Goal: Task Accomplishment & Management: Manage account settings

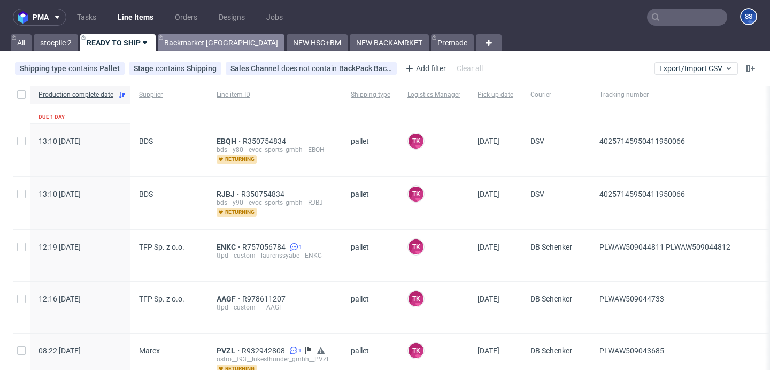
click at [179, 37] on link "Backmarket [GEOGRAPHIC_DATA]" at bounding box center [221, 42] width 127 height 17
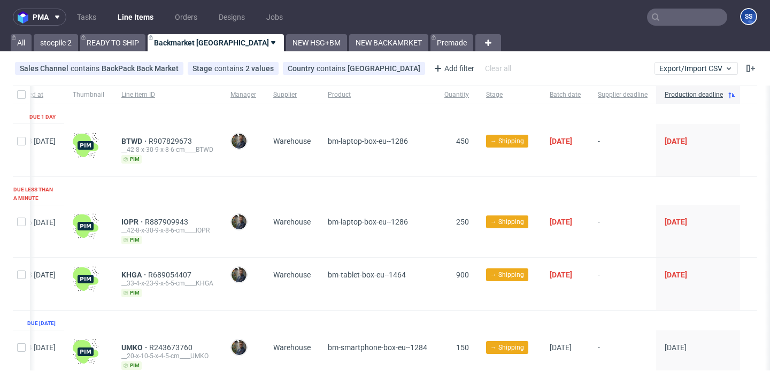
scroll to position [0, 70]
click at [286, 41] on link "NEW HSG+BM" at bounding box center [316, 42] width 61 height 17
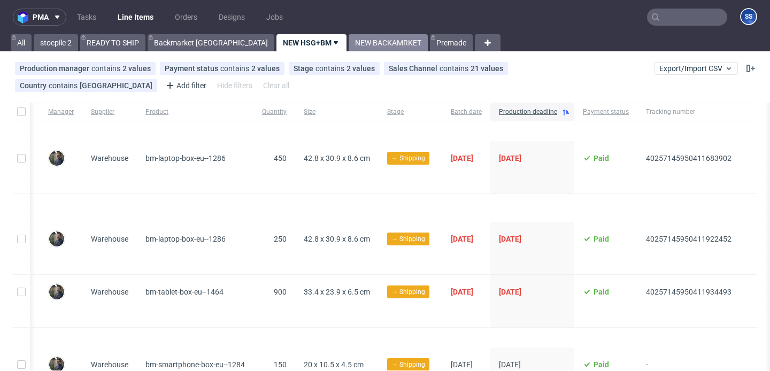
click at [349, 45] on link "NEW BACKAMRKET" at bounding box center [388, 42] width 79 height 17
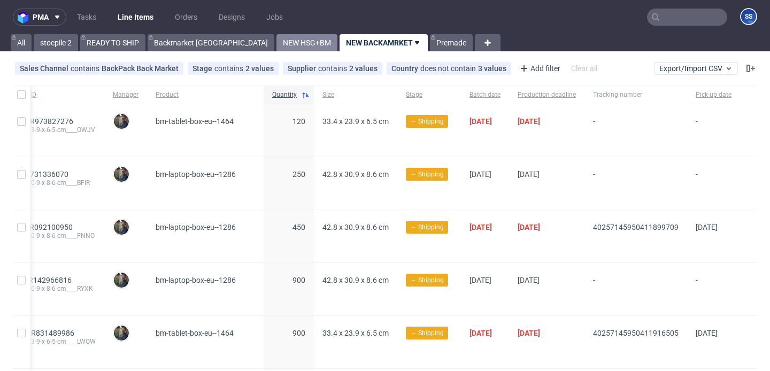
click at [277, 41] on link "NEW HSG+BM" at bounding box center [307, 42] width 61 height 17
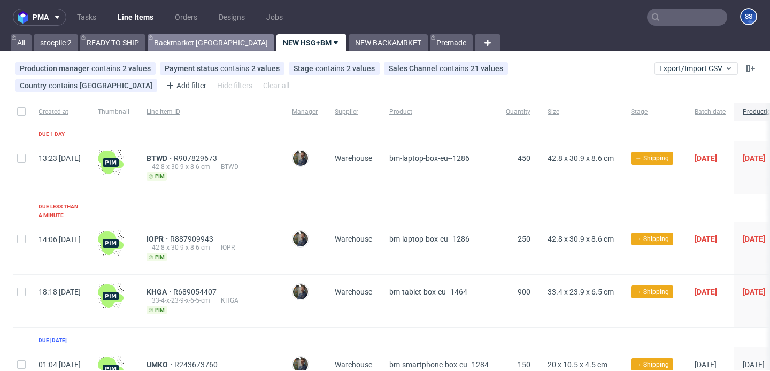
click at [186, 50] on link "Backmarket [GEOGRAPHIC_DATA]" at bounding box center [211, 42] width 127 height 17
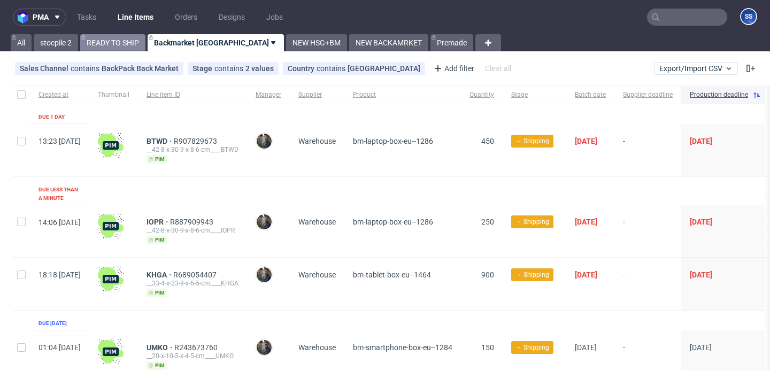
click at [135, 45] on link "READY TO SHIP" at bounding box center [112, 42] width 65 height 17
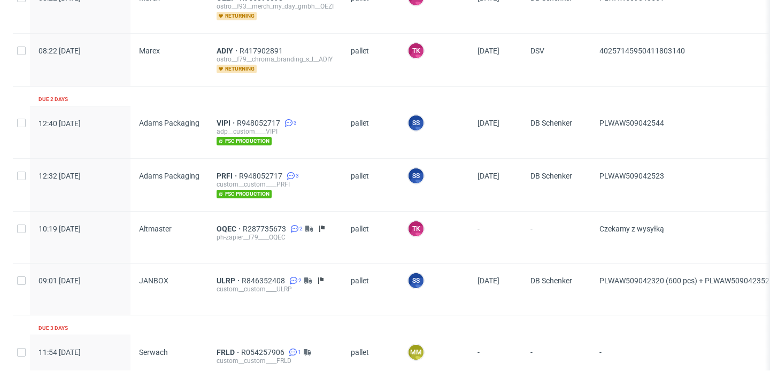
scroll to position [406, 0]
drag, startPoint x: 669, startPoint y: 120, endPoint x: 600, endPoint y: 125, distance: 69.7
click at [600, 125] on div "PLWAW509042544" at bounding box center [701, 131] width 220 height 52
copy span "PLWAW509042544"
click at [221, 121] on span "VIPI" at bounding box center [227, 122] width 20 height 9
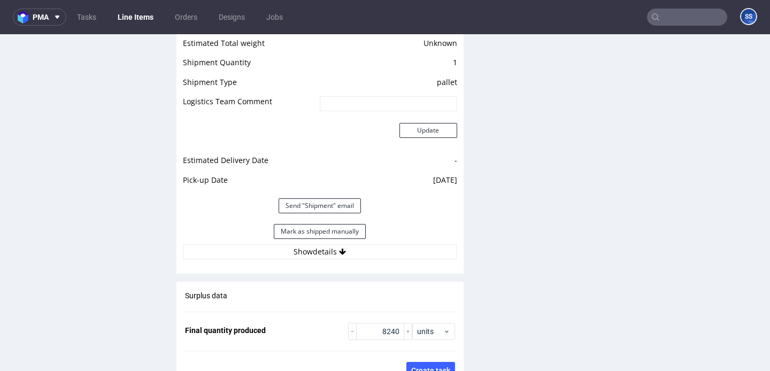
scroll to position [1438, 0]
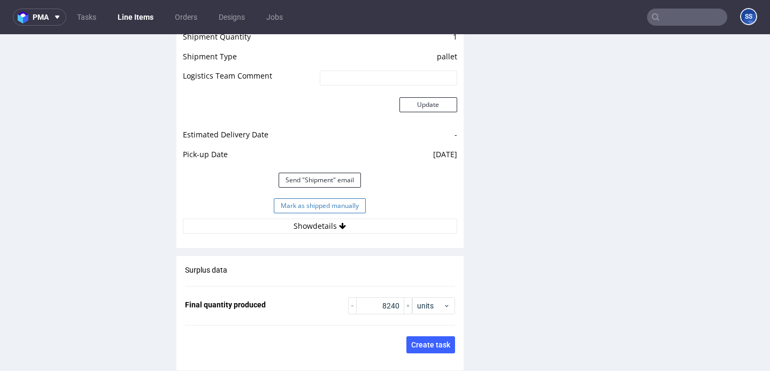
click at [322, 204] on button "Mark as shipped manually" at bounding box center [320, 205] width 92 height 15
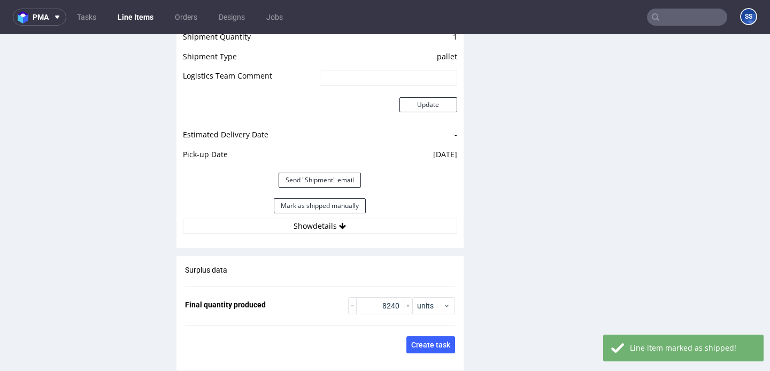
click at [138, 19] on link "Line Items" at bounding box center [135, 17] width 49 height 17
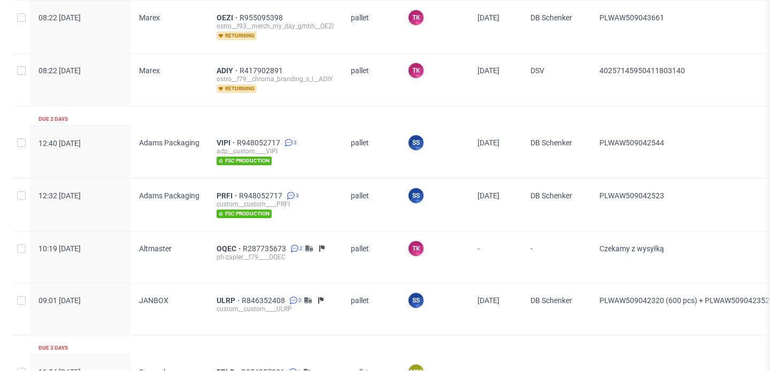
scroll to position [385, 0]
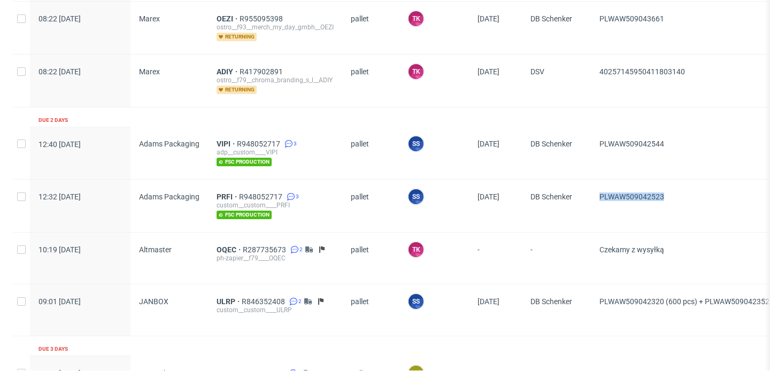
drag, startPoint x: 700, startPoint y: 199, endPoint x: 599, endPoint y: 199, distance: 101.1
click at [599, 199] on div "PLWAW509042523" at bounding box center [701, 206] width 220 height 52
copy span "PLWAW509042523"
click at [219, 194] on span "PRFI" at bounding box center [228, 197] width 22 height 9
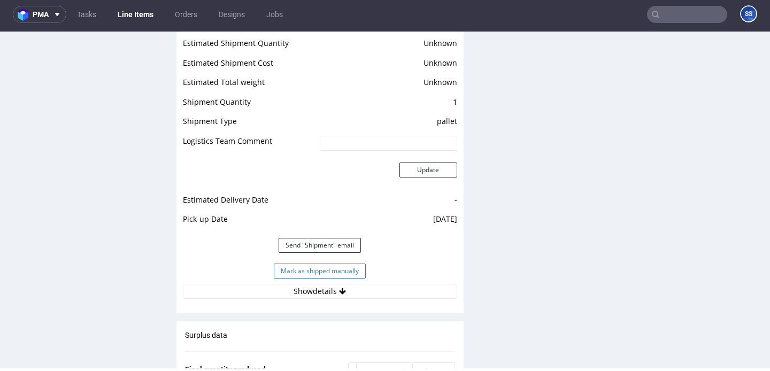
scroll to position [1382, 0]
click at [295, 263] on button "Mark as shipped manually" at bounding box center [320, 270] width 92 height 15
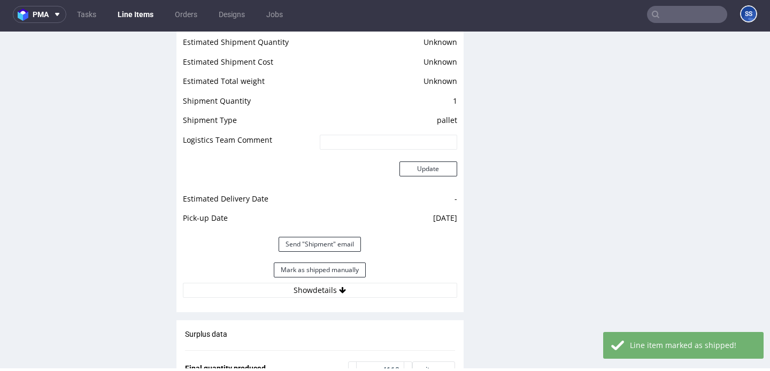
click at [147, 13] on link "Line Items" at bounding box center [135, 14] width 49 height 17
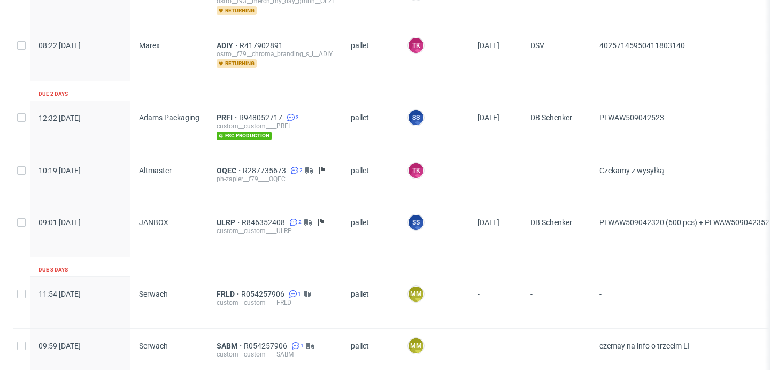
scroll to position [409, 0]
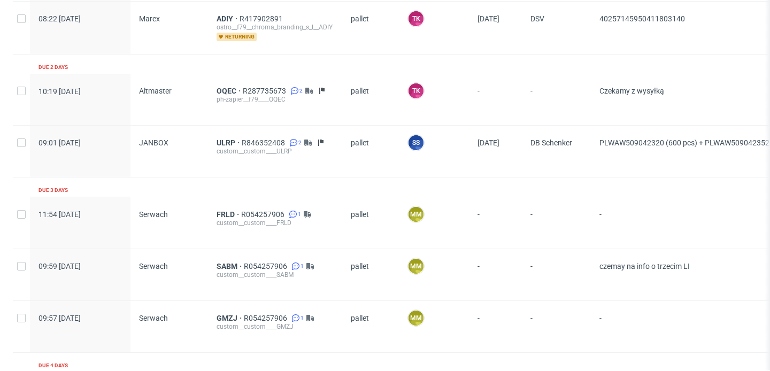
scroll to position [439, 0]
drag, startPoint x: 593, startPoint y: 143, endPoint x: 665, endPoint y: 143, distance: 72.2
click at [665, 143] on div "PLWAW509042320 (600 pcs) + PLWAW509042352 (400 pcs)" at bounding box center [701, 150] width 220 height 51
copy span "PLWAW509042320"
click at [231, 140] on span "ULRP" at bounding box center [229, 141] width 25 height 9
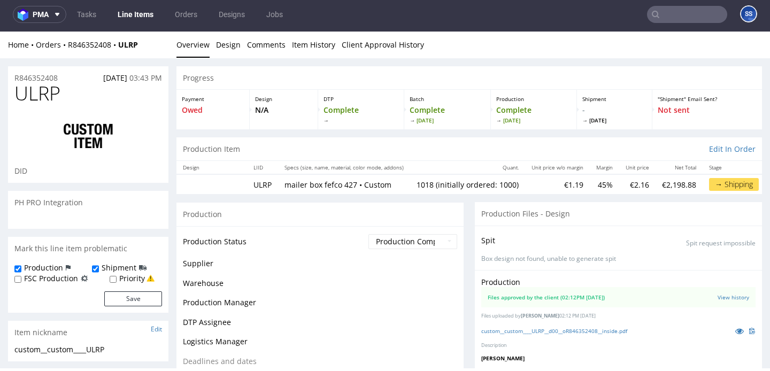
scroll to position [97, 0]
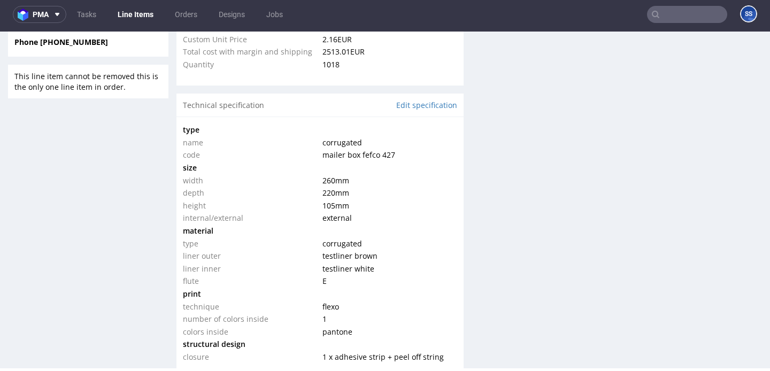
select select "in_progress"
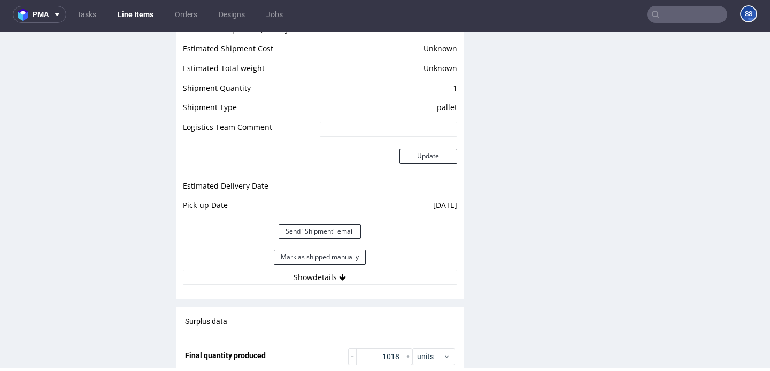
scroll to position [1497, 0]
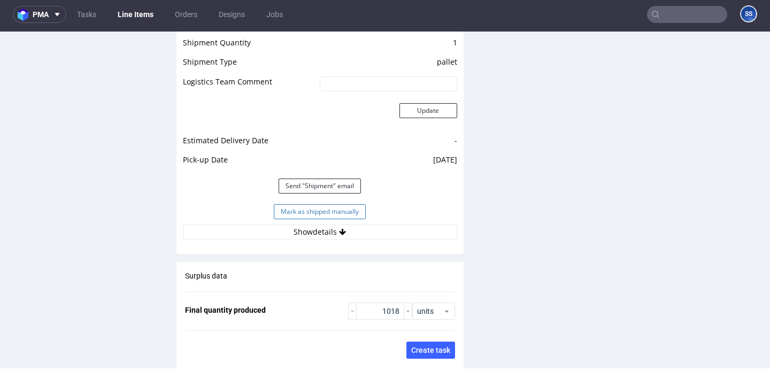
click at [346, 211] on button "Mark as shipped manually" at bounding box center [320, 211] width 92 height 15
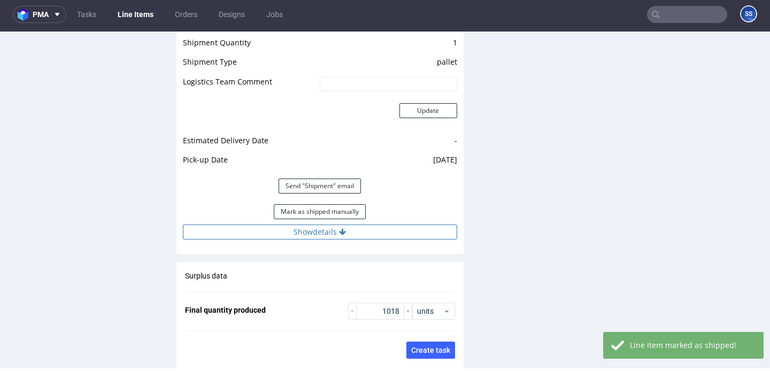
click at [363, 236] on button "Show details" at bounding box center [320, 232] width 274 height 15
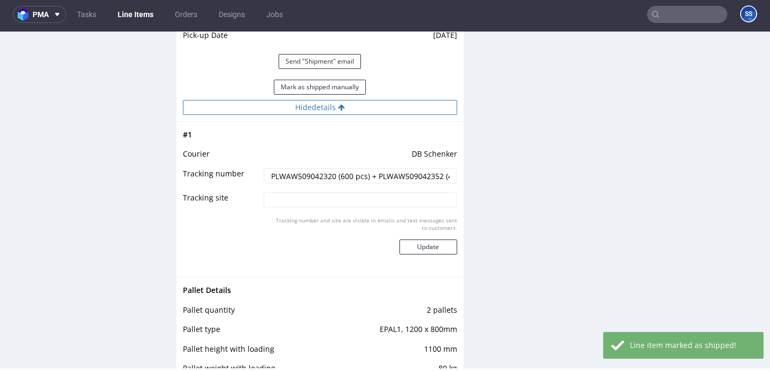
scroll to position [1647, 0]
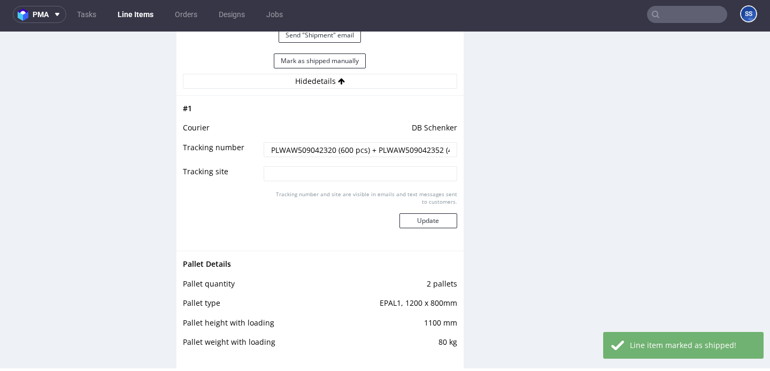
click at [411, 151] on input "PLWAW509042320 (600 pcs) + PLWAW509042352 (400 pcs)" at bounding box center [360, 149] width 193 height 15
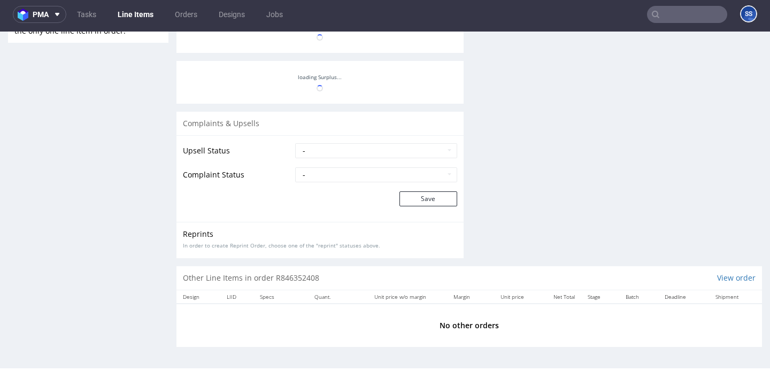
scroll to position [97, 0]
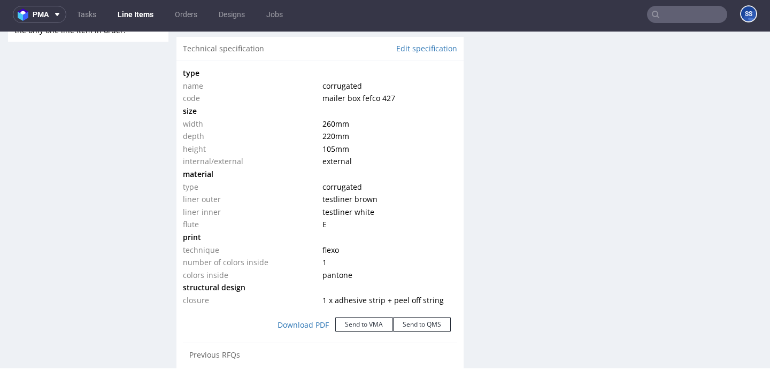
select select "in_progress"
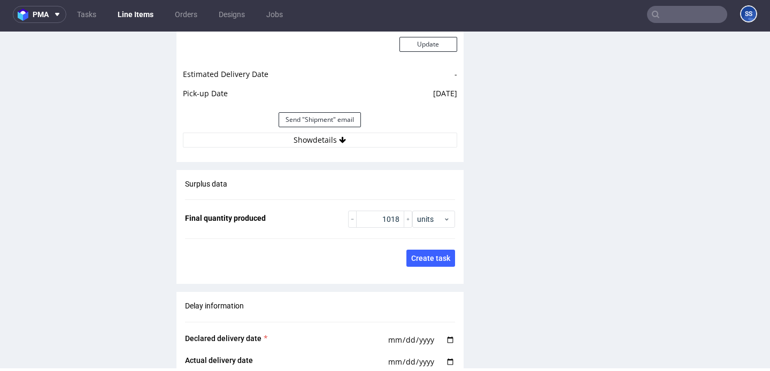
scroll to position [1566, 0]
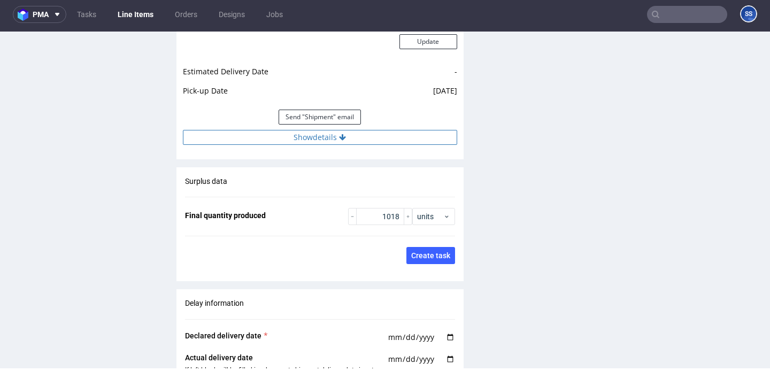
click at [395, 135] on button "Show details" at bounding box center [320, 137] width 274 height 15
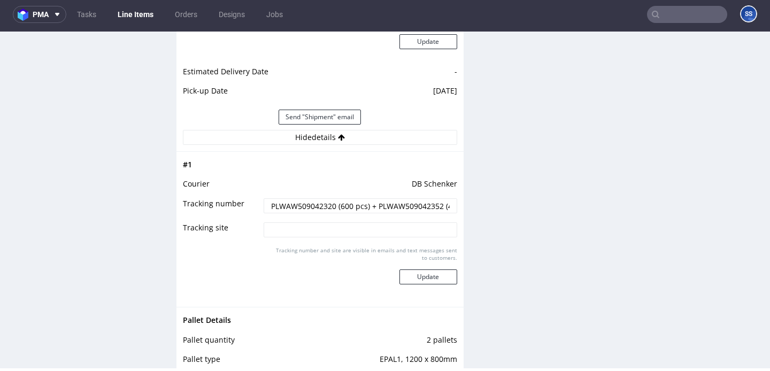
click at [411, 206] on input "PLWAW509042320 (600 pcs) + PLWAW509042352 (400 pcs)" at bounding box center [360, 205] width 193 height 15
click at [141, 9] on link "Line Items" at bounding box center [135, 14] width 49 height 17
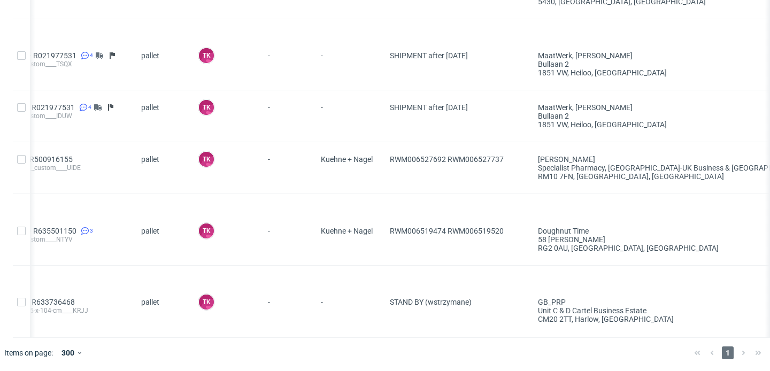
scroll to position [0, 220]
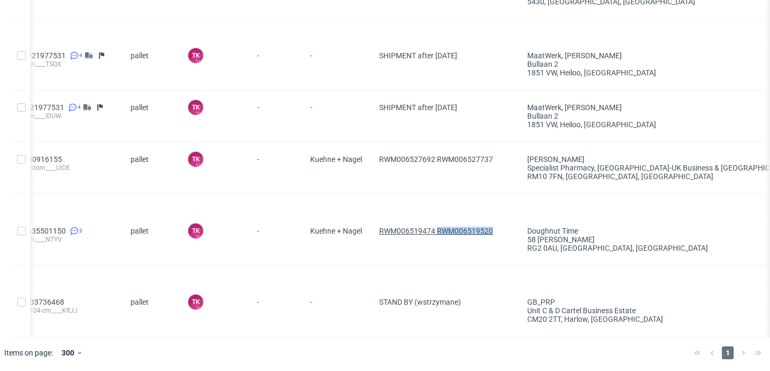
drag, startPoint x: 505, startPoint y: 234, endPoint x: 439, endPoint y: 233, distance: 66.3
click at [439, 233] on span "RWM006519474 RWM006519520" at bounding box center [444, 240] width 131 height 26
copy span "RWM006519520"
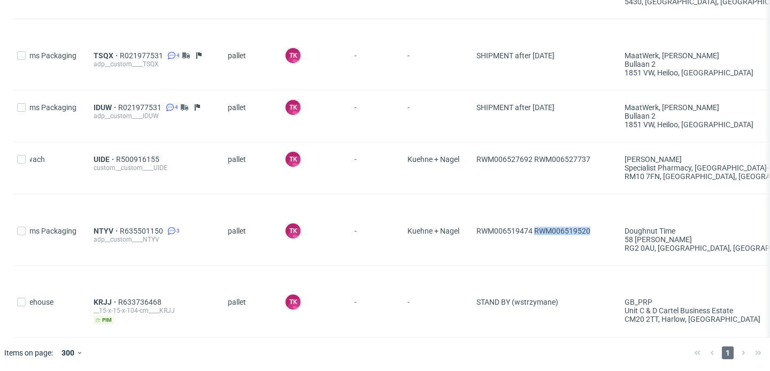
scroll to position [0, 0]
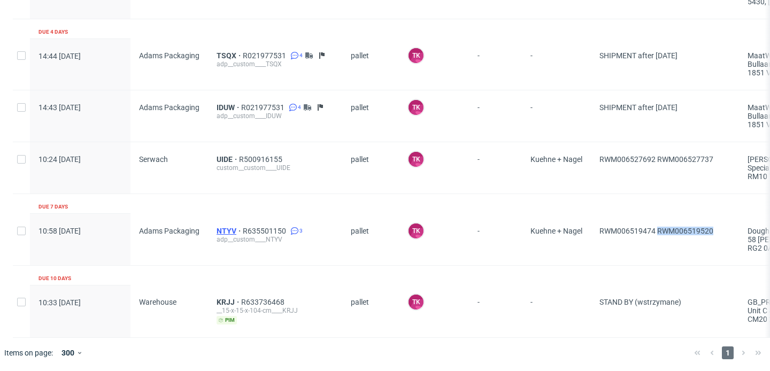
click at [220, 227] on span "NTYV" at bounding box center [230, 231] width 26 height 9
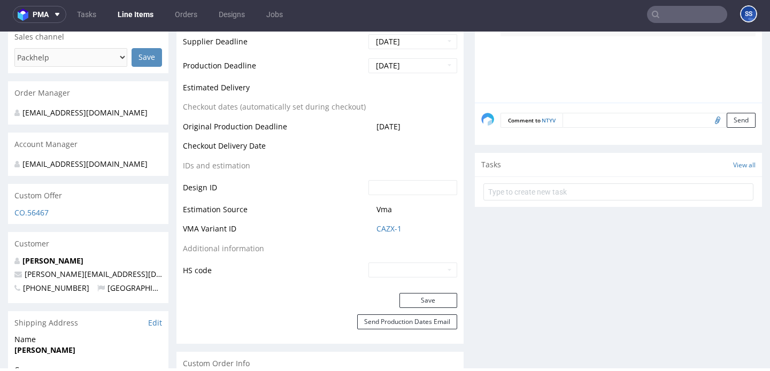
scroll to position [608, 0]
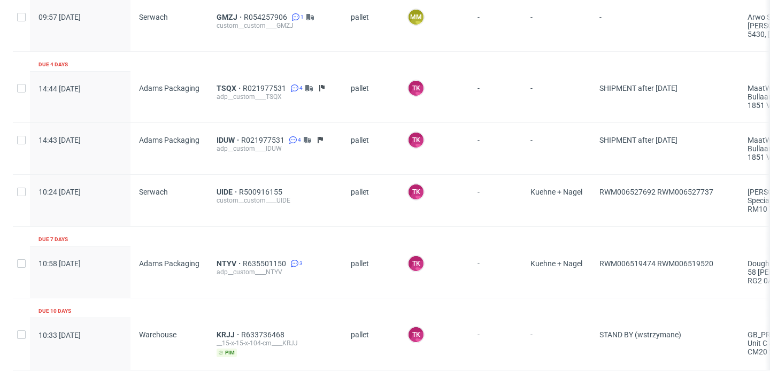
scroll to position [720, 0]
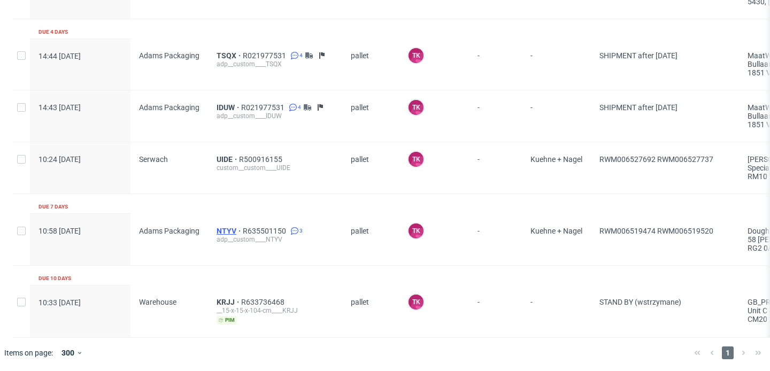
click at [231, 233] on span "NTYV" at bounding box center [230, 231] width 26 height 9
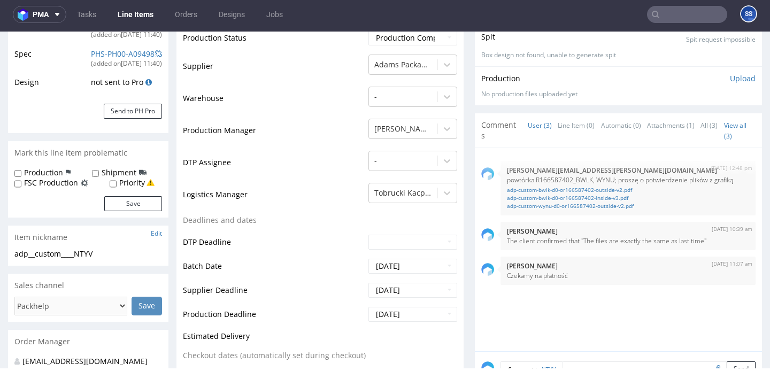
type input "10130"
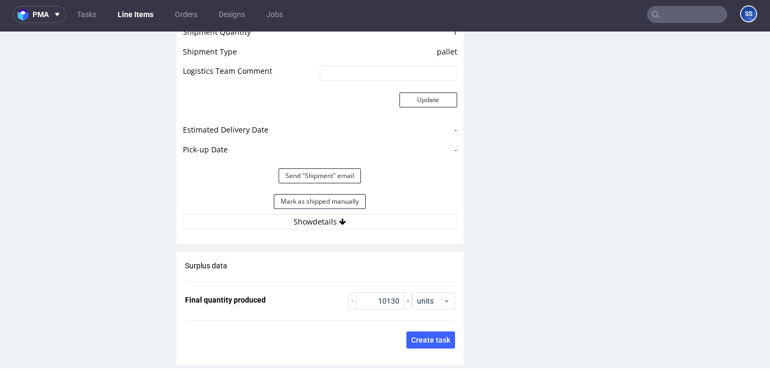
scroll to position [1546, 0]
click at [283, 198] on button "Mark as shipped manually" at bounding box center [320, 201] width 92 height 15
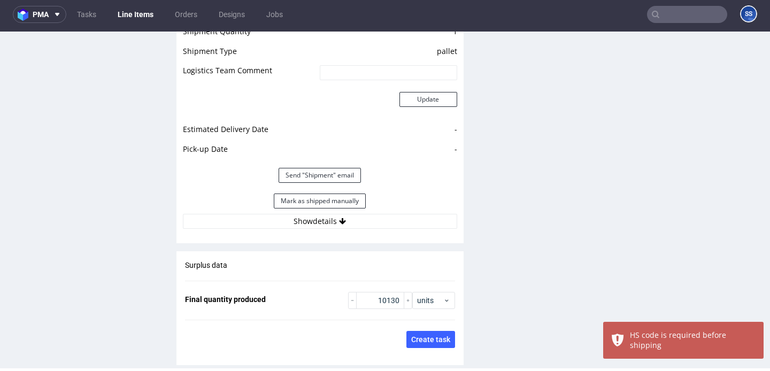
click at [143, 18] on link "Line Items" at bounding box center [135, 14] width 49 height 17
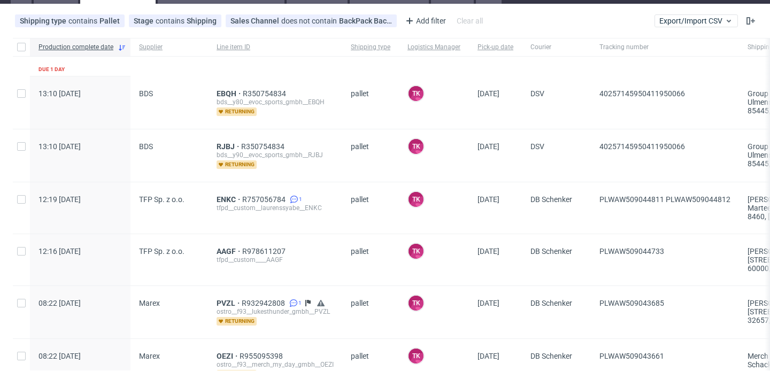
scroll to position [53, 0]
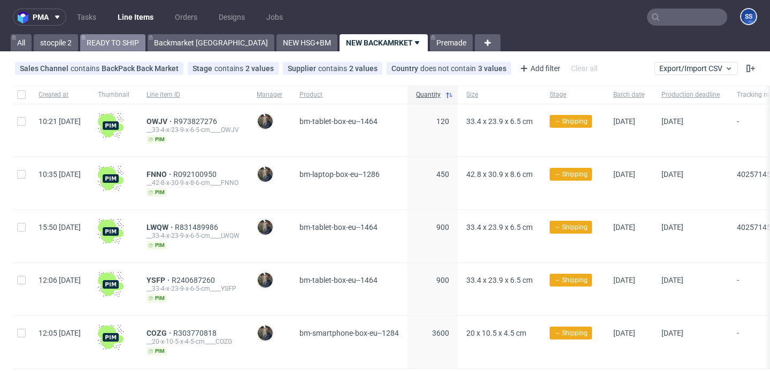
click at [135, 38] on link "READY TO SHIP" at bounding box center [112, 42] width 65 height 17
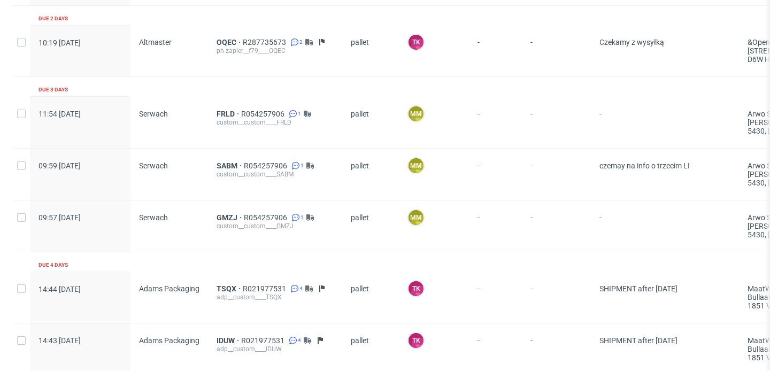
scroll to position [481, 0]
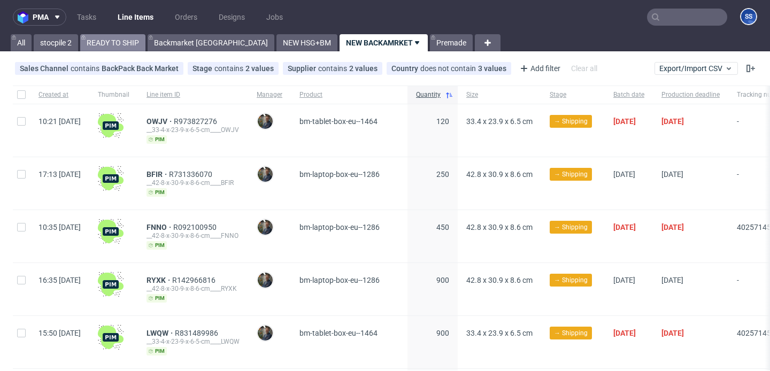
click at [124, 45] on link "READY TO SHIP" at bounding box center [112, 42] width 65 height 17
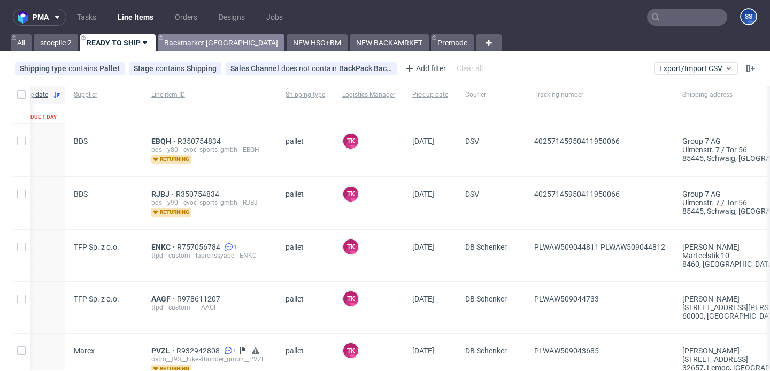
click at [199, 43] on link "Backmarket [GEOGRAPHIC_DATA]" at bounding box center [221, 42] width 127 height 17
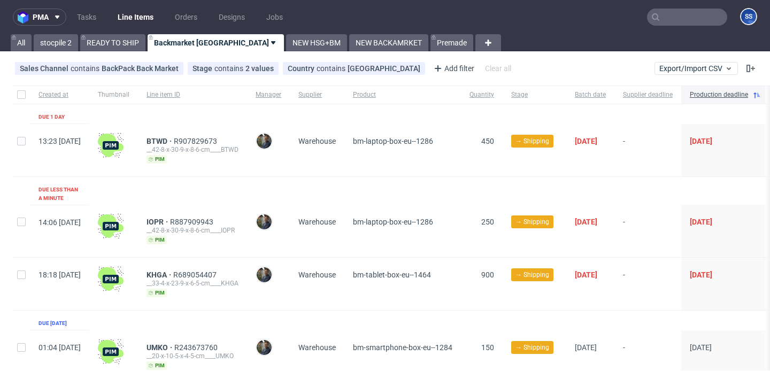
scroll to position [90, 0]
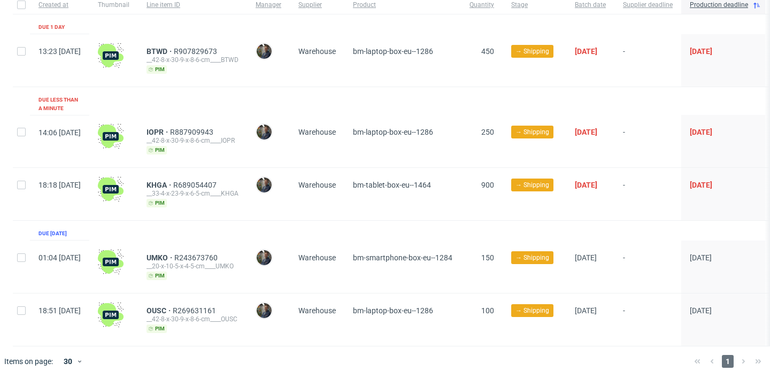
click at [191, 295] on div "OUSC R269631161 __42-8-x-30-9-x-8-6-cm____OUSC pim" at bounding box center [192, 320] width 109 height 52
click at [173, 306] on span "OUSC" at bounding box center [160, 310] width 26 height 9
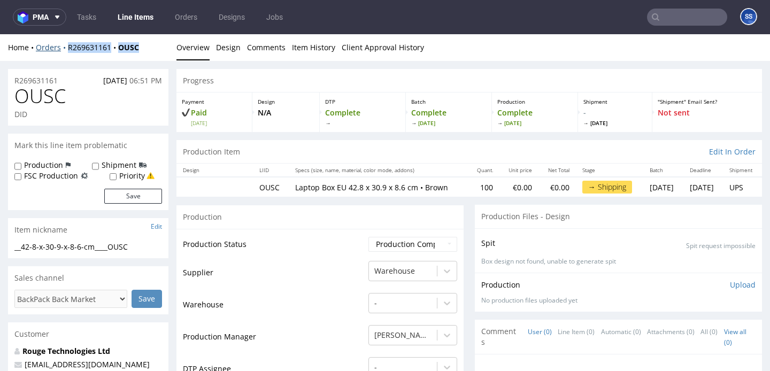
drag, startPoint x: 147, startPoint y: 50, endPoint x: 66, endPoint y: 50, distance: 80.2
click at [66, 50] on div "Home Orders R269631161 OUSC" at bounding box center [88, 47] width 160 height 11
copy div "R269631161 OUSC"
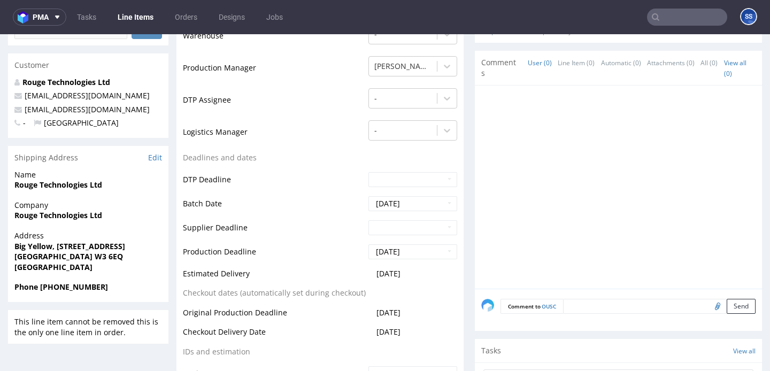
scroll to position [278, 0]
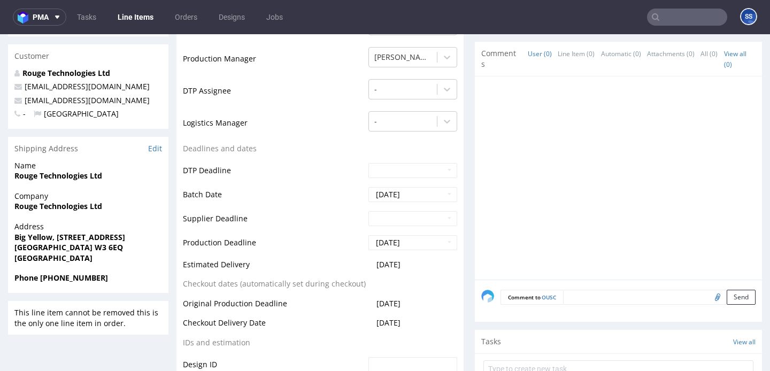
click at [140, 17] on link "Line Items" at bounding box center [135, 17] width 49 height 17
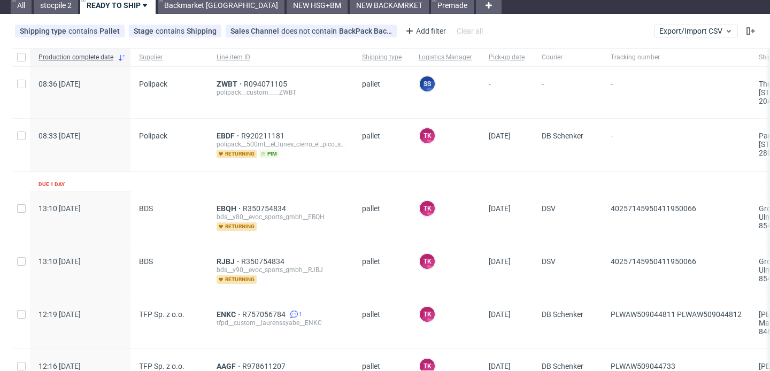
scroll to position [53, 0]
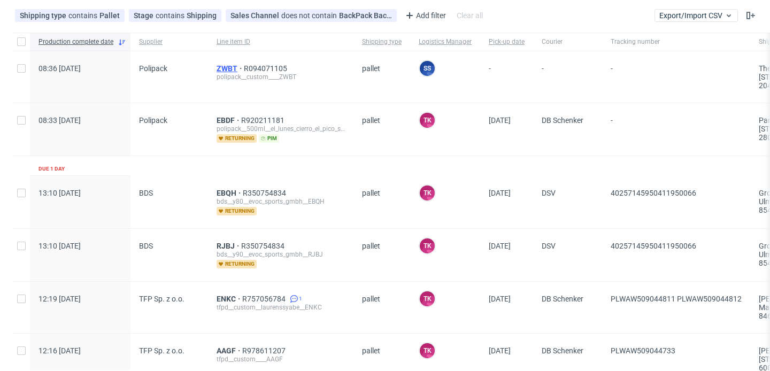
click at [228, 67] on span "ZWBT" at bounding box center [230, 68] width 27 height 9
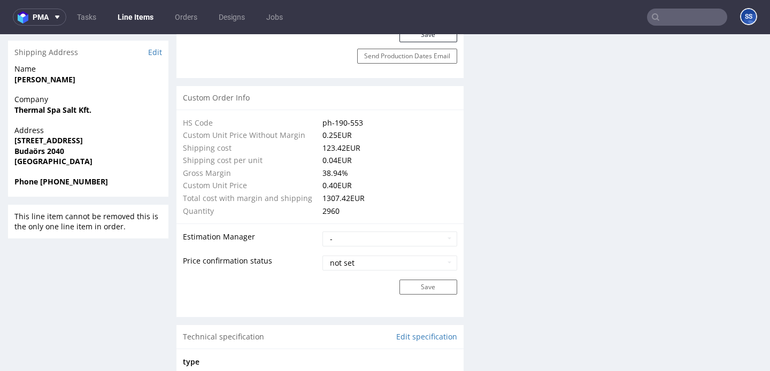
scroll to position [713, 0]
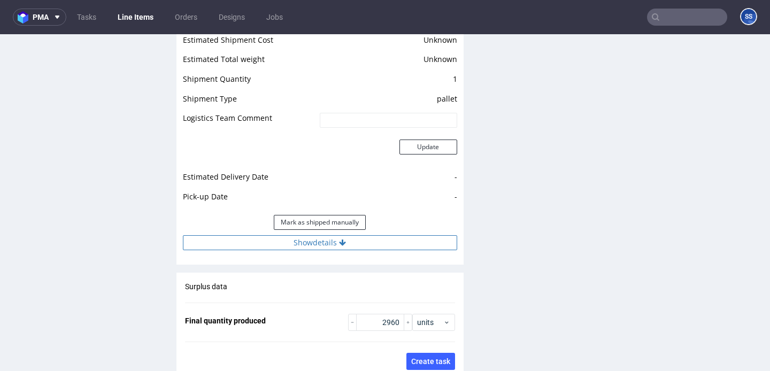
click at [336, 243] on button "Show details" at bounding box center [320, 242] width 274 height 15
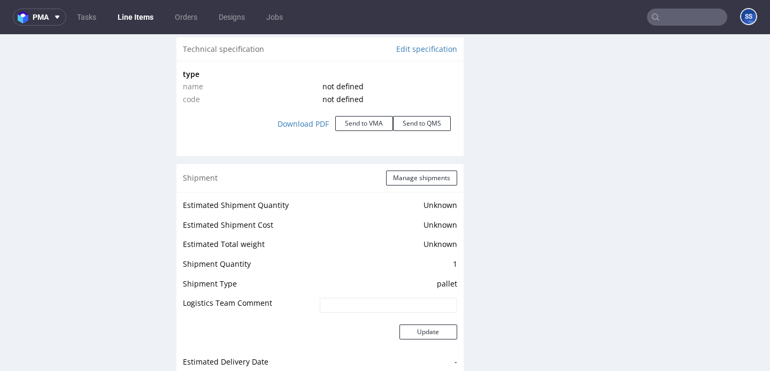
scroll to position [1003, 0]
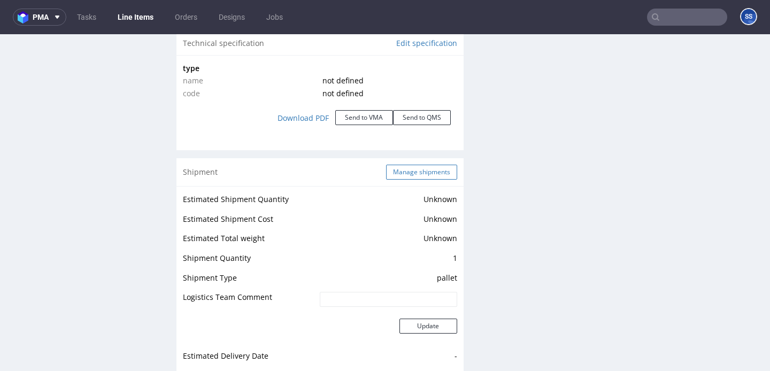
click at [400, 172] on button "Manage shipments" at bounding box center [421, 172] width 71 height 15
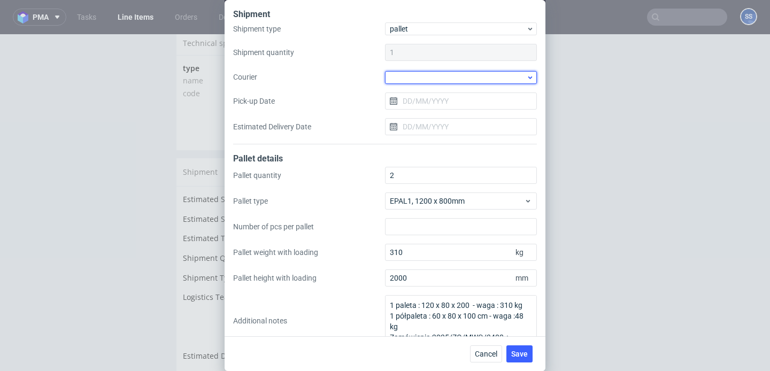
click at [402, 72] on div at bounding box center [461, 77] width 152 height 13
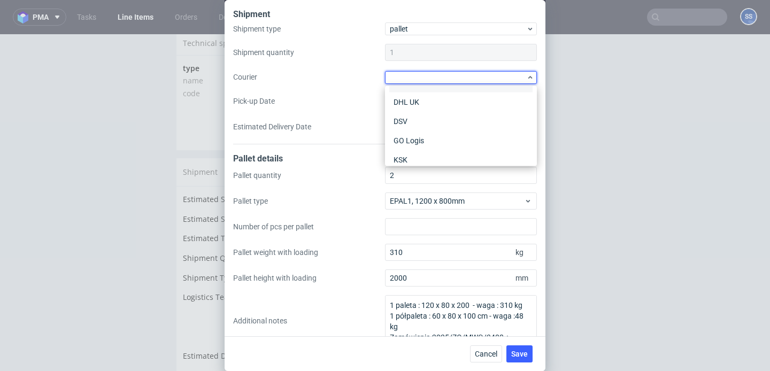
scroll to position [58, 0]
click at [484, 352] on span "Cancel" at bounding box center [486, 353] width 22 height 7
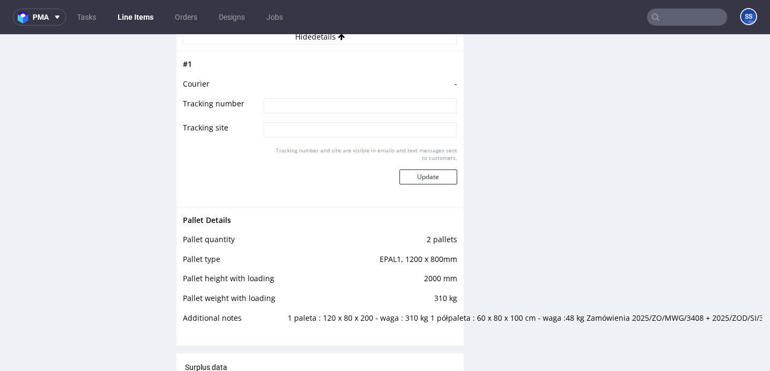
scroll to position [1394, 0]
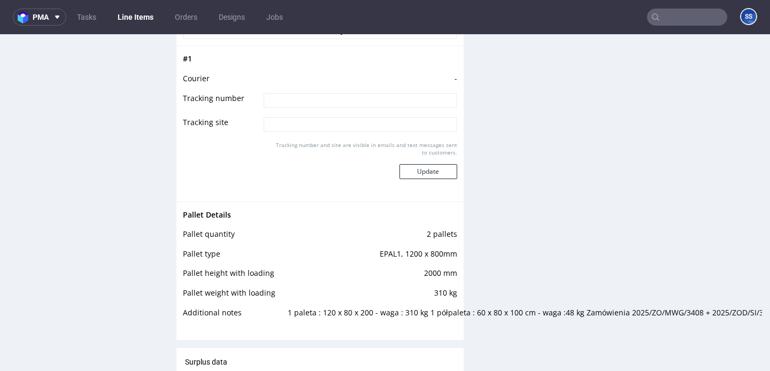
click at [140, 12] on link "Line Items" at bounding box center [135, 17] width 49 height 17
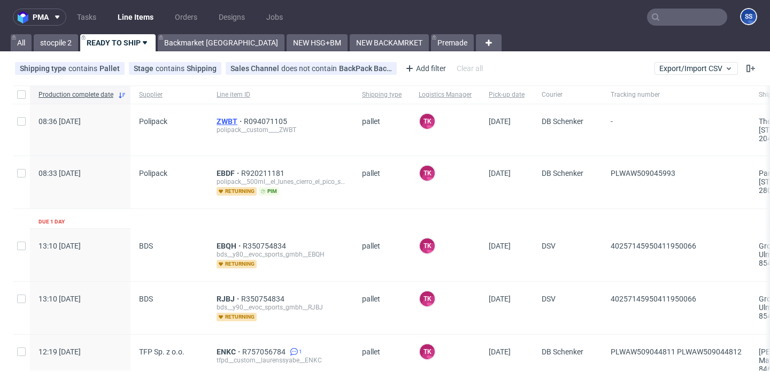
click at [225, 120] on span "ZWBT" at bounding box center [230, 121] width 27 height 9
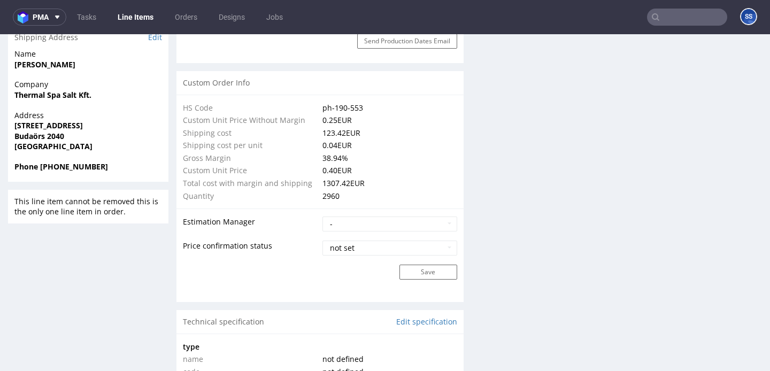
scroll to position [745, 0]
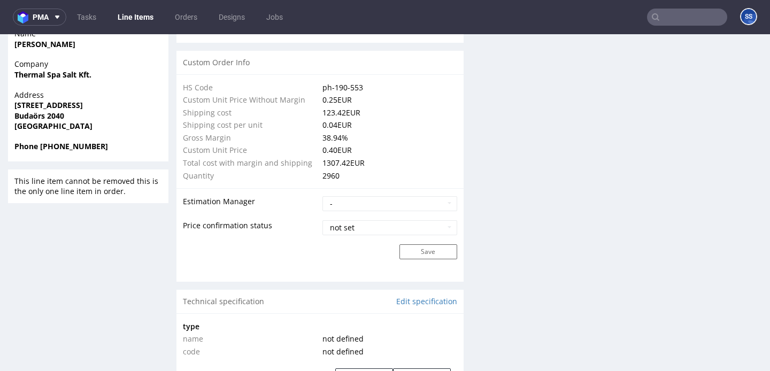
click at [132, 15] on link "Line Items" at bounding box center [135, 17] width 49 height 17
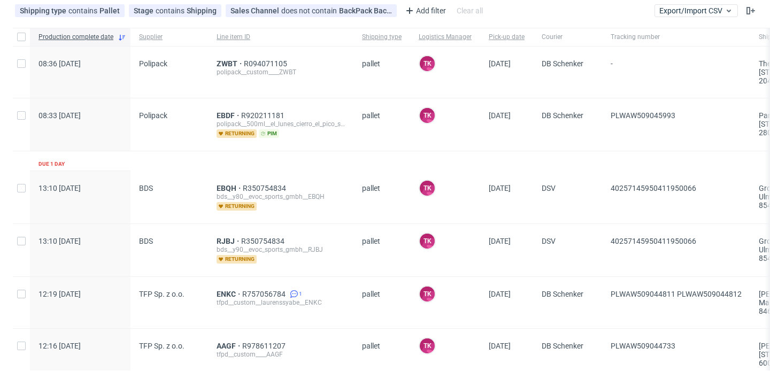
scroll to position [39, 0]
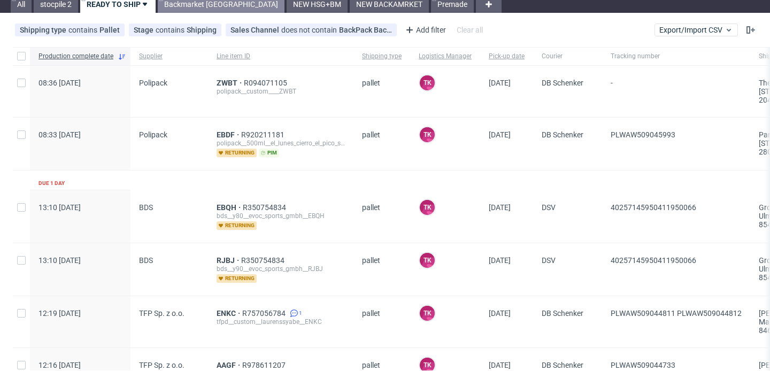
click at [195, 2] on link "Backmarket [GEOGRAPHIC_DATA]" at bounding box center [221, 4] width 127 height 17
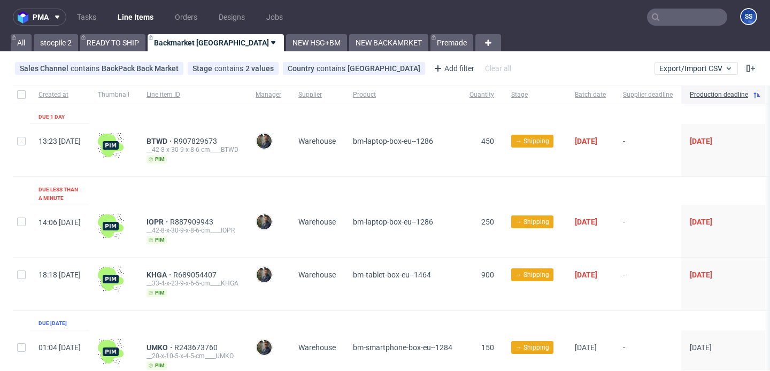
scroll to position [90, 0]
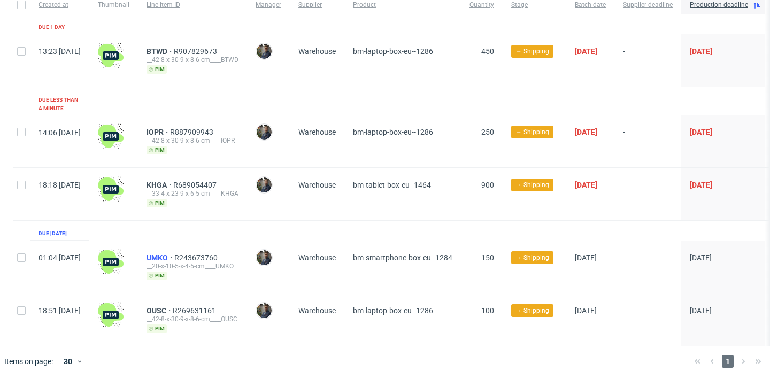
click at [174, 254] on span "UMKO" at bounding box center [161, 258] width 28 height 9
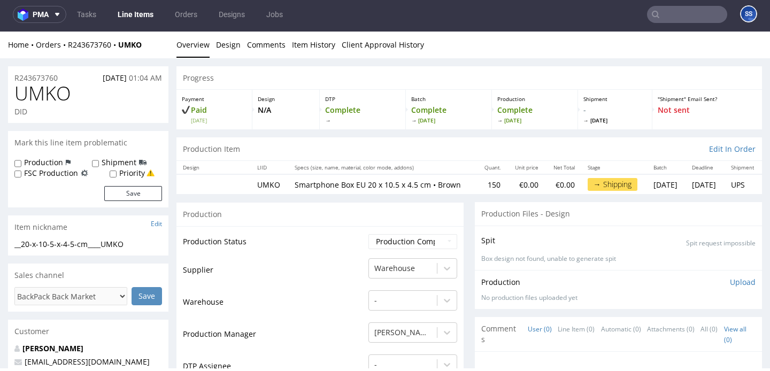
drag, startPoint x: 149, startPoint y: 45, endPoint x: 121, endPoint y: 50, distance: 27.7
click at [121, 50] on div "Home Orders R243673760 UMKO Overview Design Comments Item History Client Approv…" at bounding box center [385, 45] width 770 height 27
drag, startPoint x: 151, startPoint y: 45, endPoint x: 123, endPoint y: 49, distance: 28.1
click at [123, 49] on div "Home Orders R243673760 UMKO" at bounding box center [88, 45] width 160 height 11
copy strong "UMKO"
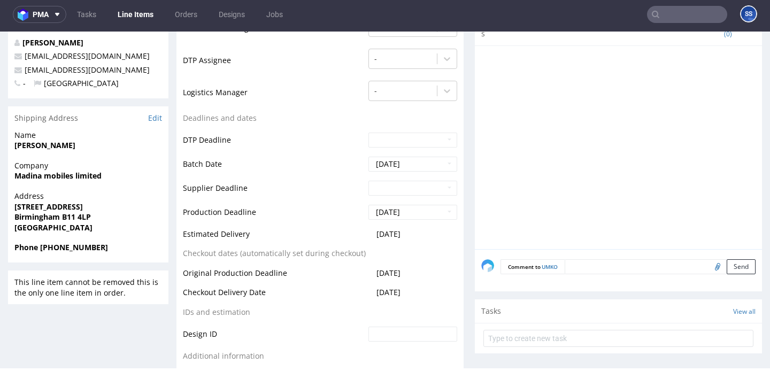
scroll to position [316, 0]
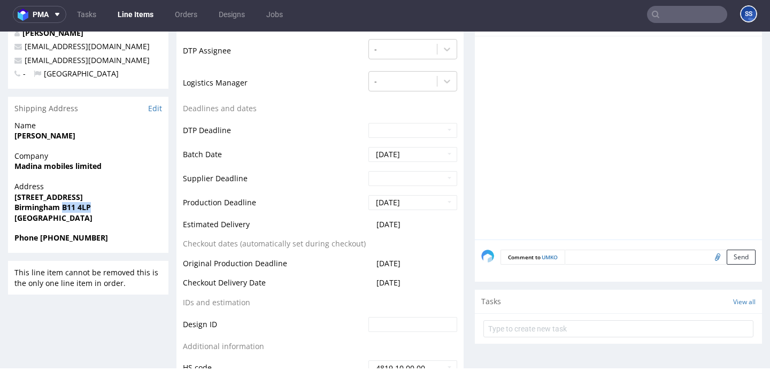
drag, startPoint x: 94, startPoint y: 210, endPoint x: 62, endPoint y: 211, distance: 32.1
click at [62, 211] on span "Birmingham B11 4LP" at bounding box center [88, 207] width 148 height 11
copy strong "B11 4LP"
click at [52, 164] on strong "Madina mobiles limited" at bounding box center [57, 166] width 87 height 10
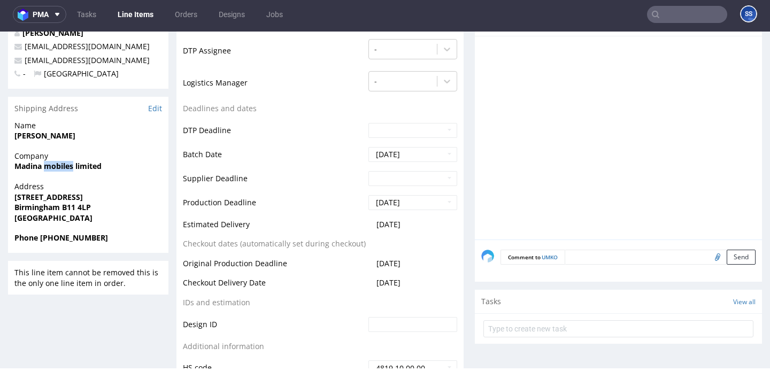
click at [52, 164] on strong "Madina mobiles limited" at bounding box center [57, 166] width 87 height 10
copy strong "Madina mobiles limited"
click at [51, 198] on strong "[STREET_ADDRESS]" at bounding box center [48, 197] width 68 height 10
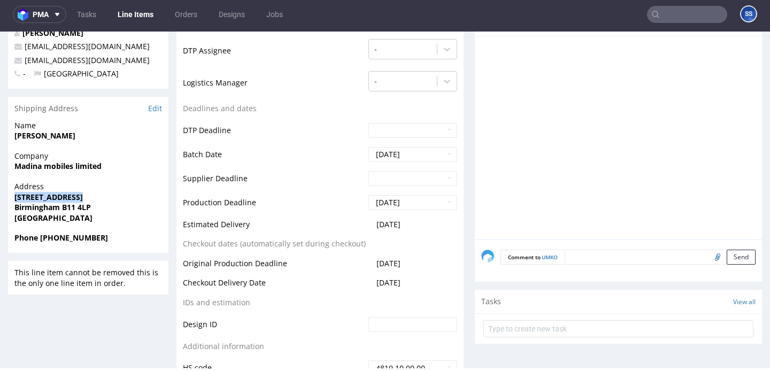
copy strong "[STREET_ADDRESS]"
click at [38, 203] on strong "Birmingham B11 4LP" at bounding box center [52, 207] width 76 height 10
copy strong "Birmingham"
click at [55, 138] on strong "[PERSON_NAME]" at bounding box center [44, 136] width 61 height 10
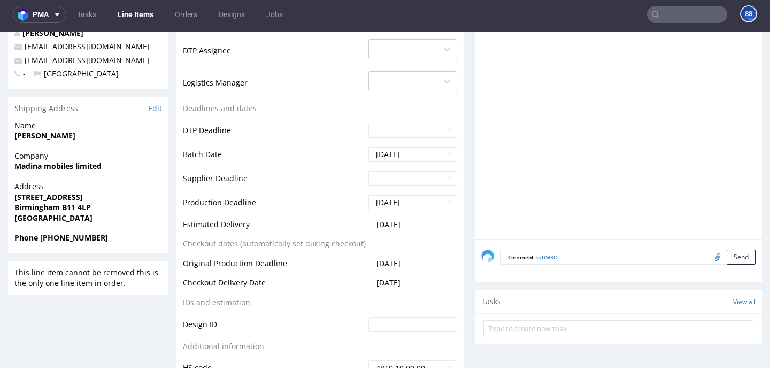
click at [55, 138] on strong "[PERSON_NAME]" at bounding box center [44, 136] width 61 height 10
copy strong "[PERSON_NAME]"
drag, startPoint x: 103, startPoint y: 243, endPoint x: 39, endPoint y: 241, distance: 64.2
click at [39, 241] on div "Phone [PHONE_NUMBER]" at bounding box center [88, 243] width 160 height 20
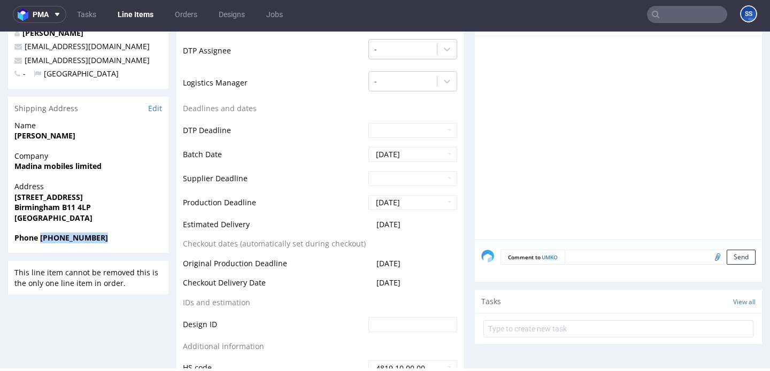
copy strong "+44 7438027947"
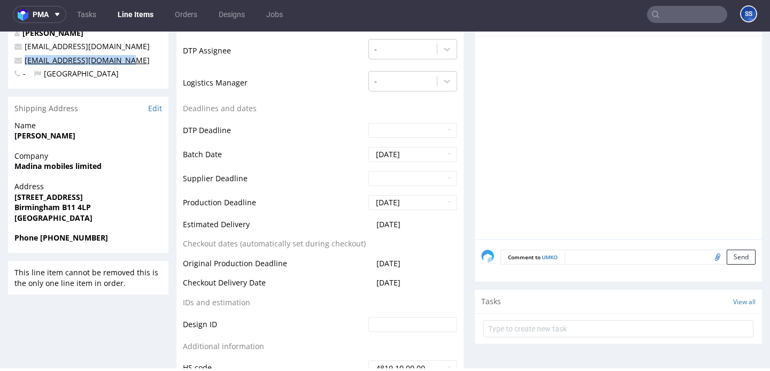
drag, startPoint x: 142, startPoint y: 62, endPoint x: 27, endPoint y: 64, distance: 115.6
click at [27, 64] on p "[EMAIL_ADDRESS][DOMAIN_NAME]" at bounding box center [88, 60] width 148 height 11
copy link "[EMAIL_ADDRESS][DOMAIN_NAME]"
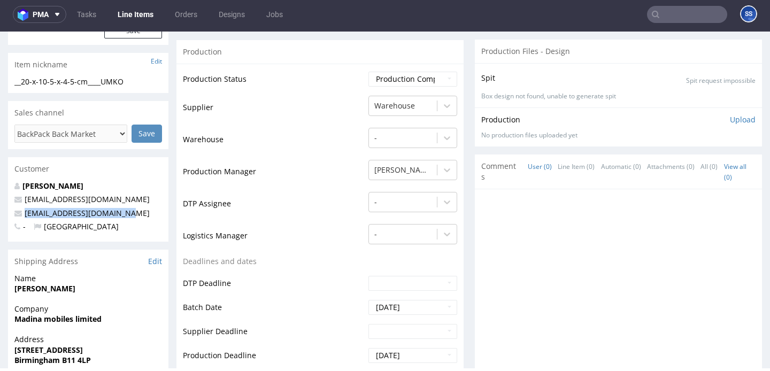
scroll to position [160, 0]
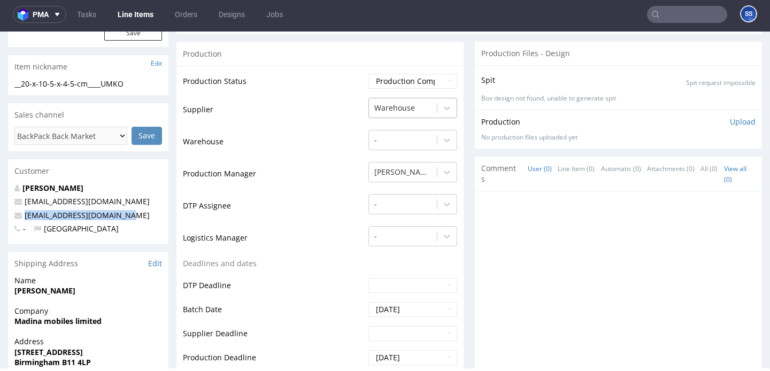
click at [405, 114] on div at bounding box center [402, 108] width 57 height 13
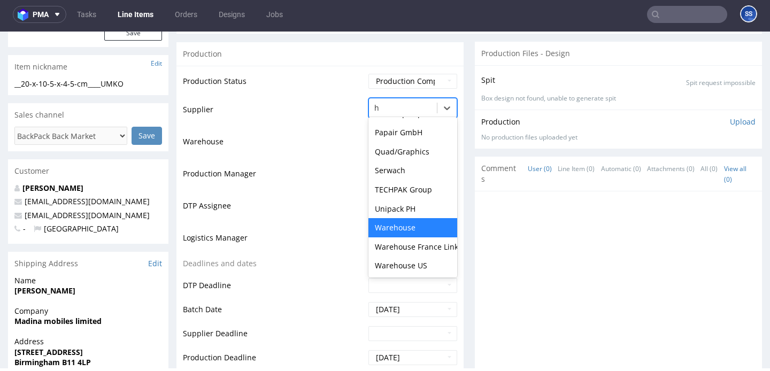
scroll to position [0, 0]
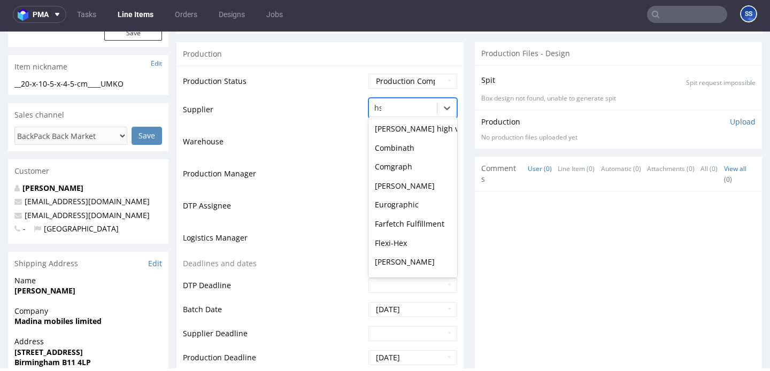
type input "hsg"
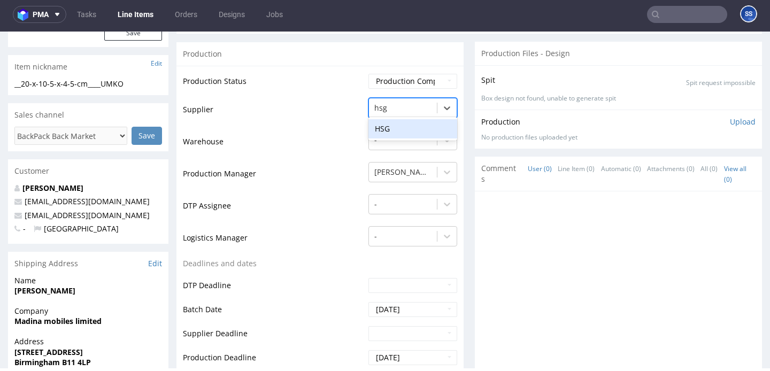
click at [410, 137] on div "HSG" at bounding box center [413, 128] width 89 height 19
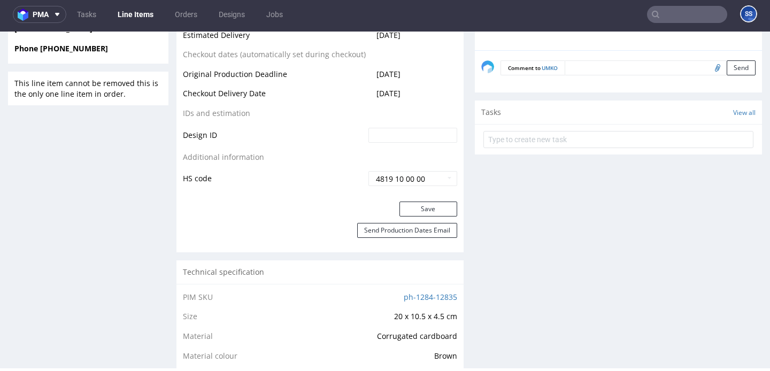
scroll to position [521, 0]
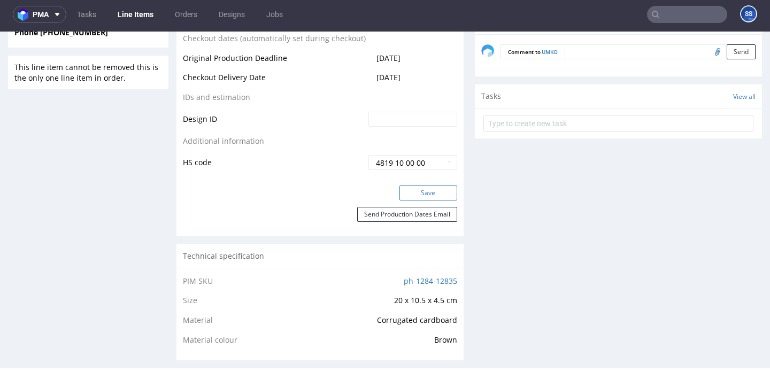
click at [415, 199] on button "Save" at bounding box center [429, 193] width 58 height 15
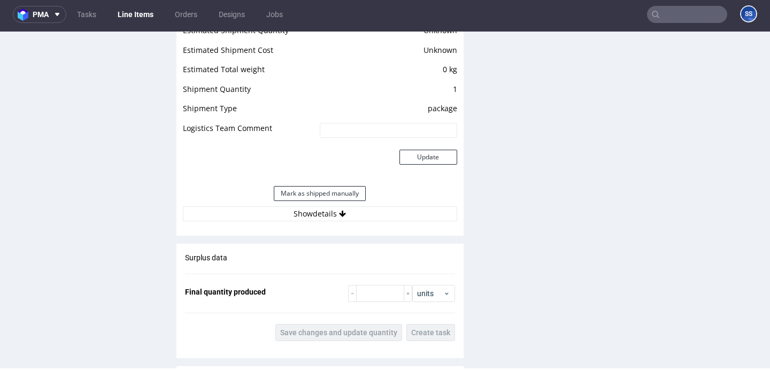
scroll to position [939, 0]
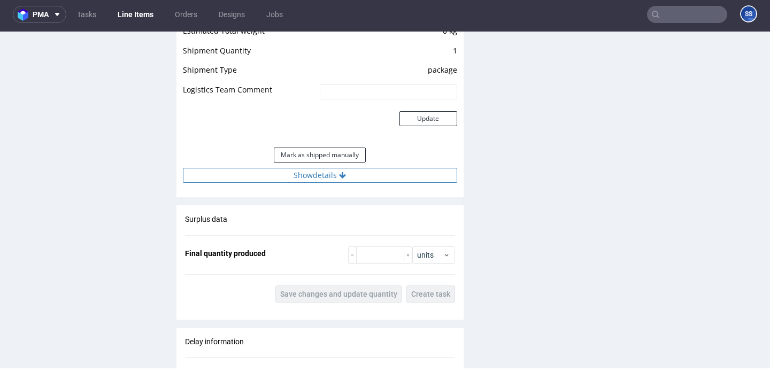
click at [309, 183] on button "Show details" at bounding box center [320, 175] width 274 height 15
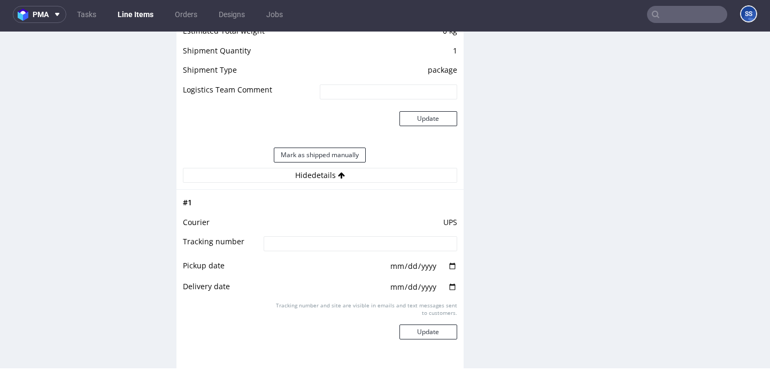
click at [300, 249] on input at bounding box center [360, 243] width 193 height 15
paste input "2025092602920420000039"
type input "2025092602920420000039"
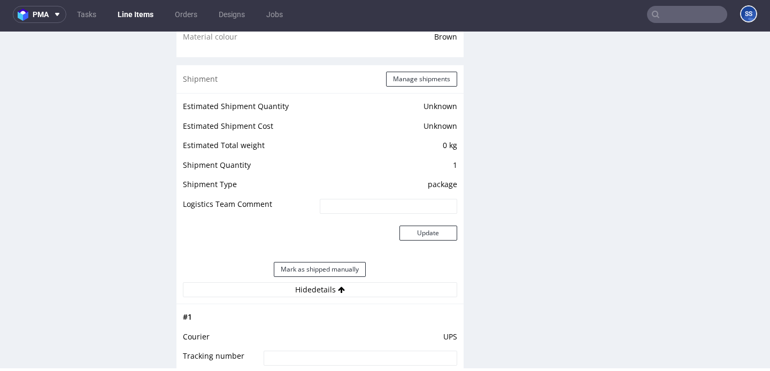
scroll to position [805, 0]
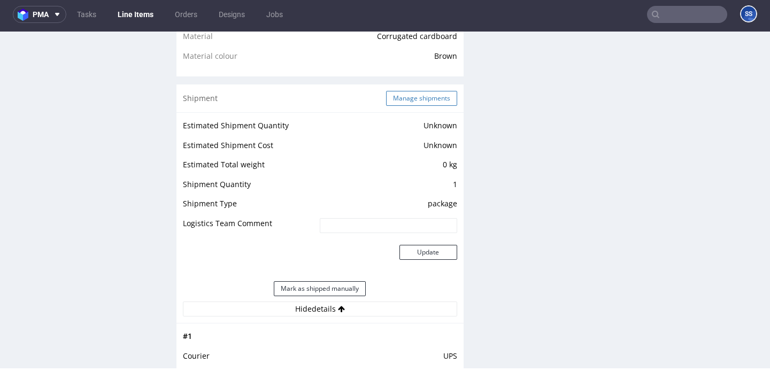
click at [412, 106] on button "Manage shipments" at bounding box center [421, 98] width 71 height 15
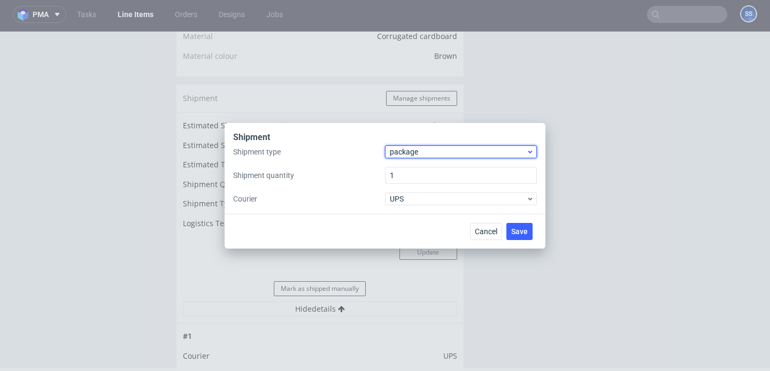
click at [429, 151] on span "package" at bounding box center [458, 152] width 136 height 11
click at [355, 160] on div "Shipment type package Shipment quantity 1 Courier UPS" at bounding box center [385, 175] width 304 height 60
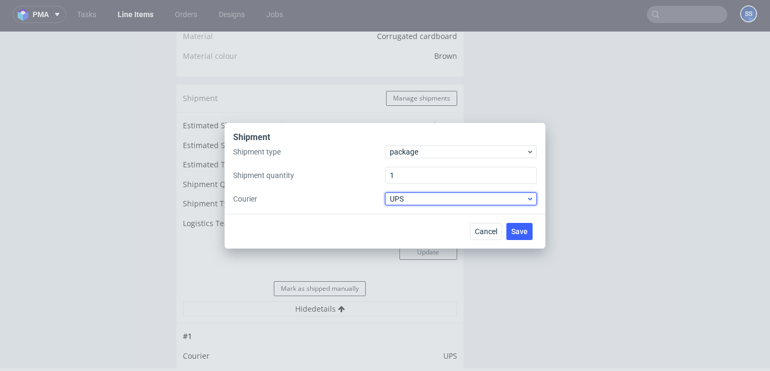
click at [396, 194] on span "UPS" at bounding box center [458, 199] width 136 height 11
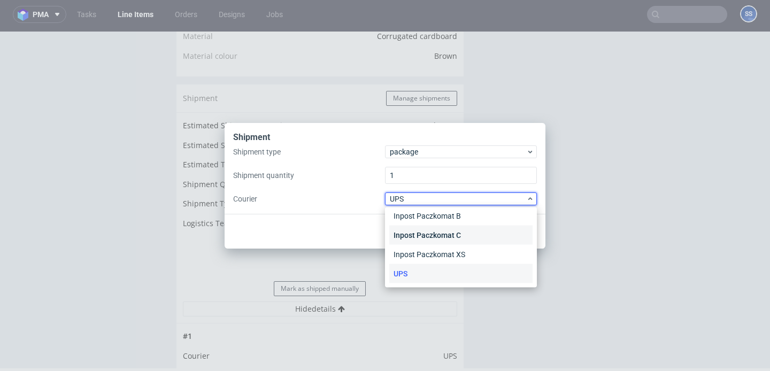
scroll to position [0, 0]
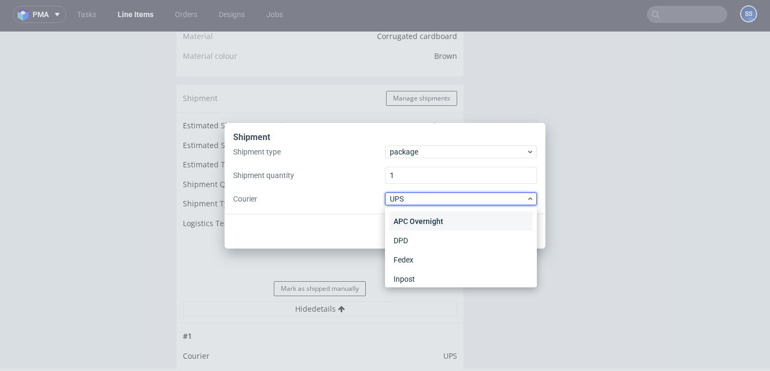
click at [440, 221] on div "APC Overnight" at bounding box center [460, 221] width 143 height 19
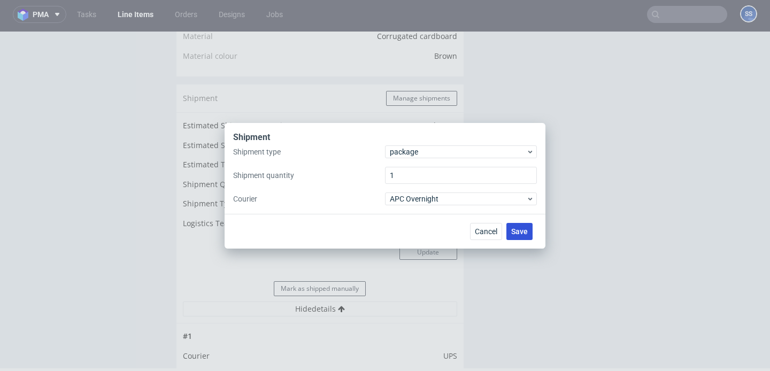
click at [516, 230] on span "Save" at bounding box center [519, 231] width 17 height 7
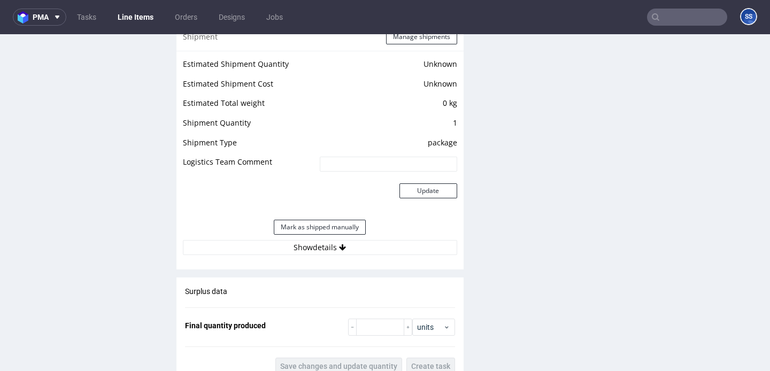
scroll to position [889, 0]
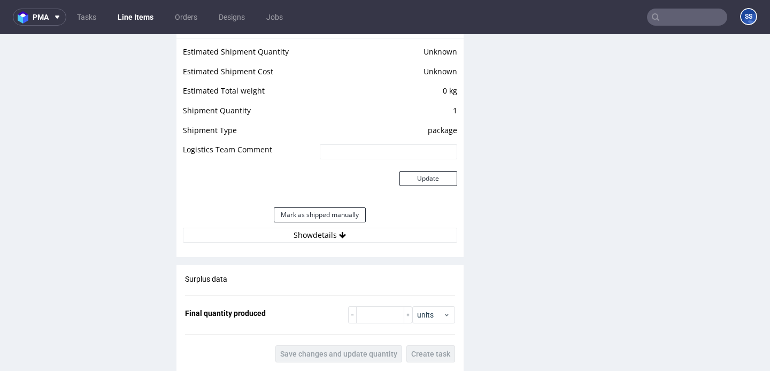
click at [331, 243] on div "Estimated Shipment Quantity Unknown Estimated Shipment Cost Unknown Estimated T…" at bounding box center [320, 144] width 287 height 211
click at [334, 234] on button "Show details" at bounding box center [320, 235] width 274 height 15
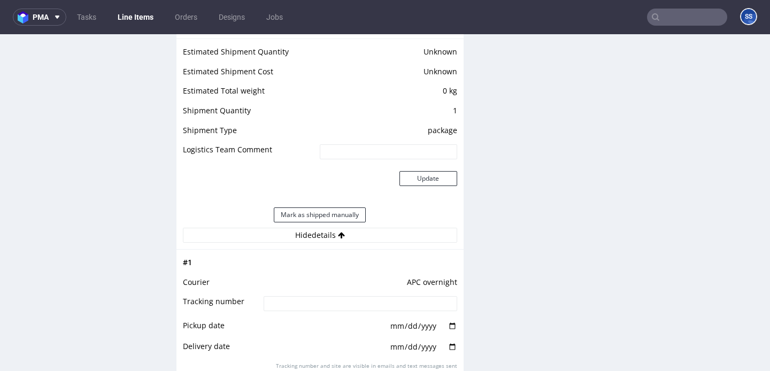
click at [327, 308] on input at bounding box center [360, 303] width 193 height 15
paste input "2025092602920420000039"
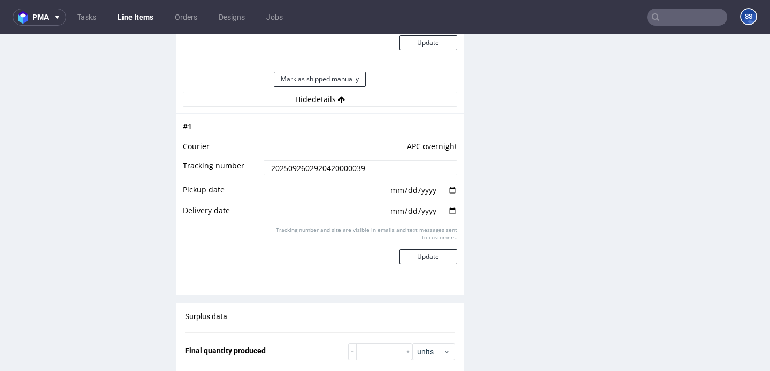
scroll to position [1061, 0]
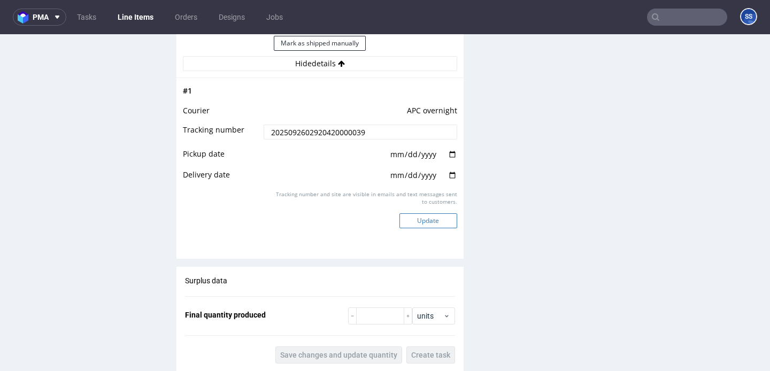
type input "2025092602920420000039"
click at [428, 218] on button "Update" at bounding box center [429, 220] width 58 height 15
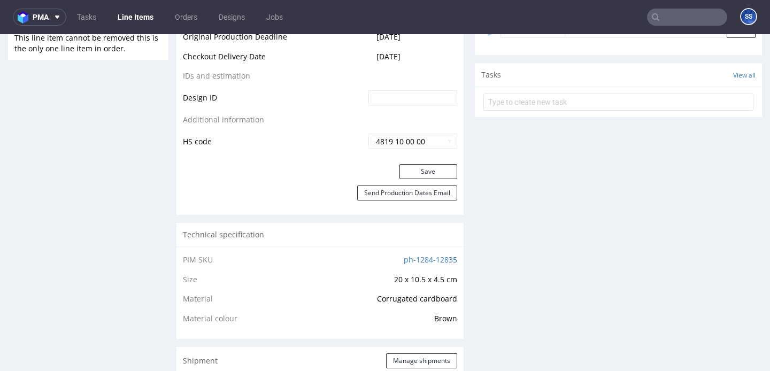
scroll to position [451, 0]
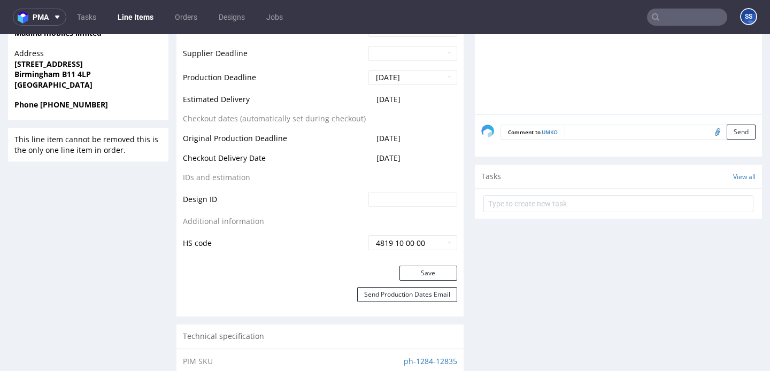
click at [129, 20] on link "Line Items" at bounding box center [135, 17] width 49 height 17
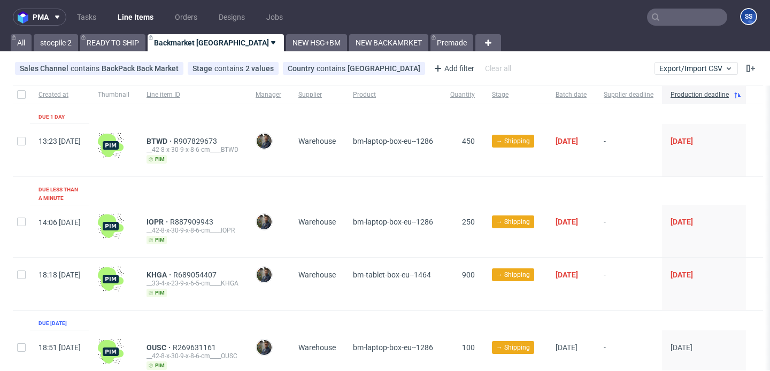
scroll to position [37, 0]
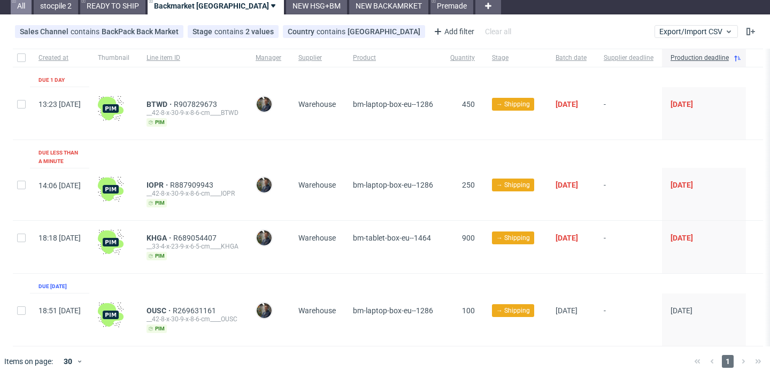
click at [19, 8] on link "All" at bounding box center [21, 5] width 21 height 17
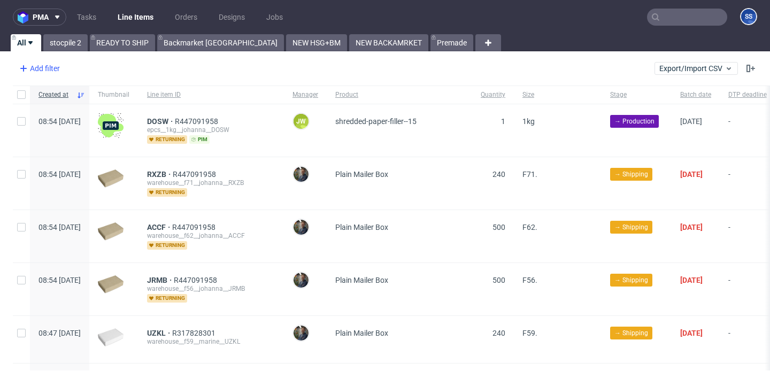
click at [39, 64] on div "Add filter" at bounding box center [38, 68] width 47 height 17
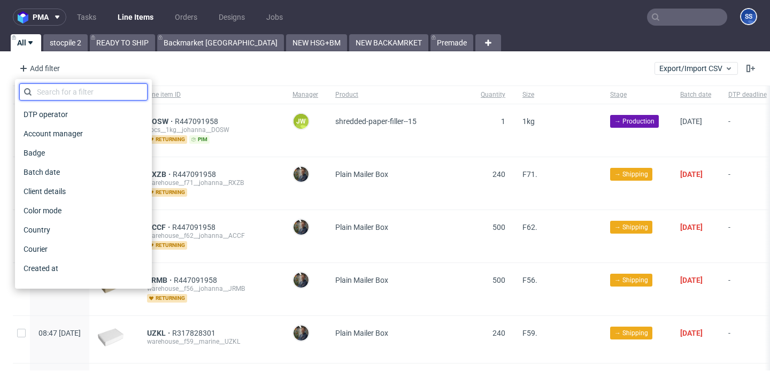
click at [62, 98] on input "text" at bounding box center [83, 91] width 128 height 17
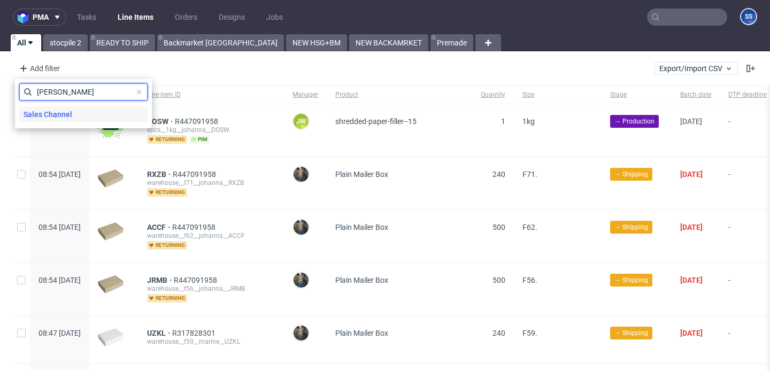
type input "[PERSON_NAME]"
click at [70, 109] on span "Sales Channel" at bounding box center [47, 114] width 57 height 15
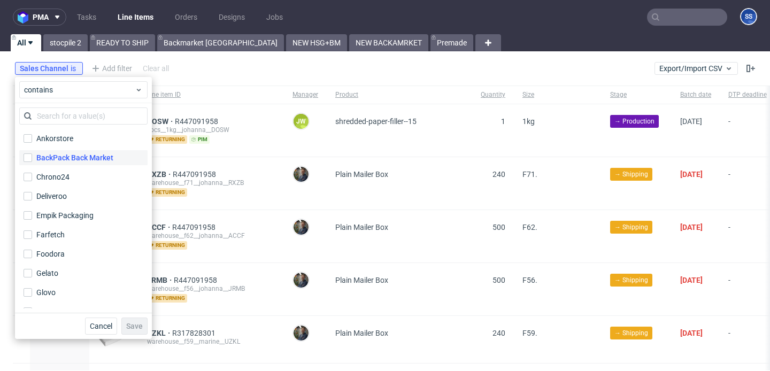
click at [83, 156] on div "BackPack Back Market" at bounding box center [74, 157] width 77 height 11
click at [32, 156] on input "BackPack Back Market" at bounding box center [28, 158] width 9 height 9
checkbox input "true"
click at [135, 321] on button "Save" at bounding box center [134, 326] width 26 height 17
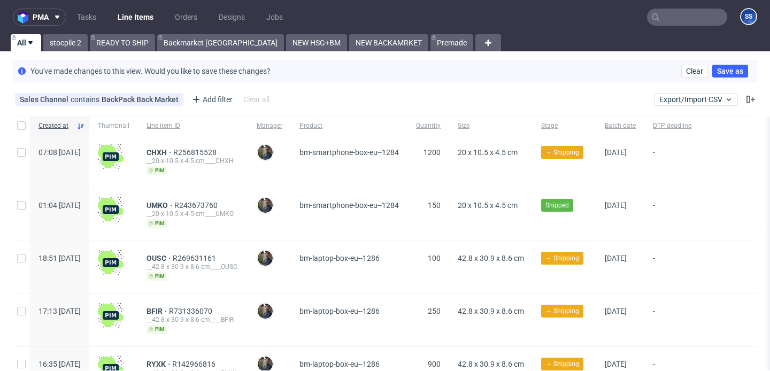
click at [17, 200] on div at bounding box center [21, 214] width 17 height 52
checkbox input "true"
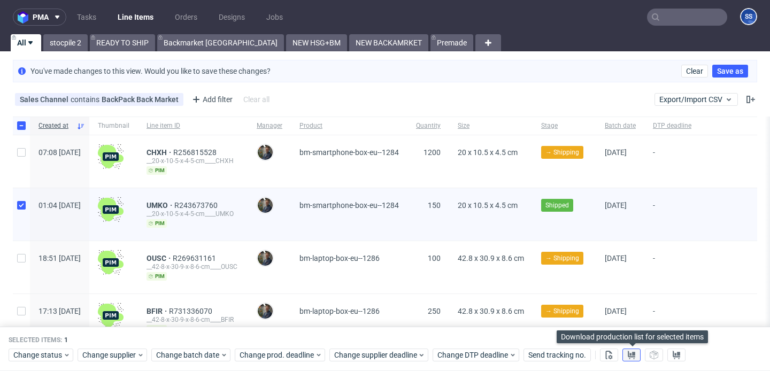
click at [633, 356] on icon at bounding box center [631, 355] width 9 height 9
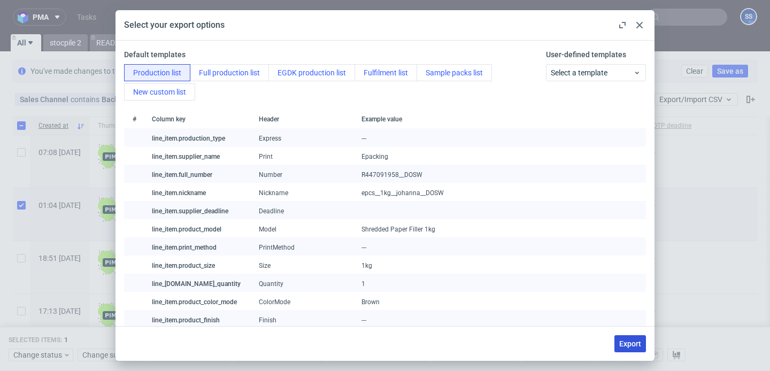
click at [621, 342] on span "Export" at bounding box center [630, 343] width 22 height 7
checkbox input "false"
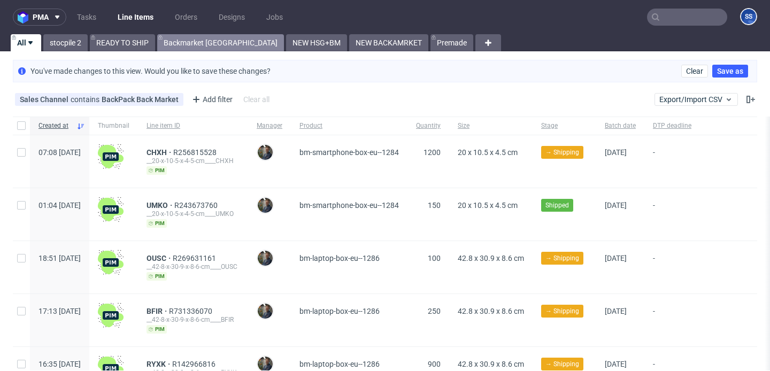
click at [188, 39] on link "Backmarket [GEOGRAPHIC_DATA]" at bounding box center [220, 42] width 127 height 17
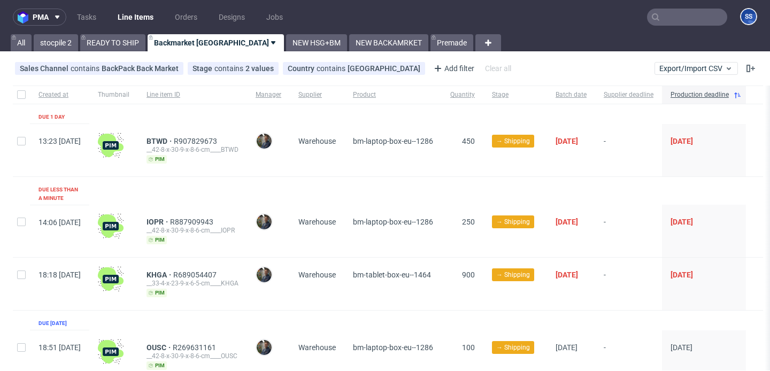
scroll to position [37, 0]
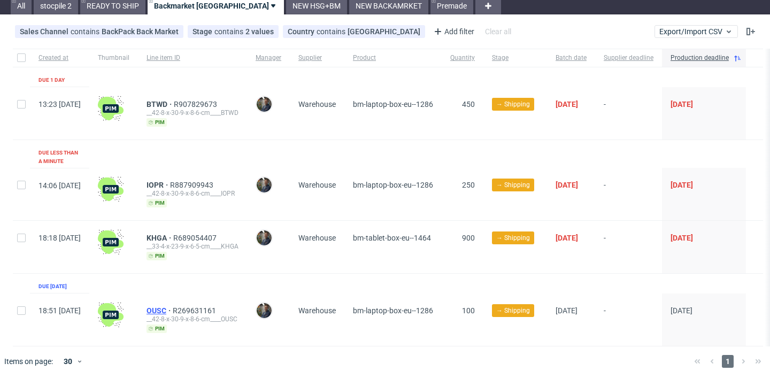
click at [173, 306] on span "OUSC" at bounding box center [160, 310] width 26 height 9
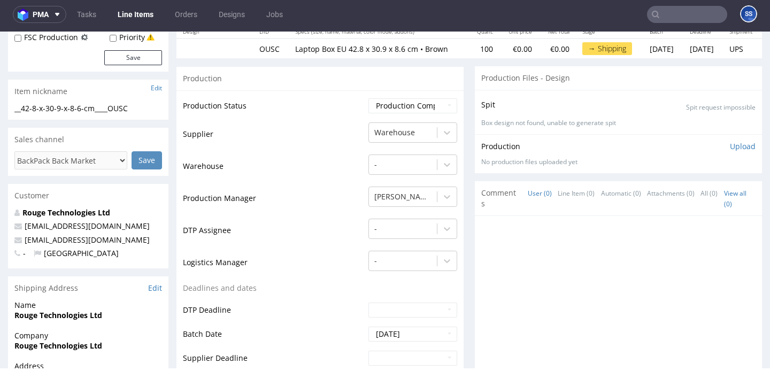
scroll to position [303, 0]
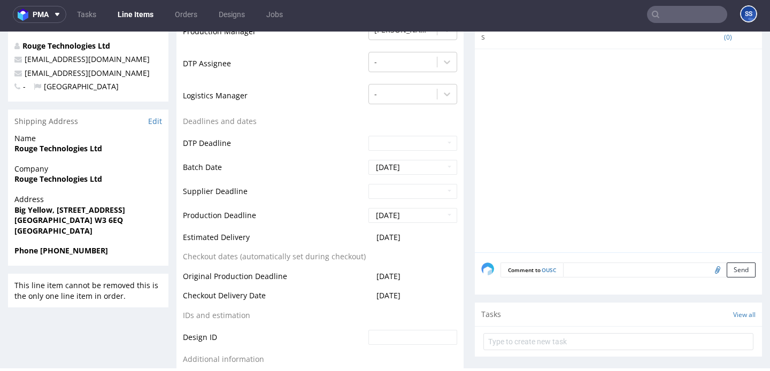
click at [585, 273] on form "Comment to OUSC Send" at bounding box center [628, 271] width 255 height 16
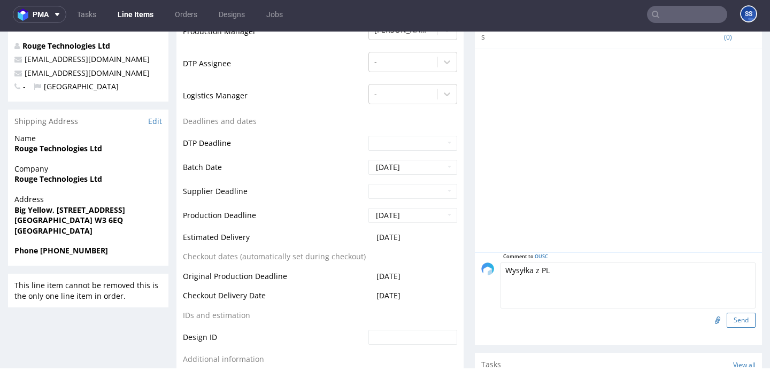
type textarea "Wysyłka z PL"
click at [738, 325] on button "Send" at bounding box center [741, 320] width 29 height 15
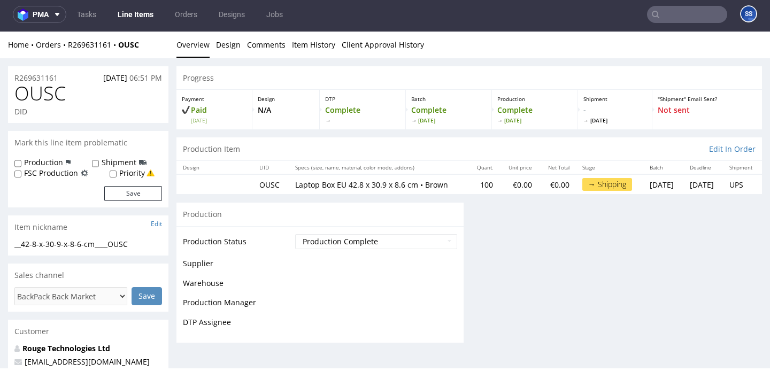
scroll to position [0, 0]
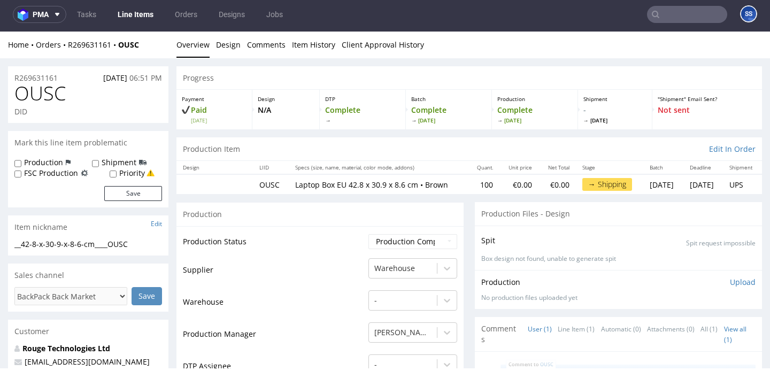
click at [147, 14] on link "Line Items" at bounding box center [135, 14] width 49 height 17
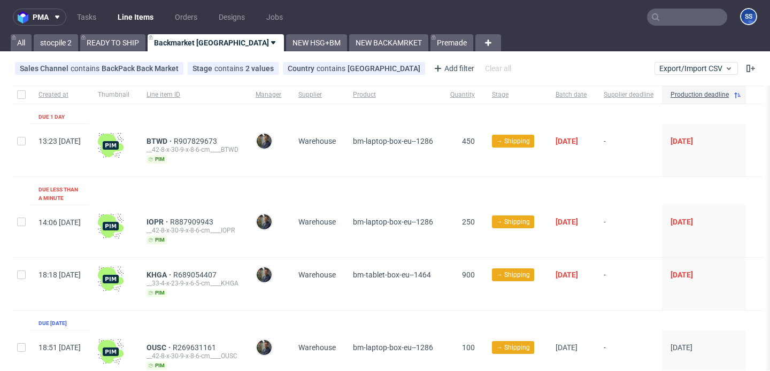
scroll to position [37, 0]
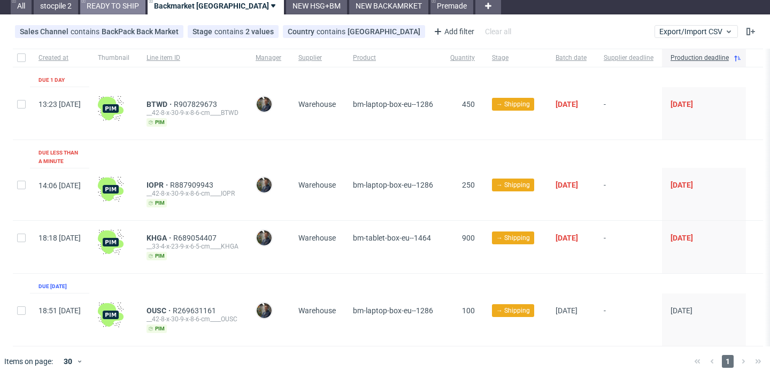
click at [113, 3] on link "READY TO SHIP" at bounding box center [112, 5] width 65 height 17
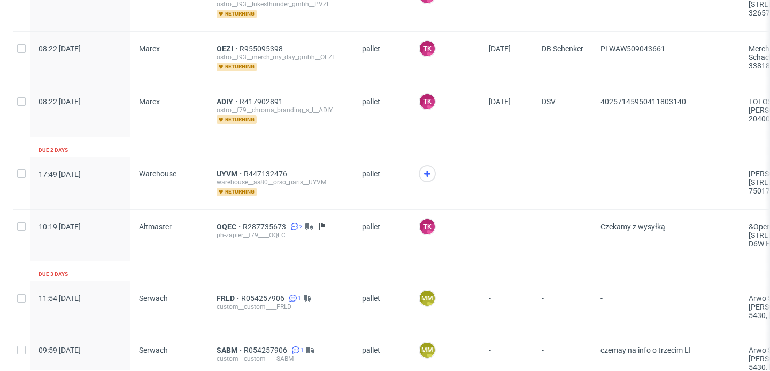
scroll to position [459, 0]
click at [422, 169] on icon at bounding box center [427, 174] width 13 height 13
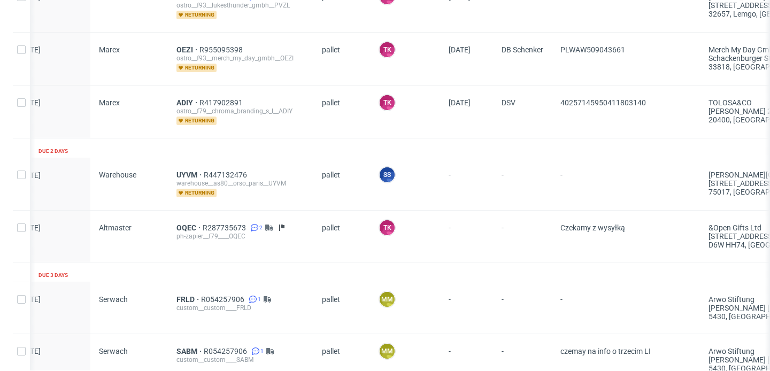
scroll to position [0, 0]
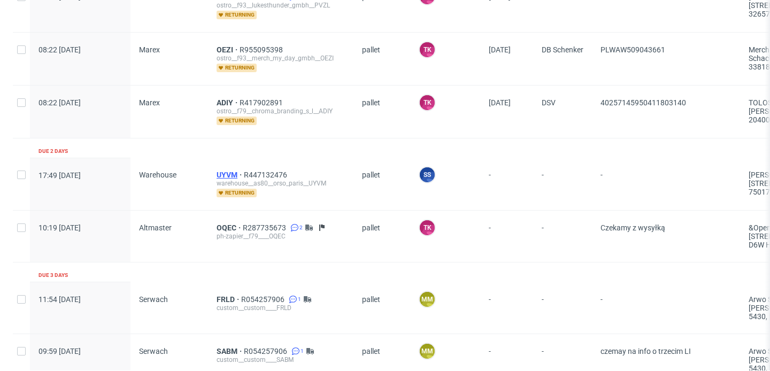
click at [217, 175] on span "UYVM" at bounding box center [230, 175] width 27 height 9
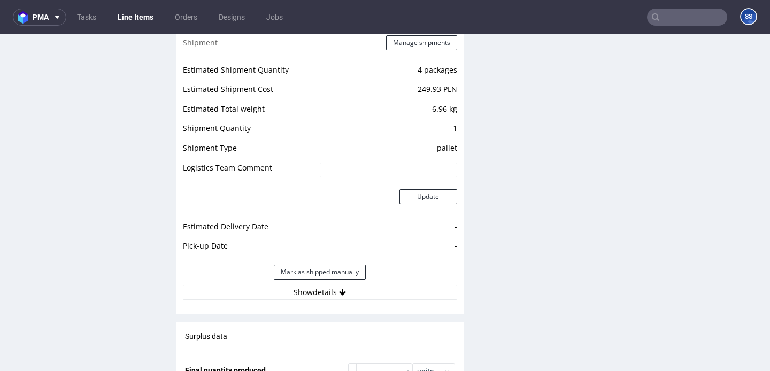
scroll to position [1127, 0]
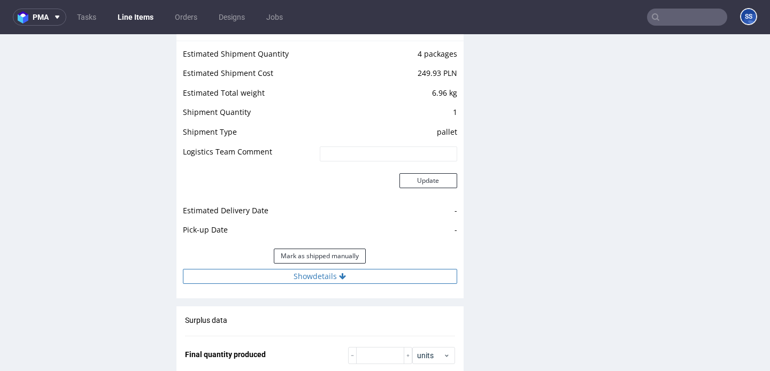
click at [305, 279] on button "Show details" at bounding box center [320, 276] width 274 height 15
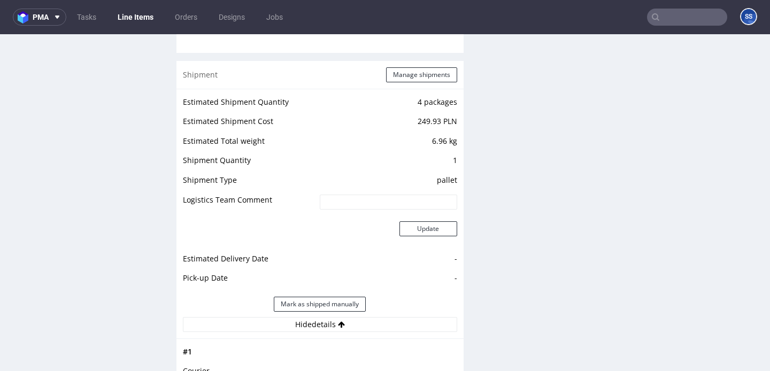
scroll to position [1078, 0]
click at [409, 70] on button "Manage shipments" at bounding box center [421, 75] width 71 height 15
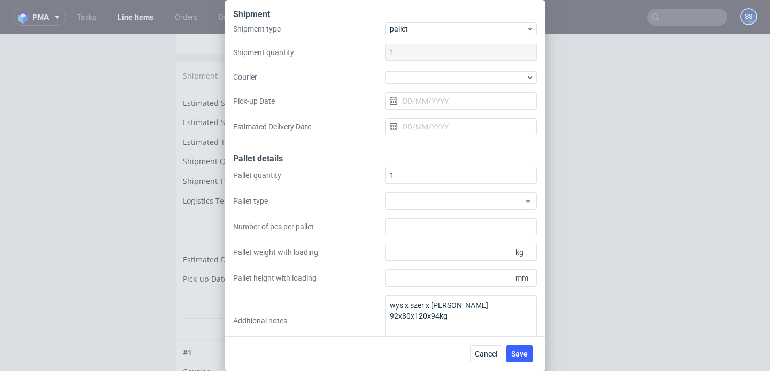
click at [421, 70] on div at bounding box center [461, 77] width 152 height 14
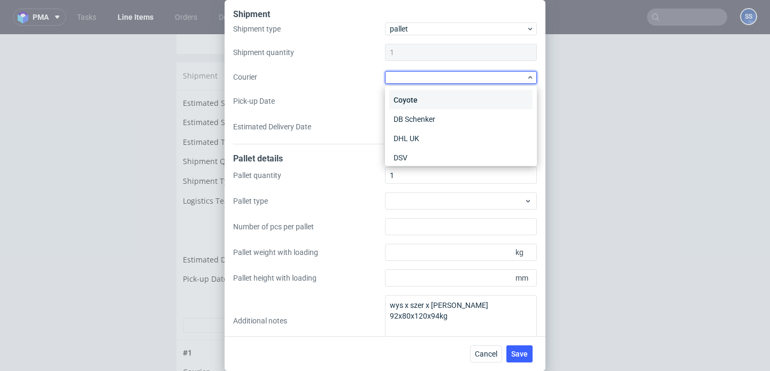
scroll to position [20, 0]
click at [428, 119] on div "DB Schenker" at bounding box center [460, 118] width 143 height 19
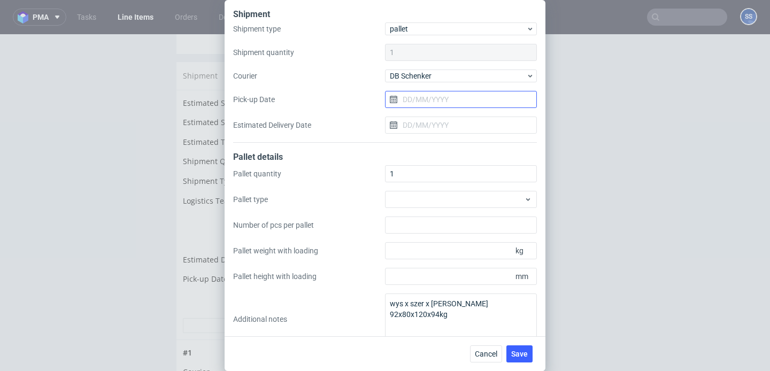
click at [420, 104] on input "Pick-up Date" at bounding box center [461, 99] width 152 height 17
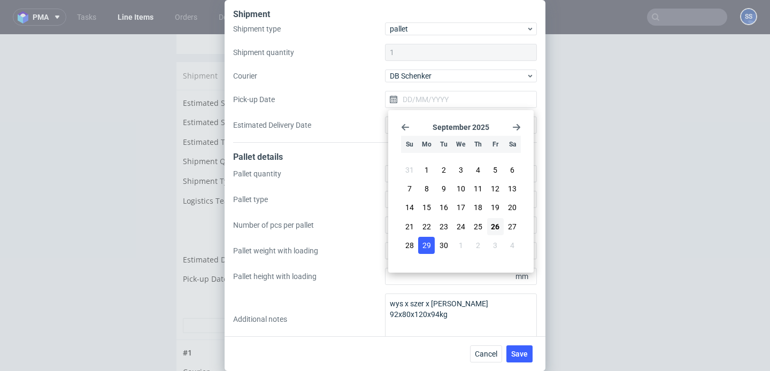
click at [424, 243] on span "29" at bounding box center [427, 245] width 9 height 11
type input "29/09/2025"
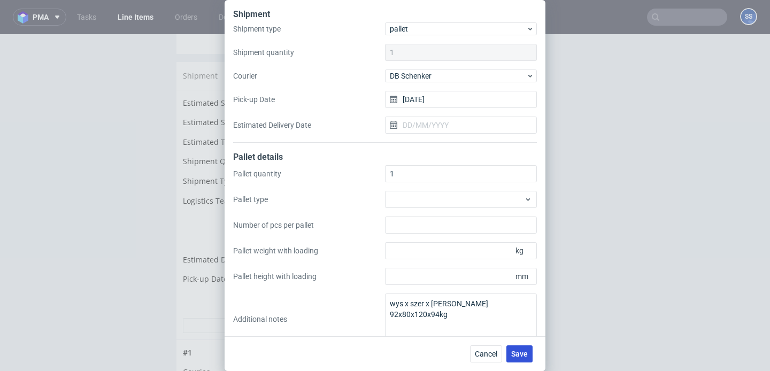
click at [518, 352] on span "Save" at bounding box center [519, 353] width 17 height 7
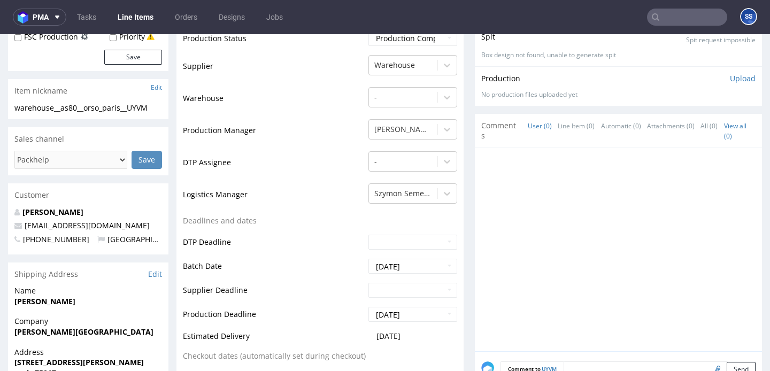
scroll to position [269, 0]
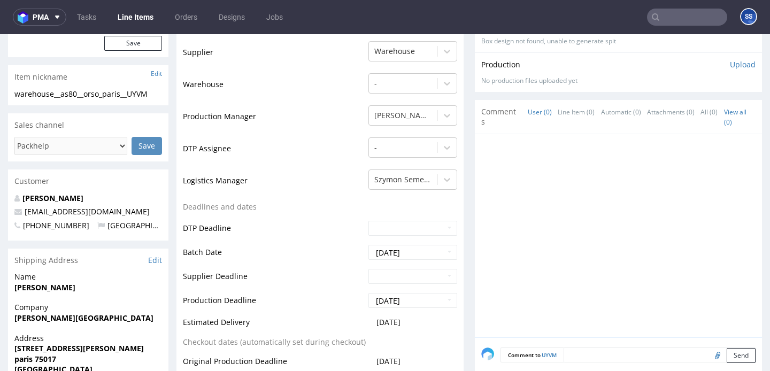
click at [51, 313] on strong "[PERSON_NAME][GEOGRAPHIC_DATA]" at bounding box center [83, 318] width 139 height 10
copy strong "[PERSON_NAME][GEOGRAPHIC_DATA]"
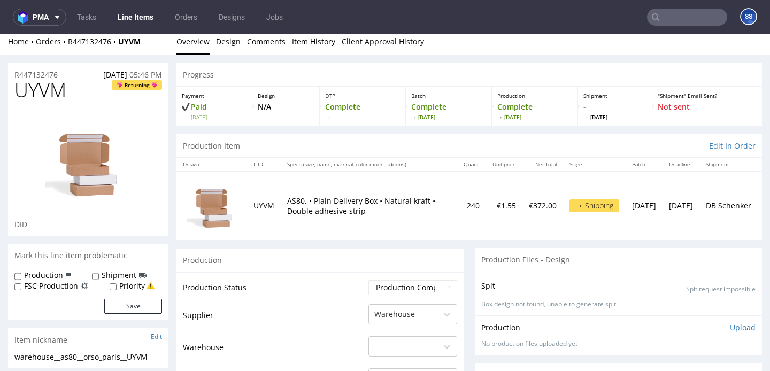
scroll to position [0, 0]
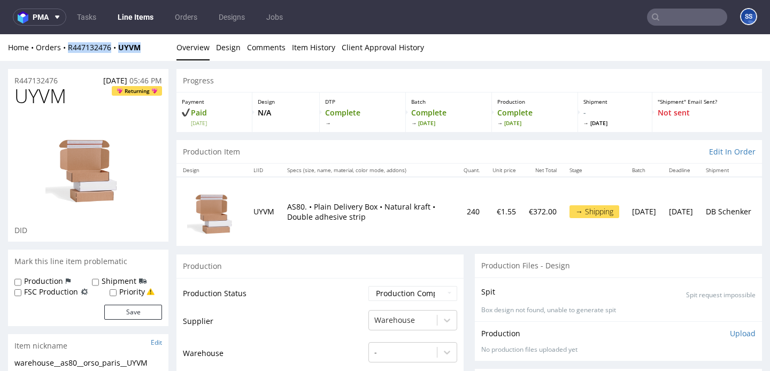
drag, startPoint x: 150, startPoint y: 49, endPoint x: 66, endPoint y: 52, distance: 83.5
click at [66, 52] on div "Home Orders R447132476 UYVM" at bounding box center [88, 47] width 160 height 11
copy div "R447132476 UYVM"
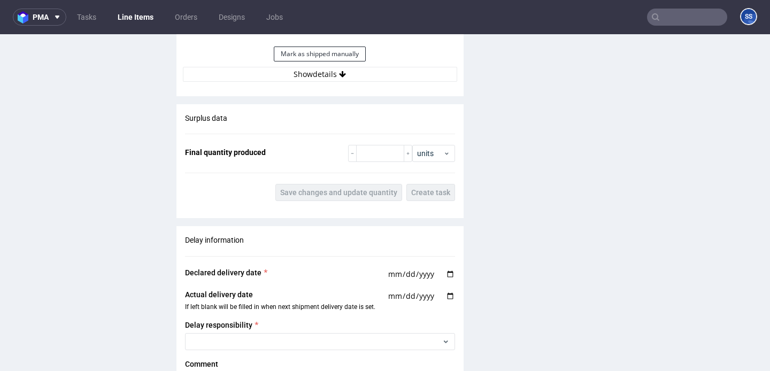
scroll to position [1342, 0]
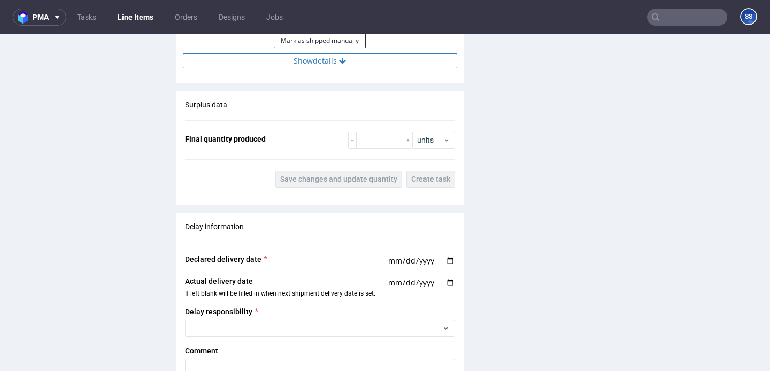
click at [320, 68] on button "Show details" at bounding box center [320, 60] width 274 height 15
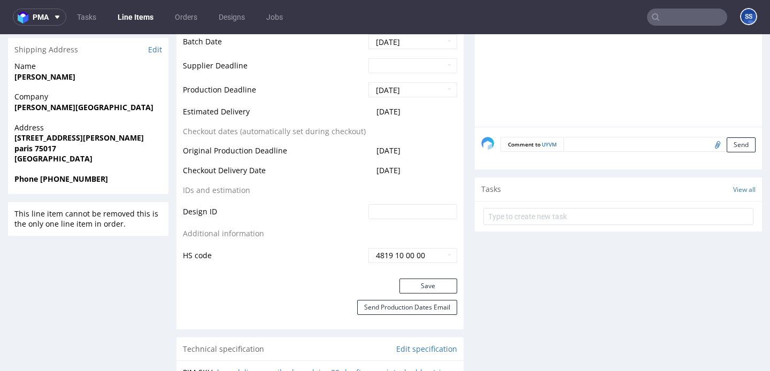
scroll to position [471, 0]
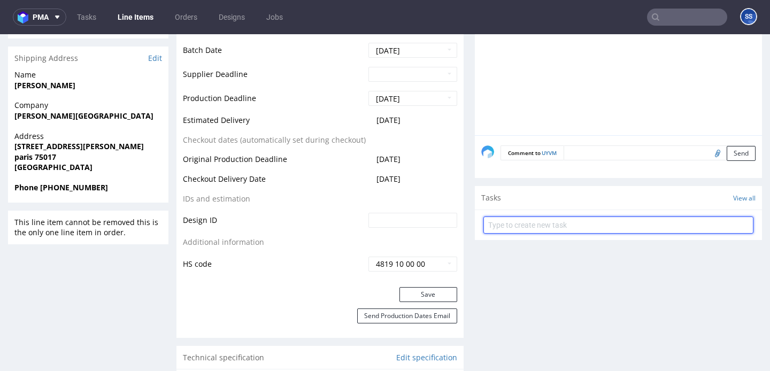
click at [523, 224] on input "text" at bounding box center [619, 225] width 270 height 17
type input "Etykiety"
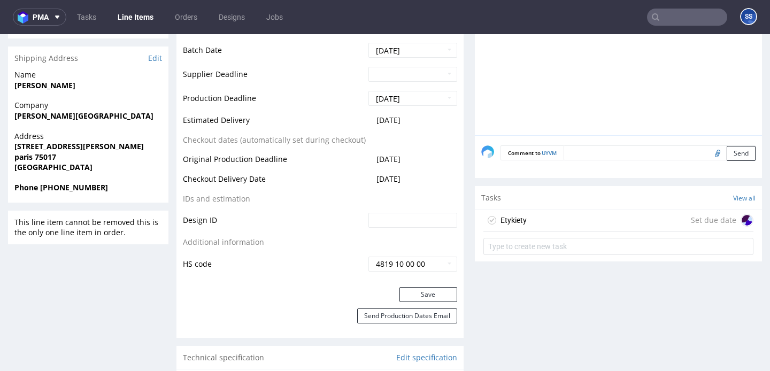
click at [596, 222] on div "Etykiety Set due date" at bounding box center [619, 220] width 270 height 21
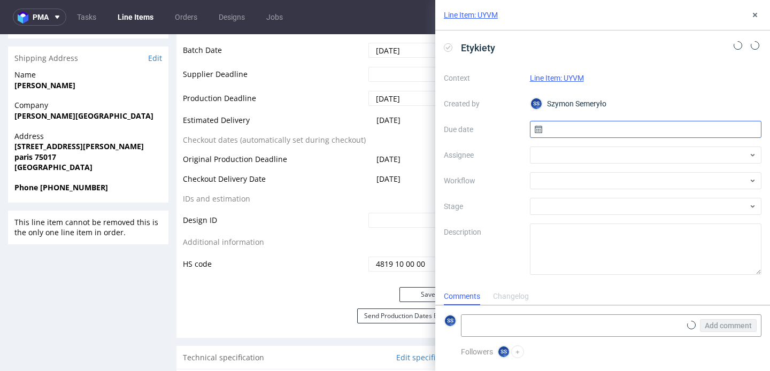
scroll to position [9, 0]
click at [586, 129] on input "text" at bounding box center [646, 129] width 232 height 17
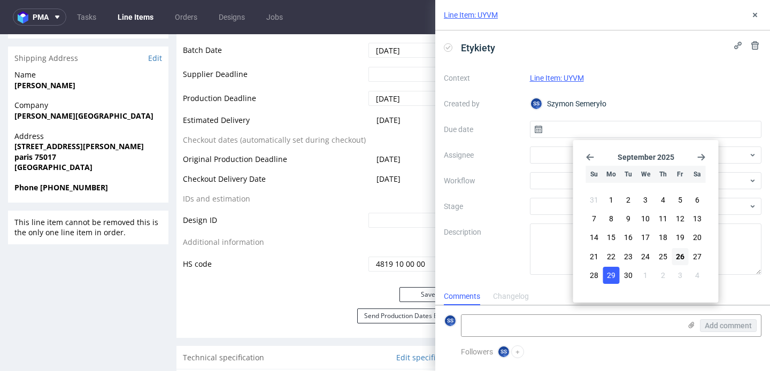
click at [605, 272] on button "29" at bounding box center [611, 275] width 17 height 17
type input "[DATE]"
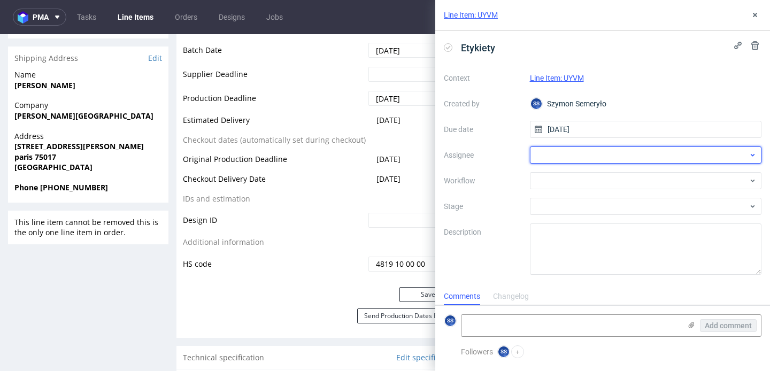
click at [582, 156] on div at bounding box center [646, 155] width 232 height 17
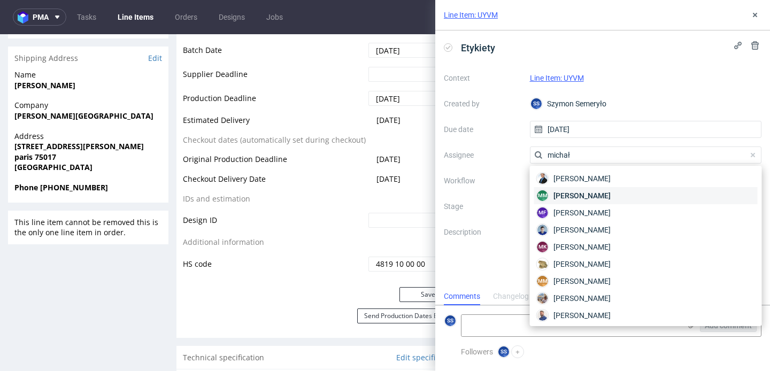
type input "michał"
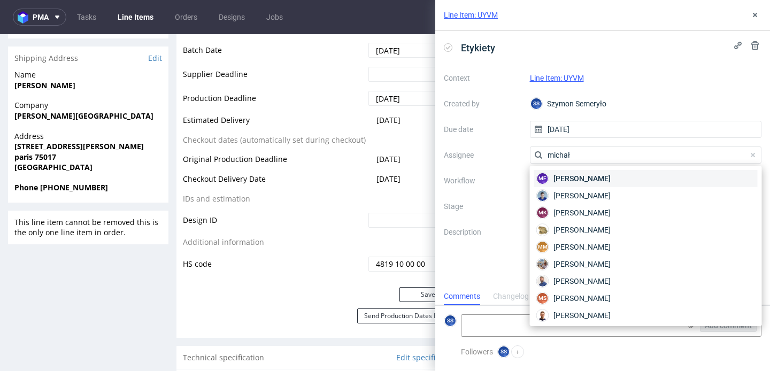
click at [605, 173] on div "MF Michał Fedorowicz" at bounding box center [646, 178] width 224 height 17
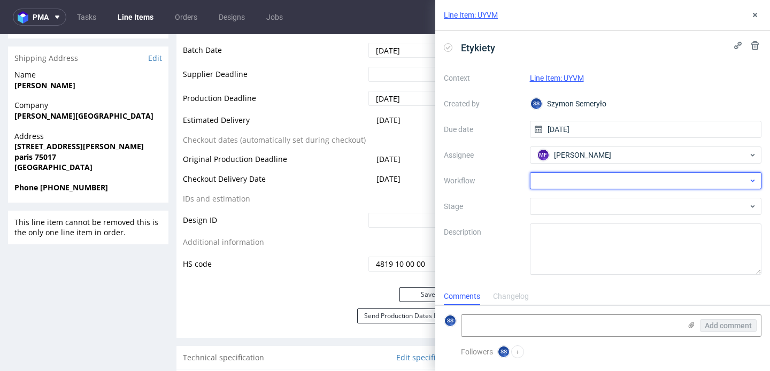
click at [602, 182] on div at bounding box center [646, 180] width 232 height 17
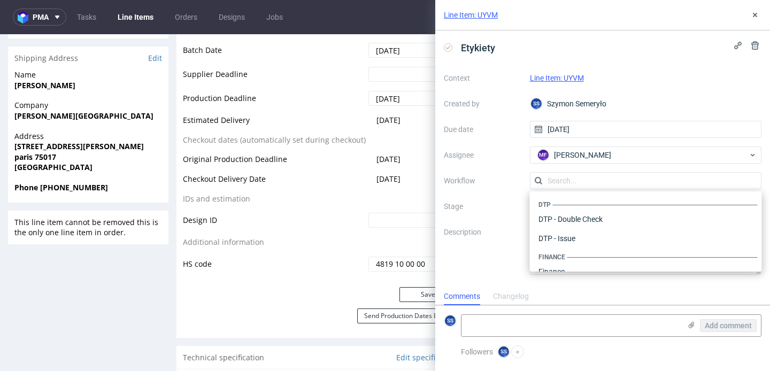
scroll to position [658, 0]
click at [494, 181] on label "Workflow" at bounding box center [483, 180] width 78 height 13
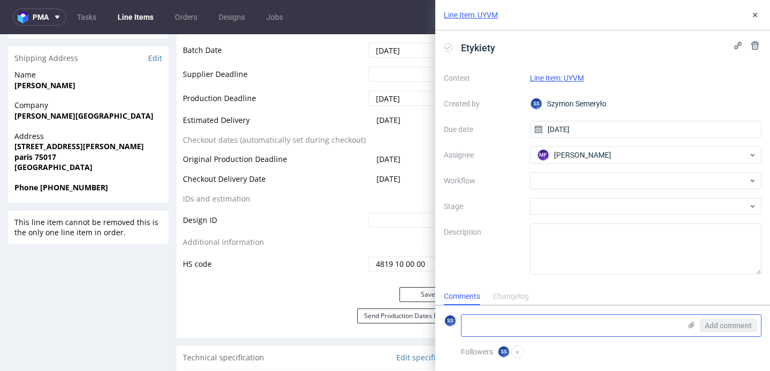
click at [620, 326] on textarea at bounding box center [571, 325] width 219 height 21
paste textarea "R447132476_UYVM"
paste textarea "PLWAW509046124"
type textarea "R447132476_UYVM -> PLWAW509046124"
click at [690, 325] on use at bounding box center [692, 325] width 6 height 6
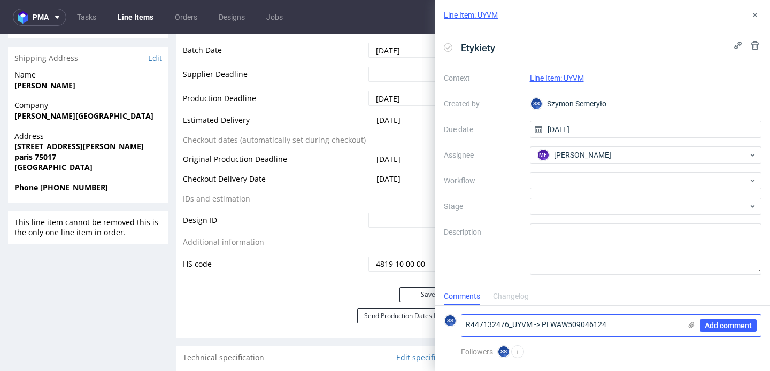
click at [0, 0] on input "file" at bounding box center [0, 0] width 0 height 0
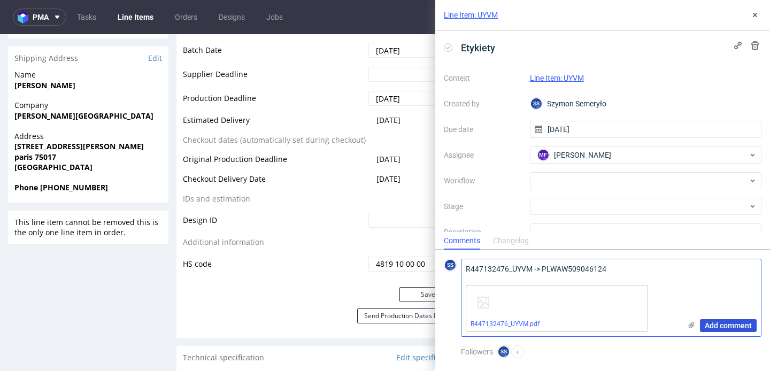
click at [722, 325] on span "Add comment" at bounding box center [728, 325] width 47 height 7
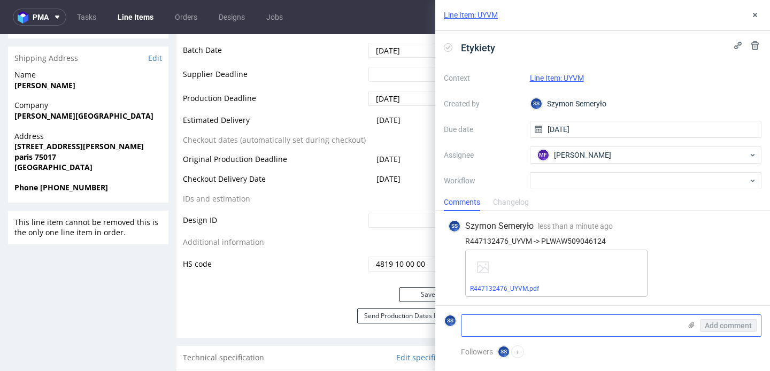
click at [570, 328] on textarea at bounding box center [571, 325] width 219 height 21
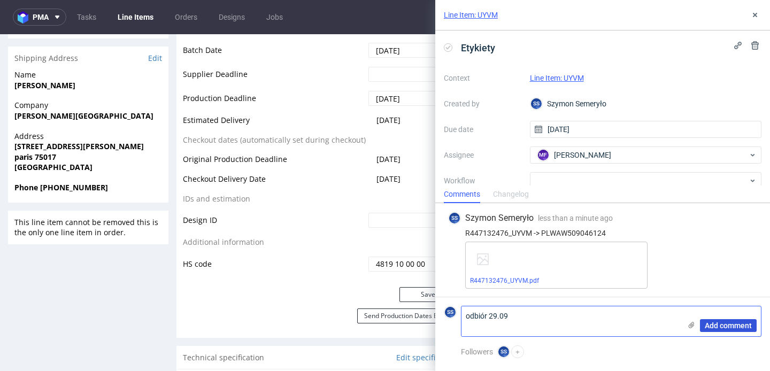
type textarea "odbiór 29.09"
click at [725, 331] on button "Add comment" at bounding box center [728, 325] width 57 height 13
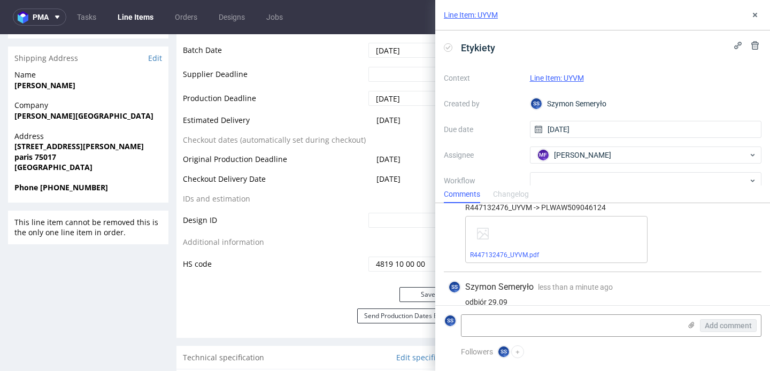
scroll to position [40, 0]
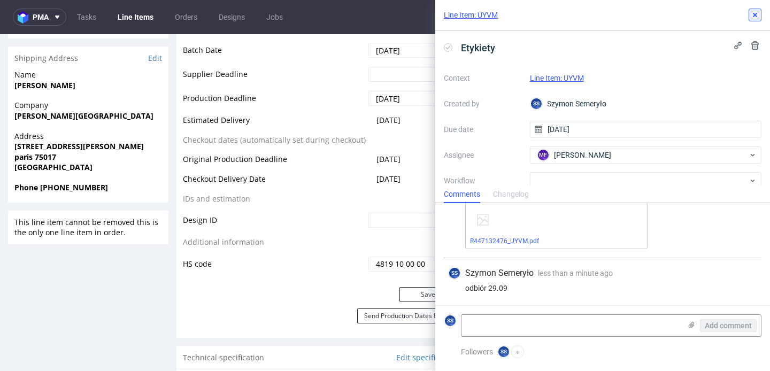
click at [752, 11] on icon at bounding box center [755, 15] width 9 height 9
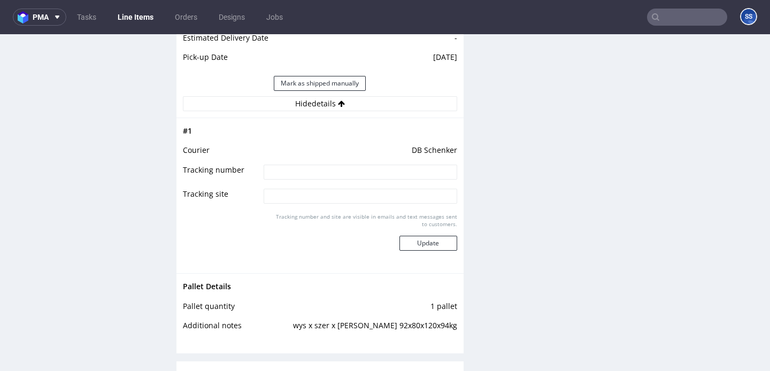
scroll to position [1315, 0]
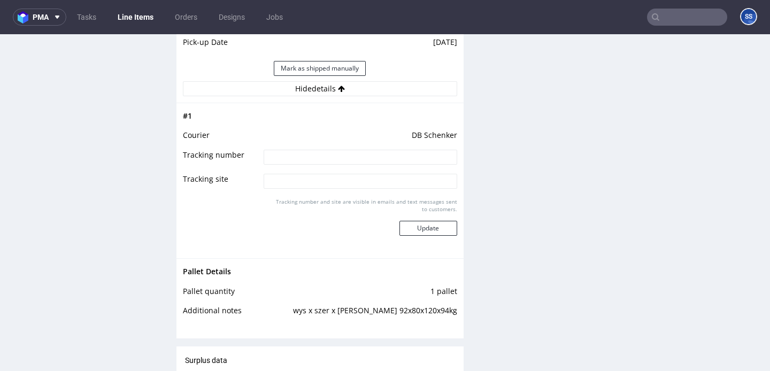
click at [329, 159] on input at bounding box center [360, 157] width 193 height 15
paste input "PLWAW509046124"
type input "PLWAW509046124"
click at [414, 233] on button "Update" at bounding box center [429, 228] width 58 height 15
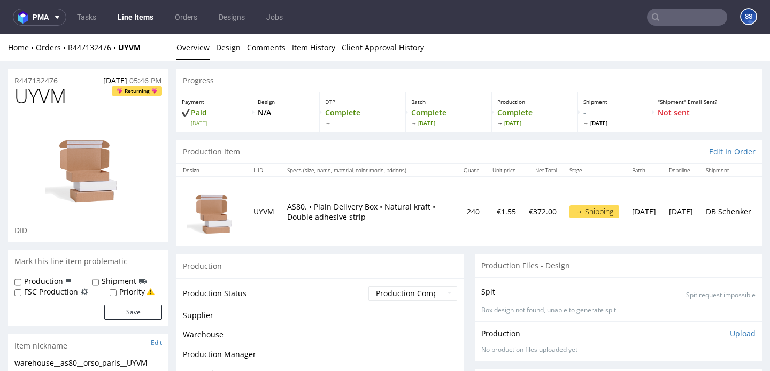
scroll to position [785, 0]
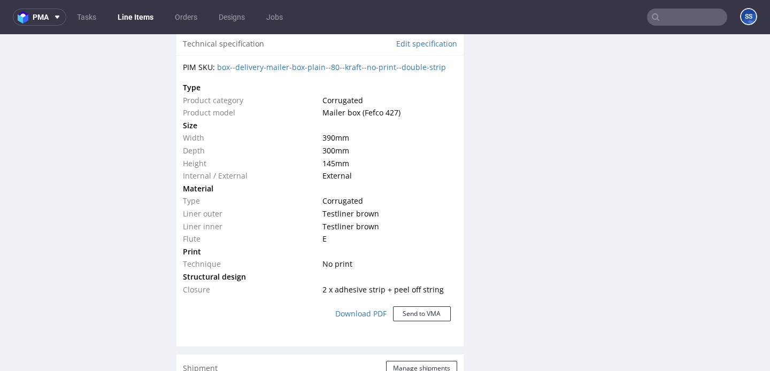
click at [140, 21] on link "Line Items" at bounding box center [135, 17] width 49 height 17
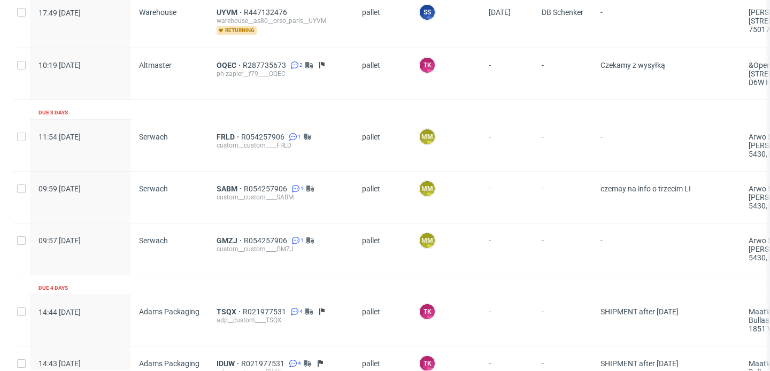
scroll to position [805, 0]
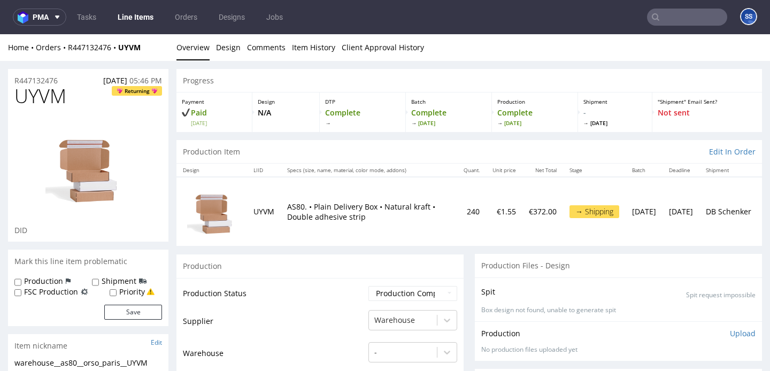
click at [136, 20] on link "Line Items" at bounding box center [135, 17] width 49 height 17
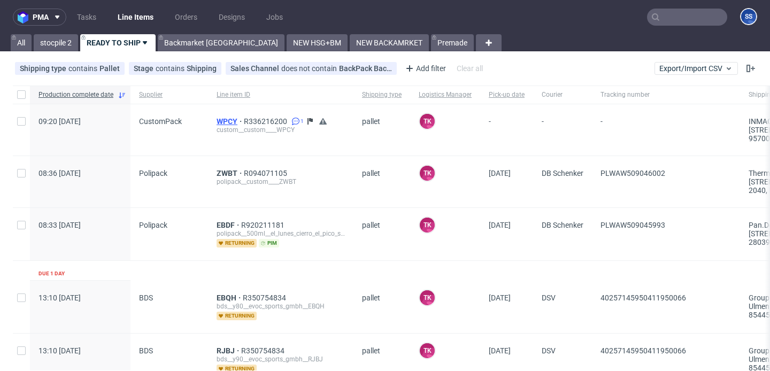
click at [227, 117] on span "WPCY" at bounding box center [230, 121] width 27 height 9
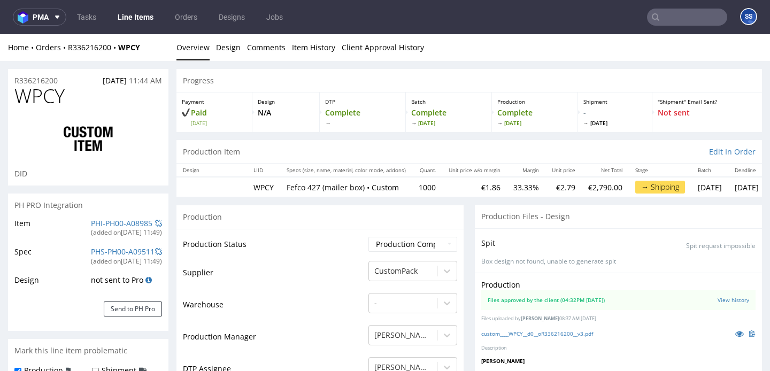
click at [154, 18] on link "Line Items" at bounding box center [135, 17] width 49 height 17
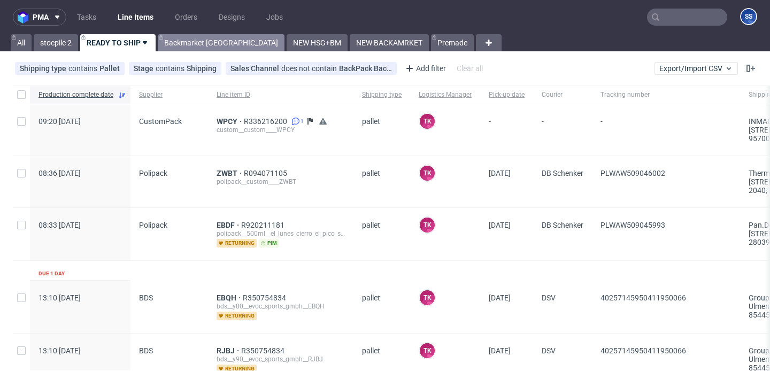
click at [194, 44] on link "Backmarket [GEOGRAPHIC_DATA]" at bounding box center [221, 42] width 127 height 17
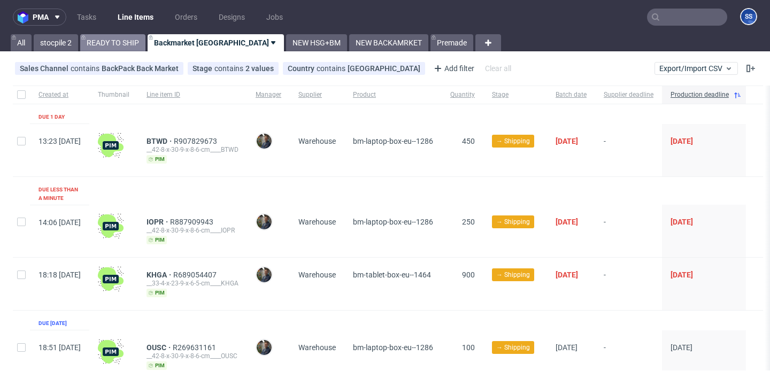
click at [95, 40] on link "READY TO SHIP" at bounding box center [112, 42] width 65 height 17
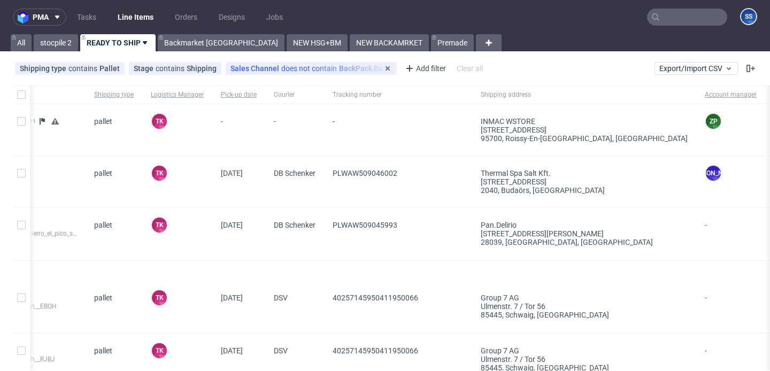
scroll to position [0, 243]
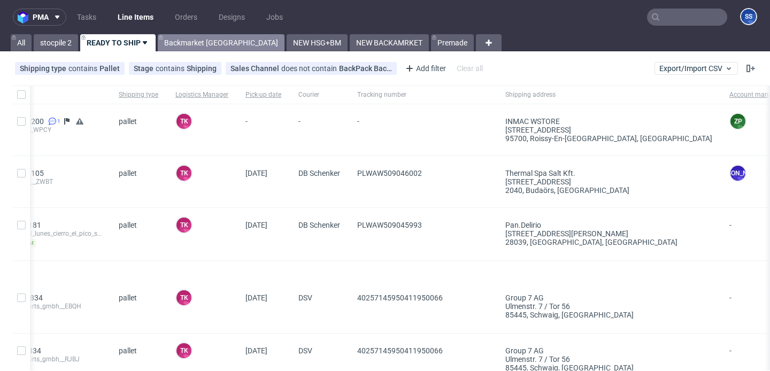
click at [179, 48] on link "Backmarket [GEOGRAPHIC_DATA]" at bounding box center [221, 42] width 127 height 17
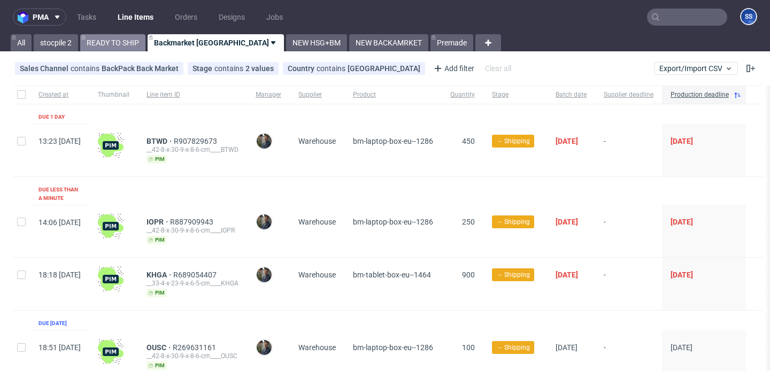
click at [143, 47] on link "READY TO SHIP" at bounding box center [112, 42] width 65 height 17
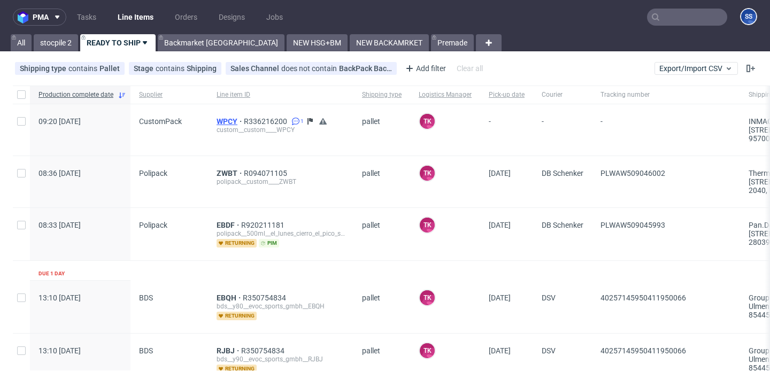
click at [231, 120] on span "WPCY" at bounding box center [230, 121] width 27 height 9
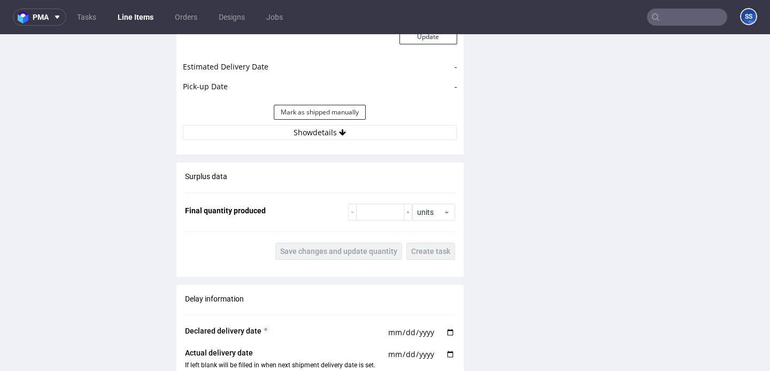
scroll to position [1551, 0]
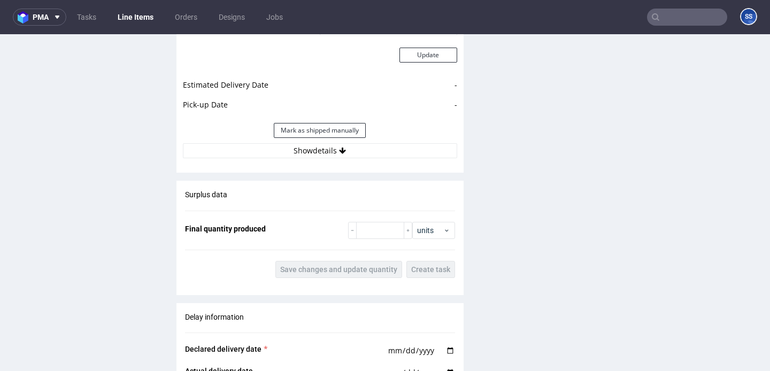
click at [273, 163] on div "Estimated Shipment Quantity Unknown Estimated Shipment Cost Unknown Estimated T…" at bounding box center [320, 40] width 287 height 250
click at [273, 159] on div "Estimated Shipment Quantity Unknown Estimated Shipment Cost Unknown Estimated T…" at bounding box center [320, 40] width 287 height 250
click at [279, 154] on button "Show details" at bounding box center [320, 150] width 274 height 15
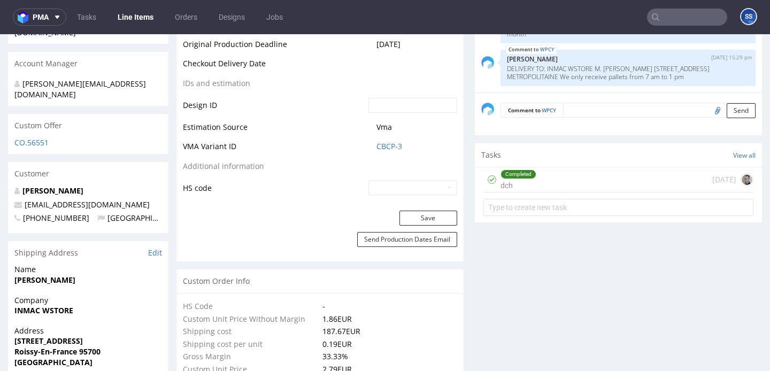
scroll to position [663, 0]
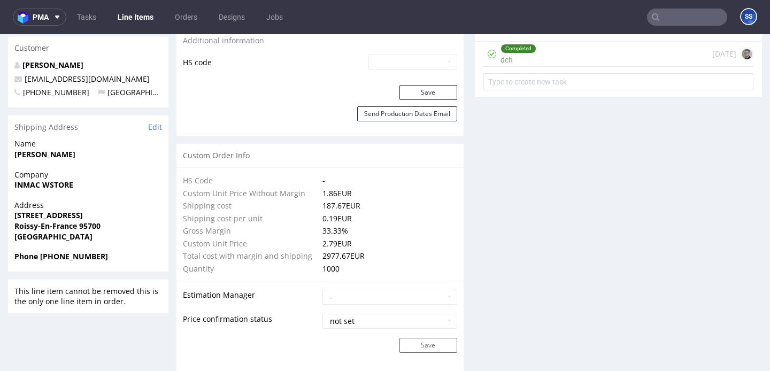
click at [51, 180] on strong "INMAC WSTORE" at bounding box center [43, 185] width 59 height 10
copy strong "INMAC WSTORE"
click at [67, 210] on strong "206, rue de la Belle Etoile" at bounding box center [48, 215] width 68 height 10
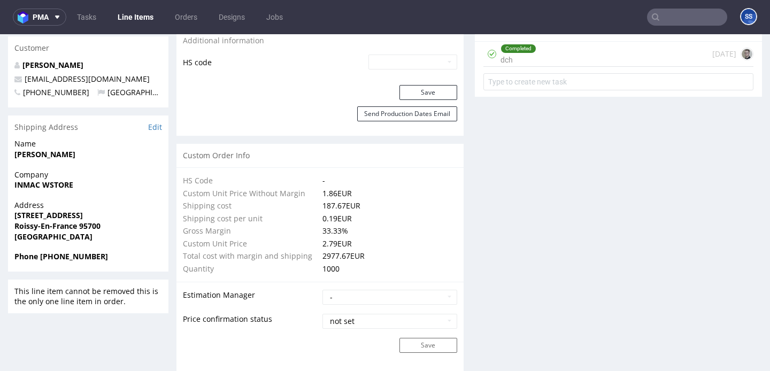
click at [67, 210] on strong "206, rue de la Belle Etoile" at bounding box center [48, 215] width 68 height 10
click at [67, 210] on strong "[STREET_ADDRESS]" at bounding box center [48, 215] width 68 height 10
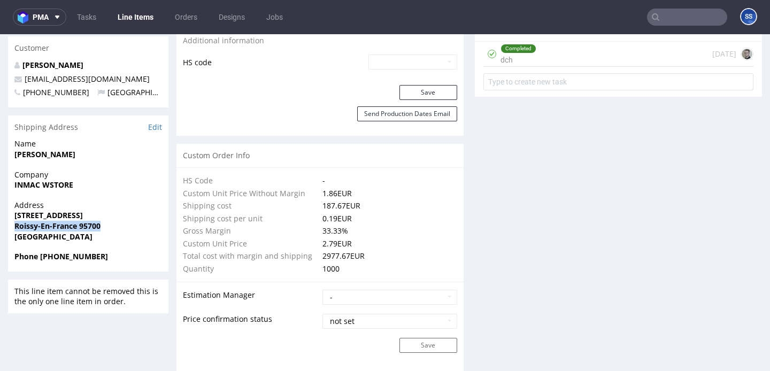
drag, startPoint x: 14, startPoint y: 216, endPoint x: 45, endPoint y: 219, distance: 31.2
click at [45, 221] on strong "Roissy-En-France 95700" at bounding box center [57, 226] width 86 height 10
click at [77, 221] on strong "Roissy-En-France 95700" at bounding box center [57, 226] width 86 height 10
click at [97, 221] on strong "Roissy-En-France 95700" at bounding box center [57, 226] width 86 height 10
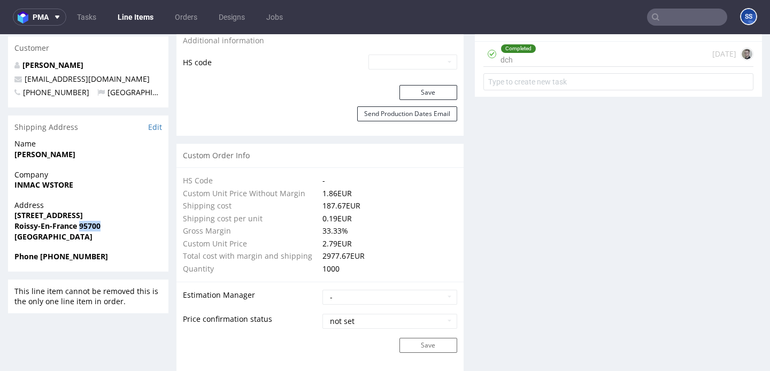
copy strong "95700"
drag, startPoint x: 15, startPoint y: 214, endPoint x: 50, endPoint y: 215, distance: 35.3
click at [50, 221] on strong "Roissy-En-France 95700" at bounding box center [57, 226] width 86 height 10
copy strong "Roissy-En"
click at [50, 149] on strong "PASCAL FAUVERT" at bounding box center [44, 154] width 61 height 10
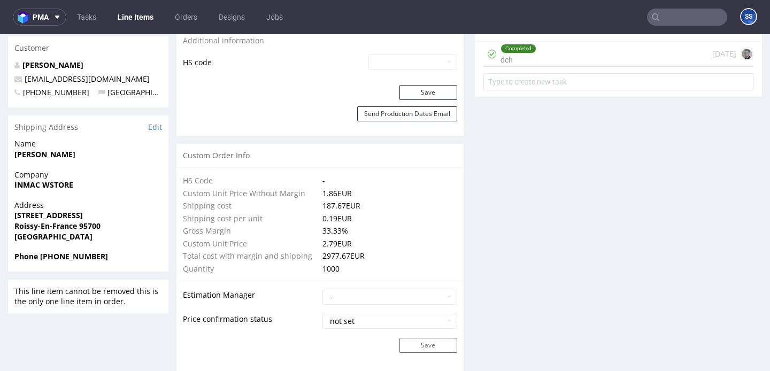
click at [50, 149] on strong "PASCAL FAUVERT" at bounding box center [44, 154] width 61 height 10
copy strong "PASCAL FAUVERT"
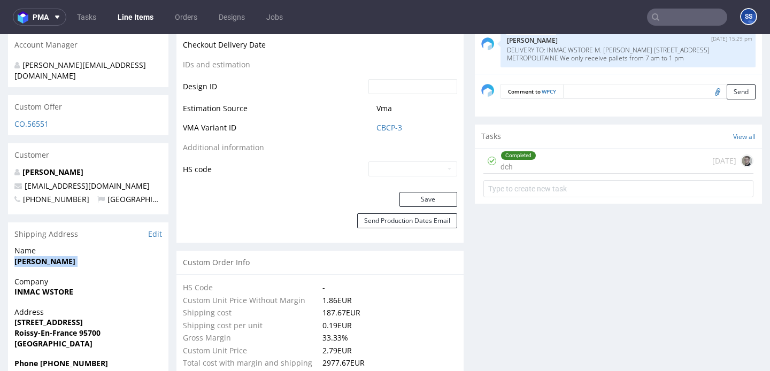
scroll to position [448, 0]
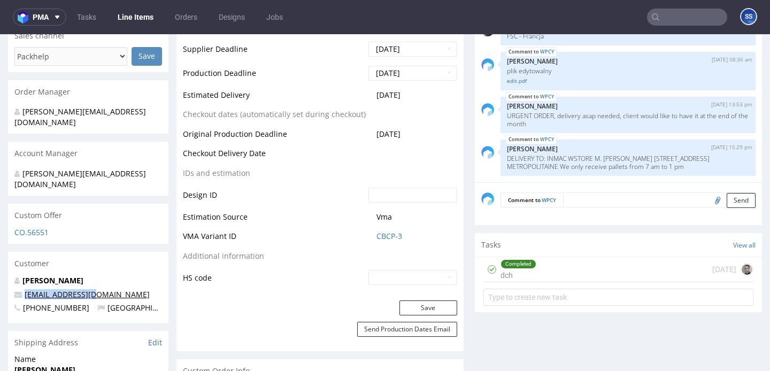
drag, startPoint x: 99, startPoint y: 284, endPoint x: 26, endPoint y: 288, distance: 73.9
click at [26, 289] on p "[PERSON_NAME][EMAIL_ADDRESS][DOMAIN_NAME]" at bounding box center [88, 294] width 148 height 11
copy link "[PERSON_NAME][EMAIL_ADDRESS][DOMAIN_NAME]"
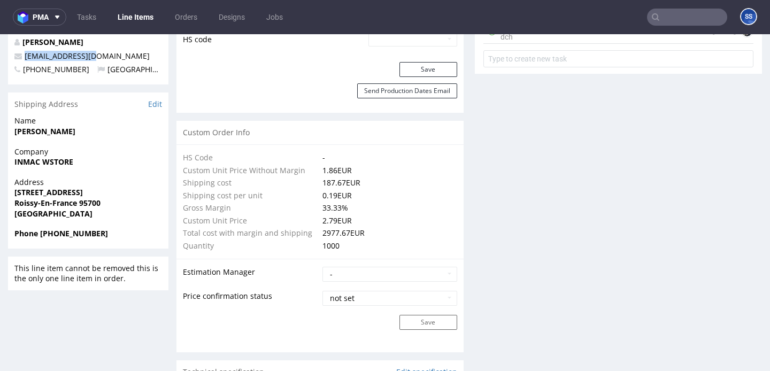
scroll to position [697, 0]
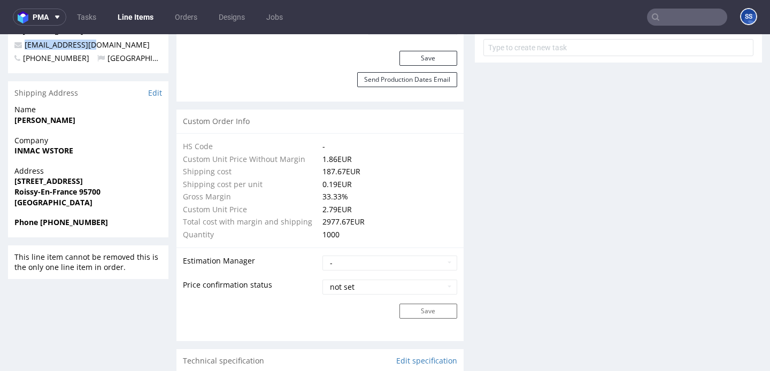
drag, startPoint x: 58, startPoint y: 212, endPoint x: 146, endPoint y: 214, distance: 87.8
click at [146, 217] on span "Phone +33 1 41 84 40 00" at bounding box center [88, 222] width 148 height 11
drag, startPoint x: 120, startPoint y: 214, endPoint x: 58, endPoint y: 217, distance: 62.7
click at [57, 217] on div "Phone +33 1 41 84 40 00" at bounding box center [88, 227] width 160 height 20
drag, startPoint x: 57, startPoint y: 213, endPoint x: 123, endPoint y: 213, distance: 66.3
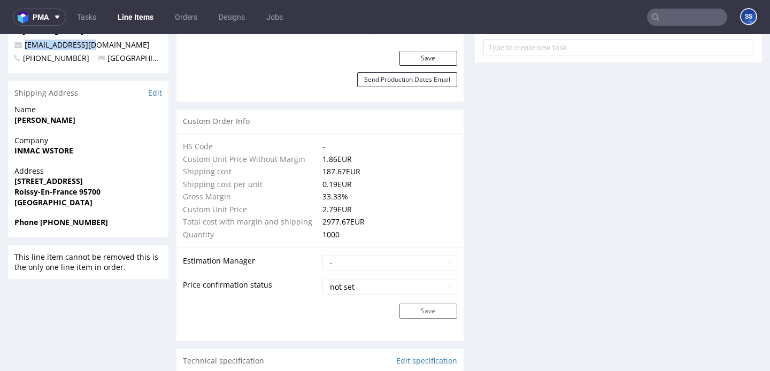
click at [123, 217] on span "Phone +33 1 41 84 40 00" at bounding box center [88, 222] width 148 height 11
copy strong "1 41 84 40 00"
click at [134, 17] on link "Line Items" at bounding box center [135, 17] width 49 height 17
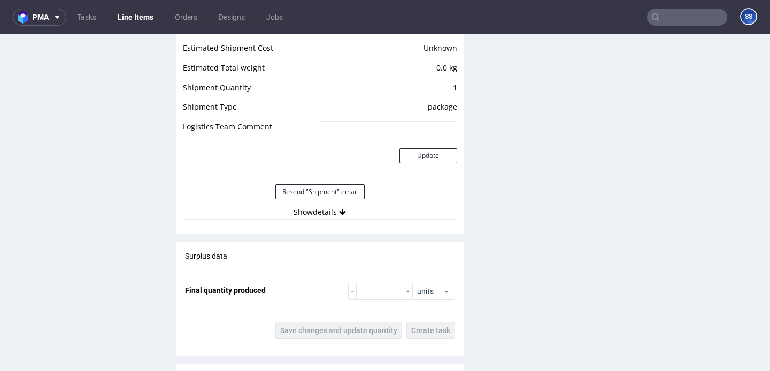
scroll to position [1195, 0]
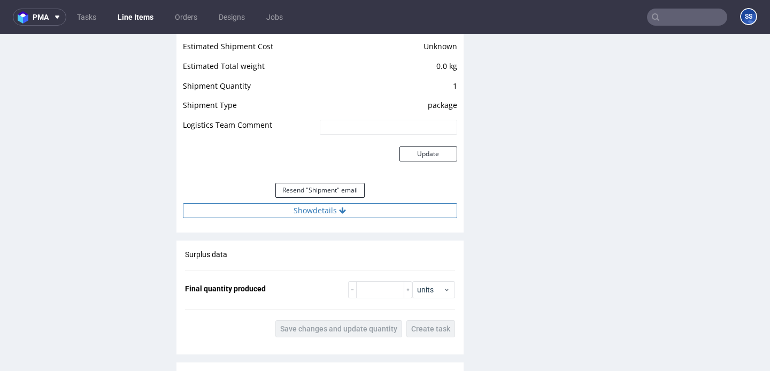
click at [388, 214] on button "Show details" at bounding box center [320, 210] width 274 height 15
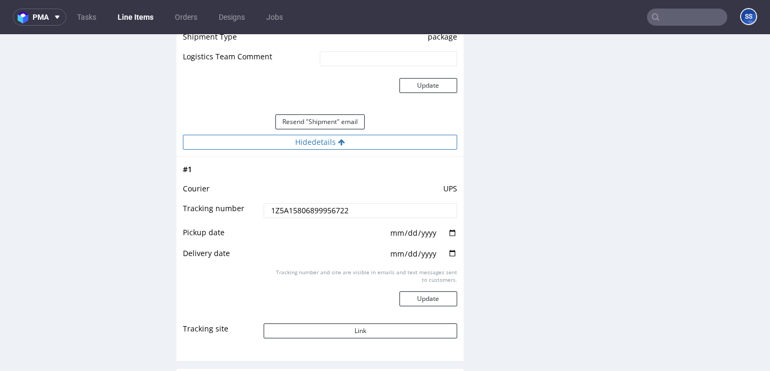
scroll to position [1267, 0]
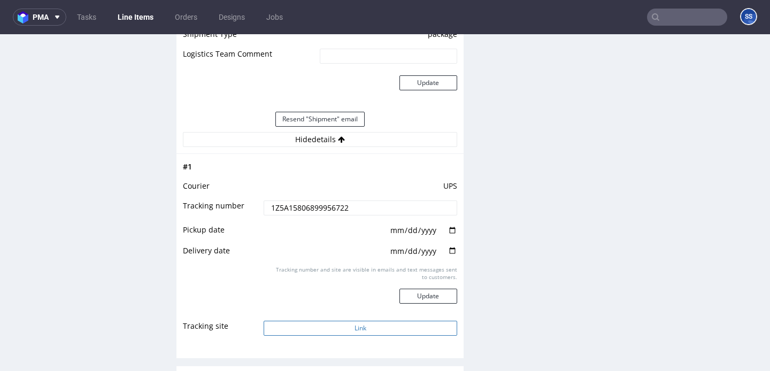
click at [372, 333] on button "Link" at bounding box center [360, 328] width 193 height 15
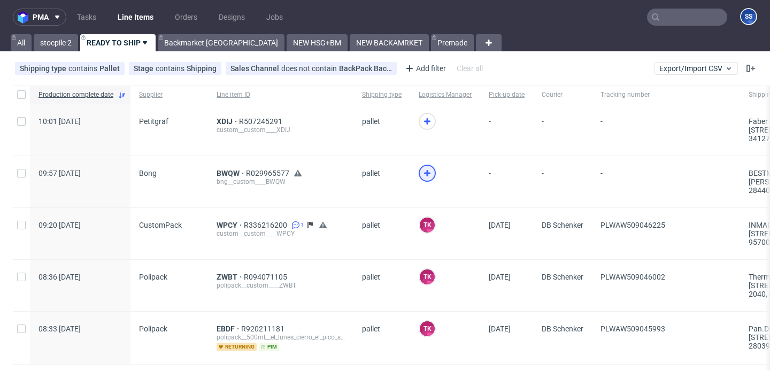
click at [426, 170] on icon at bounding box center [427, 173] width 13 height 13
click at [425, 123] on use at bounding box center [427, 121] width 6 height 6
click at [226, 172] on span "BWQW" at bounding box center [231, 173] width 29 height 9
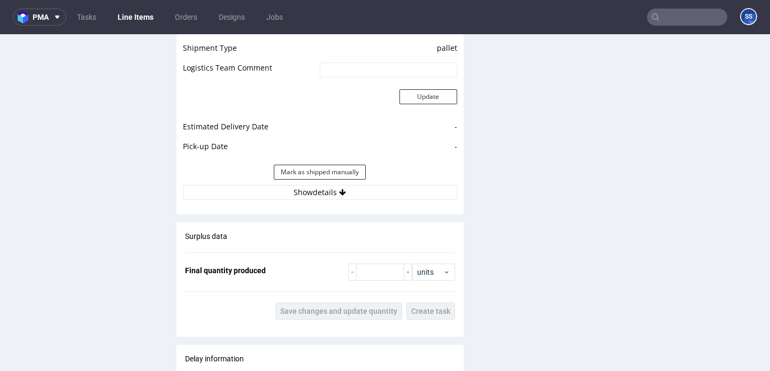
scroll to position [1439, 0]
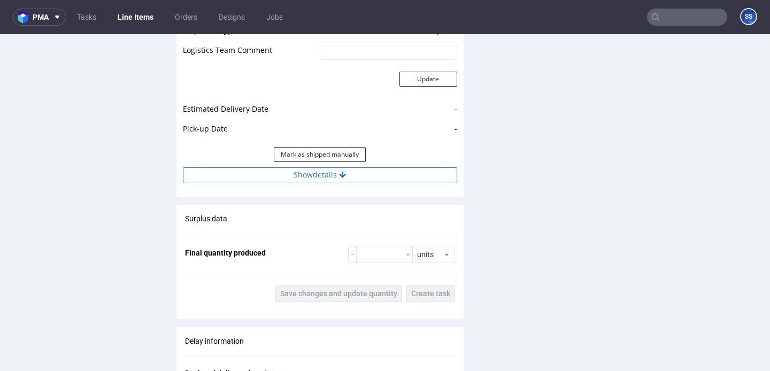
click at [318, 171] on button "Show details" at bounding box center [320, 174] width 274 height 15
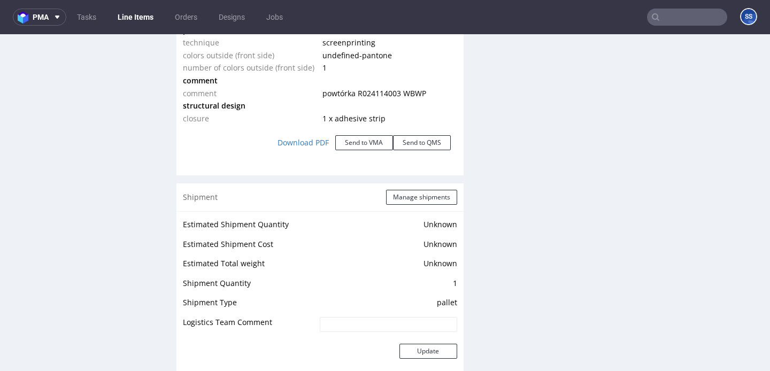
scroll to position [1178, 0]
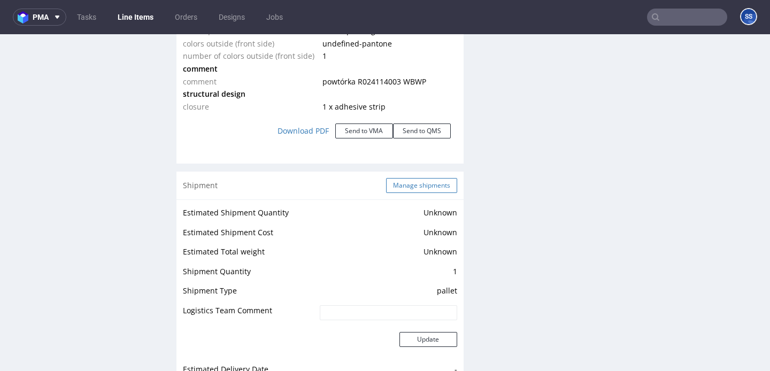
click at [406, 183] on button "Manage shipments" at bounding box center [421, 185] width 71 height 15
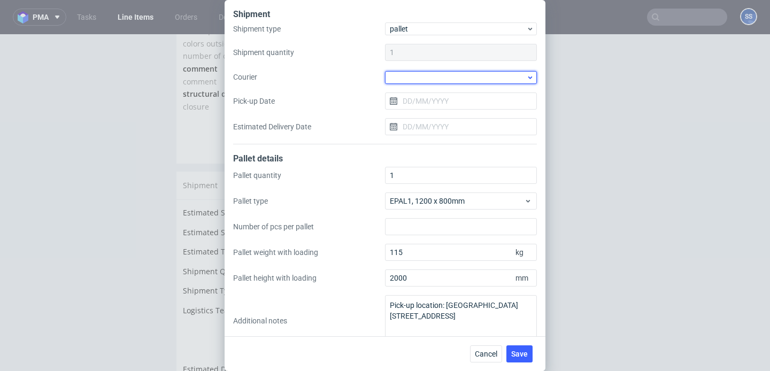
click at [414, 77] on div at bounding box center [461, 77] width 152 height 13
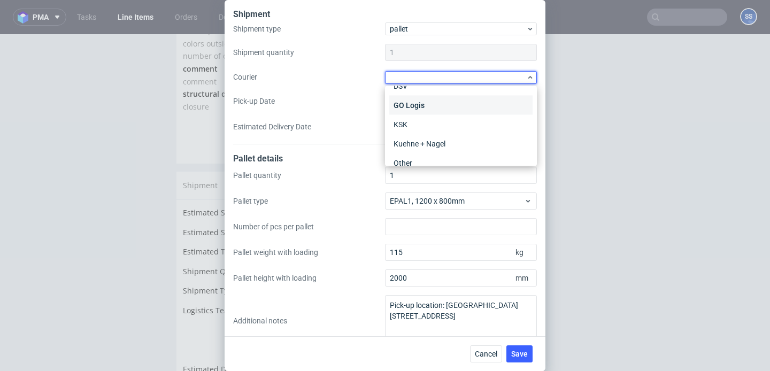
scroll to position [72, 0]
click at [415, 103] on div "DSV" at bounding box center [460, 105] width 143 height 19
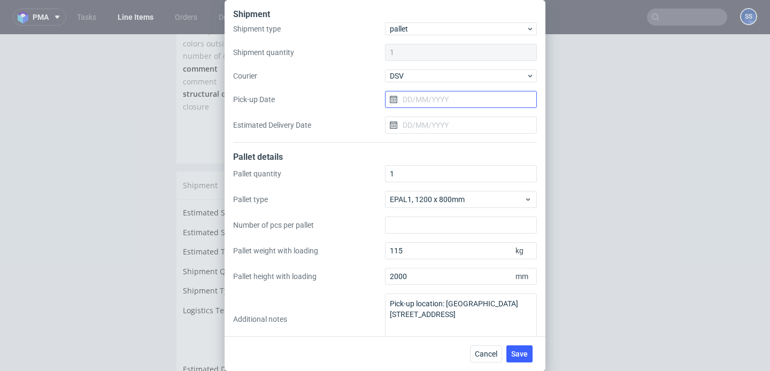
click at [411, 95] on input "Pick-up Date" at bounding box center [461, 99] width 152 height 17
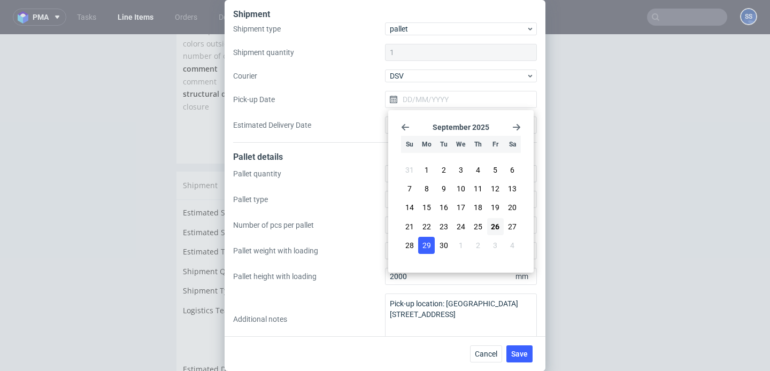
click at [430, 247] on span "29" at bounding box center [427, 245] width 9 height 11
type input "29/09/2025"
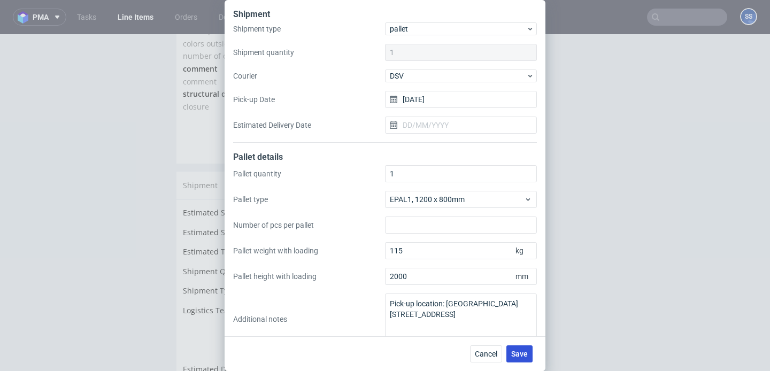
click at [525, 352] on span "Save" at bounding box center [519, 353] width 17 height 7
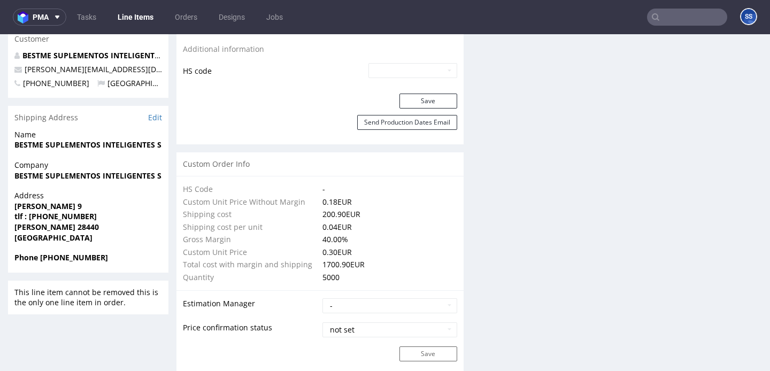
scroll to position [670, 0]
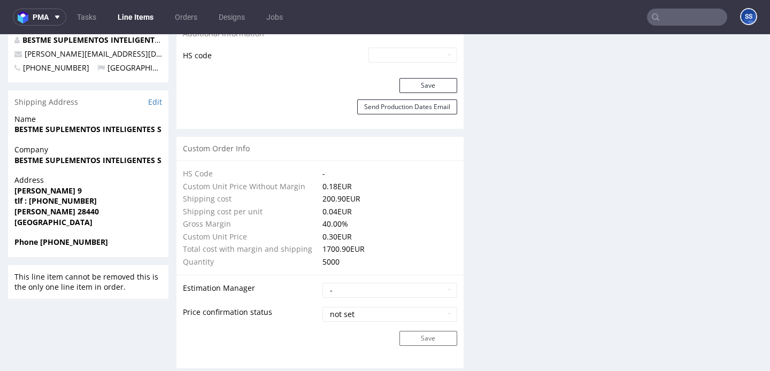
click at [82, 155] on strong "BESTME SUPLEMENTOS INTELIGENTES S.L." at bounding box center [92, 160] width 156 height 10
copy strong "BESTME SUPLEMENTOS INTELIGENTES S.L."
click at [45, 175] on span "Address" at bounding box center [88, 180] width 148 height 11
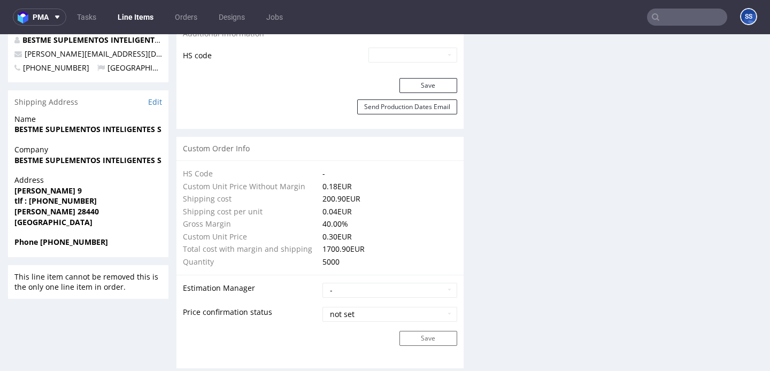
click at [45, 175] on span "Address" at bounding box center [88, 180] width 148 height 11
click at [42, 186] on strong "[PERSON_NAME] 9" at bounding box center [47, 191] width 67 height 10
copy strong "[PERSON_NAME] 9"
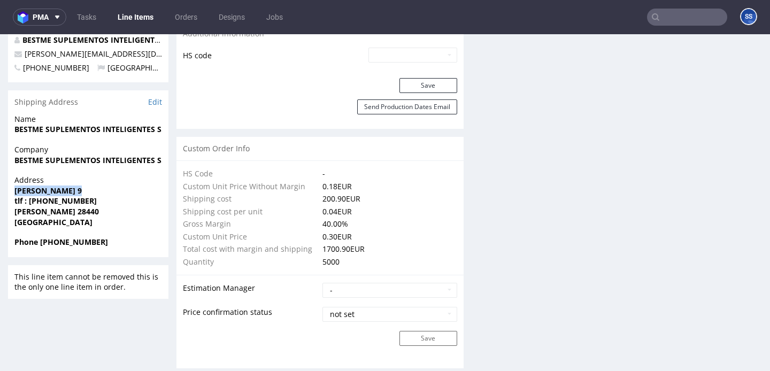
click at [44, 206] on strong "GUADARRAMA 28440" at bounding box center [56, 211] width 85 height 10
copy strong "GUADARRAMA"
click at [83, 206] on strong "GUADARRAMA 28440" at bounding box center [56, 211] width 85 height 10
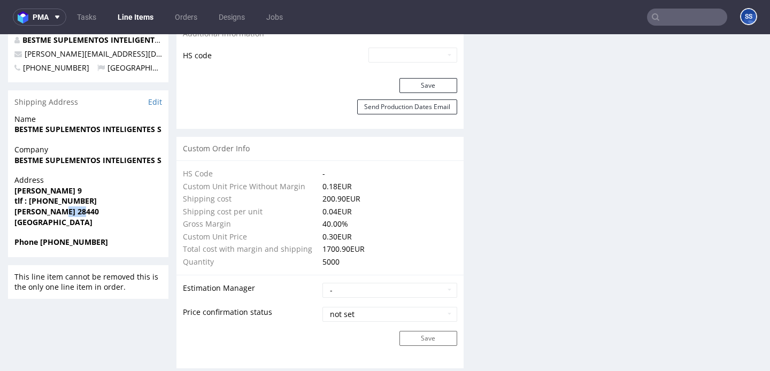
copy strong "28440"
click at [81, 237] on strong "Phone +34629036006" at bounding box center [61, 242] width 94 height 10
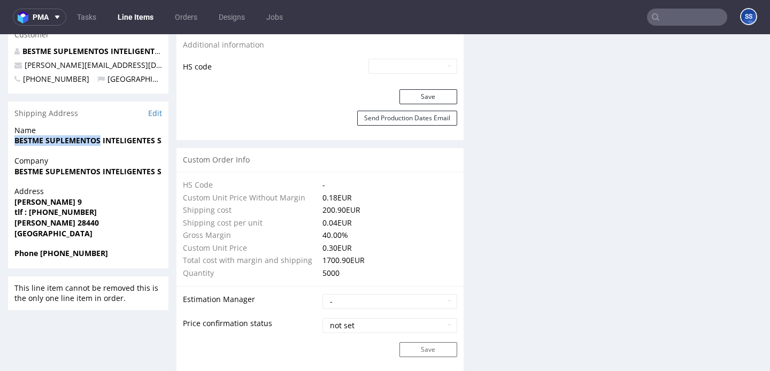
drag, startPoint x: 14, startPoint y: 120, endPoint x: 103, endPoint y: 116, distance: 88.3
click at [103, 135] on strong "BESTME SUPLEMENTOS INTELIGENTES S.L. B87395133" at bounding box center [112, 140] width 197 height 10
copy strong "BESTME SUPLEMENTOS"
drag, startPoint x: 104, startPoint y: 44, endPoint x: 24, endPoint y: 48, distance: 80.3
click at [24, 60] on p "rick@bestmelab.com" at bounding box center [88, 65] width 148 height 11
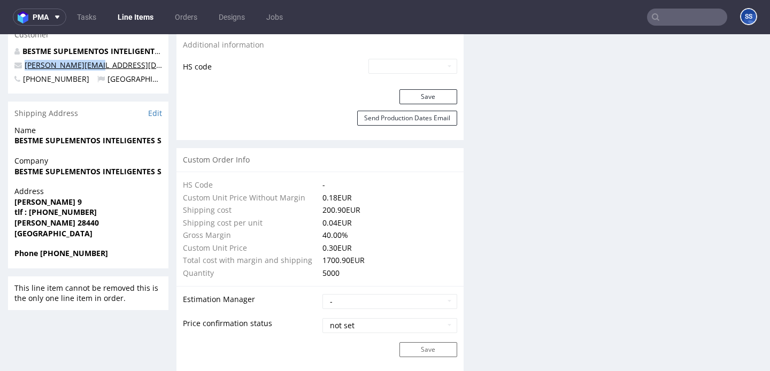
copy link "rick@bestmelab.com"
drag, startPoint x: 55, startPoint y: 231, endPoint x: 118, endPoint y: 228, distance: 62.7
click at [118, 248] on span "Phone +34629036006" at bounding box center [88, 253] width 148 height 11
copy strong "629036006"
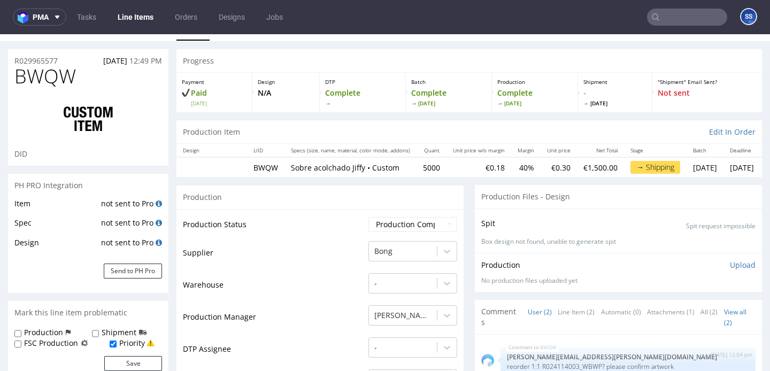
scroll to position [0, 0]
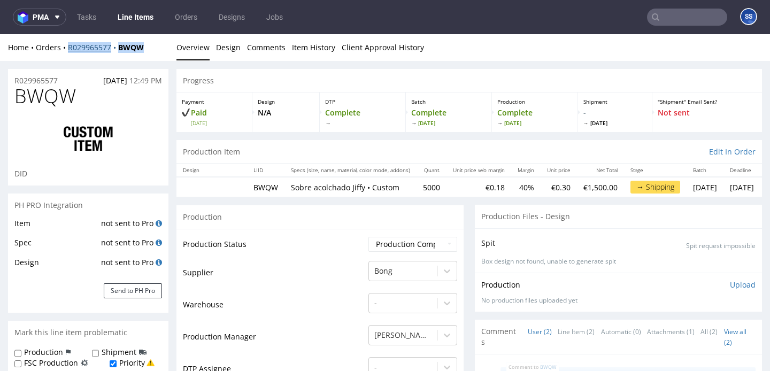
drag, startPoint x: 151, startPoint y: 46, endPoint x: 69, endPoint y: 50, distance: 81.9
click at [69, 50] on div "Home Orders R029965577 BWQW" at bounding box center [88, 47] width 160 height 11
copy div "R029965577 BWQW"
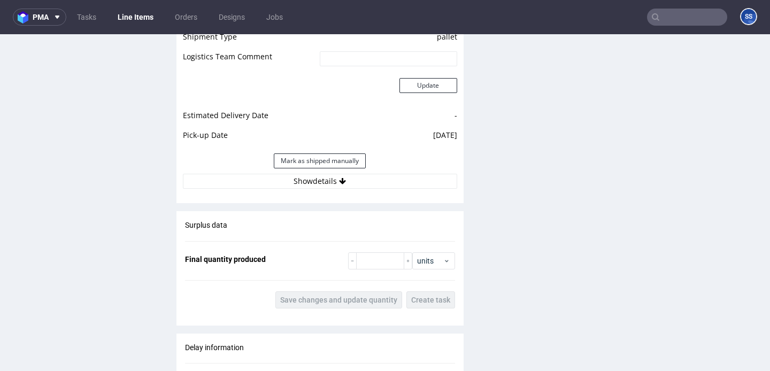
scroll to position [1463, 0]
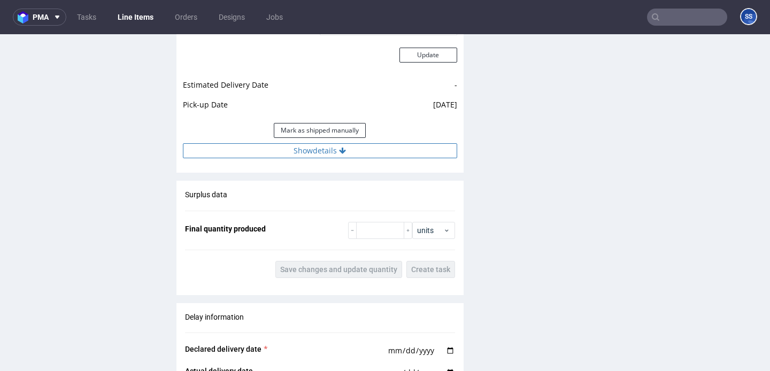
click at [248, 151] on button "Show details" at bounding box center [320, 150] width 274 height 15
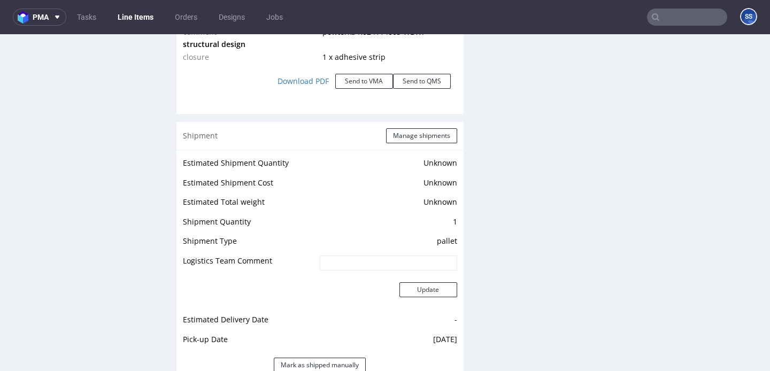
scroll to position [1260, 0]
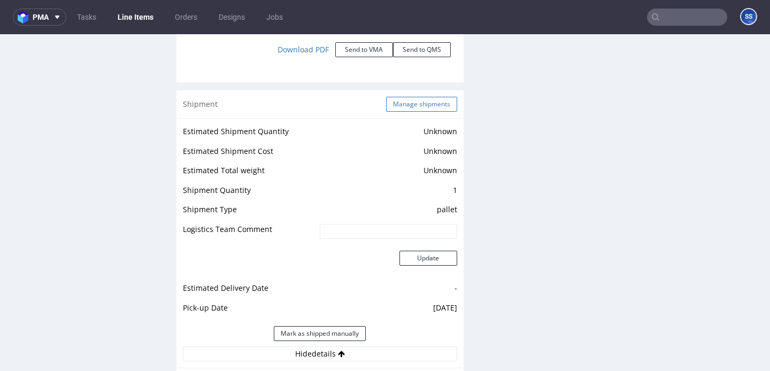
click at [420, 98] on button "Manage shipments" at bounding box center [421, 104] width 71 height 15
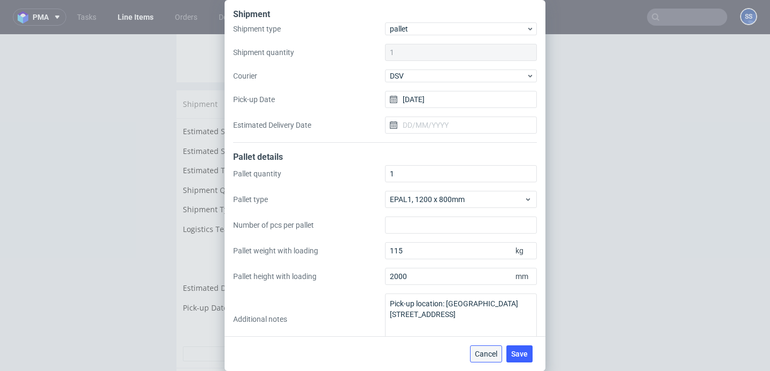
click at [490, 350] on span "Cancel" at bounding box center [486, 353] width 22 height 7
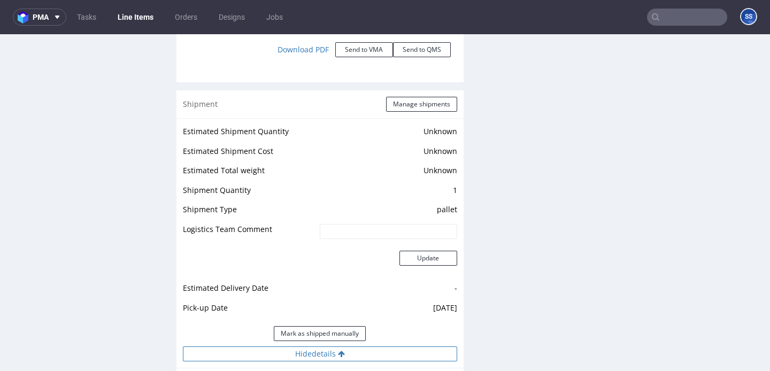
click at [327, 351] on button "Hide details" at bounding box center [320, 354] width 274 height 15
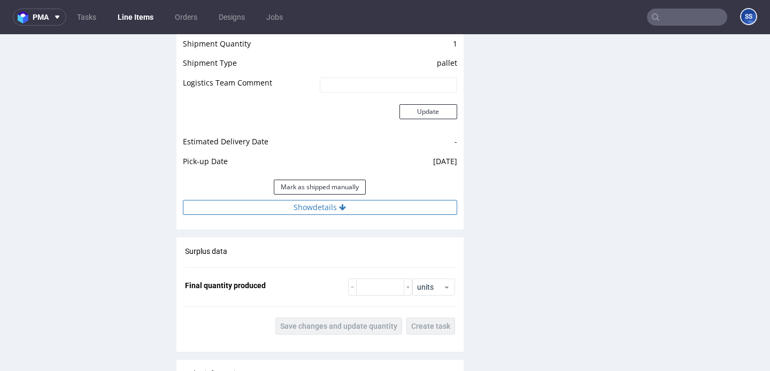
scroll to position [1421, 0]
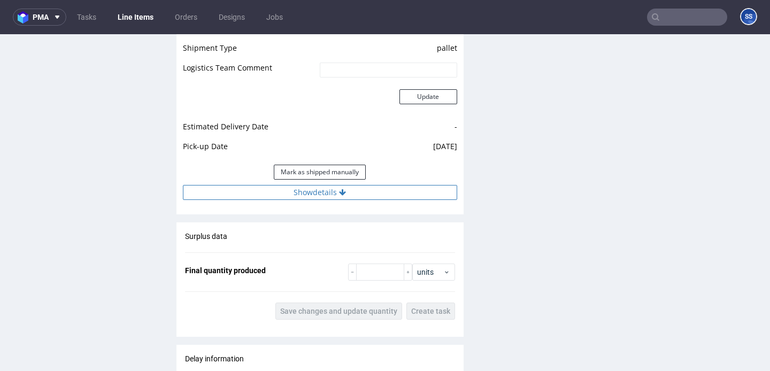
click at [337, 197] on button "Show details" at bounding box center [320, 192] width 274 height 15
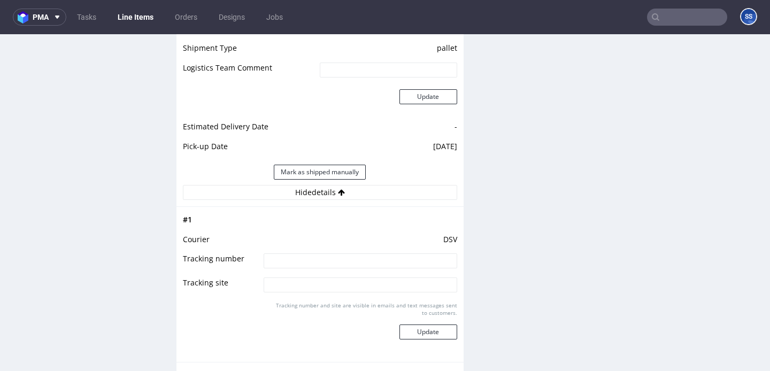
click at [308, 260] on input at bounding box center [360, 261] width 193 height 15
paste input "September"
type input "September"
click at [302, 263] on input at bounding box center [360, 261] width 193 height 15
paste input "40257145950412122776"
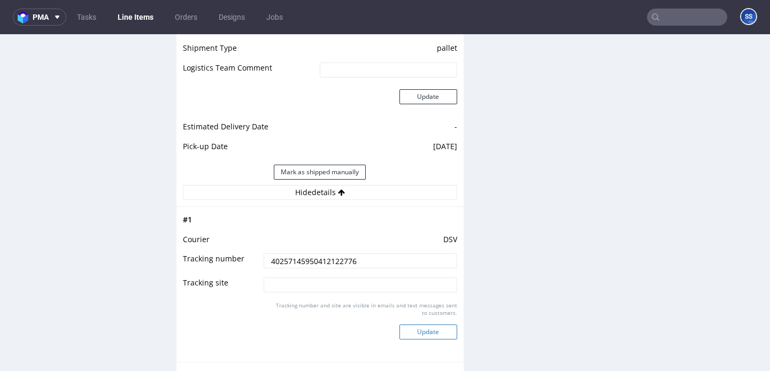
type input "40257145950412122776"
click at [428, 333] on button "Update" at bounding box center [429, 332] width 58 height 15
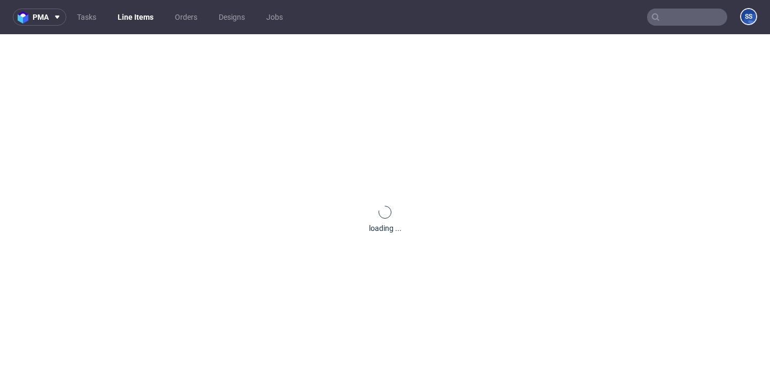
scroll to position [0, 0]
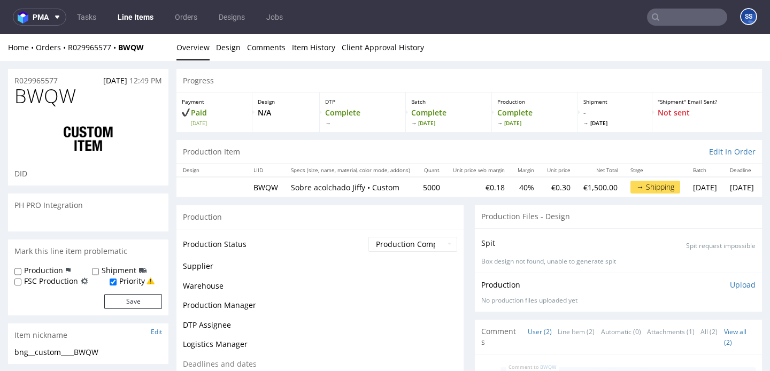
click at [122, 12] on link "Line Items" at bounding box center [135, 17] width 49 height 17
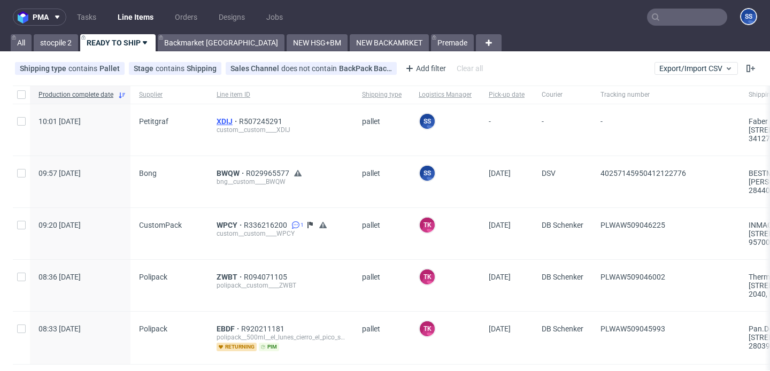
click at [222, 119] on span "XDIJ" at bounding box center [228, 121] width 22 height 9
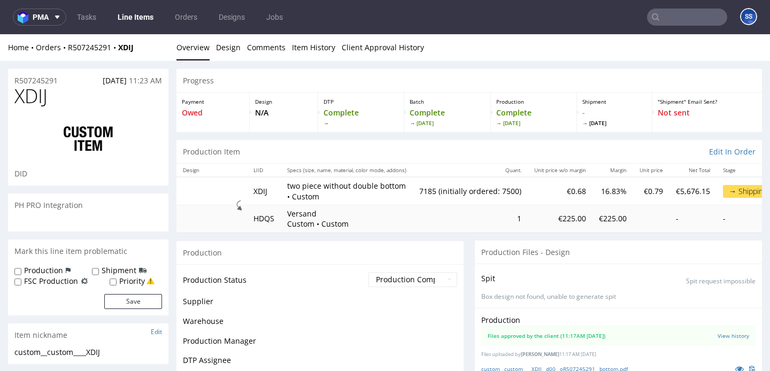
scroll to position [2, 0]
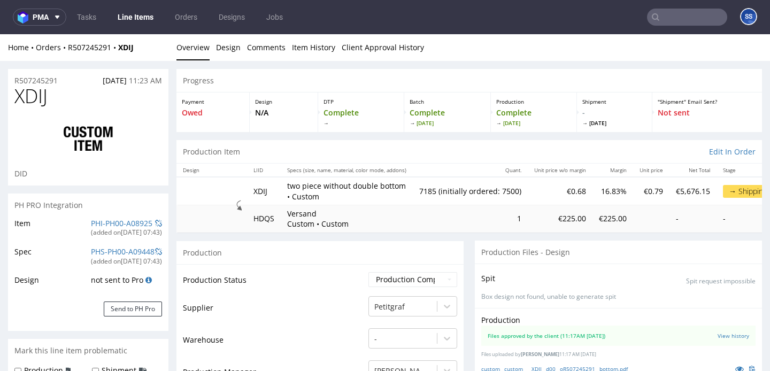
click at [144, 11] on link "Line Items" at bounding box center [135, 17] width 49 height 17
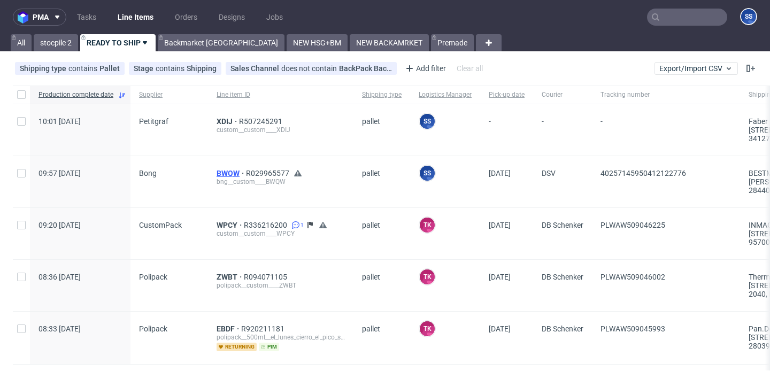
click at [236, 175] on span "BWQW" at bounding box center [231, 173] width 29 height 9
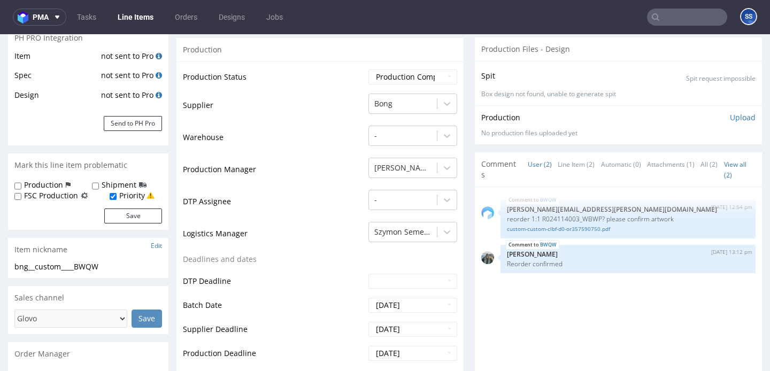
scroll to position [158, 0]
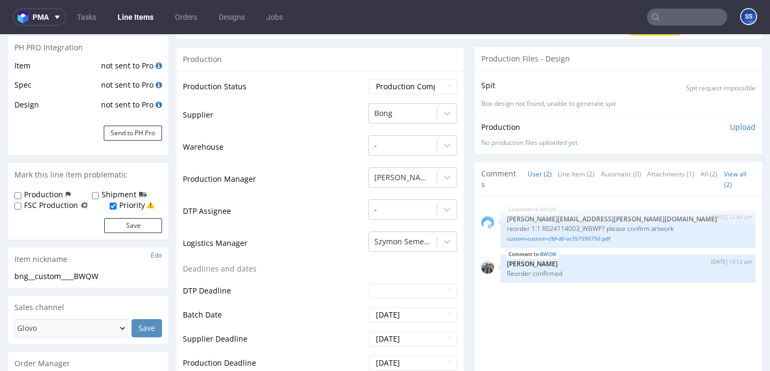
click at [133, 17] on link "Line Items" at bounding box center [135, 17] width 49 height 17
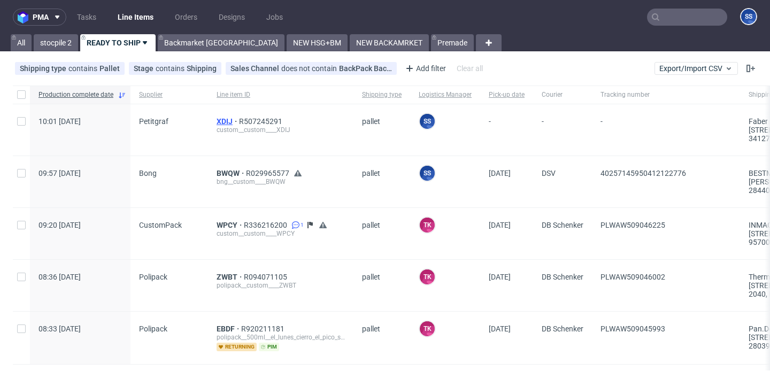
click at [231, 124] on span "XDIJ" at bounding box center [228, 121] width 22 height 9
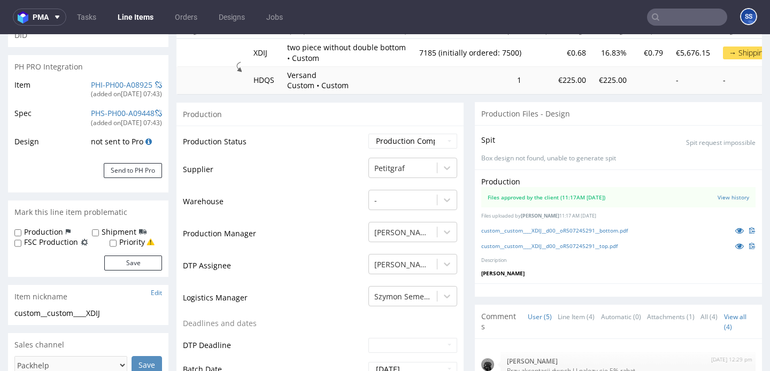
scroll to position [138, 0]
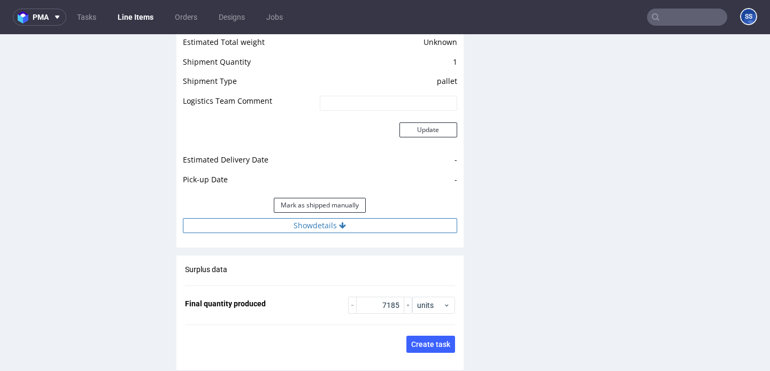
click at [291, 226] on button "Show details" at bounding box center [320, 225] width 274 height 15
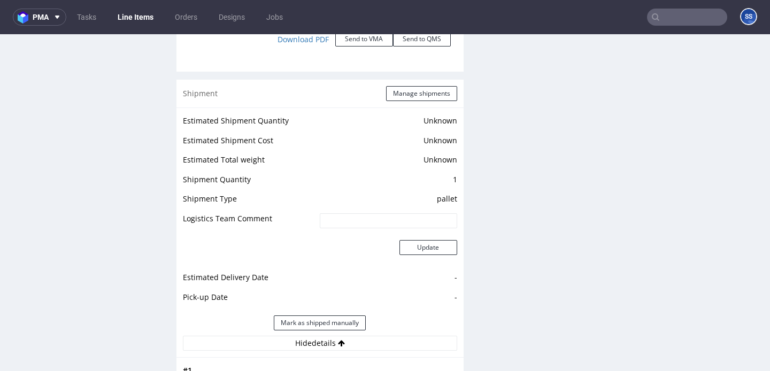
scroll to position [1280, 0]
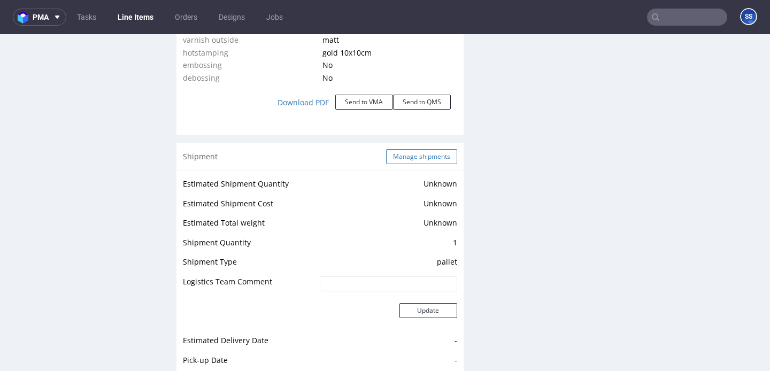
click at [407, 154] on button "Manage shipments" at bounding box center [421, 156] width 71 height 15
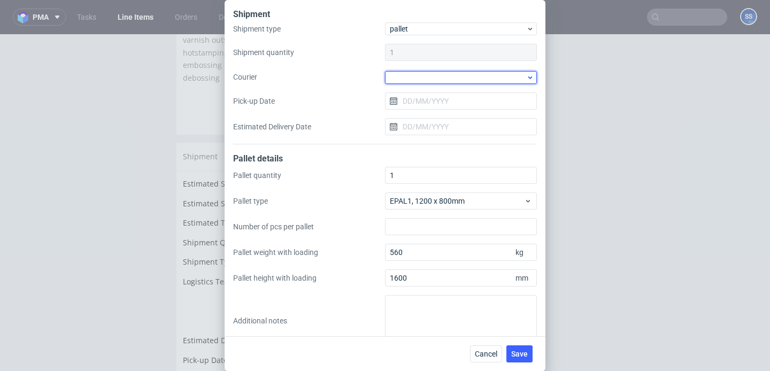
click at [421, 78] on div at bounding box center [461, 77] width 152 height 13
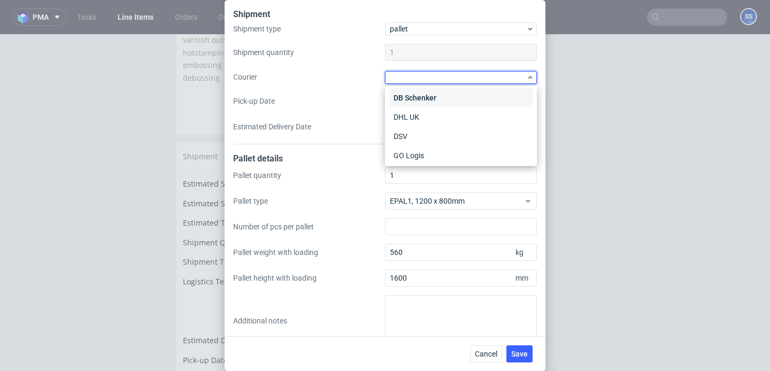
scroll to position [56, 0]
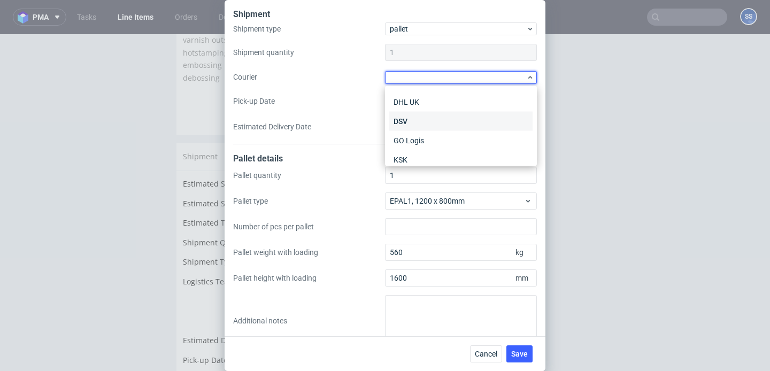
click at [420, 125] on div "DSV" at bounding box center [460, 121] width 143 height 19
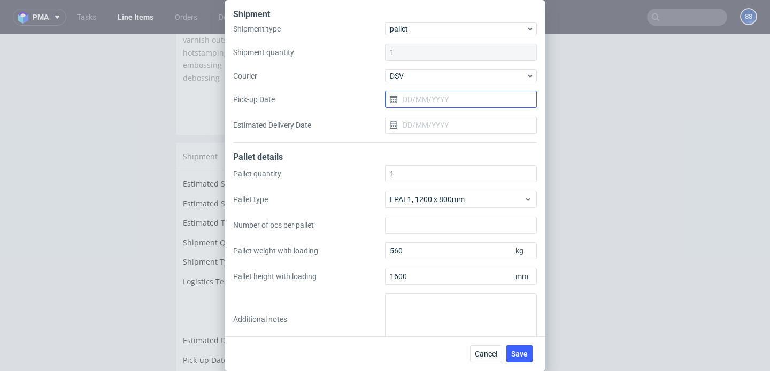
click at [410, 94] on input "Pick-up Date" at bounding box center [461, 99] width 152 height 17
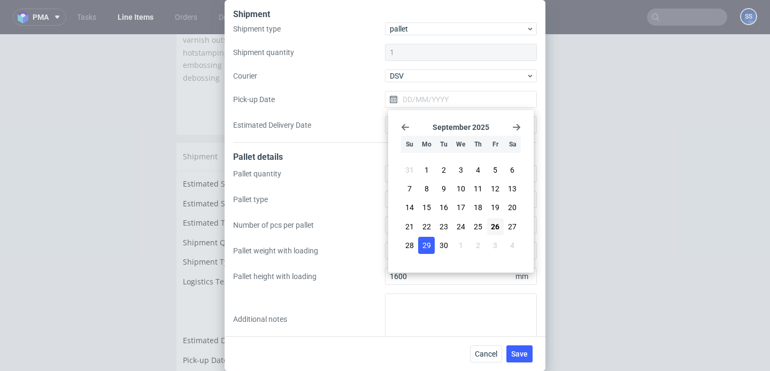
click at [430, 245] on span "29" at bounding box center [427, 245] width 9 height 11
type input "[DATE]"
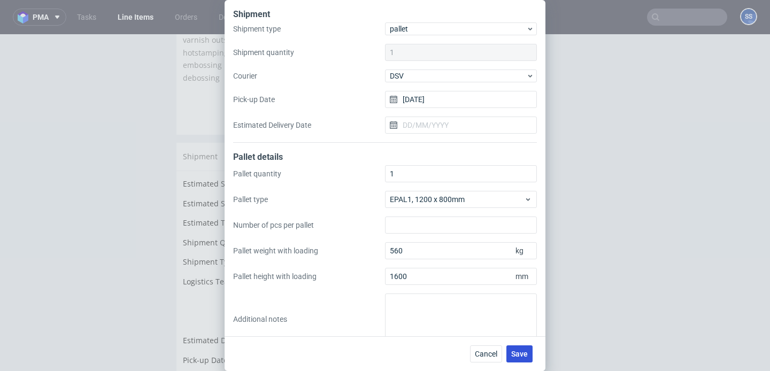
click at [517, 358] on span "Save" at bounding box center [519, 353] width 17 height 7
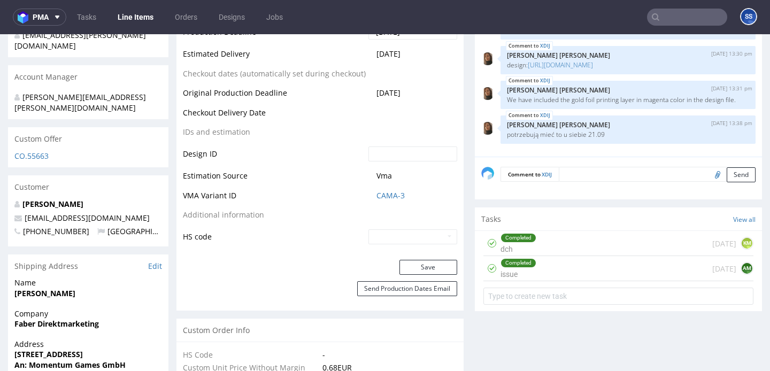
scroll to position [545, 0]
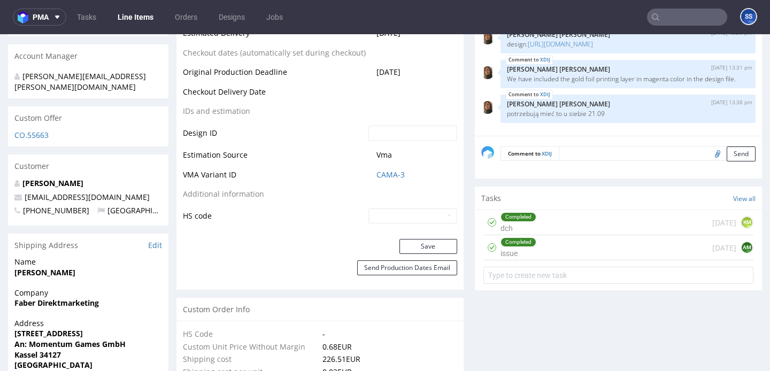
click at [83, 298] on strong "Faber Direktmarketing" at bounding box center [56, 303] width 85 height 10
copy strong "Faber Direktmarketing"
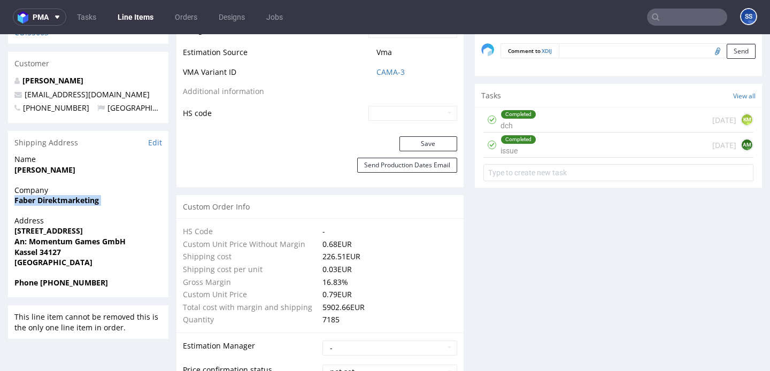
scroll to position [661, 0]
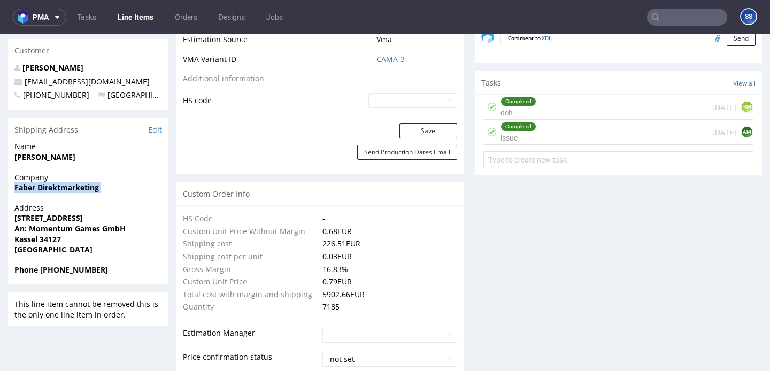
click at [63, 203] on span "Address" at bounding box center [88, 208] width 148 height 11
click at [57, 213] on strong "[STREET_ADDRESS]" at bounding box center [48, 218] width 68 height 10
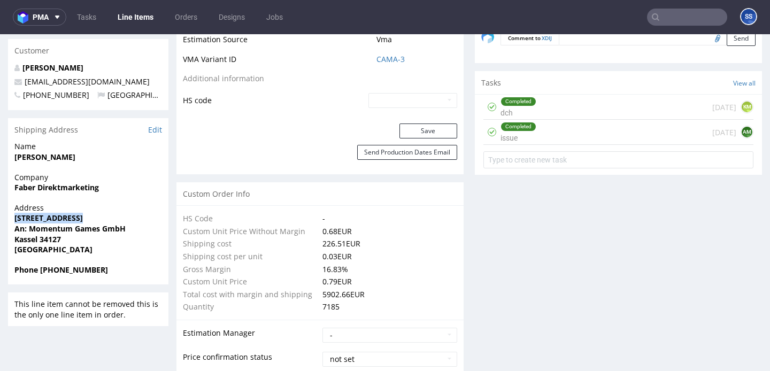
copy strong "[STREET_ADDRESS]"
click at [23, 234] on strong "Kassel 34127" at bounding box center [37, 239] width 47 height 10
copy strong "Kassel"
click at [54, 234] on strong "Kassel 34127" at bounding box center [37, 239] width 47 height 10
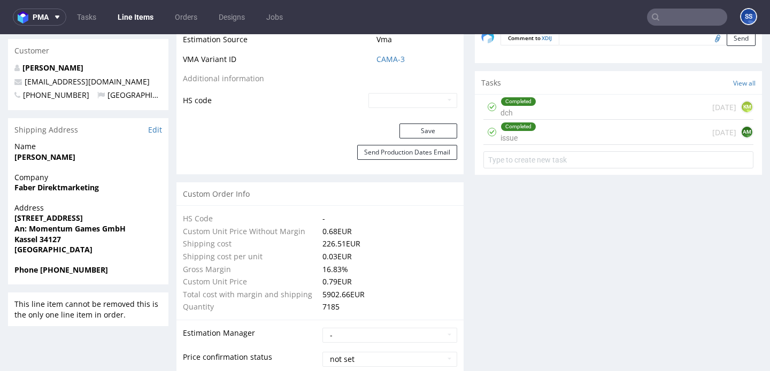
click at [54, 234] on strong "Kassel 34127" at bounding box center [37, 239] width 47 height 10
copy strong "34127"
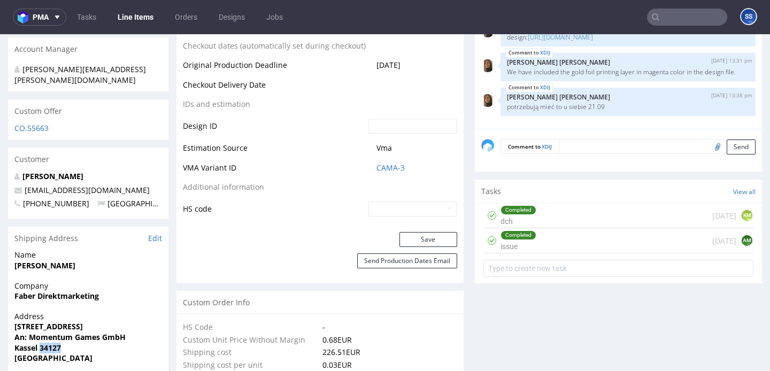
scroll to position [554, 0]
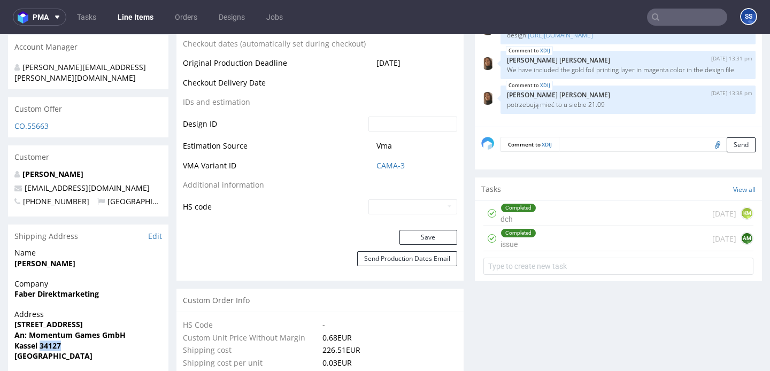
click at [57, 258] on strong "Hannes Geng" at bounding box center [44, 263] width 61 height 10
copy strong "Hannes Geng"
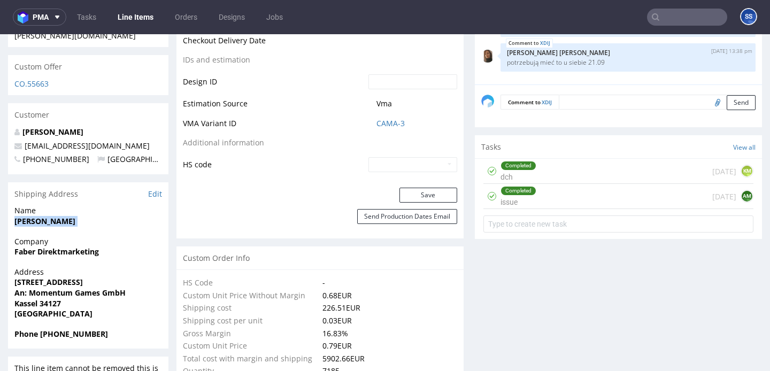
scroll to position [600, 0]
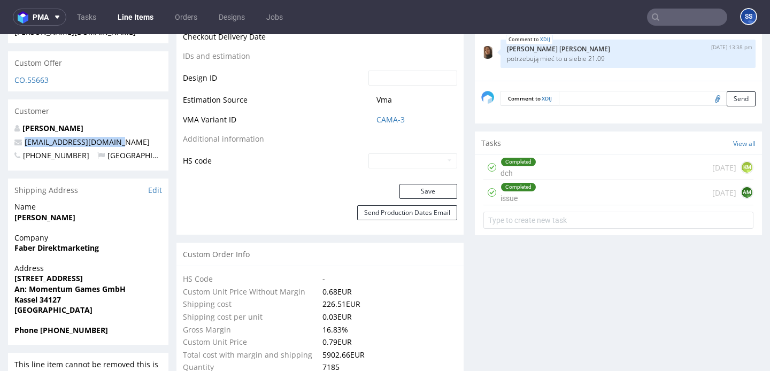
drag, startPoint x: 143, startPoint y: 124, endPoint x: 20, endPoint y: 124, distance: 123.0
click at [20, 137] on p "tools@momentum-games.de" at bounding box center [88, 142] width 148 height 11
copy span "tools@momentum-games.de"
drag, startPoint x: 53, startPoint y: 308, endPoint x: 132, endPoint y: 307, distance: 78.6
click at [132, 325] on span "Phone +4917699583024" at bounding box center [88, 330] width 148 height 11
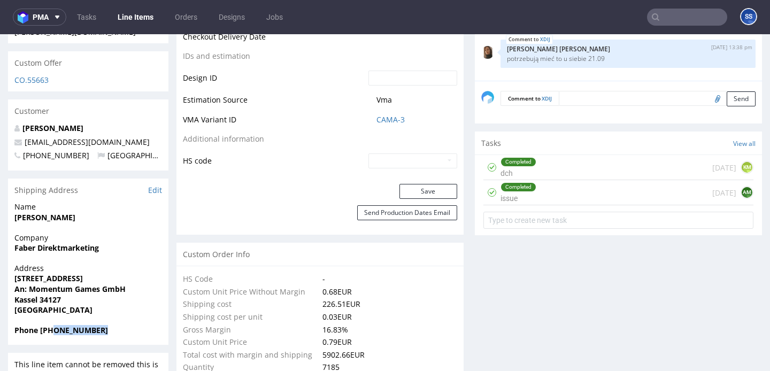
copy strong "17699583024"
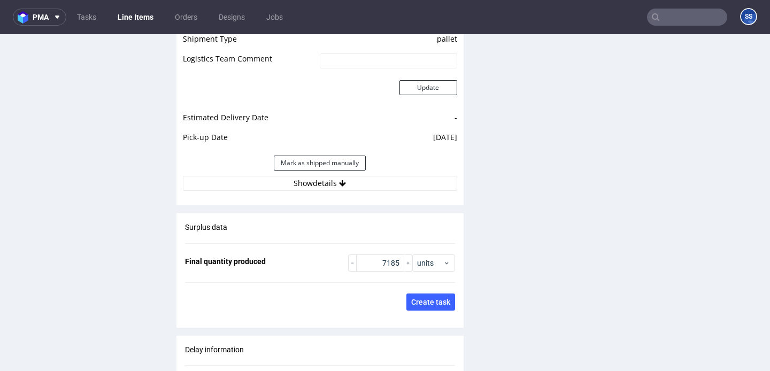
scroll to position [1525, 0]
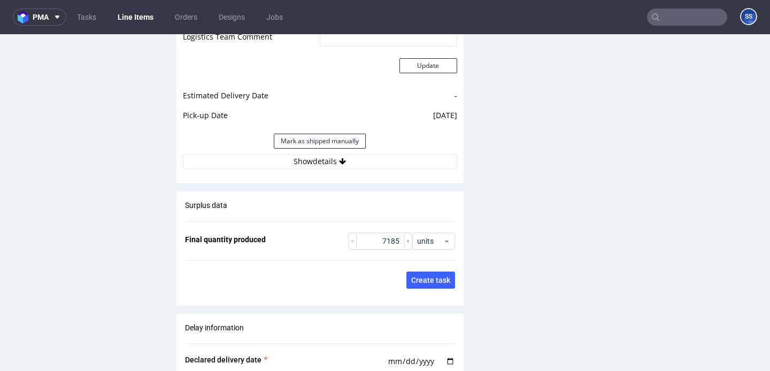
click at [277, 170] on div "Estimated Shipment Quantity Unknown Estimated Shipment Cost Unknown Estimated T…" at bounding box center [320, 51] width 287 height 250
click at [285, 166] on button "Show details" at bounding box center [320, 161] width 274 height 15
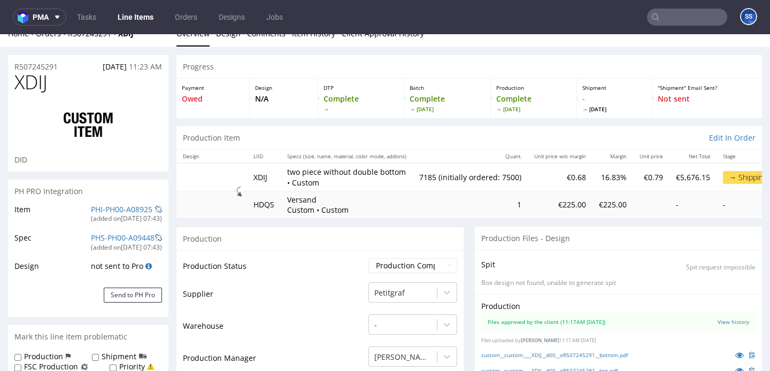
scroll to position [0, 0]
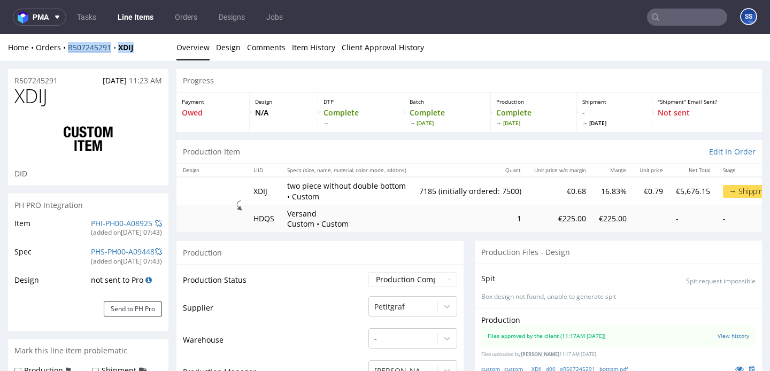
drag, startPoint x: 144, startPoint y: 46, endPoint x: 68, endPoint y: 49, distance: 76.0
click at [68, 49] on div "Home Orders R507245291 XDIJ" at bounding box center [88, 47] width 160 height 11
copy div "R507245291 XDIJ"
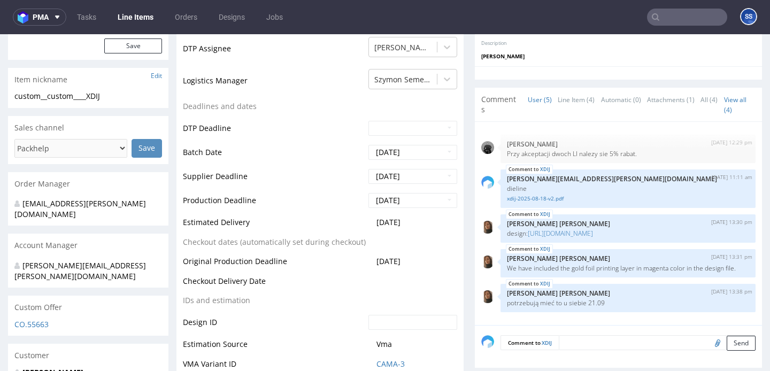
scroll to position [375, 0]
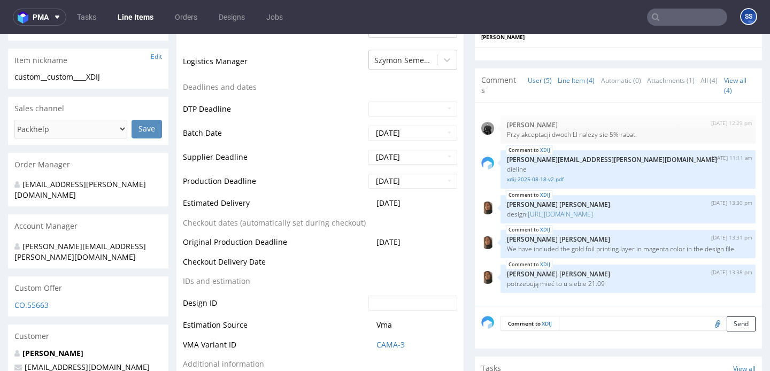
click at [558, 82] on link "Line Item (4)" at bounding box center [576, 80] width 37 height 23
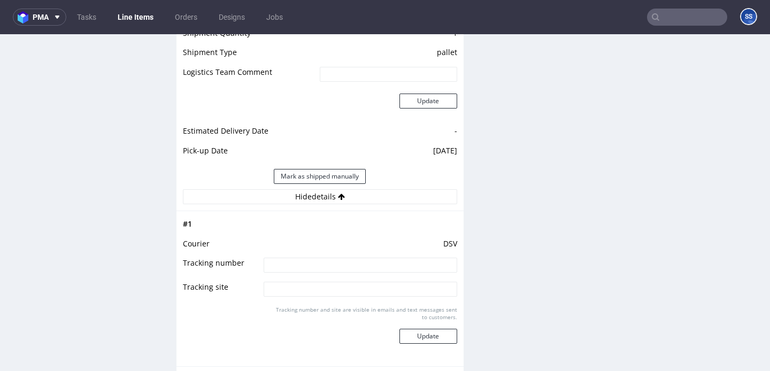
scroll to position [1492, 0]
click at [325, 263] on input at bounding box center [360, 263] width 193 height 15
paste input "40257145950412129072"
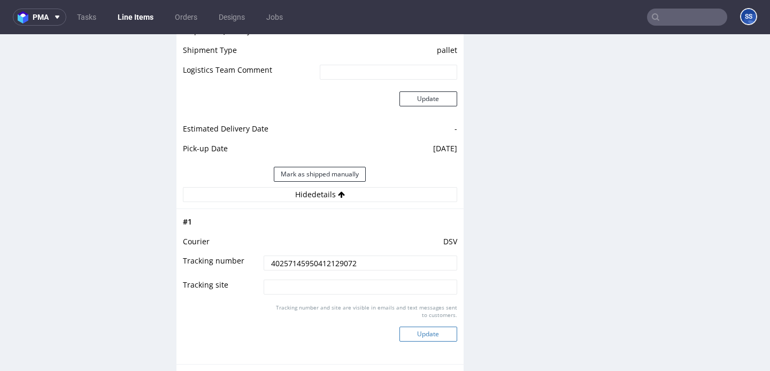
type input "40257145950412129072"
click at [431, 335] on button "Update" at bounding box center [429, 334] width 58 height 15
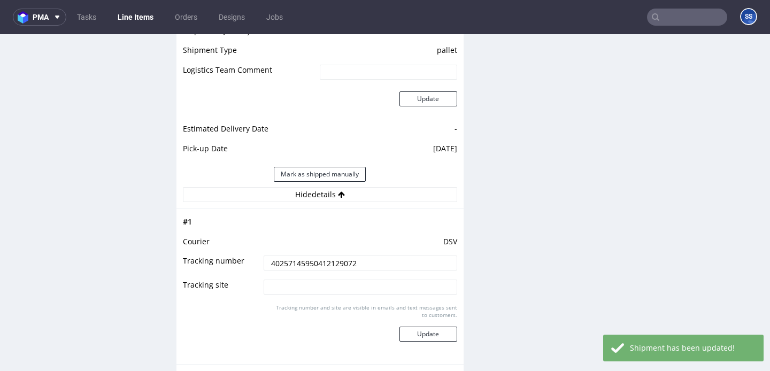
click at [143, 18] on link "Line Items" at bounding box center [135, 17] width 49 height 17
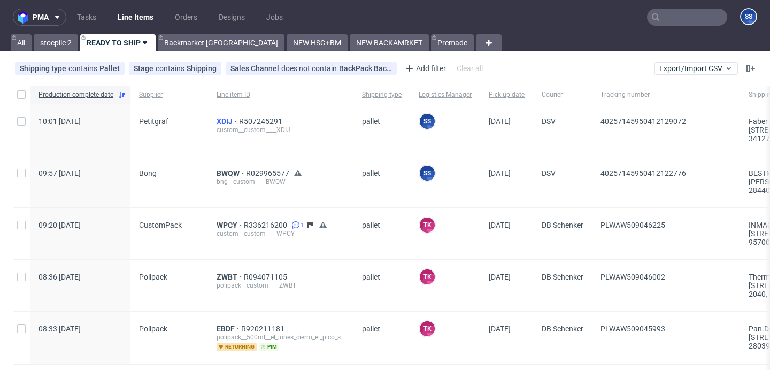
click at [223, 120] on span "XDIJ" at bounding box center [228, 121] width 22 height 9
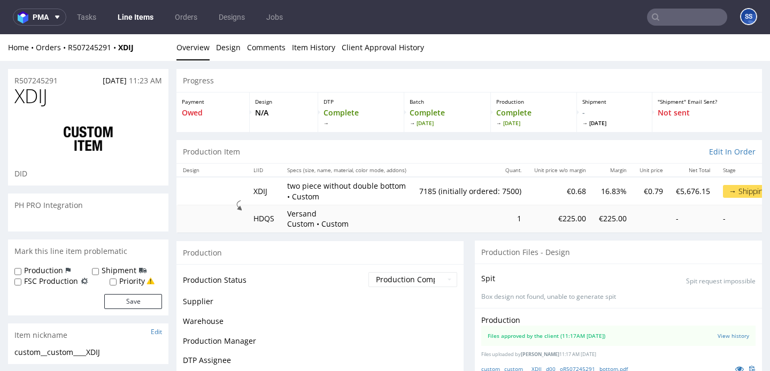
scroll to position [2, 0]
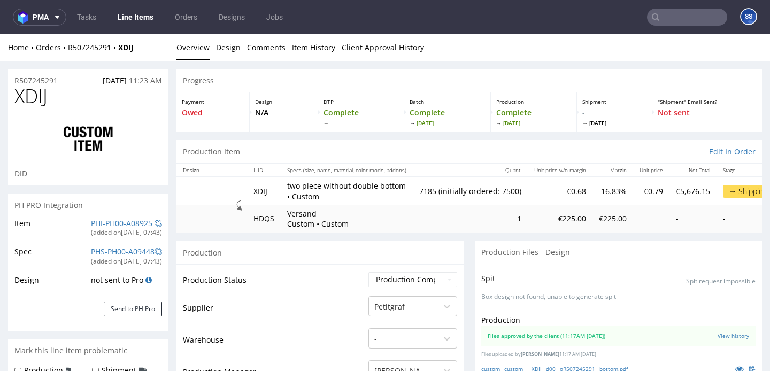
type input "7185"
drag, startPoint x: 142, startPoint y: 51, endPoint x: 66, endPoint y: 50, distance: 76.0
click at [66, 50] on div "Home Orders R507245291 XDIJ" at bounding box center [88, 47] width 160 height 11
copy div "R507245291 XDIJ"
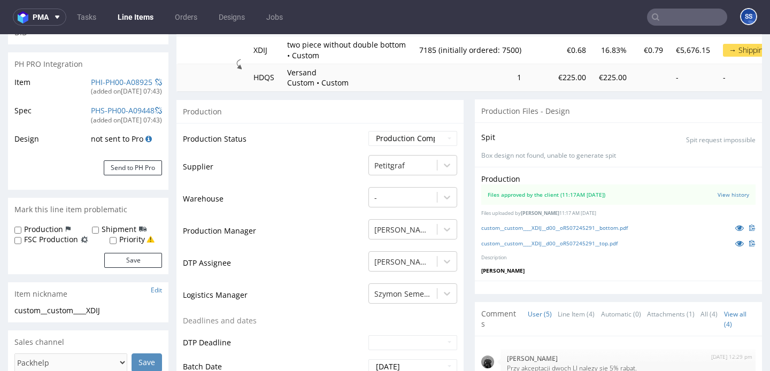
scroll to position [179, 0]
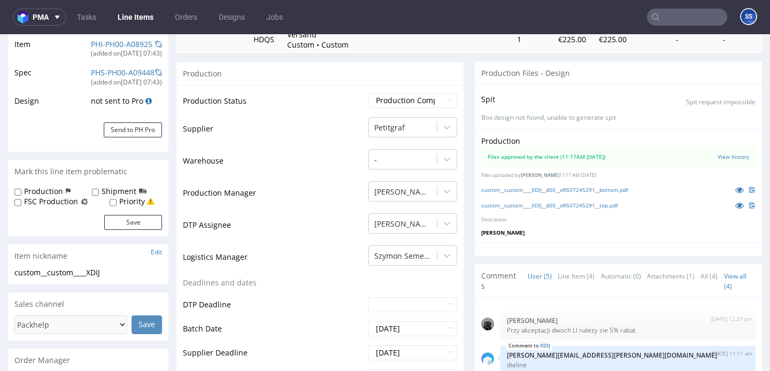
click at [137, 18] on link "Line Items" at bounding box center [135, 17] width 49 height 17
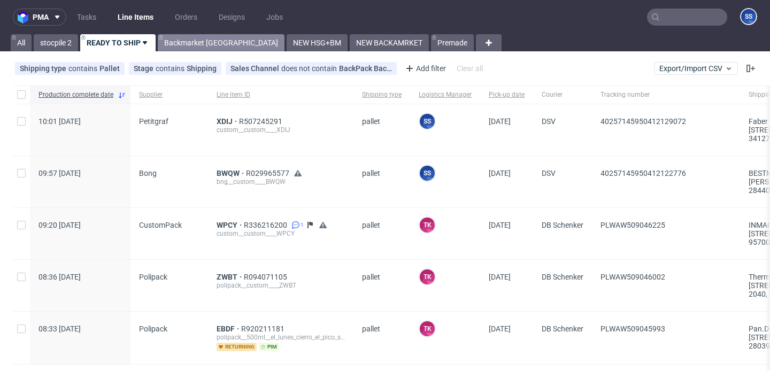
click at [195, 42] on link "Backmarket GB" at bounding box center [221, 42] width 127 height 17
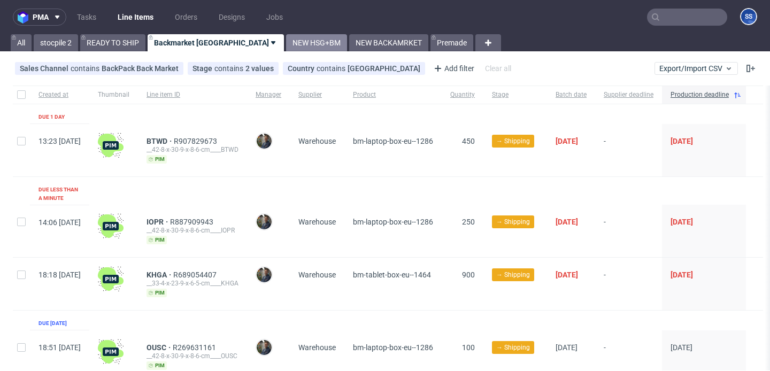
click at [286, 44] on link "NEW HSG+BM" at bounding box center [316, 42] width 61 height 17
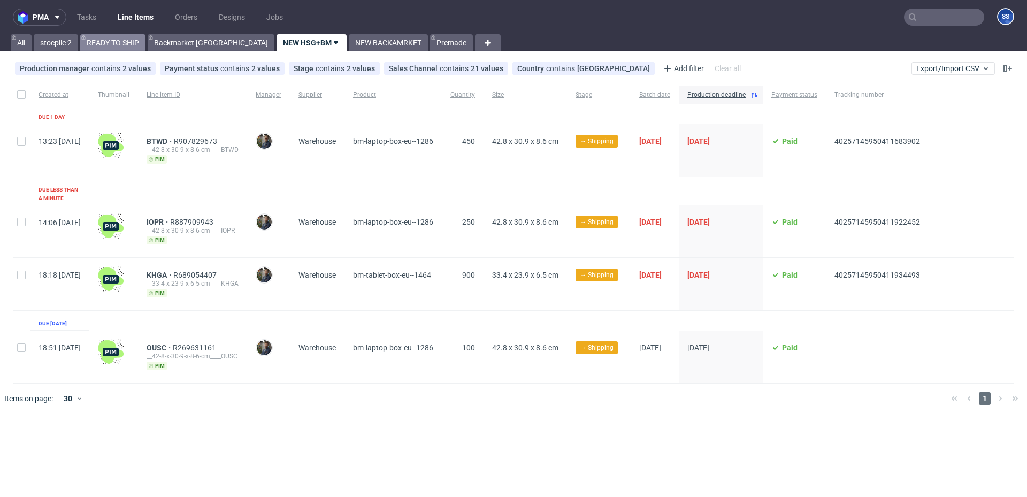
click at [126, 41] on link "READY TO SHIP" at bounding box center [112, 42] width 65 height 17
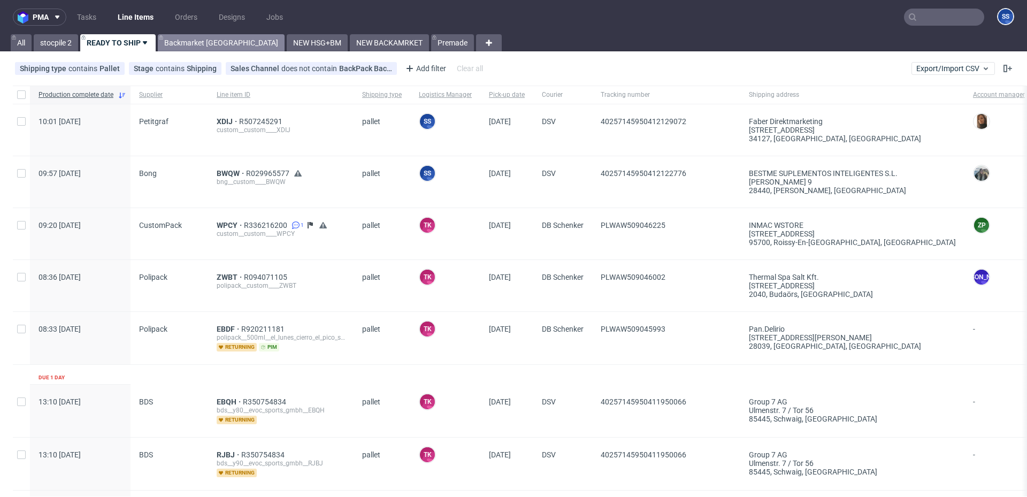
click at [178, 41] on link "Backmarket GB" at bounding box center [221, 42] width 127 height 17
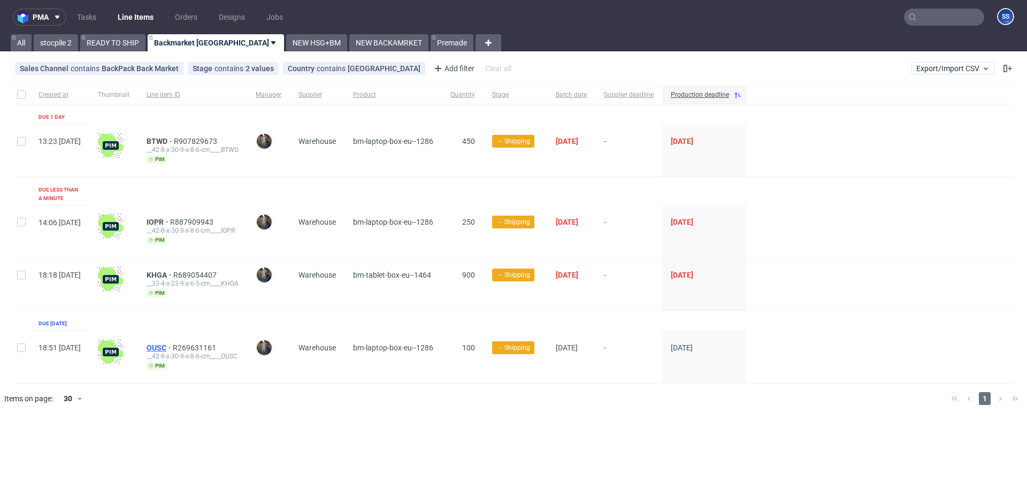
click at [173, 343] on span "OUSC" at bounding box center [160, 347] width 26 height 9
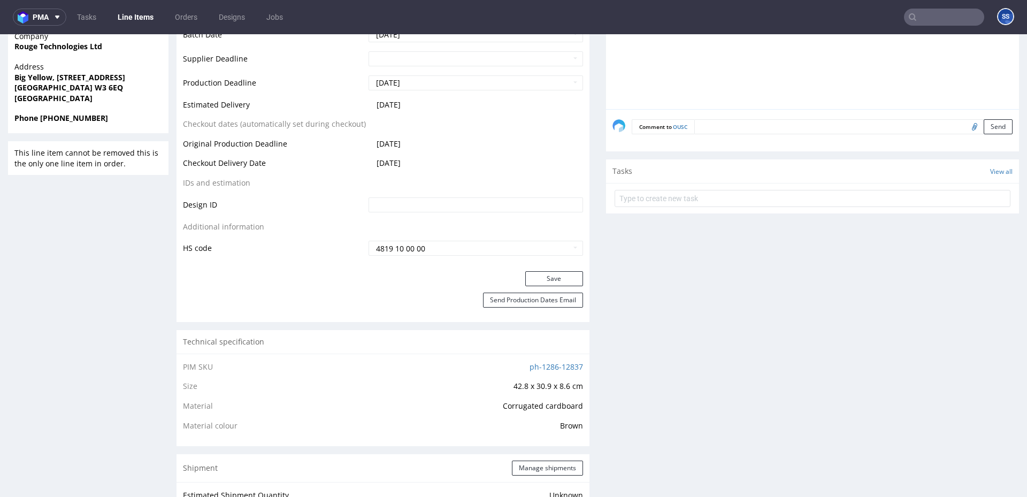
scroll to position [242, 0]
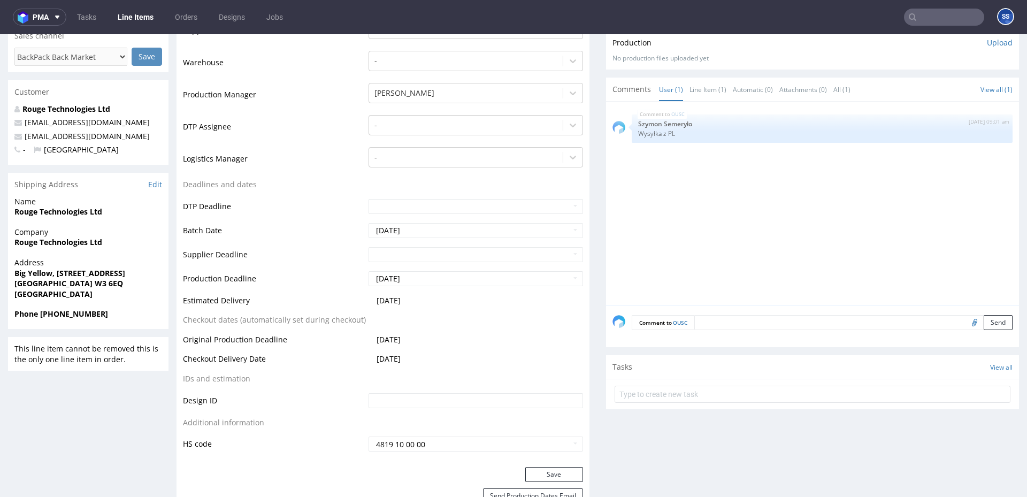
click at [61, 240] on strong "Rouge Technologies Ltd" at bounding box center [58, 242] width 88 height 10
copy strong "Rouge Technologies Ltd"
click at [76, 270] on strong "Big Yellow, 12 Jenner Avenue" at bounding box center [69, 273] width 111 height 10
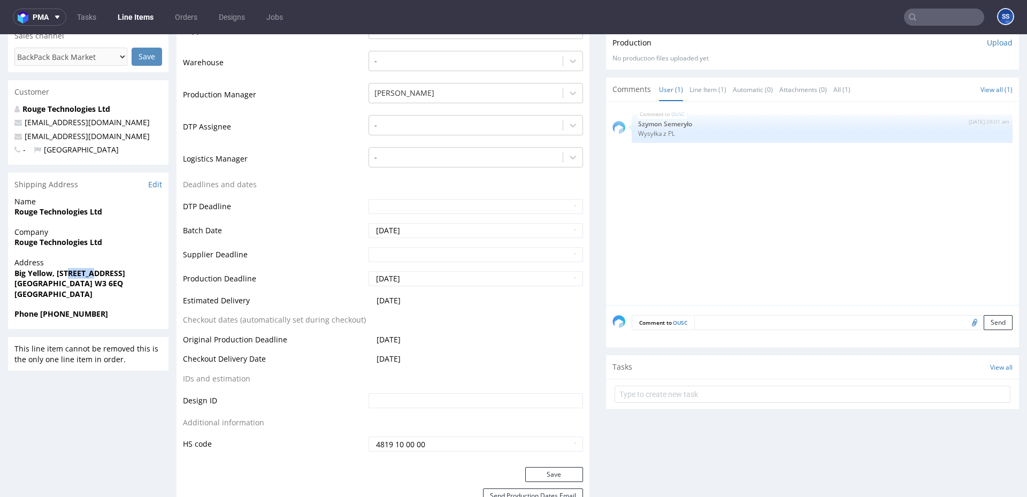
click at [76, 270] on strong "Big Yellow, 12 Jenner Avenue" at bounding box center [69, 273] width 111 height 10
drag, startPoint x: 29, startPoint y: 287, endPoint x: 38, endPoint y: 286, distance: 8.6
click at [29, 287] on strong "London W3 6EQ" at bounding box center [68, 283] width 109 height 10
click at [53, 286] on strong "London W3 6EQ" at bounding box center [68, 283] width 109 height 10
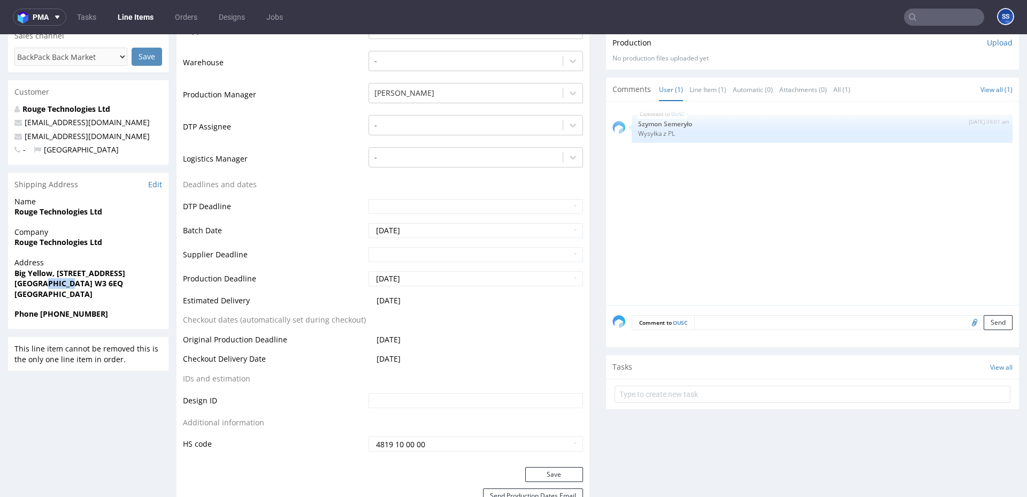
drag, startPoint x: 43, startPoint y: 284, endPoint x: 302, endPoint y: 68, distance: 336.9
click at [94, 285] on span "London W3 6EQ" at bounding box center [88, 283] width 148 height 11
click at [30, 285] on strong "London W3 6EQ" at bounding box center [68, 283] width 109 height 10
drag, startPoint x: 30, startPoint y: 285, endPoint x: 37, endPoint y: 282, distance: 8.0
click at [30, 285] on strong "London W3 6EQ" at bounding box center [68, 283] width 109 height 10
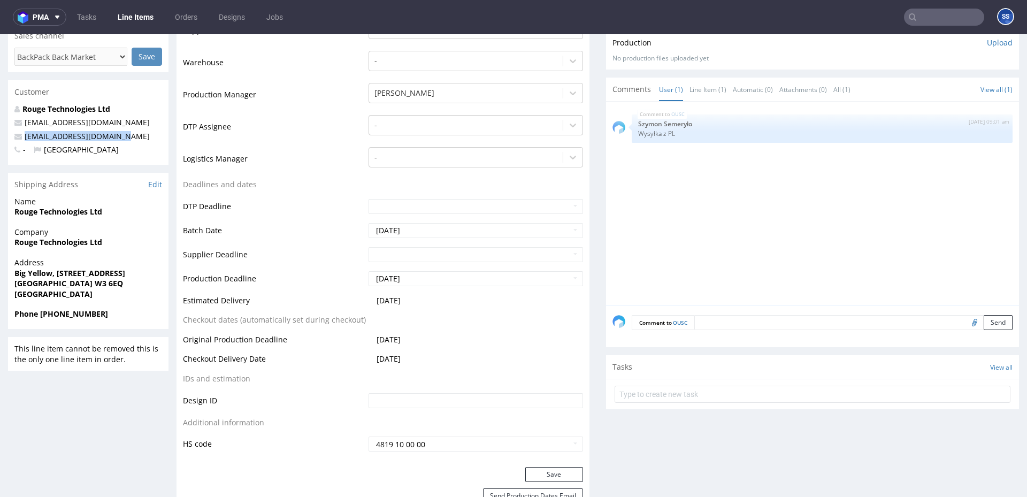
drag, startPoint x: 91, startPoint y: 138, endPoint x: 138, endPoint y: 83, distance: 72.1
click at [20, 136] on p "aj@rougetechnologies.com" at bounding box center [88, 136] width 148 height 11
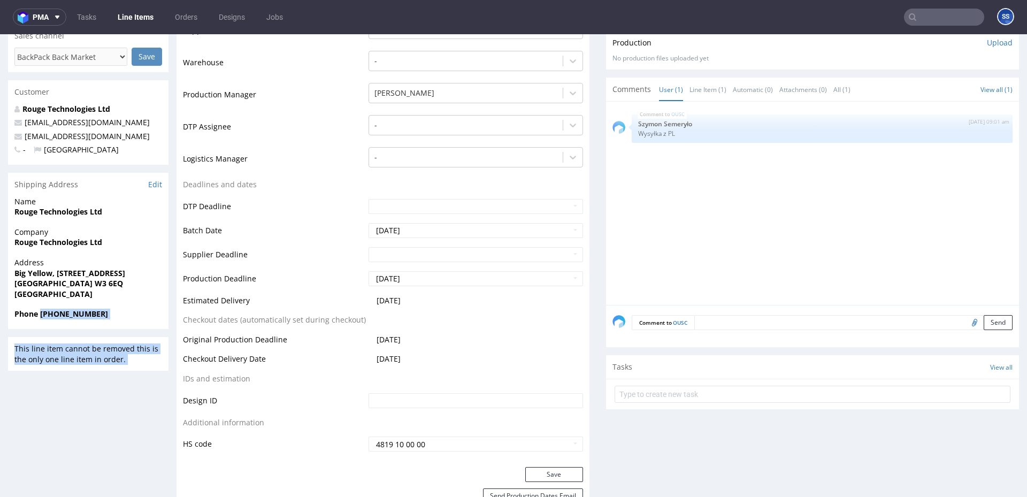
drag, startPoint x: 41, startPoint y: 317, endPoint x: 352, endPoint y: 81, distance: 390.2
drag, startPoint x: 109, startPoint y: 301, endPoint x: 124, endPoint y: 312, distance: 18.7
click at [111, 302] on div "Address Big Yellow, 12 Jenner Avenue London W3 6EQ United Kingdom" at bounding box center [88, 282] width 160 height 51
drag, startPoint x: 104, startPoint y: 319, endPoint x: 41, endPoint y: 316, distance: 63.2
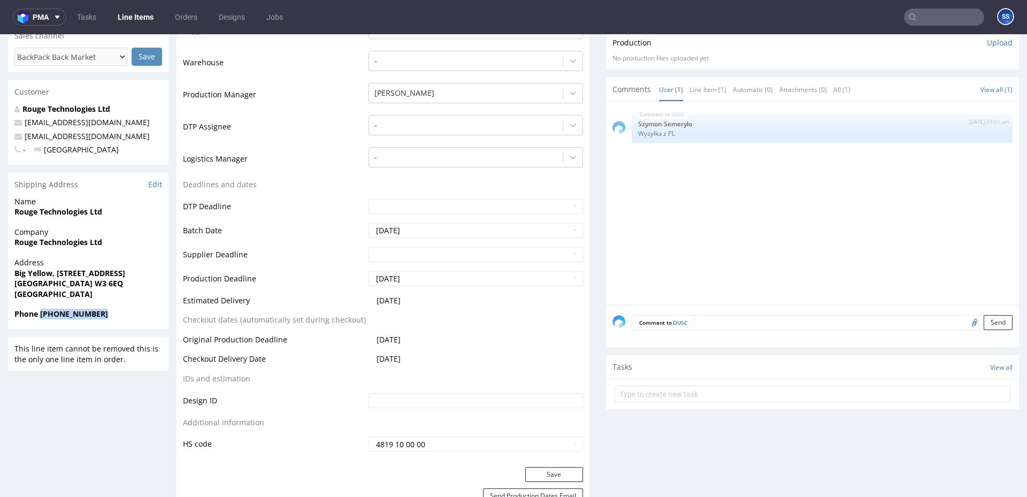
click at [41, 316] on span "Phone +44 7720650690" at bounding box center [88, 314] width 148 height 11
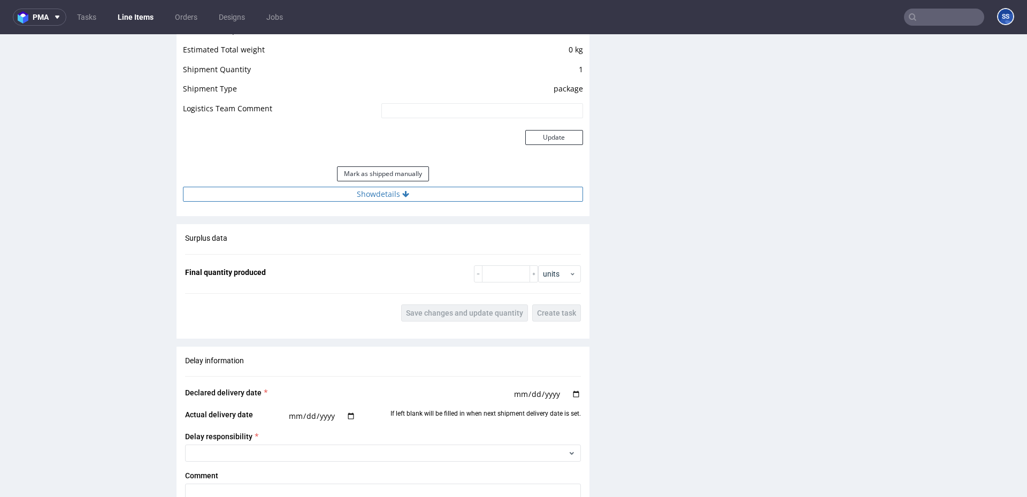
scroll to position [928, 0]
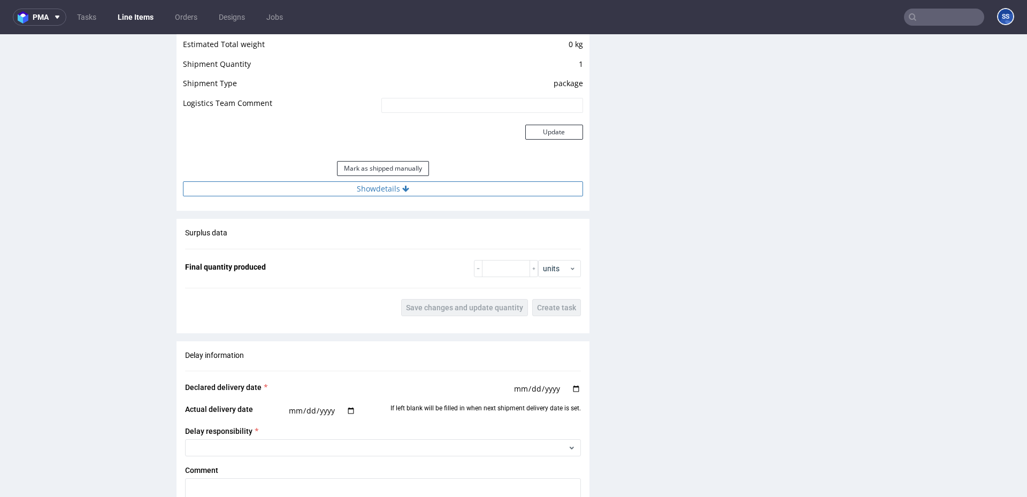
click at [345, 186] on button "Show details" at bounding box center [383, 188] width 400 height 15
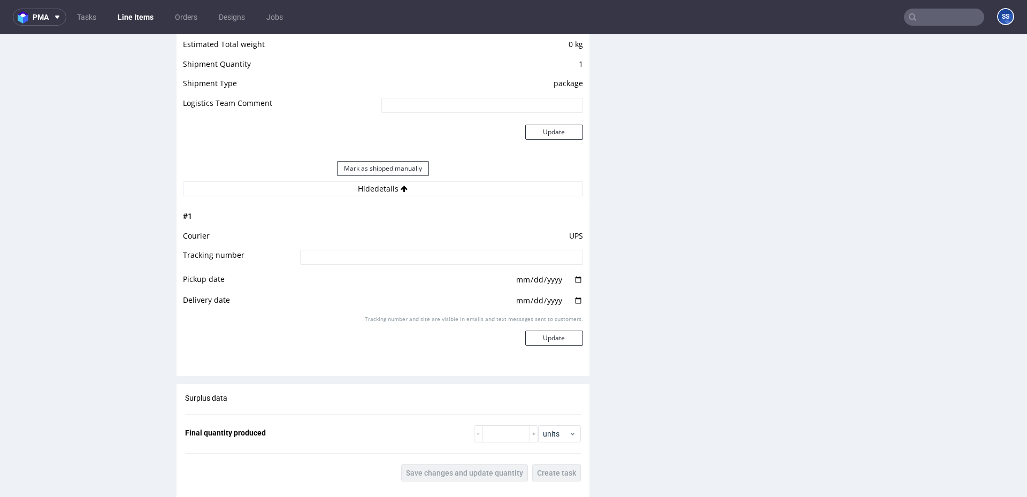
drag, startPoint x: 458, startPoint y: 267, endPoint x: 448, endPoint y: 258, distance: 14.0
click at [456, 266] on td at bounding box center [440, 261] width 286 height 24
click at [448, 258] on input at bounding box center [441, 257] width 283 height 15
paste input "1Z5A15806890888803"
type input "1Z5A15806890888803"
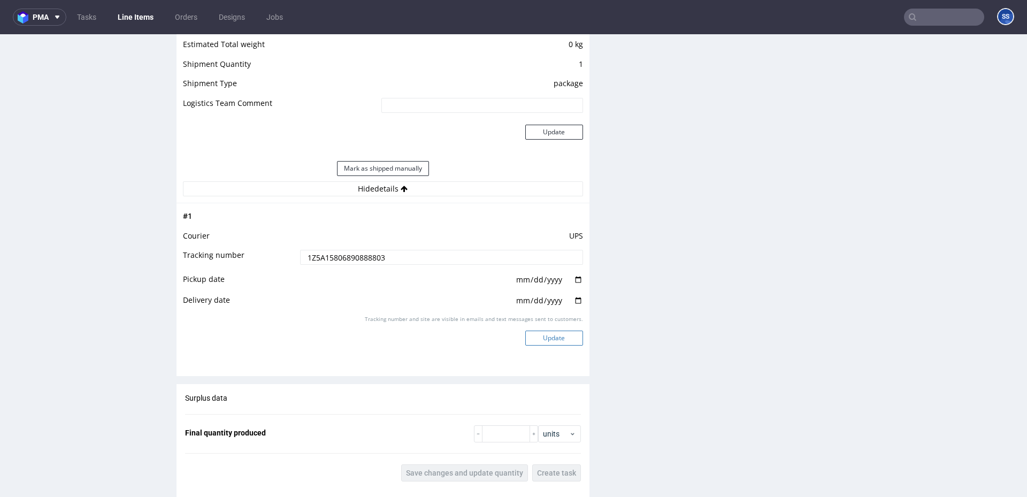
click at [547, 332] on button "Update" at bounding box center [554, 338] width 58 height 15
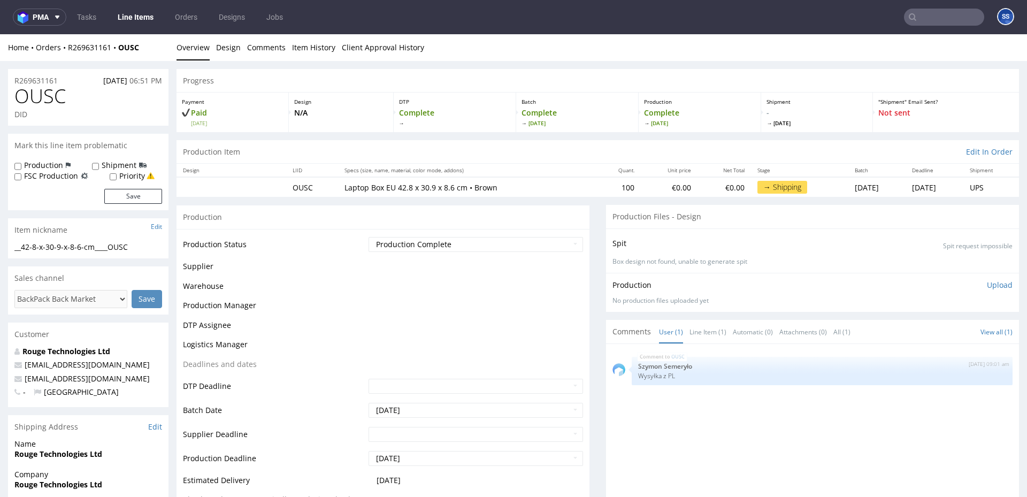
scroll to position [684, 0]
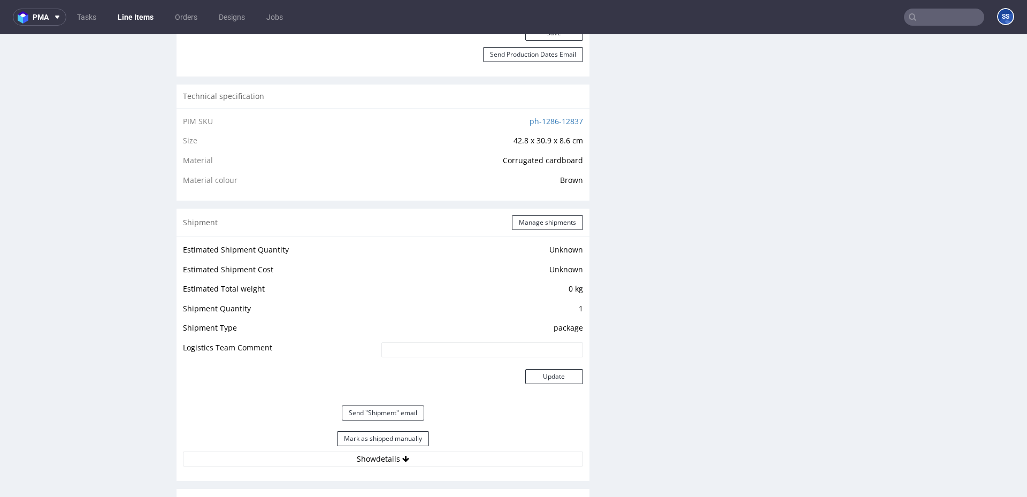
click at [129, 22] on link "Line Items" at bounding box center [135, 17] width 49 height 17
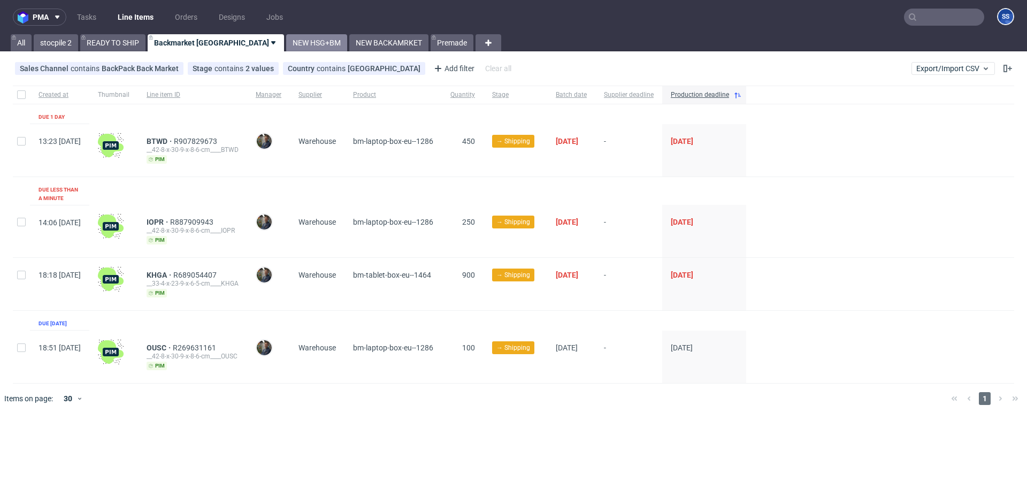
click at [286, 45] on link "NEW HSG+BM" at bounding box center [316, 42] width 61 height 17
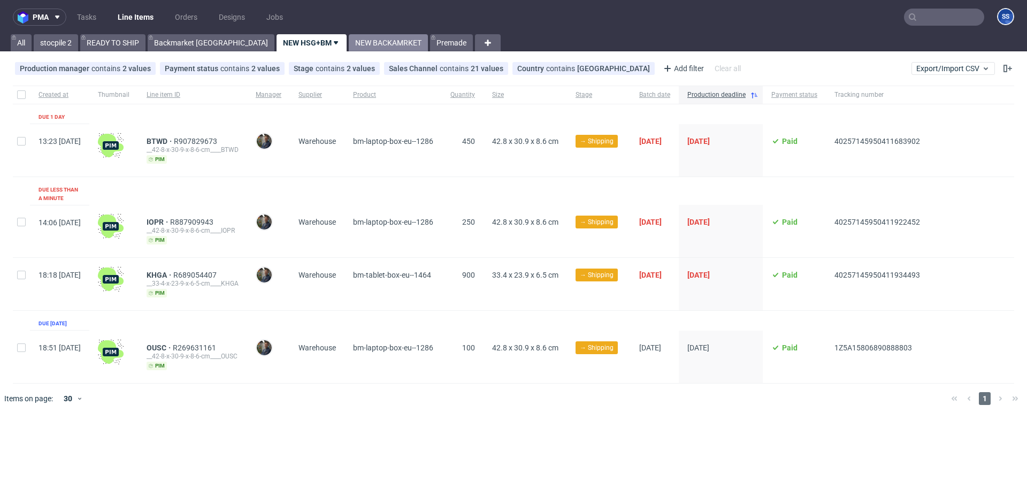
click at [349, 43] on link "NEW BACKAMRKET" at bounding box center [388, 42] width 79 height 17
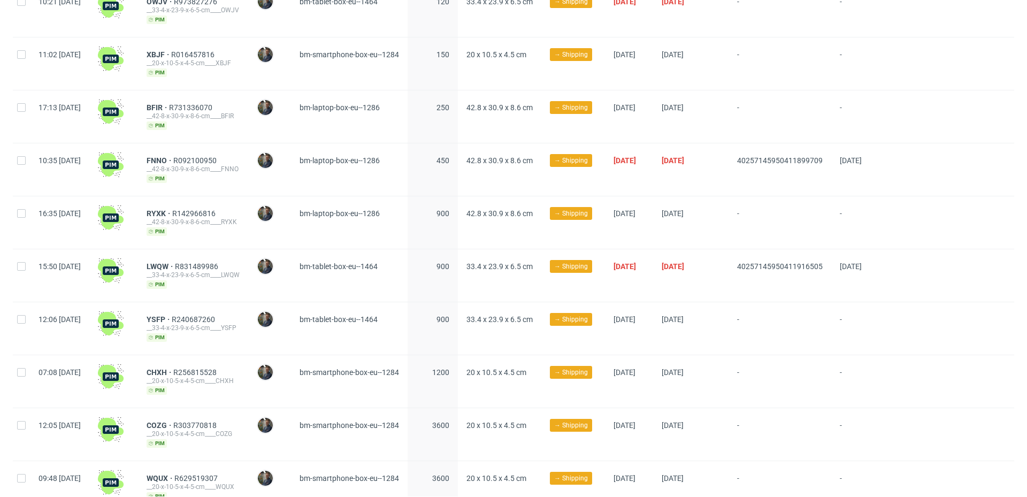
scroll to position [225, 0]
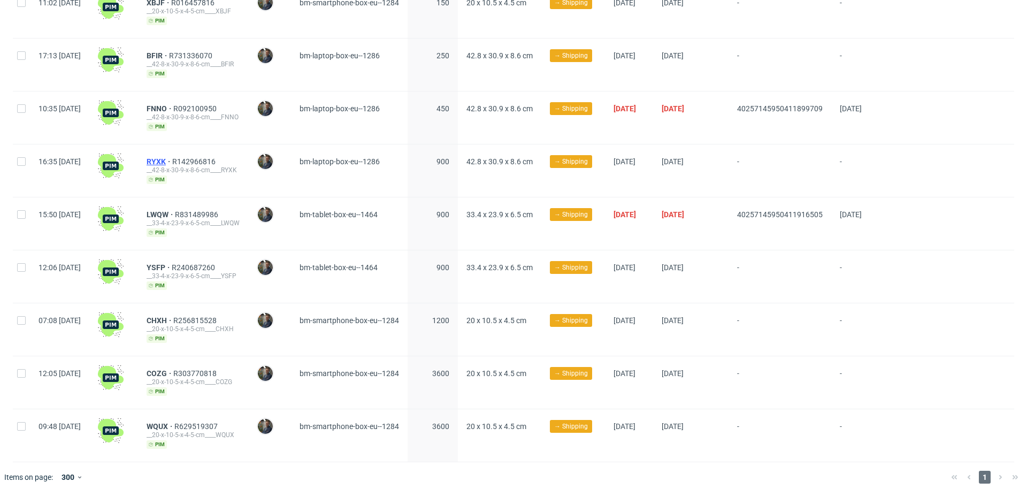
click at [172, 157] on span "RYXK" at bounding box center [160, 161] width 26 height 9
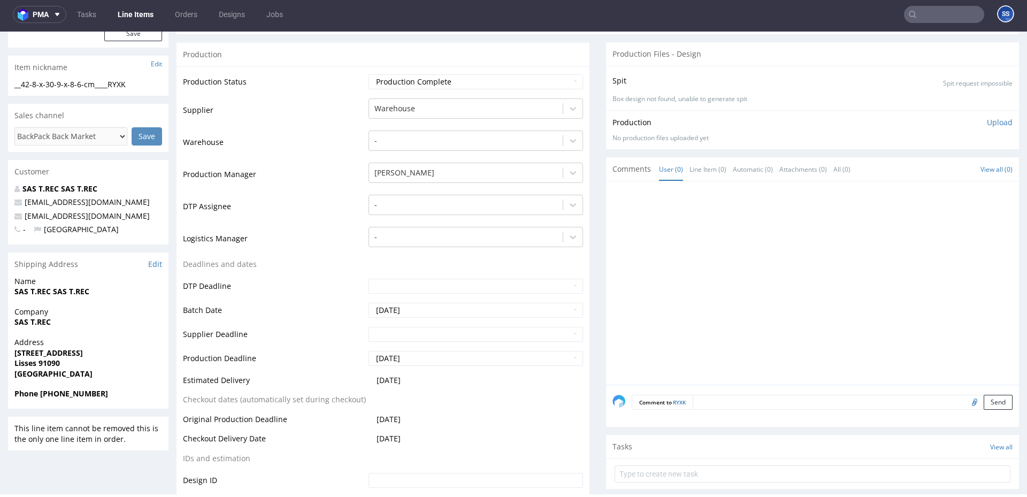
scroll to position [159, 0]
click at [32, 324] on strong "SAS T.REC" at bounding box center [32, 322] width 36 height 10
click at [57, 348] on p "Address 22A rue des malines Lisses 91090 France" at bounding box center [88, 358] width 148 height 42
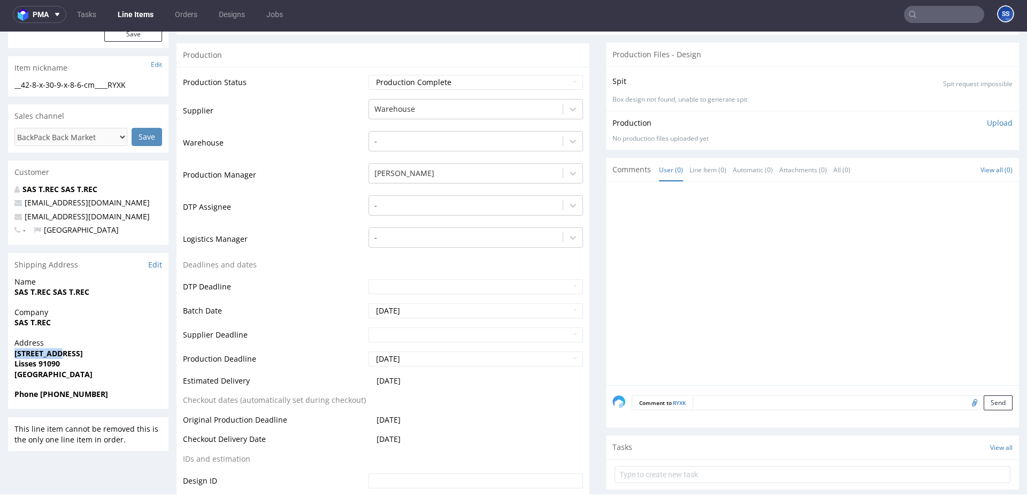
click at [55, 351] on strong "22A rue des malines" at bounding box center [48, 353] width 68 height 10
click at [25, 365] on strong "Lisses 91090" at bounding box center [36, 363] width 45 height 10
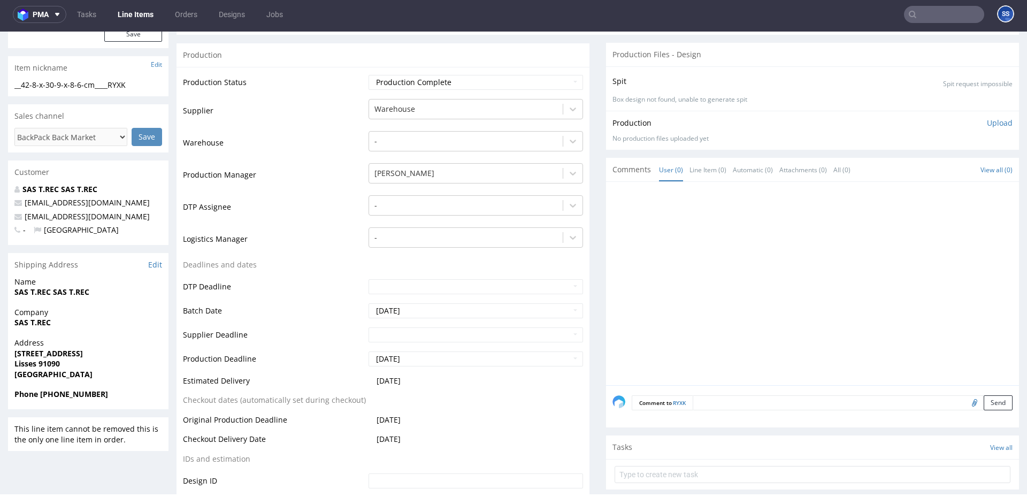
click at [44, 367] on strong "Lisses 91090" at bounding box center [36, 363] width 45 height 10
click at [33, 319] on strong "SAS T.REC" at bounding box center [32, 322] width 36 height 10
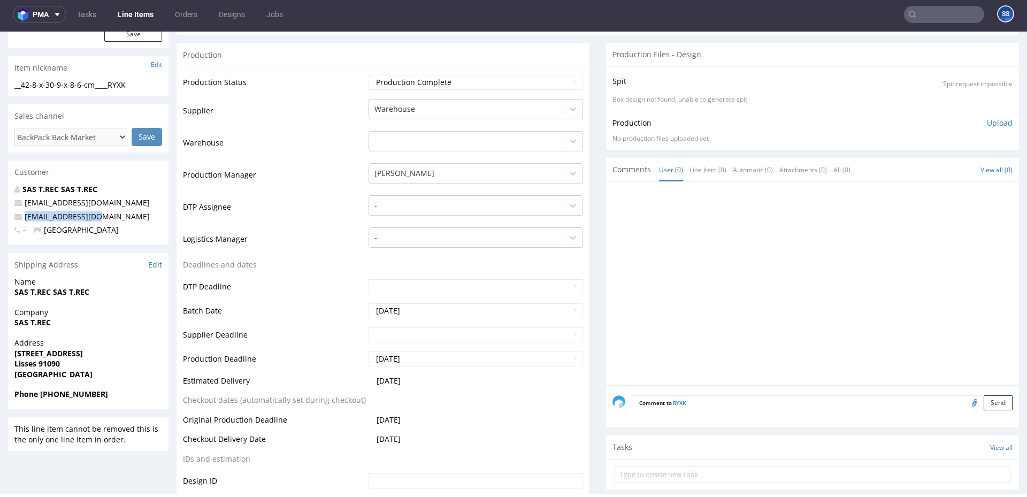
drag, startPoint x: 96, startPoint y: 218, endPoint x: 124, endPoint y: 134, distance: 88.1
click at [20, 220] on p "nonorus@hotmail.fr" at bounding box center [88, 216] width 148 height 11
click at [68, 371] on strong "Phone +33 699766070" at bounding box center [61, 394] width 94 height 10
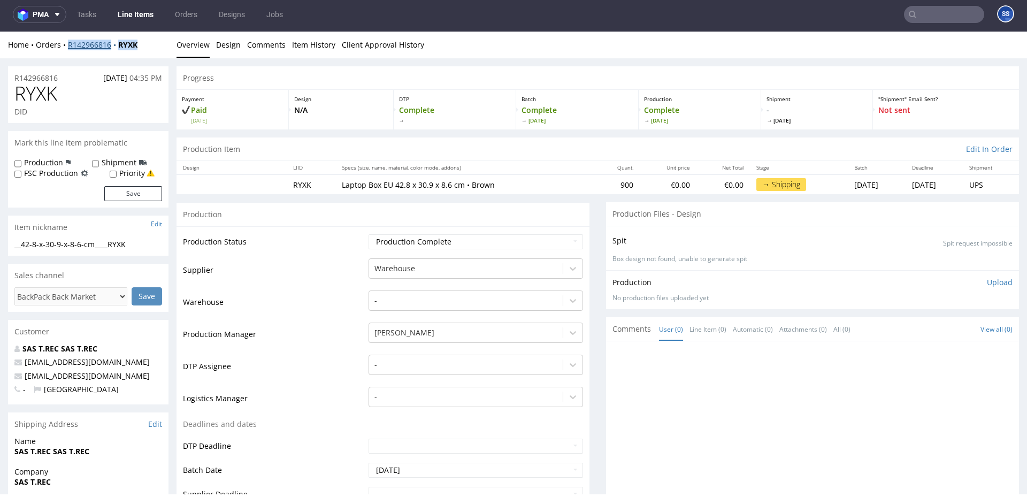
drag, startPoint x: 155, startPoint y: 49, endPoint x: 67, endPoint y: 49, distance: 87.7
click at [67, 49] on div "Home Orders R142966816 RYXK" at bounding box center [88, 45] width 160 height 11
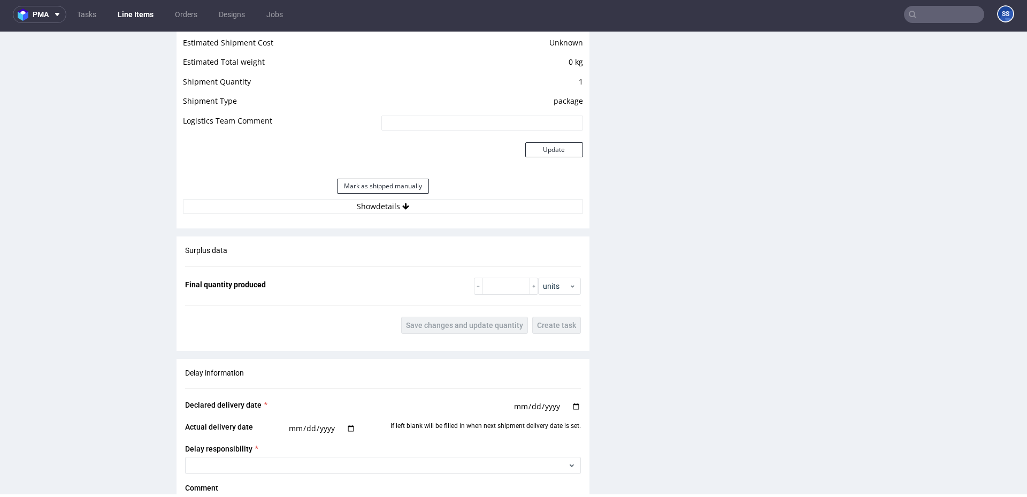
scroll to position [907, 0]
click at [344, 209] on button "Show details" at bounding box center [383, 207] width 400 height 15
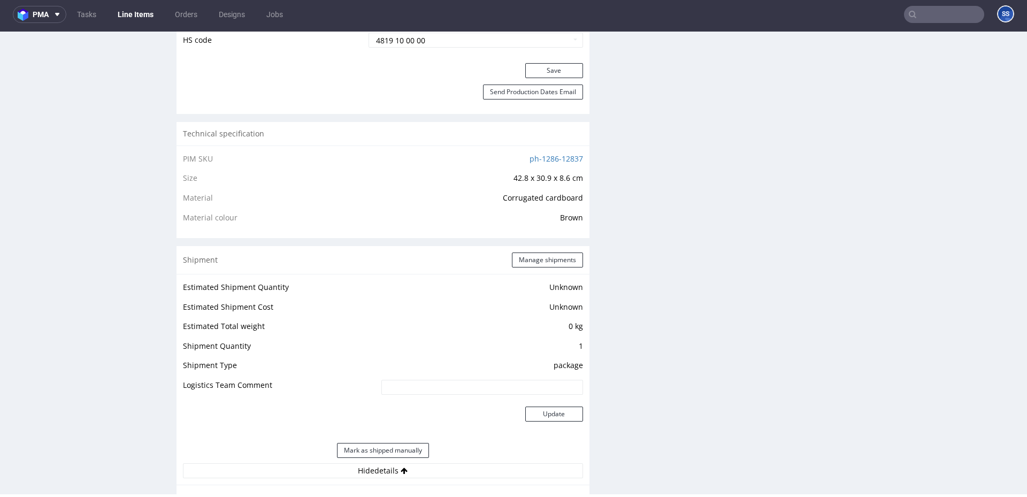
scroll to position [617, 0]
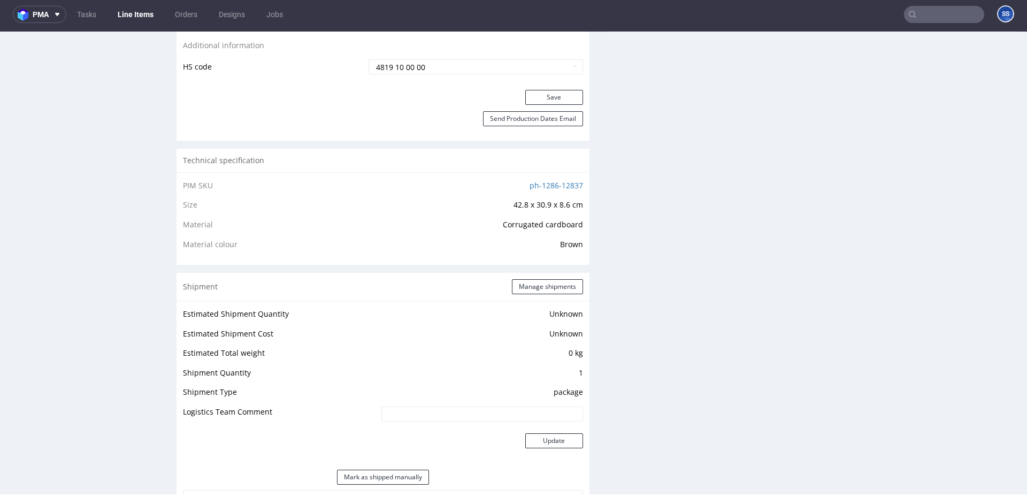
drag, startPoint x: 527, startPoint y: 255, endPoint x: 522, endPoint y: 277, distance: 21.9
click at [526, 258] on div "PIM SKU ph-1286-12837 Size 42.8 x 30.9 x 8.6 cm Material Corrugated cardboard M…" at bounding box center [383, 218] width 413 height 93
click at [522, 277] on div "Shipment Manage shipments" at bounding box center [383, 287] width 413 height 28
click at [525, 283] on button "Manage shipments" at bounding box center [547, 286] width 71 height 15
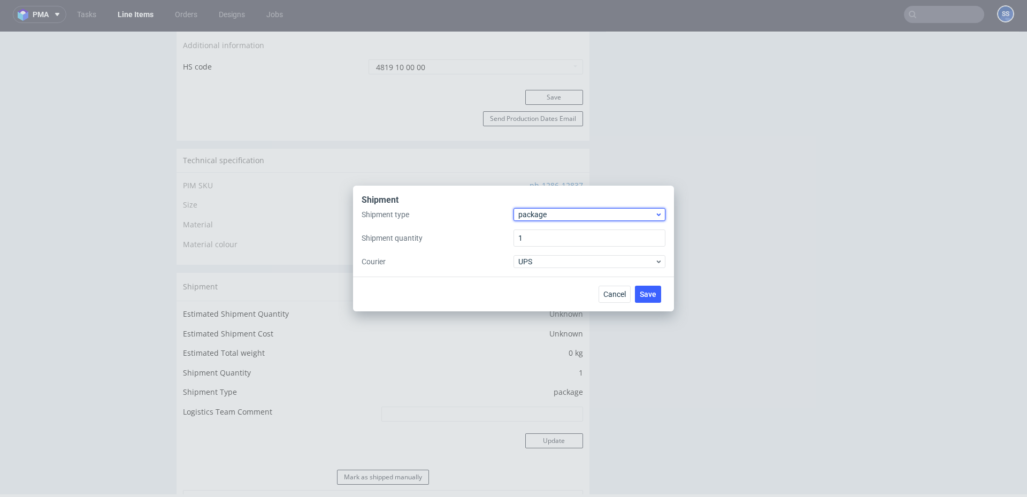
click at [540, 211] on span "package" at bounding box center [586, 214] width 136 height 11
click at [538, 236] on div "pallet" at bounding box center [589, 236] width 143 height 19
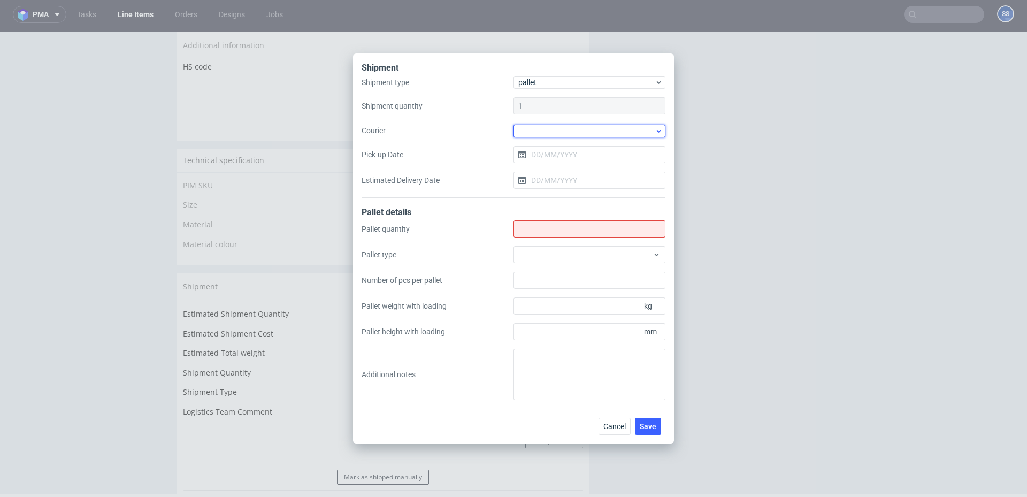
click at [540, 134] on div at bounding box center [589, 131] width 152 height 13
click at [543, 167] on div "DSV" at bounding box center [589, 163] width 143 height 19
click at [536, 155] on input "Pick-up Date" at bounding box center [589, 153] width 152 height 17
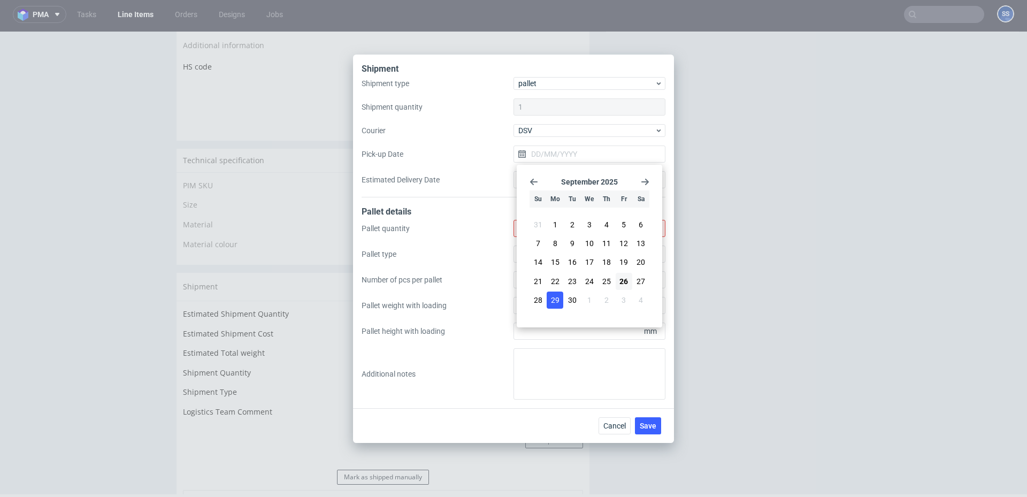
click at [561, 300] on button "29" at bounding box center [555, 299] width 17 height 17
type input "[DATE]"
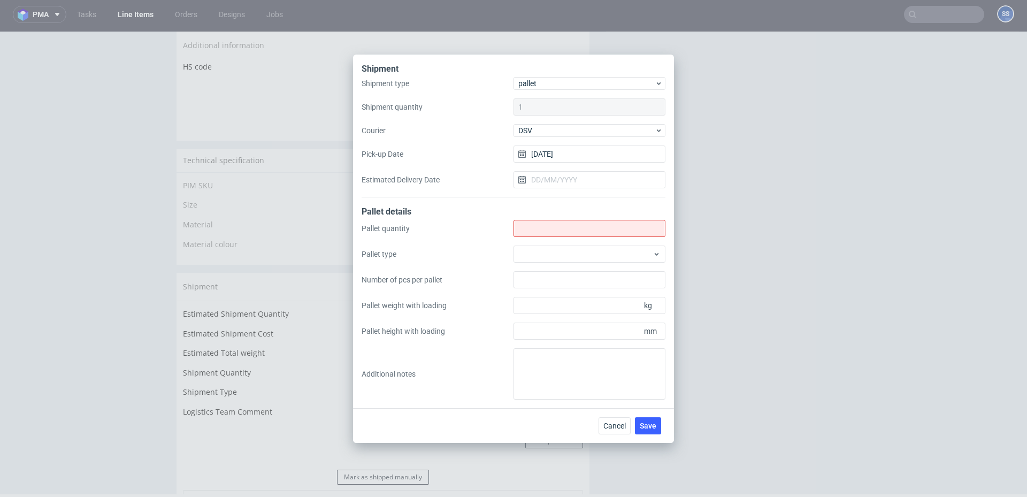
click at [539, 237] on div "Pallet quantity Pallet type Number of pcs per pallet Pallet weight with loading…" at bounding box center [514, 310] width 304 height 180
click at [547, 232] on input "Shipment type" at bounding box center [589, 228] width 152 height 17
type input "1"
type input "2"
click at [647, 371] on span "Save" at bounding box center [648, 425] width 17 height 7
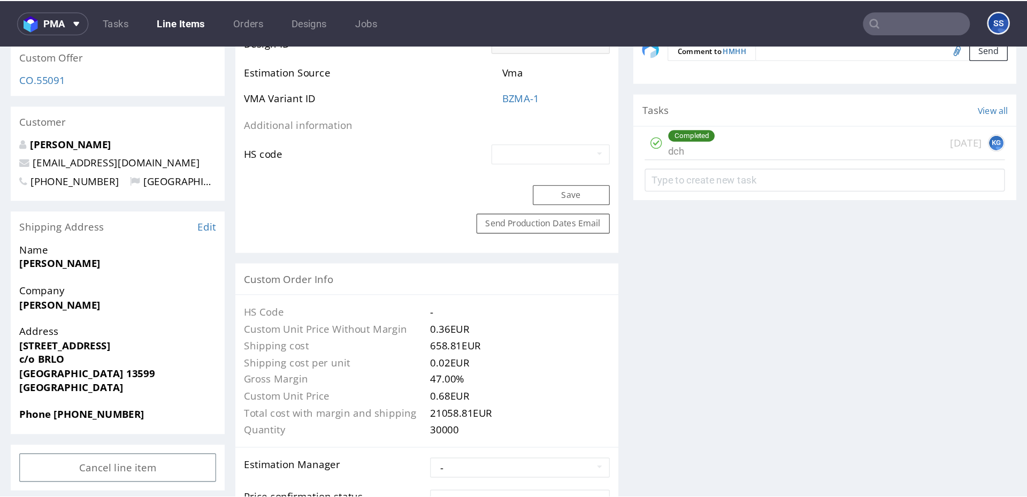
scroll to position [611, 0]
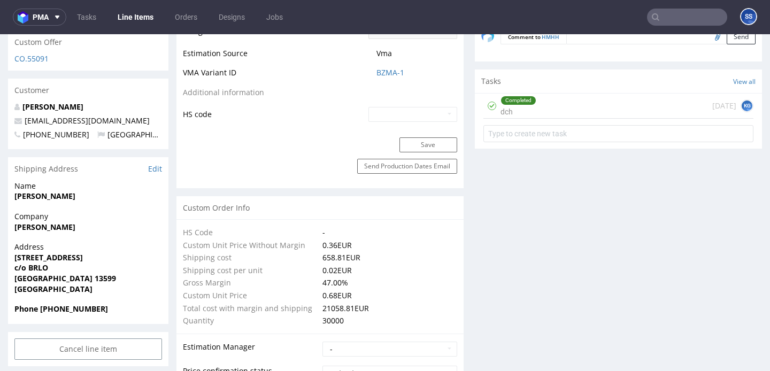
click at [63, 221] on div "Company [PERSON_NAME]" at bounding box center [88, 226] width 160 height 30
click at [66, 222] on strong "[PERSON_NAME]" at bounding box center [44, 227] width 61 height 10
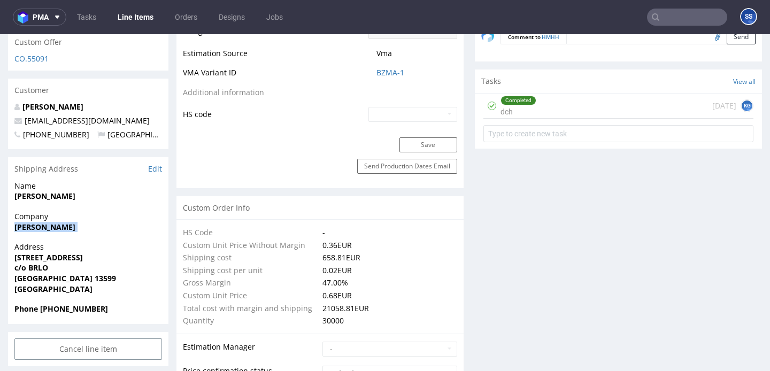
copy strong "[PERSON_NAME]"
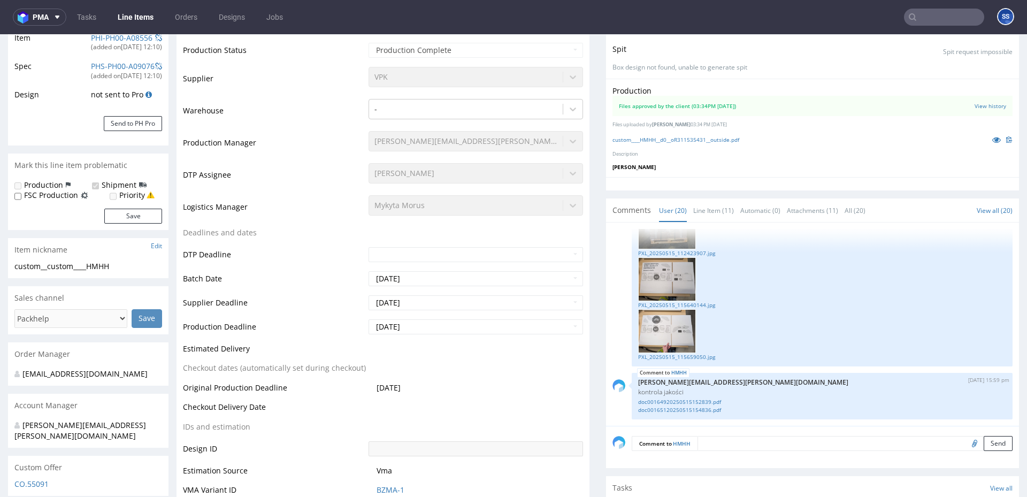
scroll to position [186, 0]
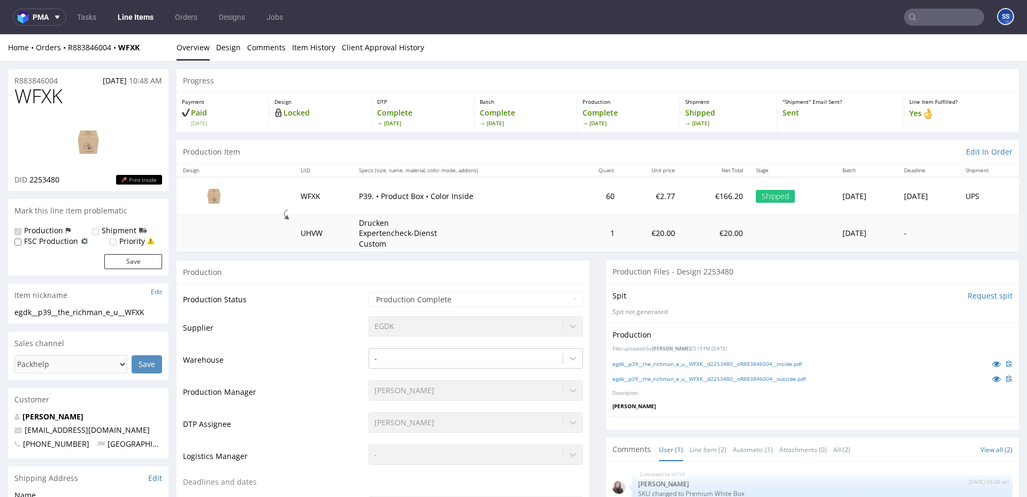
scroll to position [1267, 0]
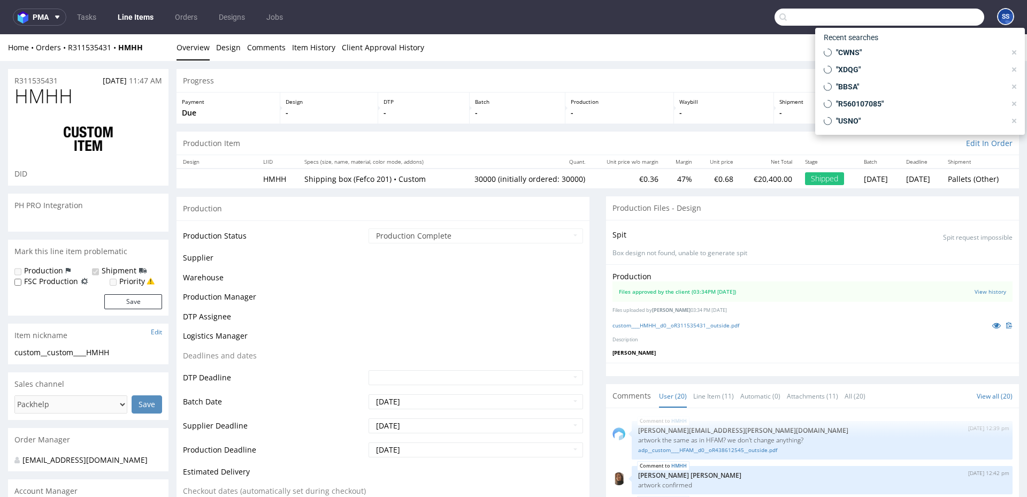
click at [920, 25] on input "text" at bounding box center [879, 17] width 210 height 17
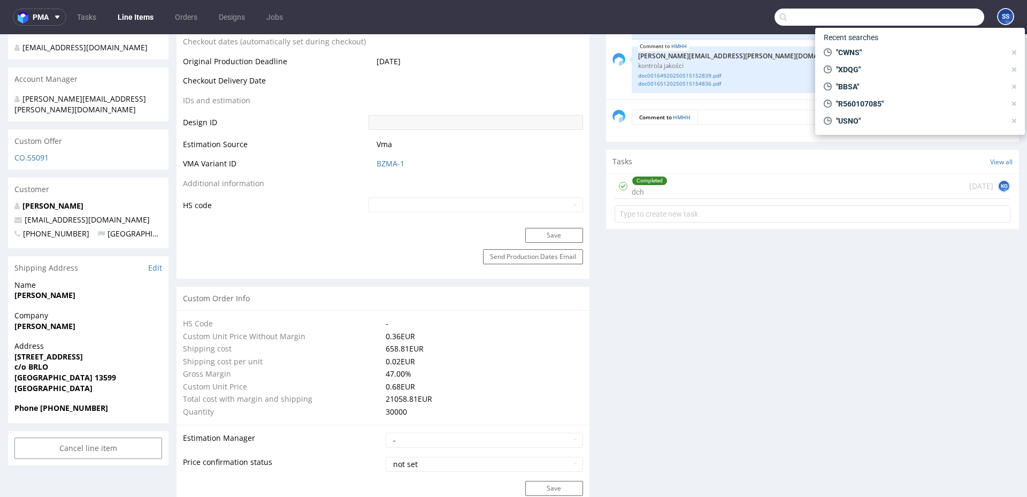
scroll to position [510, 0]
click at [519, 175] on td "BZMA-1" at bounding box center [474, 169] width 217 height 20
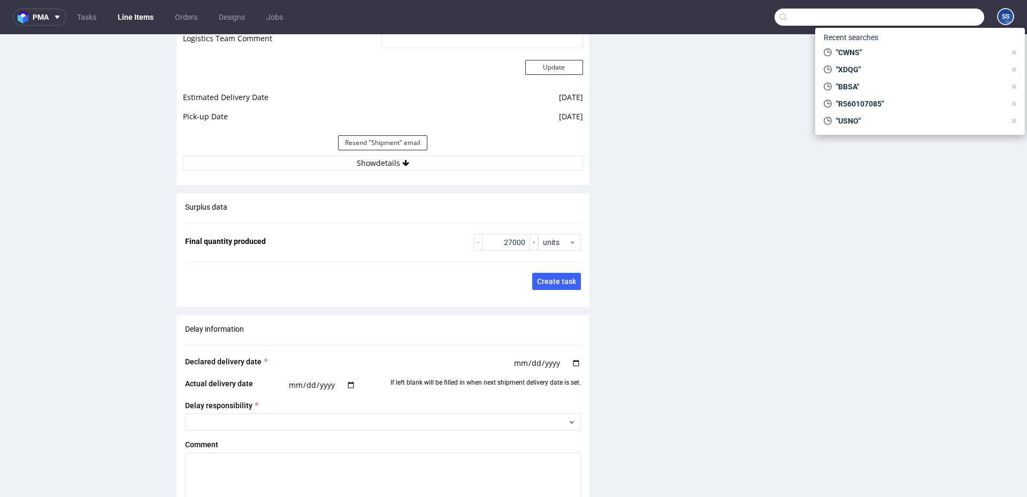
scroll to position [1626, 0]
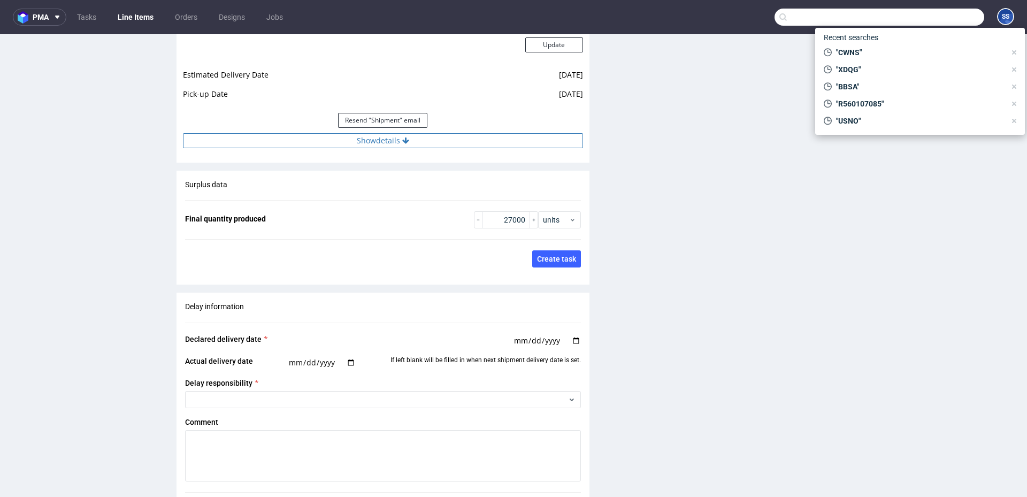
click at [427, 136] on button "Show details" at bounding box center [383, 140] width 400 height 15
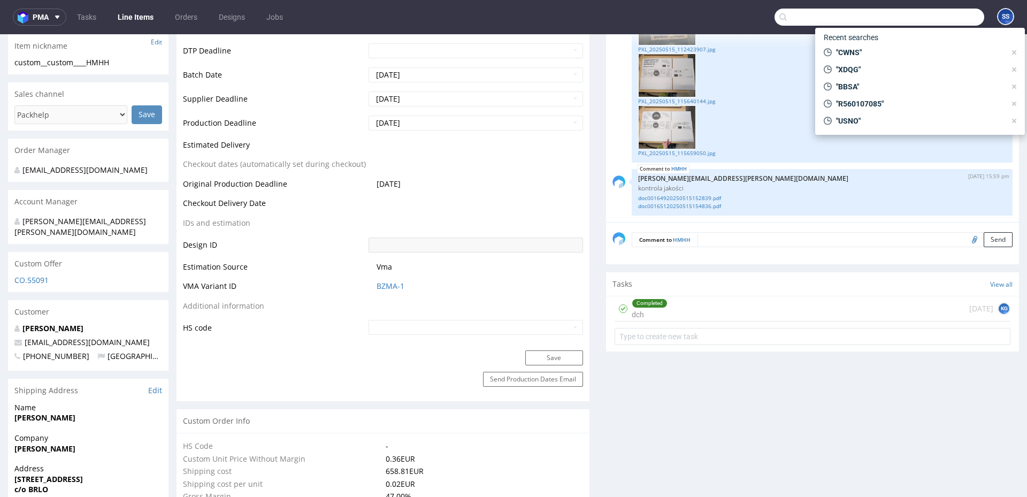
scroll to position [1553, 0]
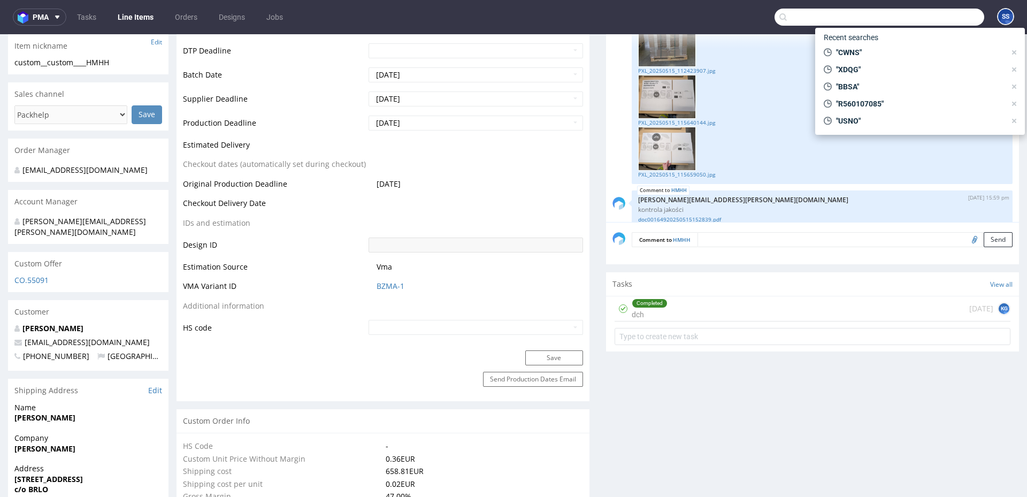
click at [713, 234] on form "Comment to HMHH Send" at bounding box center [822, 240] width 381 height 16
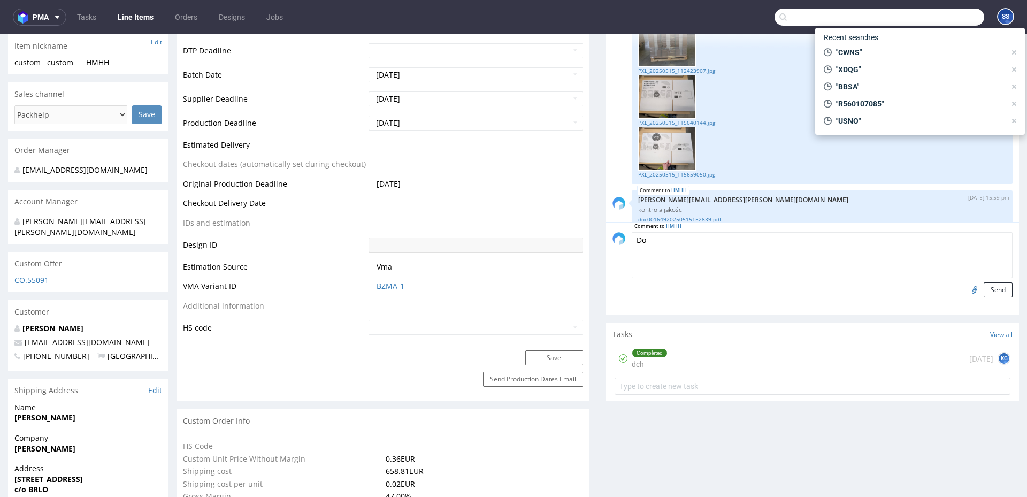
type textarea "D"
paste textarea "PLWAW509046508"
type textarea "Odbiór dwóch palet 29.09 PLWAW509046508"
click at [992, 290] on button "Send" at bounding box center [998, 289] width 29 height 15
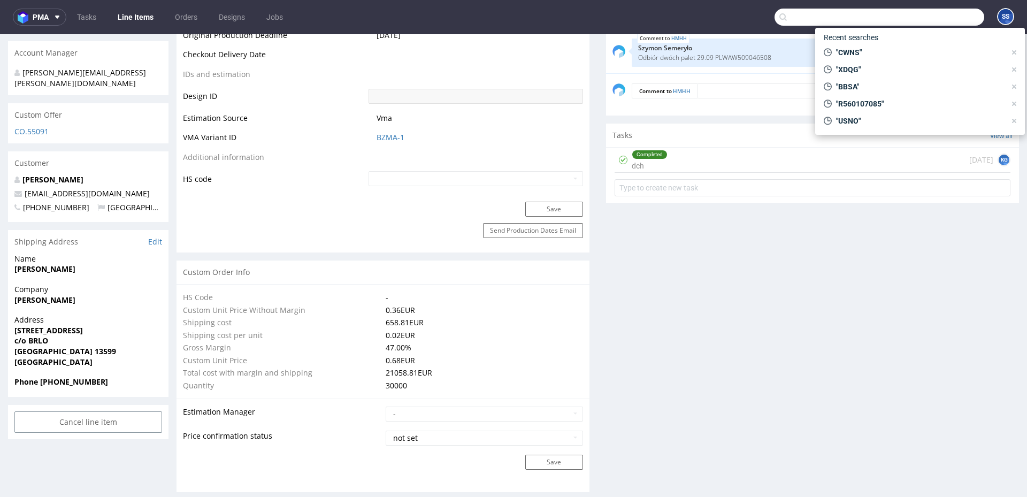
scroll to position [534, 0]
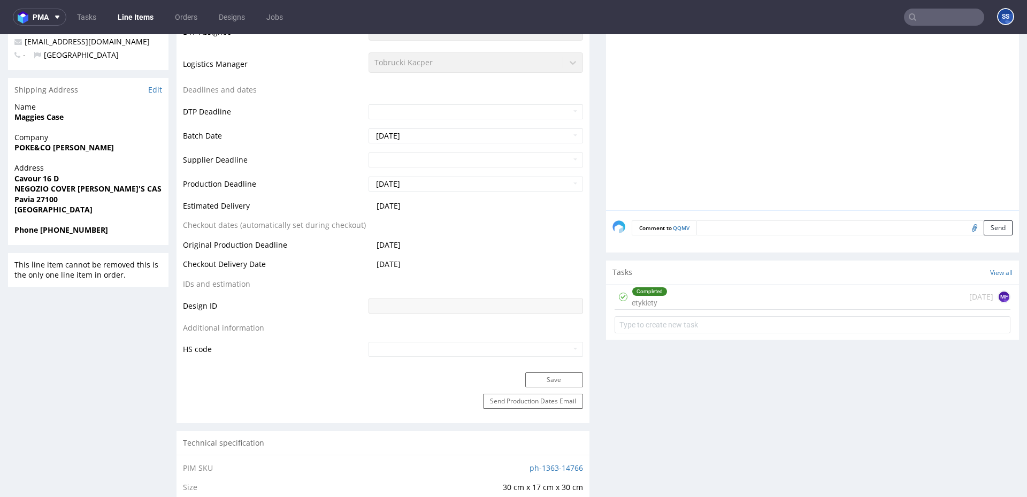
scroll to position [339, 0]
click at [683, 304] on div "Completed etykiety [DATE] MF" at bounding box center [813, 295] width 396 height 25
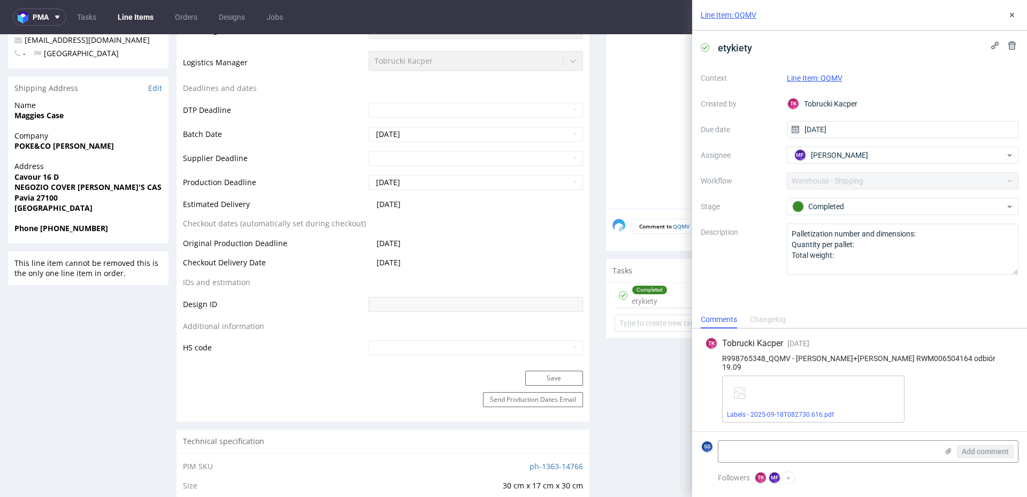
click at [882, 363] on div "R998765348_QQMV - [PERSON_NAME]+[PERSON_NAME] RWM006504164 odbiór 19.09" at bounding box center [859, 362] width 309 height 17
click at [881, 363] on div "R998765348_QQMV - [PERSON_NAME]+[PERSON_NAME] RWM006504164 odbiór 19.09" at bounding box center [859, 362] width 309 height 17
copy div "RWM006504164"
click at [124, 20] on link "Line Items" at bounding box center [135, 17] width 49 height 17
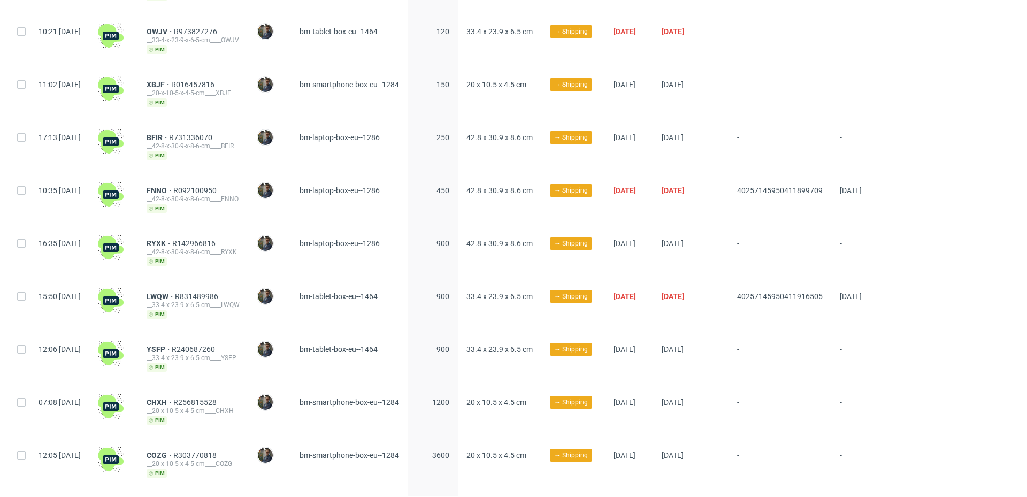
scroll to position [141, 0]
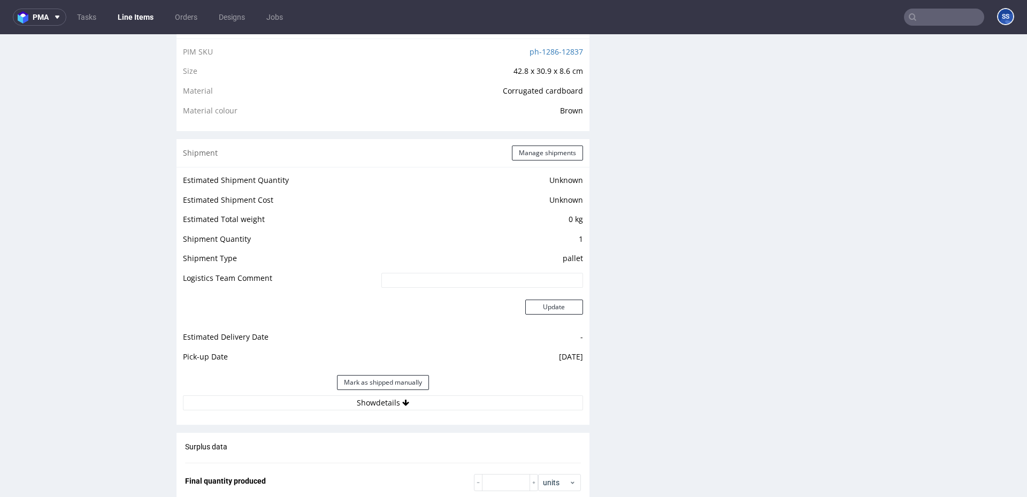
scroll to position [764, 0]
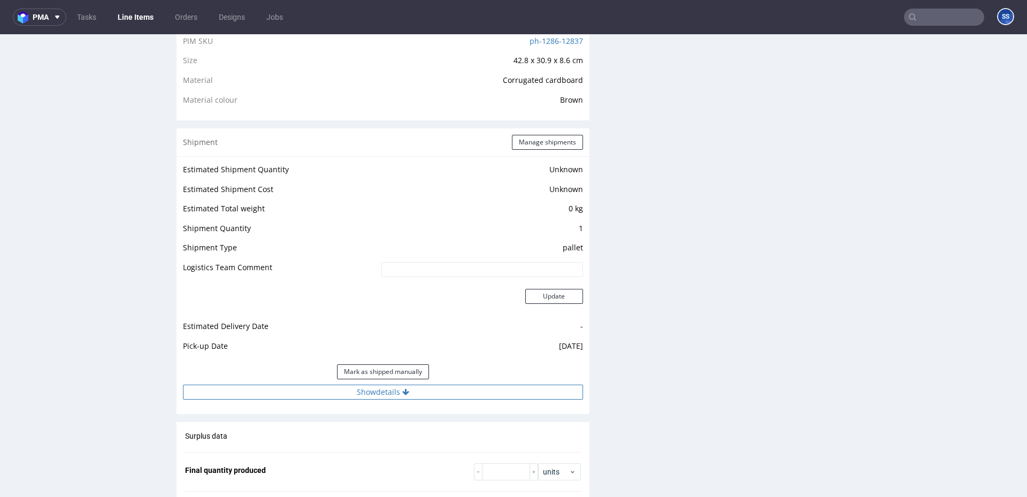
click at [364, 393] on button "Show details" at bounding box center [383, 392] width 400 height 15
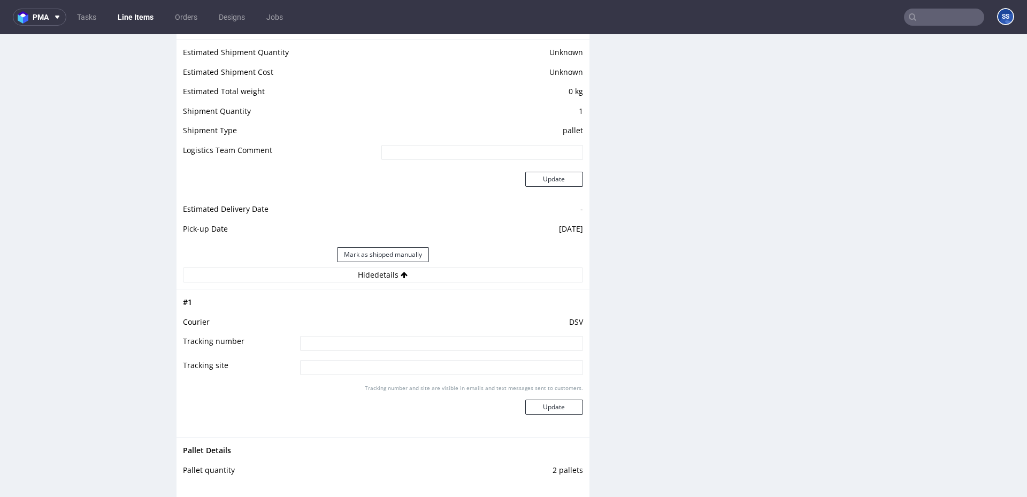
scroll to position [894, 0]
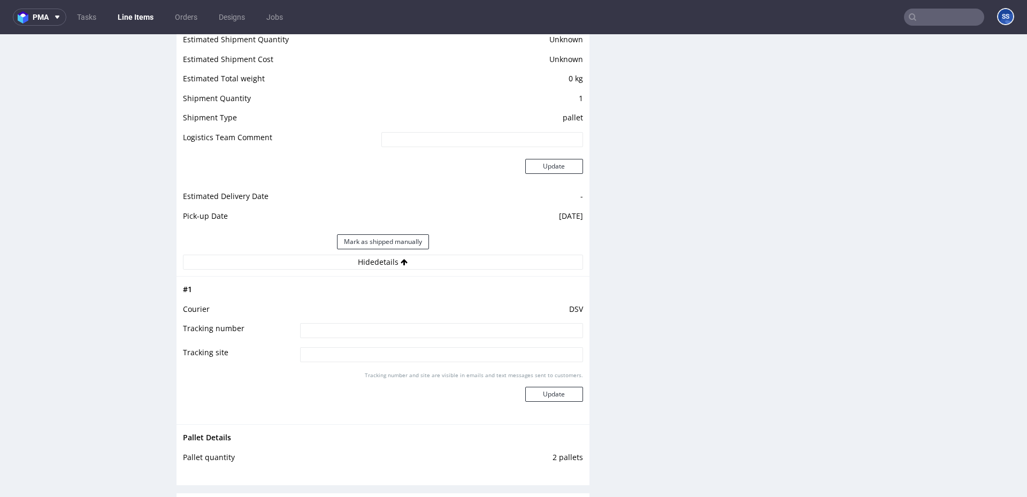
click at [332, 325] on input at bounding box center [441, 330] width 283 height 15
paste input "40257145950412159635"
type input "40257145950412159635"
click at [558, 395] on button "Update" at bounding box center [554, 394] width 58 height 15
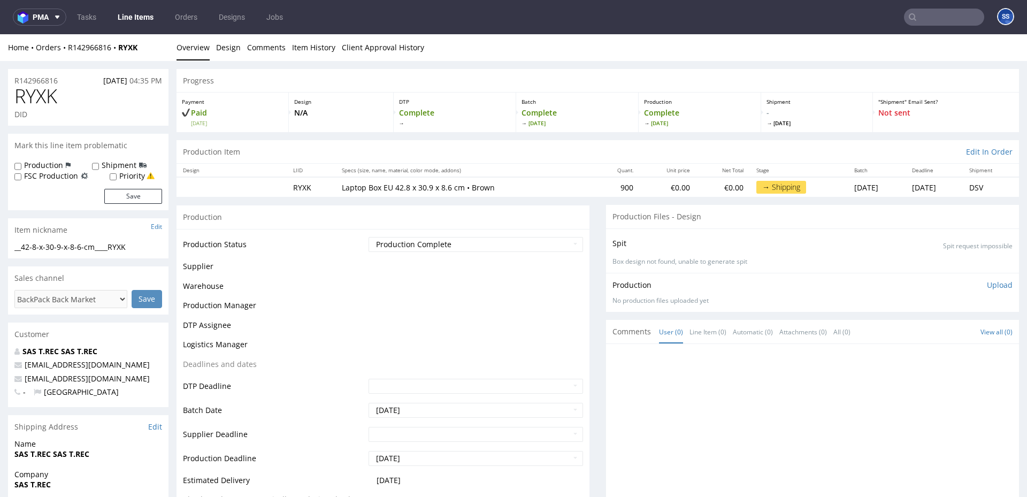
scroll to position [684, 0]
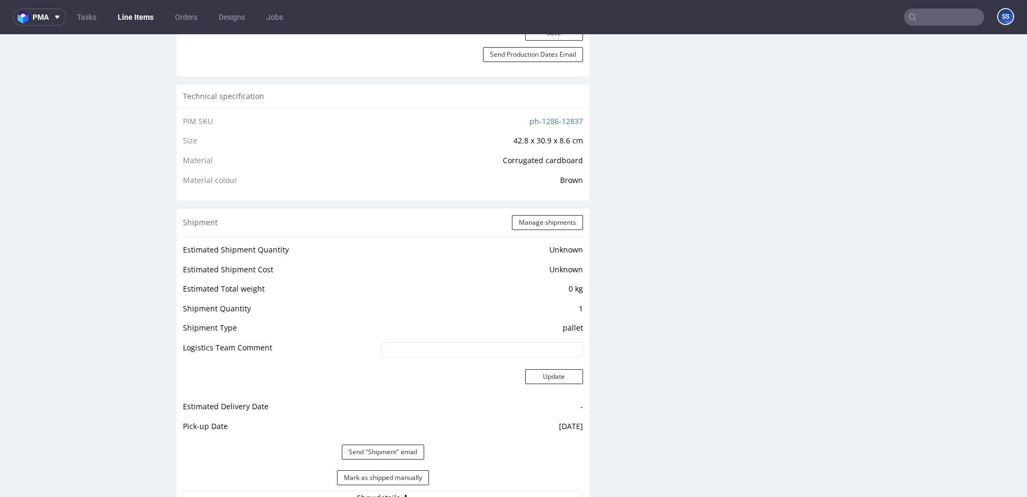
click at [141, 19] on link "Line Items" at bounding box center [135, 17] width 49 height 17
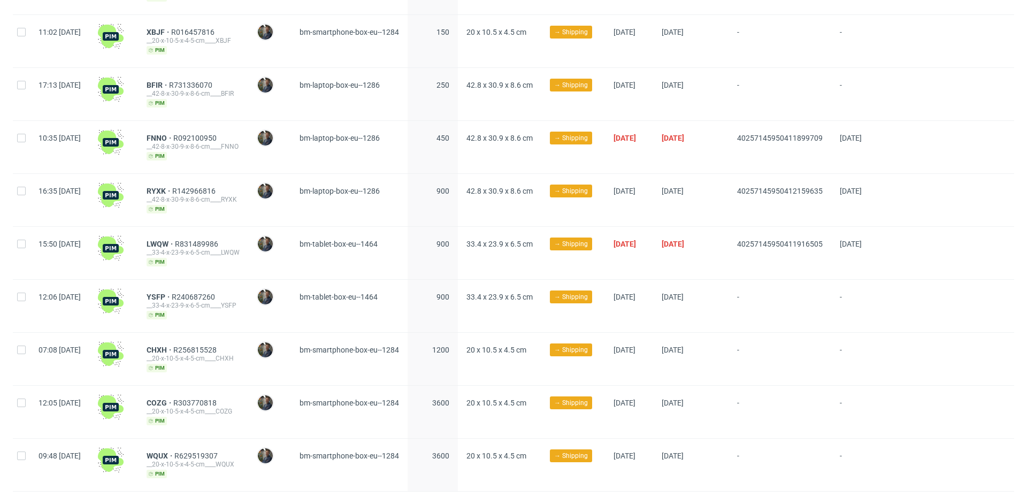
scroll to position [225, 0]
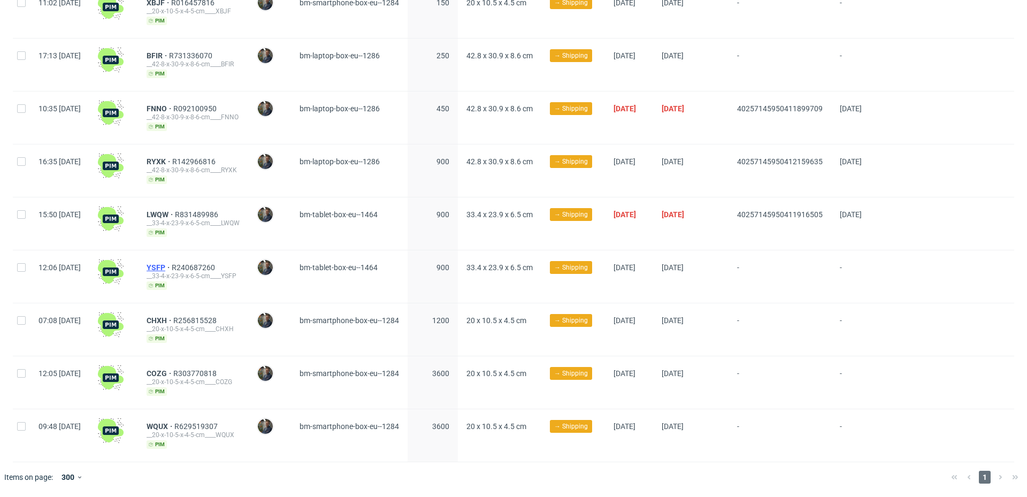
click at [172, 267] on span "YSFP" at bounding box center [159, 267] width 25 height 9
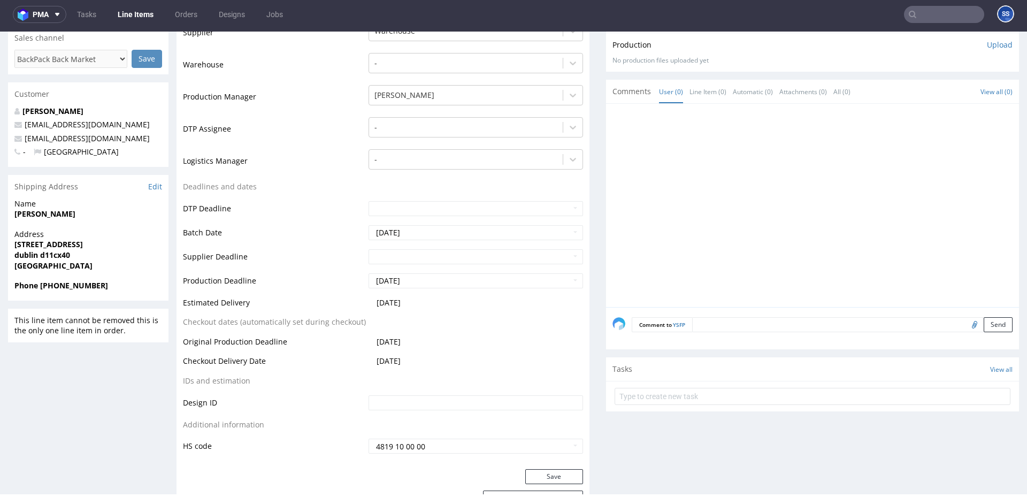
scroll to position [188, 0]
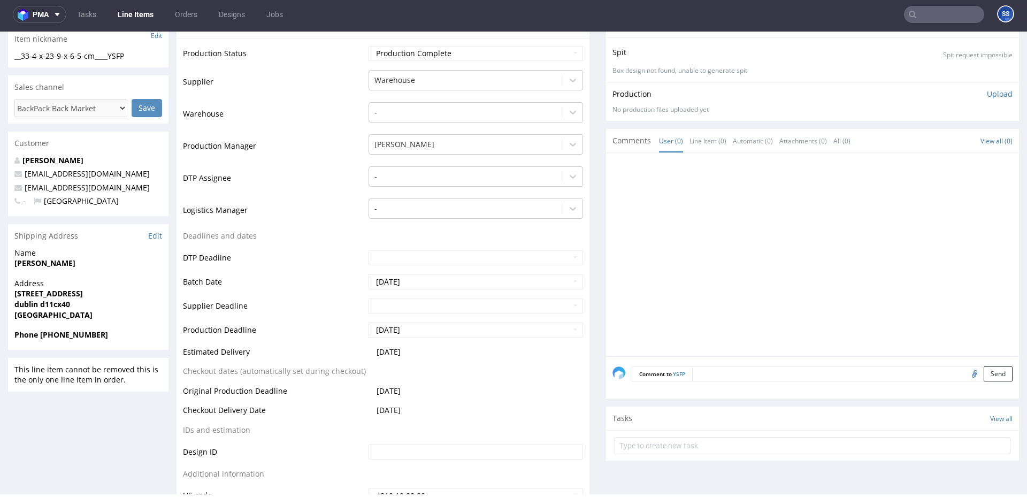
click at [58, 268] on span "[PERSON_NAME]" at bounding box center [88, 263] width 148 height 11
click at [58, 266] on strong "[PERSON_NAME]" at bounding box center [44, 263] width 61 height 10
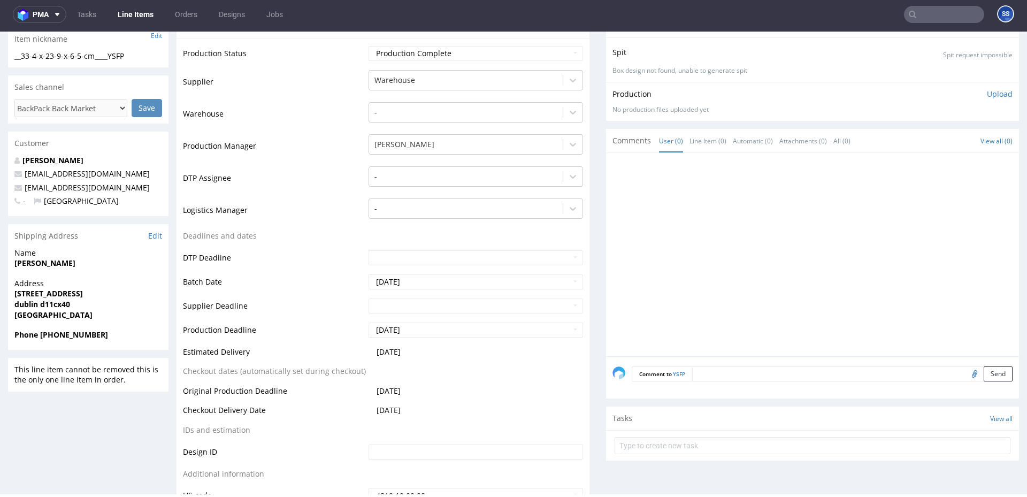
click at [58, 266] on strong "[PERSON_NAME]" at bounding box center [44, 263] width 61 height 10
copy strong "[PERSON_NAME]"
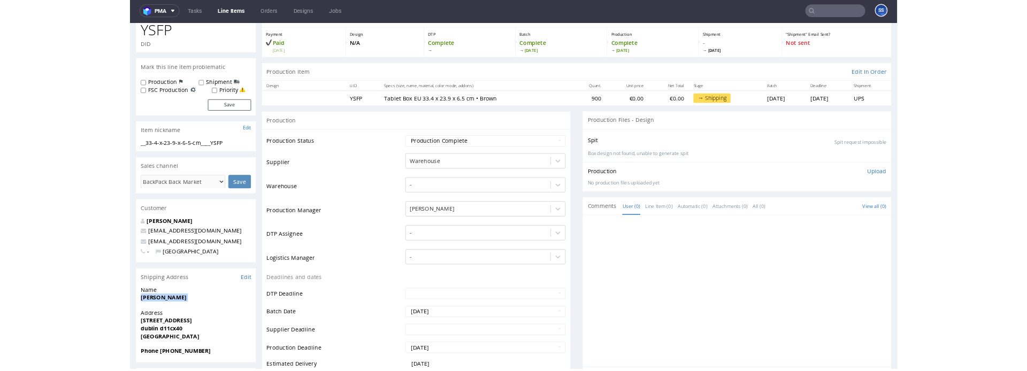
scroll to position [66, 0]
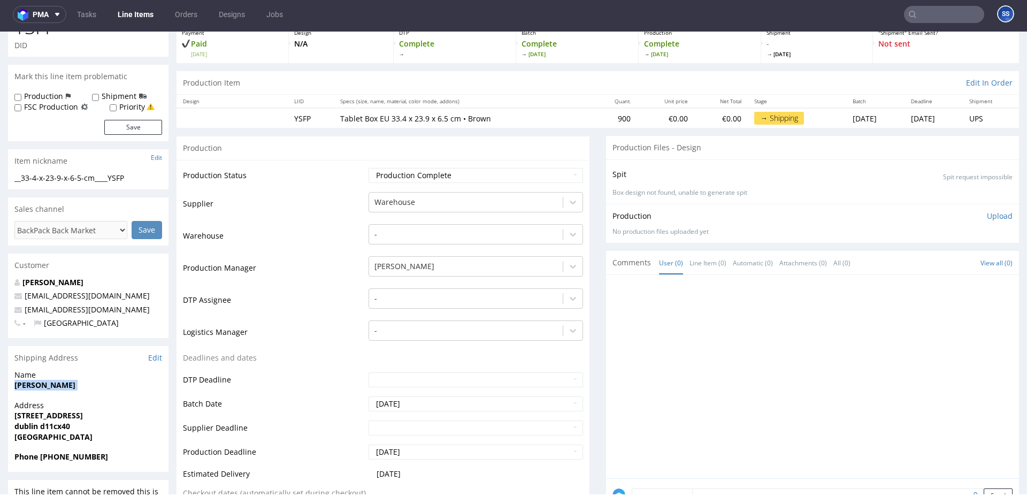
copy strong "64a premier business park"
drag, startPoint x: 11, startPoint y: 415, endPoint x: 112, endPoint y: 419, distance: 101.2
click at [112, 419] on div "Address 64a premier business park, ballycoolin road dublin d11cx40 Ireland" at bounding box center [88, 425] width 160 height 51
click at [24, 433] on strong "[GEOGRAPHIC_DATA]" at bounding box center [53, 437] width 78 height 10
click at [25, 428] on strong "dublin d11cx40" at bounding box center [42, 426] width 56 height 10
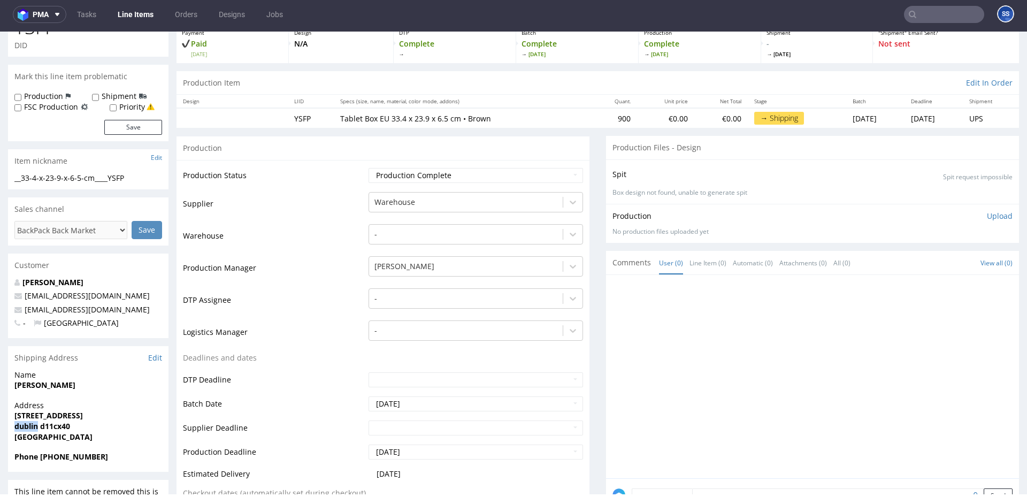
click at [25, 428] on strong "dublin d11cx40" at bounding box center [42, 426] width 56 height 10
copy strong "dublin"
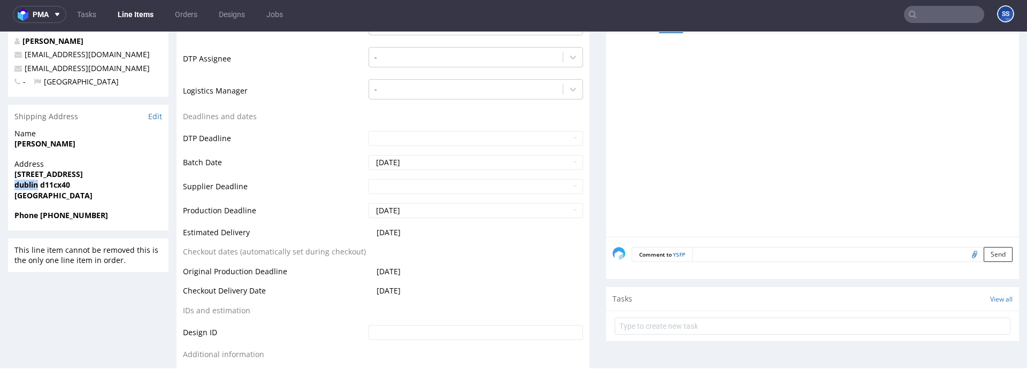
scroll to position [311, 0]
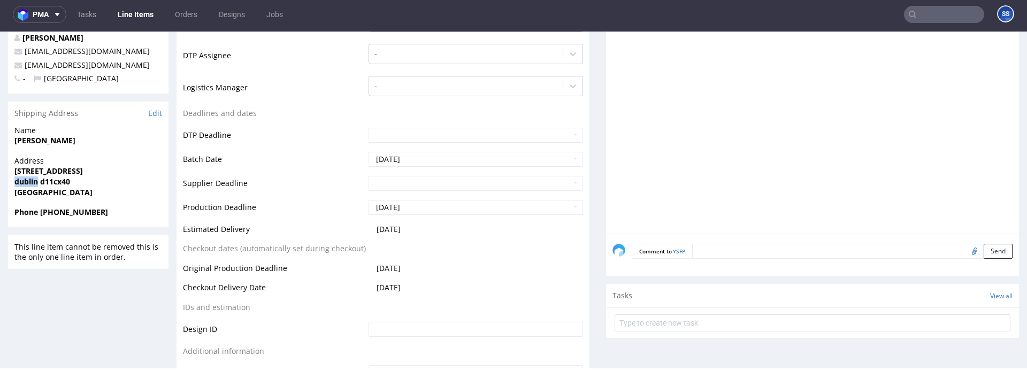
drag, startPoint x: 44, startPoint y: 169, endPoint x: 144, endPoint y: 172, distance: 100.1
click at [83, 172] on strong "[STREET_ADDRESS]" at bounding box center [48, 171] width 68 height 10
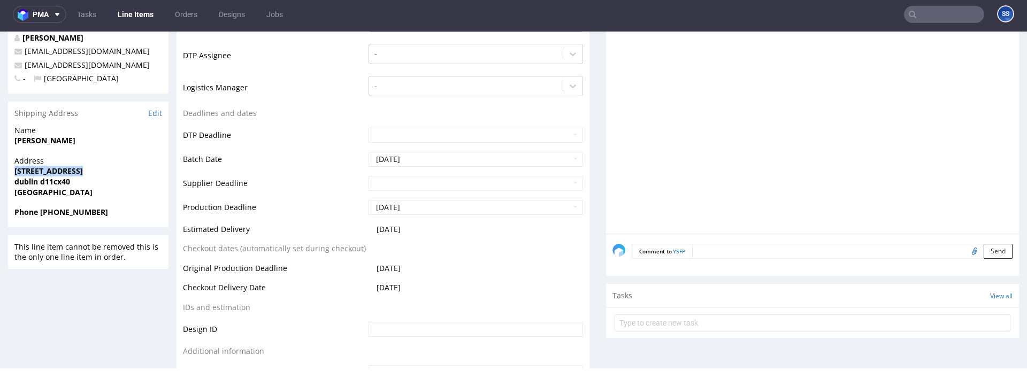
click at [35, 183] on strong "dublin d11cx40" at bounding box center [42, 182] width 56 height 10
copy strong "d11cx40"
drag, startPoint x: 71, startPoint y: 183, endPoint x: 341, endPoint y: 141, distance: 273.9
click at [41, 183] on span "dublin d11cx40" at bounding box center [88, 182] width 148 height 11
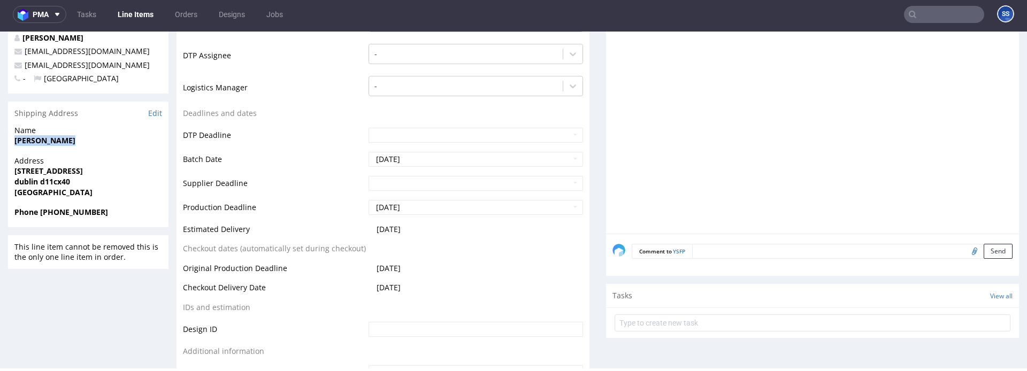
drag, startPoint x: 71, startPoint y: 143, endPoint x: 13, endPoint y: 143, distance: 57.8
click at [13, 143] on div "Name usman hassan" at bounding box center [88, 140] width 160 height 30
copy strong "[PERSON_NAME]"
drag, startPoint x: 96, startPoint y: 68, endPoint x: 24, endPoint y: 68, distance: 72.2
click at [24, 68] on p "[EMAIL_ADDRESS][DOMAIN_NAME]" at bounding box center [88, 65] width 148 height 11
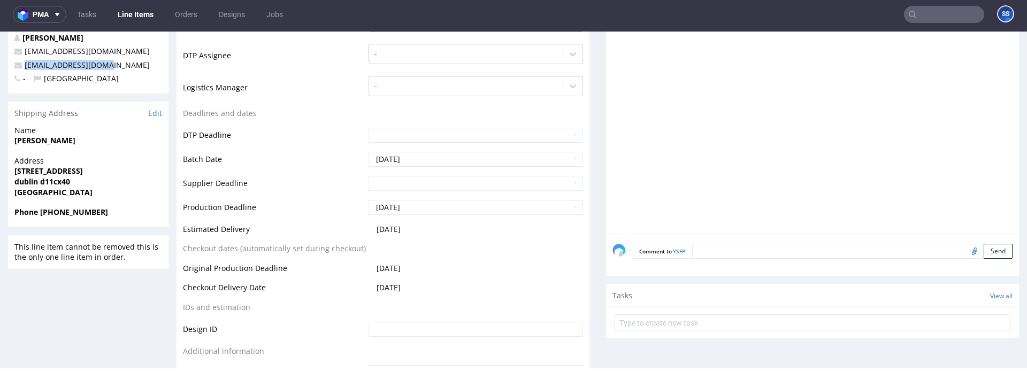
copy link "[EMAIL_ADDRESS][DOMAIN_NAME]"
drag, startPoint x: 120, startPoint y: 213, endPoint x: 91, endPoint y: 213, distance: 28.9
click at [98, 213] on span "Phone [PHONE_NUMBER]" at bounding box center [88, 212] width 148 height 11
click at [86, 213] on strong "Phone [PHONE_NUMBER]" at bounding box center [61, 212] width 94 height 10
drag, startPoint x: 86, startPoint y: 213, endPoint x: 138, endPoint y: 209, distance: 52.1
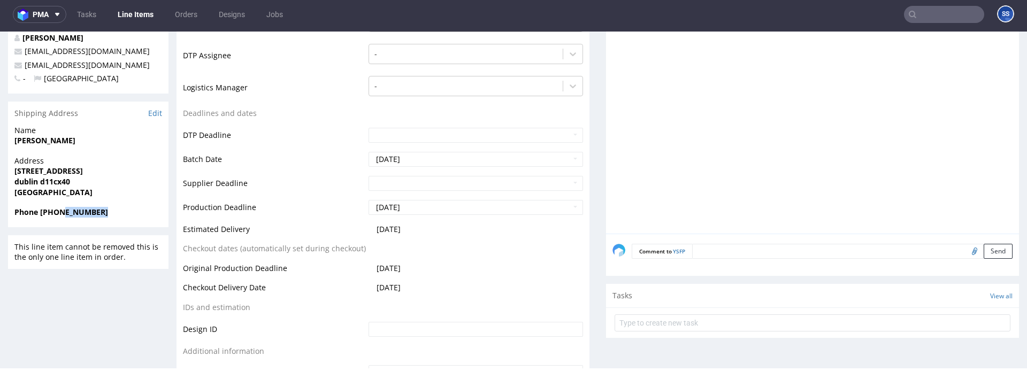
click at [86, 213] on strong "Phone [PHONE_NUMBER]" at bounding box center [61, 212] width 94 height 10
copy strong "833776786"
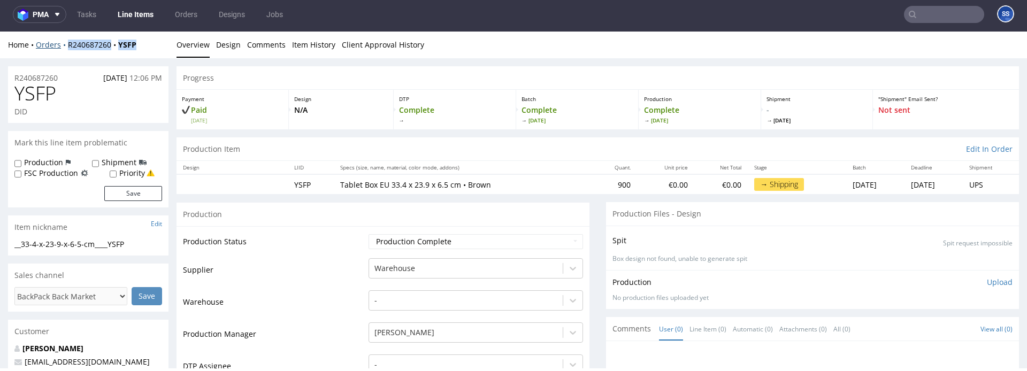
drag, startPoint x: 142, startPoint y: 45, endPoint x: 61, endPoint y: 49, distance: 81.4
click at [61, 49] on div "Home Orders R240687260 YSFP" at bounding box center [88, 45] width 160 height 11
copy div "R240687260 YSFP"
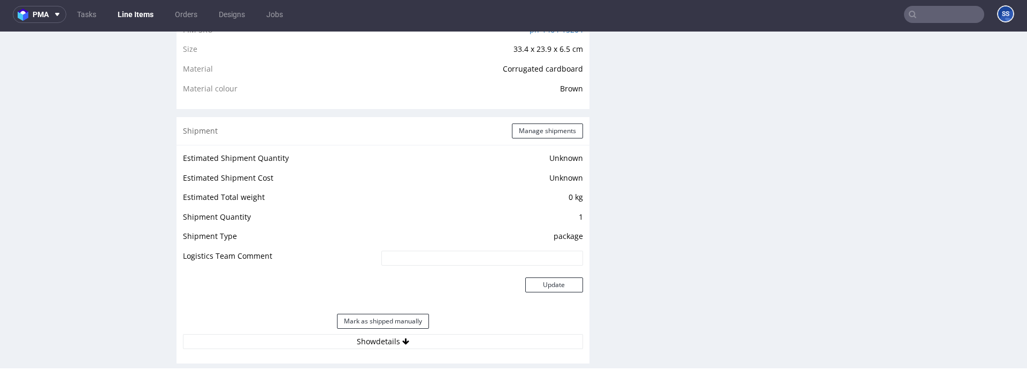
scroll to position [771, 0]
click at [530, 131] on button "Manage shipments" at bounding box center [547, 132] width 71 height 15
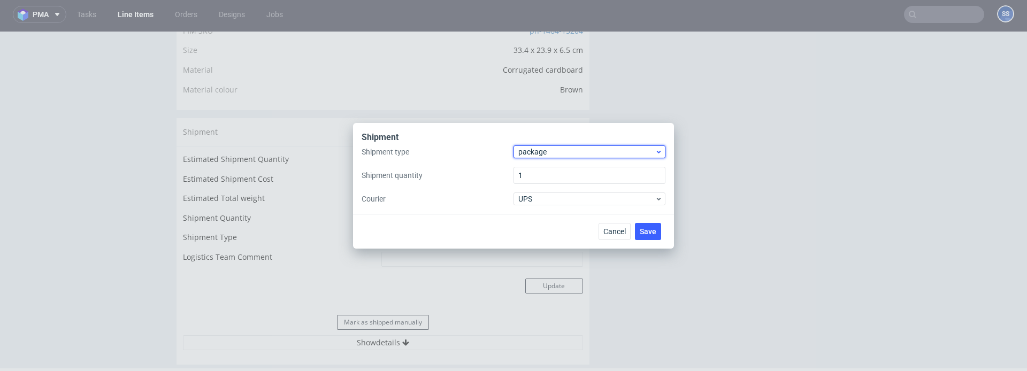
click at [543, 151] on span "package" at bounding box center [586, 152] width 136 height 11
click at [542, 167] on div "pallet" at bounding box center [589, 174] width 143 height 19
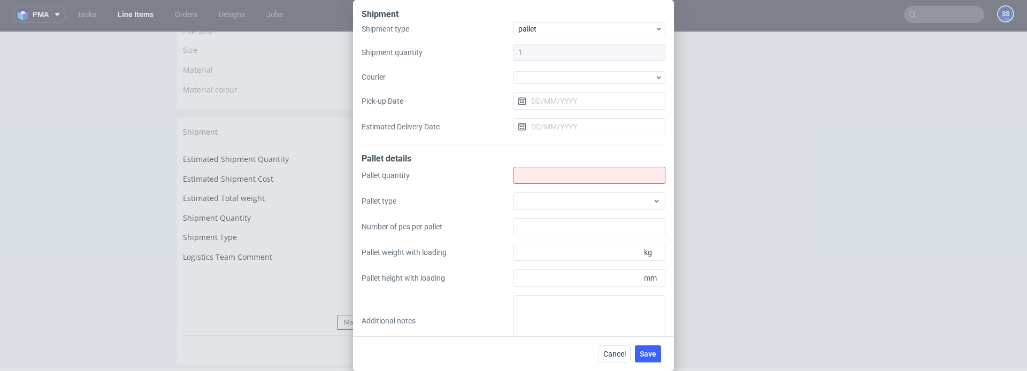
click at [541, 88] on div "Shipment type pallet Shipment quantity 1 Courier Pick-up Date Estimated Deliver…" at bounding box center [514, 83] width 304 height 122
click at [541, 80] on div at bounding box center [589, 77] width 152 height 13
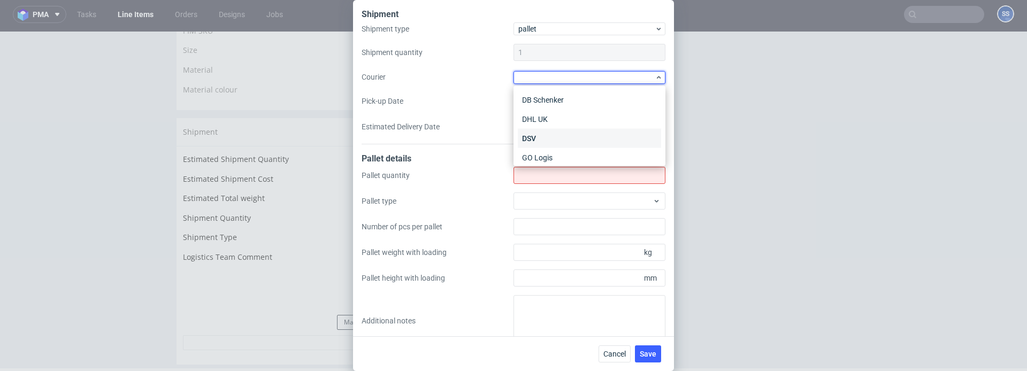
scroll to position [40, 0]
click at [552, 131] on div "DSV" at bounding box center [589, 136] width 143 height 19
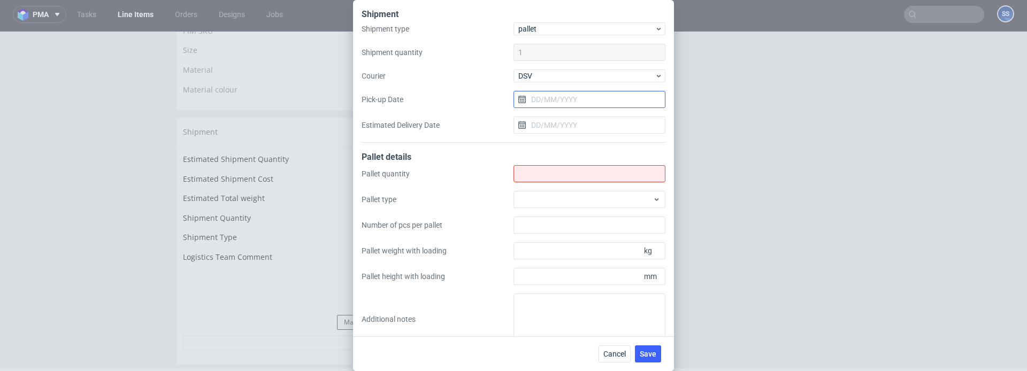
click at [554, 106] on input "Pick-up Date" at bounding box center [589, 99] width 152 height 17
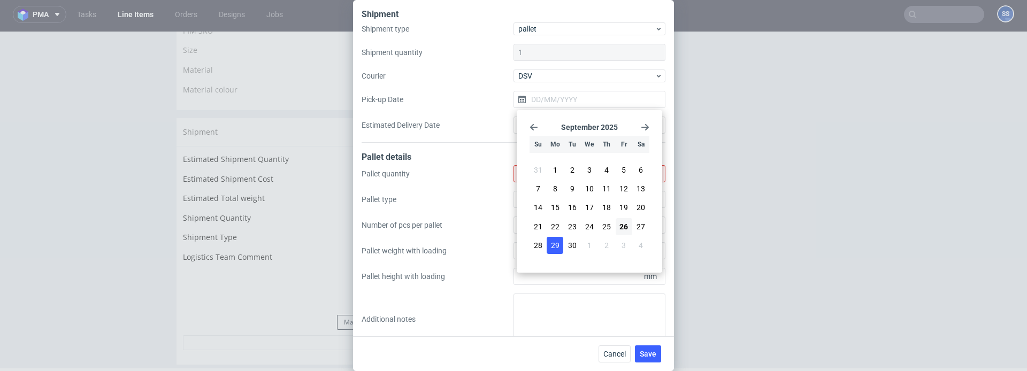
click at [549, 243] on button "29" at bounding box center [555, 245] width 17 height 17
type input "[DATE]"
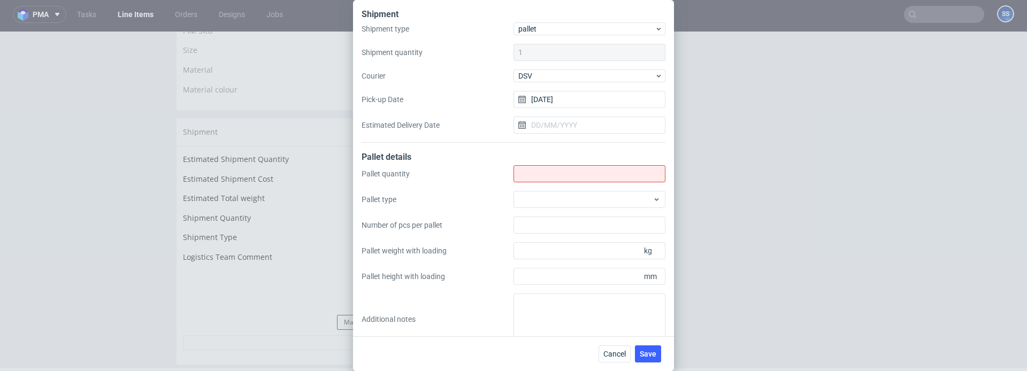
scroll to position [5, 0]
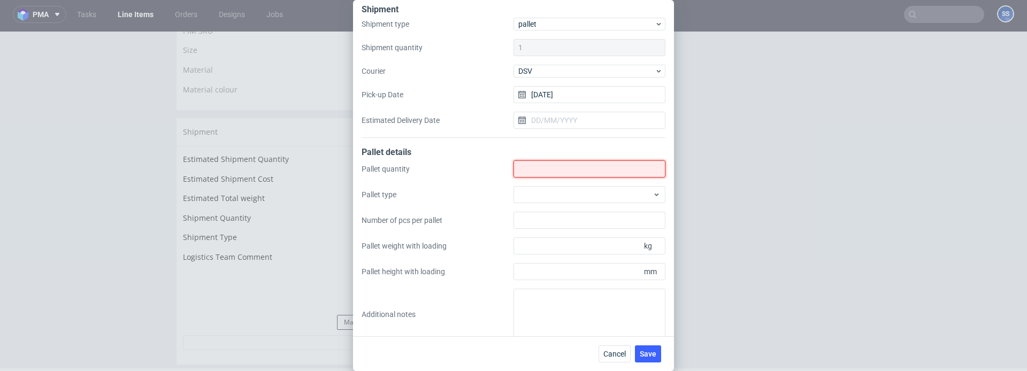
click at [533, 164] on input "Shipment type" at bounding box center [589, 168] width 152 height 17
type input "1"
click at [647, 352] on span "Save" at bounding box center [648, 353] width 17 height 7
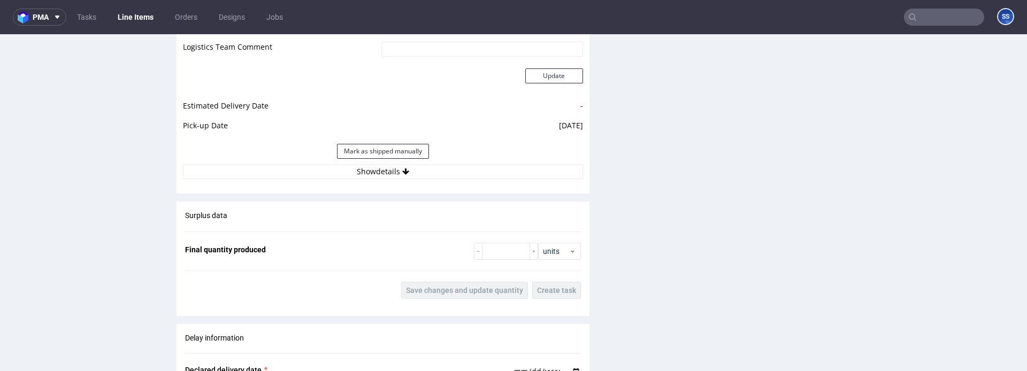
scroll to position [1006, 0]
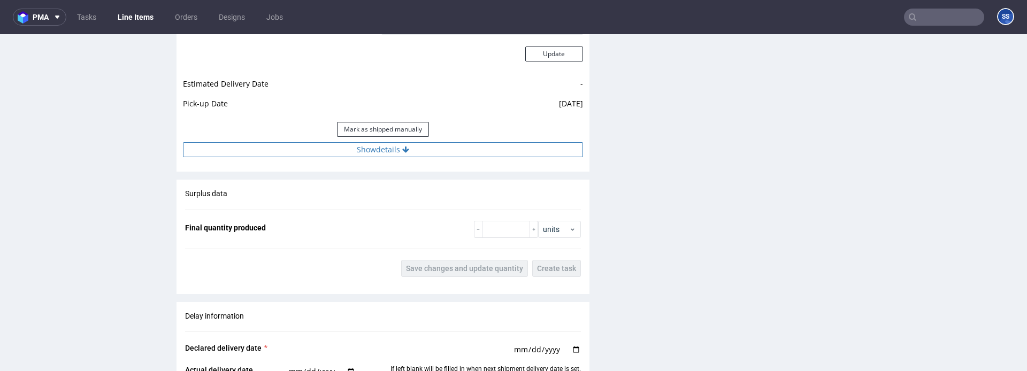
click at [380, 154] on button "Show details" at bounding box center [383, 149] width 400 height 15
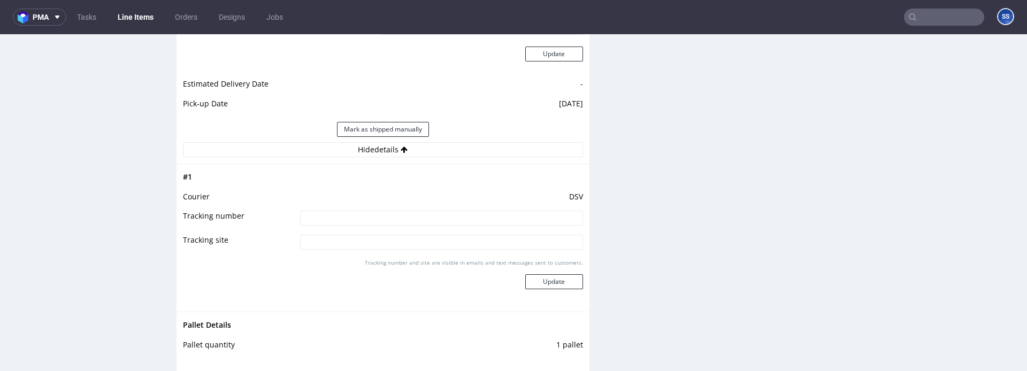
click at [364, 216] on input at bounding box center [441, 218] width 283 height 15
paste input "40257145950412167852"
type input "40257145950412167852"
click at [535, 277] on button "Update" at bounding box center [554, 281] width 58 height 15
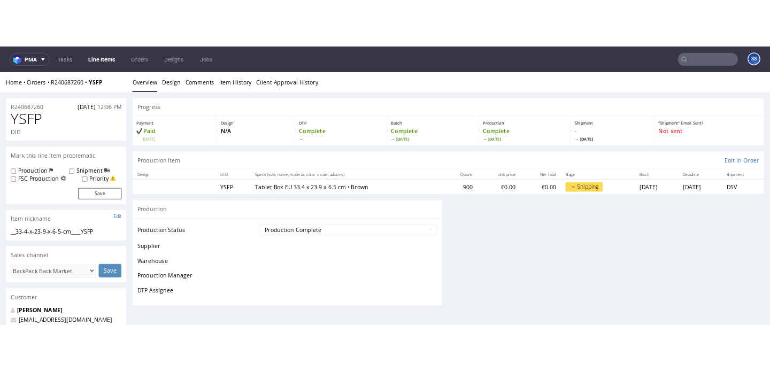
scroll to position [809, 0]
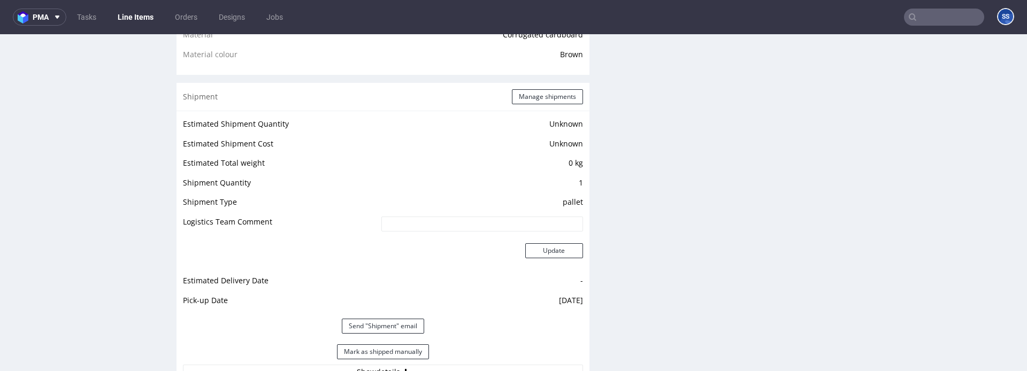
click at [124, 21] on link "Line Items" at bounding box center [135, 17] width 49 height 17
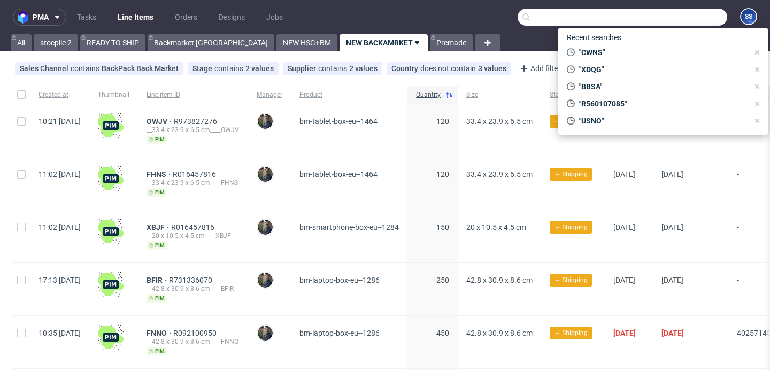
click at [679, 22] on input "text" at bounding box center [623, 17] width 210 height 17
paste input "FDPT"
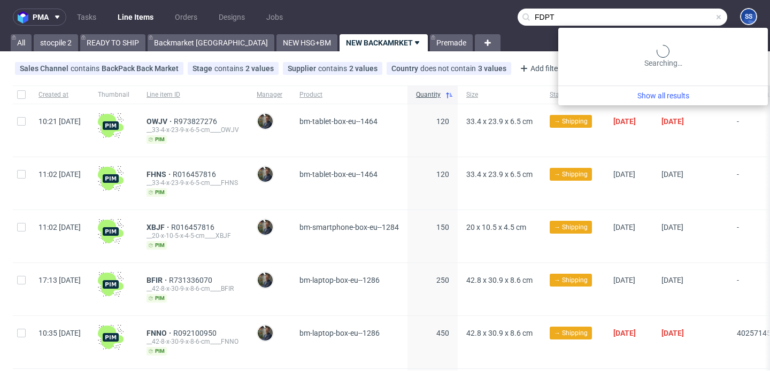
type input "FDPT"
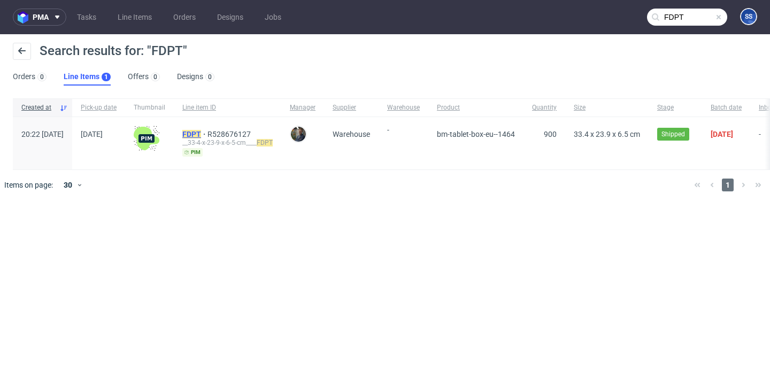
click at [201, 135] on mark "FDPT" at bounding box center [191, 134] width 19 height 9
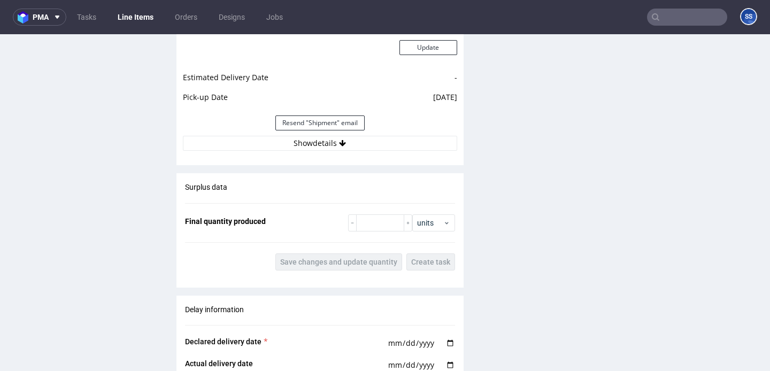
scroll to position [1016, 0]
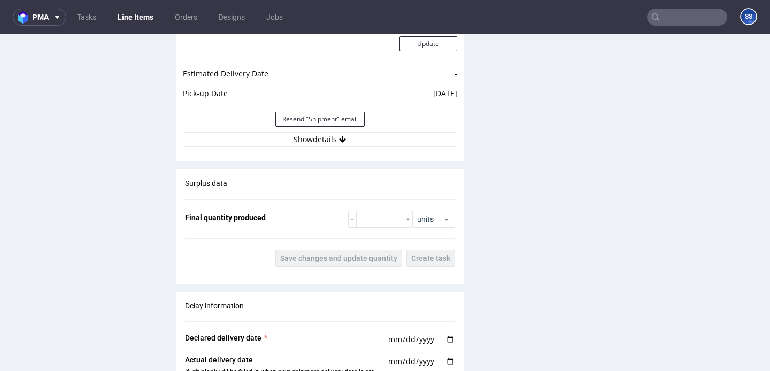
click at [144, 20] on link "Line Items" at bounding box center [135, 17] width 49 height 17
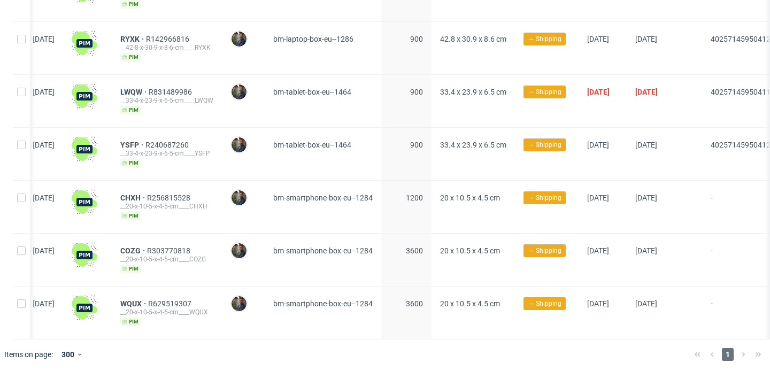
scroll to position [0, 25]
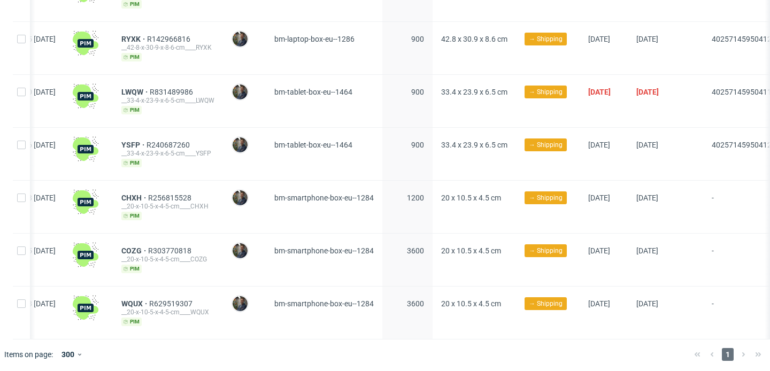
click at [157, 188] on div "CHXH R256815528 __20-x-10-5-x-4-5-cm____CHXH pim" at bounding box center [168, 207] width 110 height 52
click at [148, 195] on span "CHXH" at bounding box center [134, 198] width 27 height 9
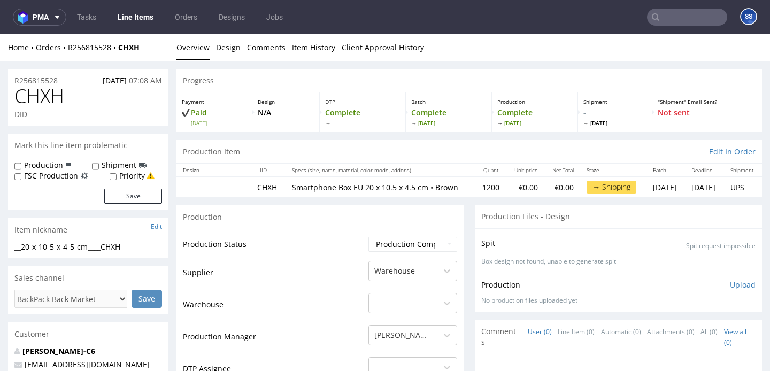
click at [132, 15] on link "Line Items" at bounding box center [135, 17] width 49 height 17
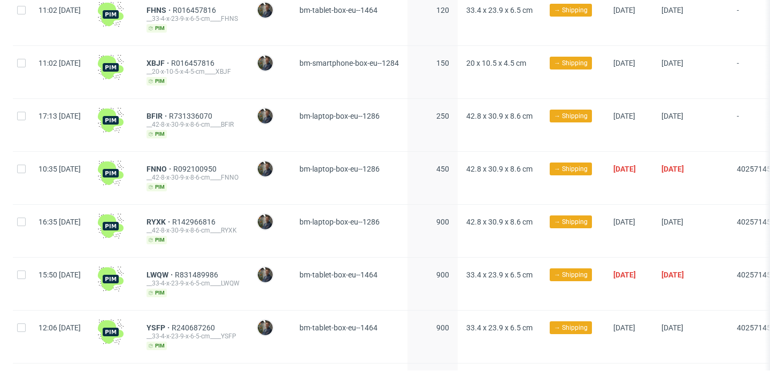
scroll to position [172, 0]
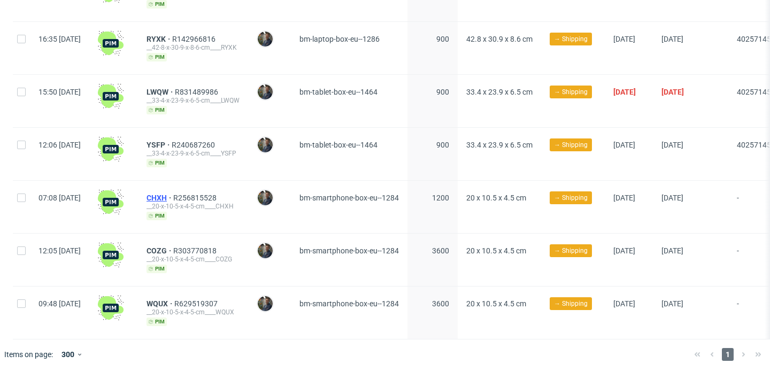
click at [173, 197] on span "CHXH" at bounding box center [160, 198] width 27 height 9
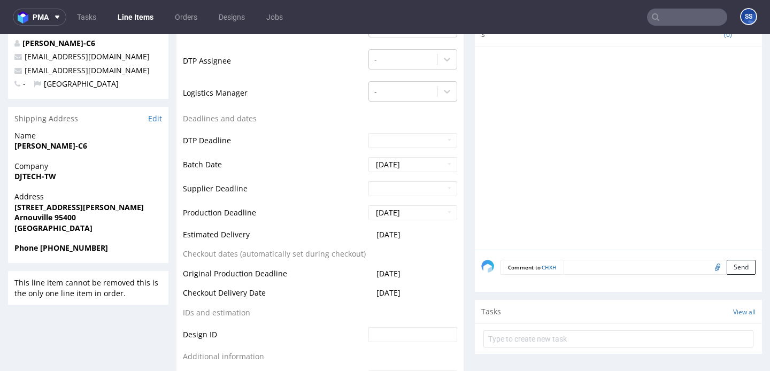
scroll to position [305, 0]
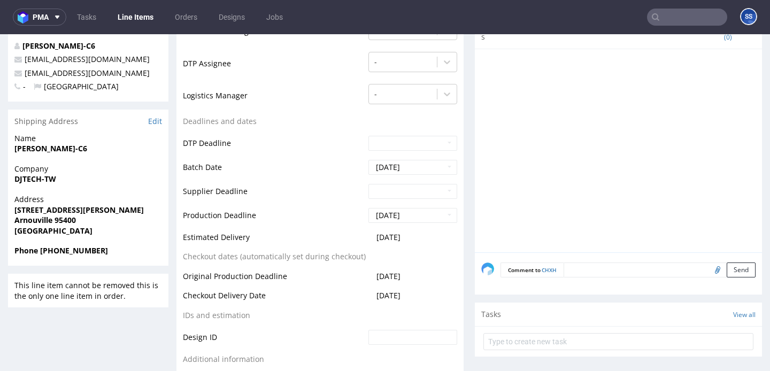
click at [149, 23] on link "Line Items" at bounding box center [135, 17] width 49 height 17
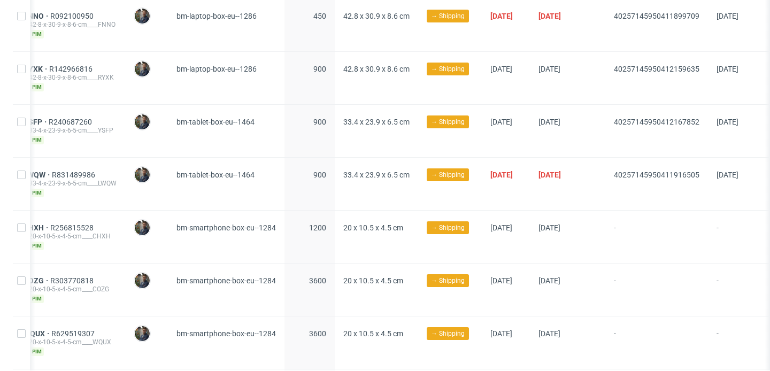
scroll to position [341, 0]
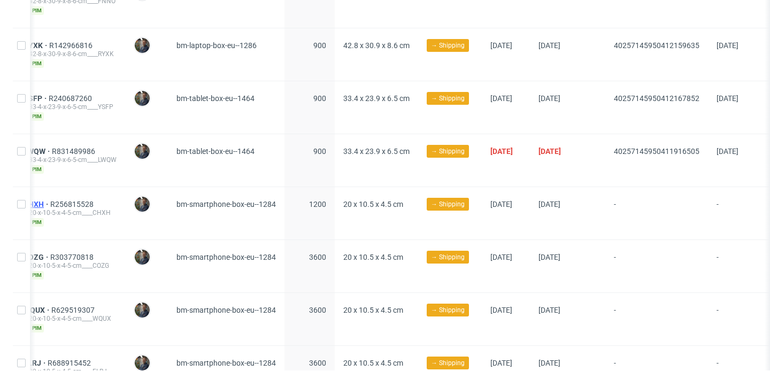
click at [50, 204] on span "CHXH" at bounding box center [37, 204] width 27 height 9
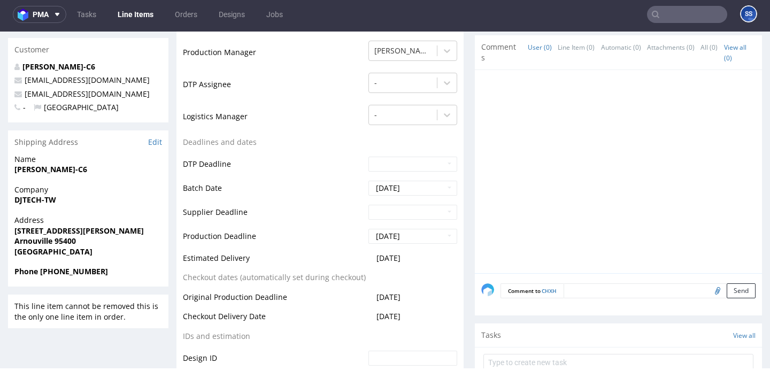
scroll to position [283, 0]
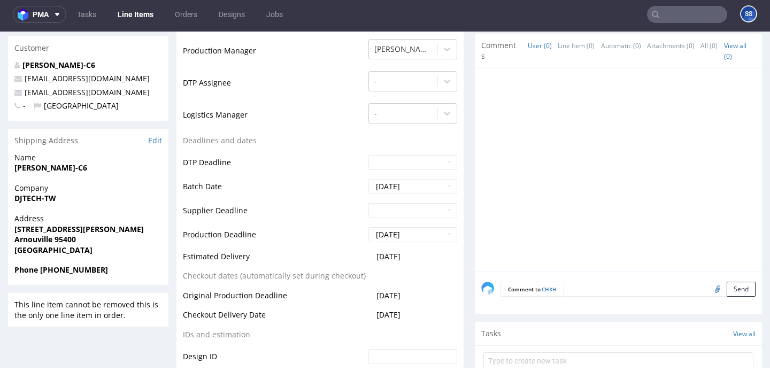
click at [30, 198] on strong "DJTECH-TW" at bounding box center [35, 198] width 42 height 10
copy strong "DJTECH-TW"
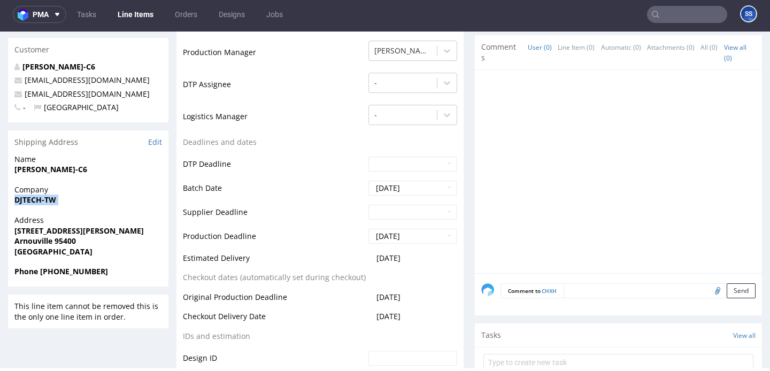
click at [27, 167] on strong "[PERSON_NAME]-C6" at bounding box center [50, 169] width 73 height 10
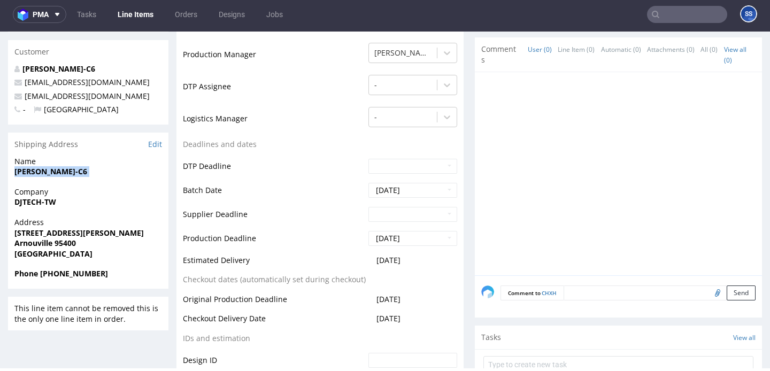
click at [27, 167] on strong "[PERSON_NAME]-C6" at bounding box center [50, 171] width 73 height 10
copy strong "[PERSON_NAME]-C6"
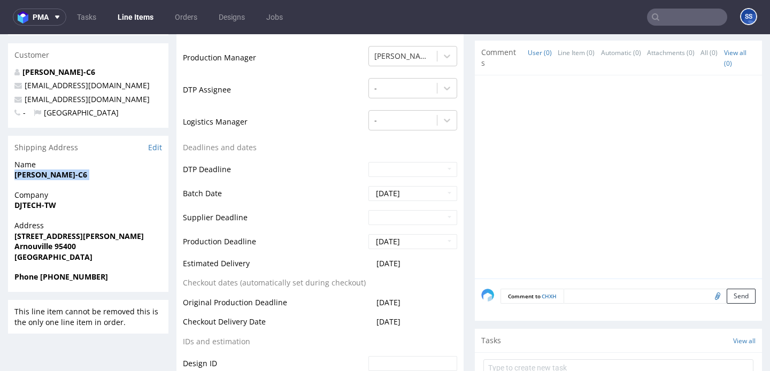
click at [70, 248] on strong "Arnouville 95400" at bounding box center [45, 246] width 62 height 10
copy strong "95400"
click at [38, 247] on strong "Arnouville 95400" at bounding box center [45, 246] width 62 height 10
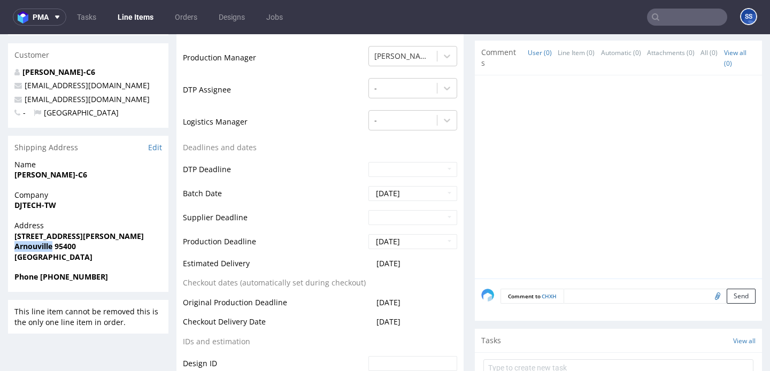
copy strong "Arnouville"
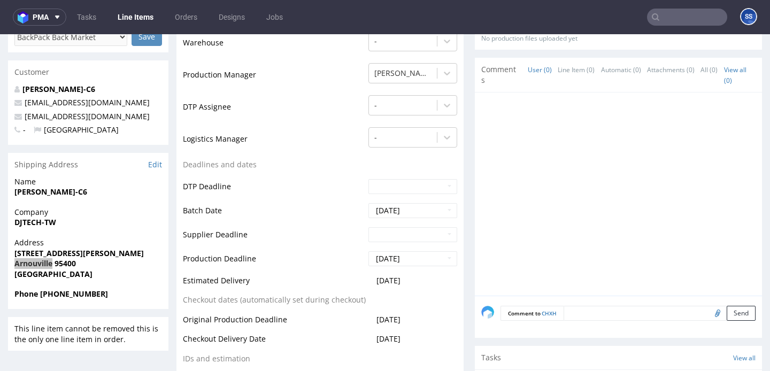
scroll to position [259, 0]
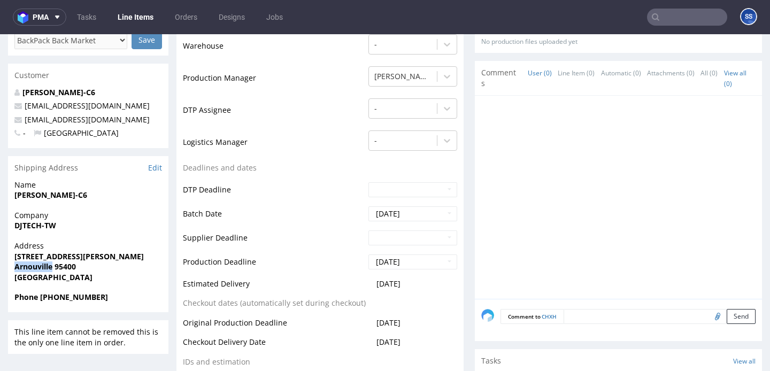
click at [35, 256] on strong "[STREET_ADDRESS][PERSON_NAME]" at bounding box center [78, 256] width 129 height 10
copy strong "[STREET_ADDRESS][PERSON_NAME]"
drag, startPoint x: 130, startPoint y: 119, endPoint x: 24, endPoint y: 117, distance: 105.9
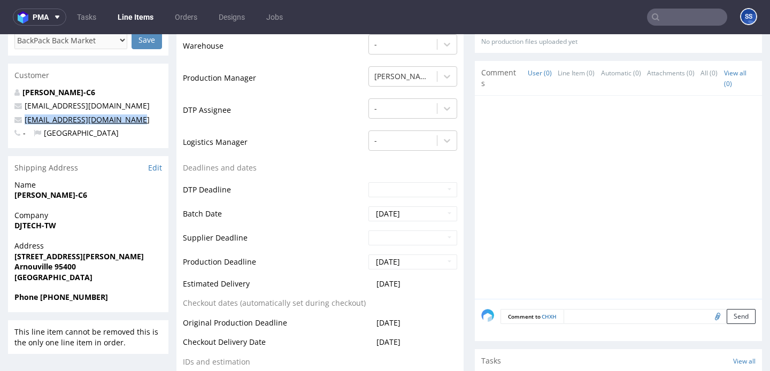
click at [24, 117] on p "[EMAIL_ADDRESS][DOMAIN_NAME]" at bounding box center [88, 119] width 148 height 11
copy link "[EMAIL_ADDRESS][DOMAIN_NAME]"
drag, startPoint x: 41, startPoint y: 298, endPoint x: 424, endPoint y: 237, distance: 387.7
click at [144, 294] on span "Phone [PHONE_NUMBER]" at bounding box center [88, 297] width 148 height 11
copy strong "[PHONE_NUMBER]"
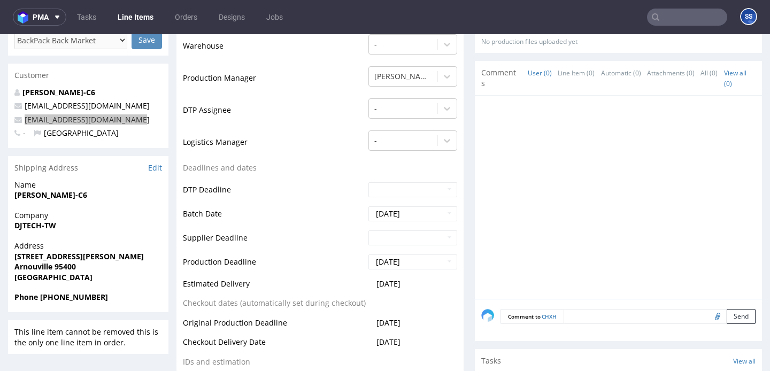
scroll to position [0, 0]
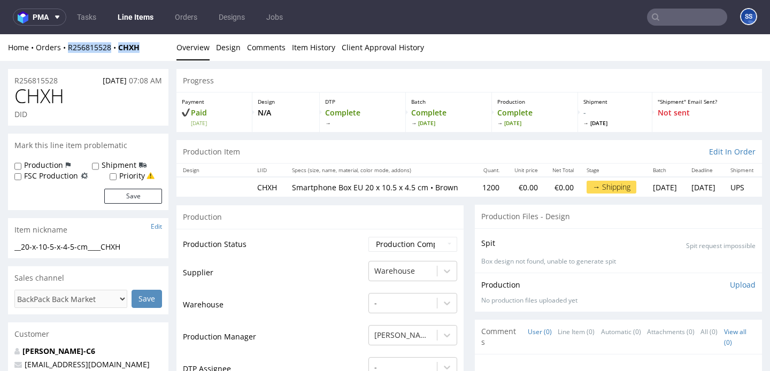
copy div "R256815528 CHXH"
drag, startPoint x: 148, startPoint y: 53, endPoint x: 116, endPoint y: 41, distance: 35.1
click at [67, 48] on div "Home Orders R256815528 CHXH Overview Design Comments Item History Client Approv…" at bounding box center [385, 47] width 770 height 27
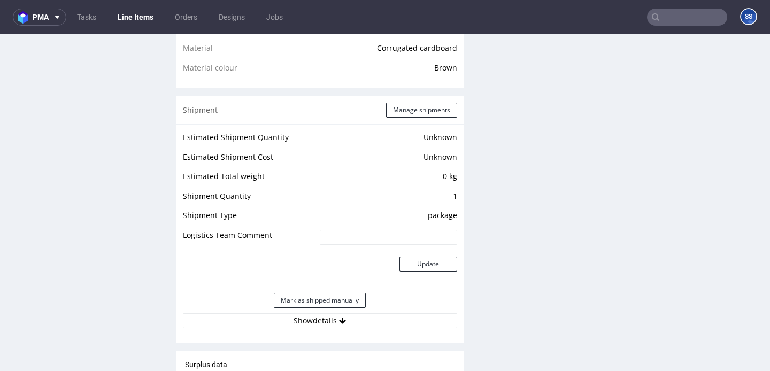
scroll to position [797, 0]
click at [404, 117] on button "Manage shipments" at bounding box center [421, 109] width 71 height 15
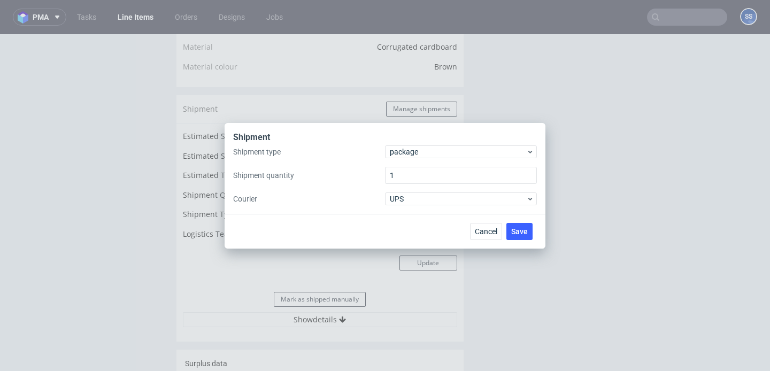
click at [412, 143] on div "Shipment" at bounding box center [385, 139] width 304 height 14
click at [416, 151] on span "package" at bounding box center [458, 152] width 136 height 11
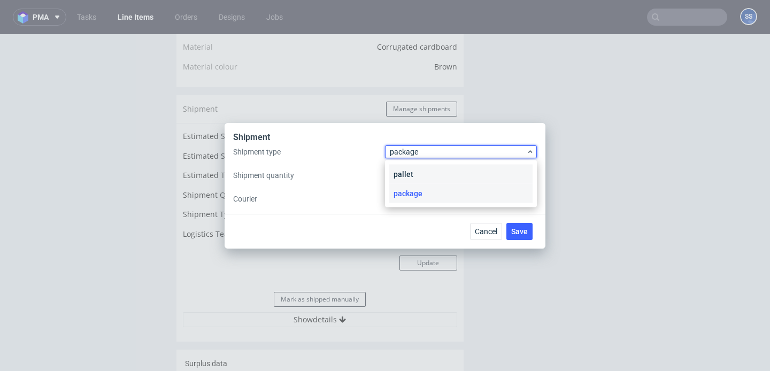
click at [418, 165] on div "pallet" at bounding box center [460, 174] width 143 height 19
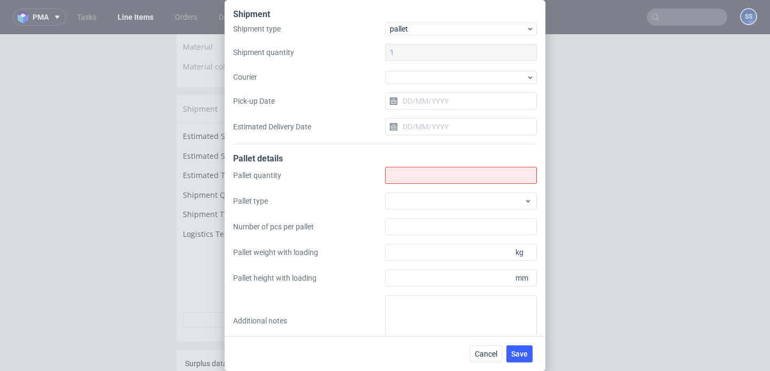
click at [413, 67] on div "Shipment type pallet Shipment quantity 1 Courier Pick-up Date Estimated Deliver…" at bounding box center [385, 83] width 304 height 122
click at [412, 75] on div at bounding box center [461, 77] width 152 height 13
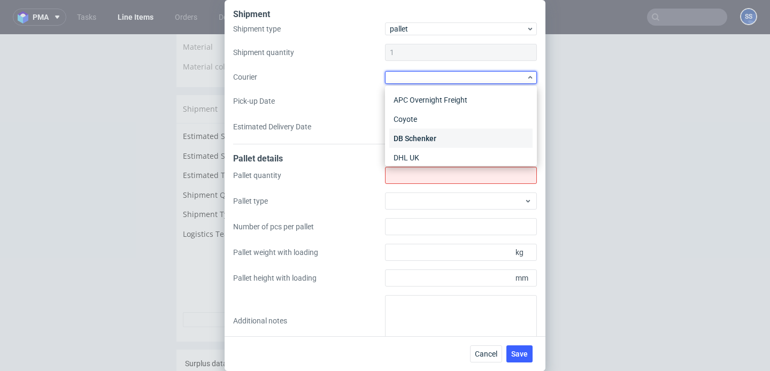
click at [454, 140] on div "DB Schenker" at bounding box center [460, 138] width 143 height 19
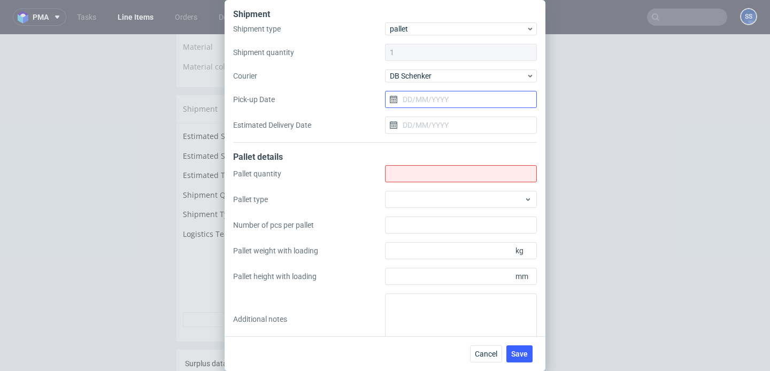
click at [415, 99] on input "Pick-up Date" at bounding box center [461, 99] width 152 height 17
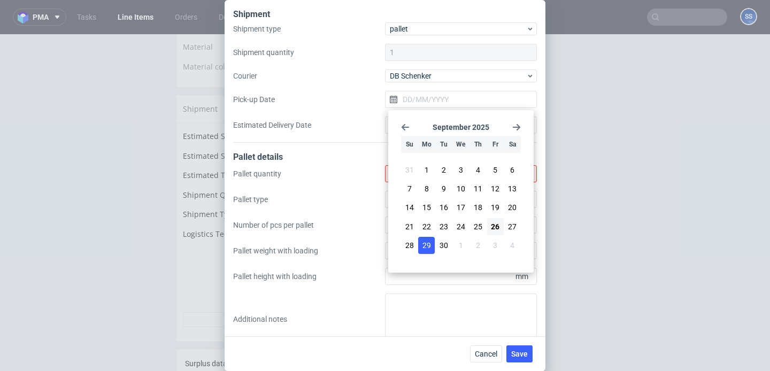
click at [434, 245] on button "29" at bounding box center [426, 245] width 17 height 17
type input "[DATE]"
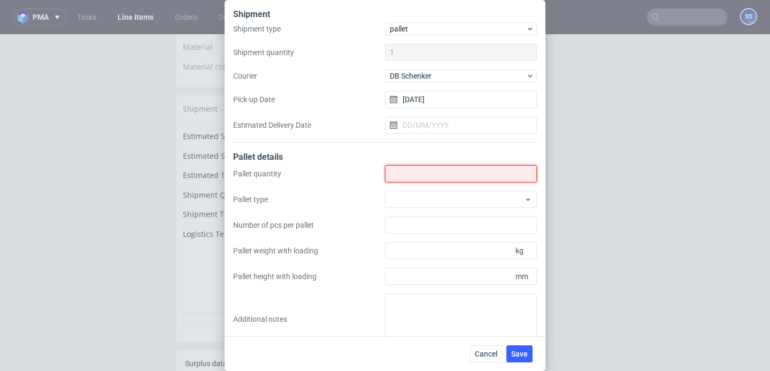
click at [422, 168] on input "Shipment type" at bounding box center [461, 173] width 152 height 17
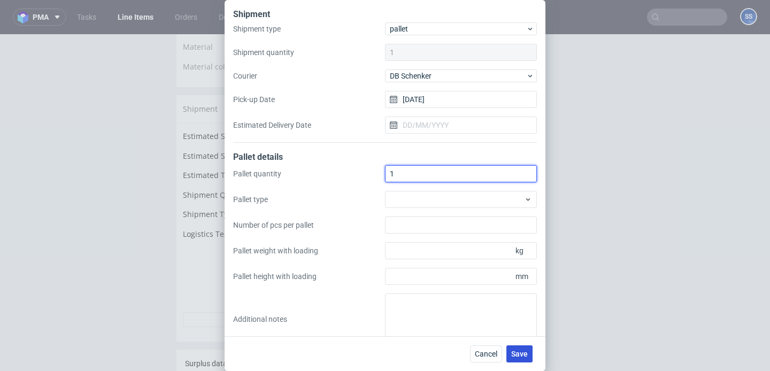
type input "1"
click at [522, 350] on span "Save" at bounding box center [519, 353] width 17 height 7
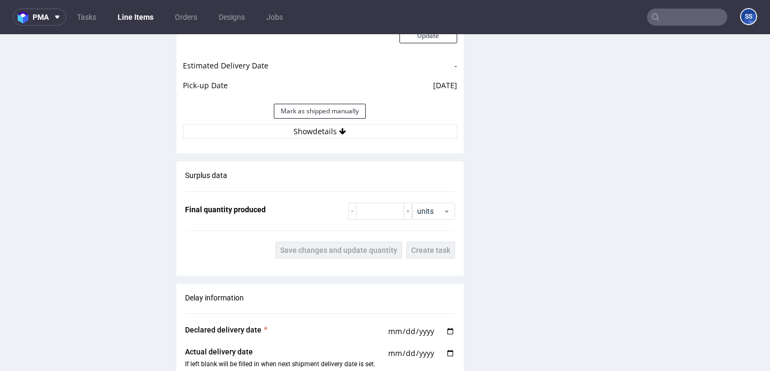
scroll to position [1027, 0]
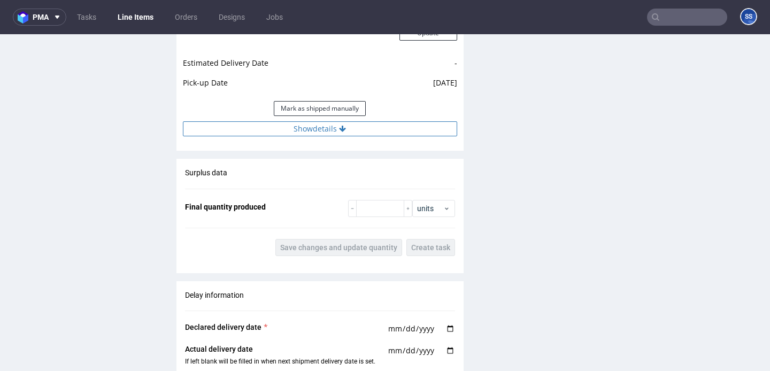
click at [328, 136] on button "Show details" at bounding box center [320, 128] width 274 height 15
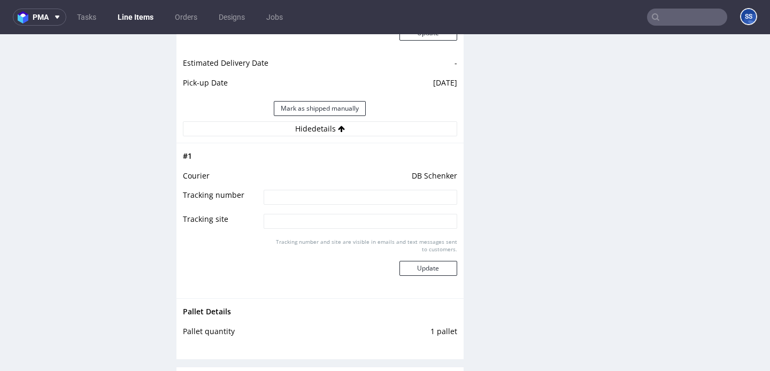
click at [332, 213] on td at bounding box center [359, 201] width 196 height 24
click at [337, 205] on input at bounding box center [360, 197] width 193 height 15
paste input "PLWAW509046978"
type input "PLWAW509046978"
click at [421, 272] on button "Update" at bounding box center [429, 268] width 58 height 15
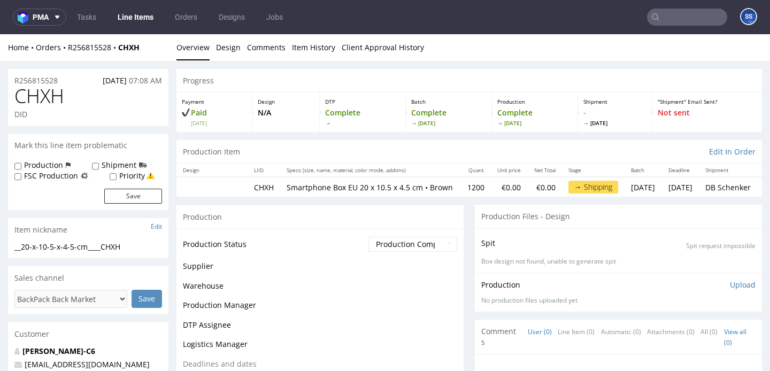
scroll to position [817, 0]
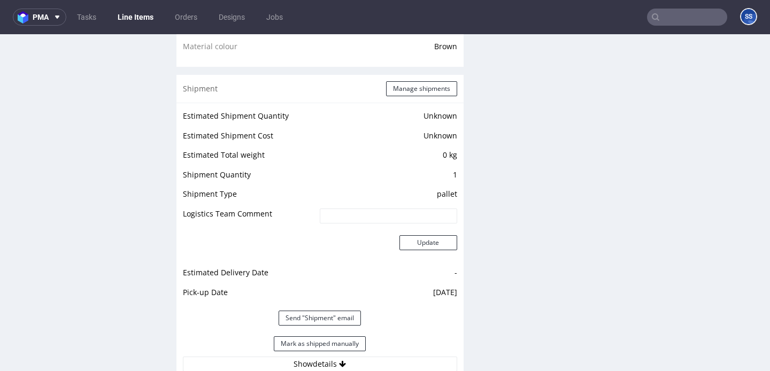
click at [129, 21] on link "Line Items" at bounding box center [135, 17] width 49 height 17
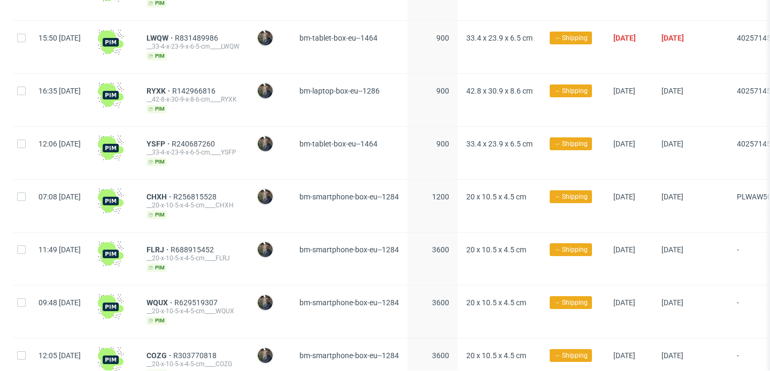
scroll to position [400, 0]
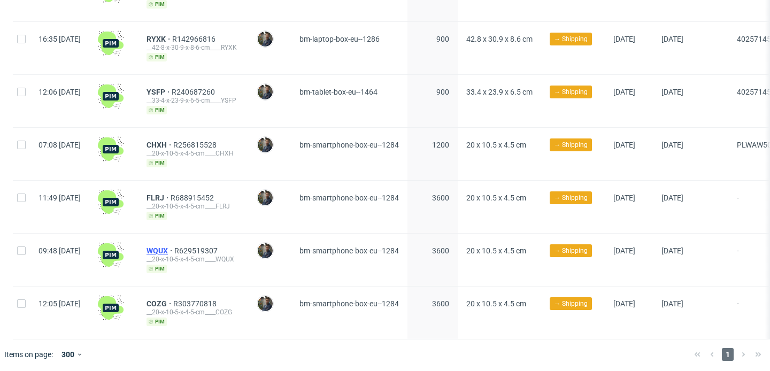
click at [174, 247] on span "WQUX" at bounding box center [161, 251] width 28 height 9
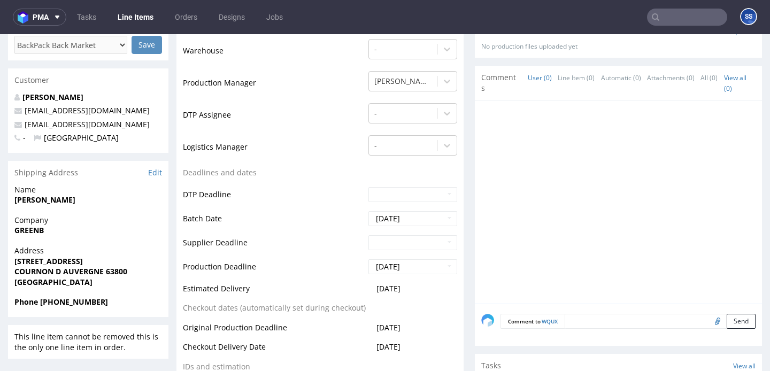
scroll to position [267, 0]
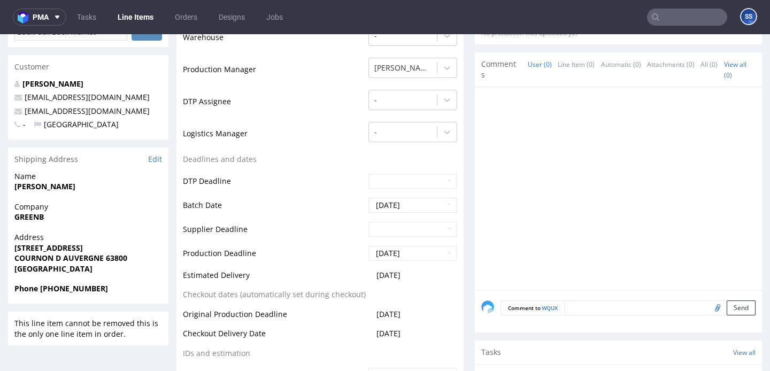
click at [33, 220] on strong "GREENB" at bounding box center [28, 217] width 29 height 10
copy strong "GREENB"
click at [59, 184] on strong "[PERSON_NAME]" at bounding box center [44, 186] width 61 height 10
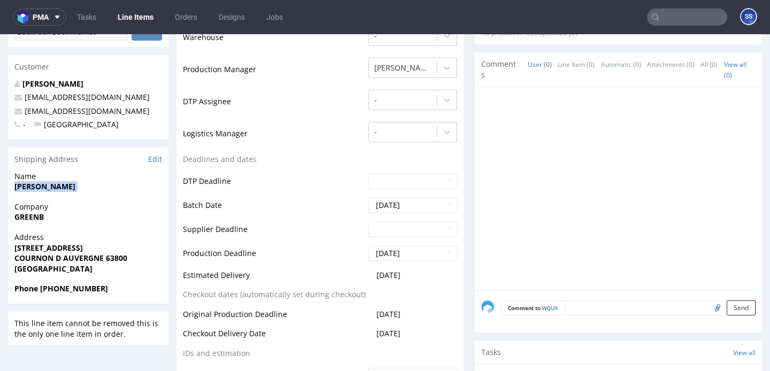
click at [59, 184] on strong "[PERSON_NAME]" at bounding box center [44, 186] width 61 height 10
copy strong "[PERSON_NAME]"
click at [113, 257] on strong "COURNON D AUVERGNE 63800" at bounding box center [70, 258] width 113 height 10
copy strong "63800"
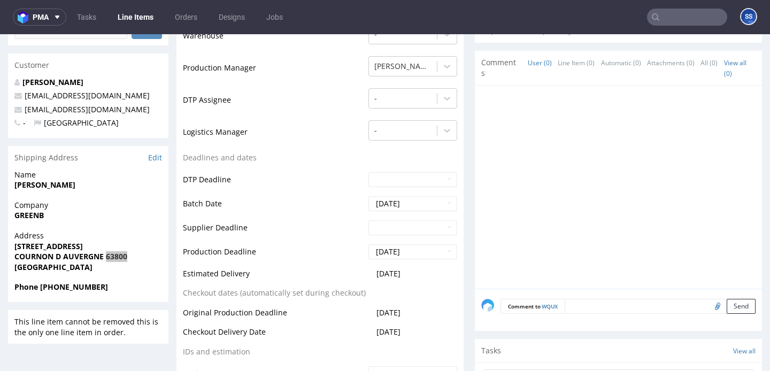
scroll to position [272, 0]
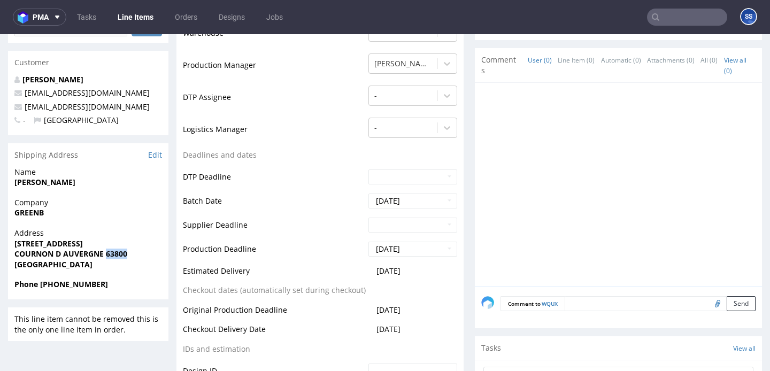
click at [46, 240] on strong "[STREET_ADDRESS]" at bounding box center [48, 244] width 68 height 10
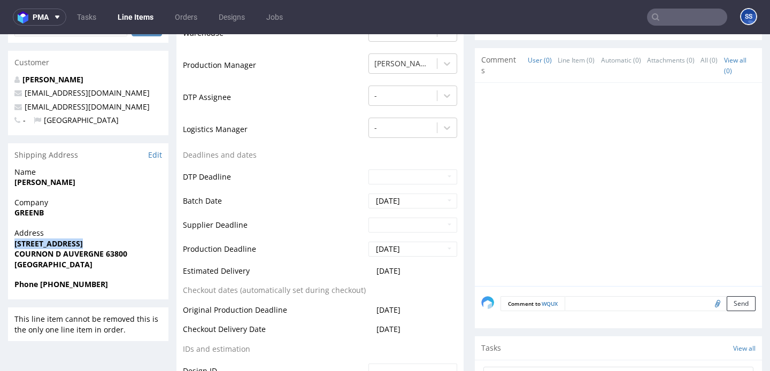
click at [46, 240] on strong "[STREET_ADDRESS]" at bounding box center [48, 244] width 68 height 10
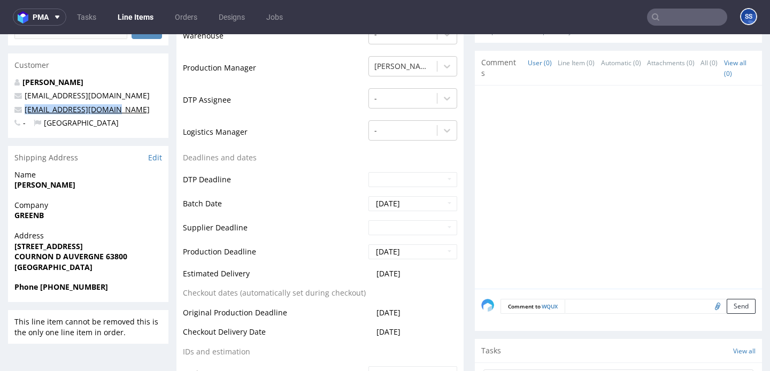
drag, startPoint x: 126, startPoint y: 106, endPoint x: 25, endPoint y: 109, distance: 101.7
click at [25, 109] on p "kongyannan@hotmail.com" at bounding box center [88, 109] width 148 height 11
copy link "kongyannan@hotmail.com"
copy strong "+33 6 87 44 93 08"
drag, startPoint x: 112, startPoint y: 288, endPoint x: 39, endPoint y: 289, distance: 72.8
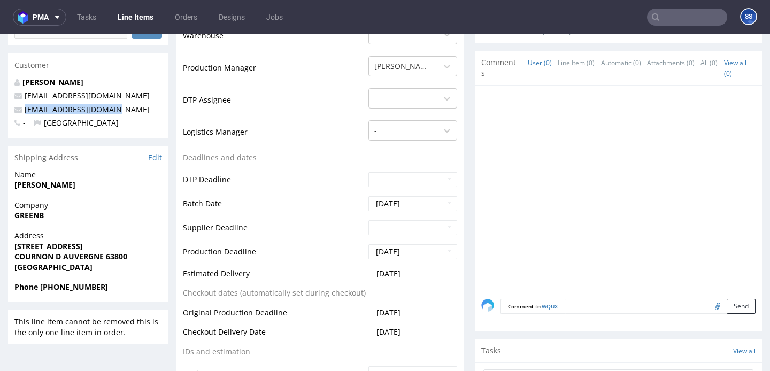
click at [39, 289] on span "Phone +33 6 87 44 93 08" at bounding box center [88, 287] width 148 height 11
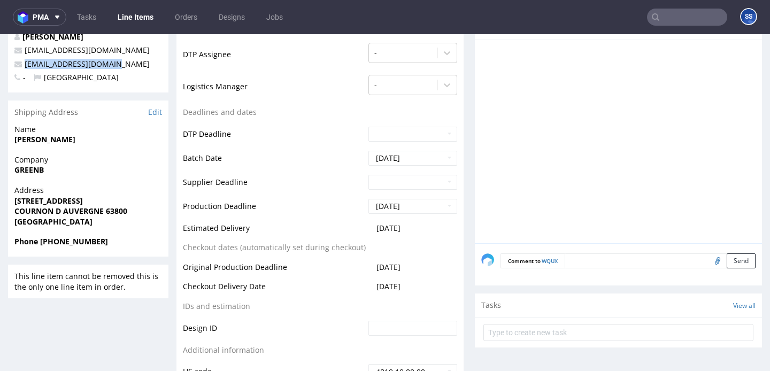
scroll to position [0, 0]
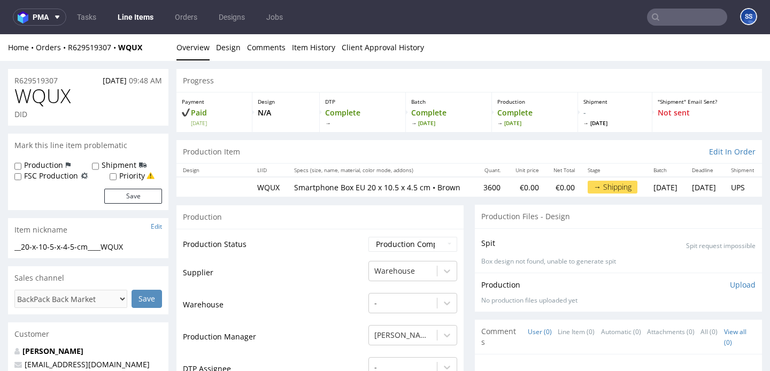
click at [151, 49] on div "Home Orders R629519307 WQUX" at bounding box center [88, 47] width 160 height 11
copy div "R629519307 WQUX"
drag, startPoint x: 149, startPoint y: 50, endPoint x: 67, endPoint y: 49, distance: 81.8
click at [67, 49] on div "Home Orders R629519307 WQUX" at bounding box center [88, 47] width 160 height 11
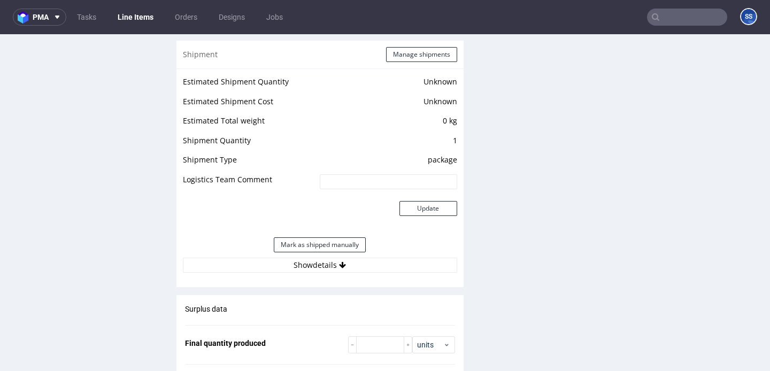
scroll to position [853, 0]
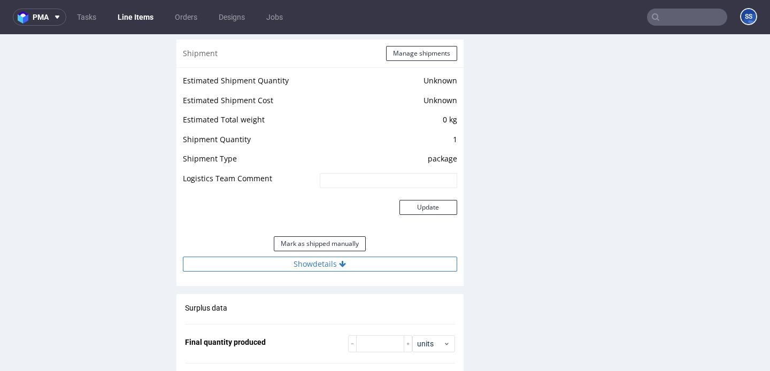
click at [320, 272] on button "Show details" at bounding box center [320, 264] width 274 height 15
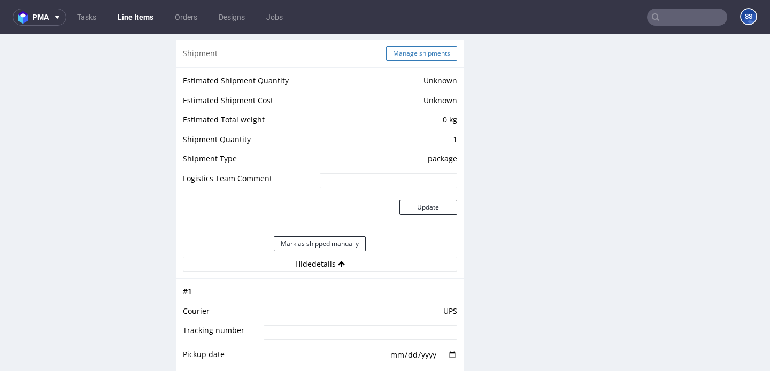
click at [402, 61] on button "Manage shipments" at bounding box center [421, 53] width 71 height 15
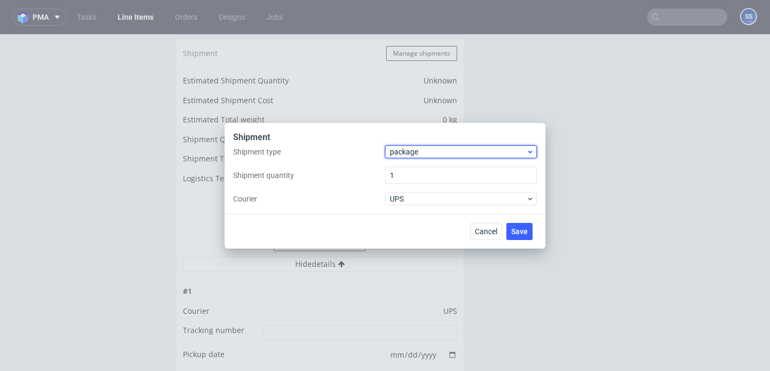
click at [442, 152] on span "package" at bounding box center [458, 152] width 136 height 11
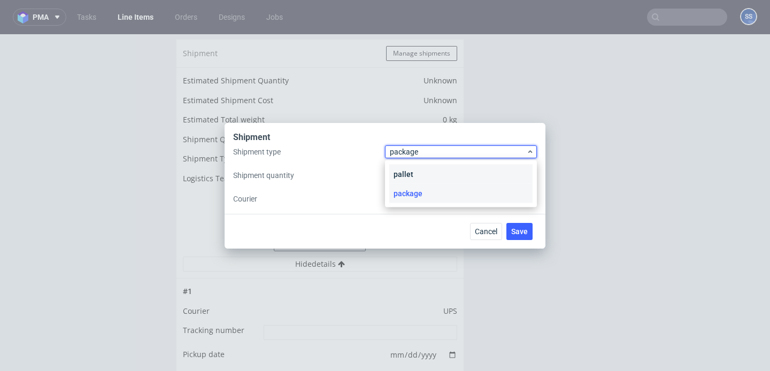
click at [424, 170] on div "pallet" at bounding box center [460, 174] width 143 height 19
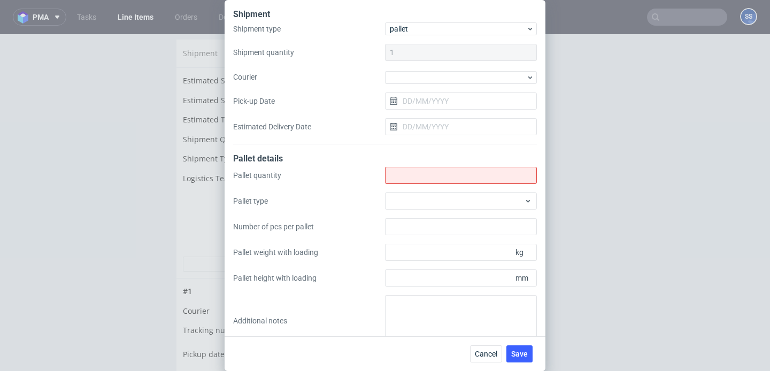
click at [419, 66] on div "Shipment type pallet Shipment quantity 1 Courier Pick-up Date Estimated Deliver…" at bounding box center [385, 83] width 304 height 122
click at [421, 76] on div at bounding box center [461, 77] width 152 height 13
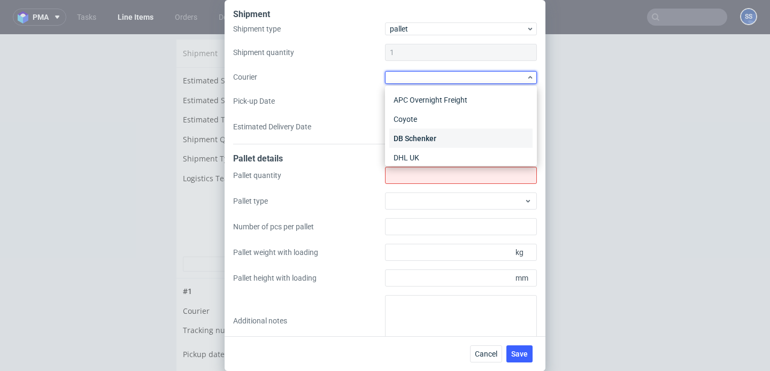
click at [440, 137] on div "DB Schenker" at bounding box center [460, 138] width 143 height 19
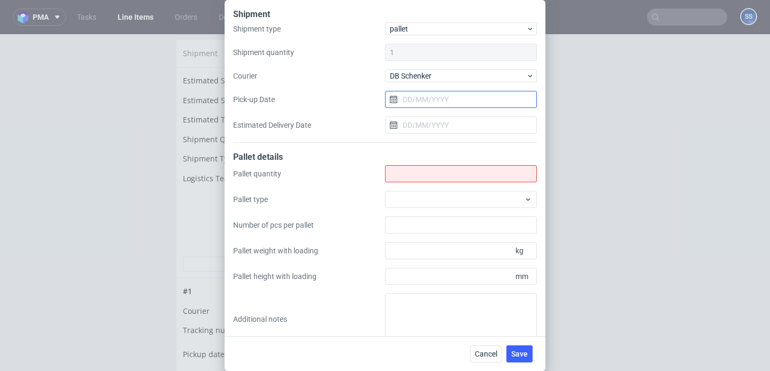
click at [429, 94] on input "Pick-up Date" at bounding box center [461, 99] width 152 height 17
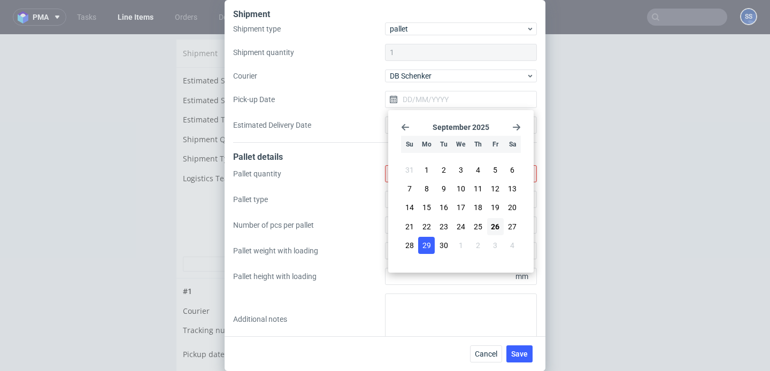
click at [425, 248] on span "29" at bounding box center [427, 245] width 9 height 11
type input "[DATE]"
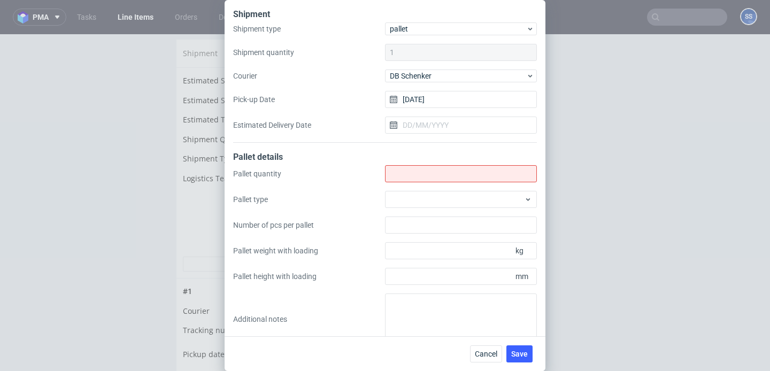
scroll to position [17, 0]
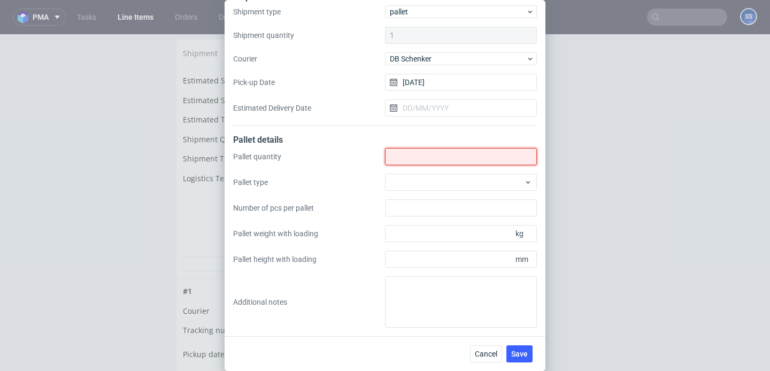
click at [419, 154] on input "Shipment type" at bounding box center [461, 156] width 152 height 17
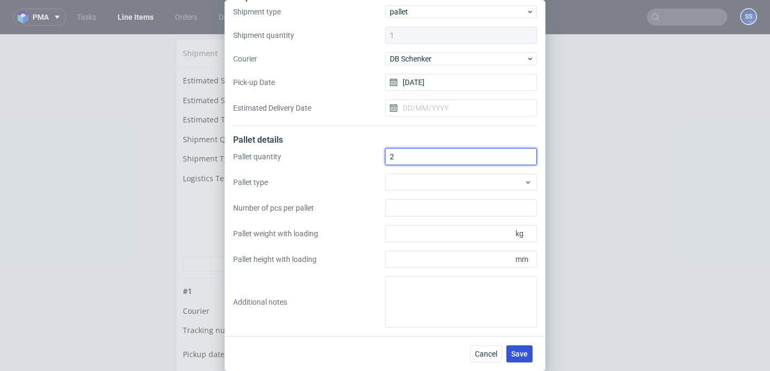
type input "2"
click at [520, 354] on span "Save" at bounding box center [519, 353] width 17 height 7
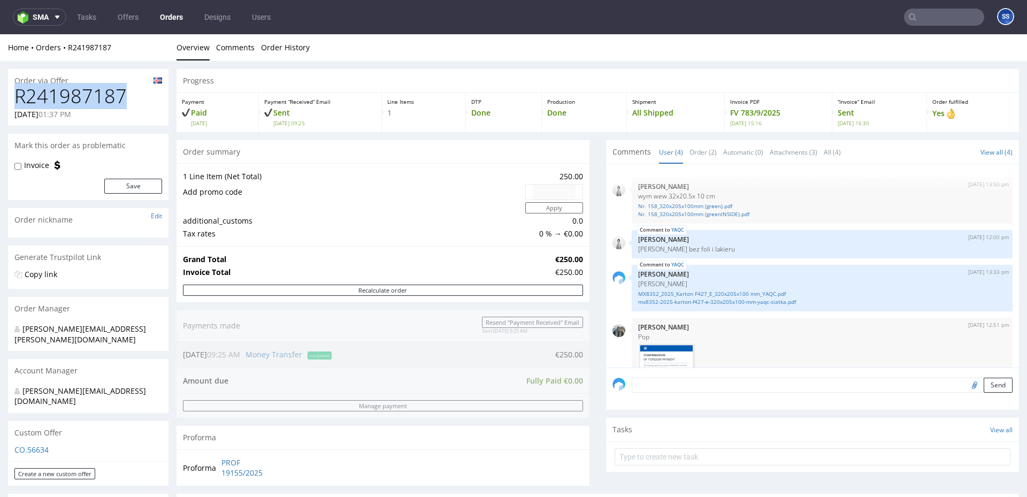
drag, startPoint x: 96, startPoint y: 95, endPoint x: 11, endPoint y: 97, distance: 85.1
click at [11, 97] on div "R241987187 [DATE] 01:37 PM" at bounding box center [88, 106] width 160 height 40
copy h1 "R241987187"
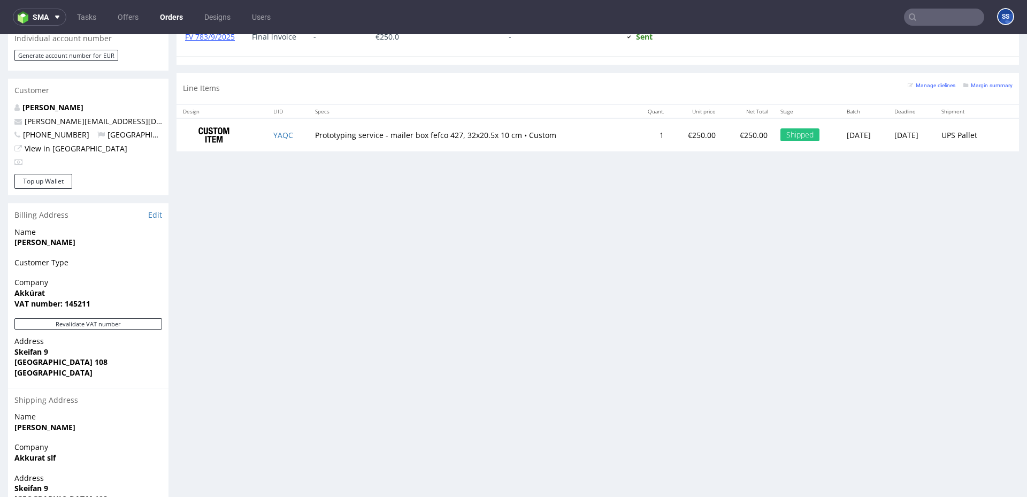
scroll to position [563, 0]
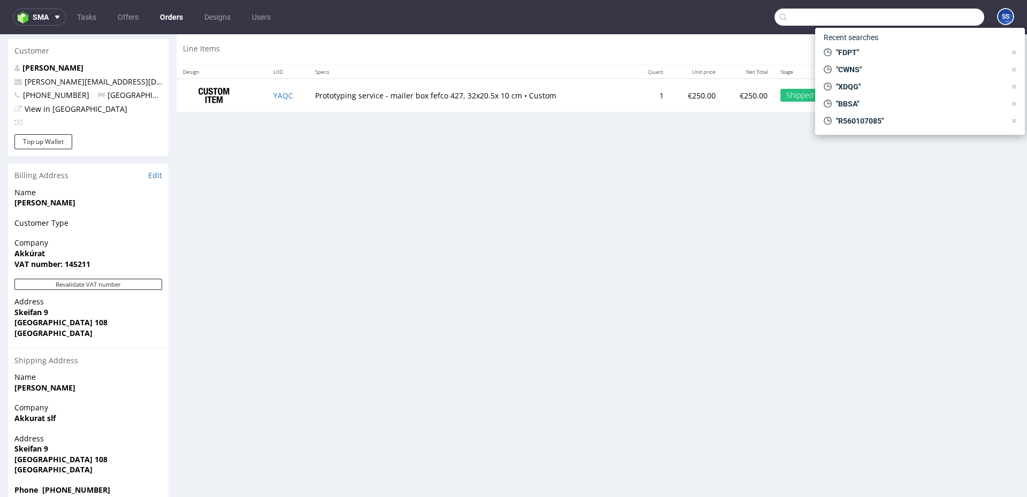
click at [920, 18] on input "text" at bounding box center [879, 17] width 210 height 17
paste input "R241987187"
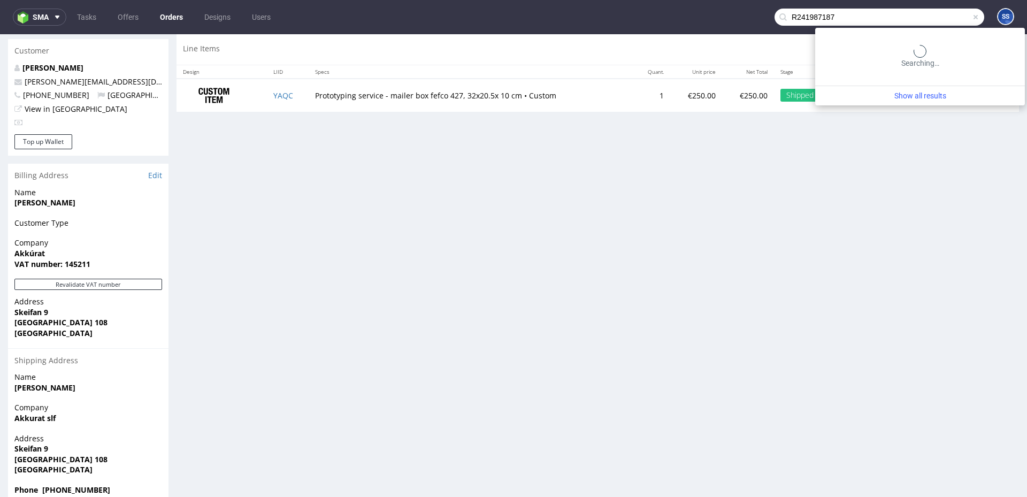
type input "R241987187"
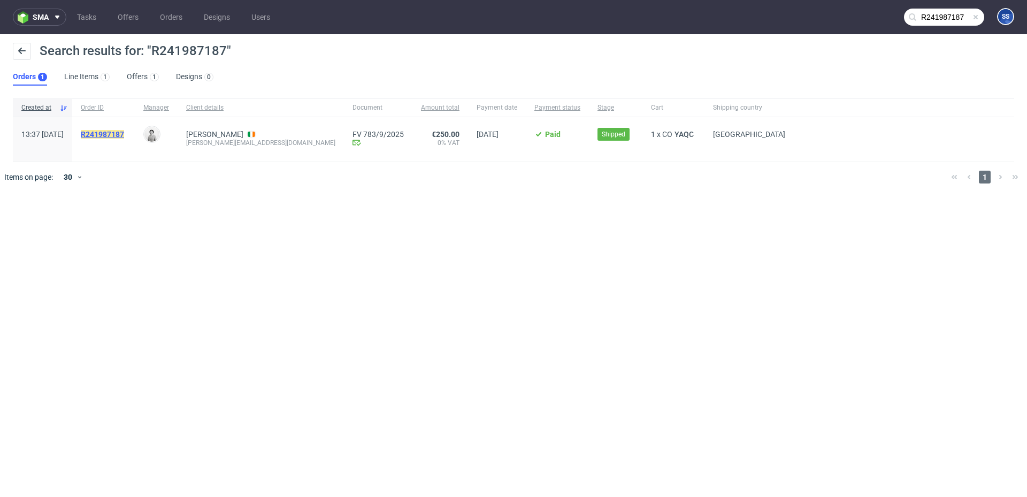
click at [124, 133] on mark "R241987187" at bounding box center [102, 134] width 43 height 9
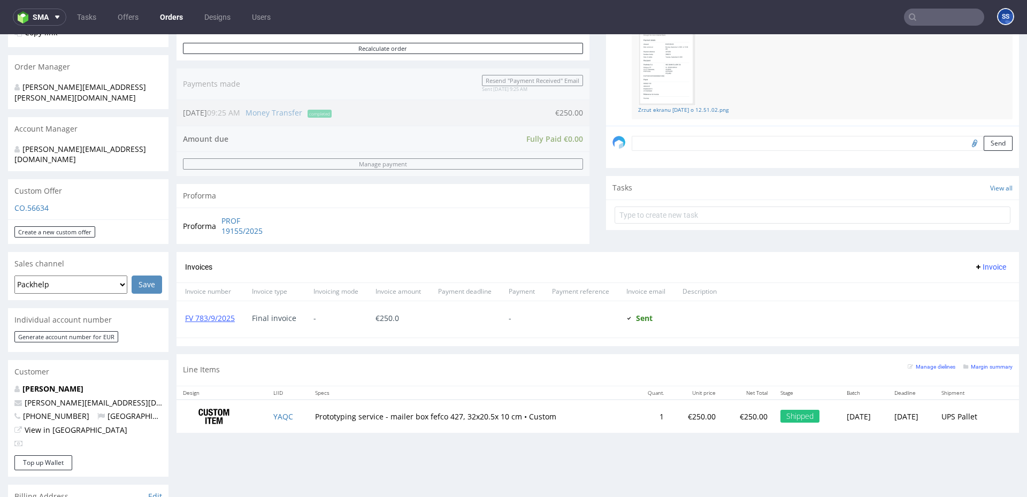
scroll to position [264, 0]
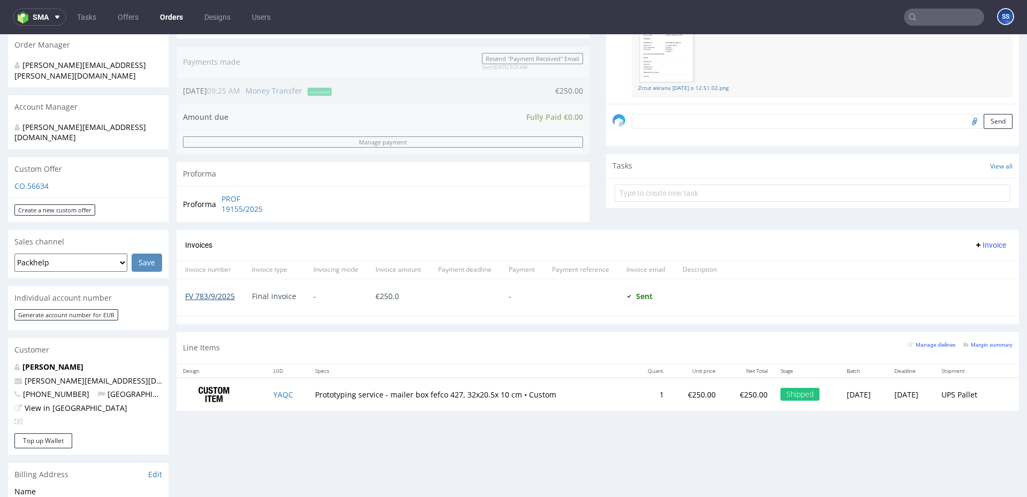
click at [225, 295] on link "FV 783/9/2025" at bounding box center [210, 296] width 50 height 10
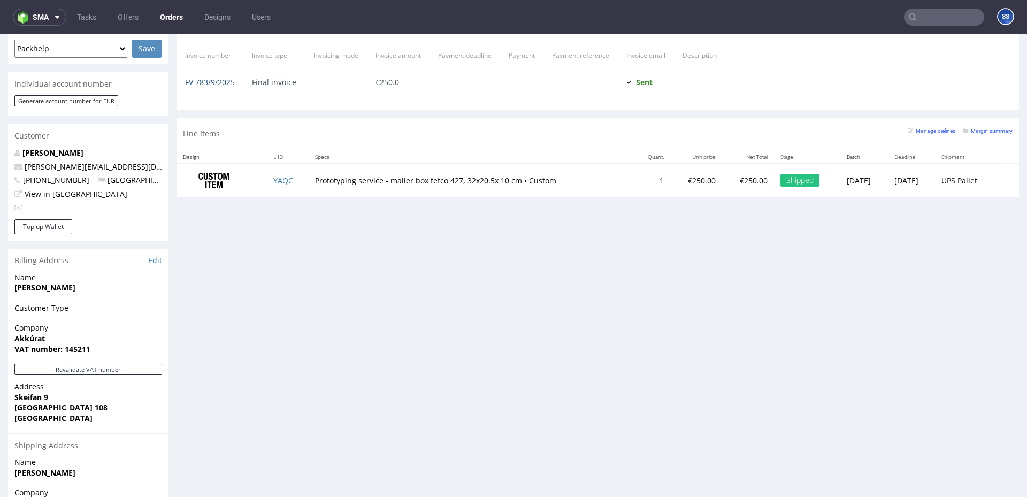
scroll to position [482, 0]
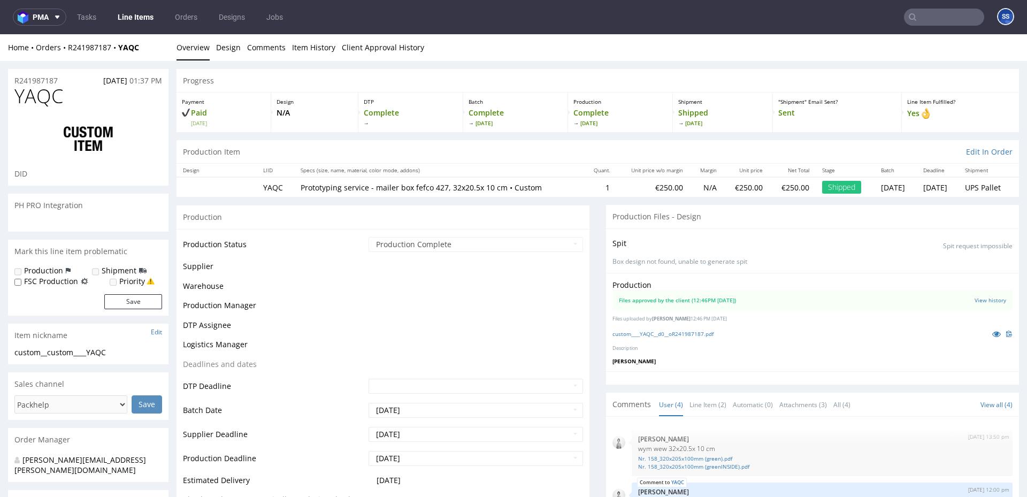
scroll to position [91, 0]
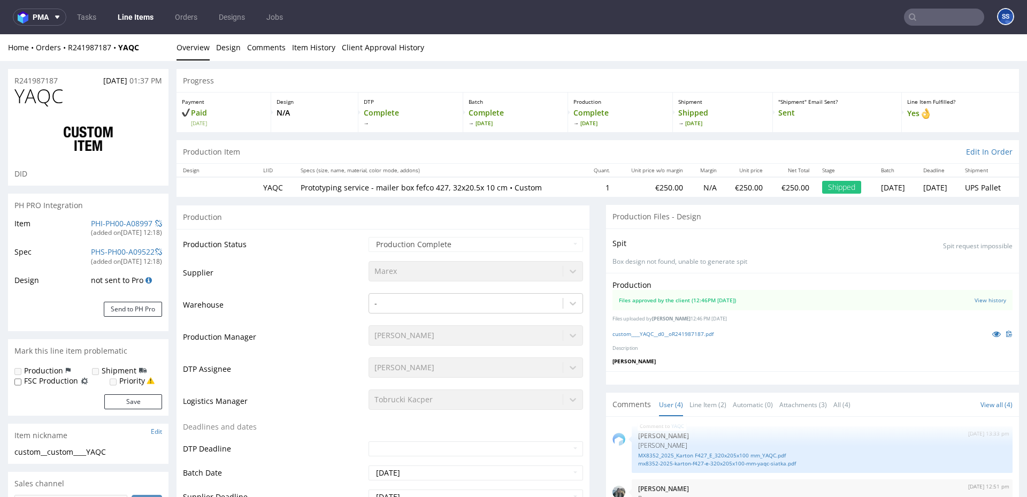
click at [135, 18] on link "Line Items" at bounding box center [135, 17] width 49 height 17
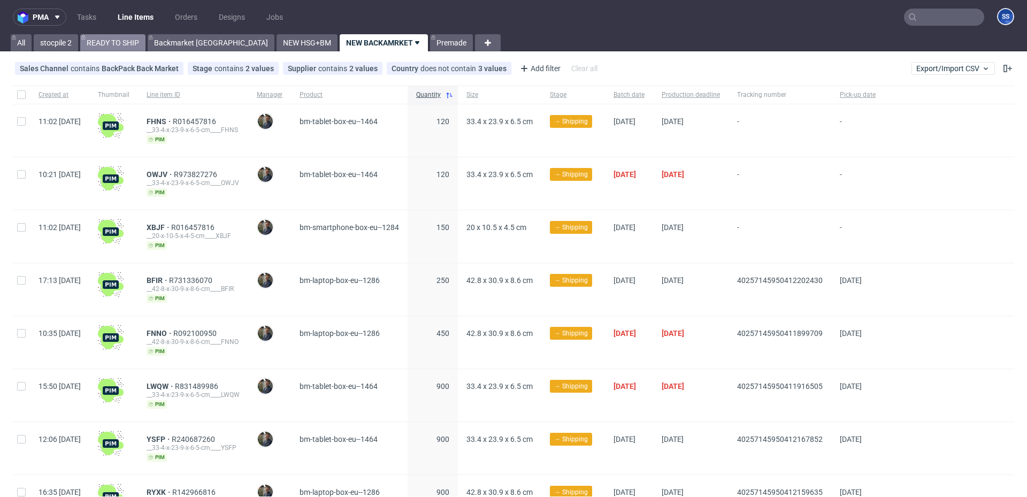
click at [109, 35] on link "READY TO SHIP" at bounding box center [112, 42] width 65 height 17
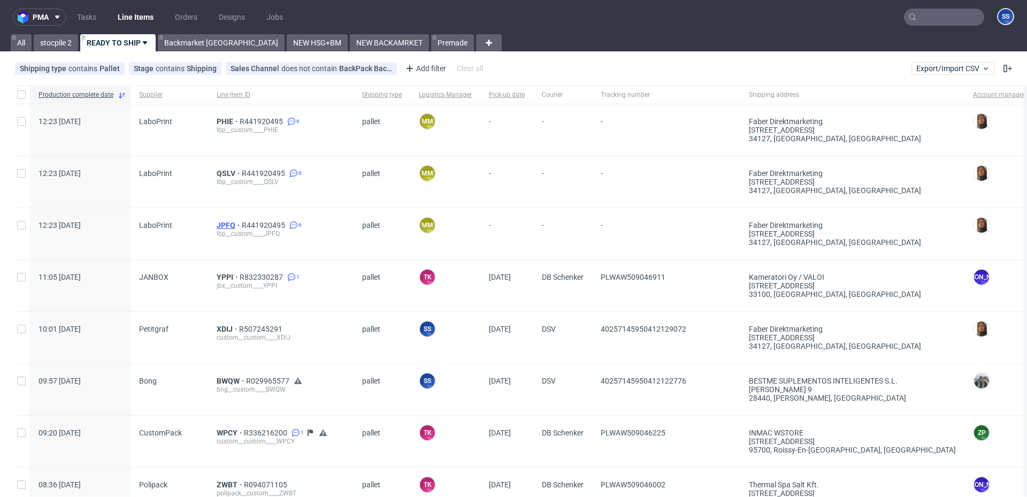
click at [229, 224] on span "JPFQ" at bounding box center [229, 225] width 25 height 9
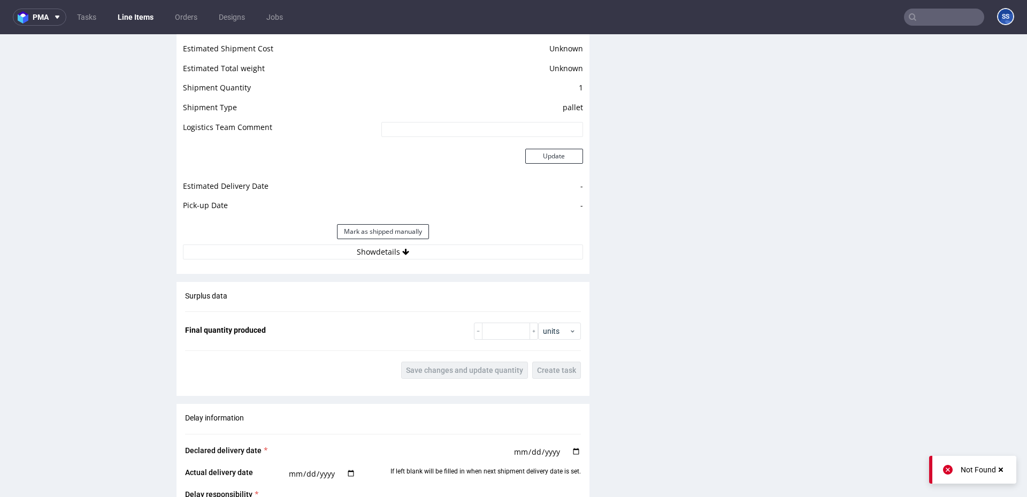
scroll to position [1302, 0]
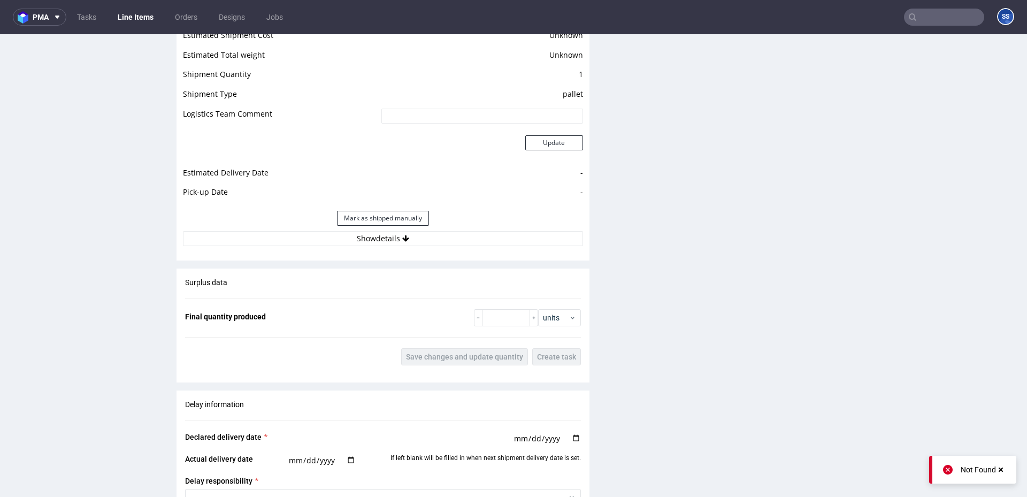
click at [428, 247] on div "Estimated Shipment Quantity Unknown Estimated Shipment Cost Unknown Estimated T…" at bounding box center [383, 128] width 413 height 250
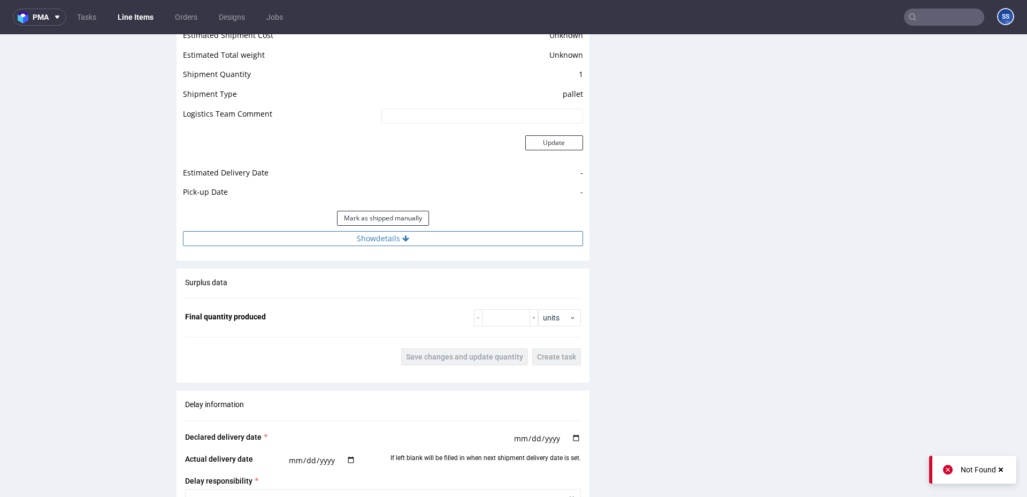
click at [434, 240] on button "Show details" at bounding box center [383, 238] width 400 height 15
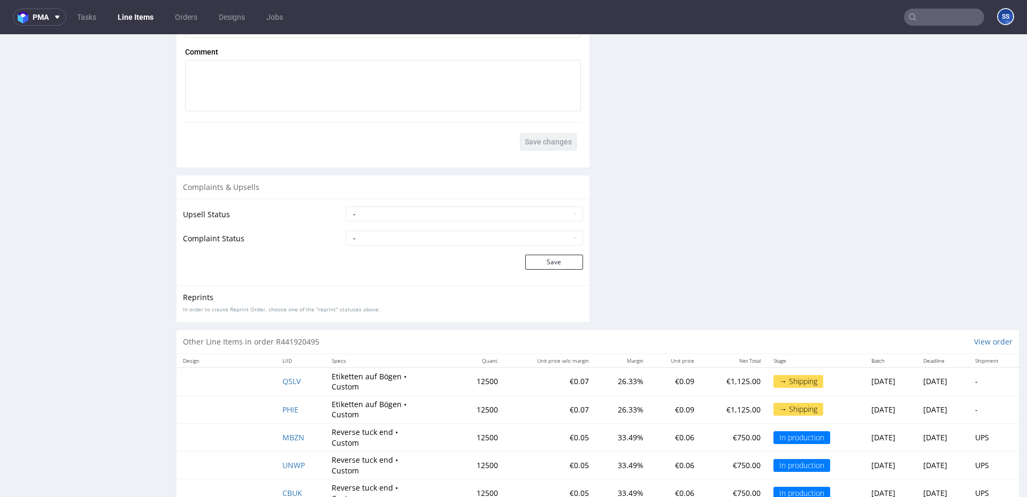
scroll to position [2022, 0]
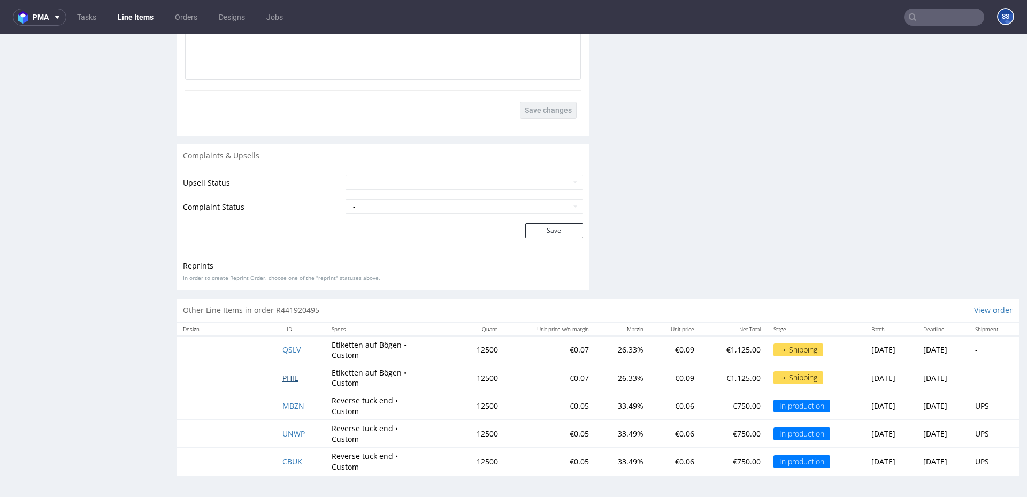
click at [283, 380] on span "PHIE" at bounding box center [290, 378] width 16 height 10
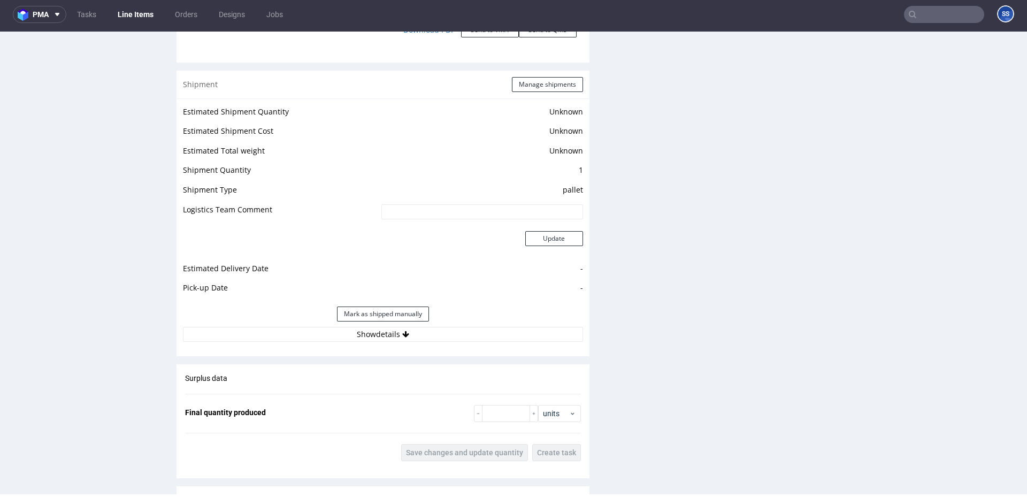
scroll to position [1162, 0]
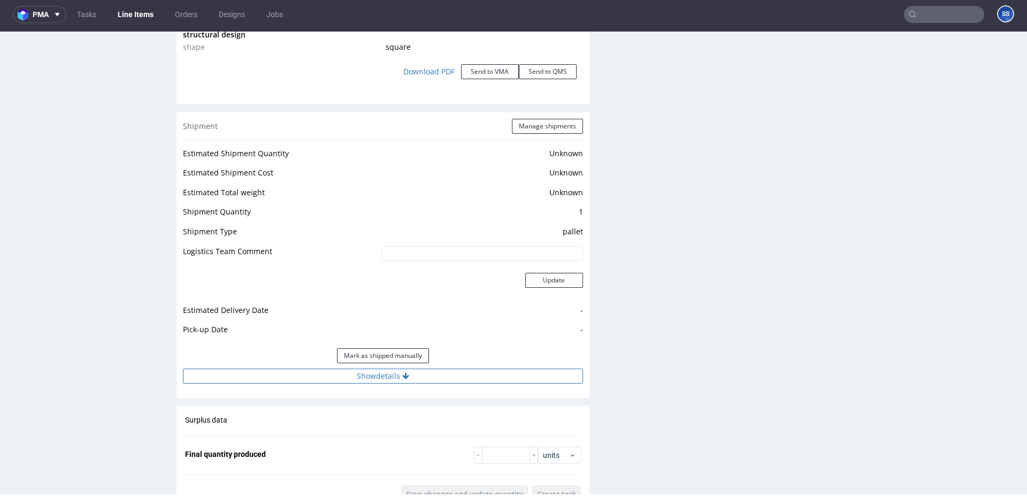
click at [369, 380] on button "Show details" at bounding box center [383, 376] width 400 height 15
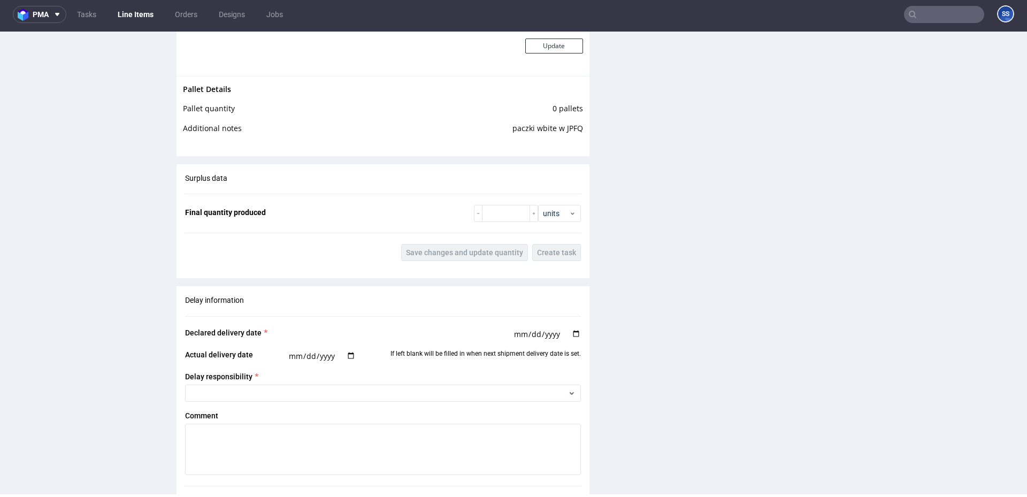
scroll to position [2022, 0]
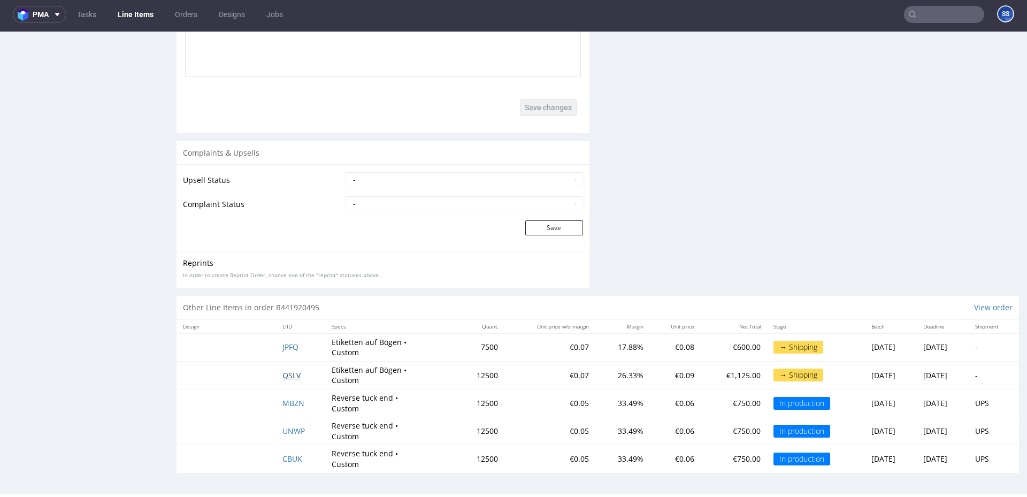
click at [290, 374] on span "QSLV" at bounding box center [291, 375] width 18 height 10
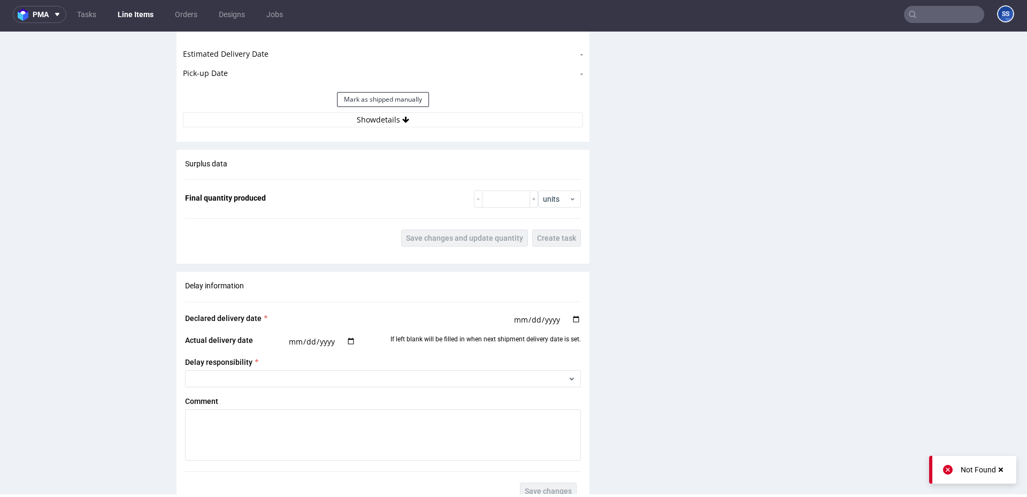
scroll to position [1209, 0]
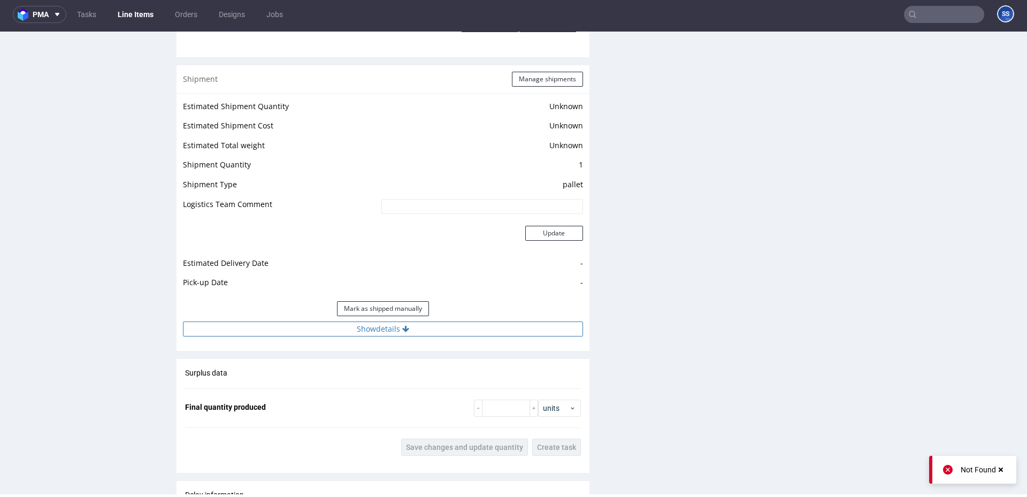
click at [373, 332] on button "Show details" at bounding box center [383, 328] width 400 height 15
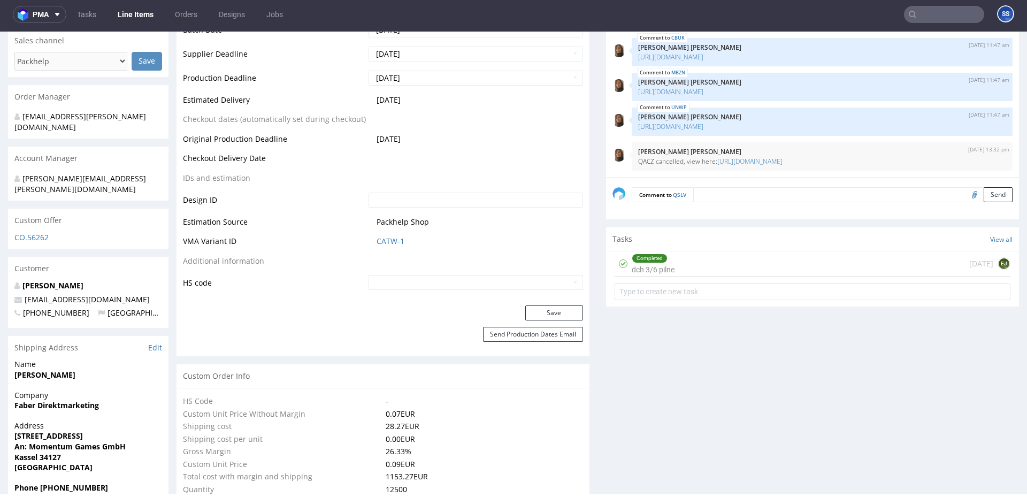
scroll to position [444, 0]
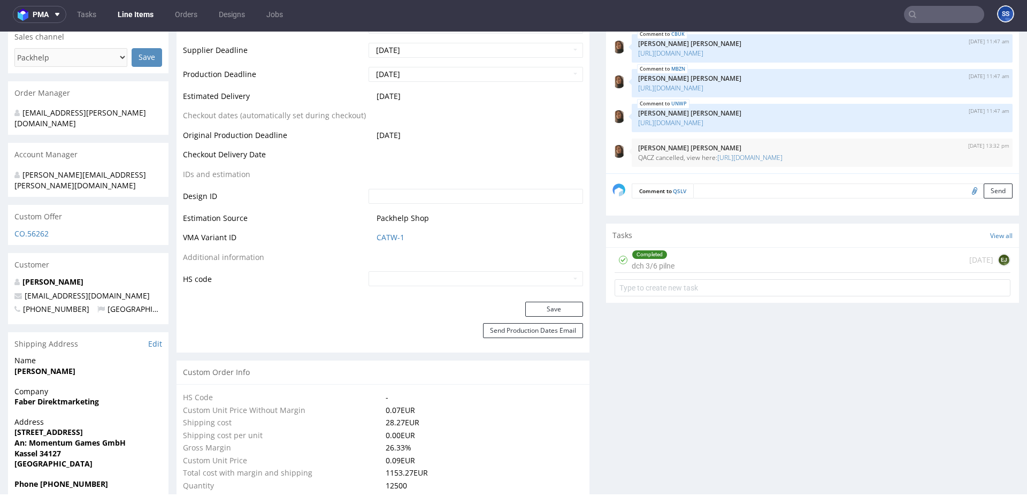
click at [144, 16] on link "Line Items" at bounding box center [135, 14] width 49 height 17
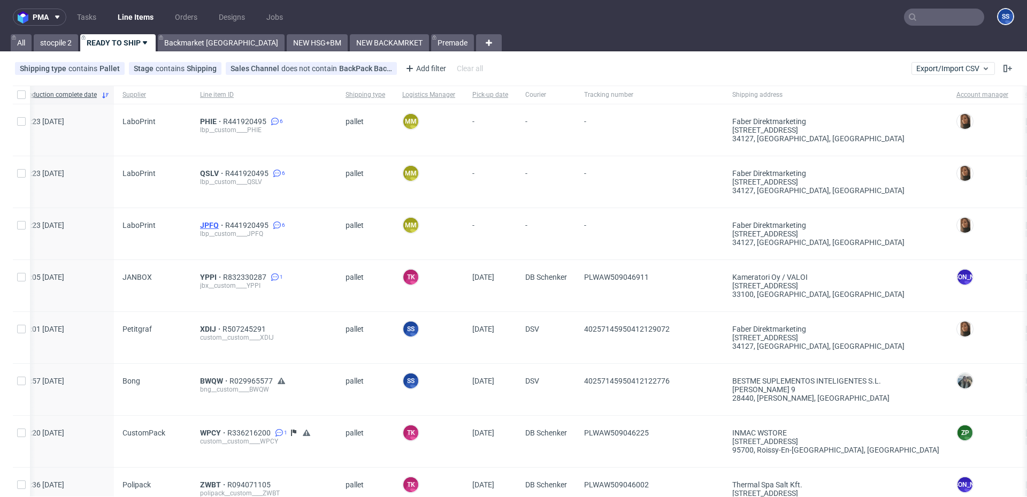
scroll to position [0, 18]
click at [211, 224] on span "JPFQ" at bounding box center [210, 225] width 25 height 9
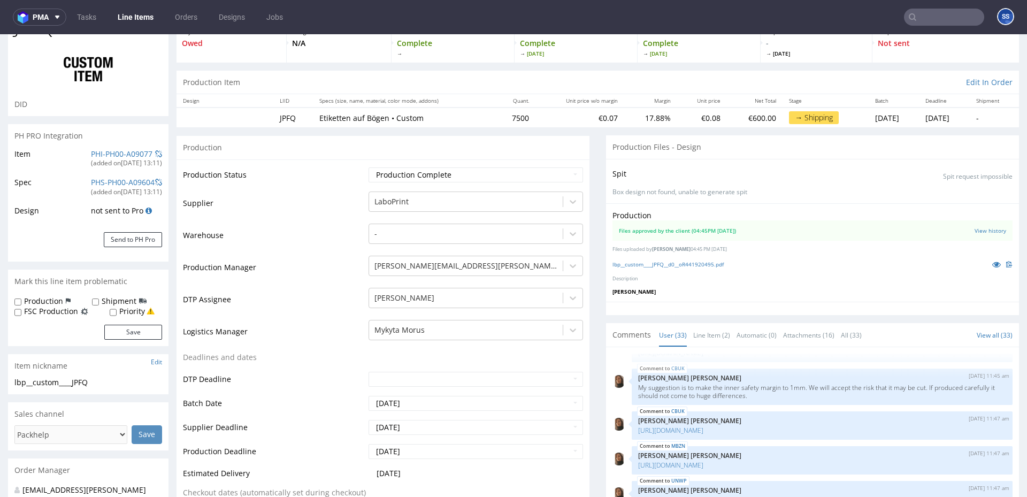
scroll to position [69, 0]
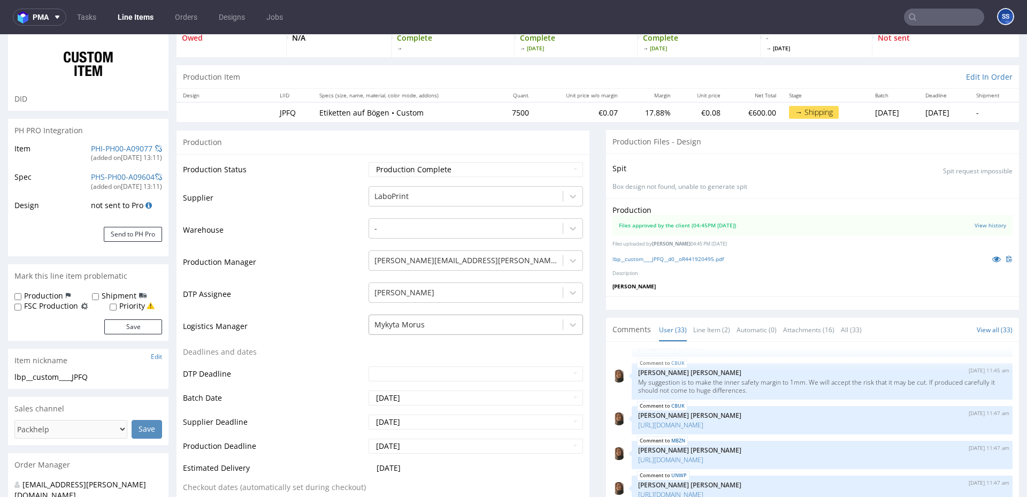
click at [434, 323] on div "Mykyta Morus" at bounding box center [466, 324] width 194 height 17
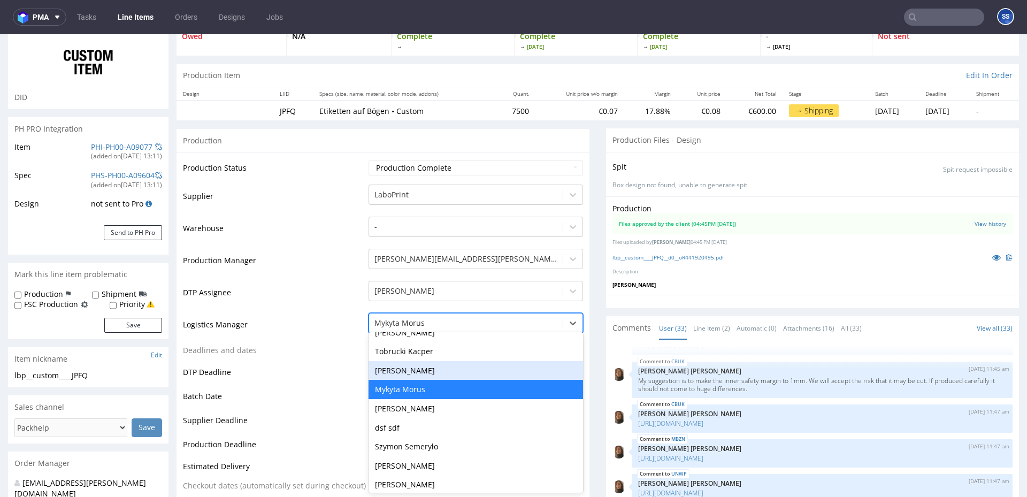
scroll to position [111, 0]
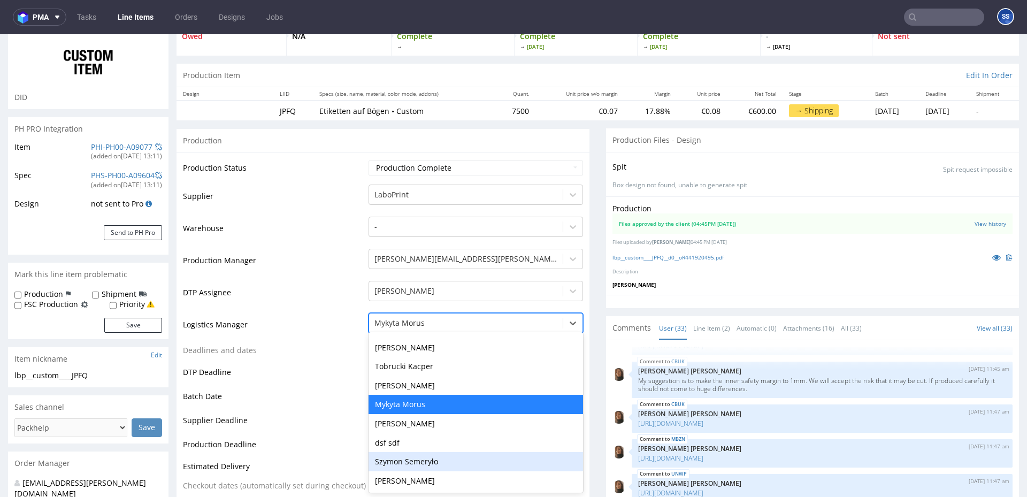
click at [427, 466] on div "Szymon Semeryło" at bounding box center [476, 461] width 214 height 19
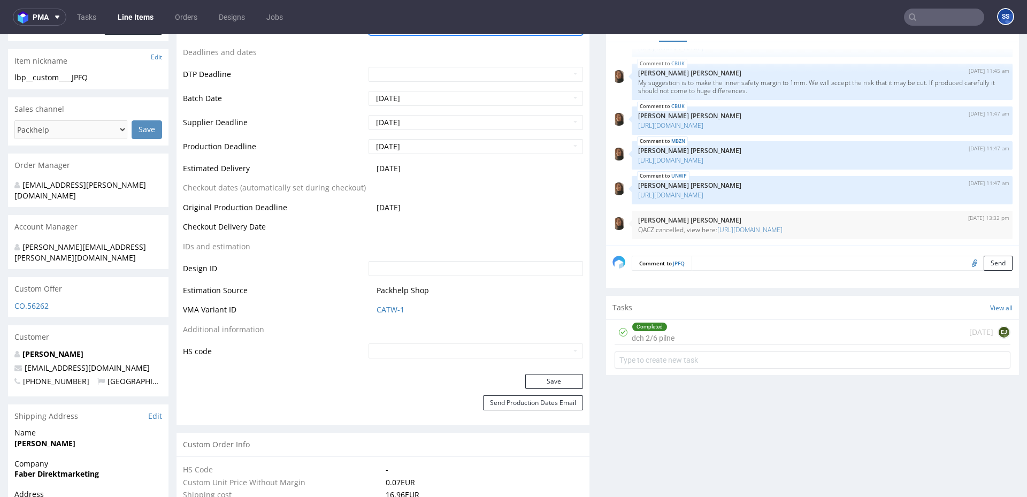
scroll to position [377, 0]
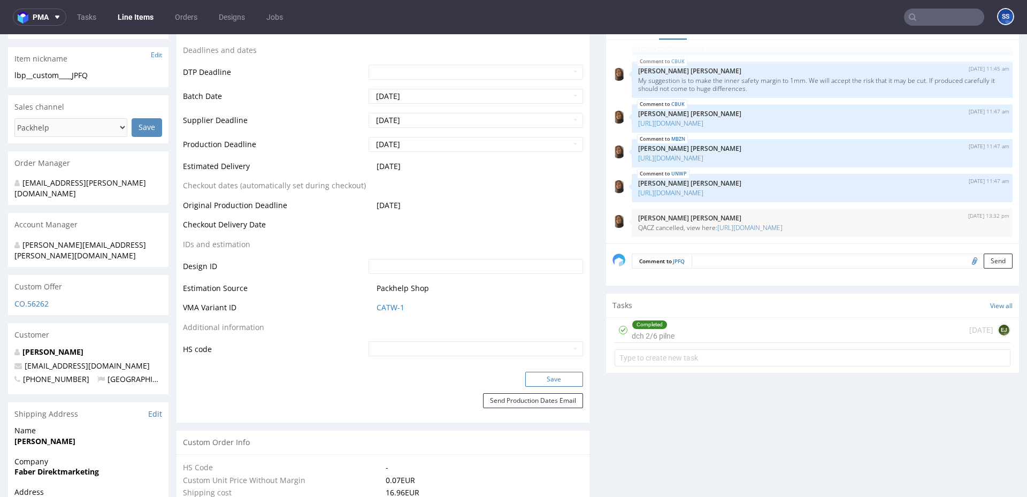
click at [530, 378] on button "Save" at bounding box center [554, 379] width 58 height 15
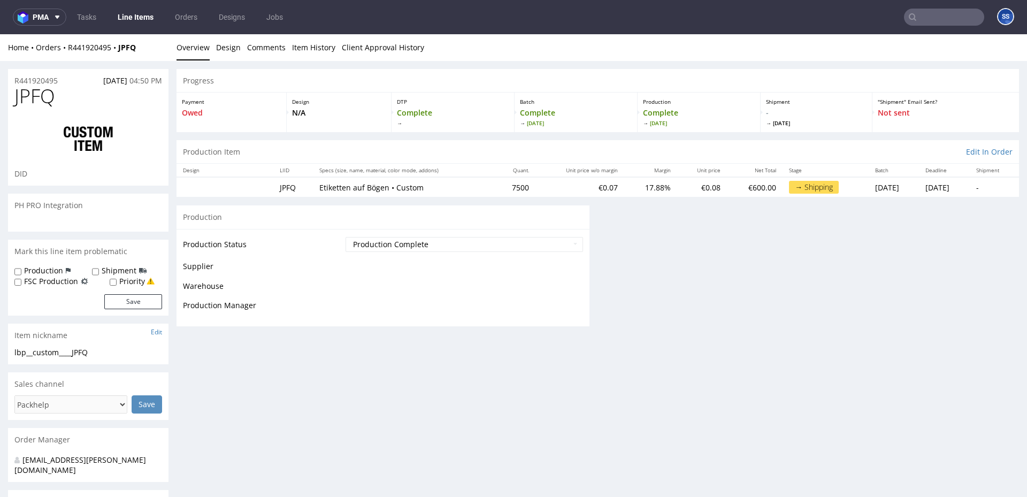
scroll to position [277, 0]
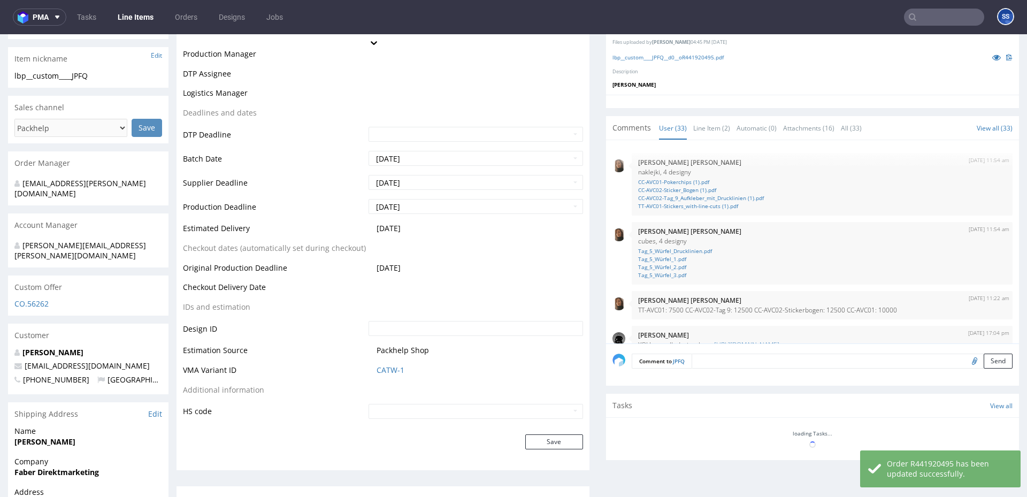
click at [145, 20] on link "Line Items" at bounding box center [135, 17] width 49 height 17
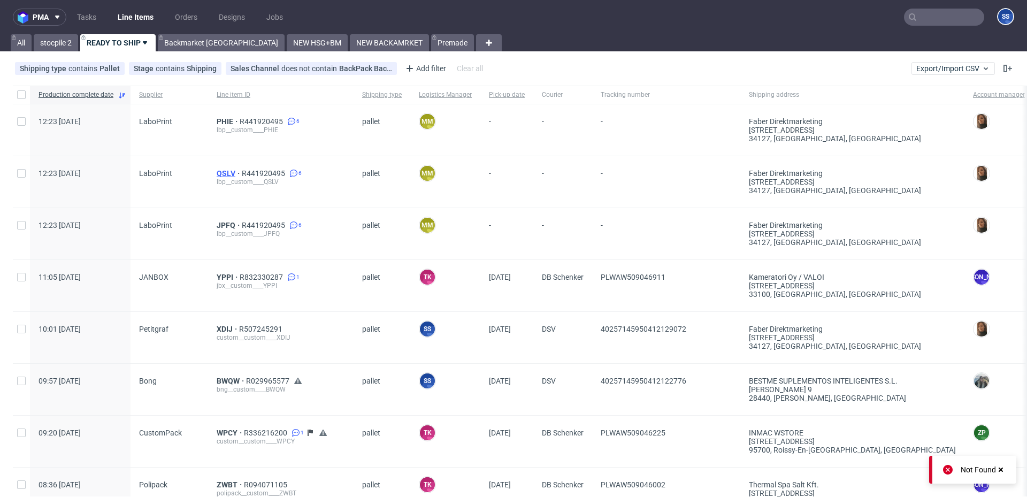
click at [221, 173] on span "QSLV" at bounding box center [229, 173] width 25 height 9
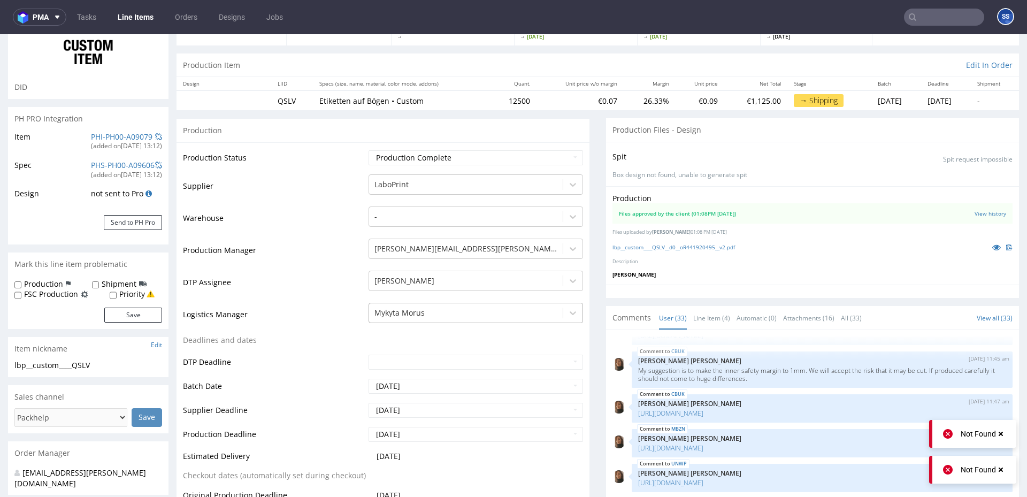
scroll to position [88, 0]
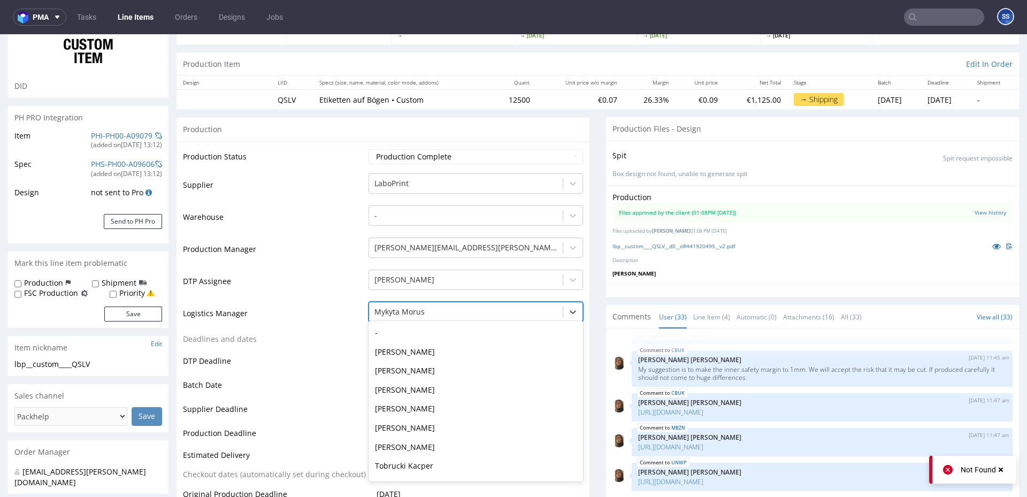
click at [515, 312] on div at bounding box center [465, 311] width 183 height 13
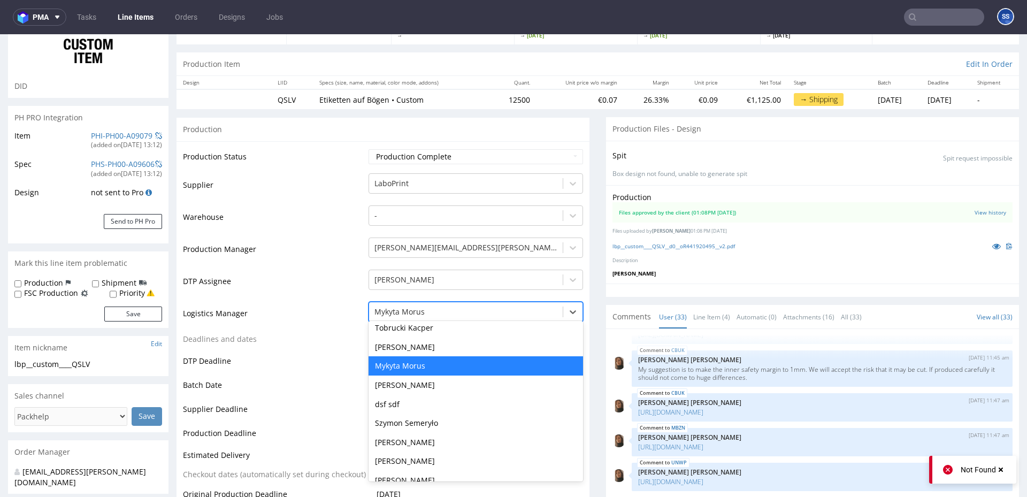
scroll to position [144, 0]
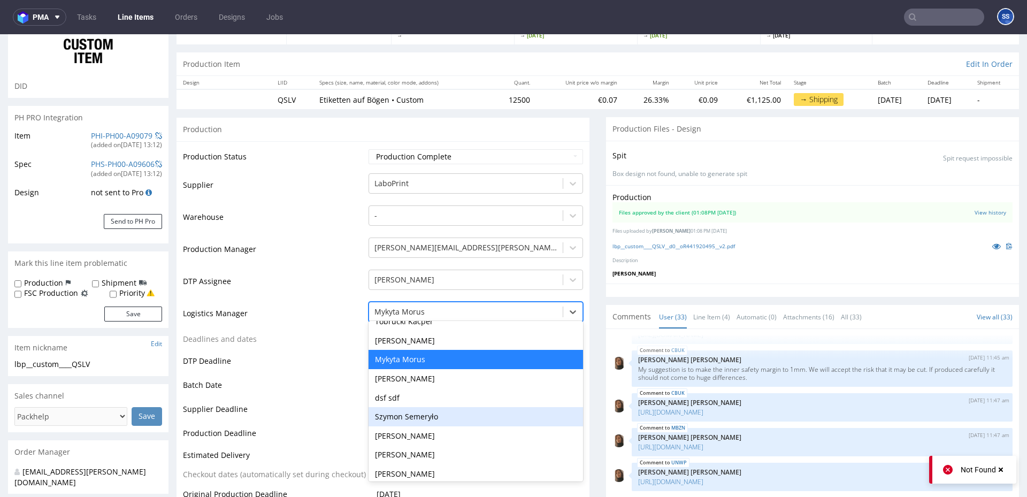
click at [441, 409] on div "Szymon Semeryło" at bounding box center [476, 416] width 214 height 19
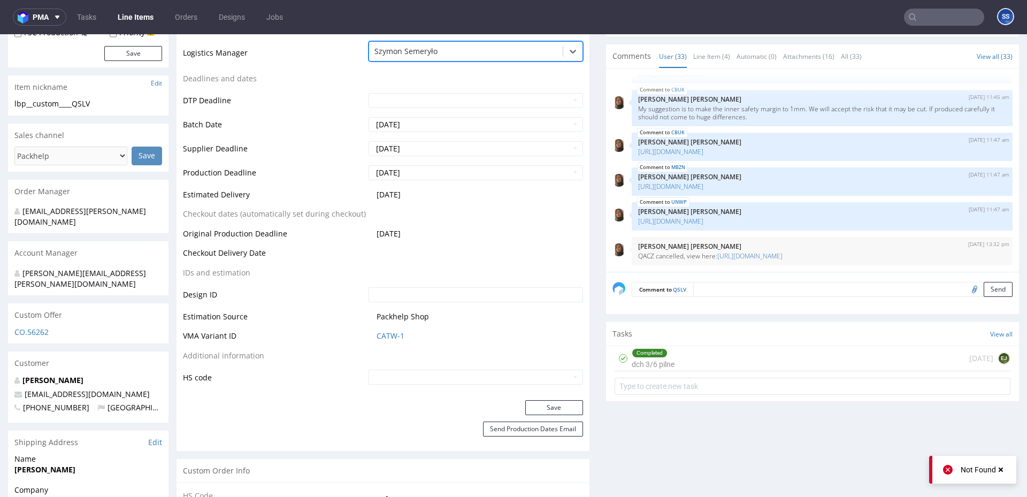
scroll to position [356, 0]
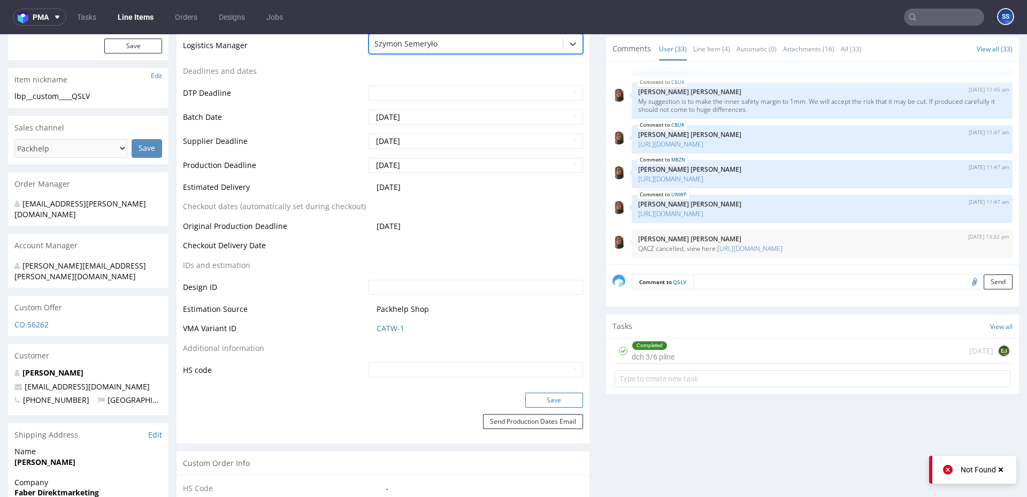
click at [540, 401] on button "Save" at bounding box center [554, 400] width 58 height 15
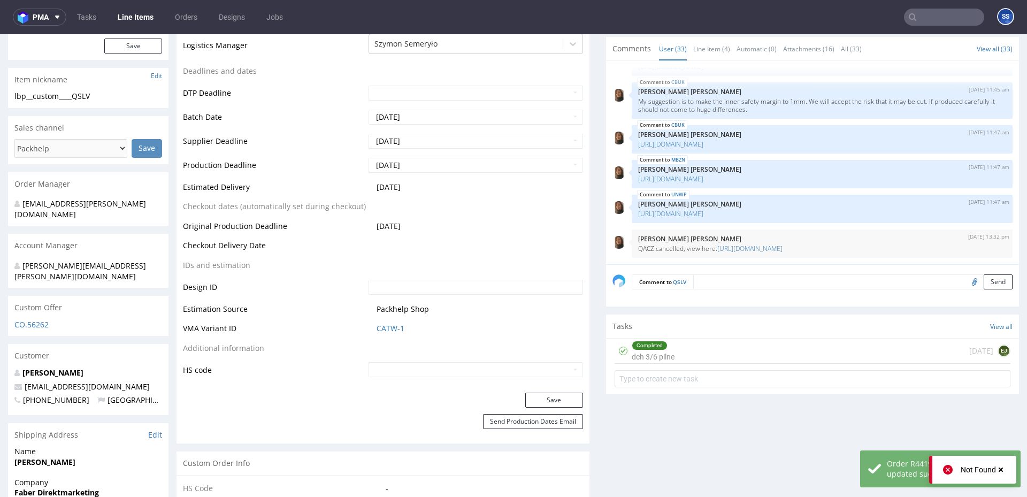
click at [135, 17] on link "Line Items" at bounding box center [135, 17] width 49 height 17
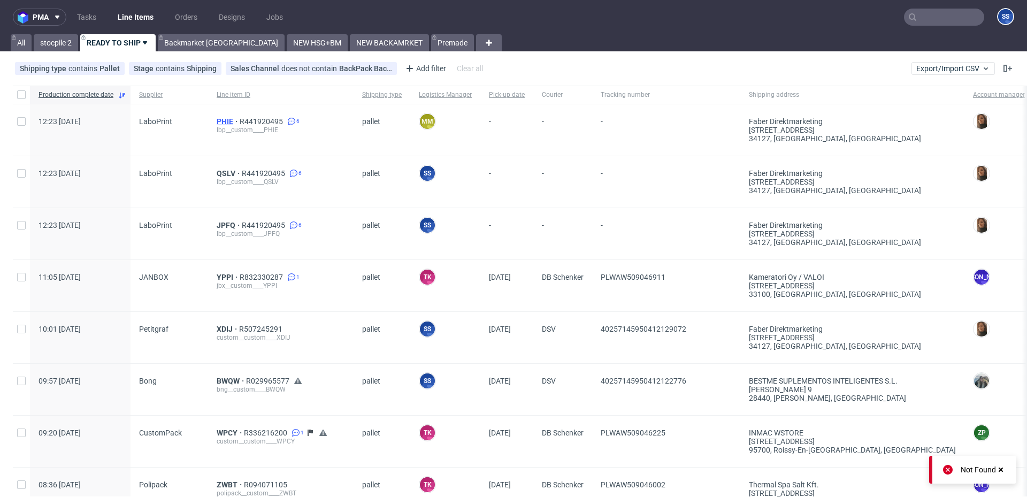
click at [220, 118] on span "PHIE" at bounding box center [228, 121] width 23 height 9
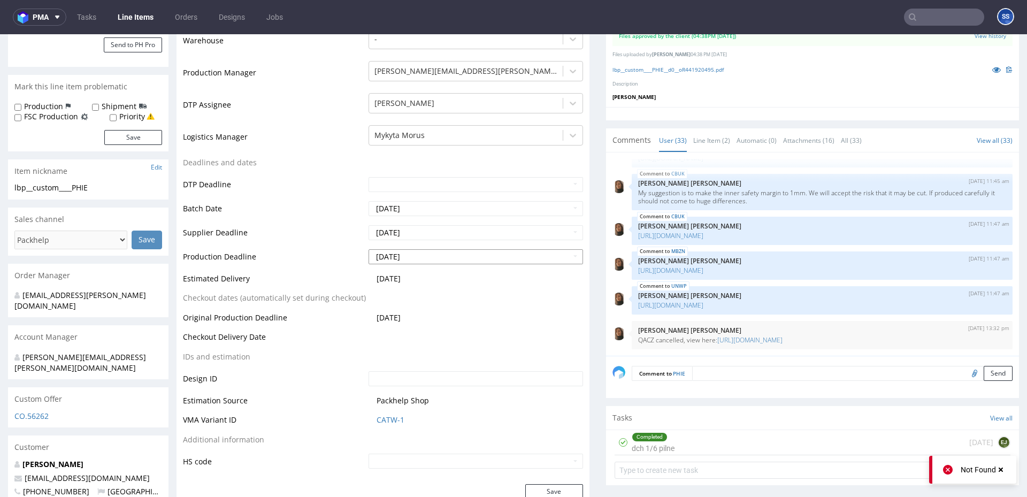
scroll to position [258, 0]
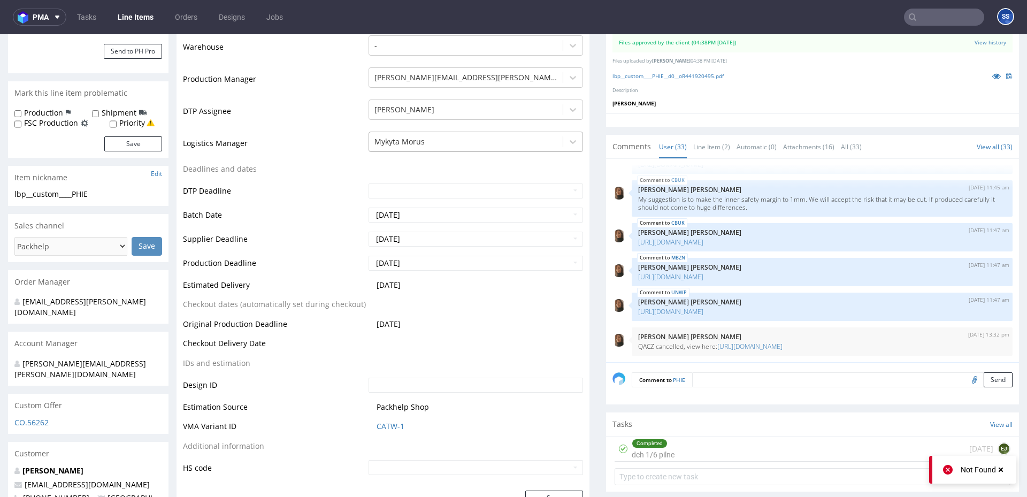
click at [414, 145] on div at bounding box center [465, 141] width 183 height 13
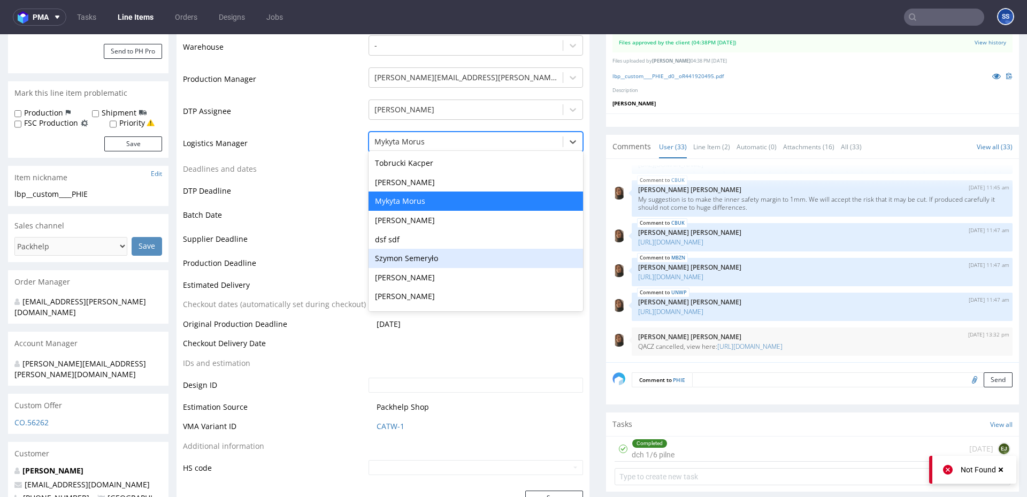
scroll to position [135, 0]
click at [438, 259] on div "Szymon Semeryło" at bounding box center [476, 256] width 214 height 19
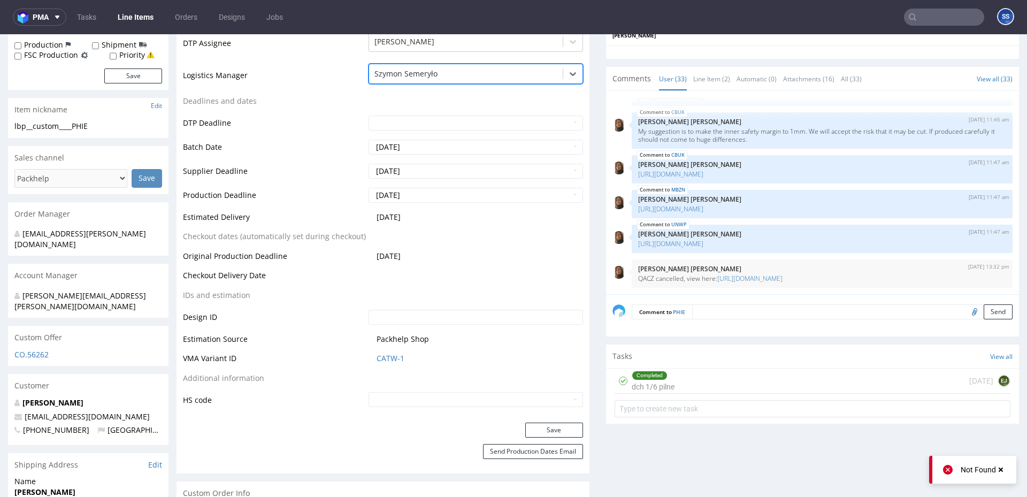
scroll to position [341, 0]
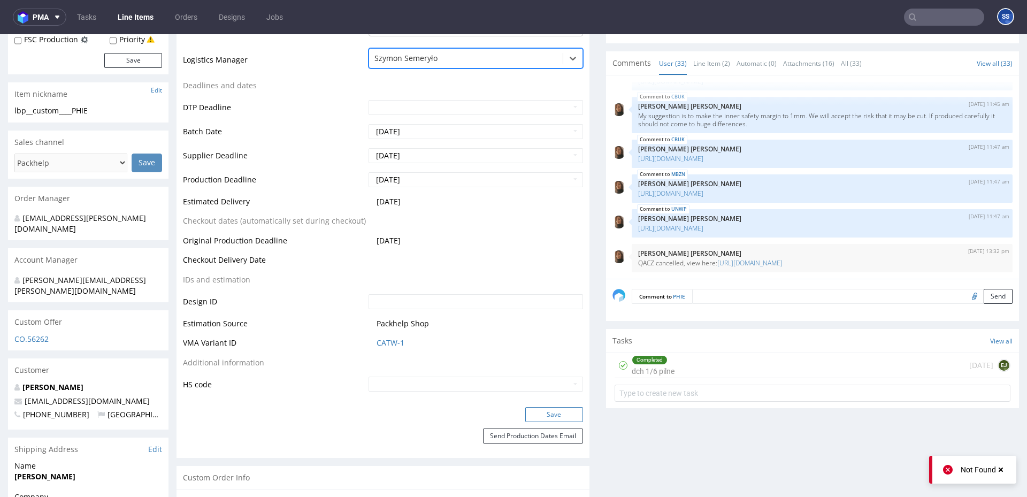
click at [567, 411] on button "Save" at bounding box center [554, 414] width 58 height 15
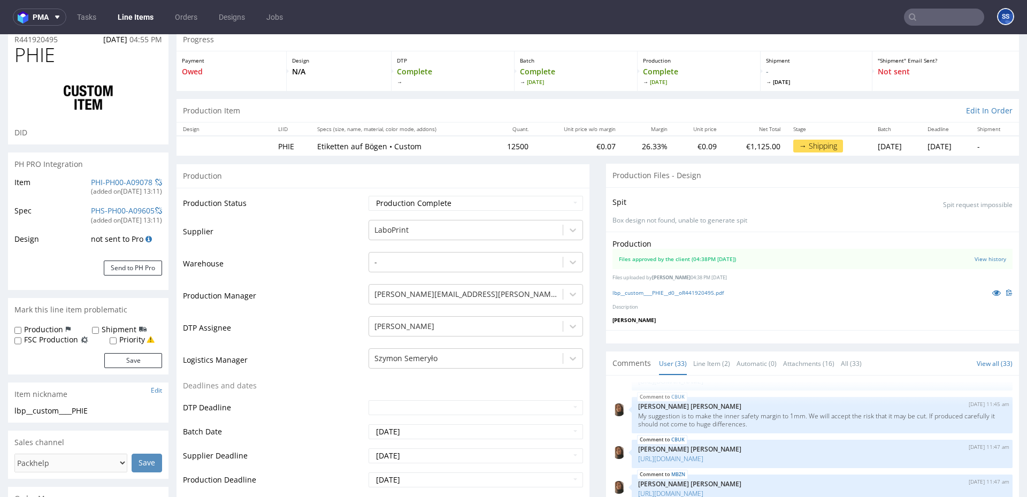
scroll to position [0, 0]
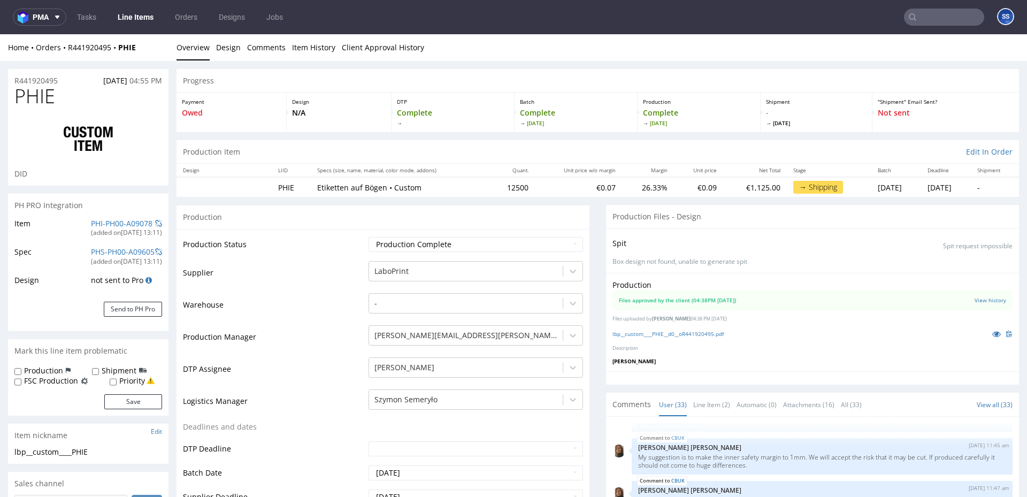
click at [137, 20] on link "Line Items" at bounding box center [135, 17] width 49 height 17
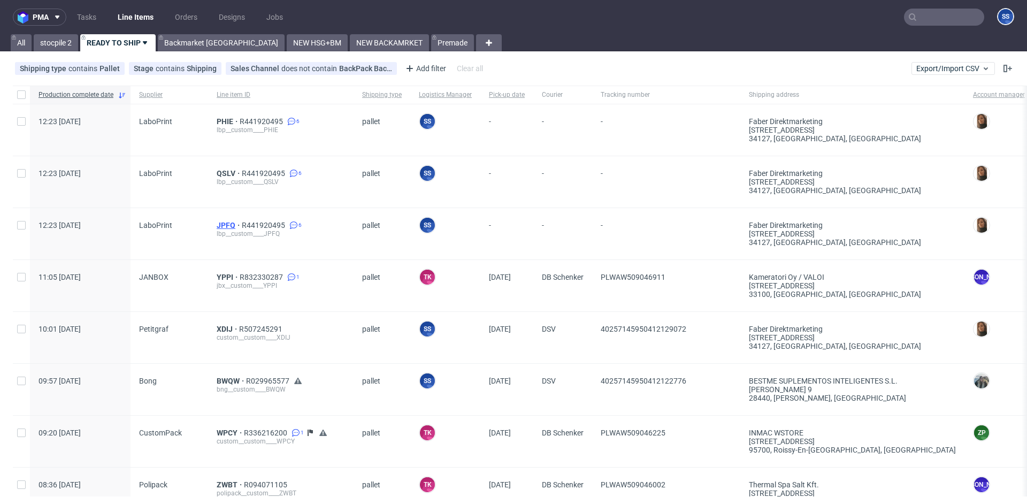
click at [229, 225] on span "JPFQ" at bounding box center [229, 225] width 25 height 9
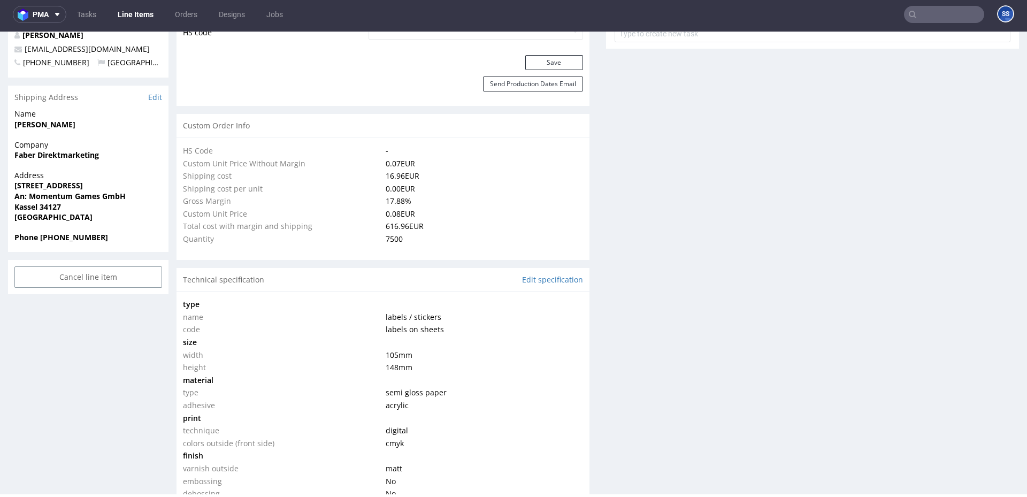
scroll to position [1304, 0]
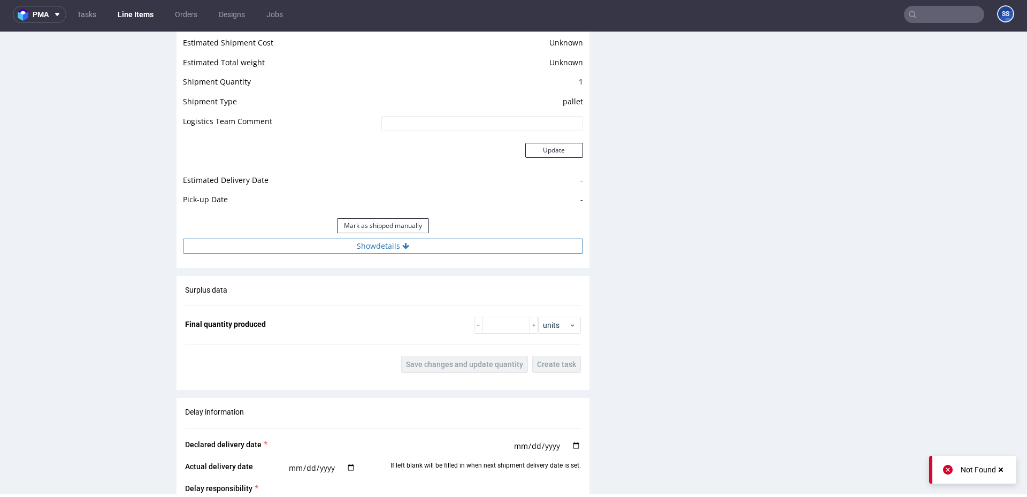
click at [415, 251] on button "Show details" at bounding box center [383, 246] width 400 height 15
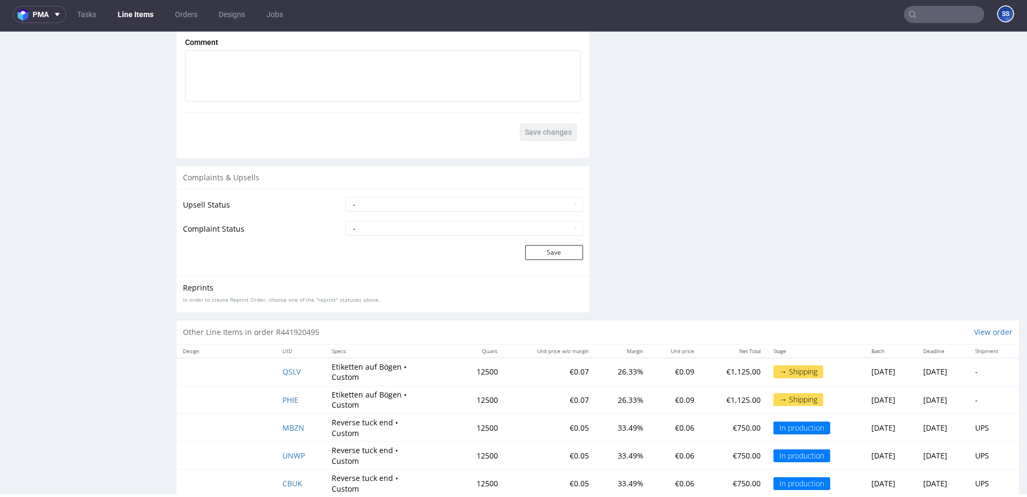
scroll to position [2022, 0]
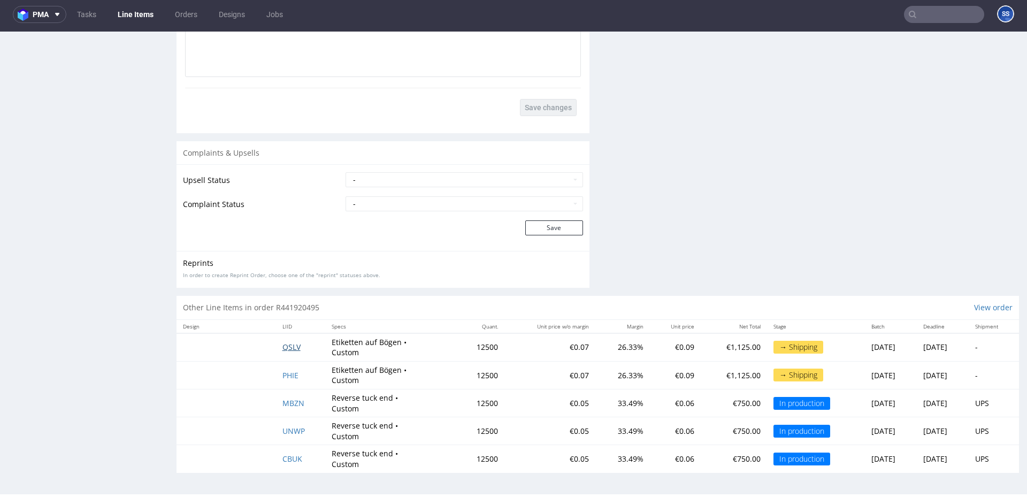
click at [282, 347] on span "QSLV" at bounding box center [291, 347] width 18 height 10
click at [286, 371] on span "PHIE" at bounding box center [290, 375] width 16 height 10
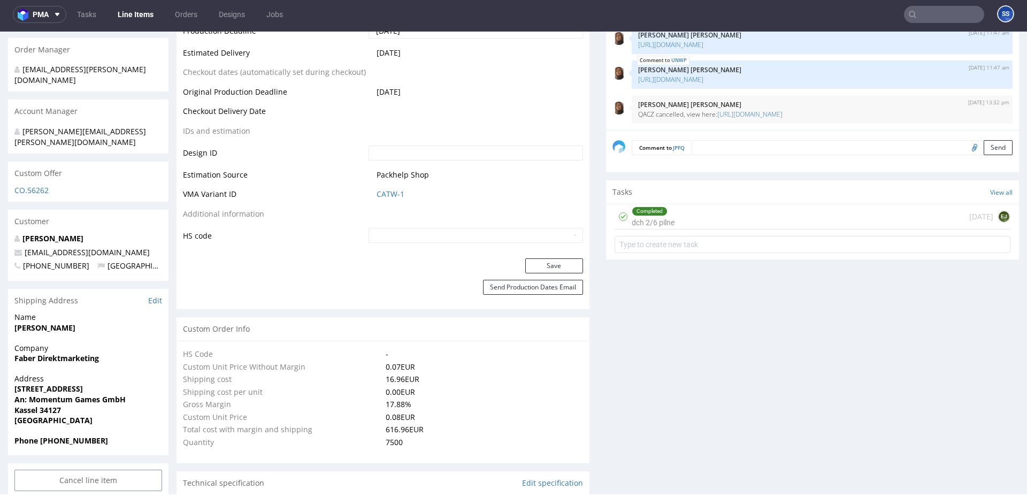
scroll to position [488, 0]
click at [51, 352] on strong "Faber Direktmarketing" at bounding box center [56, 357] width 85 height 10
click at [45, 321] on strong "Hannes Geng" at bounding box center [44, 326] width 61 height 10
click at [54, 352] on strong "Faber Direktmarketing" at bounding box center [56, 357] width 85 height 10
click at [53, 352] on strong "Faber Direktmarketing" at bounding box center [56, 357] width 85 height 10
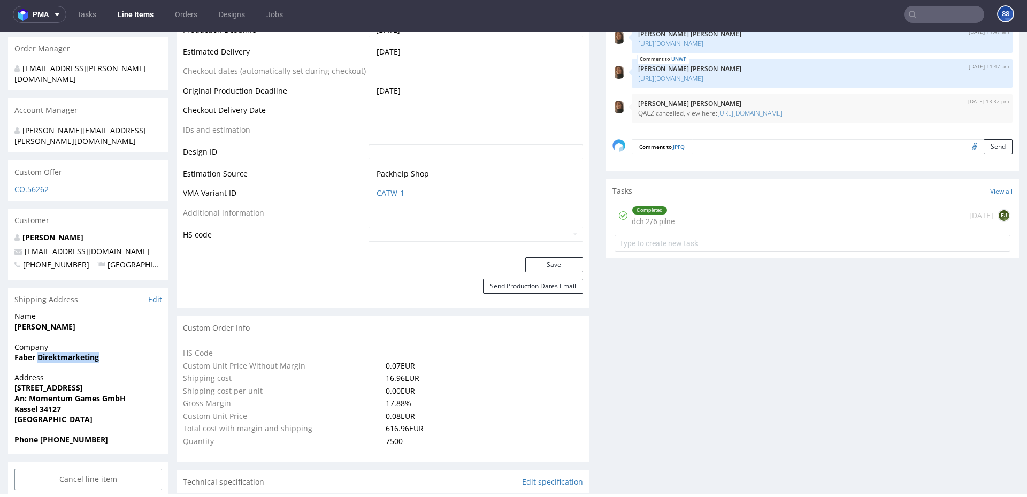
click at [53, 352] on strong "Faber Direktmarketing" at bounding box center [56, 357] width 85 height 10
click at [33, 321] on strong "Hannes Geng" at bounding box center [44, 326] width 61 height 10
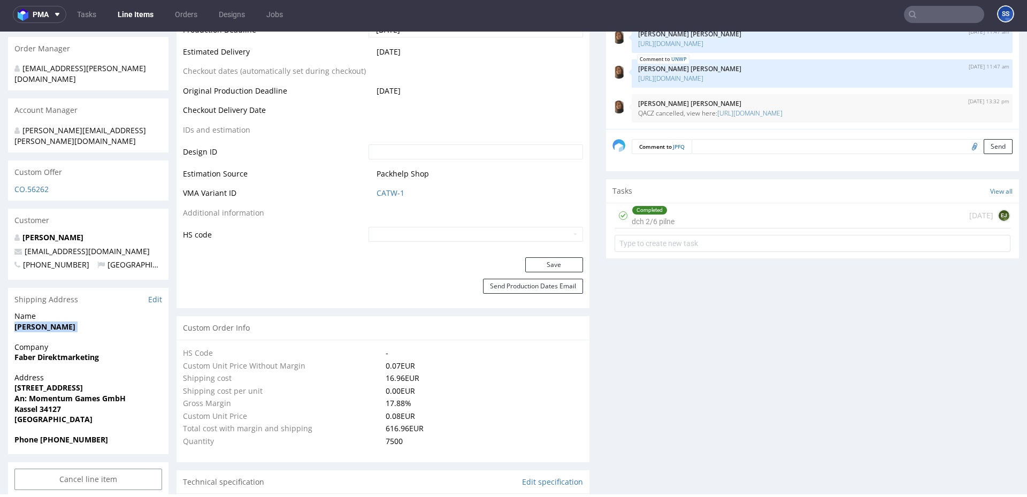
copy strong "Hannes Geng"
click at [48, 382] on strong "Bunsenstraße 200" at bounding box center [48, 387] width 68 height 10
click at [48, 382] on strong "[STREET_ADDRESS]" at bounding box center [48, 387] width 68 height 10
copy strong "[STREET_ADDRESS]"
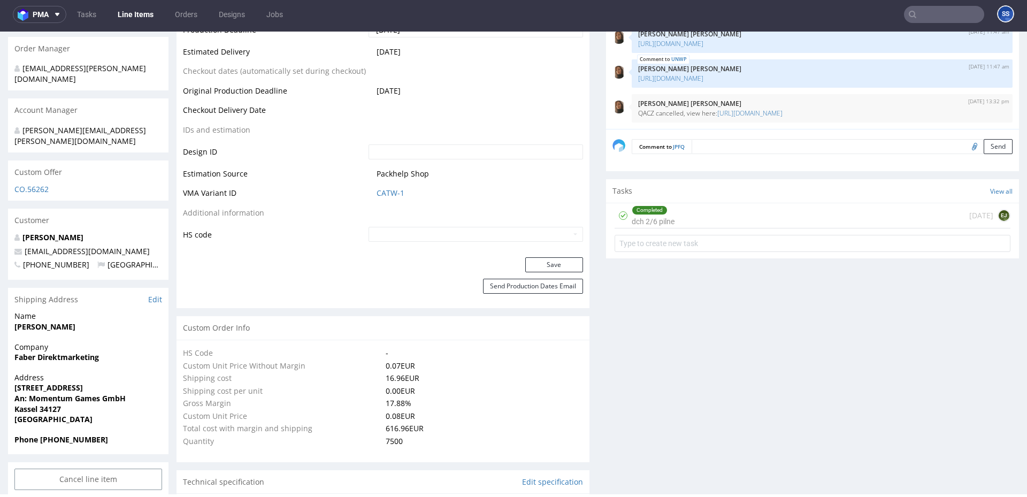
click at [63, 393] on strong "An: Momentum Games GmbH" at bounding box center [69, 398] width 111 height 10
copy strong "An: Momentum Games GmbH"
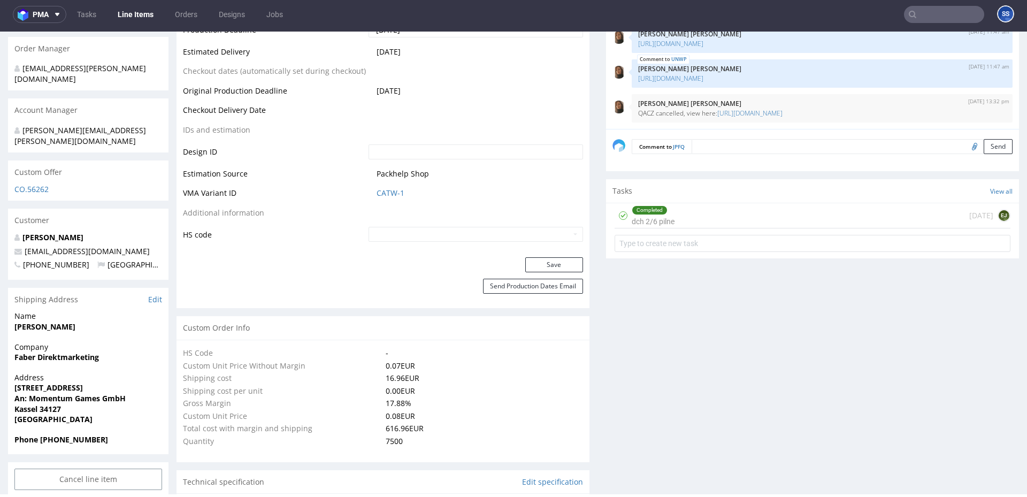
click at [47, 404] on strong "Kassel 34127" at bounding box center [37, 409] width 47 height 10
copy strong "34127"
click at [25, 404] on strong "Kassel 34127" at bounding box center [37, 409] width 47 height 10
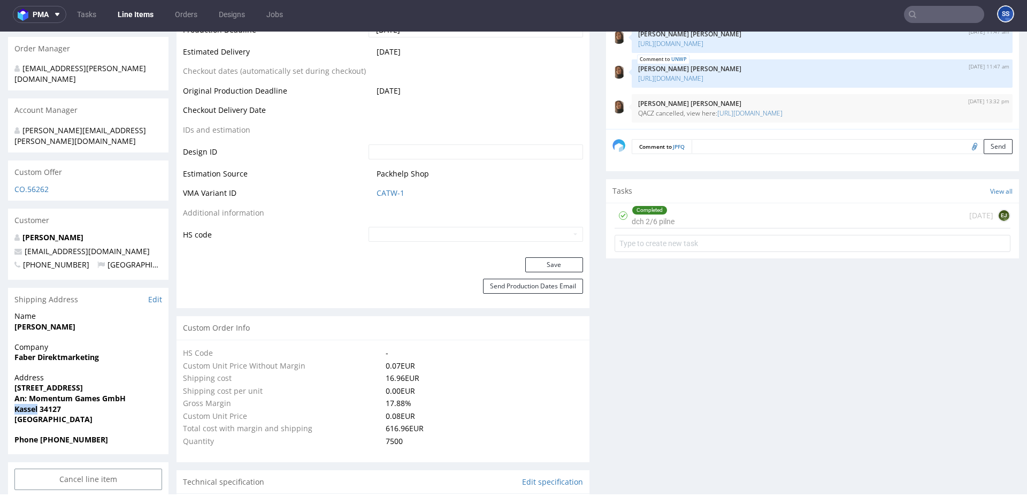
copy strong "Kassel"
drag, startPoint x: 141, startPoint y: 227, endPoint x: 21, endPoint y: 227, distance: 120.3
click at [21, 246] on p "[EMAIL_ADDRESS][DOMAIN_NAME]" at bounding box center [88, 251] width 148 height 11
copy span "[EMAIL_ADDRESS][DOMAIN_NAME]"
click at [70, 434] on strong "Phone [PHONE_NUMBER]" at bounding box center [61, 439] width 94 height 10
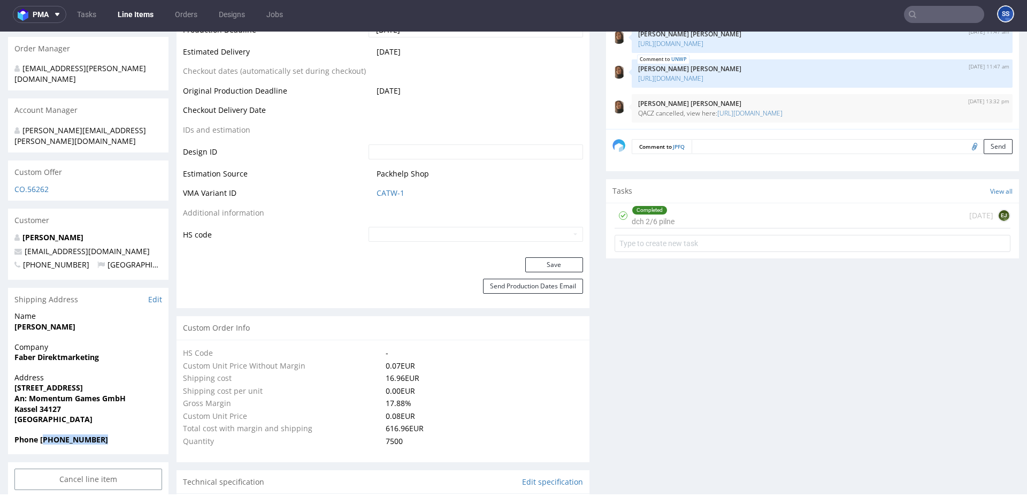
click at [70, 434] on strong "Phone [PHONE_NUMBER]" at bounding box center [61, 439] width 94 height 10
copy strong "4917699583024"
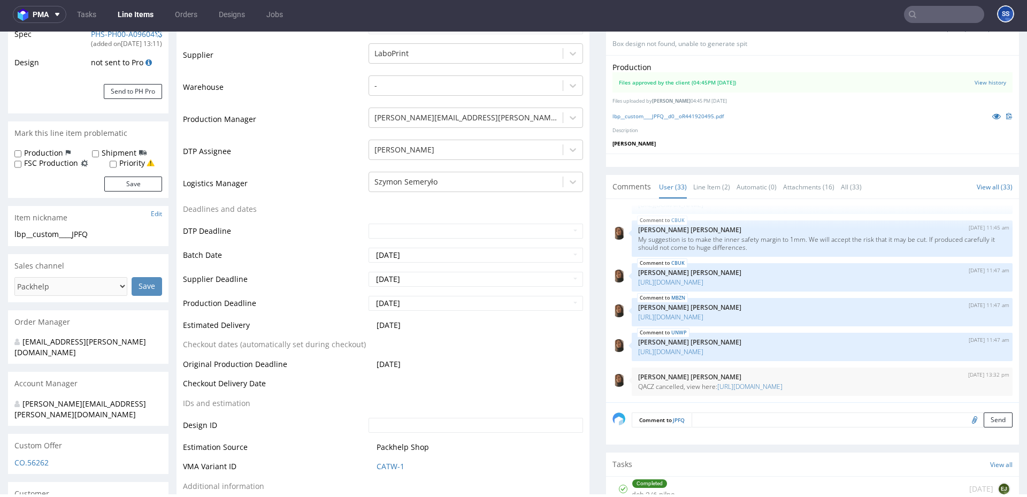
scroll to position [0, 0]
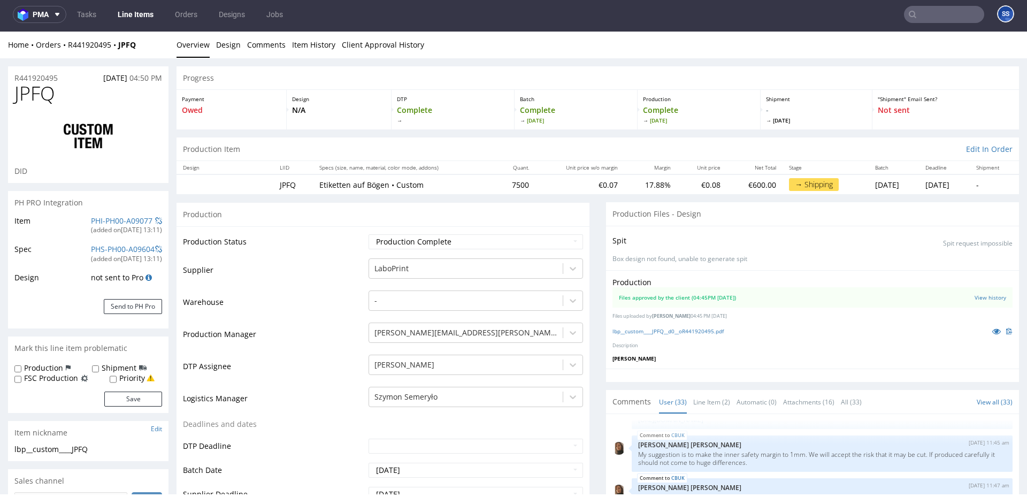
click at [148, 48] on div "Home Orders R441920495 JPFQ" at bounding box center [88, 45] width 160 height 11
drag, startPoint x: 148, startPoint y: 48, endPoint x: 101, endPoint y: 49, distance: 46.5
click at [86, 47] on div "Home Orders R441920495 JPFQ" at bounding box center [88, 45] width 160 height 11
drag, startPoint x: 145, startPoint y: 42, endPoint x: 66, endPoint y: 45, distance: 79.2
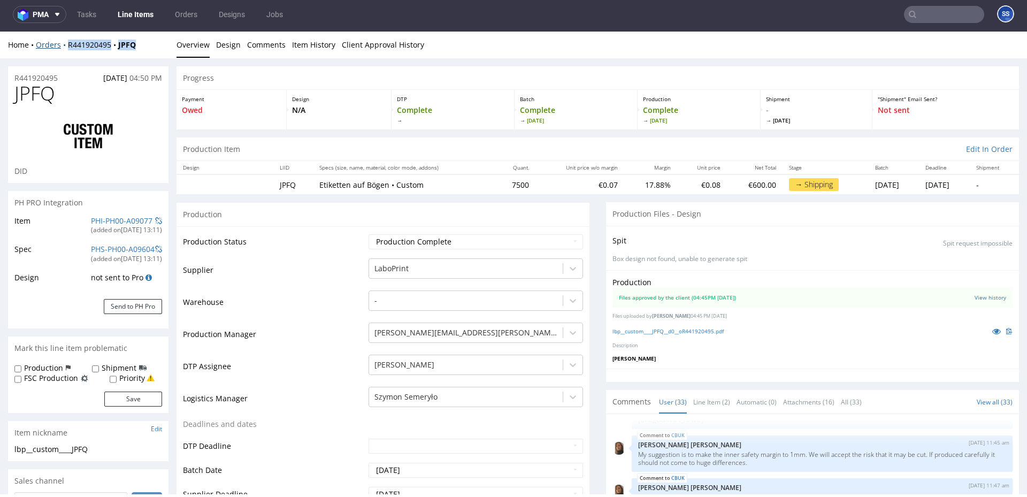
click at [66, 45] on div "Home Orders R441920495 JPFQ" at bounding box center [88, 45] width 160 height 11
copy div "R441920495 JPFQ"
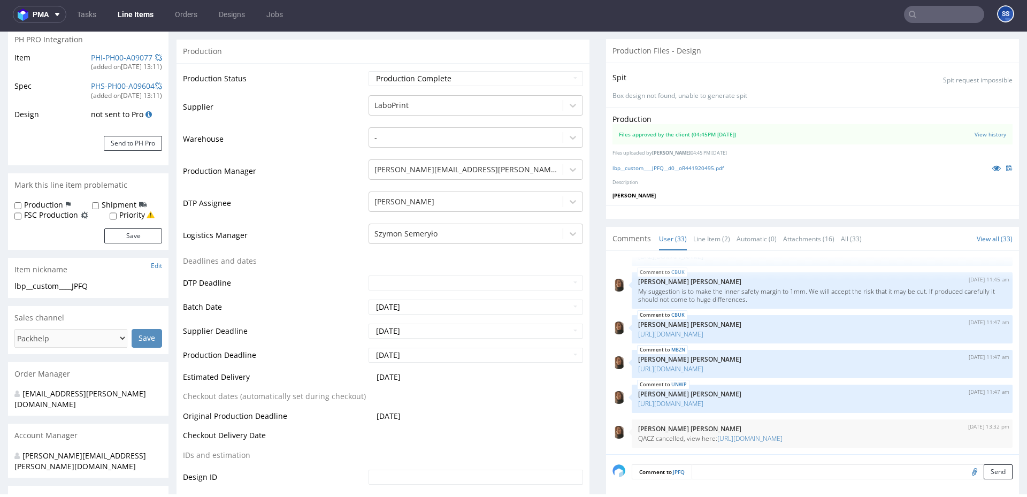
scroll to position [176, 0]
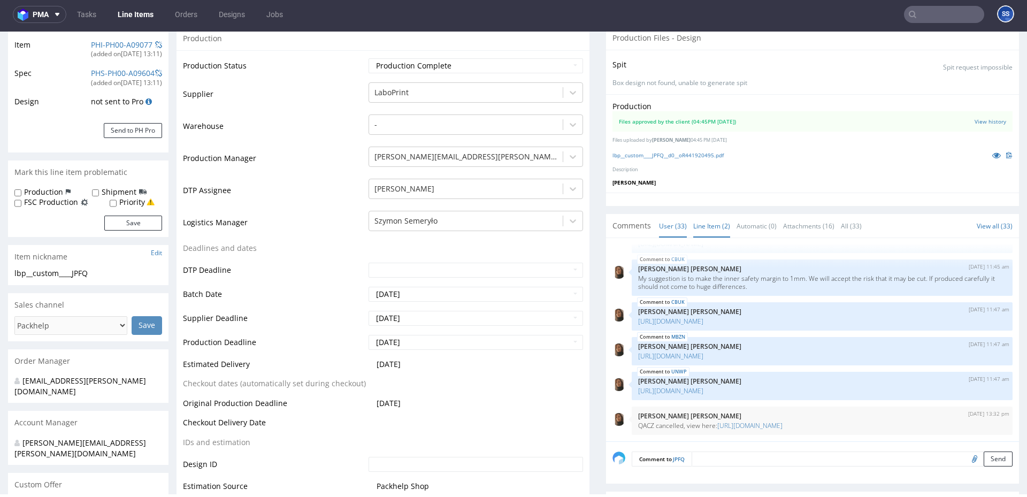
click at [707, 225] on link "Line Item (2)" at bounding box center [711, 225] width 37 height 23
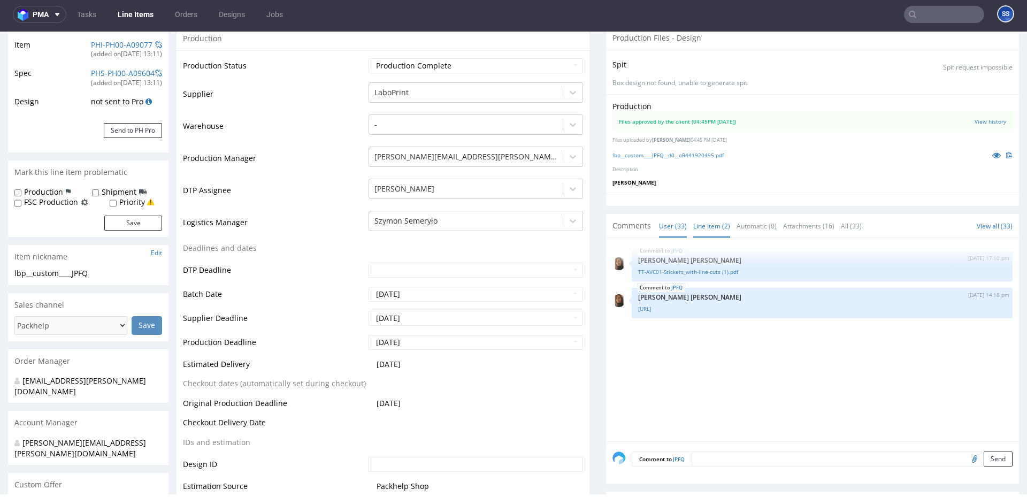
click at [676, 226] on link "User (33)" at bounding box center [673, 225] width 28 height 23
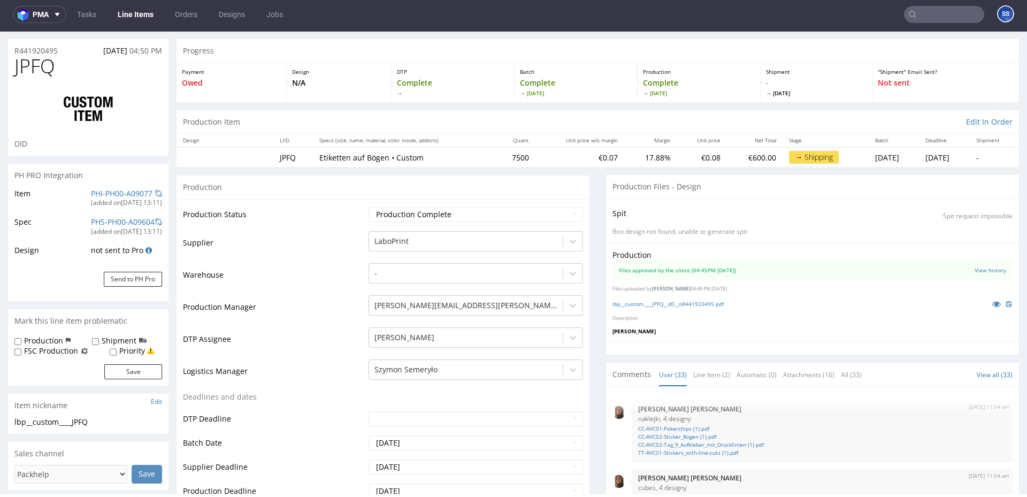
scroll to position [0, 0]
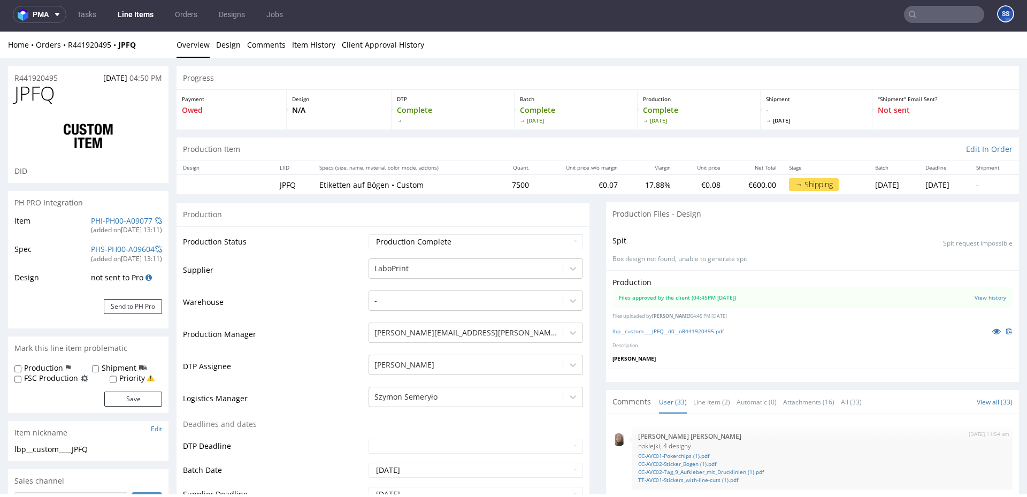
drag, startPoint x: 138, startPoint y: 57, endPoint x: 145, endPoint y: 52, distance: 9.2
click at [141, 54] on div "Home Orders R441920495 JPFQ Overview Design Comments Item History Client Approv…" at bounding box center [513, 45] width 1027 height 27
copy div "R441920495 JPFQ"
drag, startPoint x: 148, startPoint y: 49, endPoint x: 112, endPoint y: 117, distance: 76.8
click at [71, 47] on div "Home Orders R441920495 JPFQ" at bounding box center [88, 45] width 160 height 11
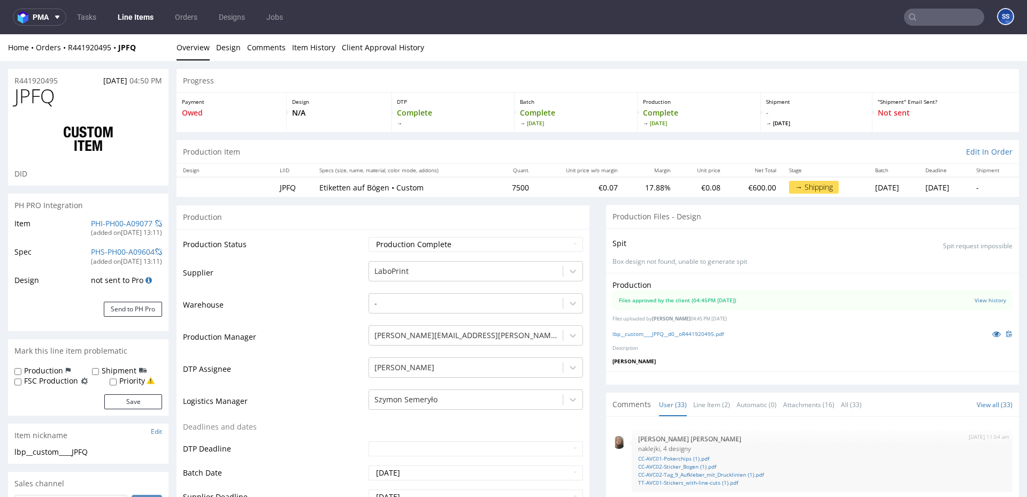
drag, startPoint x: 143, startPoint y: 50, endPoint x: 68, endPoint y: 50, distance: 75.4
click at [68, 50] on div "Home Orders R441920495 JPFQ" at bounding box center [88, 47] width 160 height 11
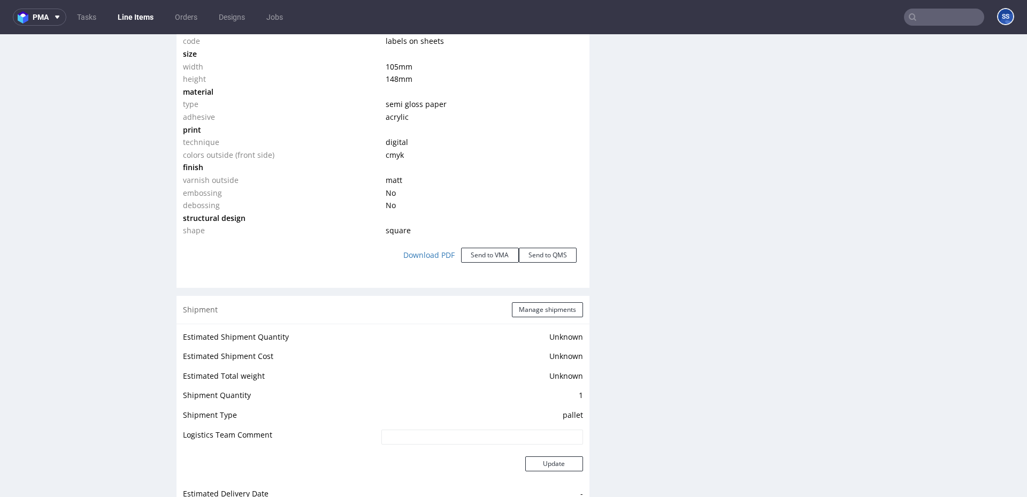
scroll to position [989, 0]
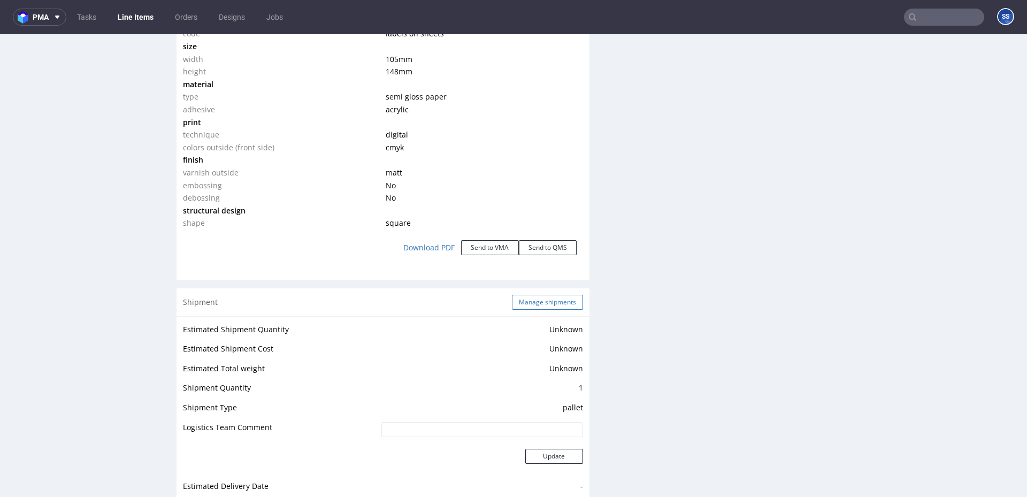
click at [533, 300] on button "Manage shipments" at bounding box center [547, 302] width 71 height 15
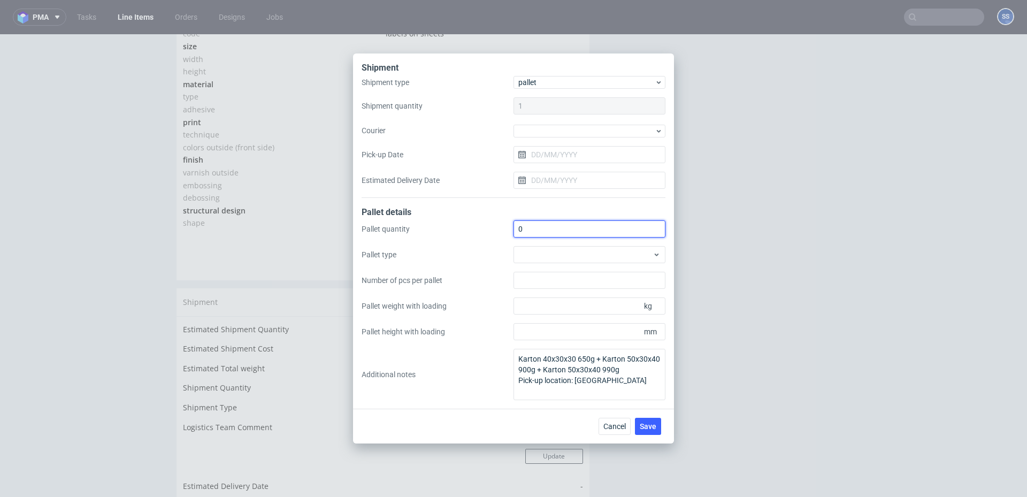
drag, startPoint x: 530, startPoint y: 229, endPoint x: 485, endPoint y: 228, distance: 45.5
click at [485, 228] on div "Pallet quantity 0 Pallet type Number of pcs per pallet Pallet weight with loadi…" at bounding box center [514, 310] width 304 height 180
click at [559, 80] on span "pallet" at bounding box center [586, 82] width 136 height 11
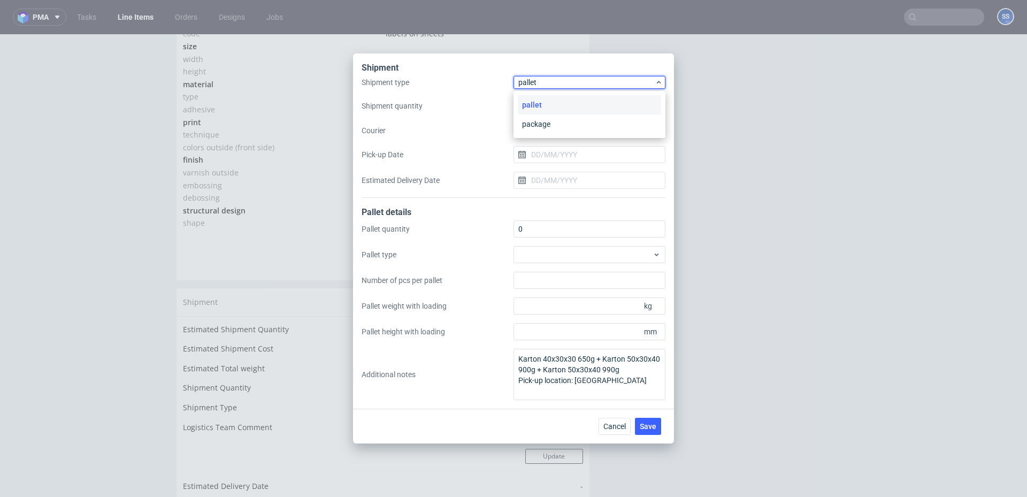
click at [475, 159] on label "Pick-up Date" at bounding box center [438, 154] width 152 height 11
click at [513, 159] on input "Pick-up Date" at bounding box center [589, 154] width 152 height 17
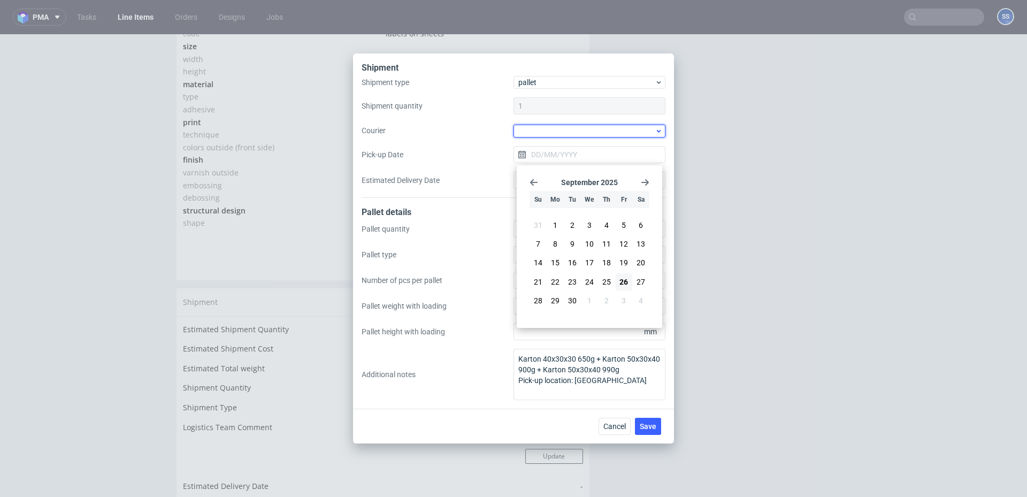
click at [547, 135] on div at bounding box center [589, 131] width 152 height 13
click at [549, 201] on div "UPS Pallets" at bounding box center [589, 205] width 143 height 19
click at [496, 154] on label "Pick-up Date" at bounding box center [438, 154] width 152 height 11
click at [513, 154] on input "Pick-up Date" at bounding box center [589, 153] width 152 height 17
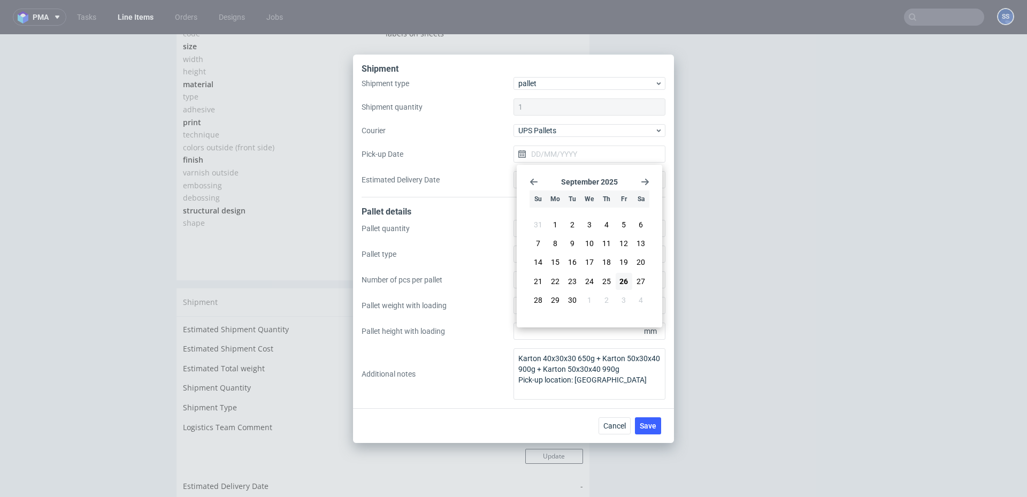
click at [488, 136] on div "Shipment type pallet Shipment quantity 1 Courier UPS Pallets Pick-up Date Estim…" at bounding box center [514, 137] width 304 height 120
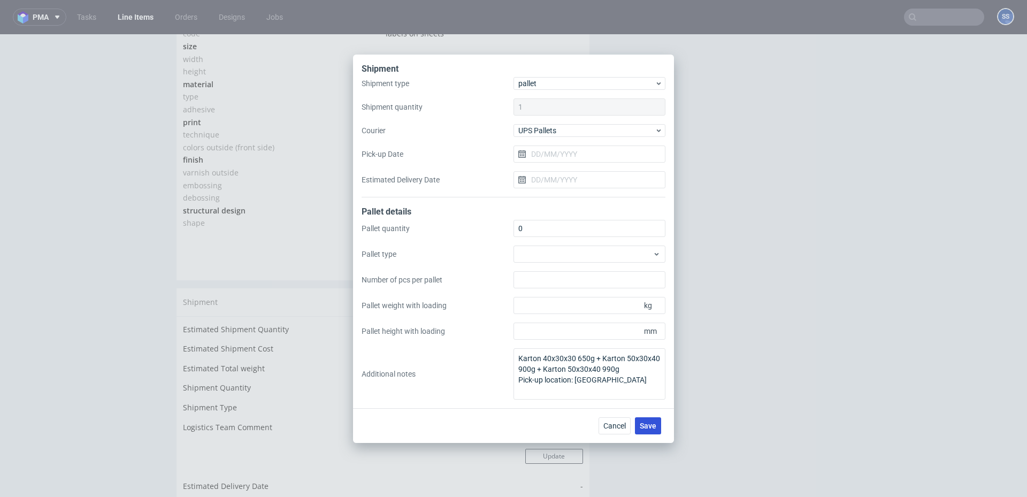
click at [651, 420] on button "Save" at bounding box center [648, 425] width 26 height 17
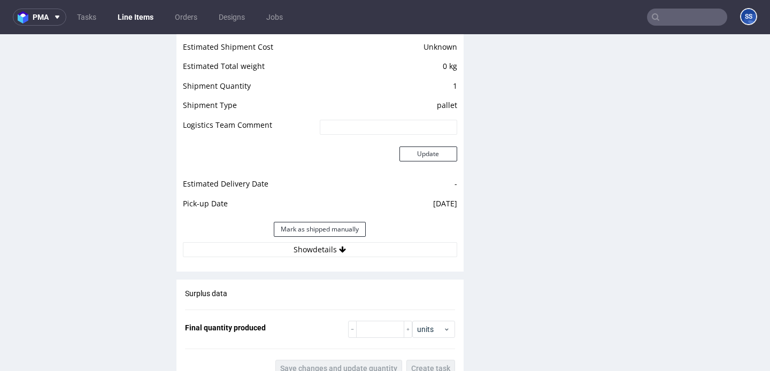
scroll to position [915, 0]
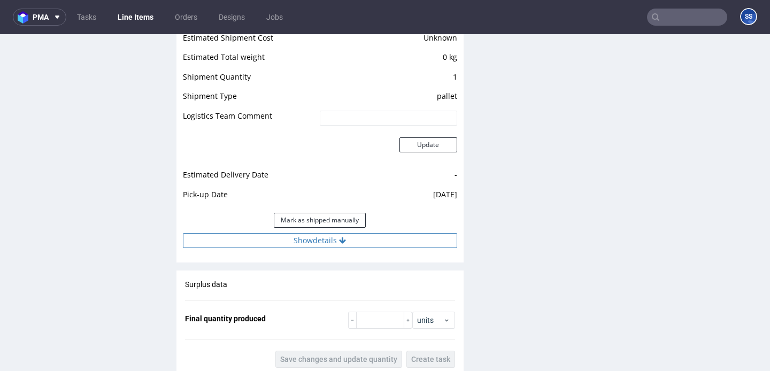
click at [312, 248] on button "Show details" at bounding box center [320, 240] width 274 height 15
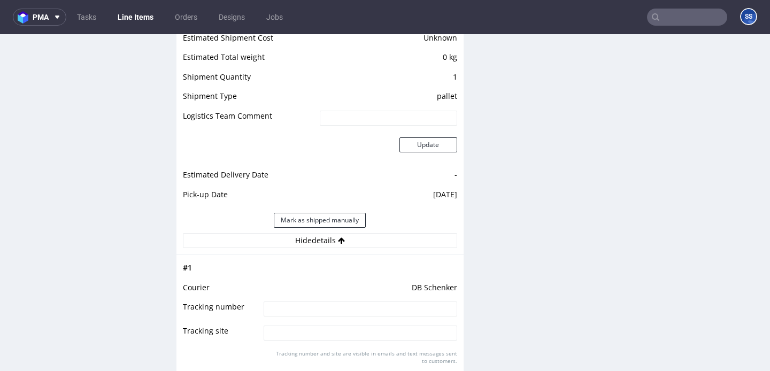
click at [275, 313] on input at bounding box center [360, 309] width 193 height 15
paste input "PLWAW509047019"
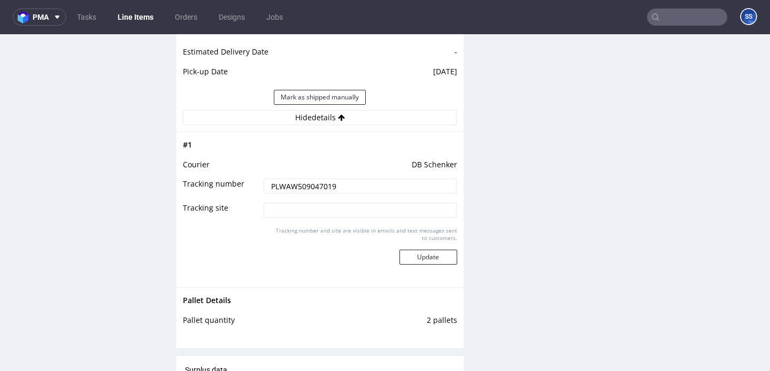
scroll to position [1040, 0]
type input "PLWAW509047019"
click at [411, 259] on button "Update" at bounding box center [429, 255] width 58 height 15
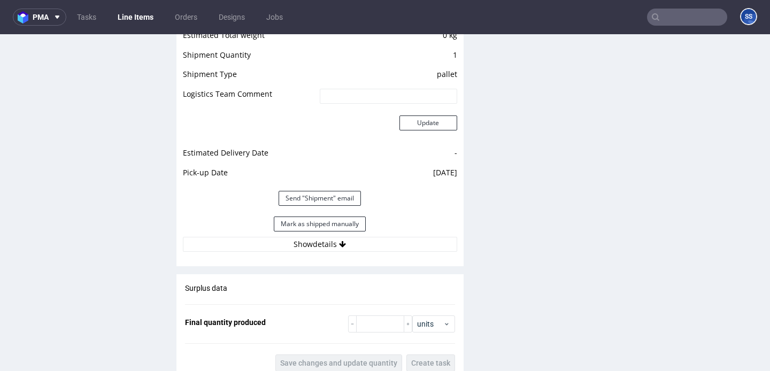
scroll to position [941, 0]
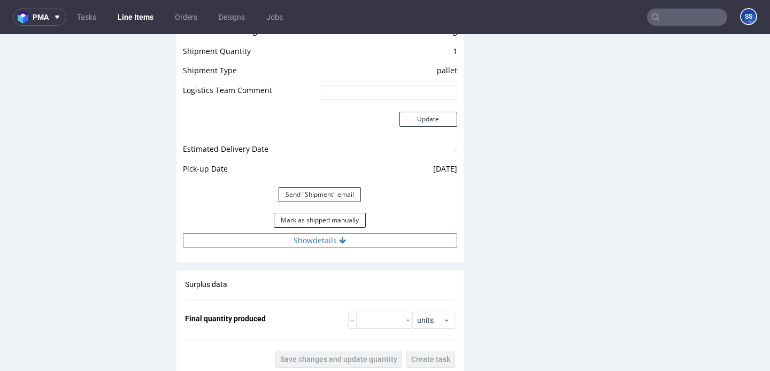
click at [297, 248] on button "Show details" at bounding box center [320, 240] width 274 height 15
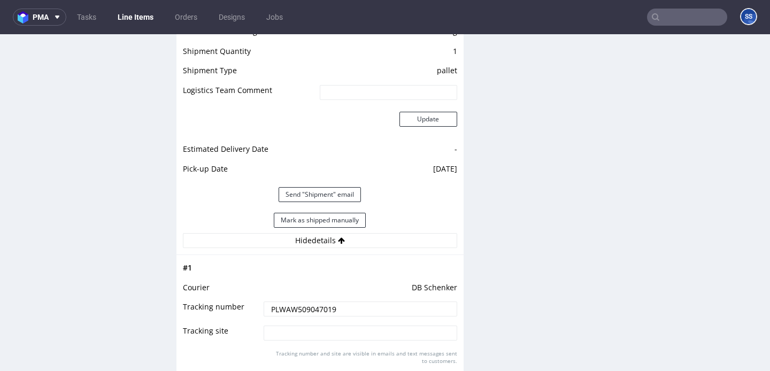
click at [139, 19] on link "Line Items" at bounding box center [135, 17] width 49 height 17
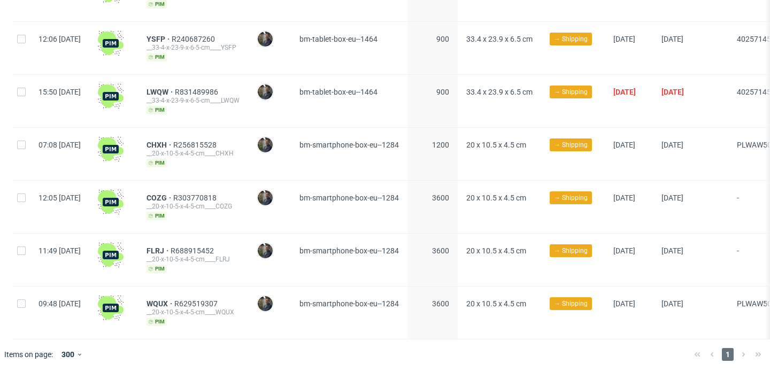
scroll to position [0, 3]
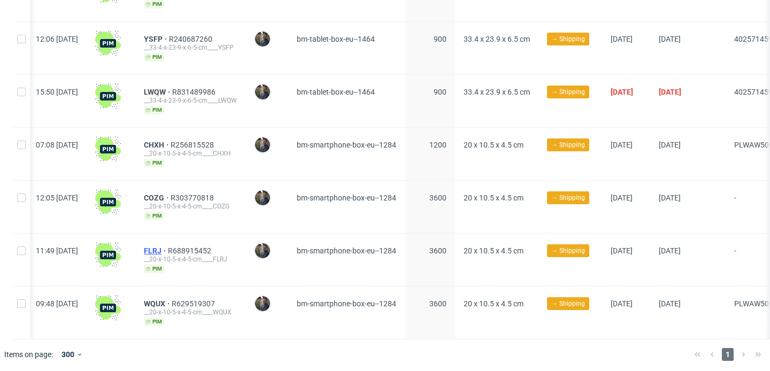
click at [180, 242] on div "FLRJ R688915452 __20-x-10-5-x-4-5-cm____FLRJ pim" at bounding box center [190, 260] width 110 height 52
click at [168, 250] on span "FLRJ" at bounding box center [156, 251] width 24 height 9
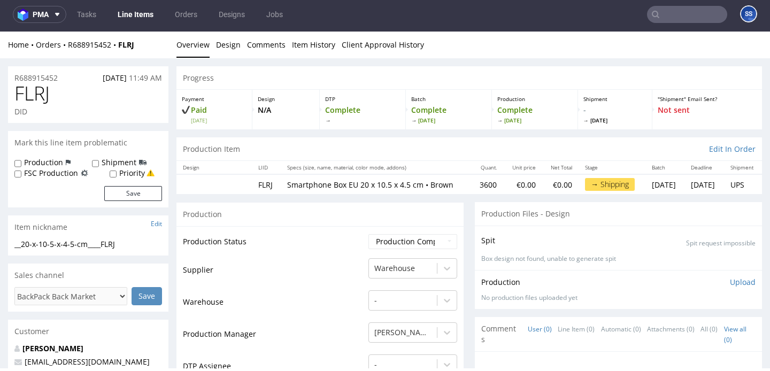
click at [132, 9] on link "Line Items" at bounding box center [135, 14] width 49 height 17
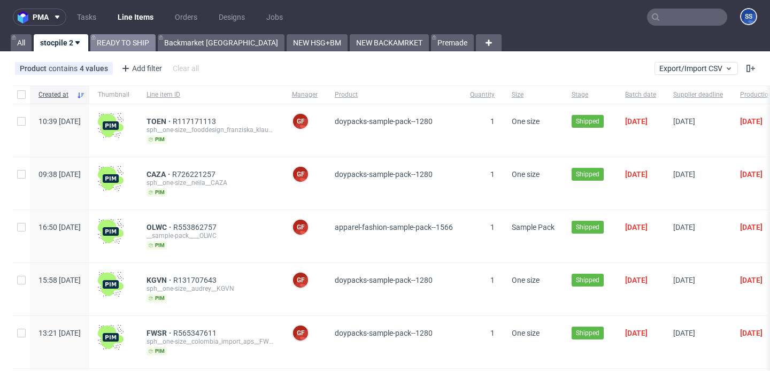
click at [128, 42] on link "READY TO SHIP" at bounding box center [122, 42] width 65 height 17
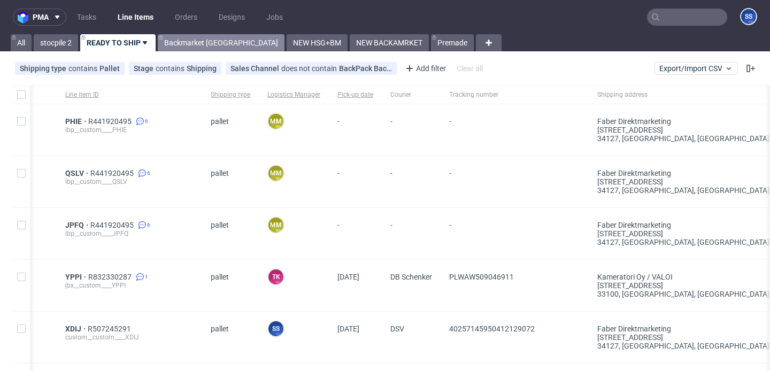
click at [198, 44] on link "Backmarket [GEOGRAPHIC_DATA]" at bounding box center [221, 42] width 127 height 17
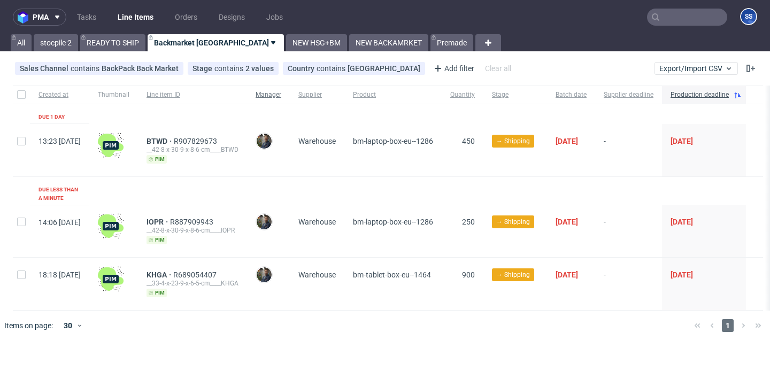
drag, startPoint x: 264, startPoint y: 50, endPoint x: 318, endPoint y: 99, distance: 73.1
click at [318, 99] on div "pma Tasks Line Items Orders Designs Jobs SS All stocpile 2 READY TO SHIP Backma…" at bounding box center [385, 185] width 770 height 371
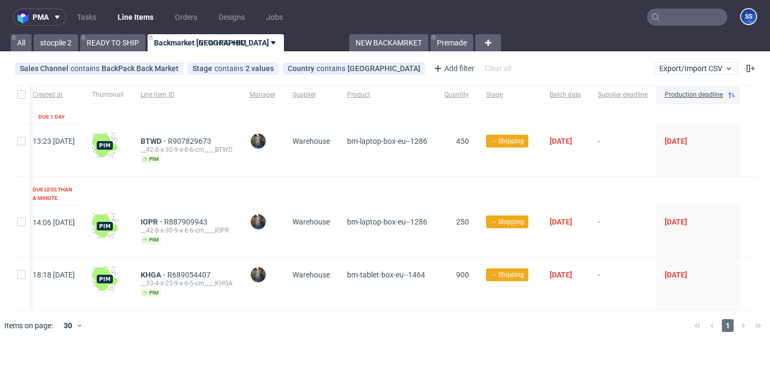
click at [247, 41] on div "All stocpile 2 READY TO SHIP Backmarket GB NEW HSG+BM NEW BACKAMRKET Premade" at bounding box center [241, 42] width 465 height 17
click at [286, 44] on link "NEW HSG+BM" at bounding box center [316, 42] width 61 height 17
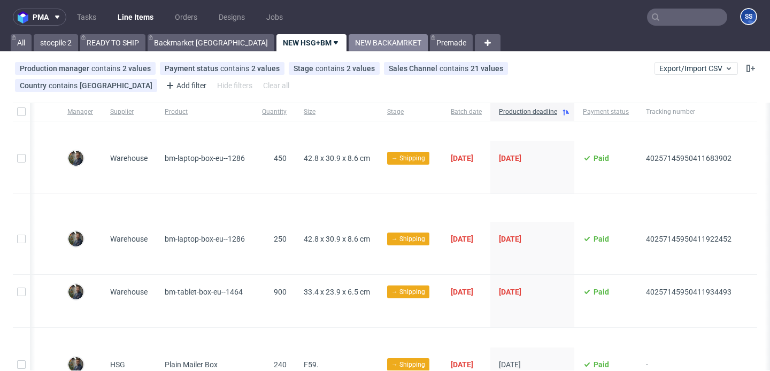
click at [349, 38] on link "NEW BACKAMRKET" at bounding box center [388, 42] width 79 height 17
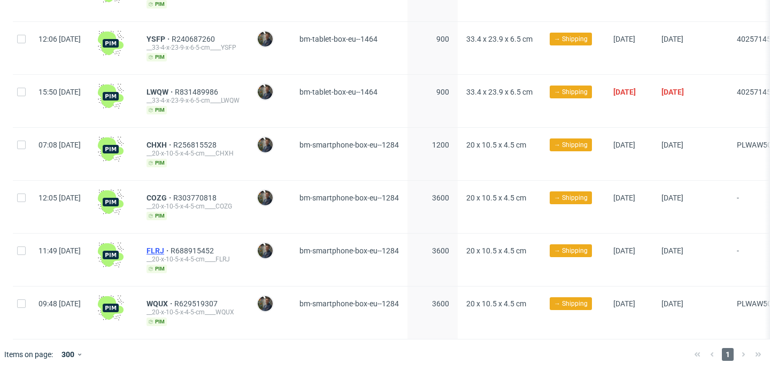
click at [171, 247] on span "FLRJ" at bounding box center [159, 251] width 24 height 9
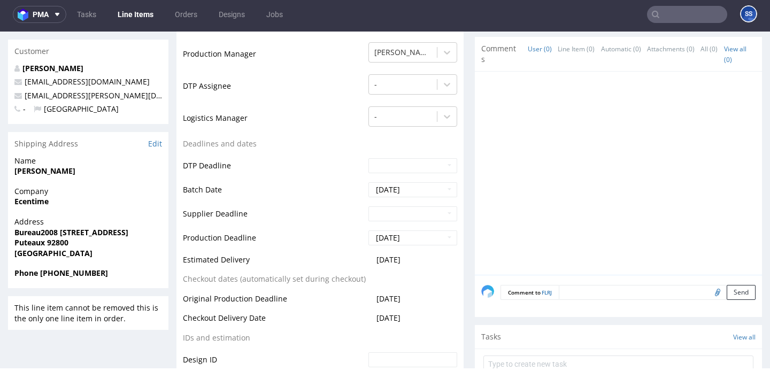
scroll to position [281, 0]
click at [39, 203] on strong "Ecentime" at bounding box center [31, 200] width 34 height 10
copy strong "Ecentime"
click at [22, 167] on strong "Ethan WANG" at bounding box center [44, 170] width 61 height 10
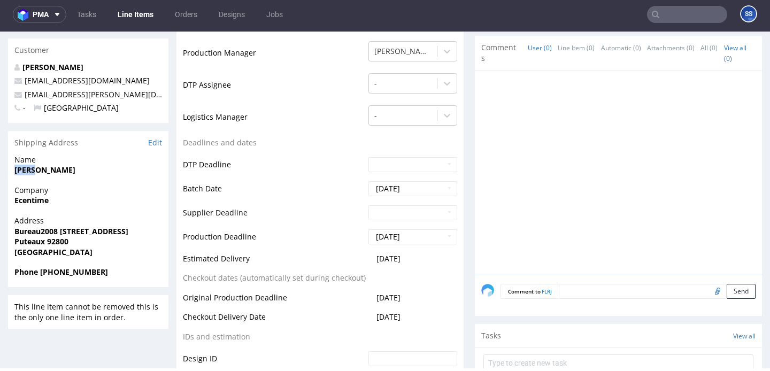
click at [22, 167] on strong "Ethan WANG" at bounding box center [44, 170] width 61 height 10
copy strong "Ethan WANG"
click at [47, 230] on strong "Bureau2008 56 route de la demi lune" at bounding box center [71, 231] width 114 height 10
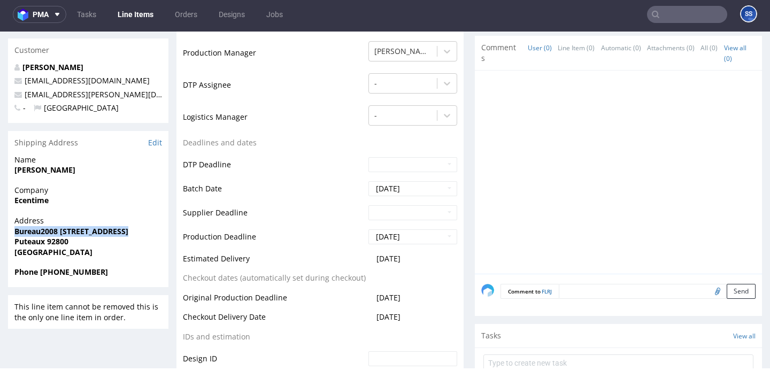
click at [47, 230] on strong "Bureau2008 56 route de la demi lune" at bounding box center [71, 231] width 114 height 10
copy strong "Bureau2008 56 route de la demi lune"
click at [64, 241] on strong "Puteaux 92800" at bounding box center [41, 241] width 54 height 10
copy strong "92800"
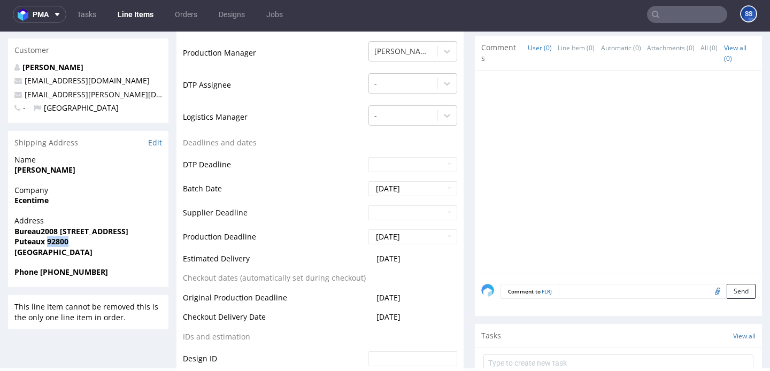
click at [34, 242] on strong "Puteaux 92800" at bounding box center [41, 241] width 54 height 10
copy strong "Puteaux"
drag, startPoint x: 67, startPoint y: 93, endPoint x: 525, endPoint y: 49, distance: 460.4
click at [23, 96] on p "fortunest.maria@outlook.com" at bounding box center [88, 94] width 148 height 11
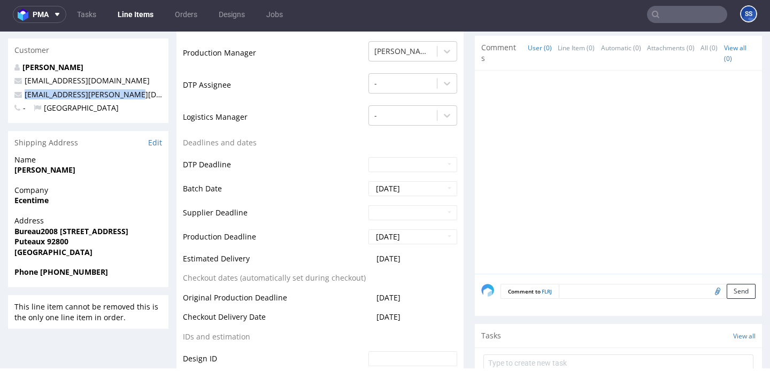
copy link "fortunest.maria@outlook.com"
copy strong "+33 651119582"
drag, startPoint x: 122, startPoint y: 273, endPoint x: 186, endPoint y: 260, distance: 65.0
click at [40, 275] on span "Phone +33 651119582" at bounding box center [88, 272] width 148 height 11
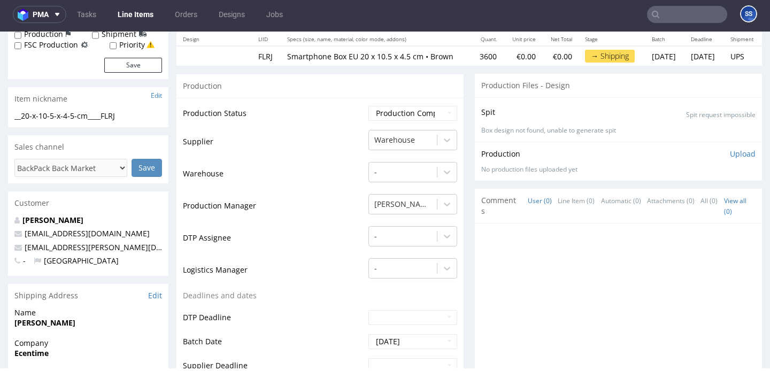
scroll to position [0, 0]
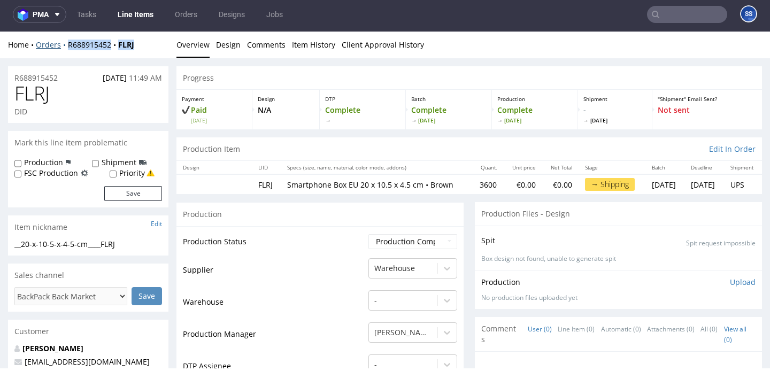
drag, startPoint x: 135, startPoint y: 47, endPoint x: 235, endPoint y: 47, distance: 99.5
click at [65, 47] on div "Home Orders R688915452 FLRJ" at bounding box center [88, 45] width 160 height 11
copy div "R688915452 FLRJ"
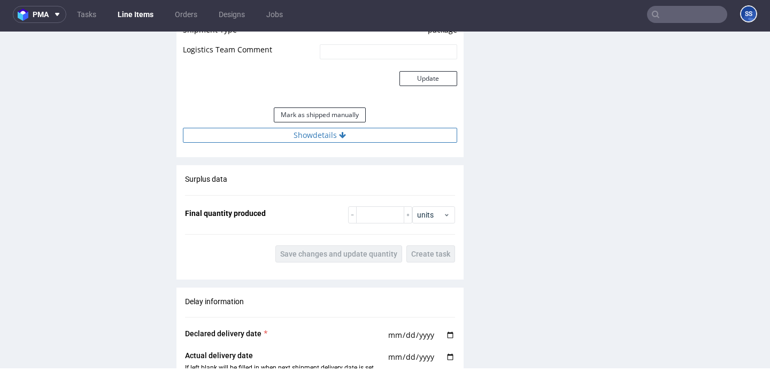
click at [369, 143] on button "Show details" at bounding box center [320, 135] width 274 height 15
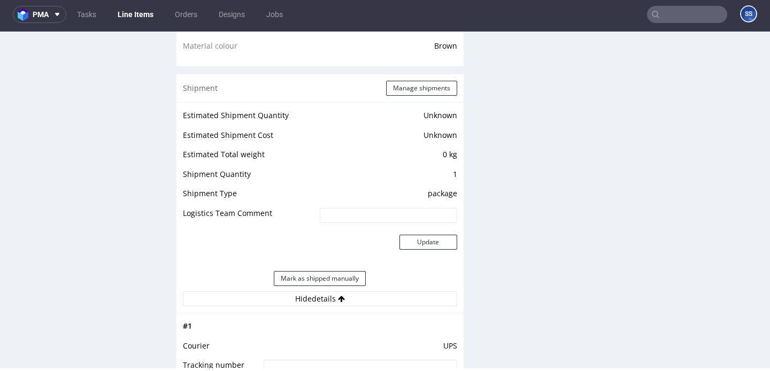
scroll to position [809, 0]
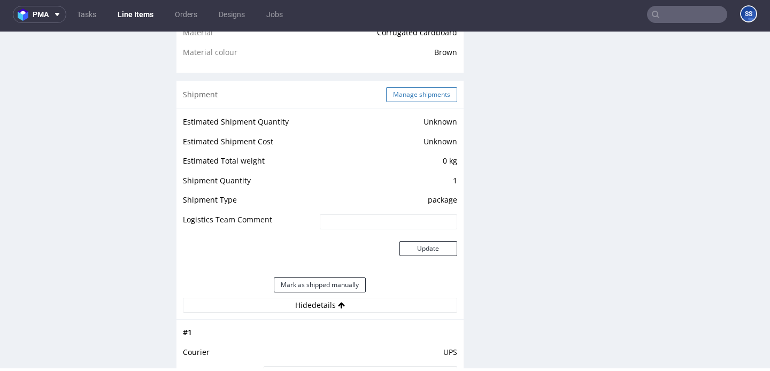
click at [412, 102] on button "Manage shipments" at bounding box center [421, 94] width 71 height 15
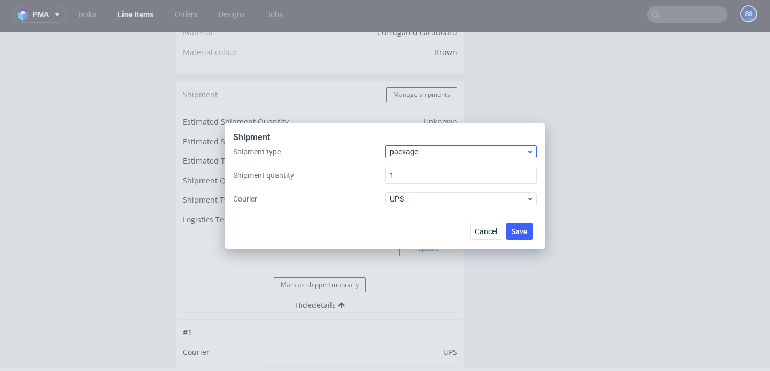
click at [449, 151] on span "package" at bounding box center [458, 152] width 136 height 11
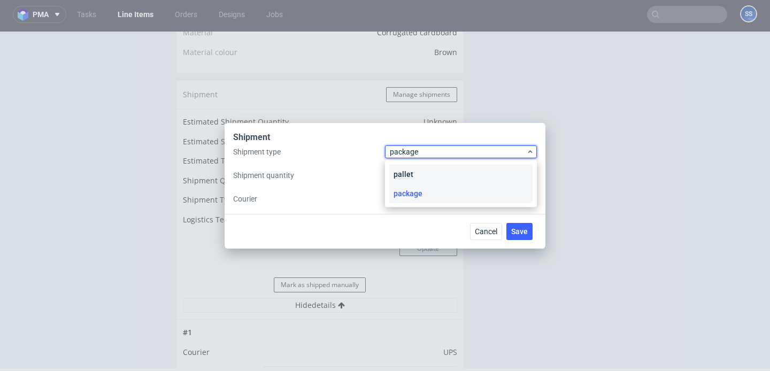
click at [430, 171] on div "pallet" at bounding box center [460, 174] width 143 height 19
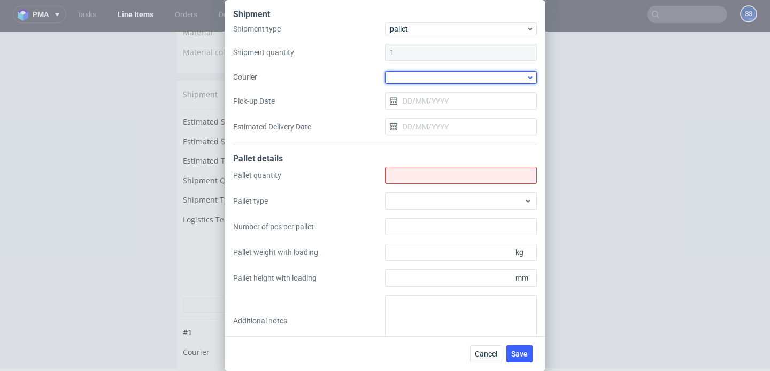
click at [415, 75] on div at bounding box center [461, 77] width 152 height 13
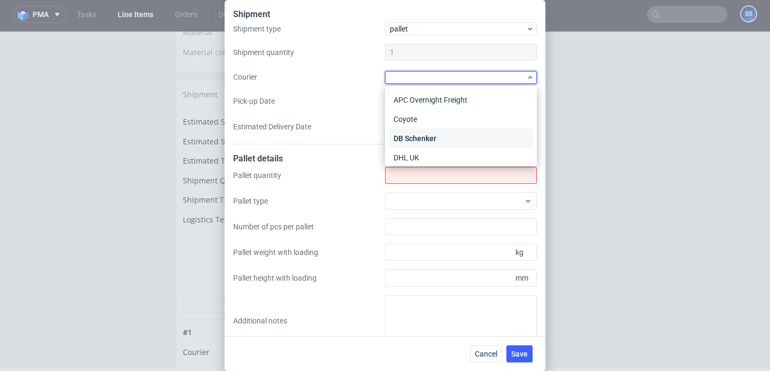
click at [445, 141] on div "DB Schenker" at bounding box center [460, 138] width 143 height 19
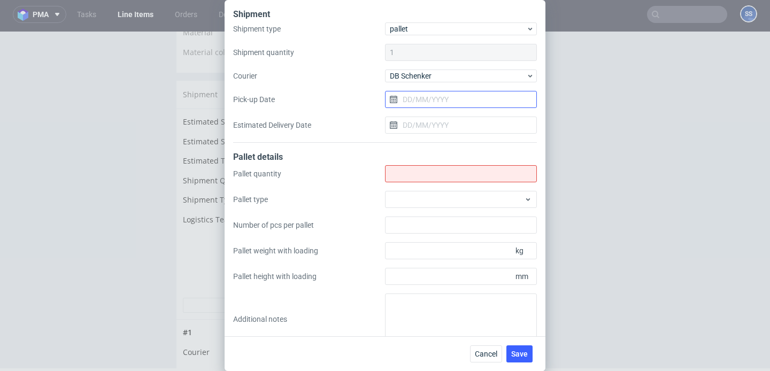
click at [417, 94] on input "Pick-up Date" at bounding box center [461, 99] width 152 height 17
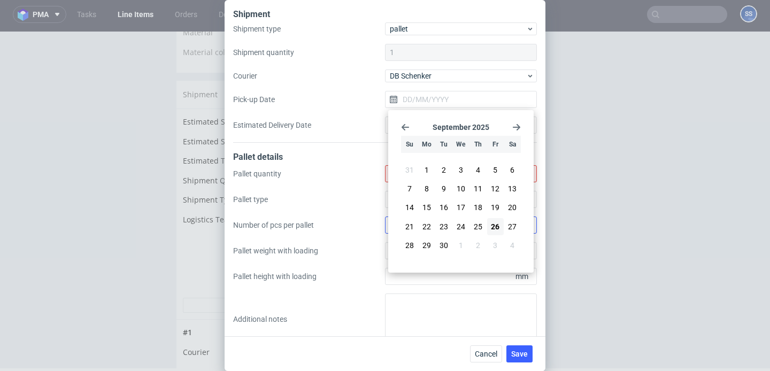
drag, startPoint x: 425, startPoint y: 244, endPoint x: 435, endPoint y: 229, distance: 17.7
click at [425, 244] on span "29" at bounding box center [427, 245] width 9 height 11
type input "[DATE]"
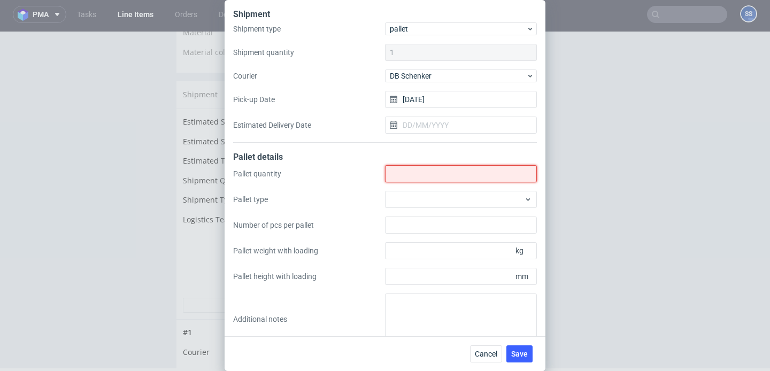
click at [430, 177] on input "Shipment type" at bounding box center [461, 173] width 152 height 17
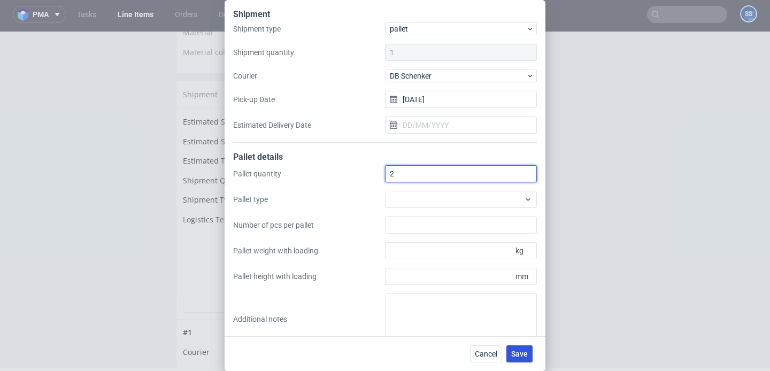
type input "2"
click at [521, 354] on span "Save" at bounding box center [519, 353] width 17 height 7
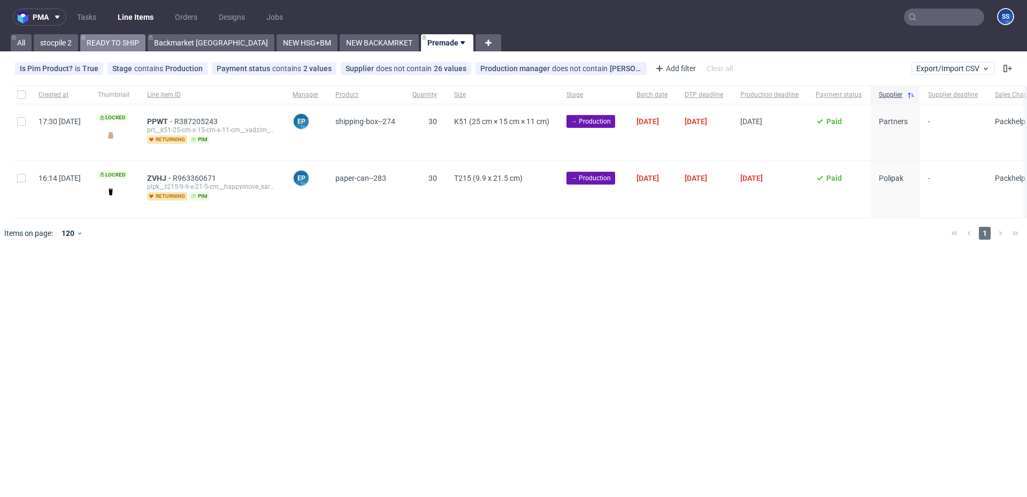
click at [127, 41] on link "READY TO SHIP" at bounding box center [112, 42] width 65 height 17
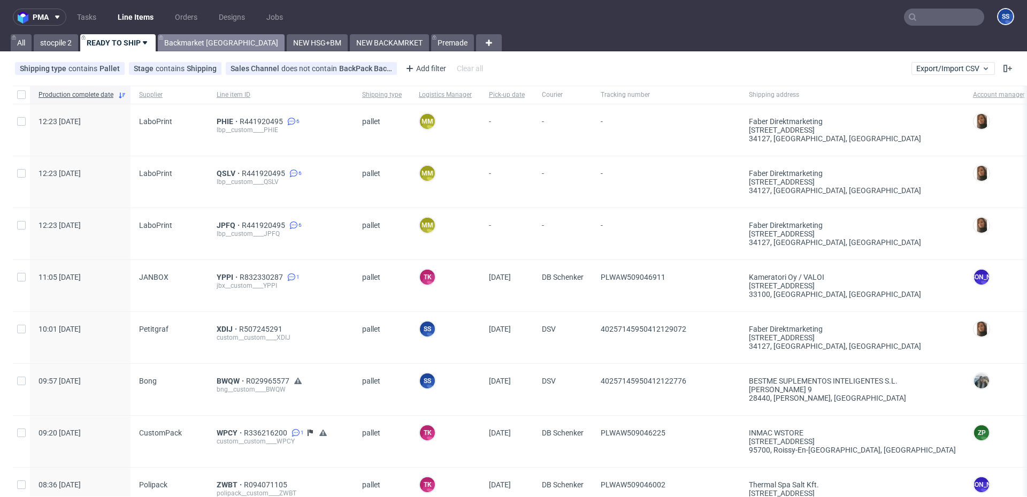
click at [204, 40] on link "Backmarket [GEOGRAPHIC_DATA]" at bounding box center [221, 42] width 127 height 17
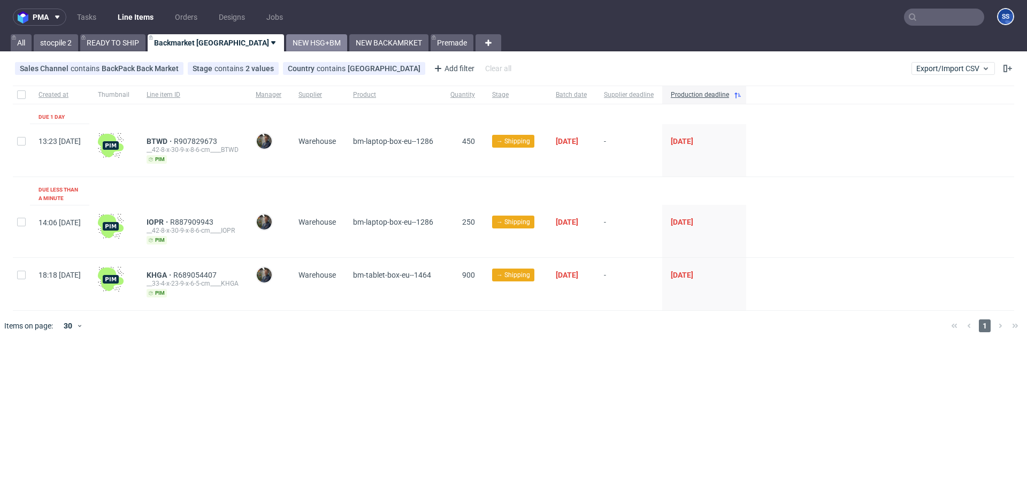
click at [286, 41] on link "NEW HSG+BM" at bounding box center [316, 42] width 61 height 17
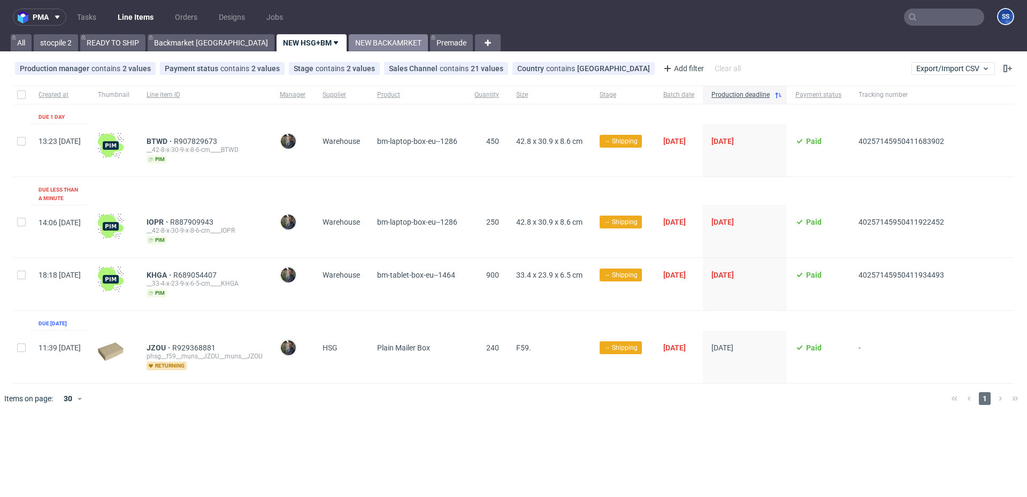
click at [349, 41] on link "NEW BACKAMRKET" at bounding box center [388, 42] width 79 height 17
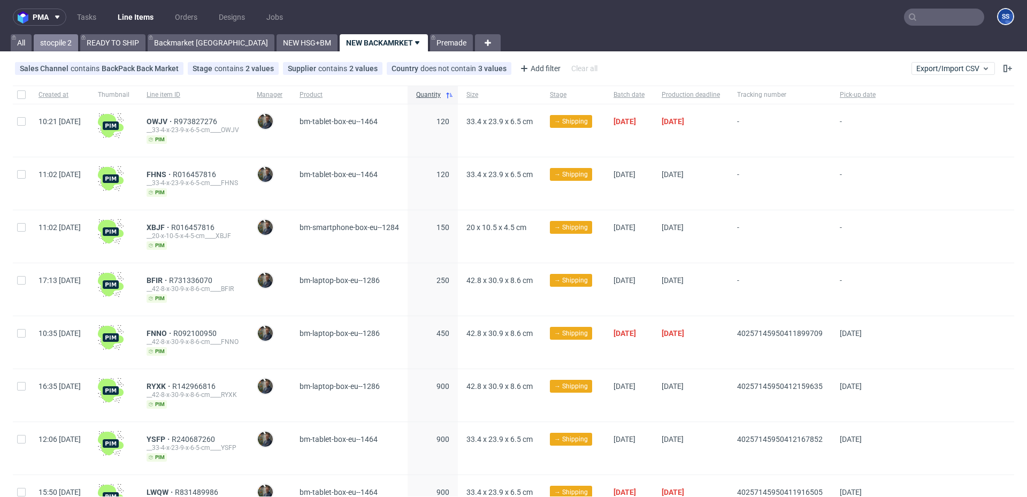
click at [71, 44] on link "stocpile 2" at bounding box center [56, 42] width 44 height 17
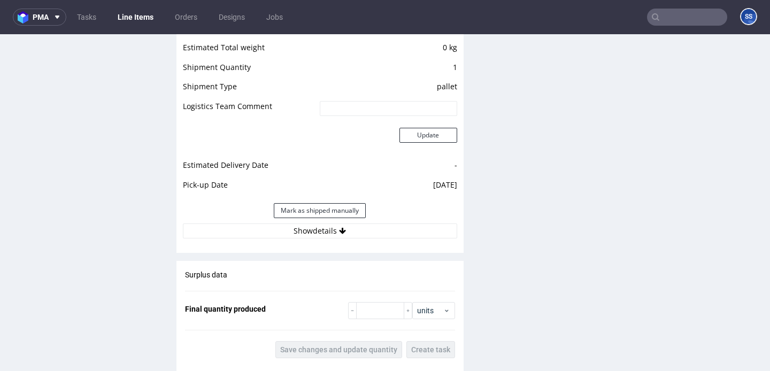
scroll to position [946, 0]
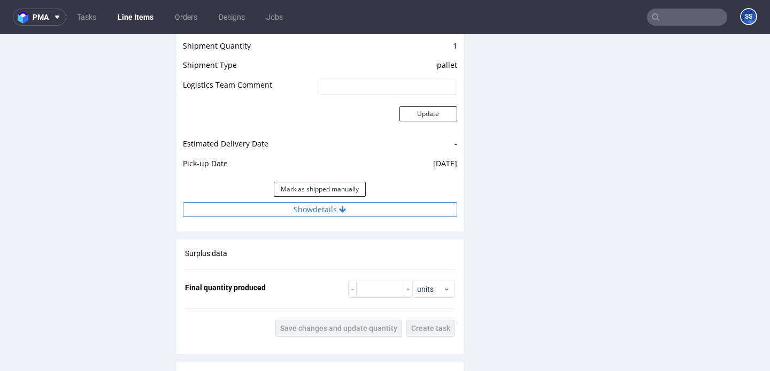
click at [344, 217] on button "Show details" at bounding box center [320, 209] width 274 height 15
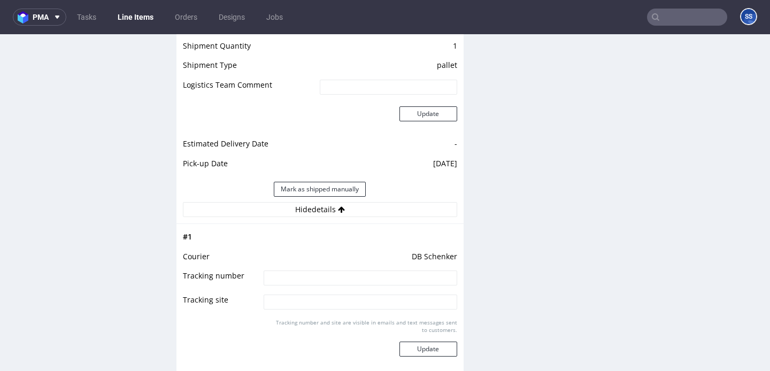
click at [327, 282] on input at bounding box center [360, 278] width 193 height 15
paste input "PLWAW509047120"
type input "PLWAW509047120"
click at [432, 354] on button "Update" at bounding box center [429, 349] width 58 height 15
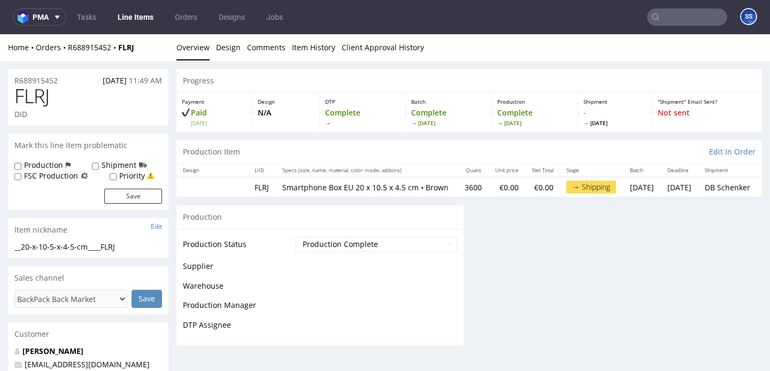
scroll to position [817, 0]
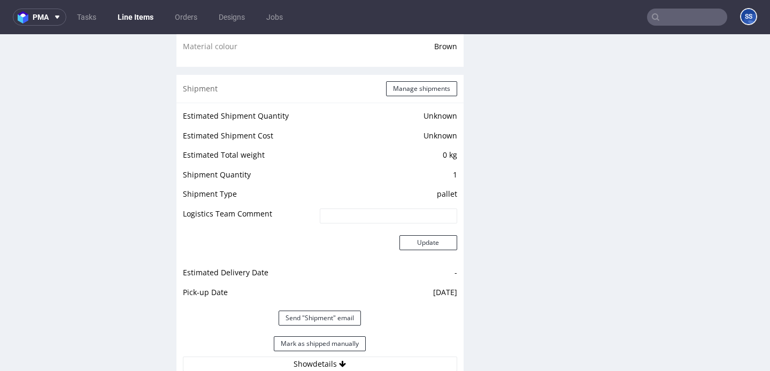
click at [138, 14] on link "Line Items" at bounding box center [135, 17] width 49 height 17
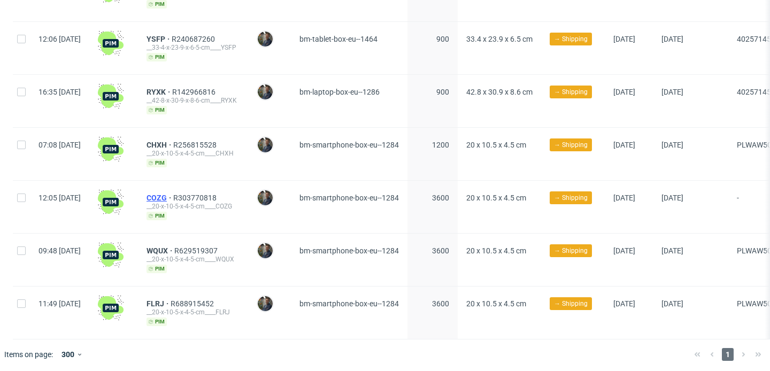
click at [173, 194] on span "COZG" at bounding box center [160, 198] width 27 height 9
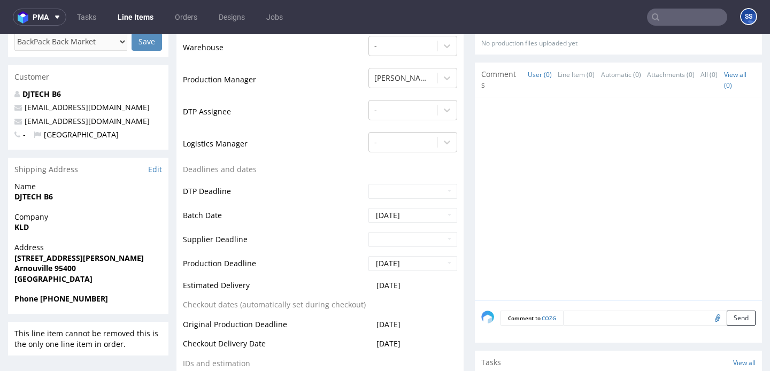
scroll to position [262, 0]
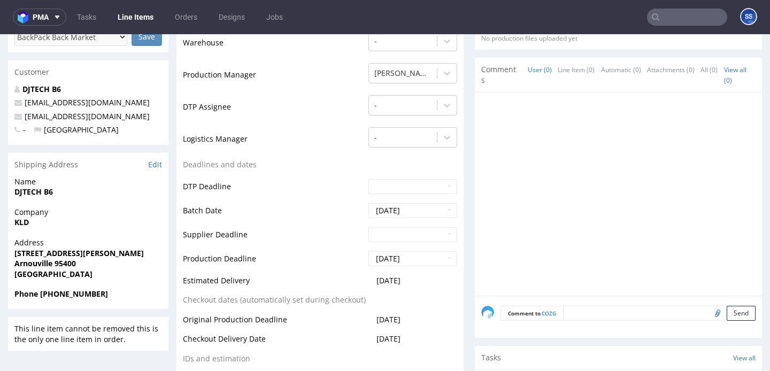
click at [30, 226] on span "KLD" at bounding box center [88, 222] width 148 height 11
click at [25, 222] on strong "KLD" at bounding box center [21, 222] width 14 height 10
copy strong "KLD"
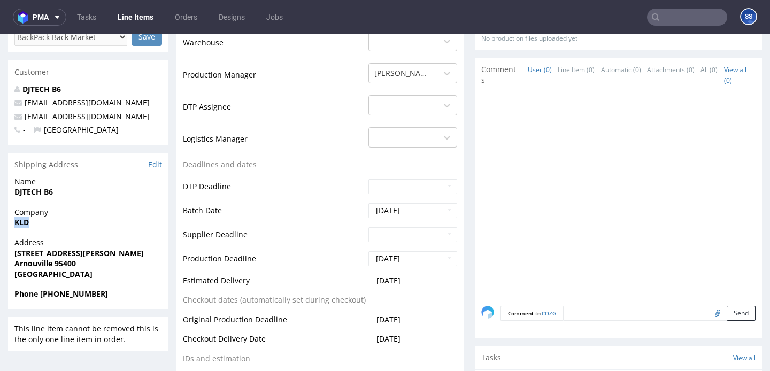
click at [32, 187] on span "DJTECH B6" at bounding box center [88, 192] width 148 height 11
click at [40, 190] on strong "DJTECH B6" at bounding box center [33, 192] width 39 height 10
click at [39, 190] on strong "DJTECH B6" at bounding box center [33, 192] width 39 height 10
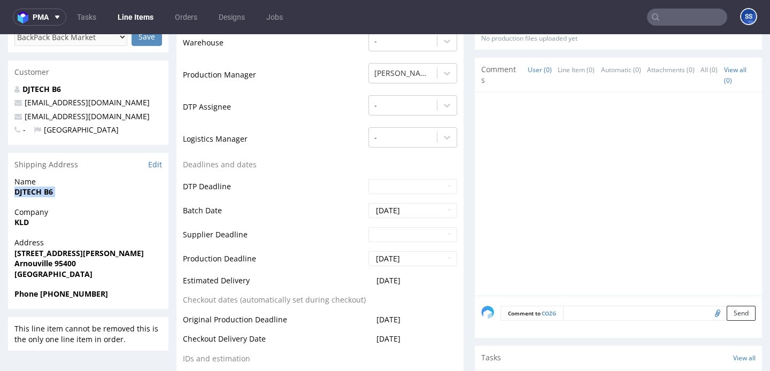
click at [39, 190] on strong "DJTECH B6" at bounding box center [33, 192] width 39 height 10
copy strong "DJTECH B6"
click at [66, 264] on strong "Arnouville 95400" at bounding box center [45, 263] width 62 height 10
copy strong "95400"
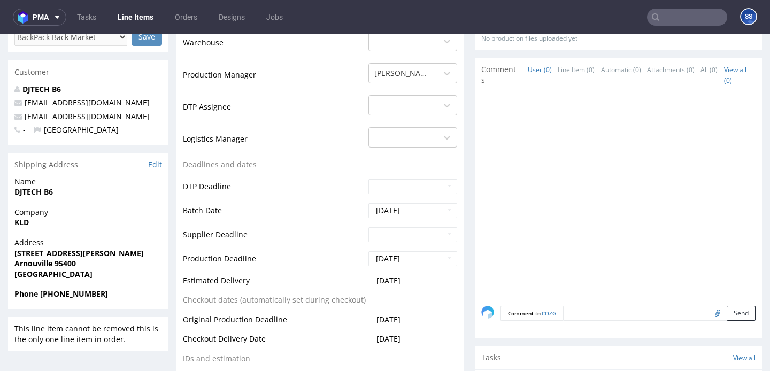
click at [43, 250] on strong "[STREET_ADDRESS][PERSON_NAME]" at bounding box center [78, 253] width 129 height 10
copy strong "[STREET_ADDRESS][PERSON_NAME]"
drag, startPoint x: 131, startPoint y: 118, endPoint x: 22, endPoint y: 118, distance: 108.0
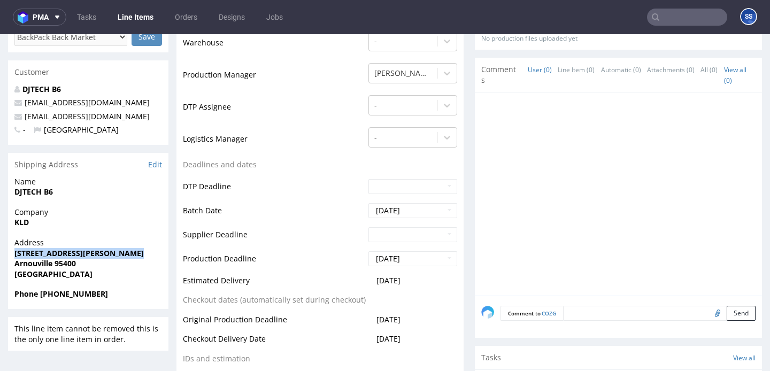
click at [17, 118] on p "[EMAIL_ADDRESS][DOMAIN_NAME]" at bounding box center [88, 116] width 148 height 11
copy span "[EMAIL_ADDRESS][DOMAIN_NAME]"
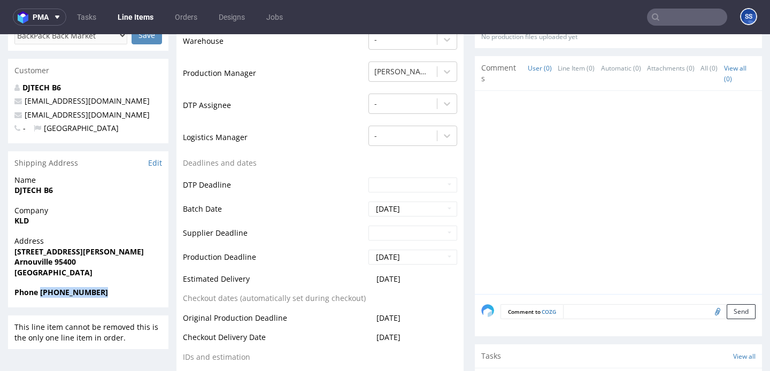
drag, startPoint x: 101, startPoint y: 293, endPoint x: 45, endPoint y: 290, distance: 55.7
click at [40, 290] on strong "Phone [PHONE_NUMBER]" at bounding box center [61, 292] width 94 height 10
copy strong "+33 0781981508"
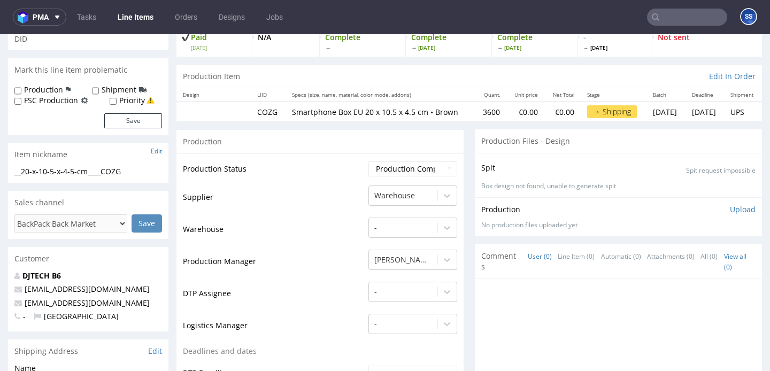
scroll to position [0, 0]
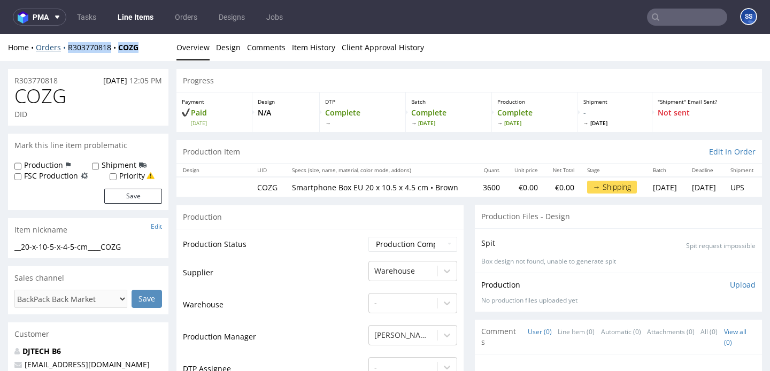
drag, startPoint x: 148, startPoint y: 49, endPoint x: 66, endPoint y: 50, distance: 81.3
click at [66, 50] on div "Home Orders R303770818 COZG" at bounding box center [88, 47] width 160 height 11
copy div "R303770818 COZG"
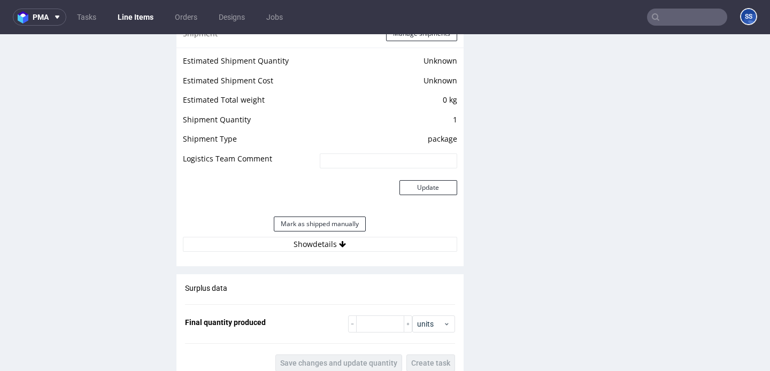
scroll to position [868, 0]
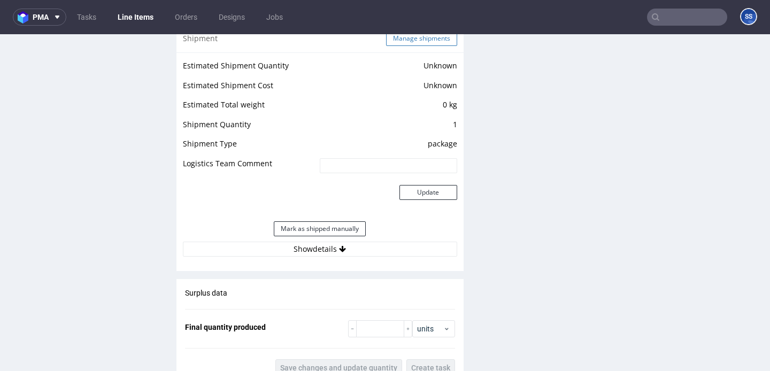
click at [408, 46] on button "Manage shipments" at bounding box center [421, 38] width 71 height 15
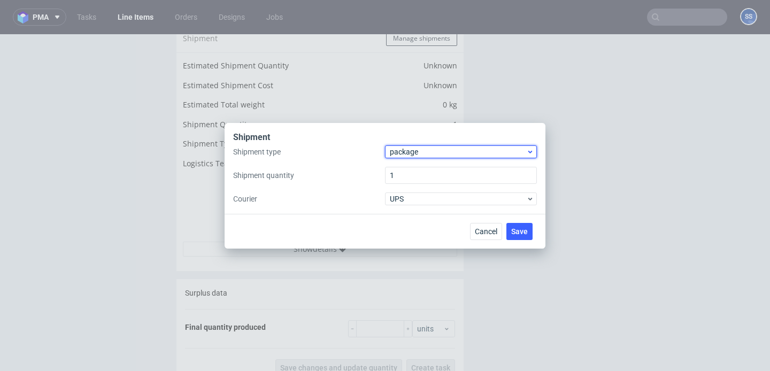
click at [433, 148] on span "package" at bounding box center [458, 152] width 136 height 11
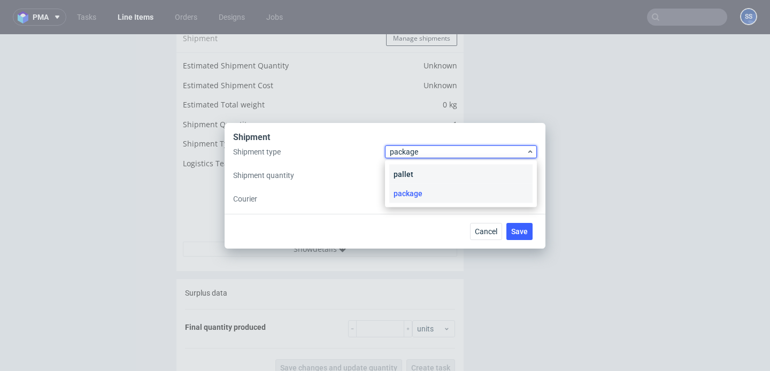
click at [438, 173] on div "pallet" at bounding box center [460, 174] width 143 height 19
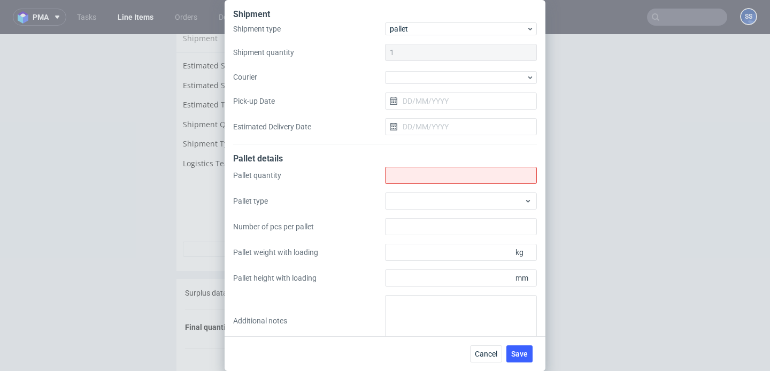
click at [411, 64] on div "Shipment type pallet Shipment quantity 1 Courier Pick-up Date Estimated Deliver…" at bounding box center [385, 83] width 304 height 122
click at [413, 73] on div at bounding box center [461, 77] width 152 height 13
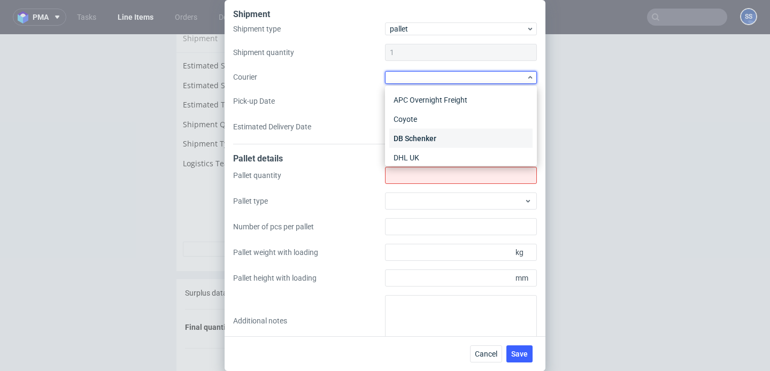
click at [436, 133] on div "DB Schenker" at bounding box center [460, 138] width 143 height 19
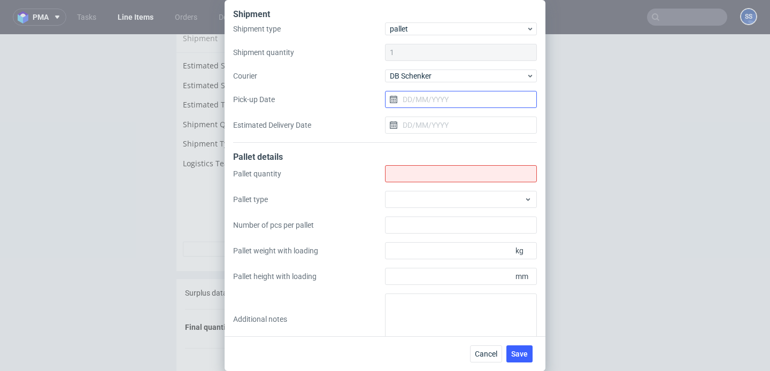
click at [418, 102] on input "Pick-up Date" at bounding box center [461, 99] width 152 height 17
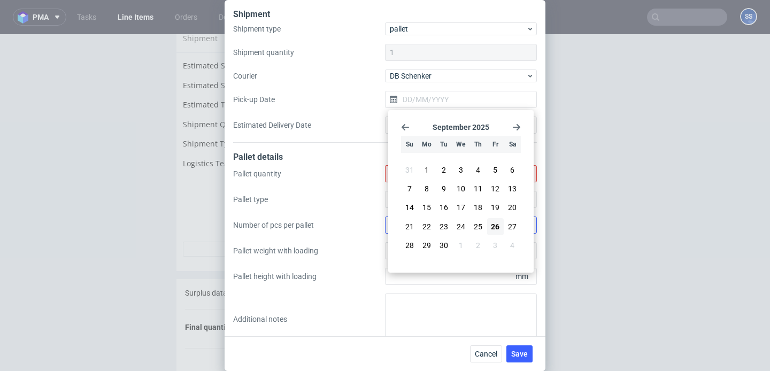
drag, startPoint x: 428, startPoint y: 245, endPoint x: 429, endPoint y: 231, distance: 14.5
click at [428, 245] on span "29" at bounding box center [427, 245] width 9 height 11
type input "[DATE]"
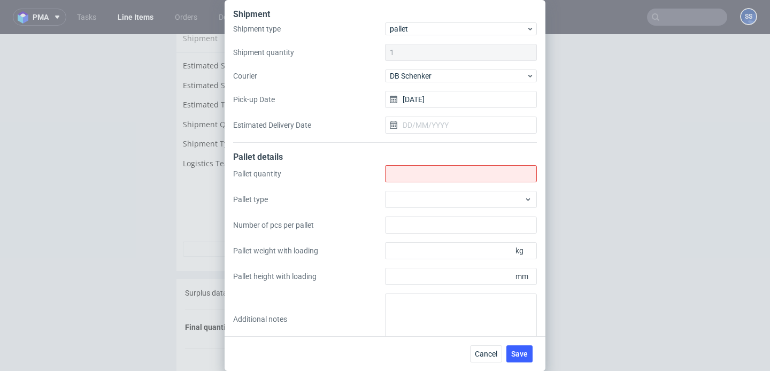
click at [426, 161] on div "Pallet details" at bounding box center [385, 158] width 304 height 14
click at [423, 175] on input "Shipment type" at bounding box center [461, 173] width 152 height 17
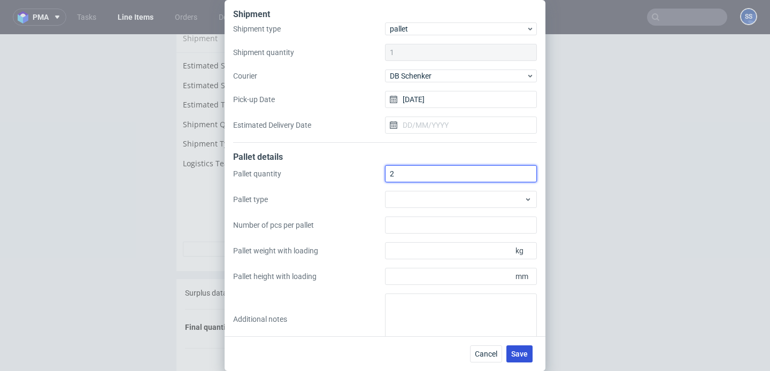
type input "2"
click at [526, 356] on span "Save" at bounding box center [519, 353] width 17 height 7
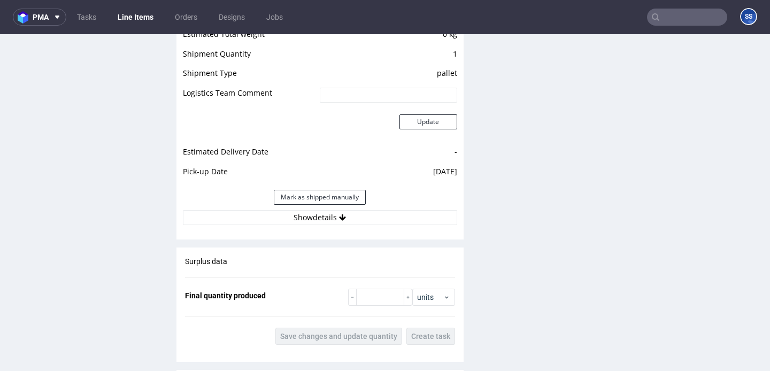
scroll to position [944, 0]
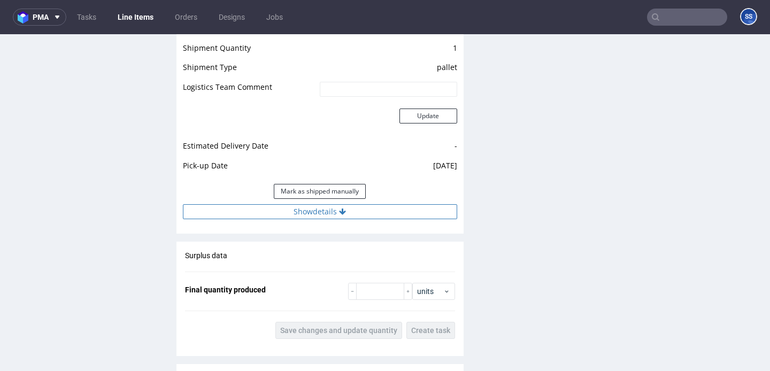
click at [346, 219] on button "Show details" at bounding box center [320, 211] width 274 height 15
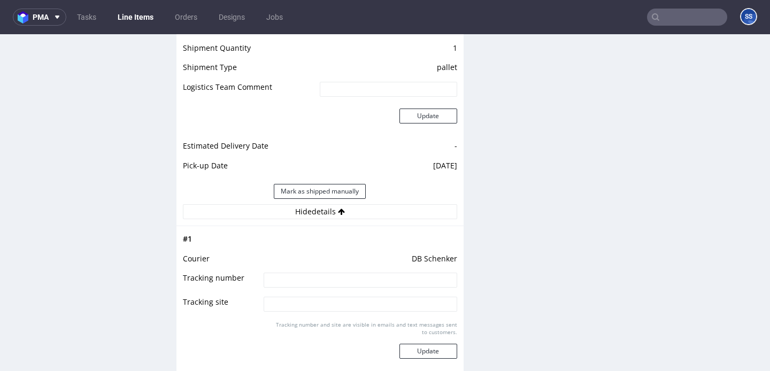
click at [337, 282] on input at bounding box center [360, 280] width 193 height 15
paste input "PLWAW509047133"
type input "PLWAW509047133"
click at [426, 358] on button "Update" at bounding box center [429, 351] width 58 height 15
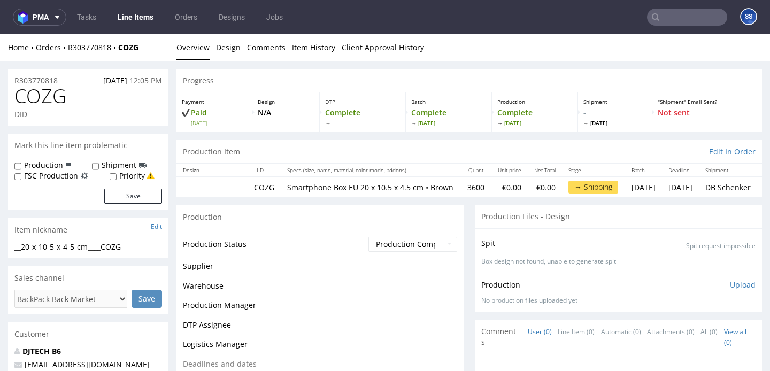
scroll to position [817, 0]
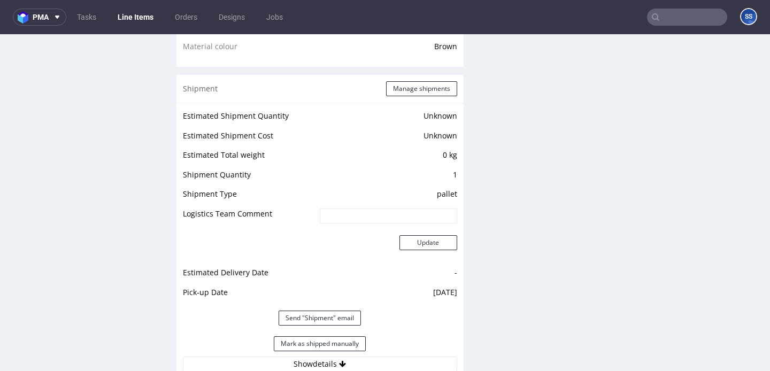
click at [142, 20] on link "Line Items" at bounding box center [135, 17] width 49 height 17
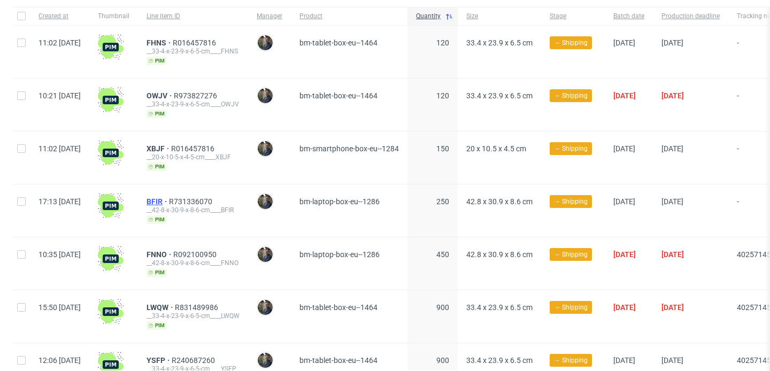
click at [169, 198] on span "BFIR" at bounding box center [158, 201] width 22 height 9
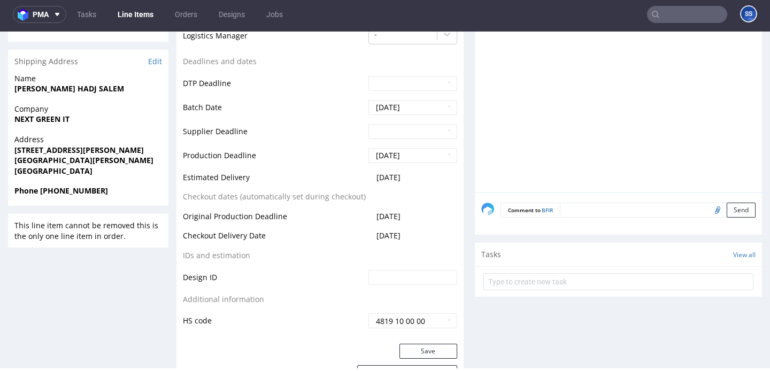
scroll to position [364, 0]
click at [59, 117] on strong "NEXT GREEN IT" at bounding box center [41, 118] width 55 height 10
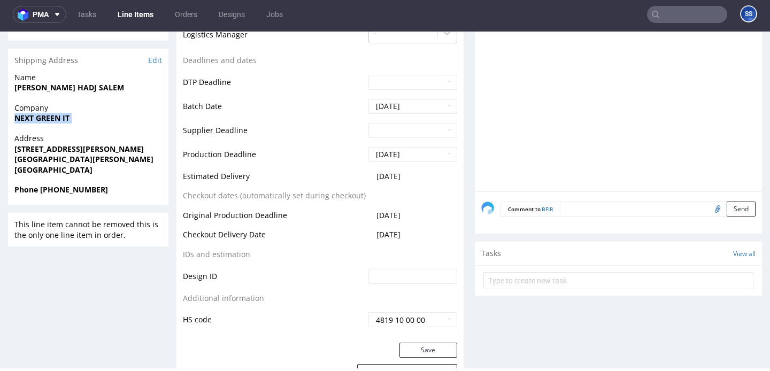
click at [59, 117] on strong "NEXT GREEN IT" at bounding box center [41, 118] width 55 height 10
copy strong "NEXT GREEN IT"
click at [55, 147] on strong "[STREET_ADDRESS][PERSON_NAME]" at bounding box center [78, 149] width 129 height 10
click at [55, 147] on strong "1 Rue Alexander Fleming" at bounding box center [78, 149] width 129 height 10
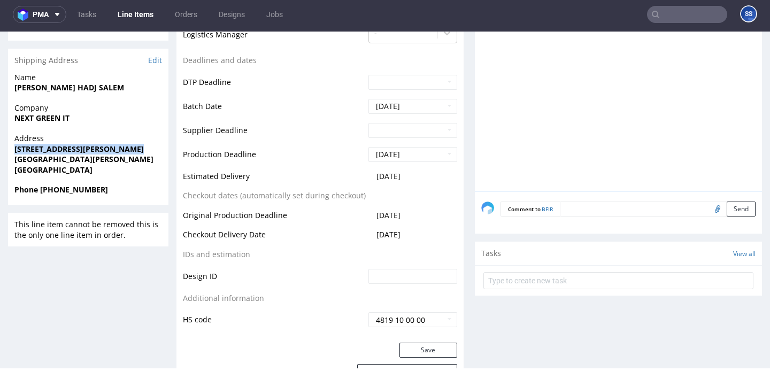
copy strong "1 Rue Alexander Fleming"
drag, startPoint x: 76, startPoint y: 159, endPoint x: 0, endPoint y: 152, distance: 76.3
copy p "1 Rue Alexander Fleming Neuilly Plaisance"
drag, startPoint x: 69, startPoint y: 148, endPoint x: 54, endPoint y: 147, distance: 15.0
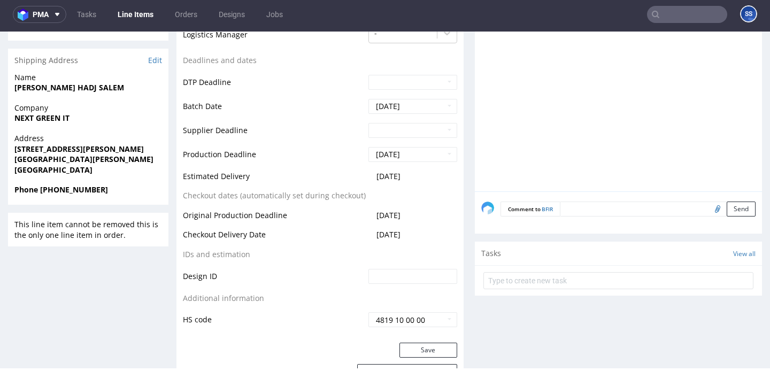
click at [61, 149] on strong "1 Rue Alexander Fleming" at bounding box center [78, 149] width 129 height 10
drag, startPoint x: 12, startPoint y: 158, endPoint x: 91, endPoint y: 154, distance: 78.7
click at [76, 158] on div "Address 1 Rue Alexander Fleming Neuilly Plaisance 93360 France" at bounding box center [88, 158] width 160 height 51
copy strong "Neuilly Plaisance"
click at [94, 159] on strong "Neuilly Plaisance 93360" at bounding box center [83, 159] width 139 height 10
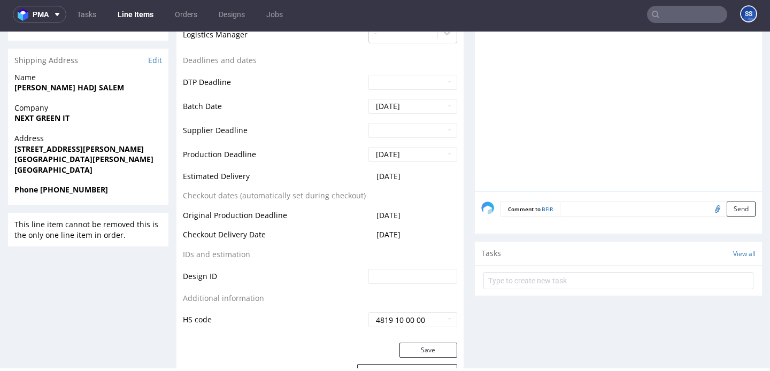
click at [94, 159] on strong "Neuilly Plaisance 93360" at bounding box center [83, 159] width 139 height 10
copy strong "93360"
drag, startPoint x: 16, startPoint y: 88, endPoint x: 160, endPoint y: 91, distance: 143.9
click at [160, 91] on span "Aymen BEN HADJ SALEM" at bounding box center [88, 87] width 148 height 11
copy strong "Aymen BEN HADJ SALEM"
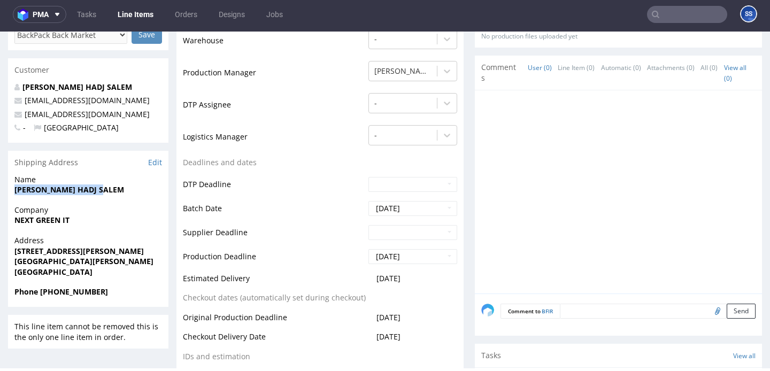
scroll to position [247, 0]
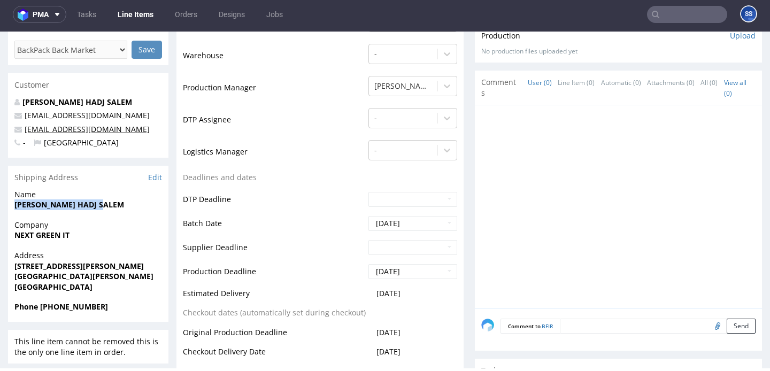
drag, startPoint x: 143, startPoint y: 132, endPoint x: 25, endPoint y: 132, distance: 118.2
click at [25, 132] on p "contact.nextgreenit@gmail.com" at bounding box center [88, 129] width 148 height 11
copy link "contact.nextgreenit@gmail.com"
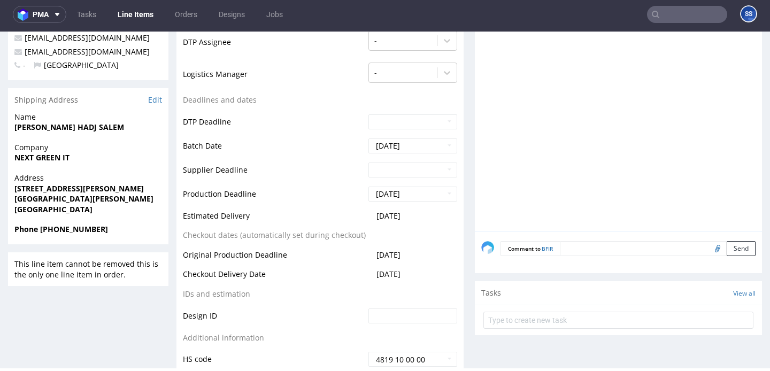
click at [70, 226] on strong "Phone +33 743616194" at bounding box center [61, 229] width 94 height 10
copy strong "743616194"
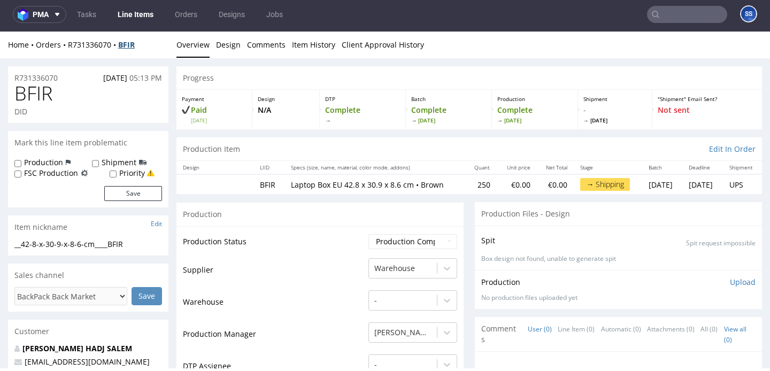
drag, startPoint x: 147, startPoint y: 44, endPoint x: 132, endPoint y: 45, distance: 14.5
click at [145, 44] on div "Home Orders R731336070 BFIR" at bounding box center [88, 45] width 160 height 11
drag, startPoint x: 132, startPoint y: 45, endPoint x: 120, endPoint y: 45, distance: 12.3
click at [120, 45] on div "Home Orders R731336070 BFIR" at bounding box center [88, 45] width 160 height 11
click at [144, 47] on div "Home Orders R731336070 BFIR" at bounding box center [88, 45] width 160 height 11
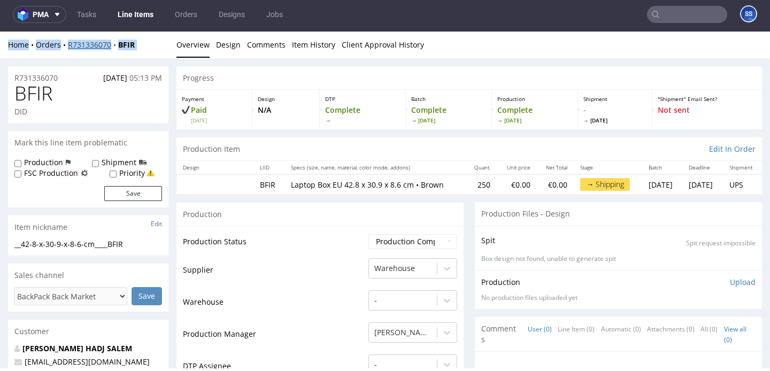
drag, startPoint x: 125, startPoint y: 47, endPoint x: 160, endPoint y: 56, distance: 36.8
click at [90, 47] on div "Home Orders R731336070 BFIR" at bounding box center [88, 45] width 160 height 11
drag, startPoint x: 160, startPoint y: 56, endPoint x: 155, endPoint y: 48, distance: 9.9
click at [159, 53] on div "Home Orders R731336070 BFIR Overview Design Comments Item History Client Approv…" at bounding box center [385, 45] width 770 height 27
drag, startPoint x: 150, startPoint y: 43, endPoint x: 124, endPoint y: 55, distance: 28.0
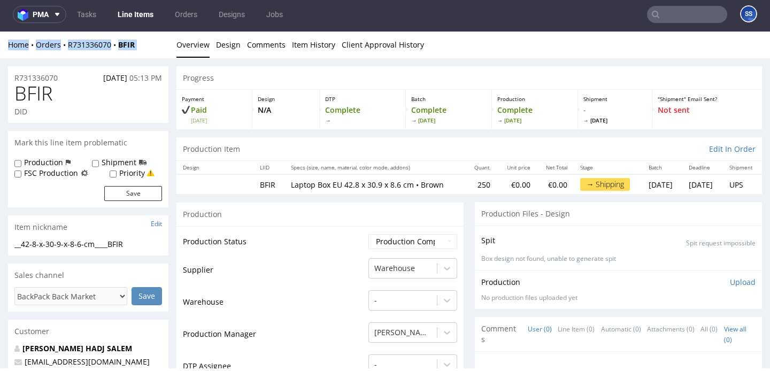
click at [95, 45] on div "Home Orders R731336070 BFIR" at bounding box center [88, 45] width 160 height 11
drag, startPoint x: 129, startPoint y: 55, endPoint x: 141, endPoint y: 47, distance: 13.5
click at [134, 53] on div "Home Orders R731336070 BFIR Overview Design Comments Item History Client Approv…" at bounding box center [385, 45] width 770 height 27
drag, startPoint x: 141, startPoint y: 45, endPoint x: 100, endPoint y: 58, distance: 43.1
click at [91, 46] on div "Home Orders R731336070 BFIR" at bounding box center [88, 45] width 160 height 11
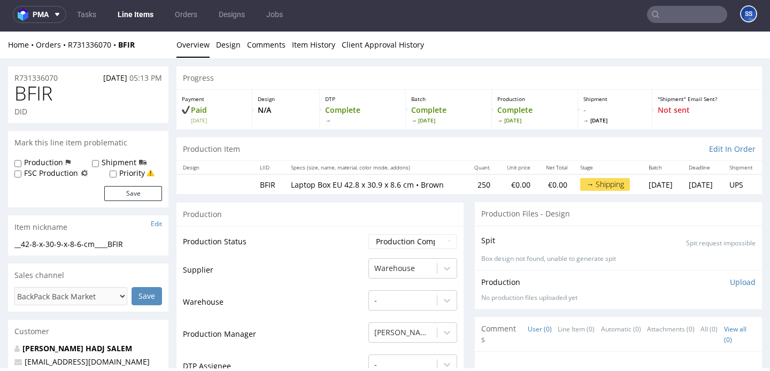
drag, startPoint x: 104, startPoint y: 59, endPoint x: 116, endPoint y: 58, distance: 11.2
drag, startPoint x: 143, startPoint y: 44, endPoint x: 64, endPoint y: 47, distance: 78.7
click at [64, 47] on div "Home Orders R731336070 BFIR" at bounding box center [88, 45] width 160 height 11
copy div "R731336070 BFIR"
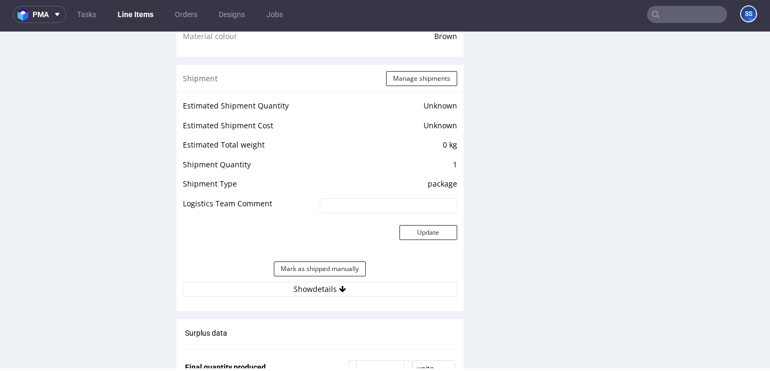
scroll to position [765, 0]
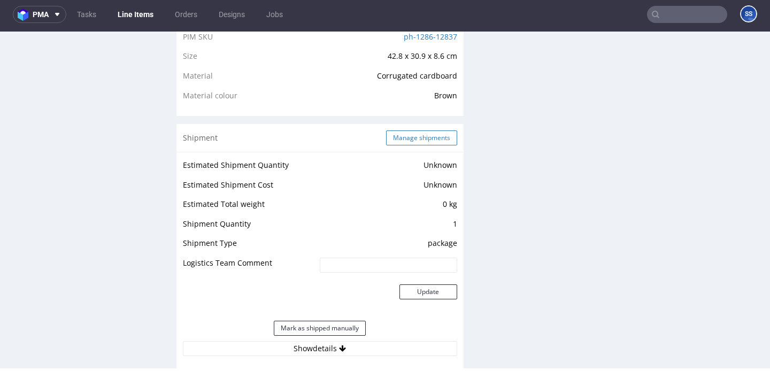
click at [402, 145] on button "Manage shipments" at bounding box center [421, 138] width 71 height 15
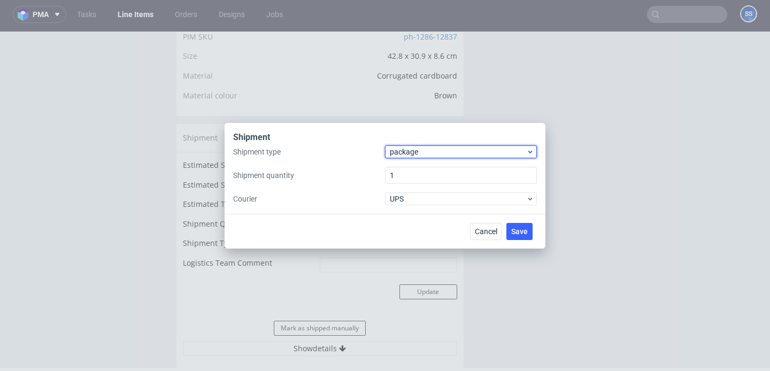
drag, startPoint x: 420, startPoint y: 150, endPoint x: 426, endPoint y: 157, distance: 9.5
click at [420, 150] on span "package" at bounding box center [458, 152] width 136 height 11
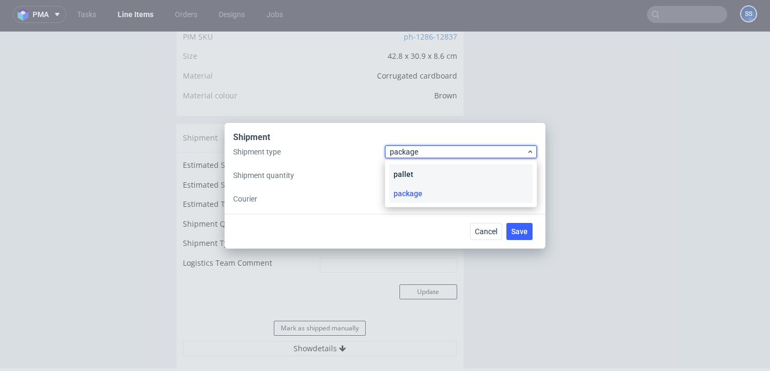
click at [427, 171] on div "pallet" at bounding box center [460, 174] width 143 height 19
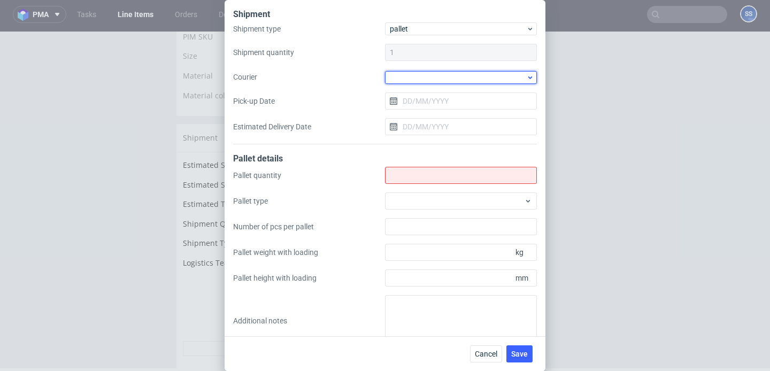
click at [412, 76] on div at bounding box center [461, 77] width 152 height 13
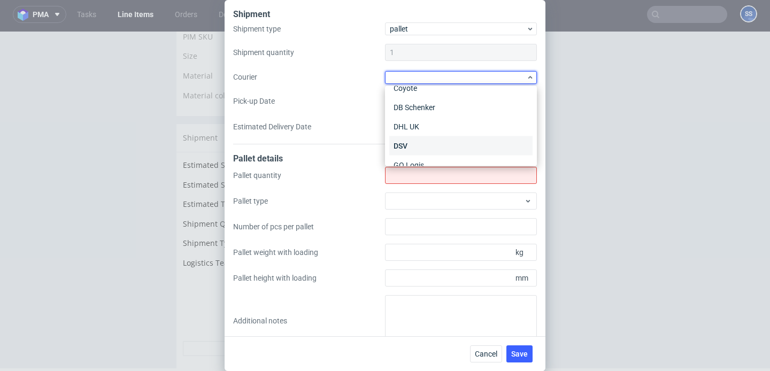
scroll to position [37, 0]
click at [423, 143] on div "DSV" at bounding box center [460, 139] width 143 height 19
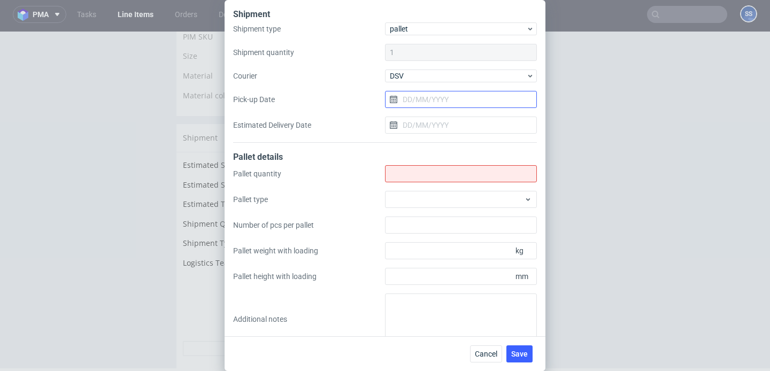
click at [428, 102] on input "Pick-up Date" at bounding box center [461, 99] width 152 height 17
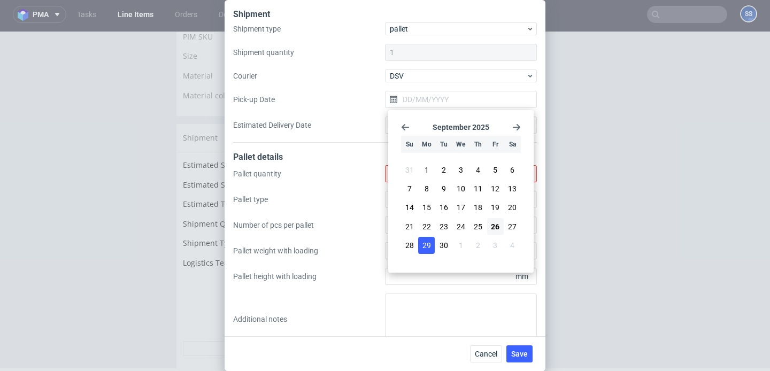
click at [421, 251] on button "29" at bounding box center [426, 245] width 17 height 17
type input "[DATE]"
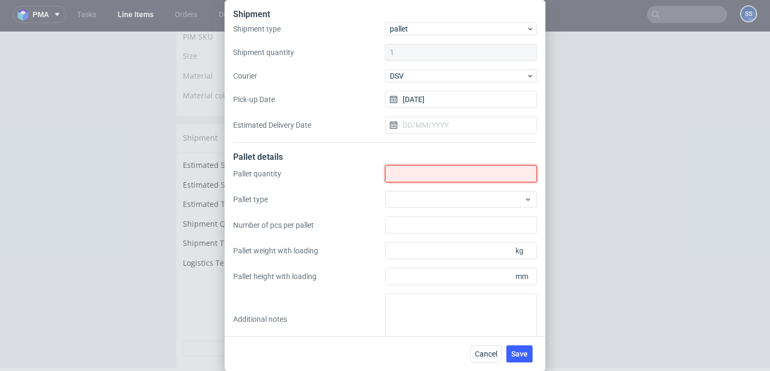
click at [435, 174] on input "Shipment type" at bounding box center [461, 173] width 152 height 17
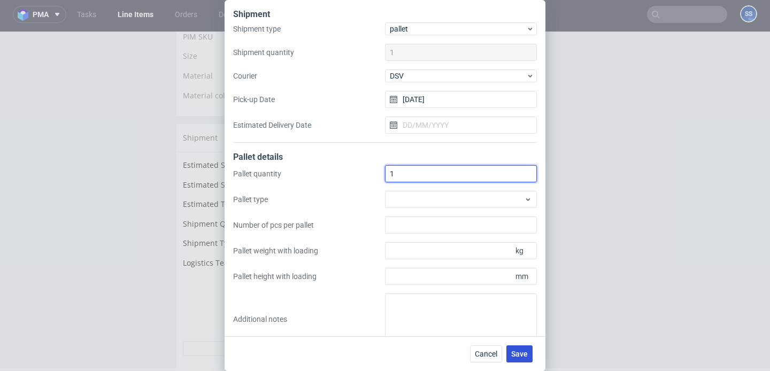
type input "1"
click at [528, 353] on button "Save" at bounding box center [520, 354] width 26 height 17
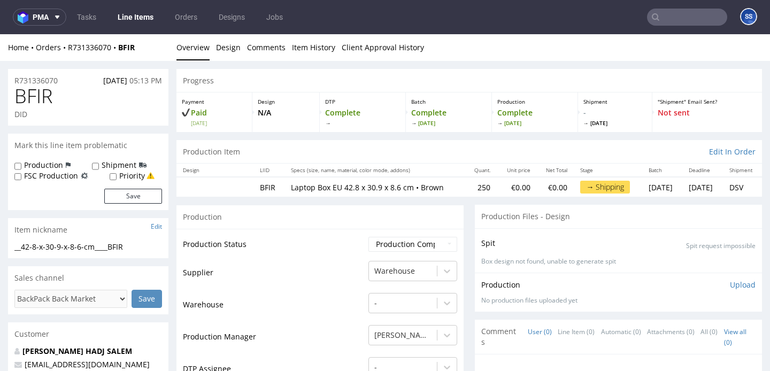
click at [128, 21] on link "Line Items" at bounding box center [135, 17] width 49 height 17
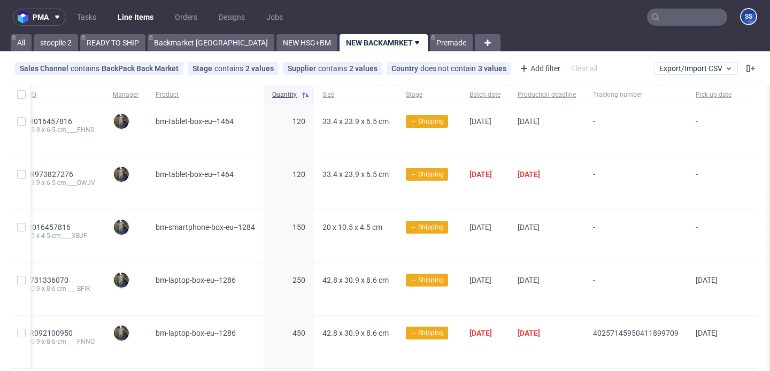
scroll to position [0, 167]
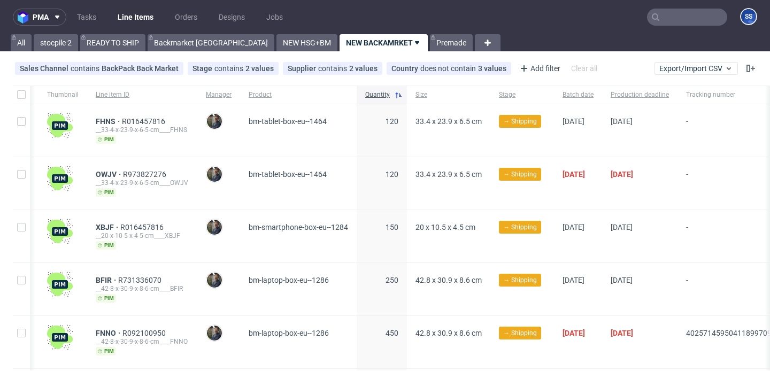
scroll to position [0, 19]
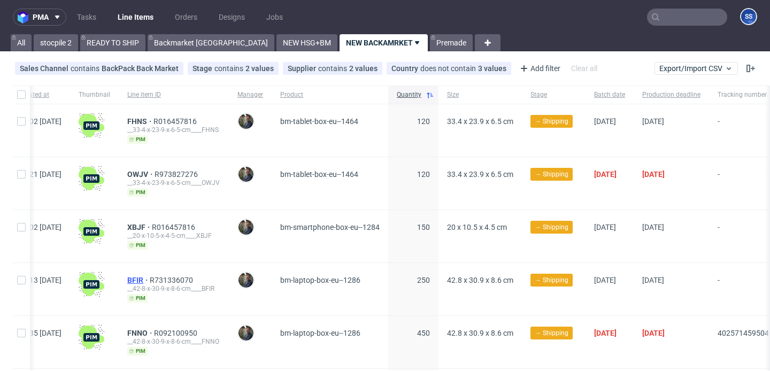
click at [150, 277] on span "BFIR" at bounding box center [138, 280] width 22 height 9
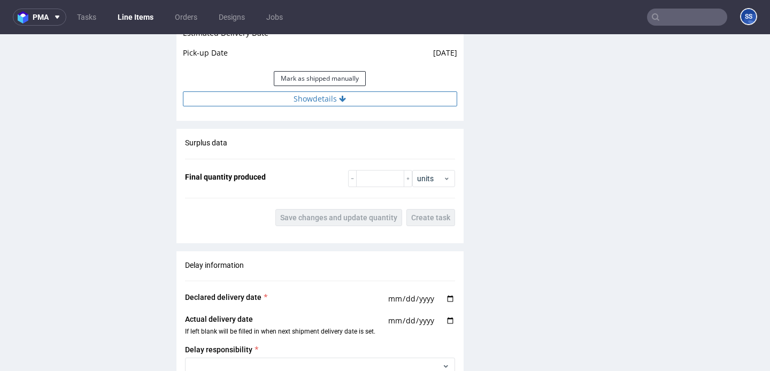
click at [328, 106] on button "Show details" at bounding box center [320, 98] width 274 height 15
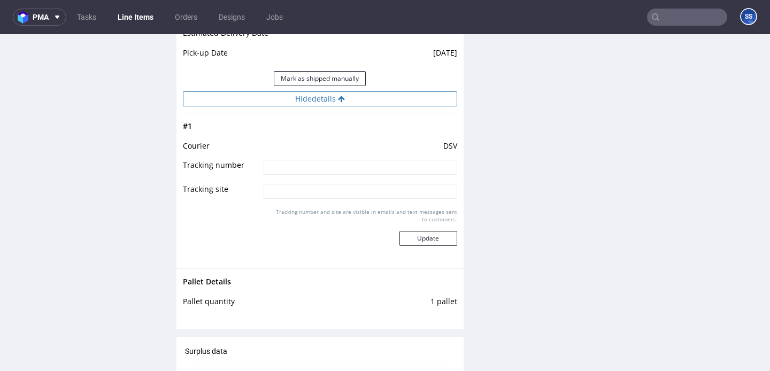
scroll to position [1056, 0]
click at [334, 160] on td "DSV" at bounding box center [359, 150] width 196 height 20
click at [328, 175] on input at bounding box center [360, 167] width 193 height 15
paste input "40257145950412202430"
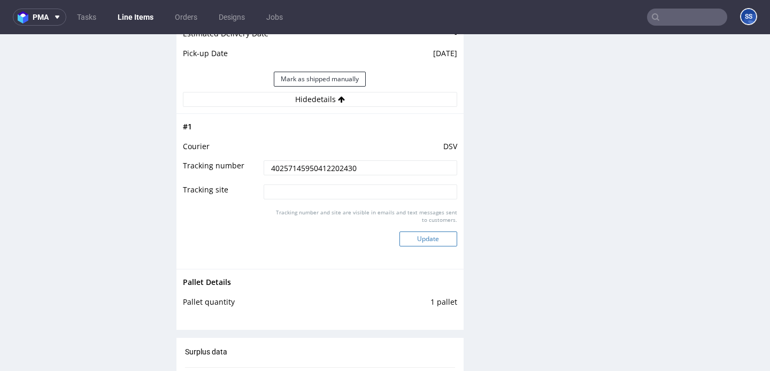
type input "40257145950412202430"
click at [435, 247] on button "Update" at bounding box center [429, 239] width 58 height 15
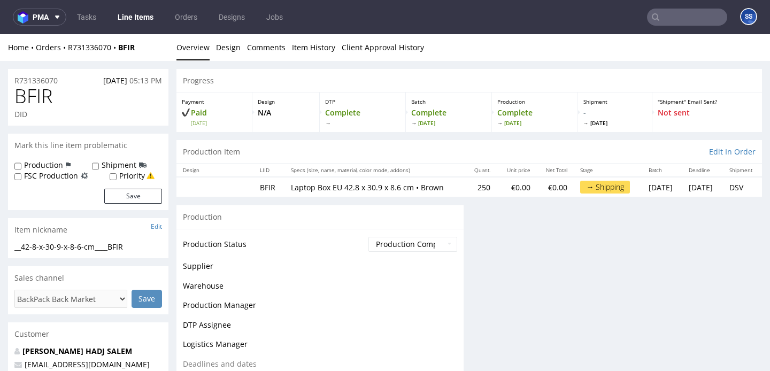
scroll to position [817, 0]
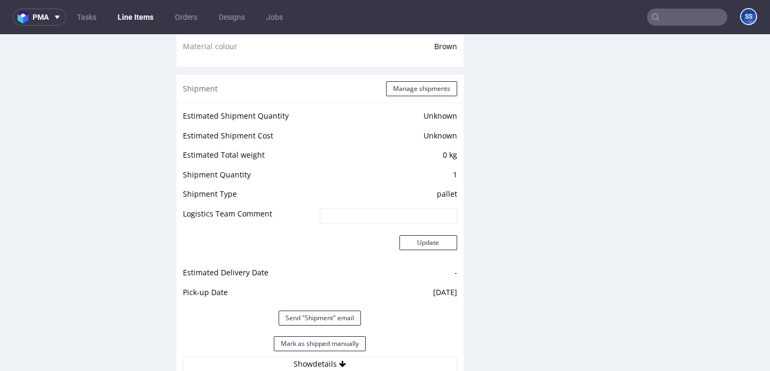
click at [147, 20] on link "Line Items" at bounding box center [135, 17] width 49 height 17
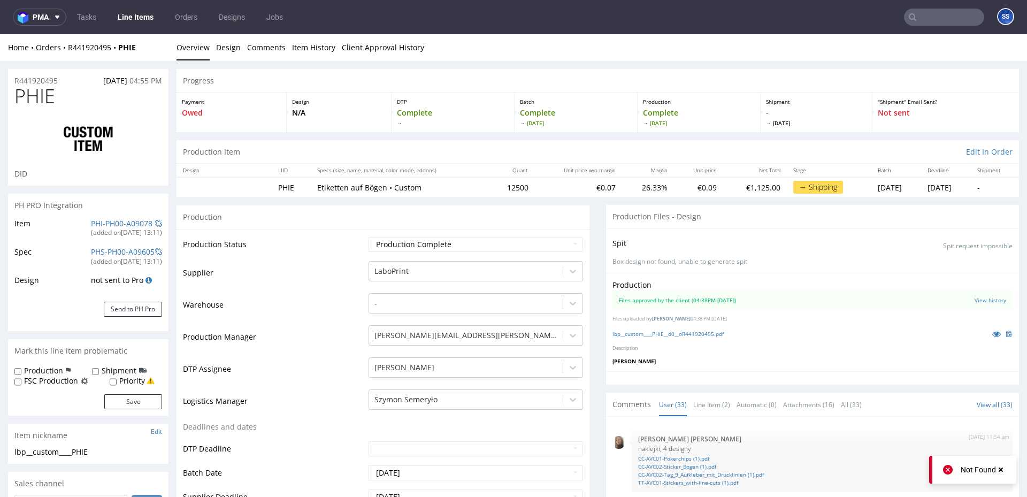
scroll to position [1304, 0]
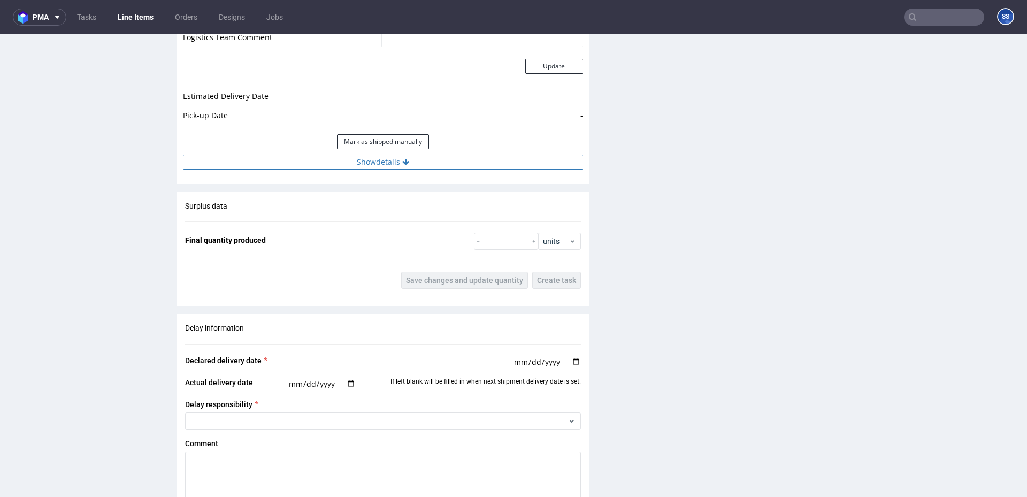
click at [375, 164] on button "Show details" at bounding box center [383, 162] width 400 height 15
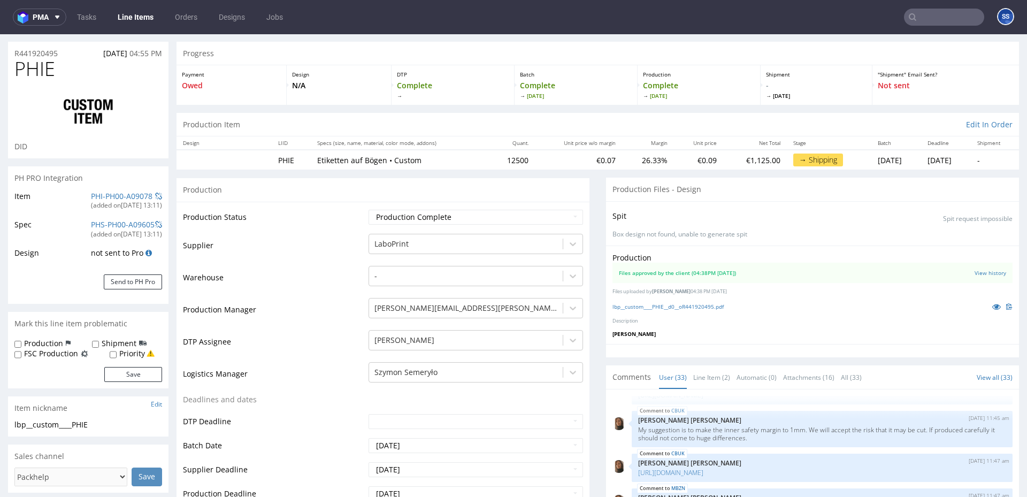
scroll to position [0, 0]
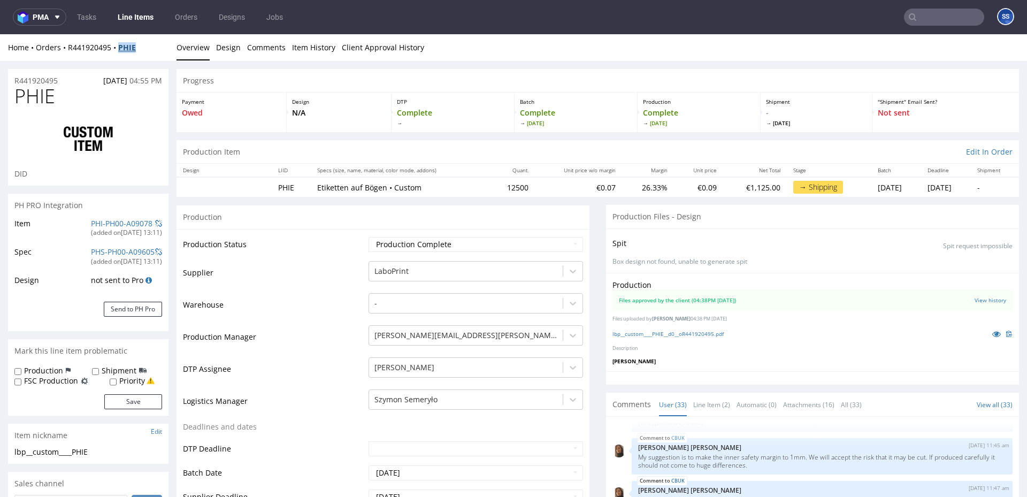
drag, startPoint x: 148, startPoint y: 47, endPoint x: 121, endPoint y: 49, distance: 27.4
click at [121, 49] on div "Home Orders R441920495 PHIE" at bounding box center [88, 47] width 160 height 11
copy strong "PHIE"
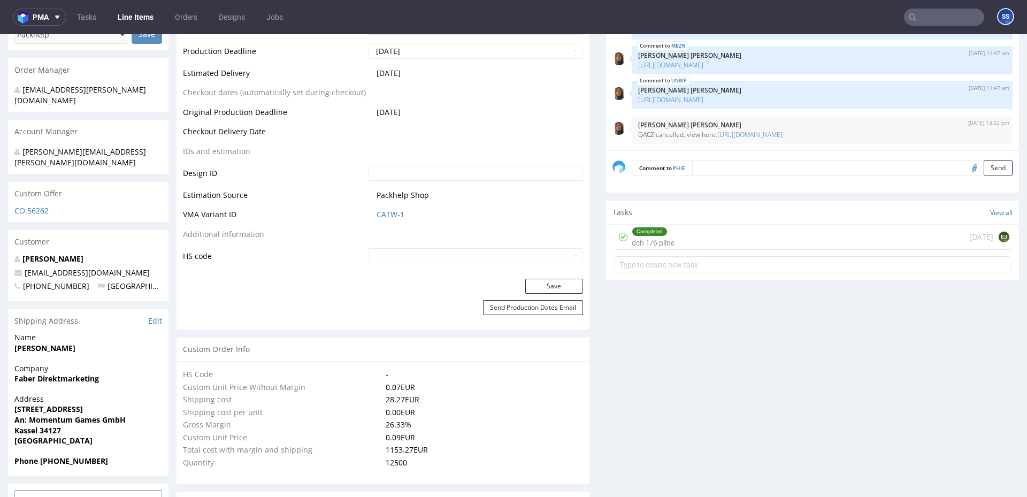
scroll to position [469, 0]
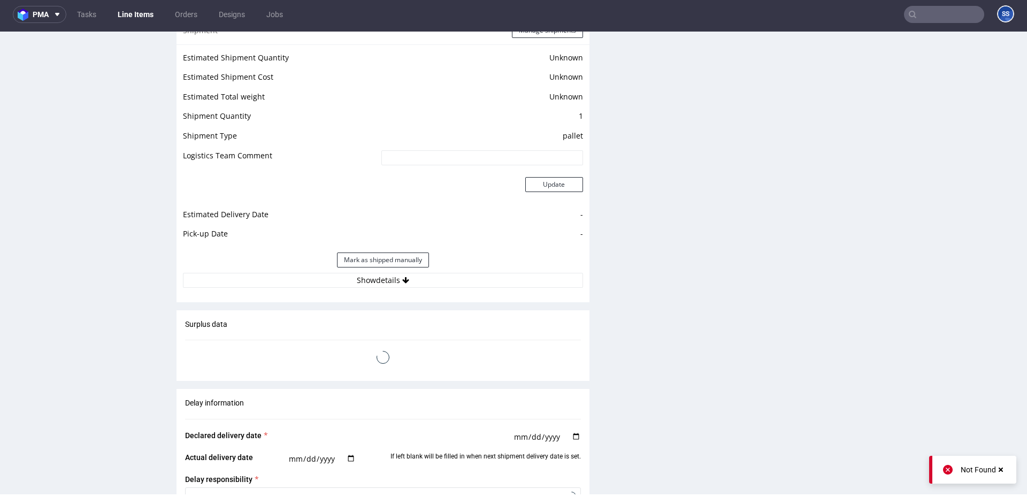
scroll to position [1263, 0]
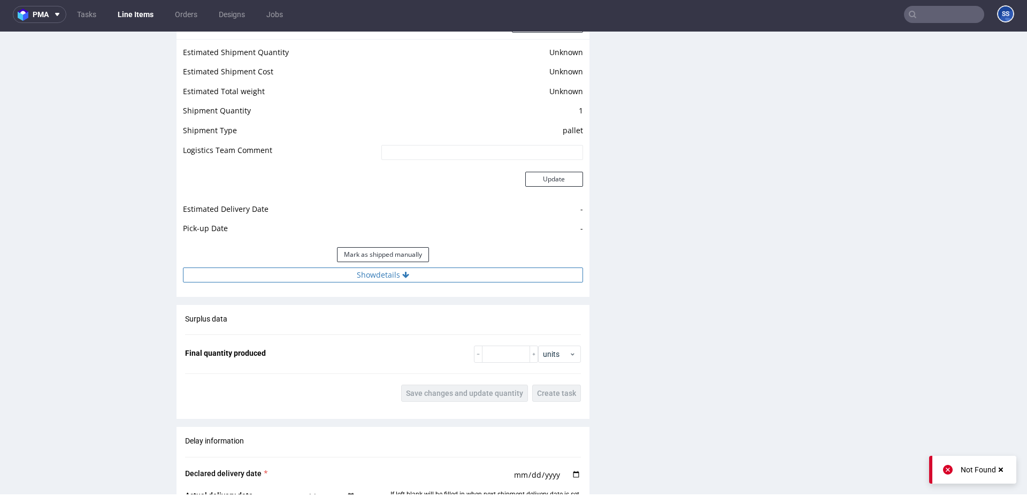
click at [410, 281] on button "Show details" at bounding box center [383, 274] width 400 height 15
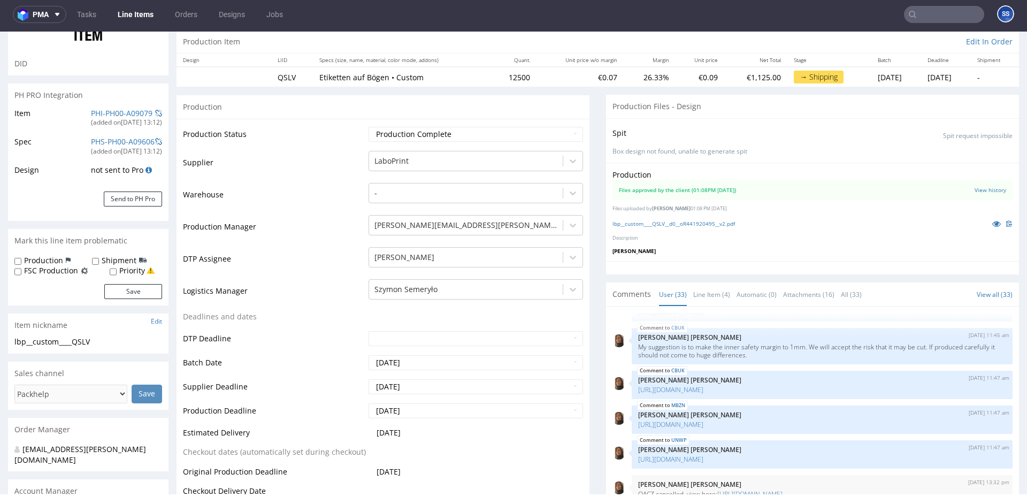
scroll to position [0, 0]
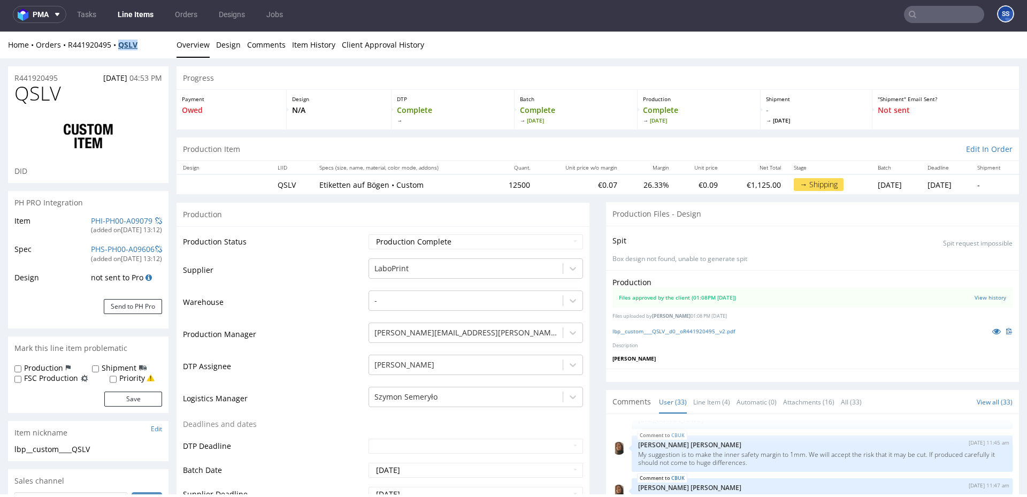
drag, startPoint x: 145, startPoint y: 47, endPoint x: 120, endPoint y: 47, distance: 25.1
click at [120, 47] on div "Home Orders R441920495 QSLV" at bounding box center [88, 45] width 160 height 11
copy strong "QSLV"
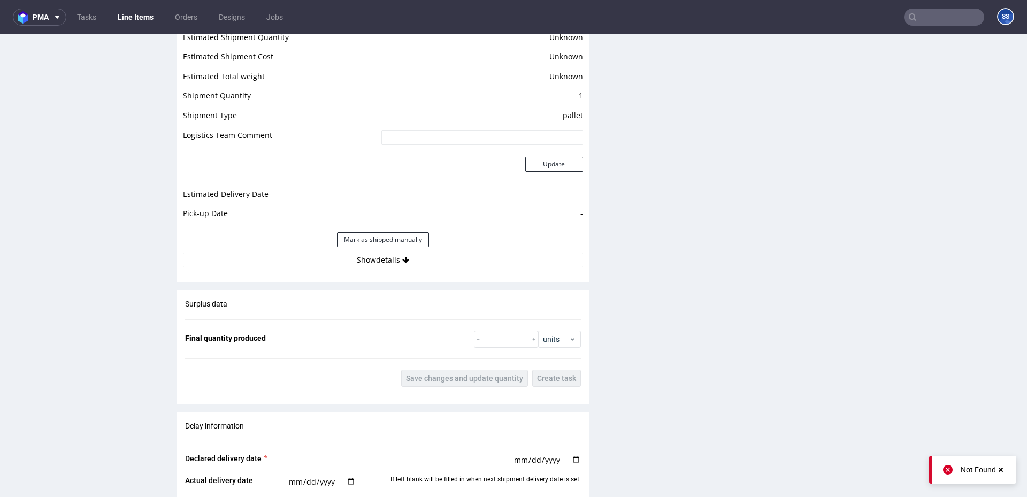
scroll to position [1284, 0]
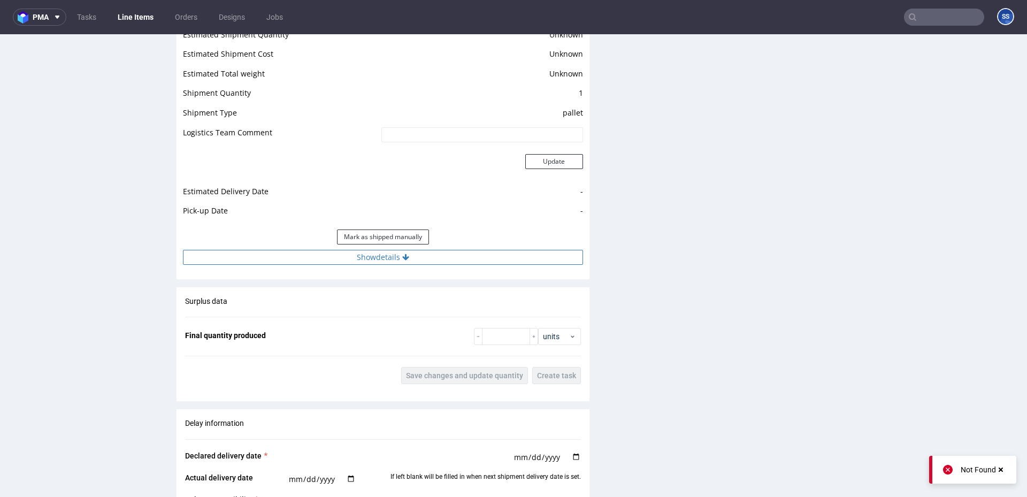
click at [409, 264] on button "Show details" at bounding box center [383, 257] width 400 height 15
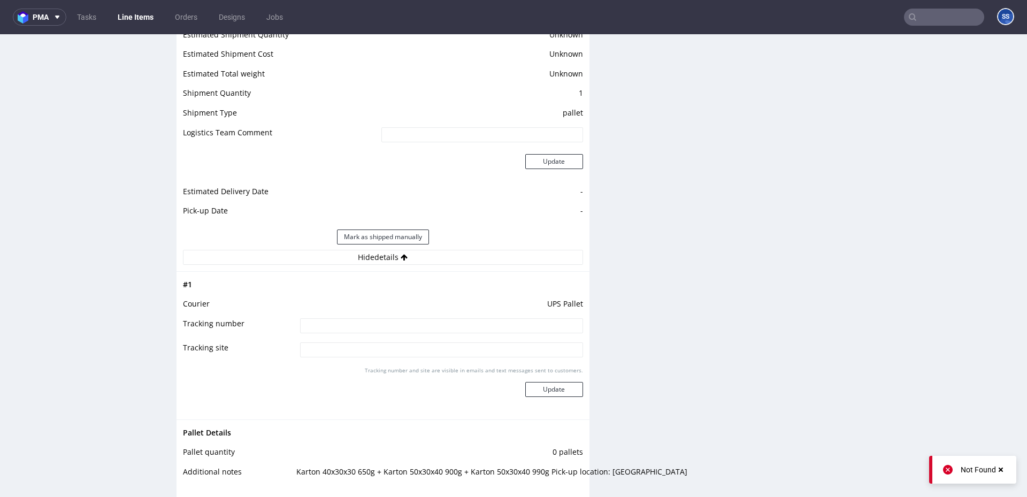
click at [412, 318] on input at bounding box center [441, 325] width 283 height 15
paste input "1Z5A15806890699517"
paste input "1Z5A15806891863524 1Z5A15806891685137"
drag, startPoint x: 528, startPoint y: 329, endPoint x: 259, endPoint y: 319, distance: 269.2
click at [259, 319] on tr "Tracking number 1Z5A15806890699517 1Z5A15806891863524 1Z5A15806891685137" at bounding box center [383, 329] width 400 height 24
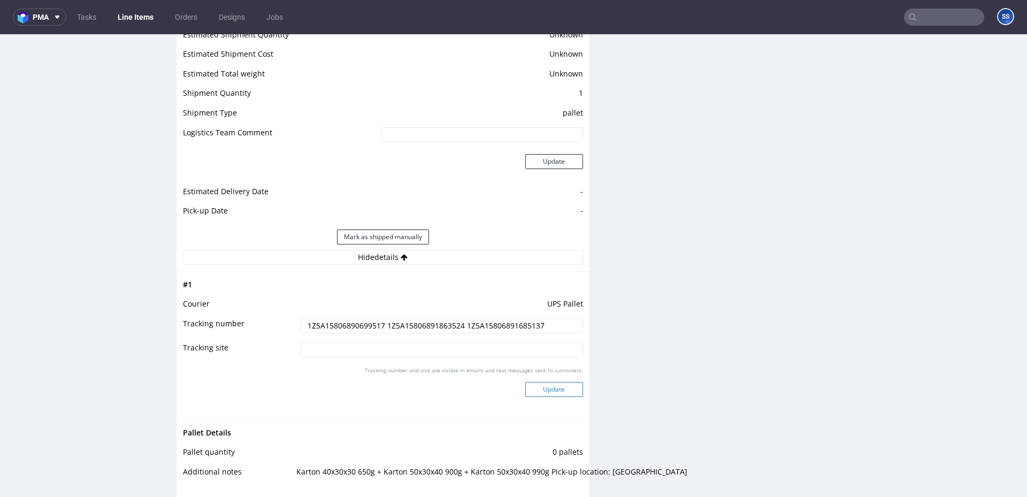
type input "1Z5A15806890699517 1Z5A15806891863524 1Z5A15806891685137"
click at [539, 394] on button "Update" at bounding box center [554, 389] width 58 height 15
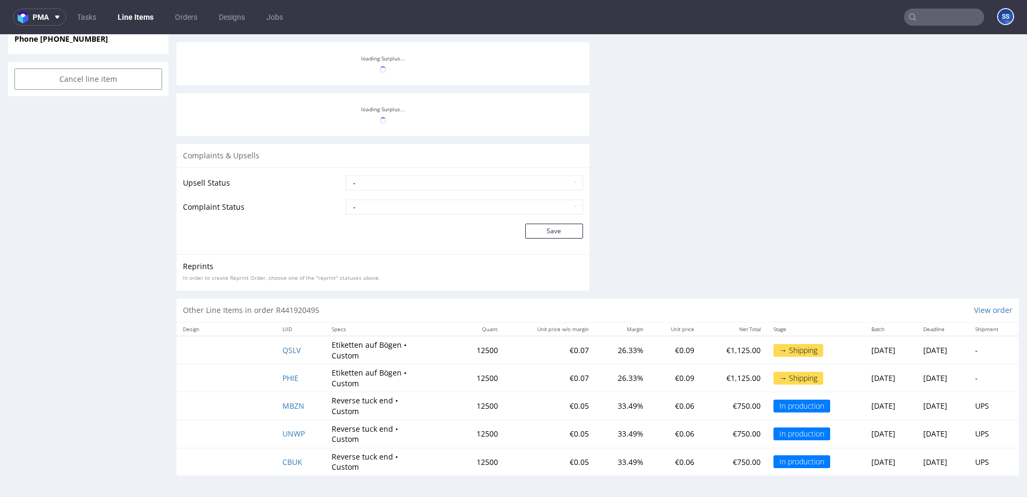
scroll to position [1304, 0]
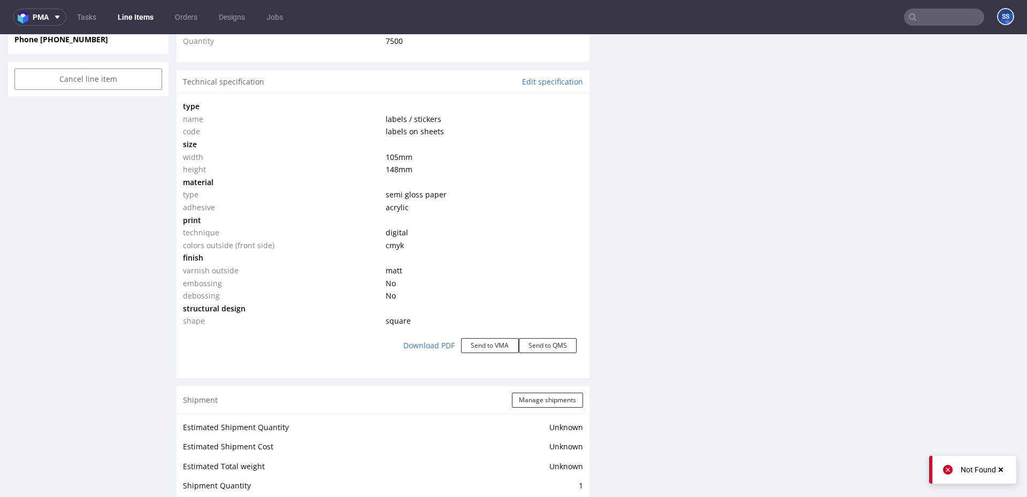
click at [131, 20] on link "Line Items" at bounding box center [135, 17] width 49 height 17
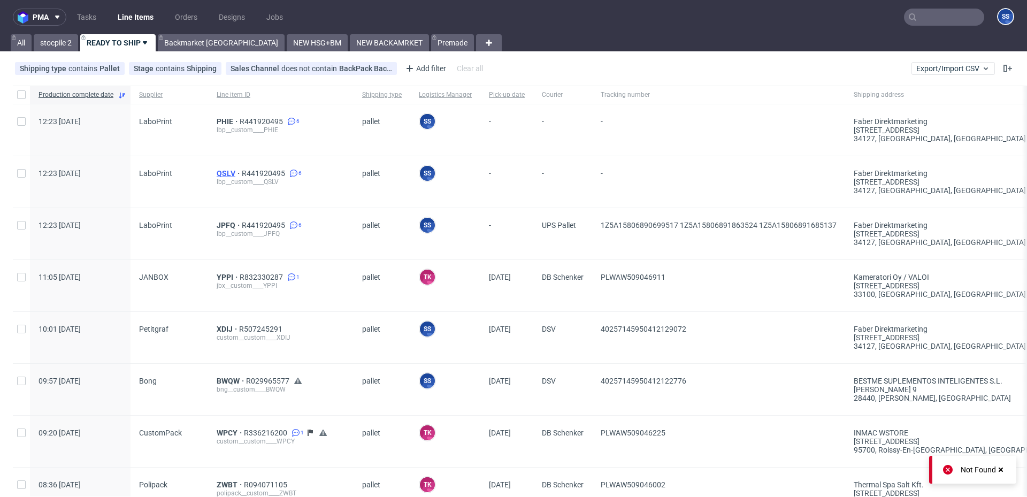
click at [221, 170] on span "QSLV" at bounding box center [229, 173] width 25 height 9
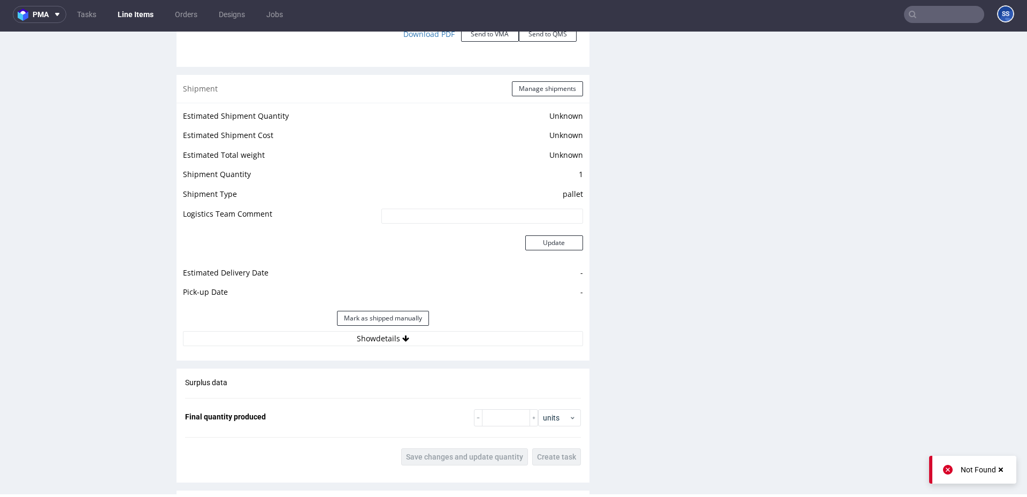
scroll to position [1247, 0]
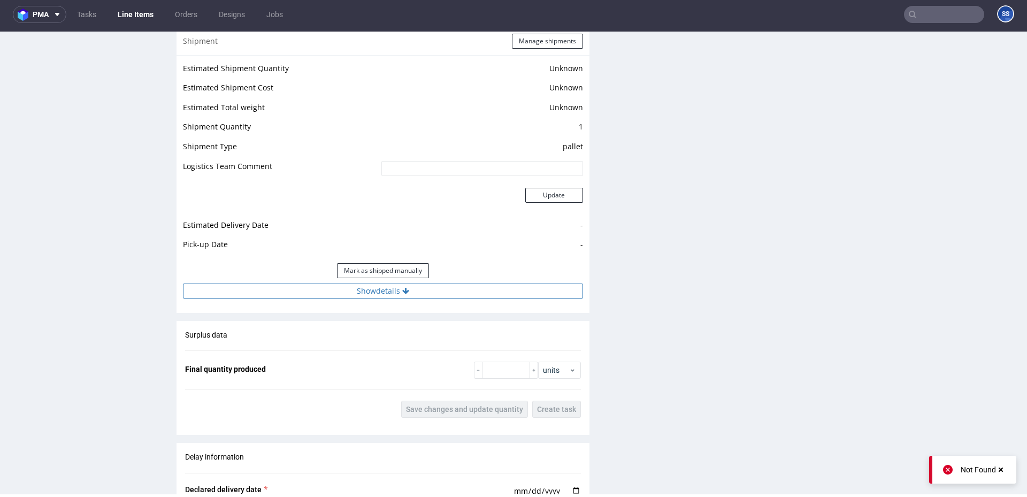
click at [395, 289] on button "Show details" at bounding box center [383, 290] width 400 height 15
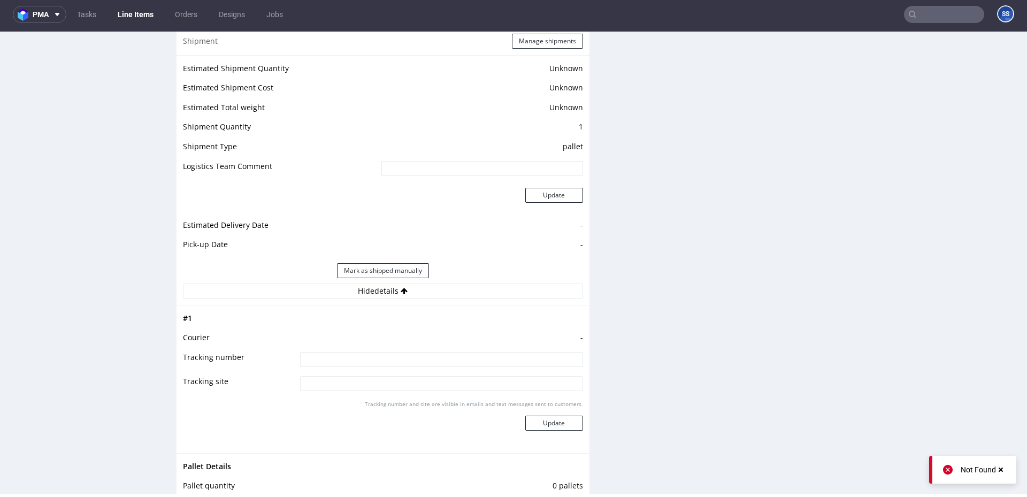
scroll to position [1246, 0]
drag, startPoint x: 355, startPoint y: 349, endPoint x: 346, endPoint y: 357, distance: 11.8
click at [354, 349] on td "-" at bounding box center [440, 342] width 286 height 20
click at [346, 357] on input at bounding box center [441, 360] width 283 height 15
paste input "1Z5A15806890699517 1Z5A15806891863524 1Z5A15806891685137"
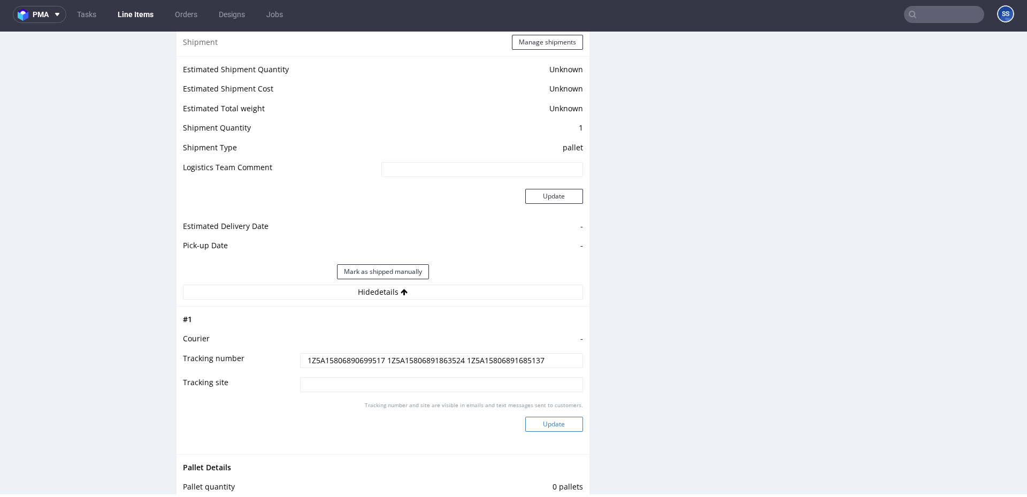
type input "1Z5A15806890699517 1Z5A15806891863524 1Z5A15806891685137"
click at [539, 417] on button "Update" at bounding box center [554, 424] width 58 height 15
click at [133, 16] on link "Line Items" at bounding box center [135, 14] width 49 height 17
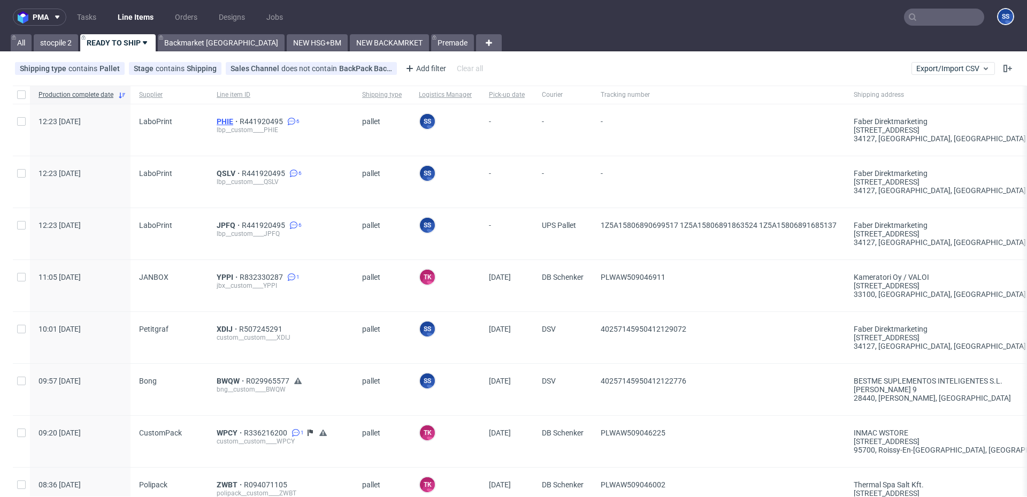
click at [217, 119] on span "PHIE" at bounding box center [228, 121] width 23 height 9
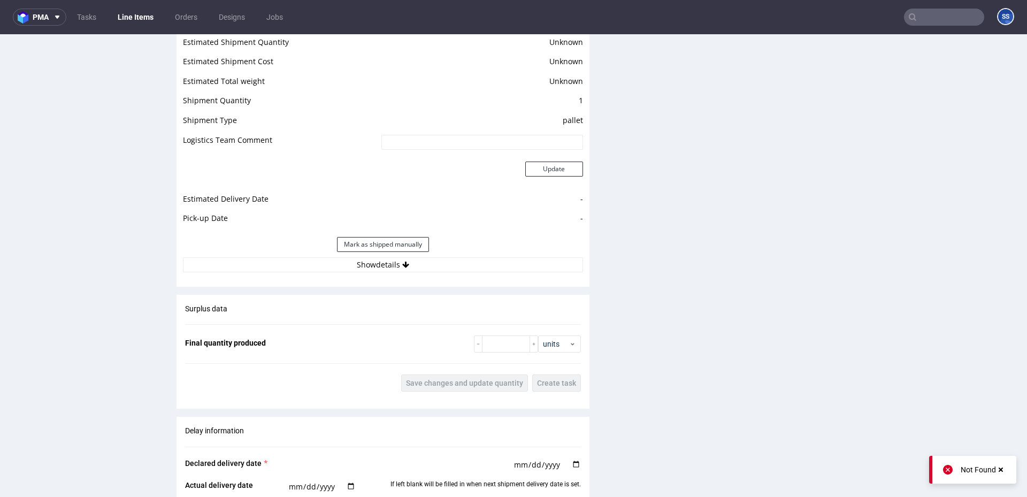
scroll to position [1277, 0]
click at [379, 263] on button "Show details" at bounding box center [383, 263] width 400 height 15
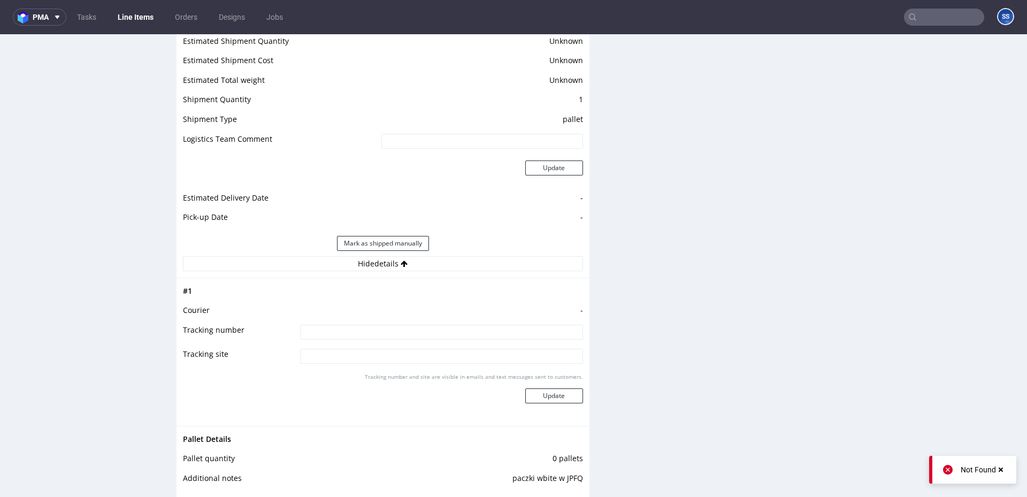
click at [393, 326] on input at bounding box center [441, 332] width 283 height 15
paste input "1Z5A15806890699517 1Z5A15806891863524 1Z5A15806891685137"
type input "1Z5A15806890699517 1Z5A15806891863524 1Z5A15806891685137"
click at [556, 398] on button "Update" at bounding box center [554, 395] width 58 height 15
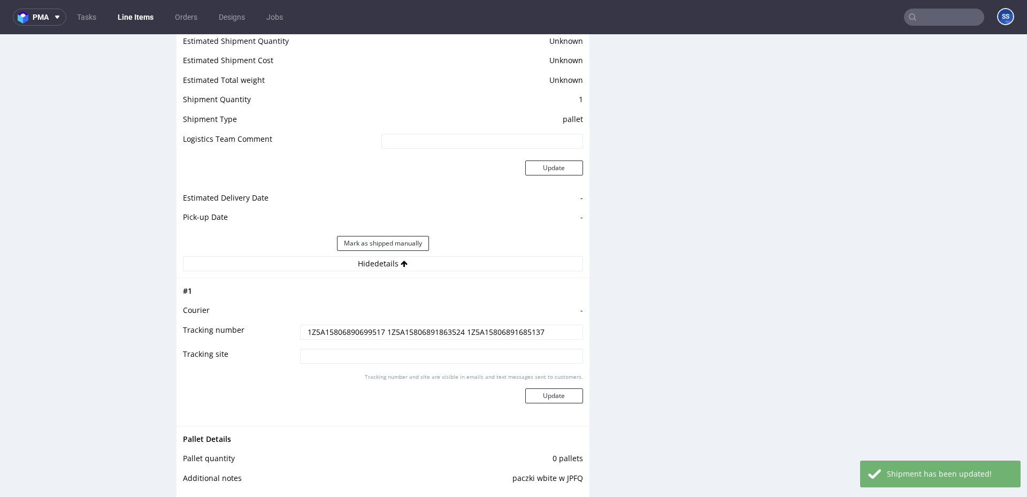
click at [142, 16] on link "Line Items" at bounding box center [135, 17] width 49 height 17
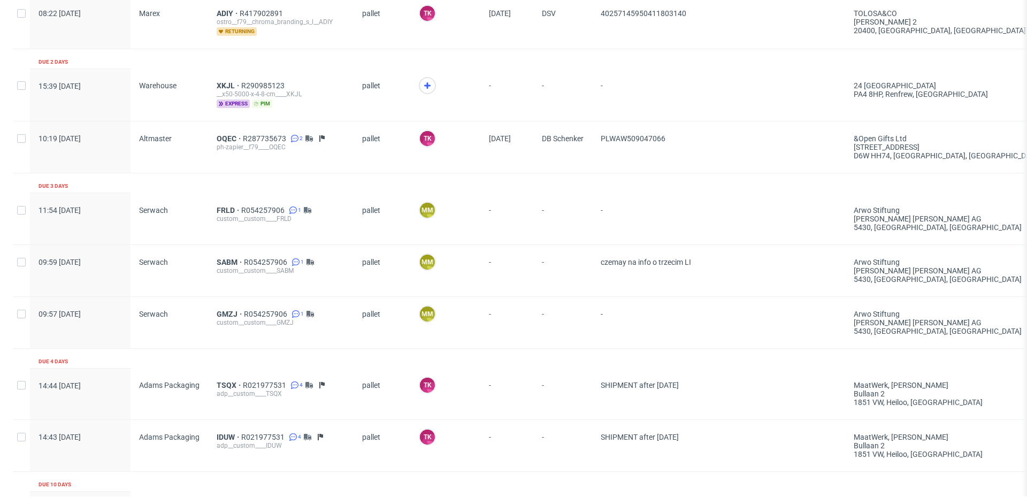
scroll to position [908, 0]
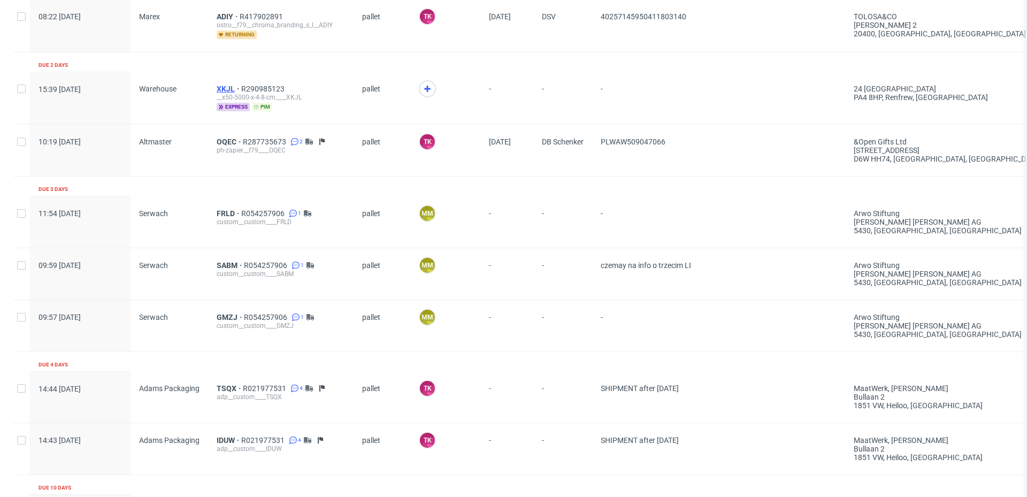
click at [226, 88] on span "XKJL" at bounding box center [229, 89] width 25 height 9
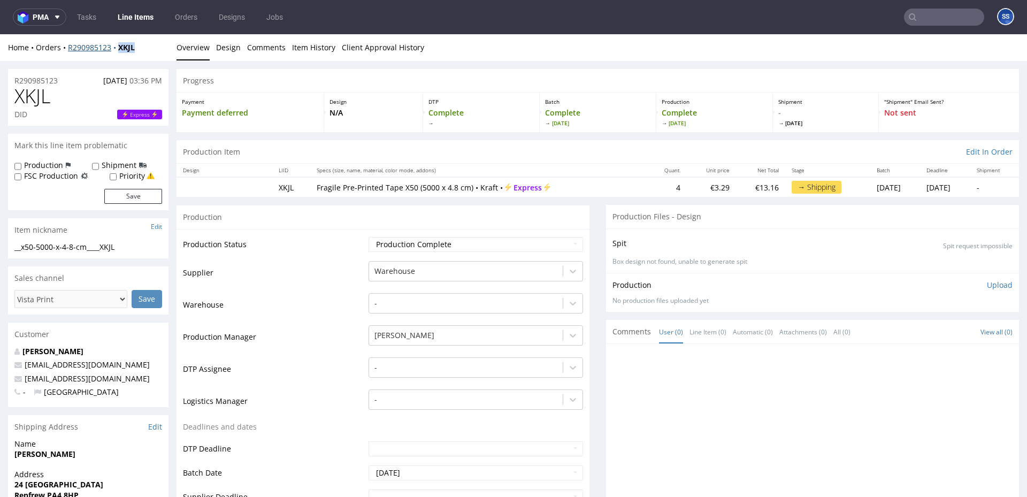
drag, startPoint x: 139, startPoint y: 48, endPoint x: 118, endPoint y: 49, distance: 20.9
click at [118, 49] on div "Home Orders R290985123 XKJL" at bounding box center [88, 47] width 160 height 11
copy strong "XKJL"
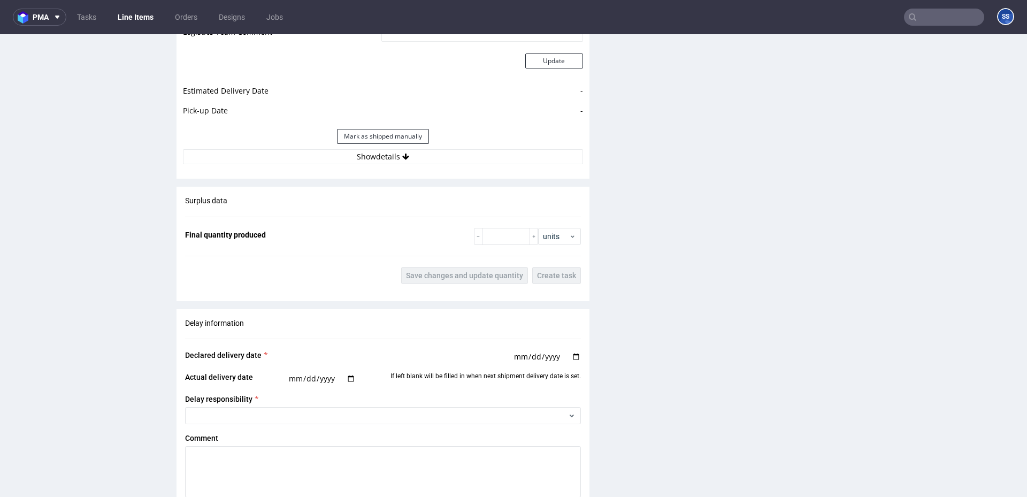
scroll to position [1008, 0]
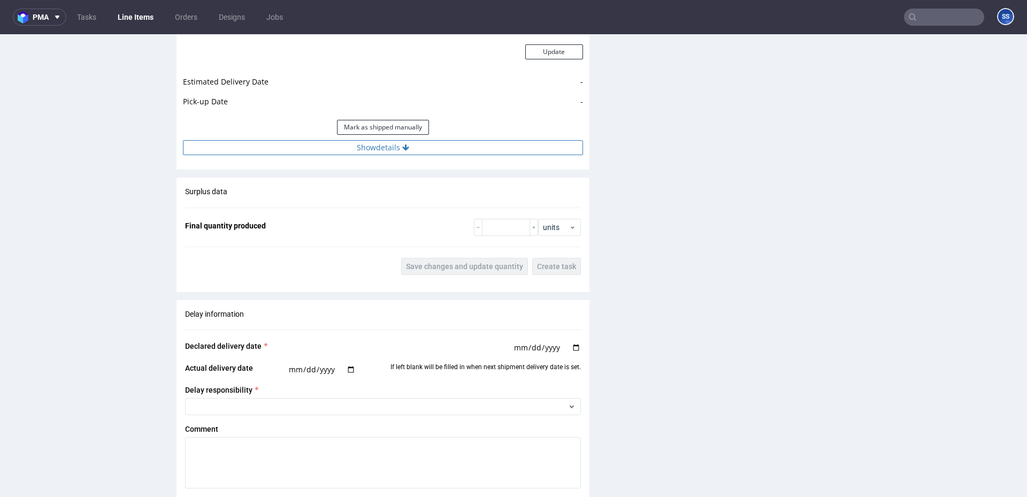
click at [459, 149] on button "Show details" at bounding box center [383, 147] width 400 height 15
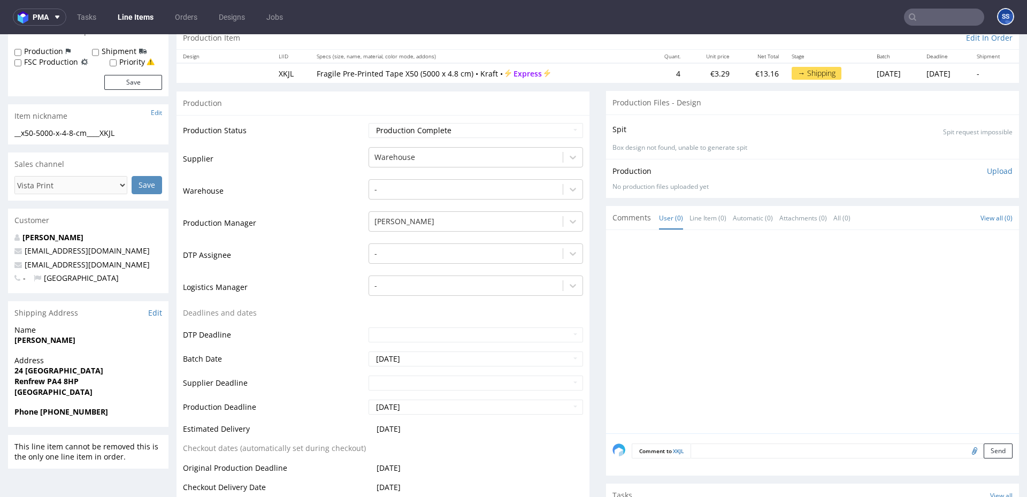
scroll to position [127, 0]
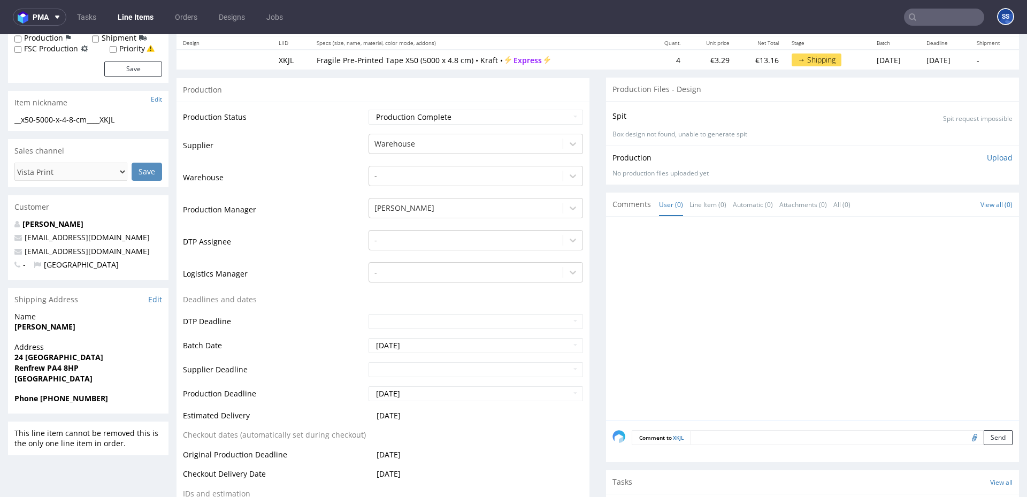
click at [30, 328] on strong "[PERSON_NAME]" at bounding box center [44, 326] width 61 height 10
click at [30, 327] on strong "[PERSON_NAME]" at bounding box center [44, 326] width 61 height 10
copy strong "[PERSON_NAME]"
click at [52, 358] on strong "24 [GEOGRAPHIC_DATA]" at bounding box center [58, 357] width 89 height 10
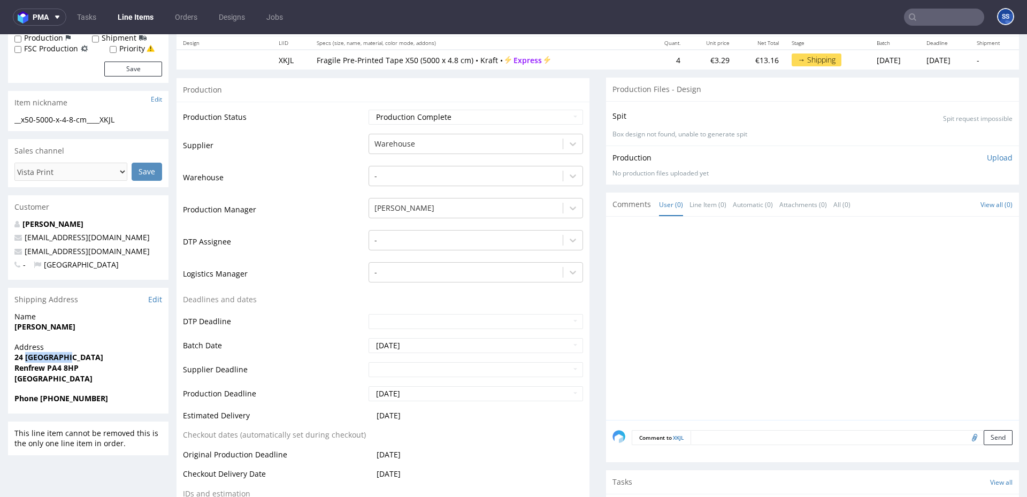
click at [52, 358] on strong "24 [GEOGRAPHIC_DATA]" at bounding box center [58, 357] width 89 height 10
copy strong "24 [GEOGRAPHIC_DATA]"
click at [53, 367] on strong "Renfrew PA4 8HP" at bounding box center [46, 368] width 64 height 10
click at [42, 365] on strong "Renfrew PA4 8HP" at bounding box center [46, 368] width 64 height 10
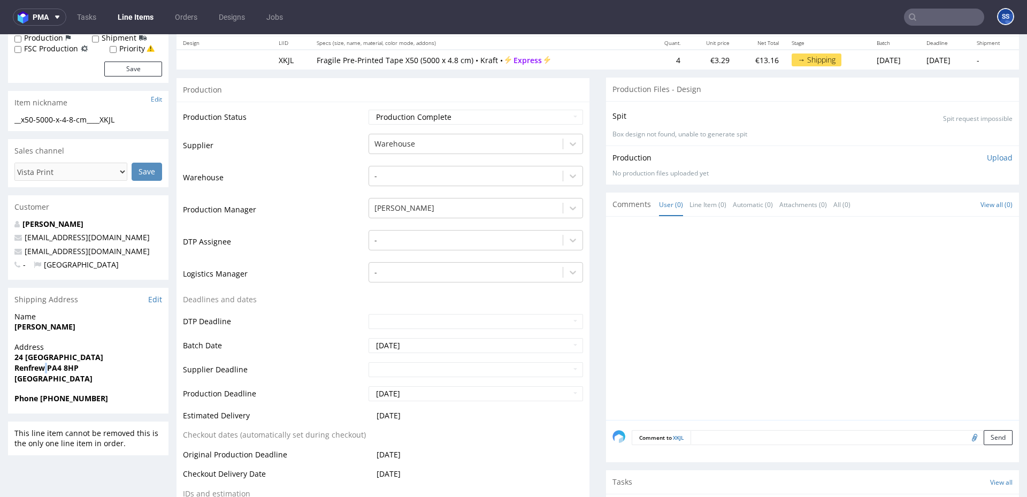
click at [42, 365] on strong "Renfrew PA4 8HP" at bounding box center [46, 368] width 64 height 10
click at [29, 366] on strong "Renfrew PA4 8HP" at bounding box center [46, 368] width 64 height 10
click at [30, 366] on strong "Renfrew PA4 8HP" at bounding box center [46, 368] width 64 height 10
copy strong "Renfrew"
drag, startPoint x: 48, startPoint y: 367, endPoint x: 103, endPoint y: 363, distance: 54.8
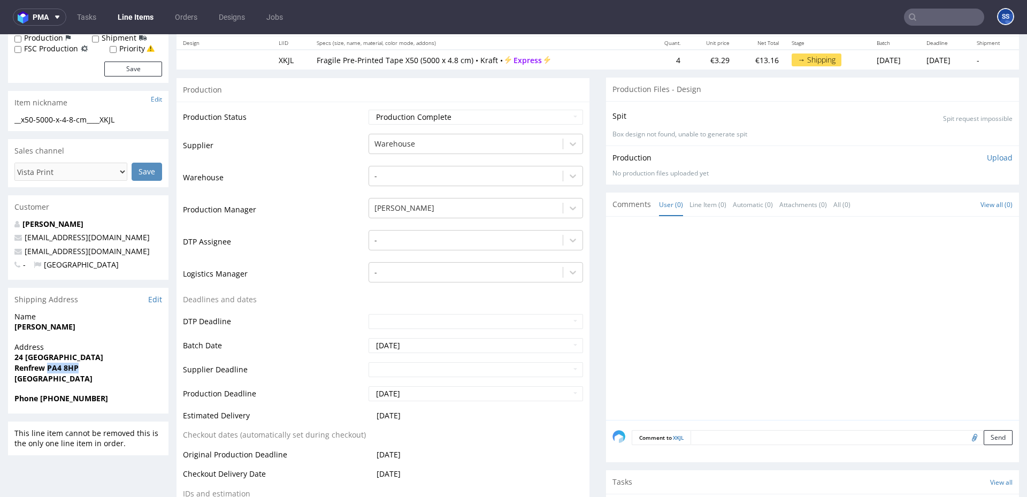
click at [102, 369] on span "Renfrew PA4 8HP" at bounding box center [88, 368] width 148 height 11
copy strong "PA4 8HP"
drag, startPoint x: 125, startPoint y: 256, endPoint x: 26, endPoint y: 255, distance: 99.0
click at [26, 255] on p "[EMAIL_ADDRESS][DOMAIN_NAME]" at bounding box center [88, 251] width 148 height 11
copy link "[EMAIL_ADDRESS][DOMAIN_NAME]"
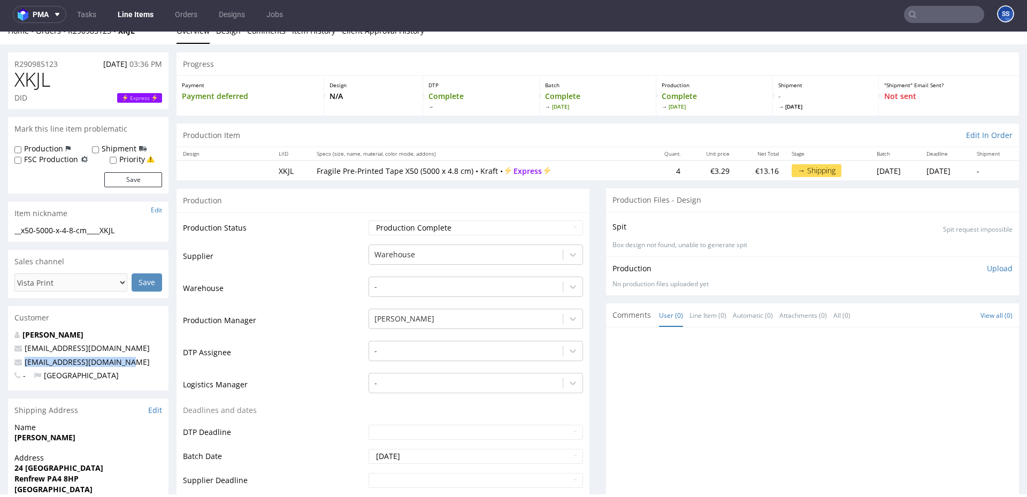
scroll to position [0, 0]
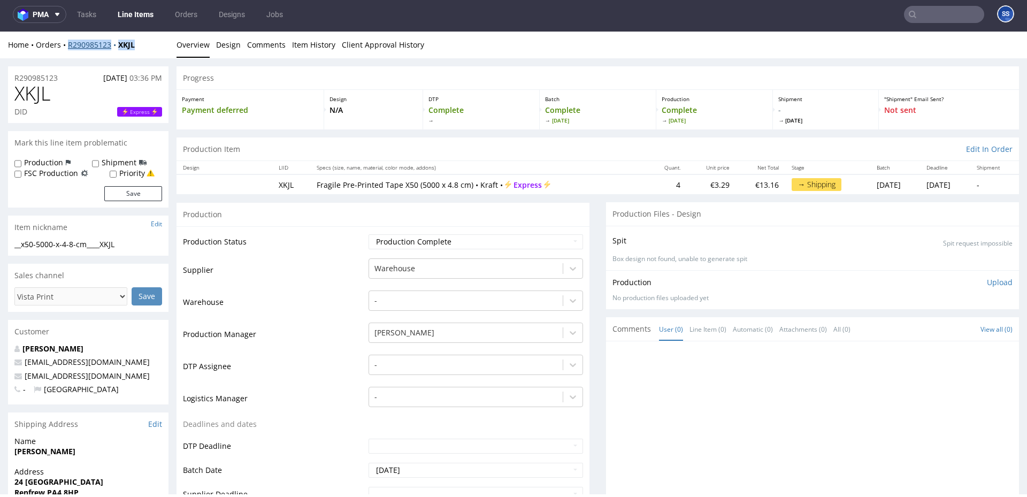
copy div "R290985123 XKJL"
drag, startPoint x: 158, startPoint y: 45, endPoint x: 70, endPoint y: 46, distance: 87.7
click at [70, 46] on div "Home Orders R290985123 XKJL" at bounding box center [88, 45] width 160 height 11
click at [134, 44] on strong "XKJL" at bounding box center [126, 45] width 17 height 10
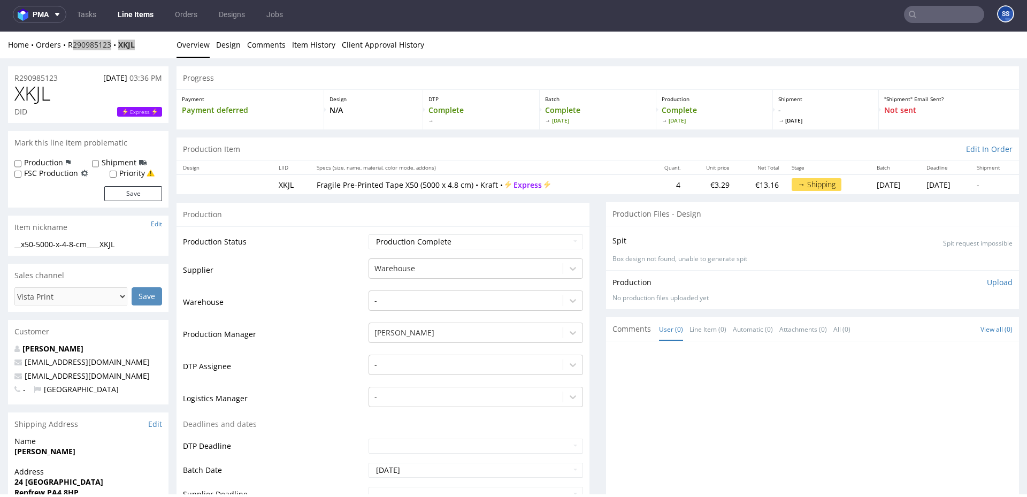
click at [128, 20] on link "Line Items" at bounding box center [135, 14] width 49 height 17
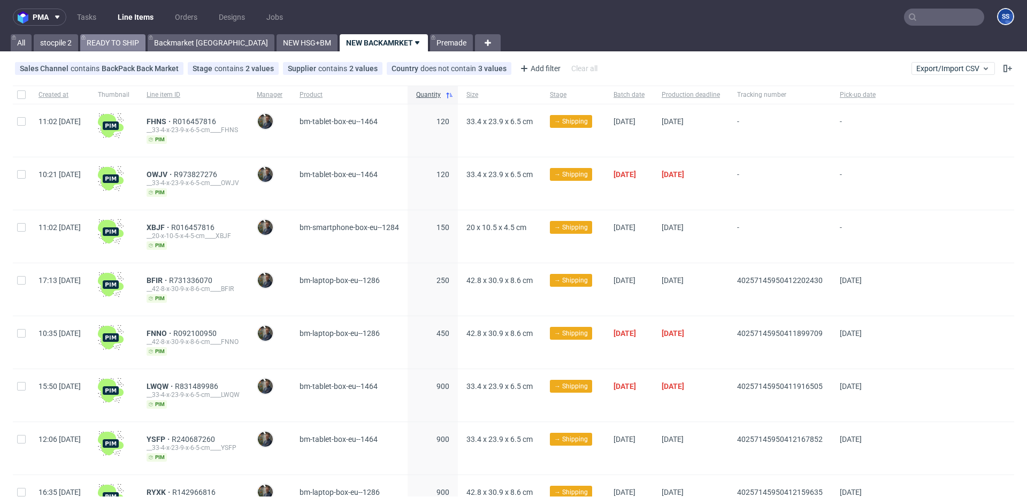
click at [121, 41] on link "READY TO SHIP" at bounding box center [112, 42] width 65 height 17
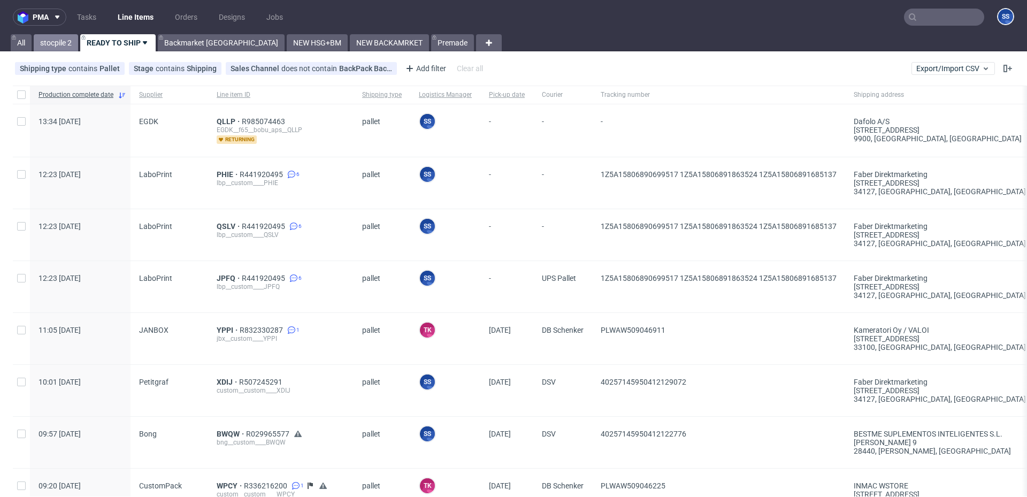
click at [66, 45] on link "stocpile 2" at bounding box center [56, 42] width 44 height 17
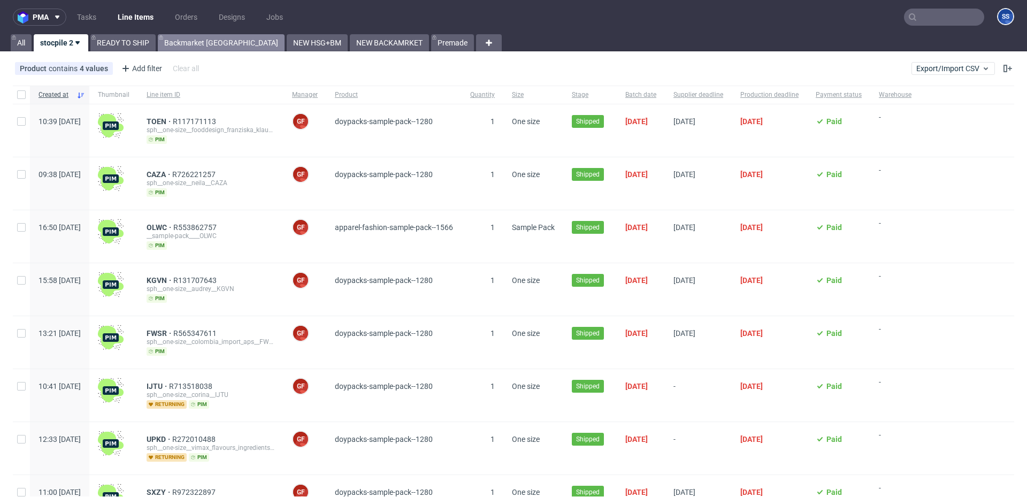
click at [189, 44] on link "Backmarket [GEOGRAPHIC_DATA]" at bounding box center [221, 42] width 127 height 17
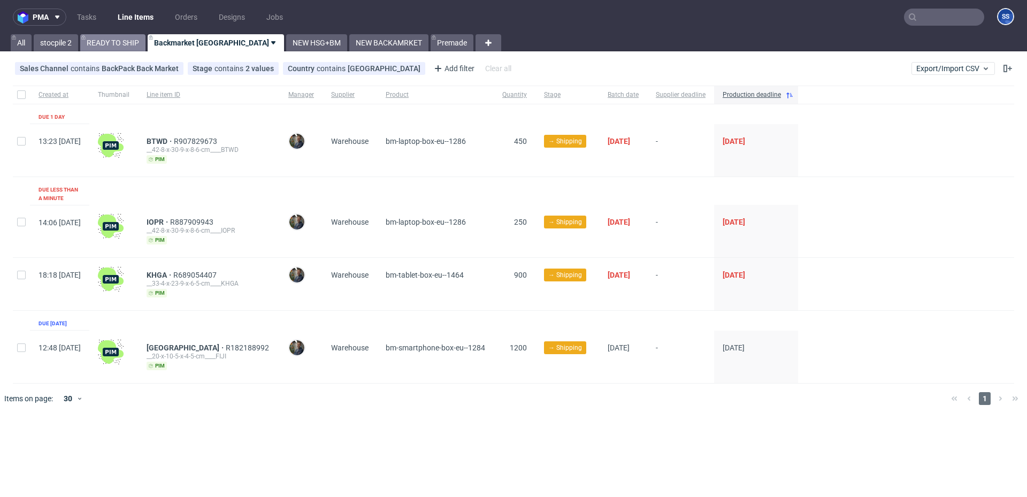
click at [120, 48] on link "READY TO SHIP" at bounding box center [112, 42] width 65 height 17
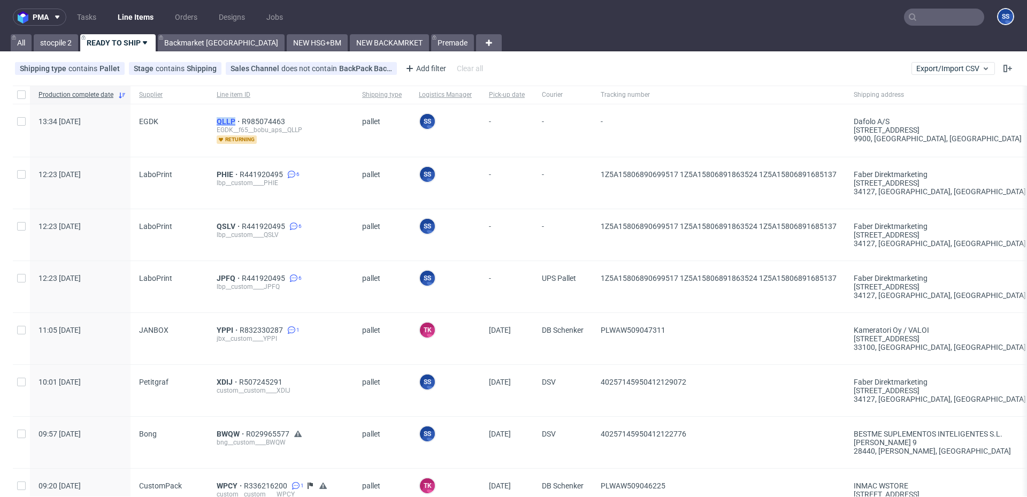
drag, startPoint x: 209, startPoint y: 120, endPoint x: 232, endPoint y: 124, distance: 23.8
click at [232, 124] on div "QLLP R985074463 EGDK__f65__bobu_aps__QLLP returning" at bounding box center [280, 130] width 145 height 52
copy span "QLLP"
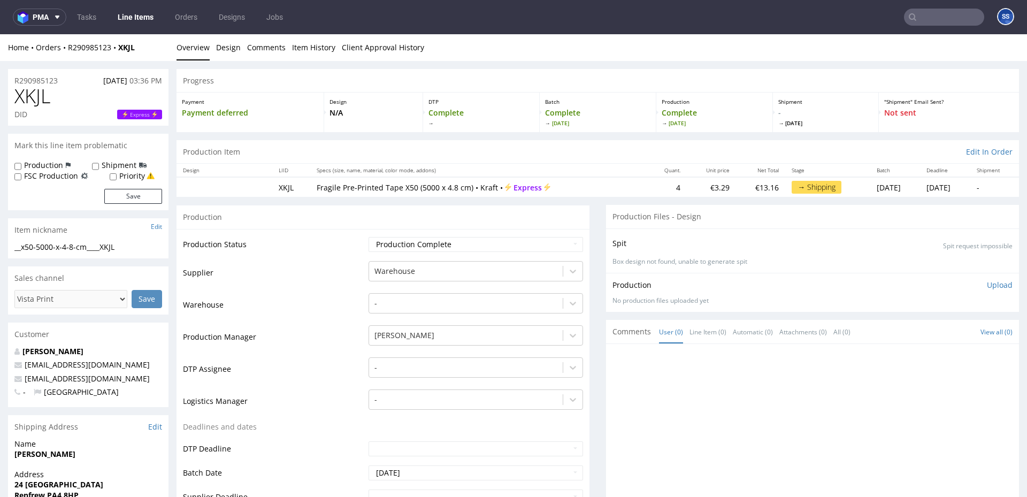
click at [148, 20] on link "Line Items" at bounding box center [135, 17] width 49 height 17
click at [136, 18] on link "Line Items" at bounding box center [135, 17] width 49 height 17
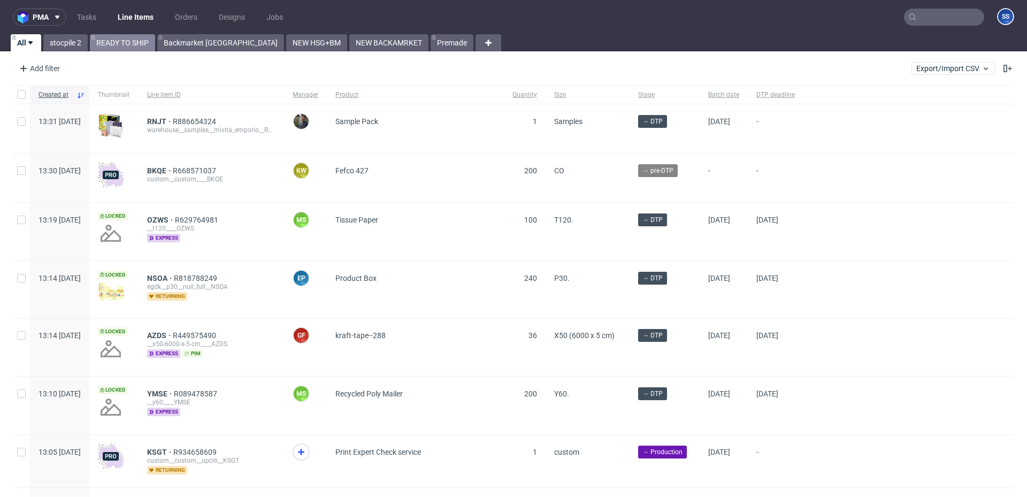
click at [143, 42] on link "READY TO SHIP" at bounding box center [122, 42] width 65 height 17
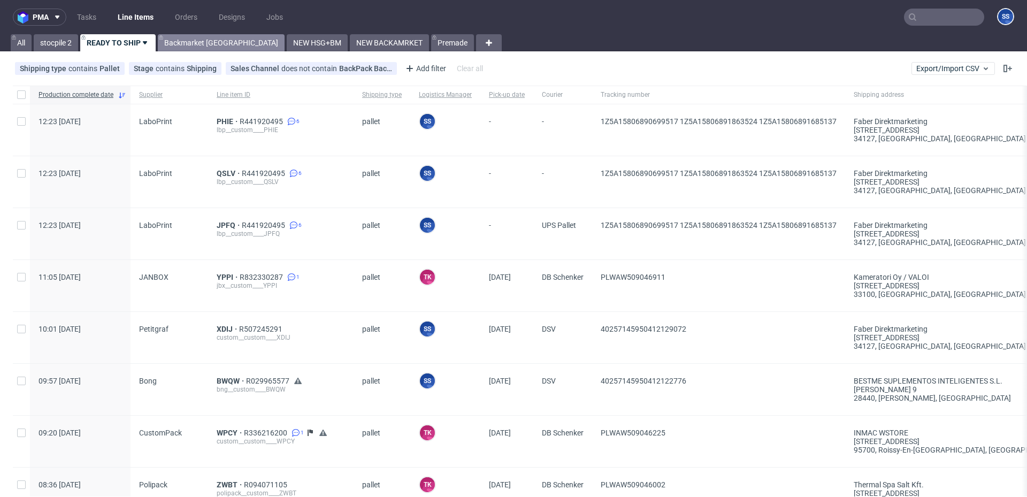
click at [184, 35] on link "Backmarket [GEOGRAPHIC_DATA]" at bounding box center [221, 42] width 127 height 17
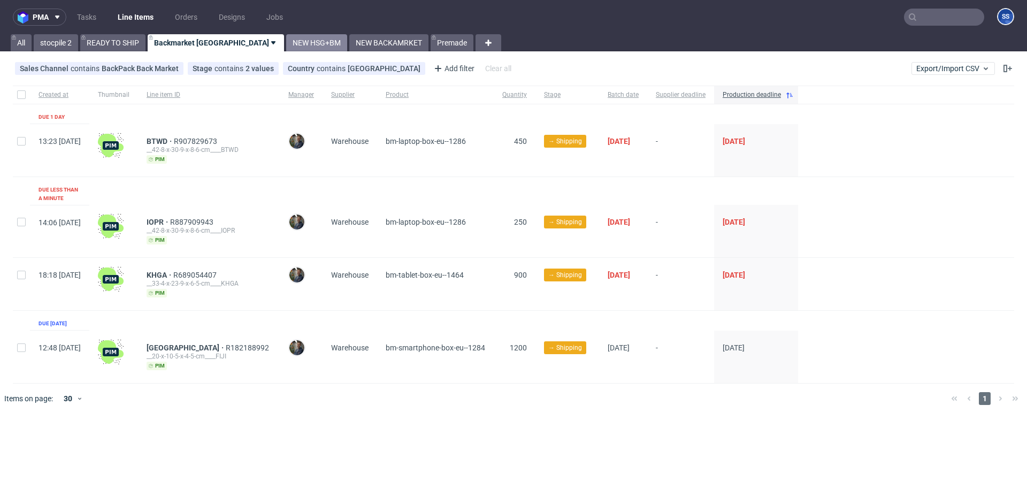
click at [286, 45] on link "NEW HSG+BM" at bounding box center [316, 42] width 61 height 17
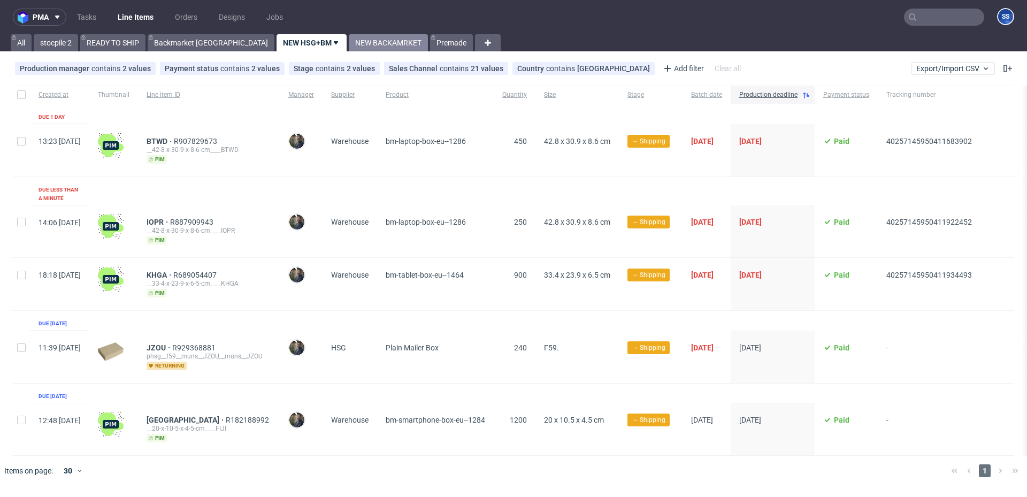
click at [349, 48] on link "NEW BACKAMRKET" at bounding box center [388, 42] width 79 height 17
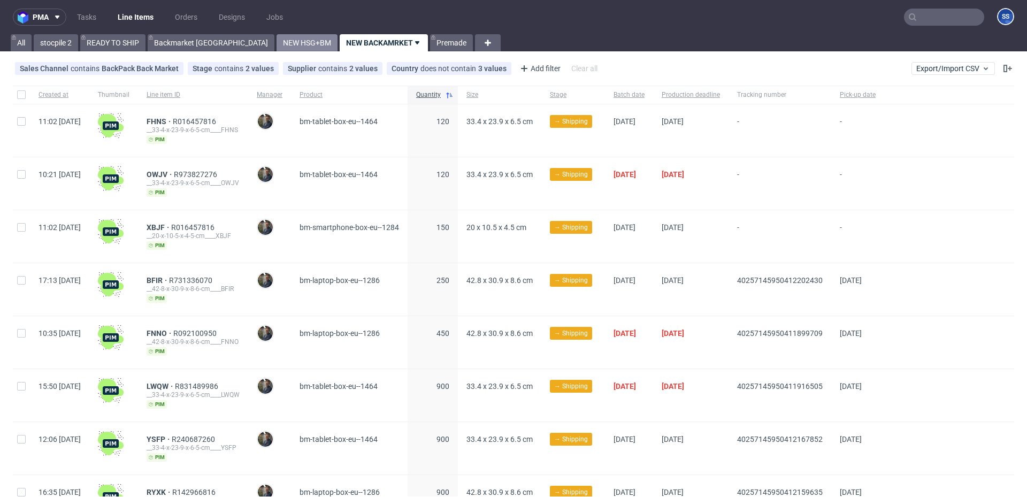
click at [277, 41] on link "NEW HSG+BM" at bounding box center [307, 42] width 61 height 17
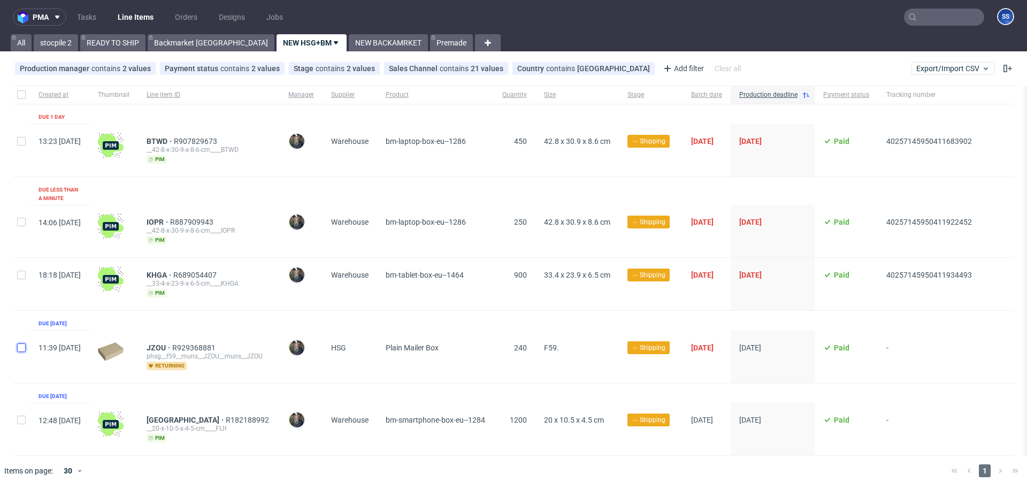
drag, startPoint x: 19, startPoint y: 335, endPoint x: 79, endPoint y: 367, distance: 68.0
click at [20, 343] on input "checkbox" at bounding box center [21, 347] width 9 height 9
checkbox input "true"
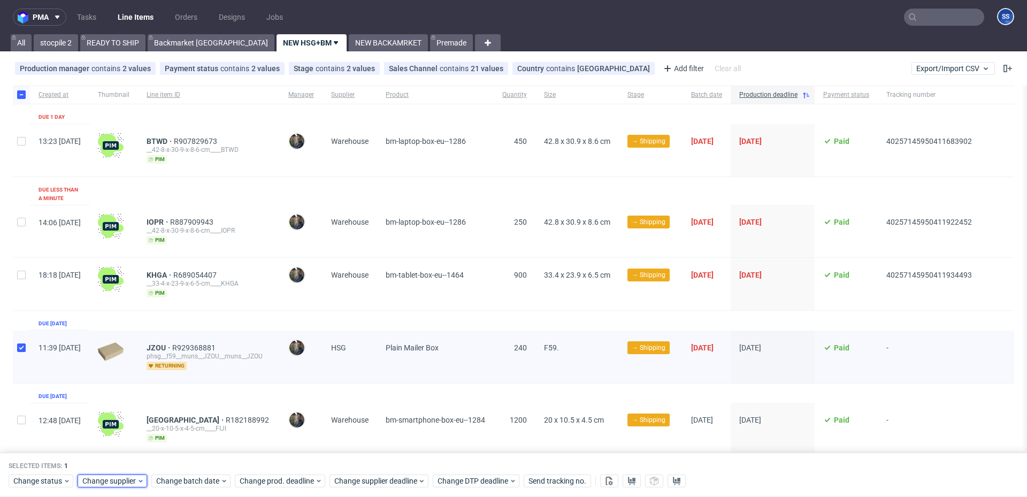
click at [101, 486] on span "Change supplier" at bounding box center [109, 481] width 55 height 11
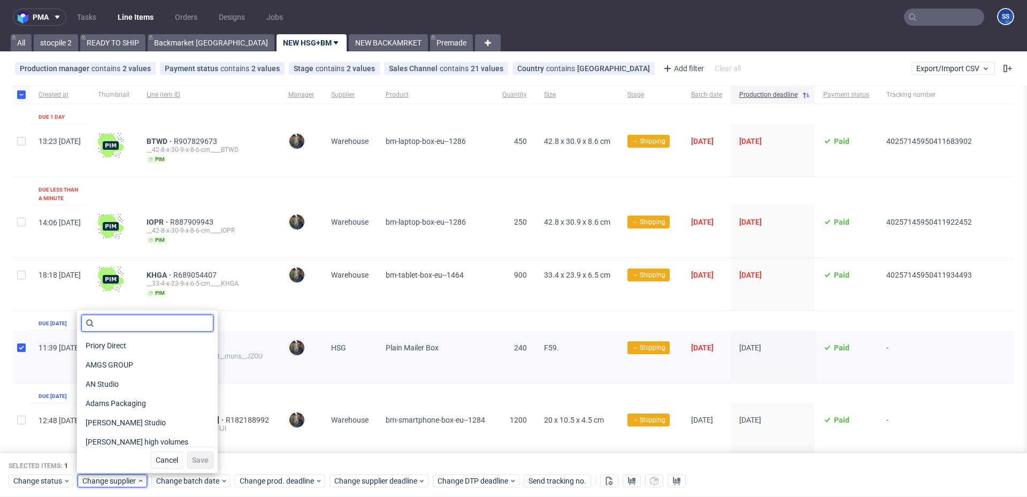
click at [128, 325] on input "text" at bounding box center [147, 322] width 132 height 17
click at [137, 322] on input "w" at bounding box center [142, 322] width 122 height 17
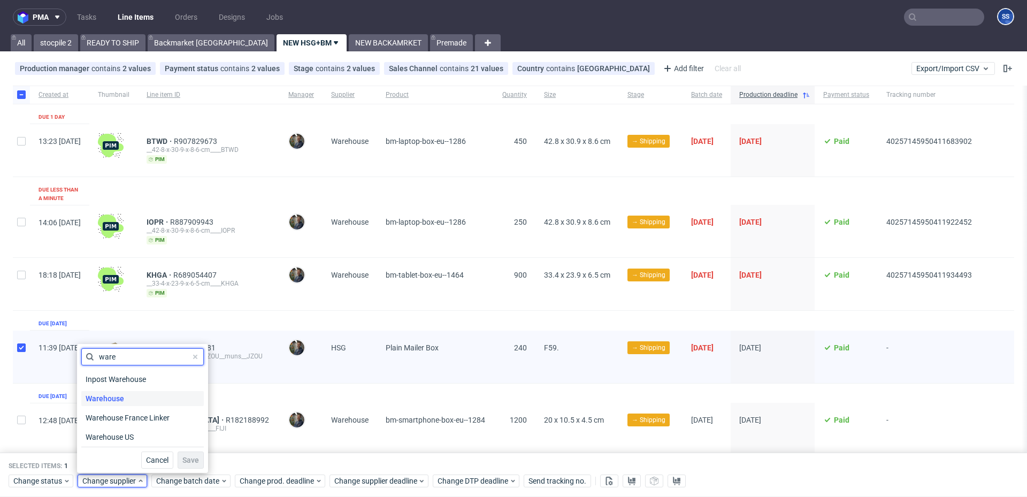
type input "ware"
click at [127, 398] on span "Warehouse" at bounding box center [104, 398] width 47 height 15
click at [178, 455] on button "Save" at bounding box center [191, 459] width 26 height 17
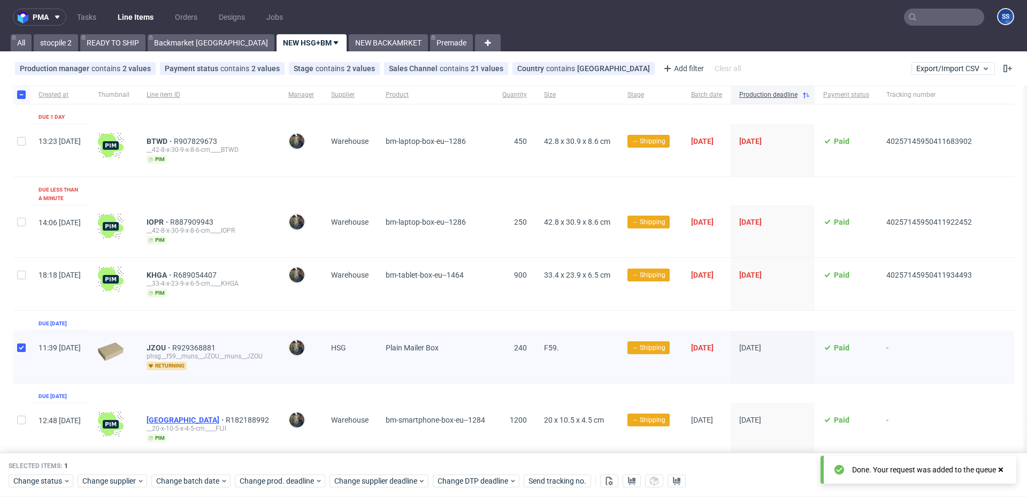
scroll to position [29, 0]
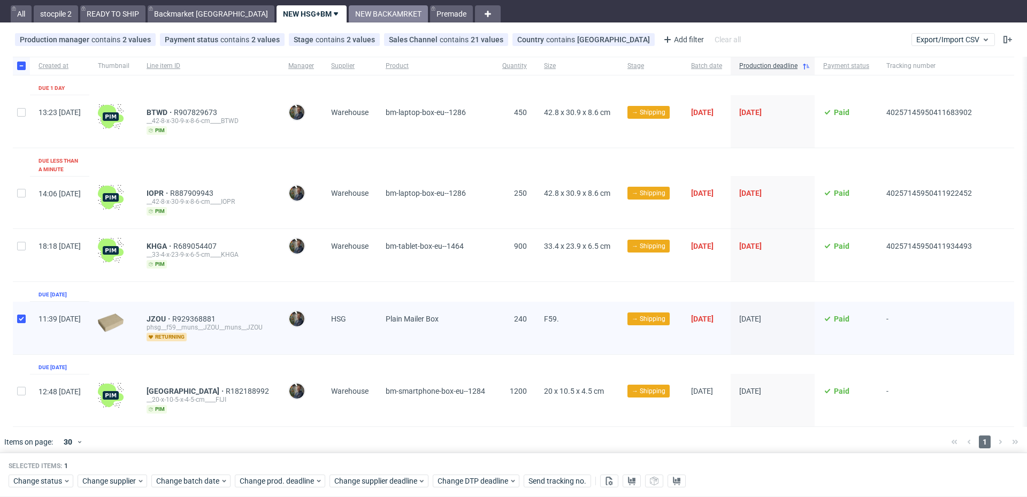
click at [349, 18] on link "NEW BACKAMRKET" at bounding box center [388, 13] width 79 height 17
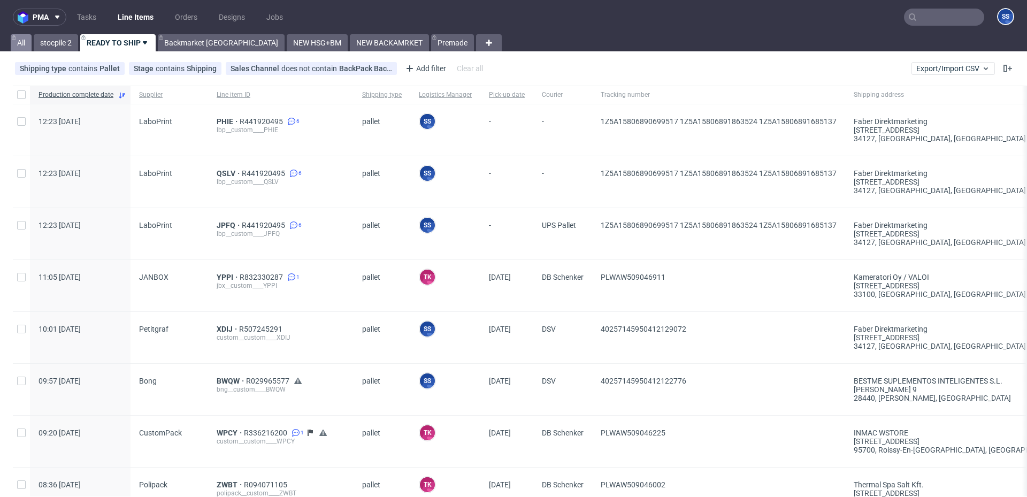
click at [25, 47] on link "All" at bounding box center [21, 42] width 21 height 17
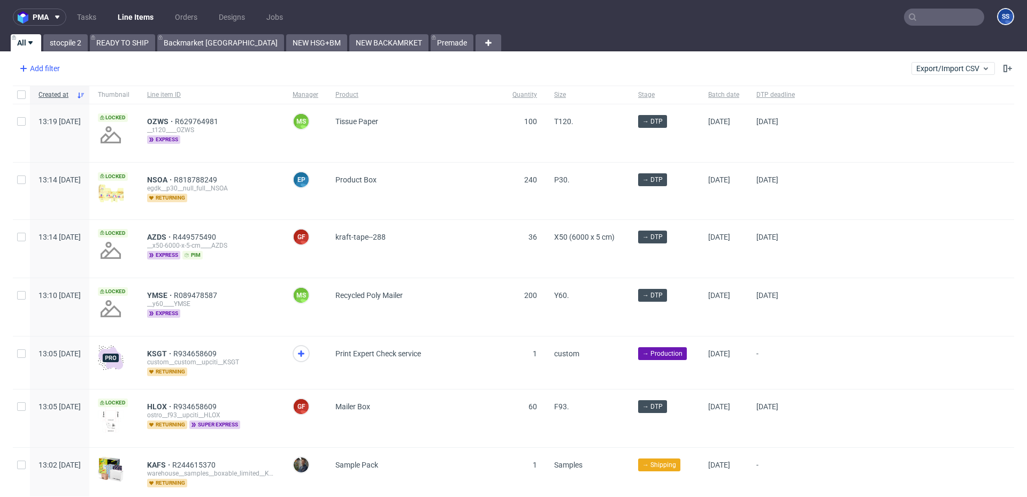
click at [42, 66] on div "Add filter" at bounding box center [38, 68] width 47 height 17
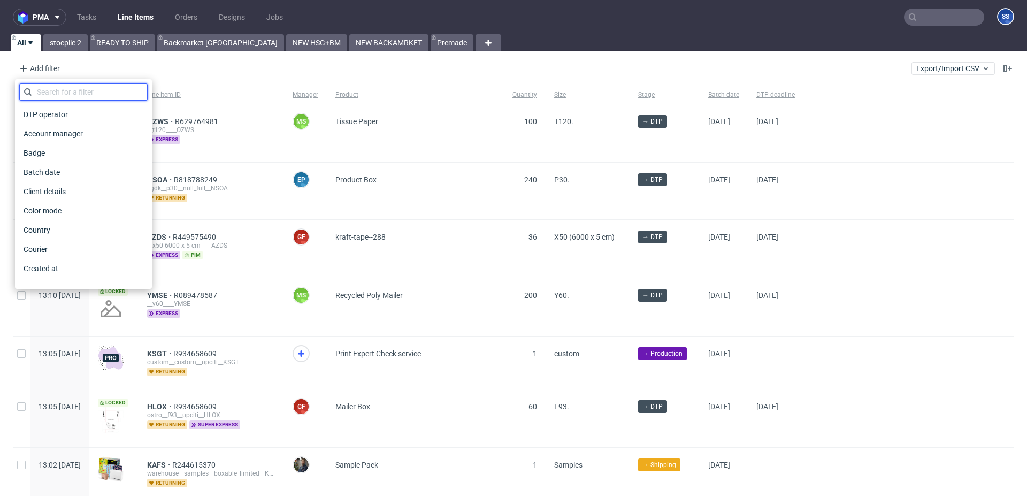
click at [73, 89] on input "text" at bounding box center [83, 91] width 128 height 17
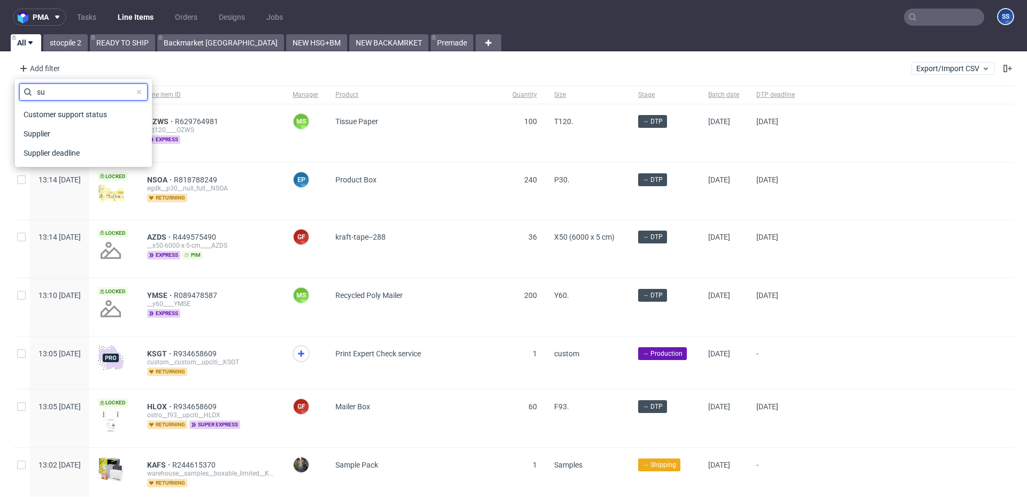
type input "sup"
click at [54, 126] on span "Supplier" at bounding box center [37, 133] width 37 height 15
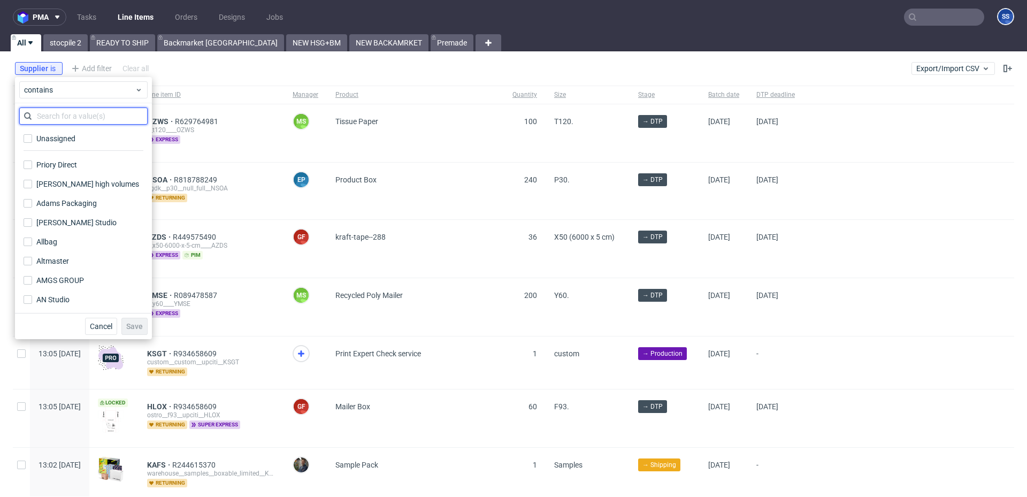
click at [85, 114] on input "text" at bounding box center [83, 116] width 128 height 17
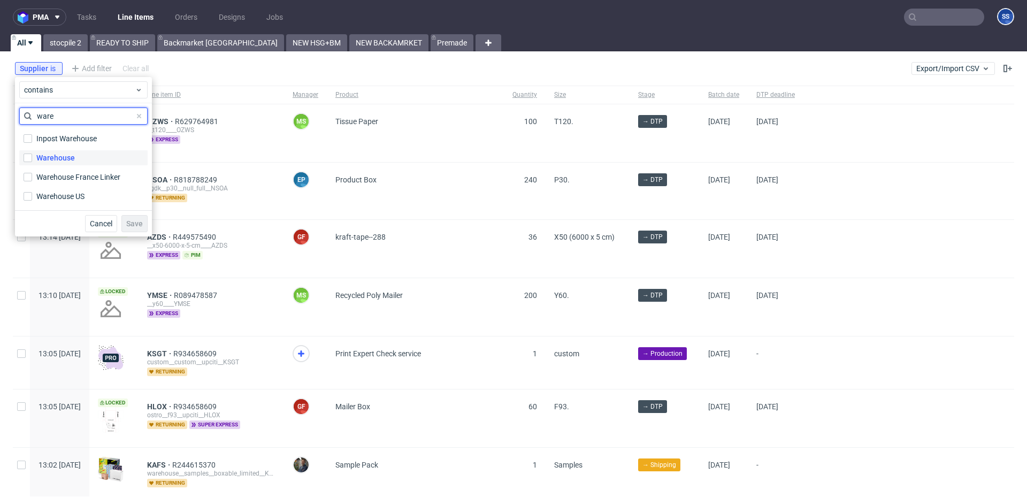
type input "ware"
click at [60, 154] on div "Warehouse" at bounding box center [55, 157] width 39 height 11
click at [32, 154] on input "Warehouse" at bounding box center [28, 158] width 9 height 9
checkbox input "true"
click at [133, 228] on button "Save" at bounding box center [134, 223] width 26 height 17
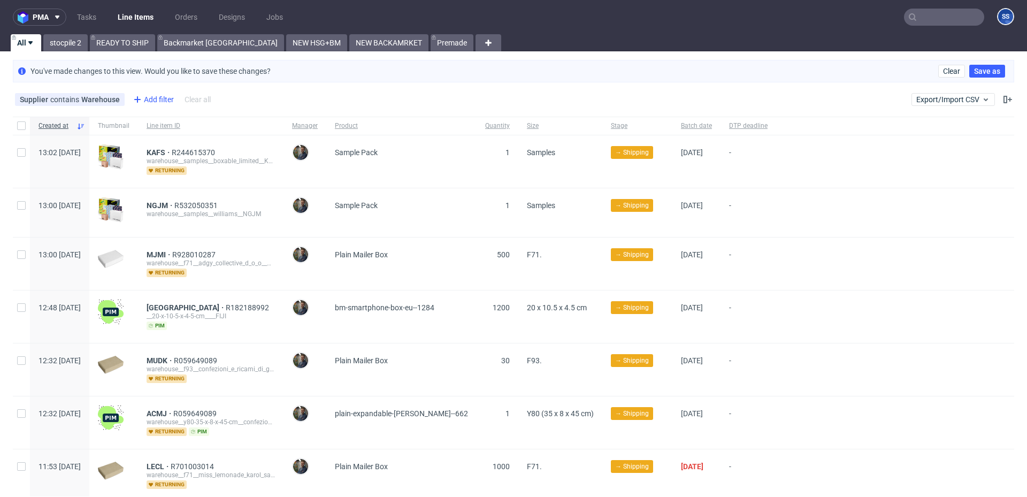
click at [152, 101] on div "Add filter" at bounding box center [152, 99] width 47 height 17
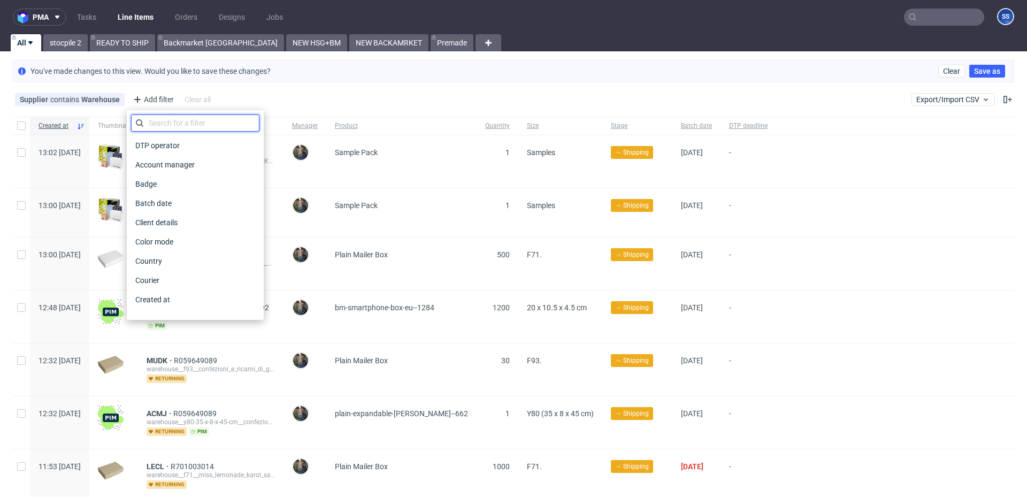
click at [159, 125] on input "text" at bounding box center [195, 122] width 128 height 17
type input "sal"
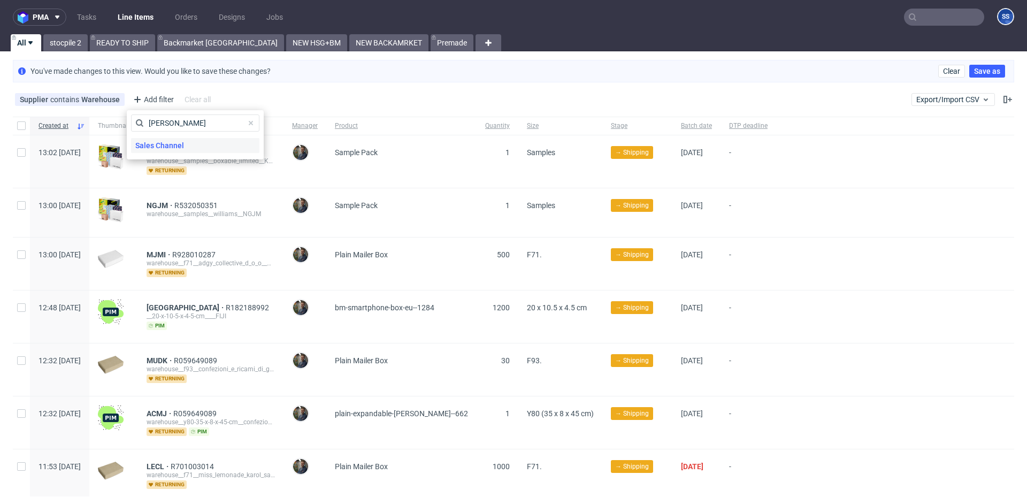
click at [155, 140] on span "Sales Channel" at bounding box center [159, 145] width 57 height 15
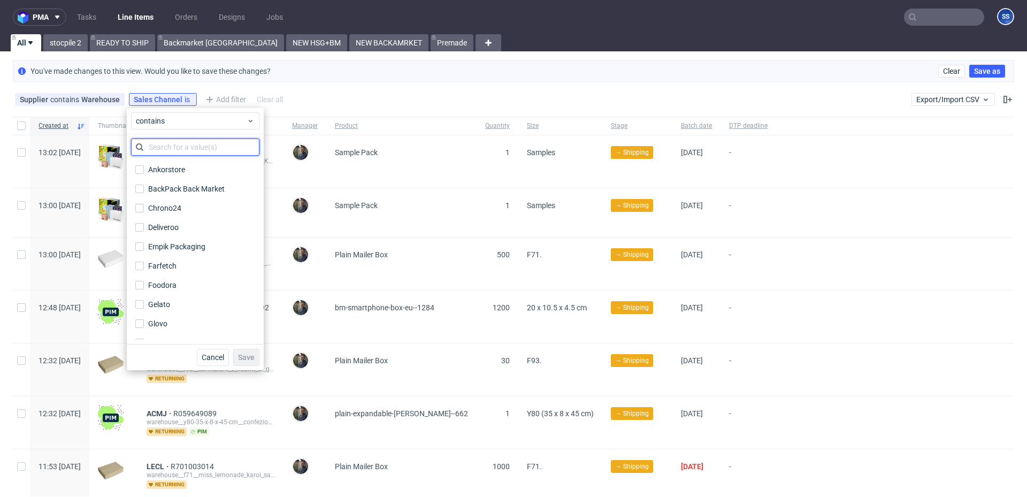
click at [190, 155] on input "text" at bounding box center [195, 147] width 128 height 17
type input "b"
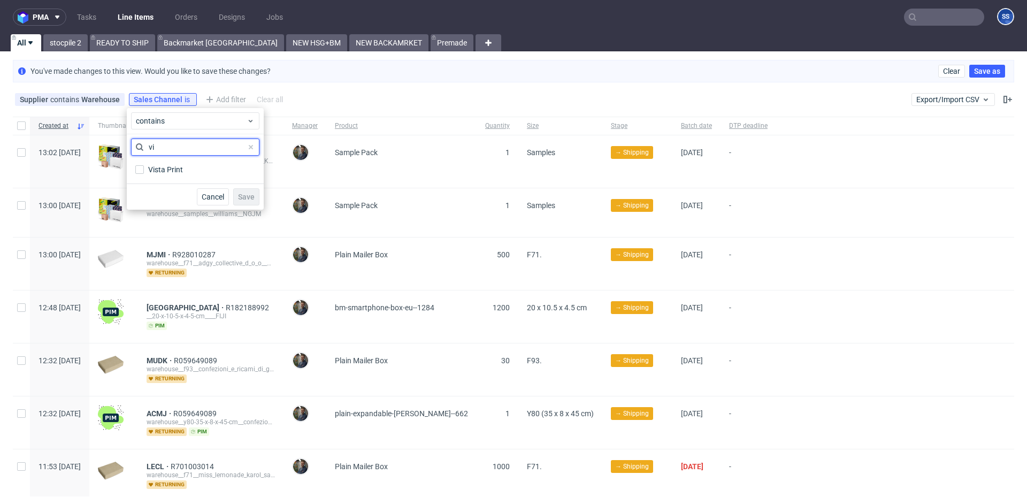
type input "vi"
click at [173, 157] on div "vi Vista Print" at bounding box center [195, 159] width 128 height 41
click at [171, 165] on div "Vista Print" at bounding box center [166, 169] width 36 height 11
click at [144, 165] on input "Vista Print" at bounding box center [139, 169] width 9 height 9
checkbox input "true"
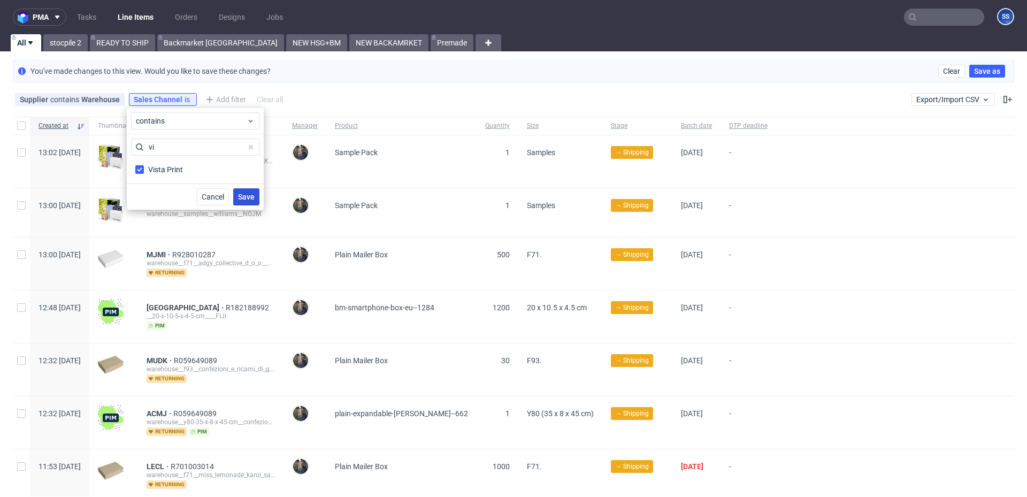
click at [244, 197] on span "Save" at bounding box center [246, 196] width 17 height 7
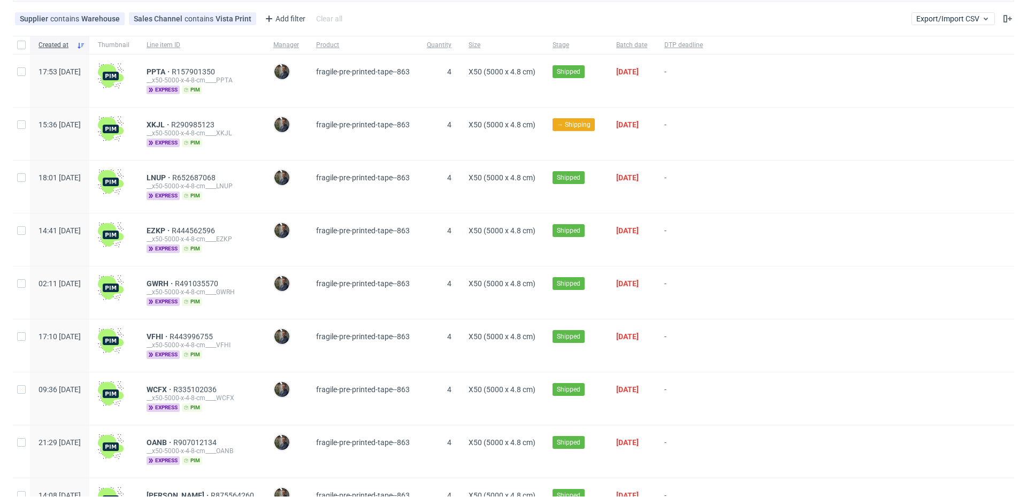
scroll to position [78, 0]
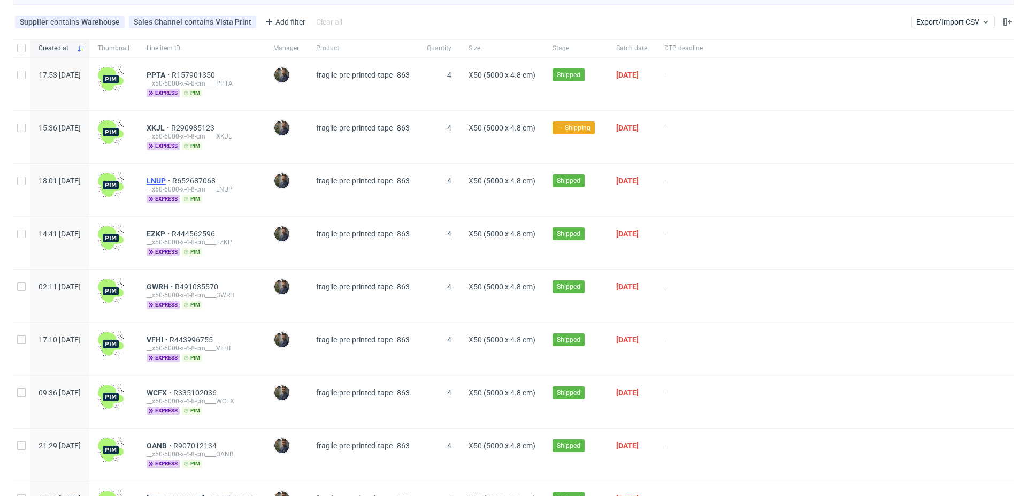
click at [172, 179] on span "LNUP" at bounding box center [160, 181] width 26 height 9
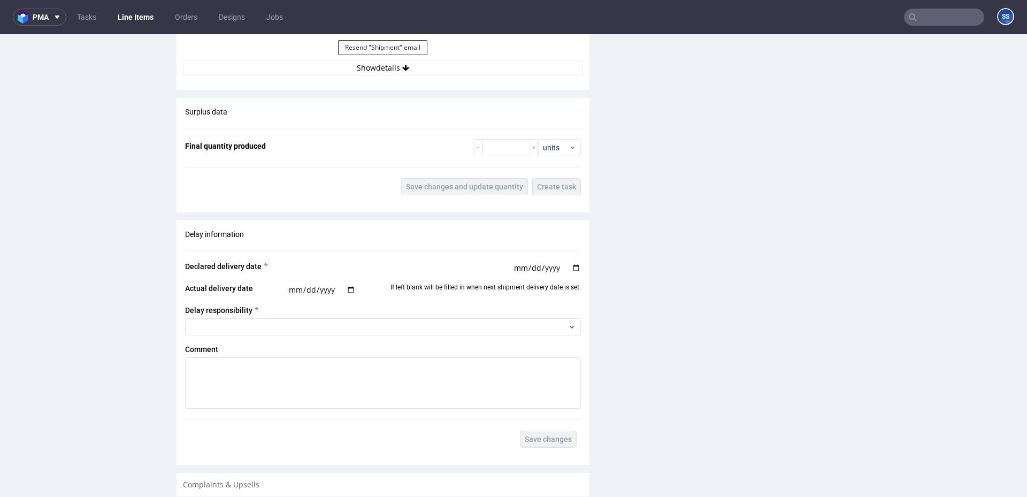
scroll to position [1056, 0]
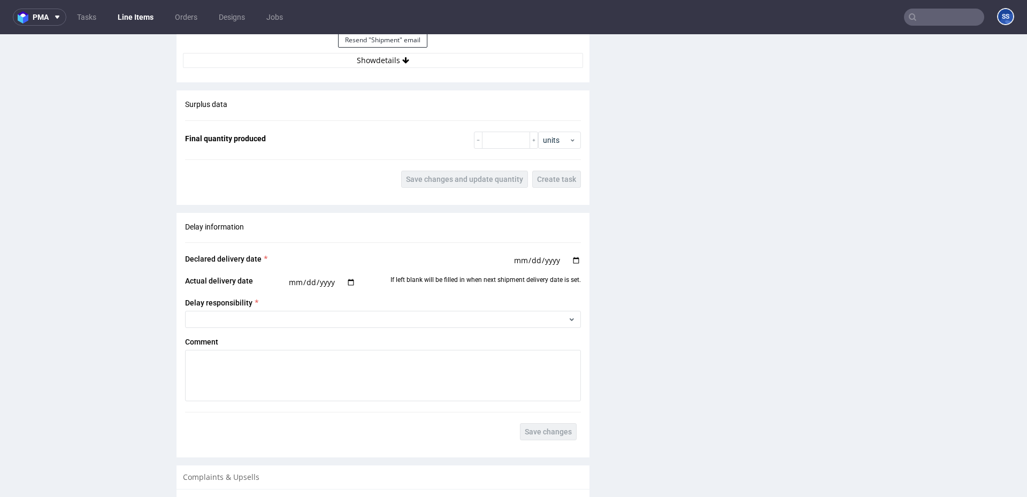
click at [377, 64] on button "Show details" at bounding box center [383, 60] width 400 height 15
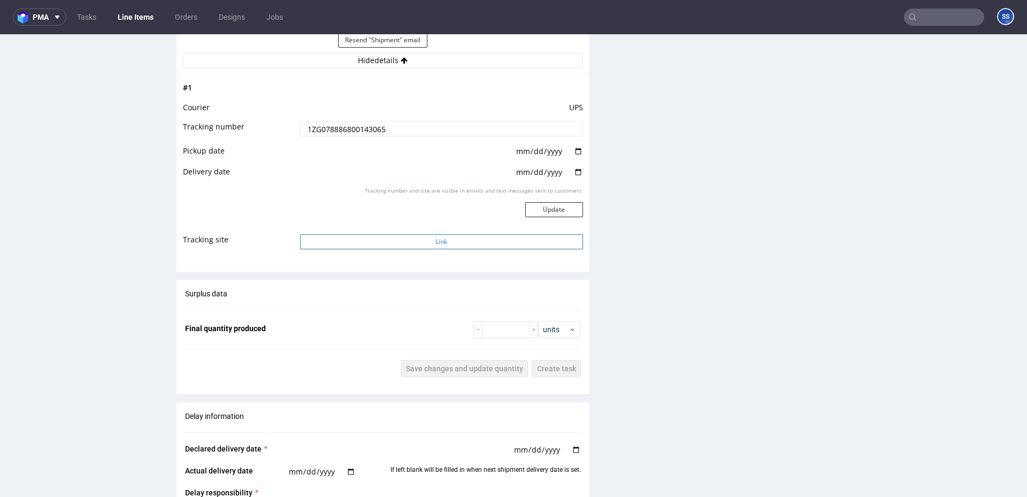
click at [441, 241] on button "Link" at bounding box center [441, 241] width 283 height 15
click at [352, 127] on input "1ZG078886800143065" at bounding box center [441, 128] width 283 height 15
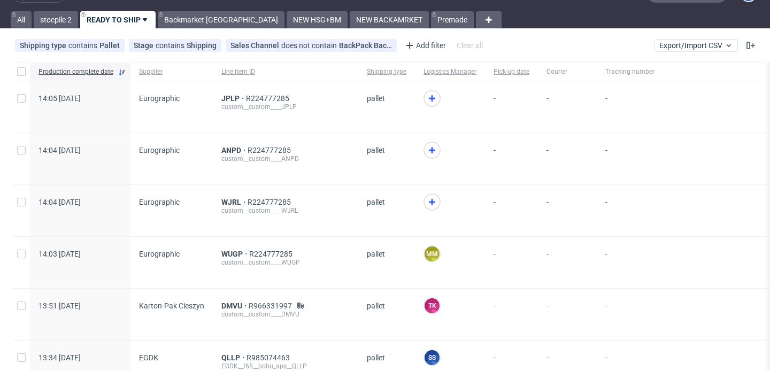
scroll to position [25, 0]
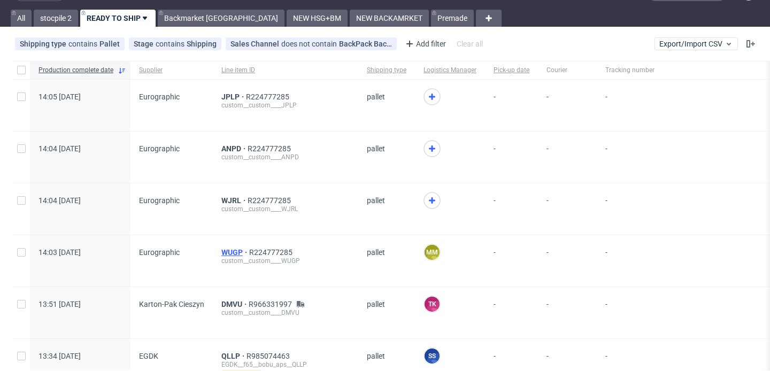
click at [228, 250] on span "WUGP" at bounding box center [235, 252] width 28 height 9
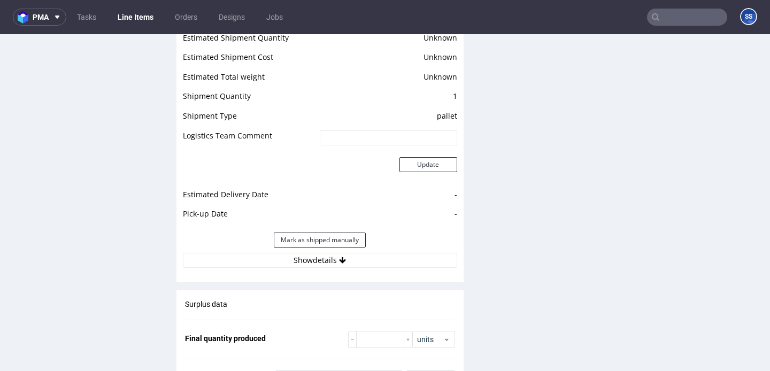
scroll to position [1503, 0]
click at [228, 250] on div "Mark as shipped manually" at bounding box center [320, 240] width 274 height 26
click at [231, 267] on div "Estimated Shipment Quantity Unknown Estimated Shipment Cost Unknown Estimated T…" at bounding box center [320, 149] width 287 height 250
click at [228, 259] on button "Show details" at bounding box center [320, 259] width 274 height 15
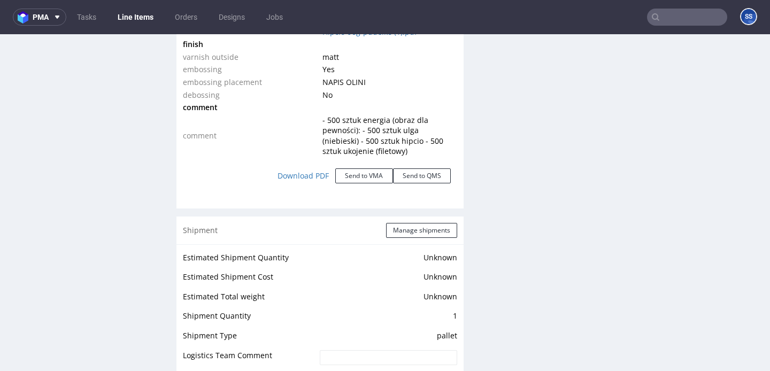
scroll to position [1179, 0]
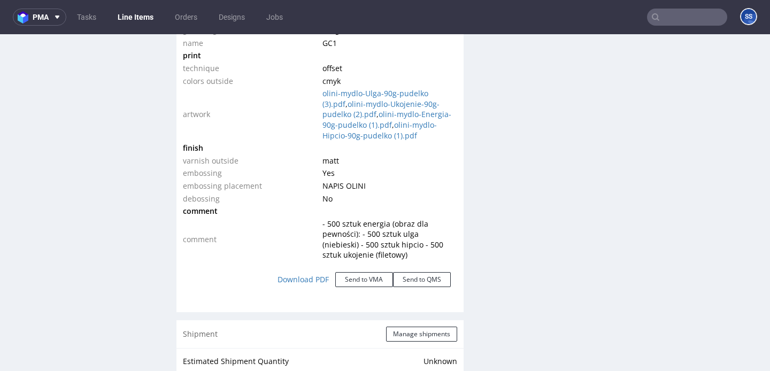
click at [130, 11] on link "Line Items" at bounding box center [135, 17] width 49 height 17
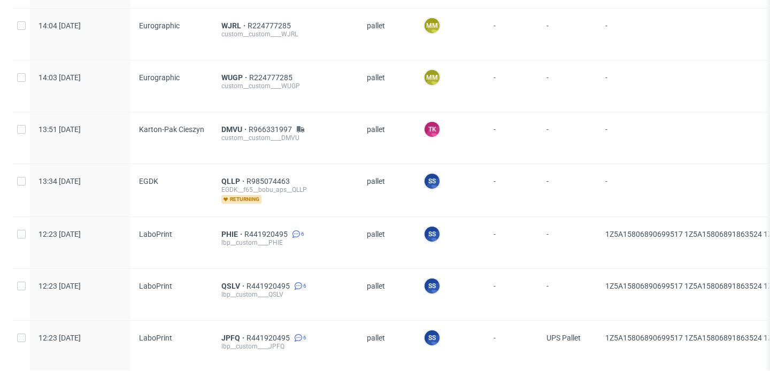
scroll to position [251, 0]
click at [228, 182] on span "QLLP" at bounding box center [233, 182] width 25 height 9
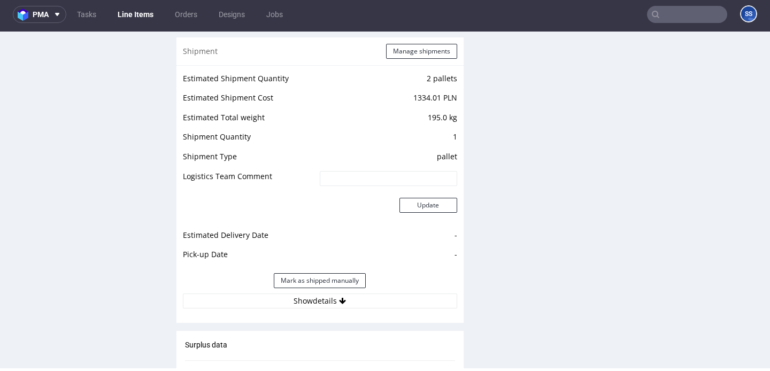
scroll to position [1066, 0]
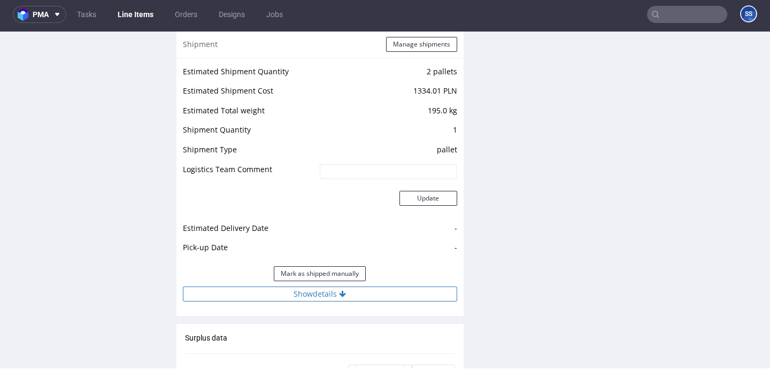
click at [291, 295] on button "Show details" at bounding box center [320, 294] width 274 height 15
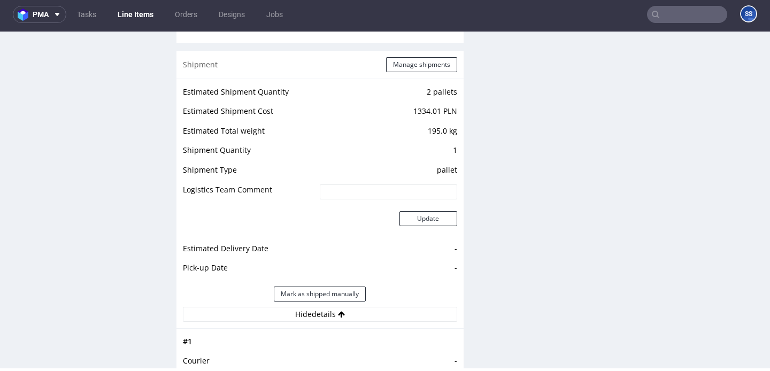
scroll to position [1069, 0]
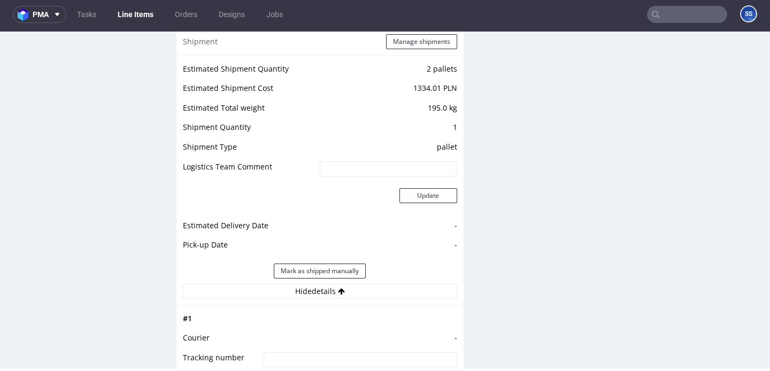
click at [139, 15] on link "Line Items" at bounding box center [135, 14] width 49 height 17
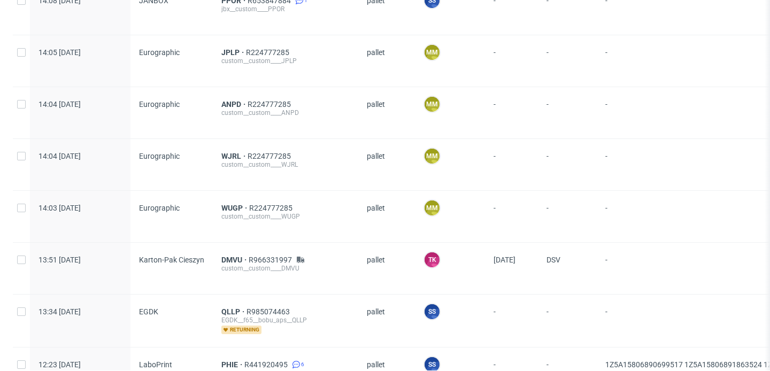
scroll to position [120, 0]
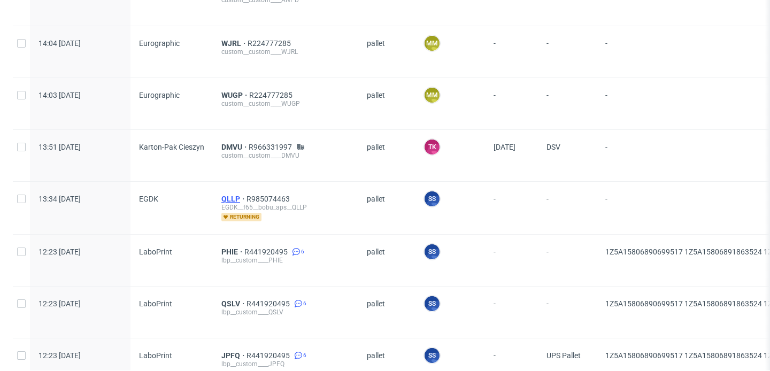
click at [232, 196] on span "QLLP" at bounding box center [233, 199] width 25 height 9
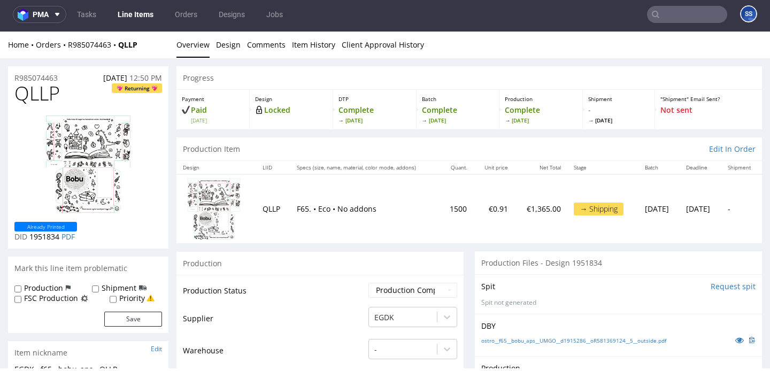
scroll to position [3, 0]
click at [131, 18] on link "Line Items" at bounding box center [135, 14] width 49 height 17
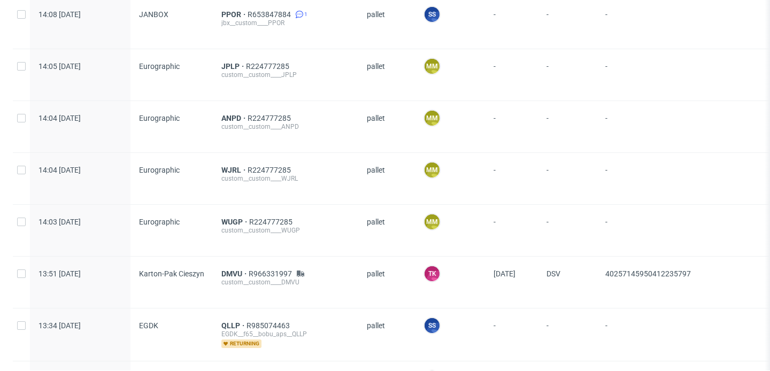
scroll to position [104, 0]
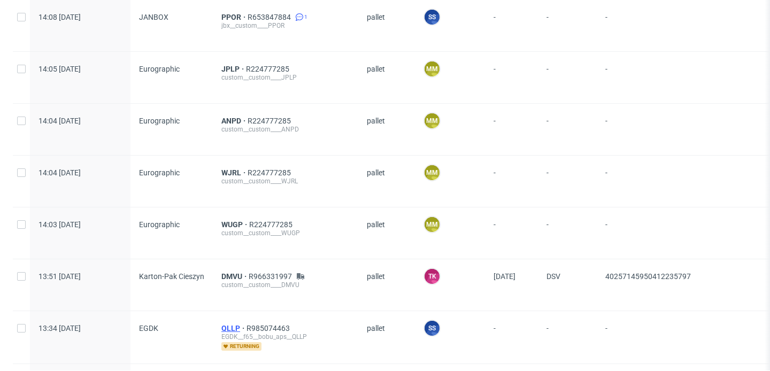
click at [228, 326] on span "QLLP" at bounding box center [233, 328] width 25 height 9
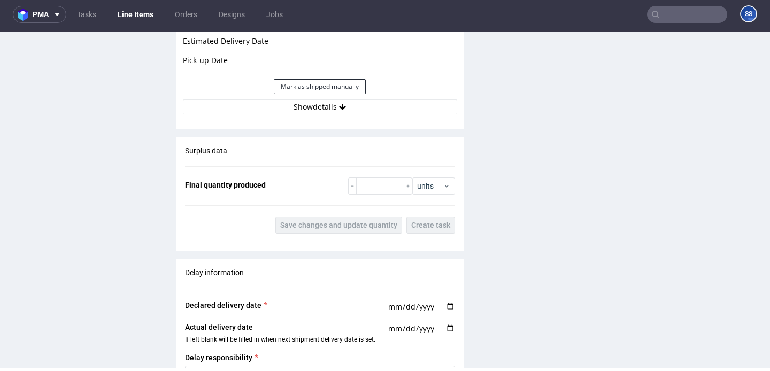
scroll to position [1272, 0]
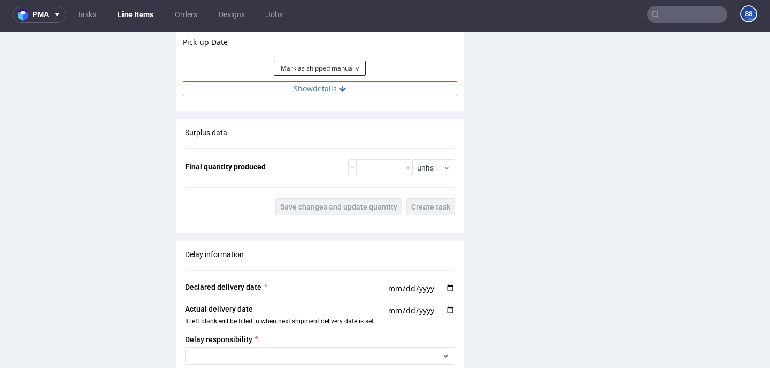
click at [270, 95] on button "Show details" at bounding box center [320, 88] width 274 height 15
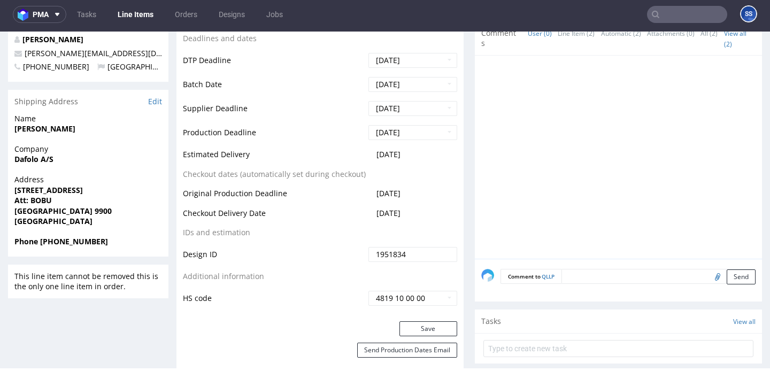
scroll to position [435, 0]
click at [45, 160] on strong "Dafolo A/S" at bounding box center [33, 158] width 39 height 10
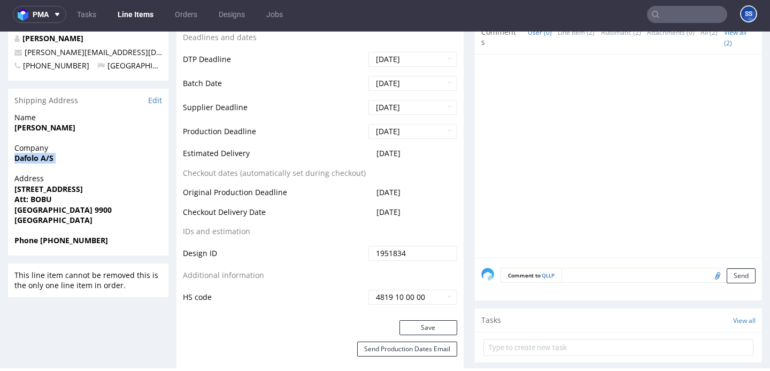
copy strong "Dafolo A/S"
drag, startPoint x: 15, startPoint y: 187, endPoint x: 81, endPoint y: 190, distance: 66.4
click at [81, 190] on strong "[STREET_ADDRESS]" at bounding box center [48, 189] width 68 height 10
copy strong "Suderbovej 22-24"
click at [73, 209] on strong "Frederikshavn 9900" at bounding box center [62, 210] width 97 height 10
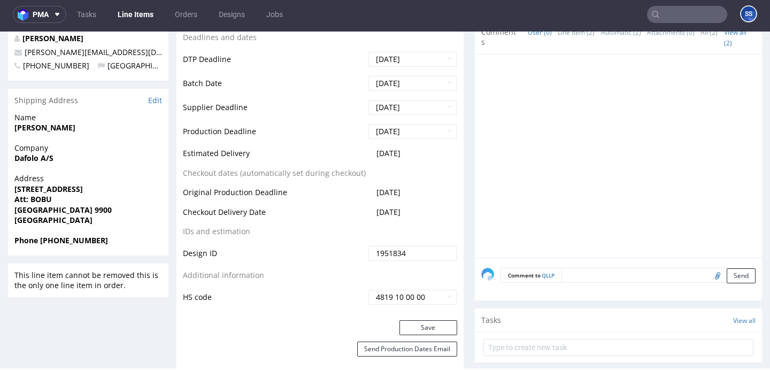
click at [73, 209] on strong "Frederikshavn 9900" at bounding box center [62, 210] width 97 height 10
copy strong "9900"
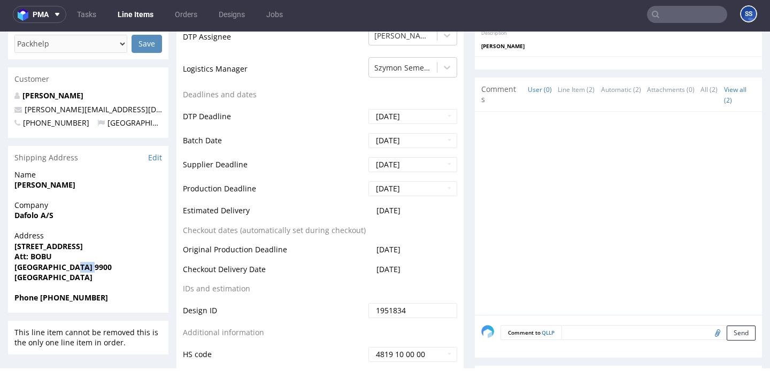
scroll to position [356, 0]
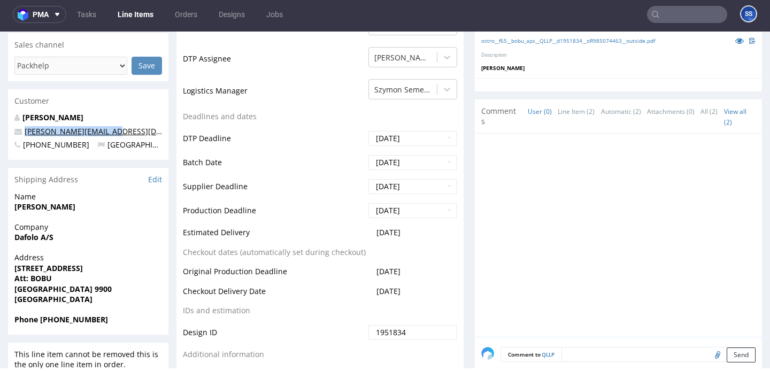
drag, startPoint x: 111, startPoint y: 128, endPoint x: 25, endPoint y: 134, distance: 85.8
click at [25, 134] on p "[PERSON_NAME][EMAIL_ADDRESS][DOMAIN_NAME]" at bounding box center [88, 131] width 148 height 11
copy link "[PERSON_NAME][EMAIL_ADDRESS][DOMAIN_NAME]"
click at [79, 314] on span "Phone +4520406912" at bounding box center [88, 319] width 148 height 11
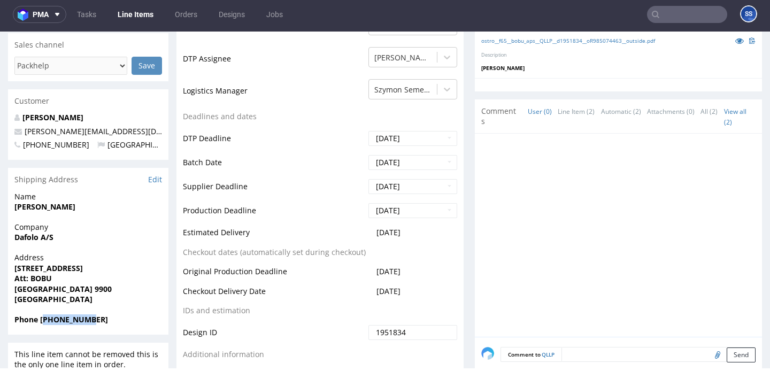
copy strong "4520406912"
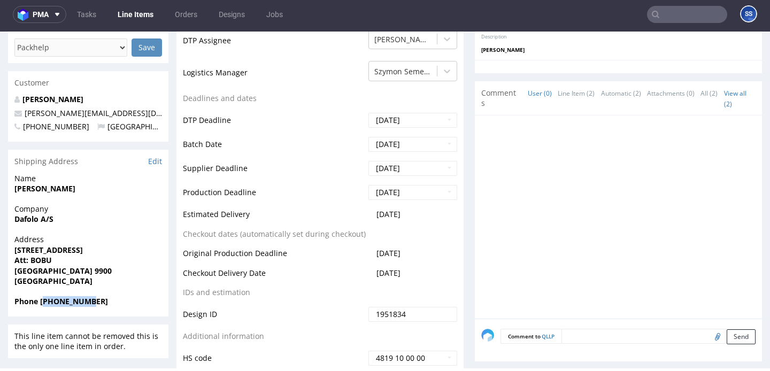
scroll to position [0, 0]
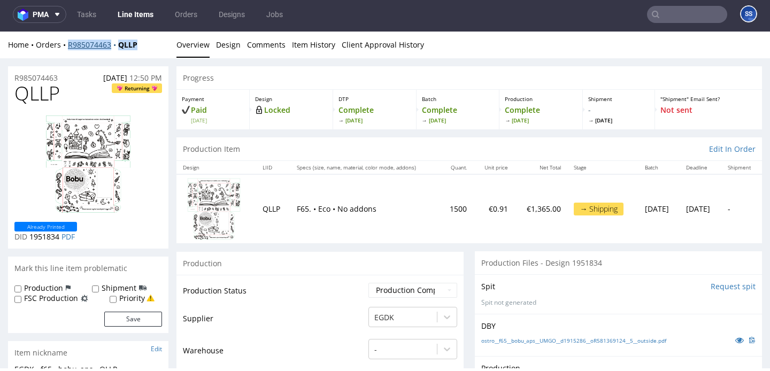
drag, startPoint x: 145, startPoint y: 51, endPoint x: 69, endPoint y: 48, distance: 76.6
click at [69, 48] on div "Home Orders R985074463 QLLP Overview Design Comments Item History Client Approv…" at bounding box center [385, 45] width 770 height 27
copy div "R985074463 QLLP"
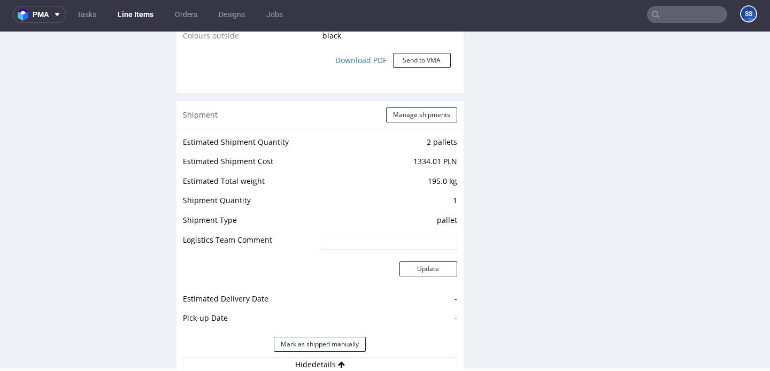
scroll to position [947, 0]
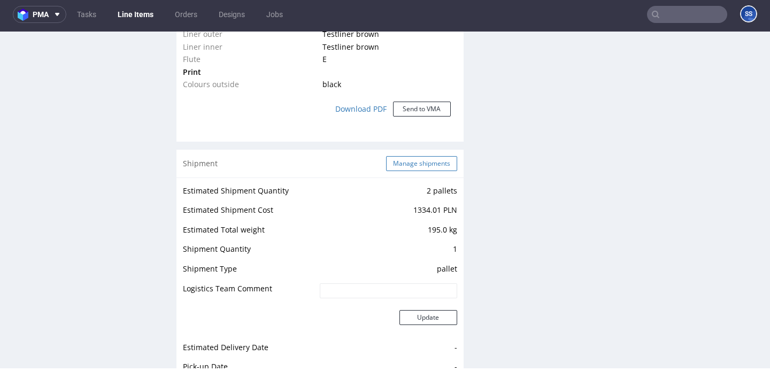
click at [410, 162] on button "Manage shipments" at bounding box center [421, 163] width 71 height 15
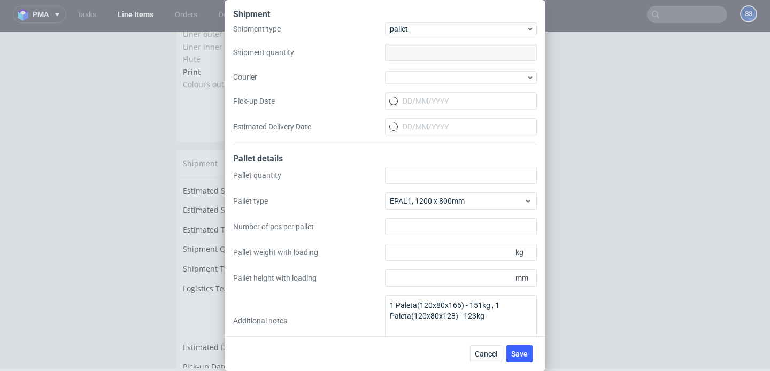
type input "1"
type input "2"
type input "151"
type input "1660"
click at [439, 79] on div at bounding box center [461, 77] width 152 height 13
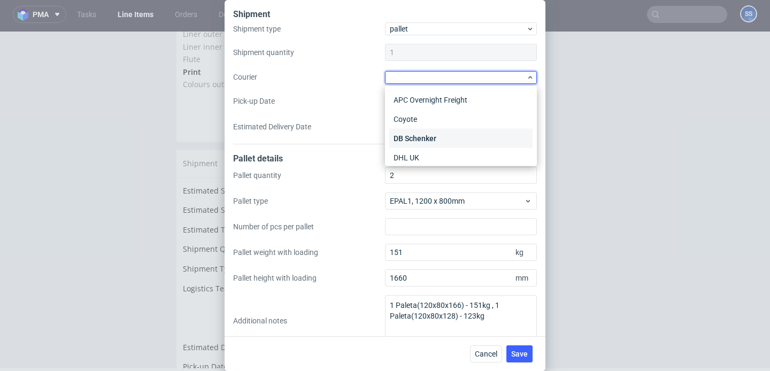
click at [429, 136] on div "DB Schenker" at bounding box center [460, 138] width 143 height 19
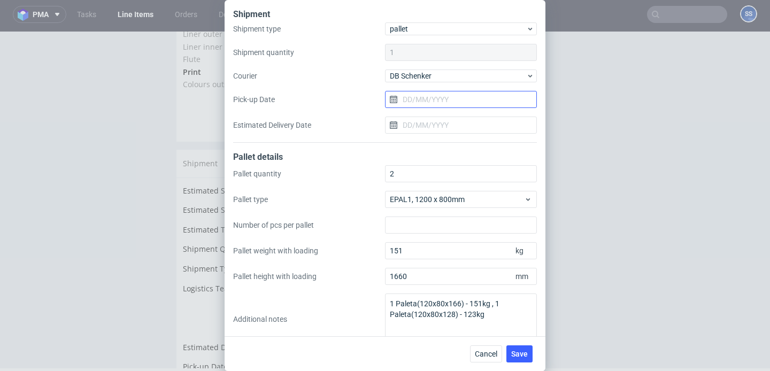
click at [435, 101] on input "Pick-up Date" at bounding box center [461, 99] width 152 height 17
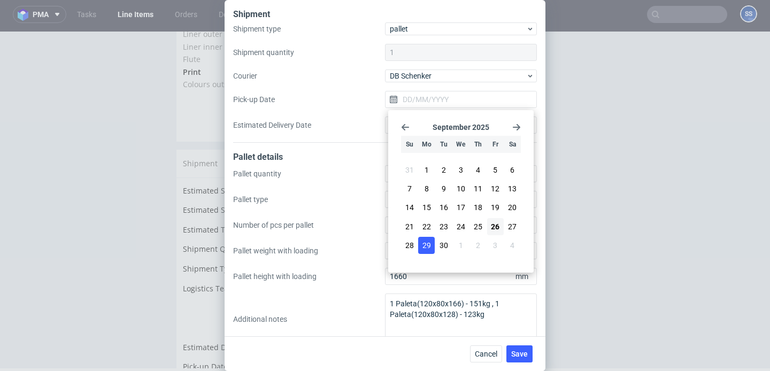
click at [426, 243] on span "29" at bounding box center [427, 245] width 9 height 11
type input "[DATE]"
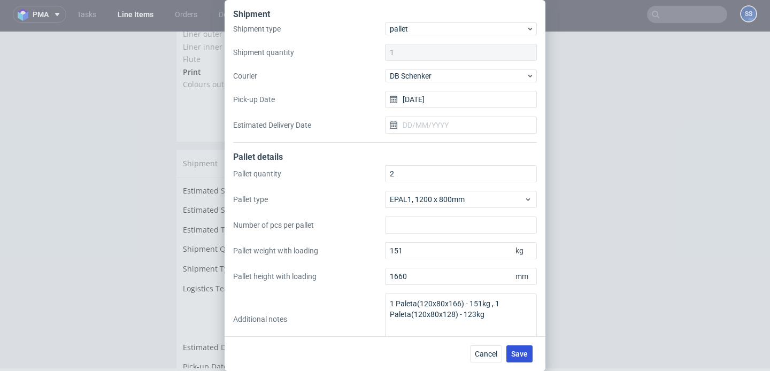
click at [520, 359] on button "Save" at bounding box center [520, 354] width 26 height 17
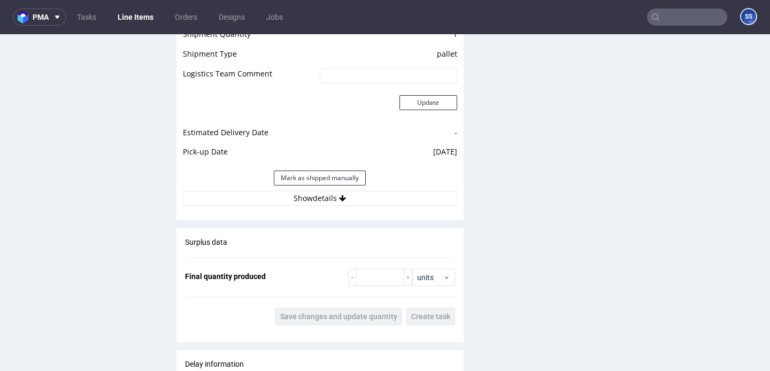
scroll to position [1177, 0]
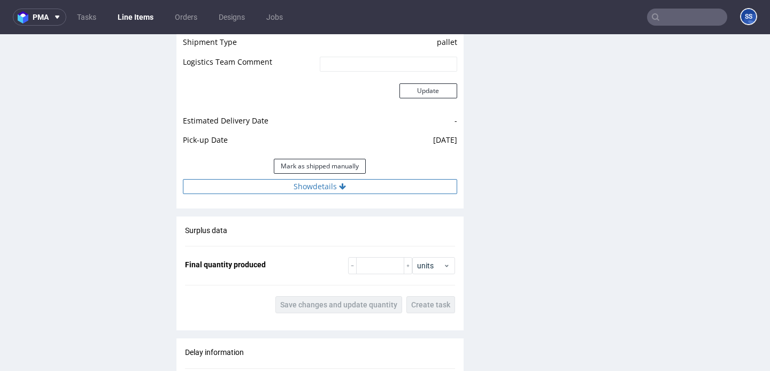
click at [348, 188] on button "Show details" at bounding box center [320, 186] width 274 height 15
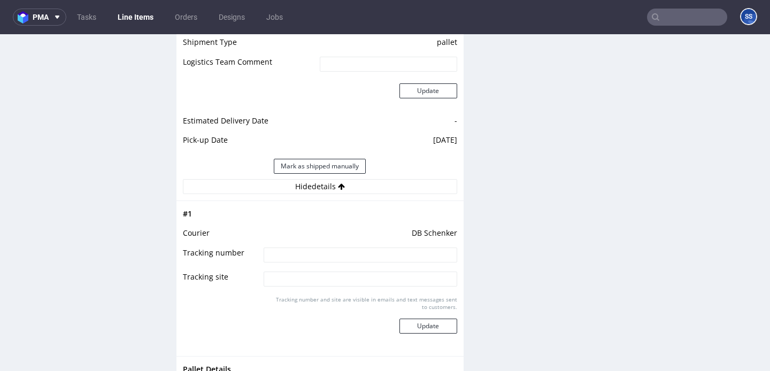
click at [320, 258] on input at bounding box center [360, 255] width 193 height 15
paste input "PLWAW509047429"
type input "PLWAW509047429"
click at [425, 327] on button "Update" at bounding box center [429, 326] width 58 height 15
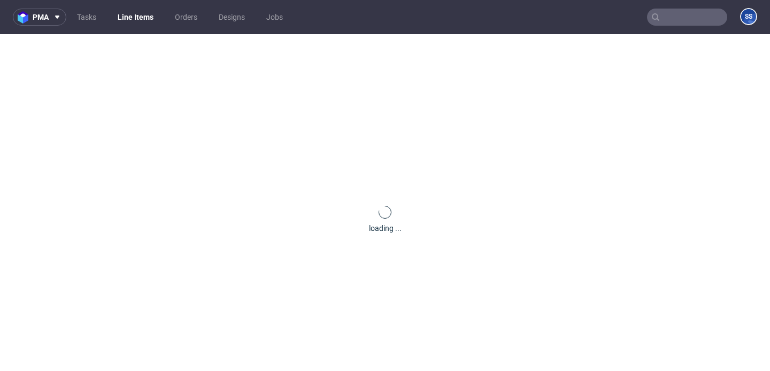
click at [143, 17] on link "Line Items" at bounding box center [135, 17] width 49 height 17
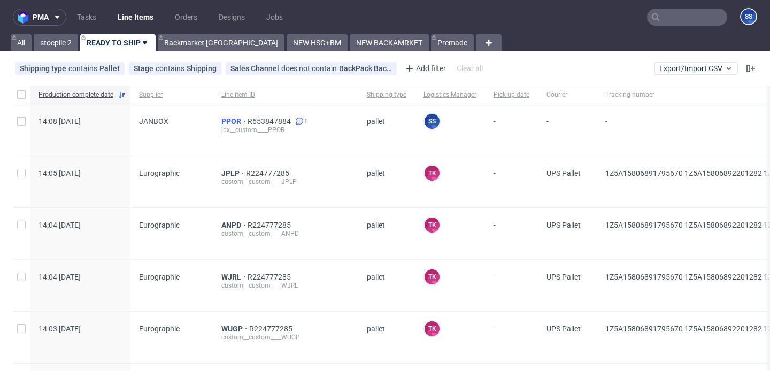
click at [226, 123] on span "PPOR" at bounding box center [234, 121] width 26 height 9
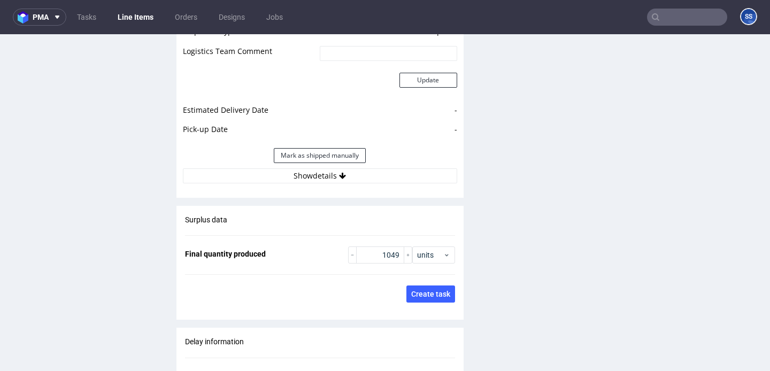
scroll to position [1602, 0]
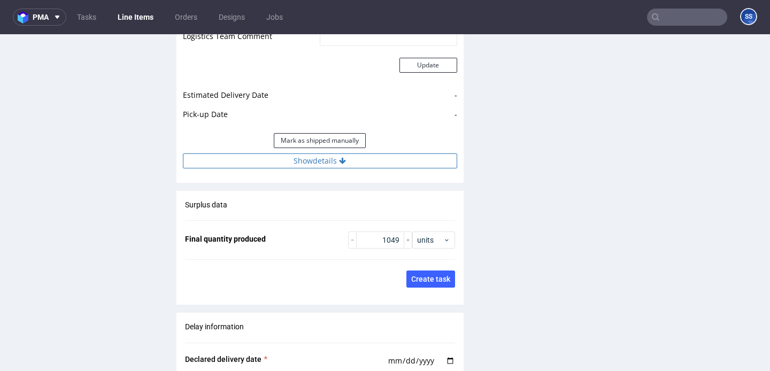
click at [273, 165] on button "Show details" at bounding box center [320, 161] width 274 height 15
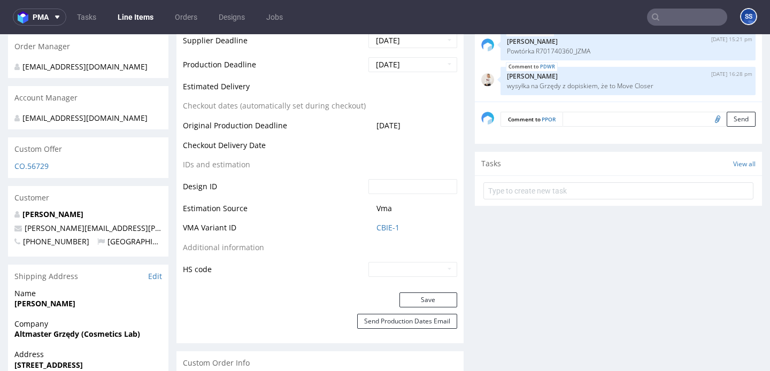
scroll to position [472, 0]
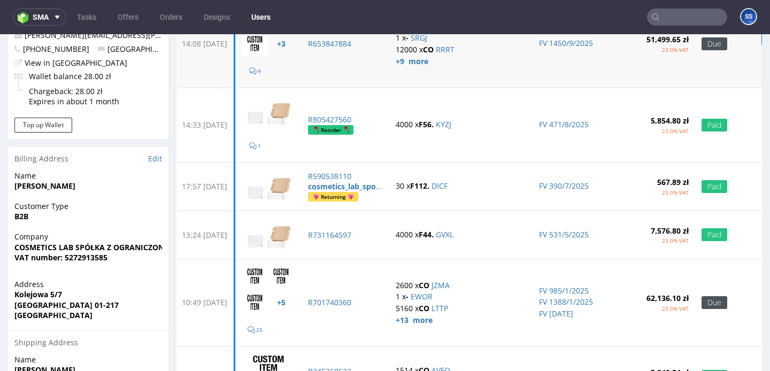
scroll to position [145, 0]
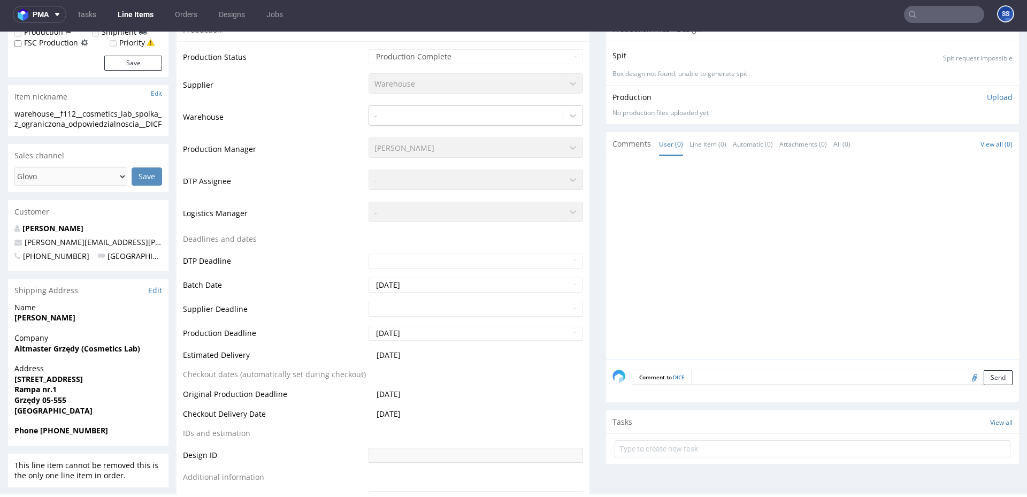
scroll to position [211, 0]
click at [72, 355] on strong "Altmaster Grzędy (Cosmetics Lab)" at bounding box center [77, 350] width 126 height 10
click at [93, 249] on link "[PERSON_NAME][EMAIL_ADDRESS][PERSON_NAME][DOMAIN_NAME]" at bounding box center [147, 244] width 245 height 10
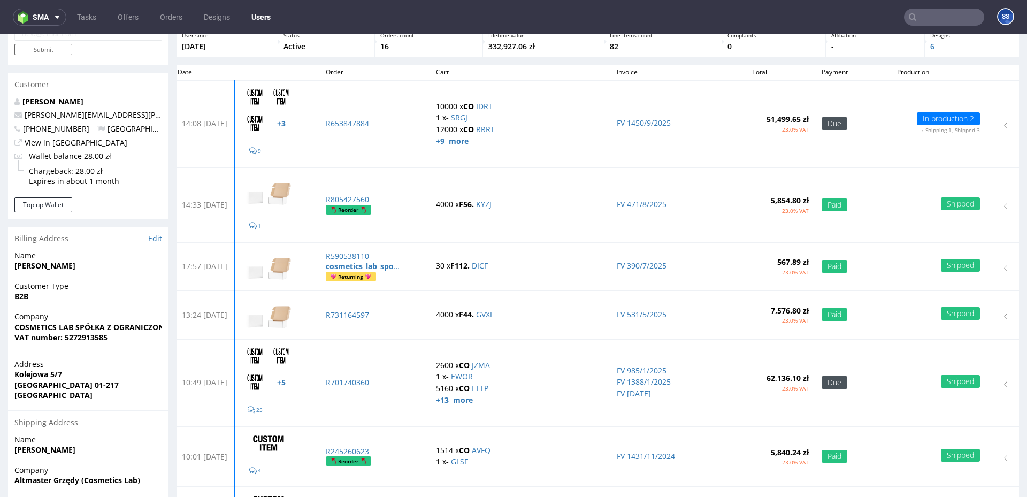
scroll to position [67, 0]
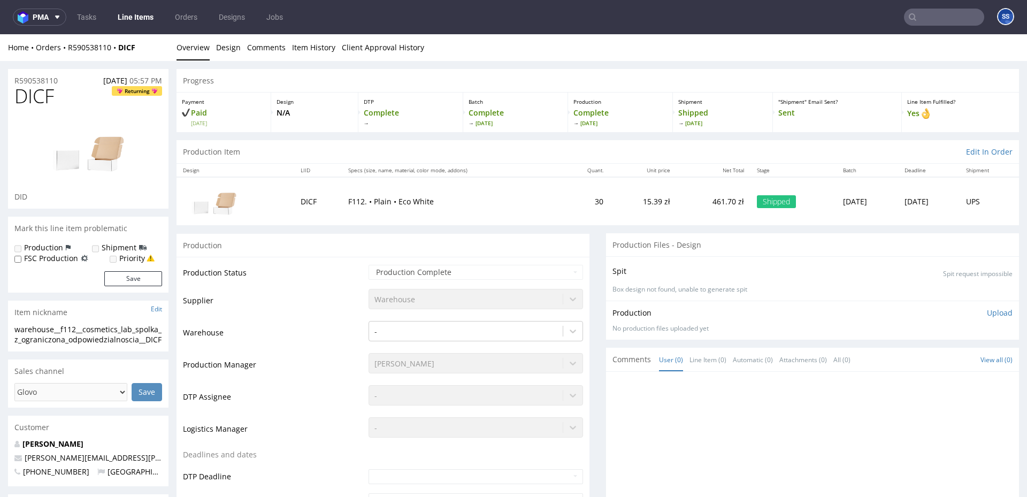
click at [132, 18] on link "Line Items" at bounding box center [135, 17] width 49 height 17
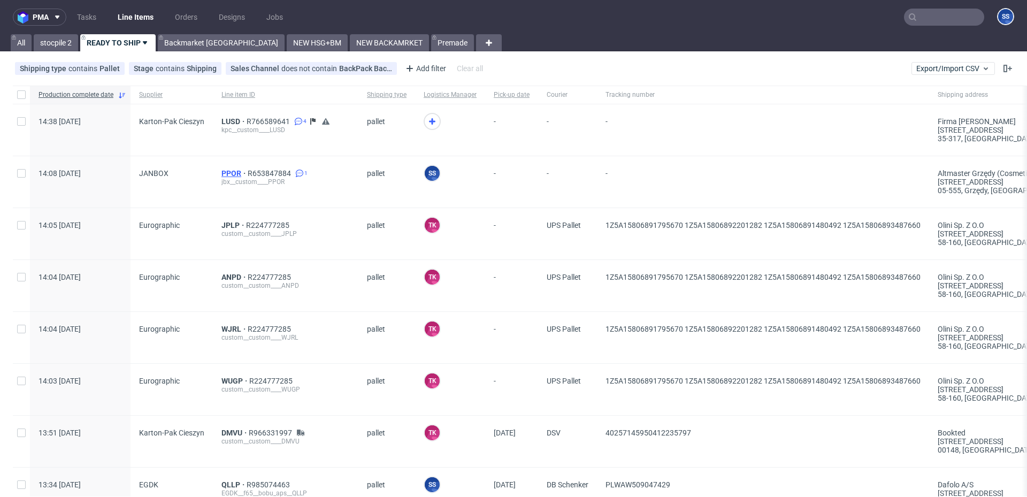
click at [229, 172] on span "PPOR" at bounding box center [234, 173] width 26 height 9
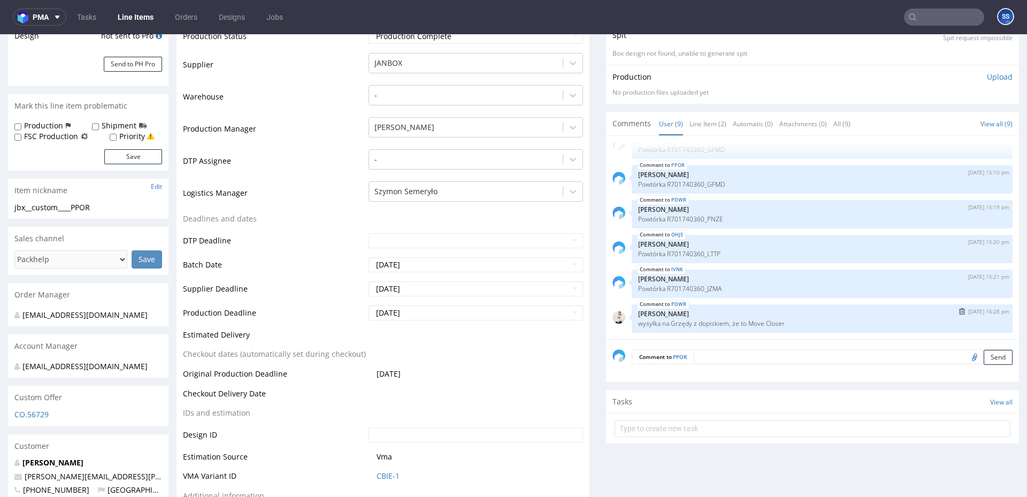
scroll to position [240, 0]
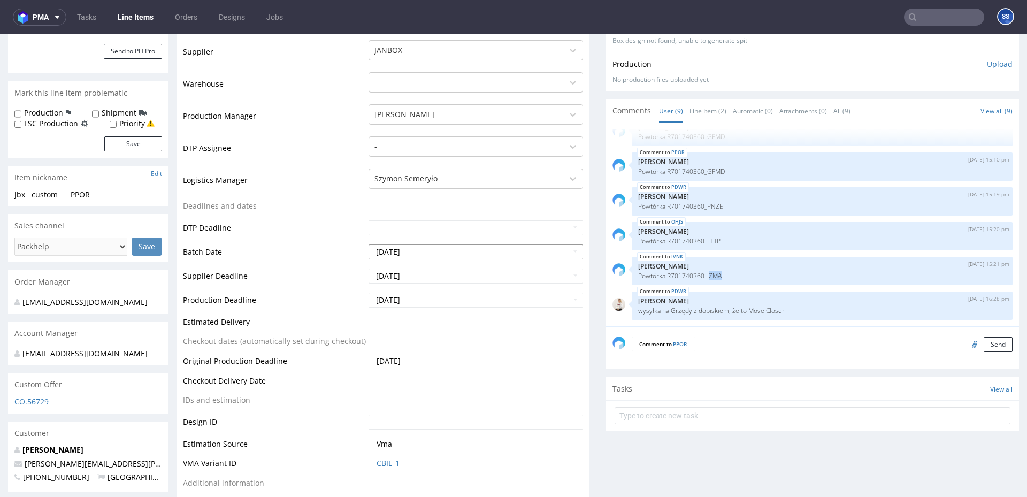
drag, startPoint x: 741, startPoint y: 281, endPoint x: 415, endPoint y: 245, distance: 328.3
click at [708, 279] on div "IVNK 11th Sep 25 | 15:21 pm Klaudia Wiśniewska Powtórka R701740360_JZMA" at bounding box center [822, 271] width 381 height 28
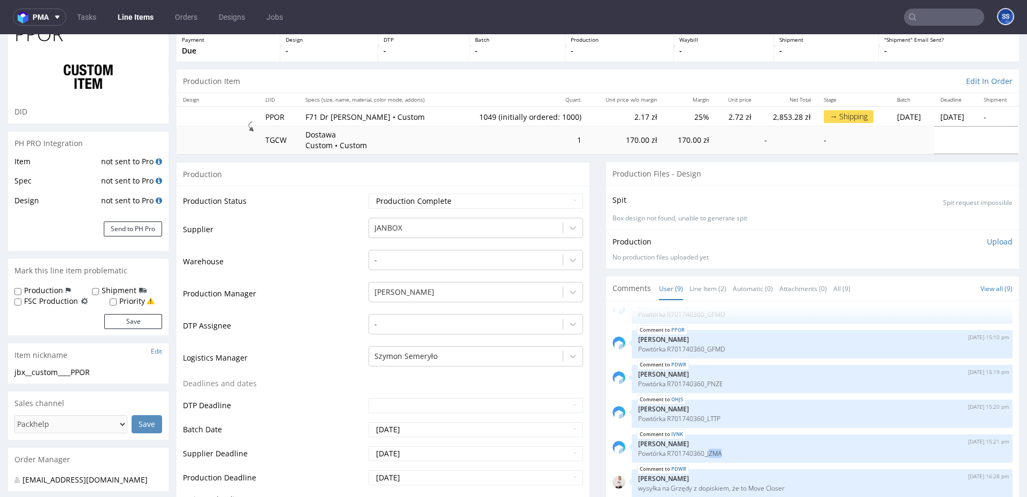
scroll to position [0, 0]
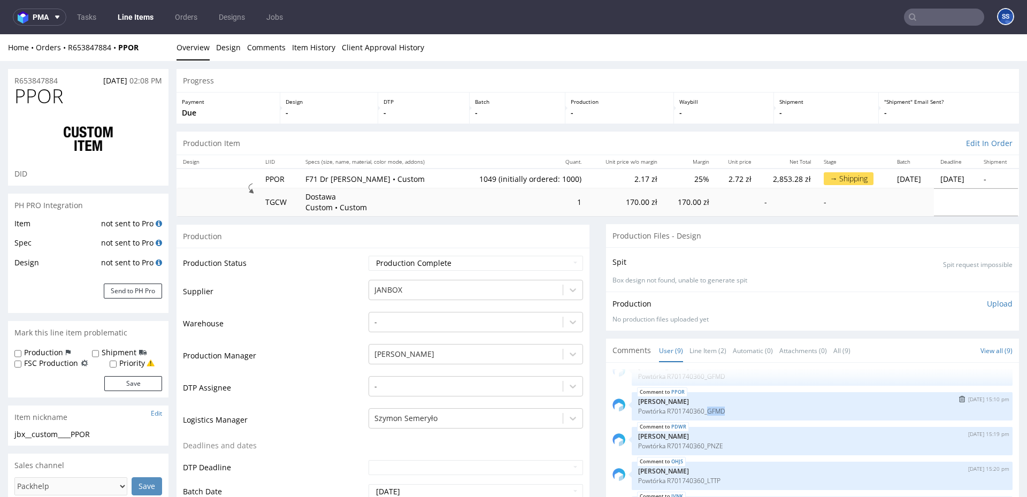
drag, startPoint x: 723, startPoint y: 410, endPoint x: 705, endPoint y: 413, distance: 17.3
click at [705, 371] on p "Powtórka R701740360_GFMD" at bounding box center [822, 411] width 368 height 8
copy p "GFMD"
click at [770, 22] on input "text" at bounding box center [944, 17] width 80 height 17
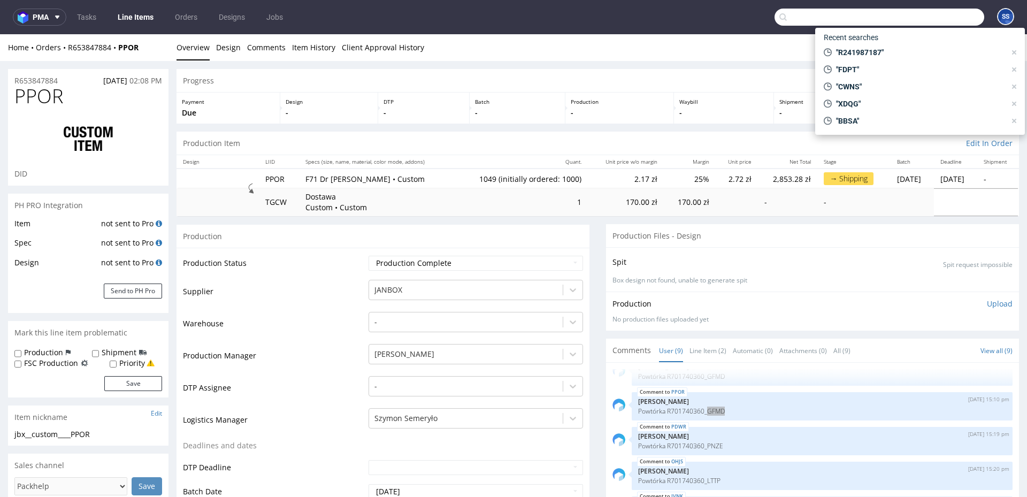
paste input "GFMD"
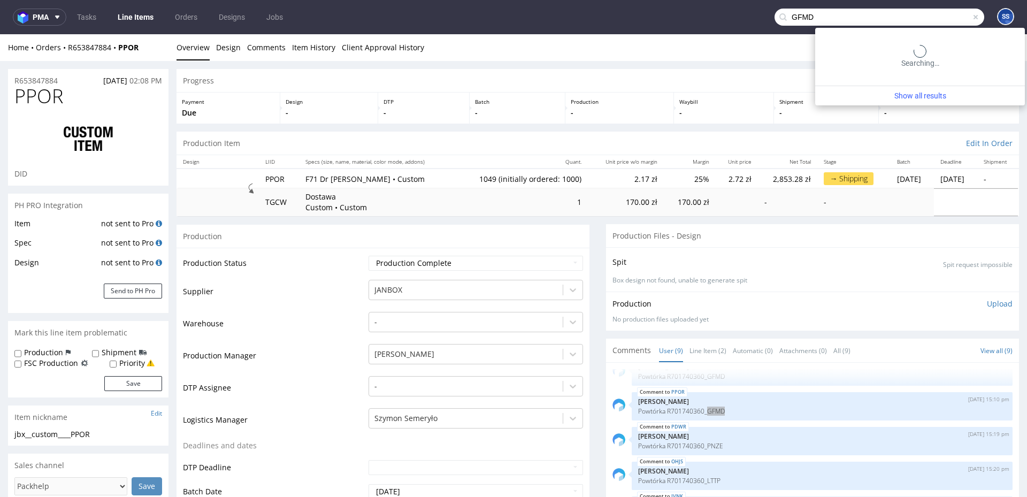
type input "GFMD"
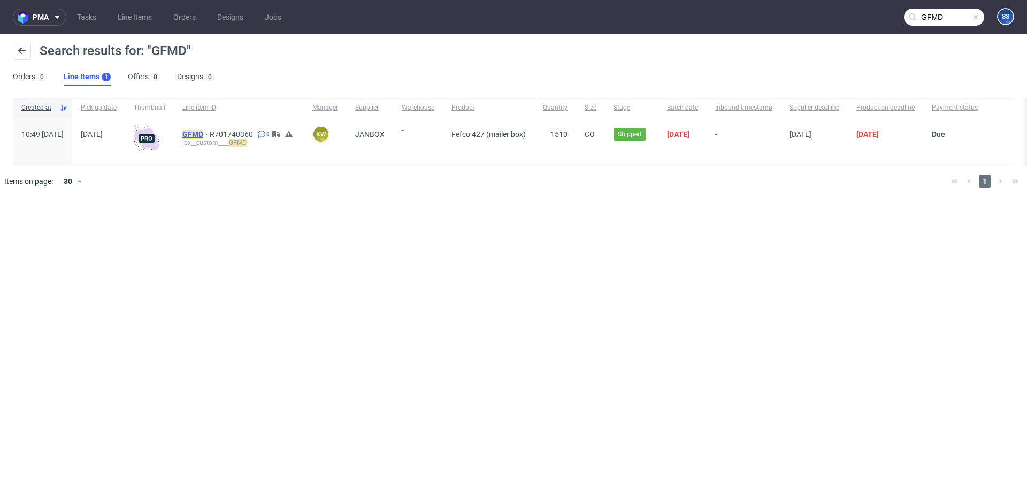
click at [203, 133] on mark "GFMD" at bounding box center [192, 134] width 21 height 9
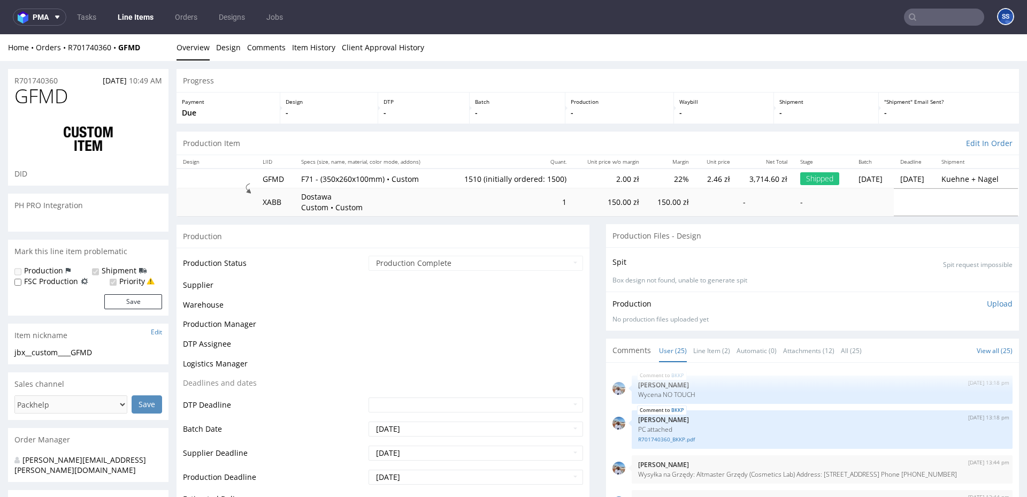
scroll to position [865, 0]
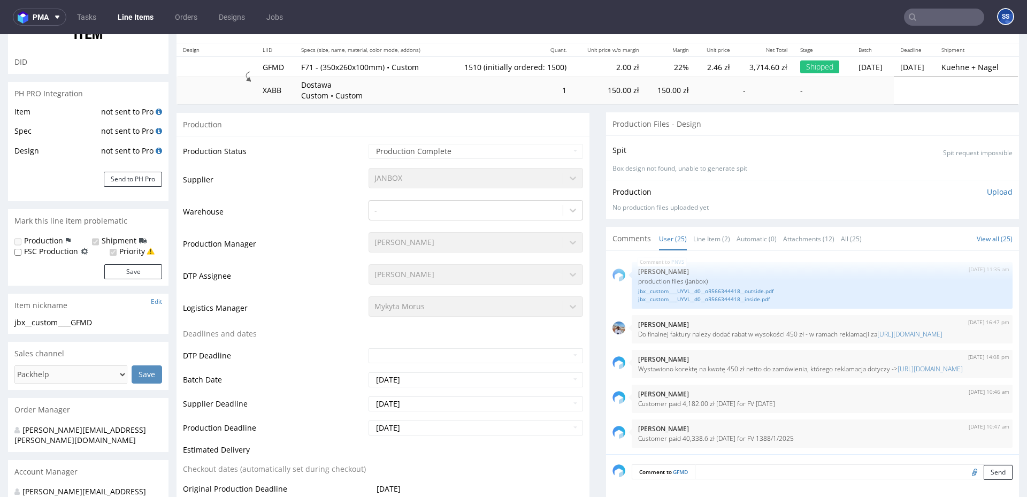
select select "in_progress"
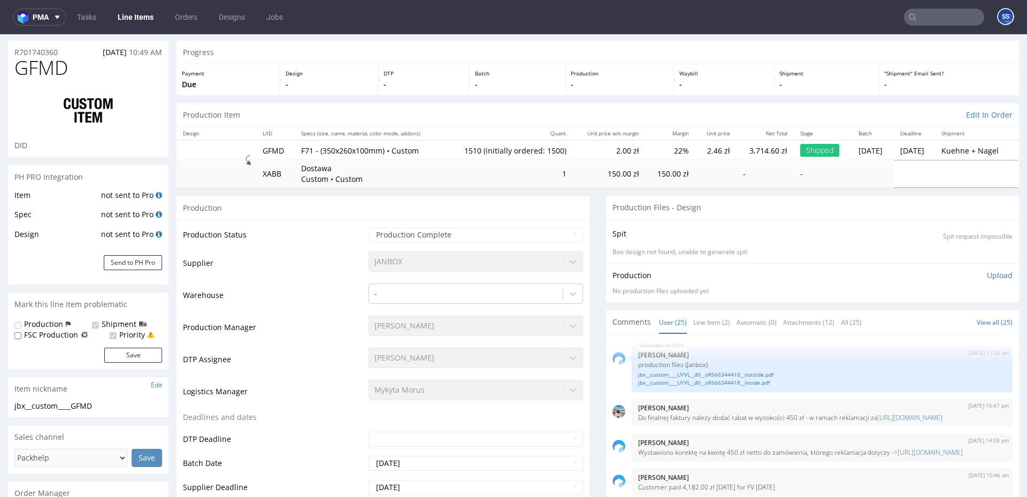
scroll to position [0, 0]
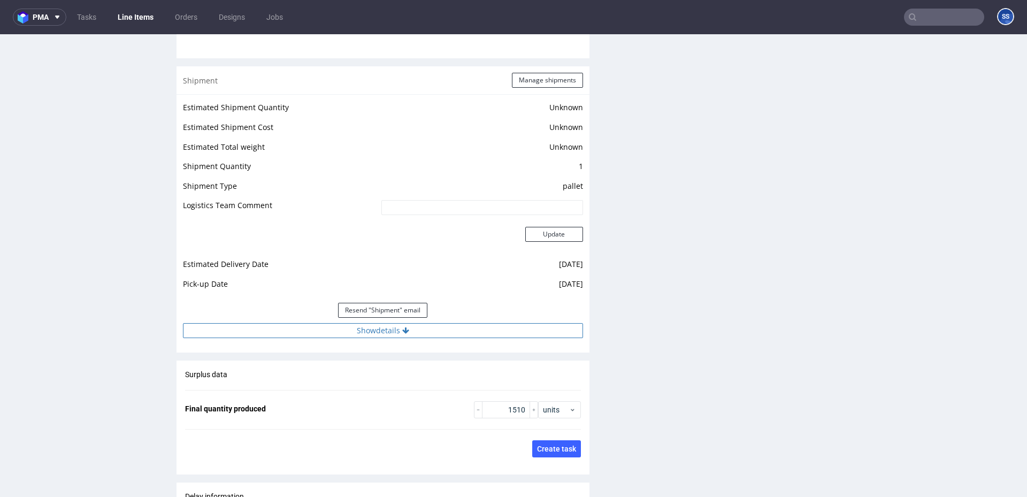
click at [403, 328] on icon at bounding box center [405, 330] width 7 height 7
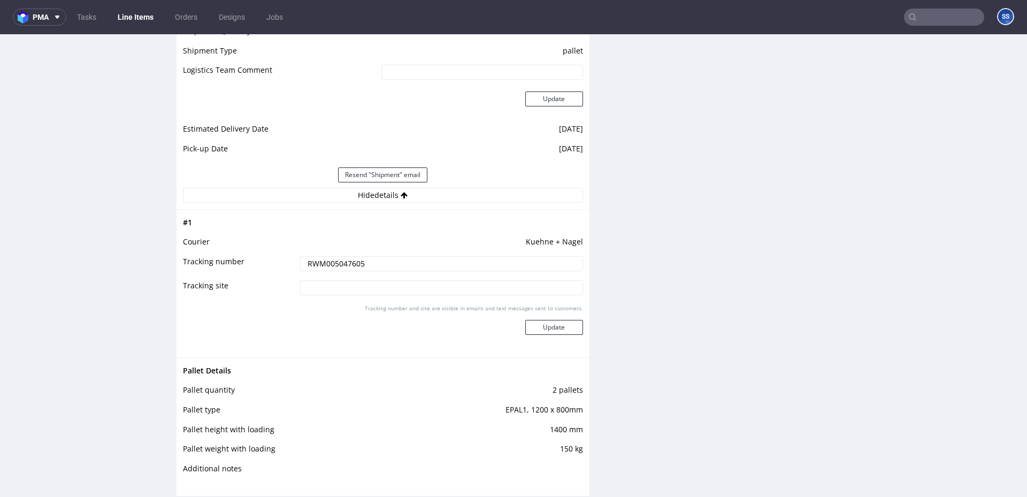
scroll to position [1605, 0]
click at [131, 22] on link "Line Items" at bounding box center [135, 17] width 49 height 17
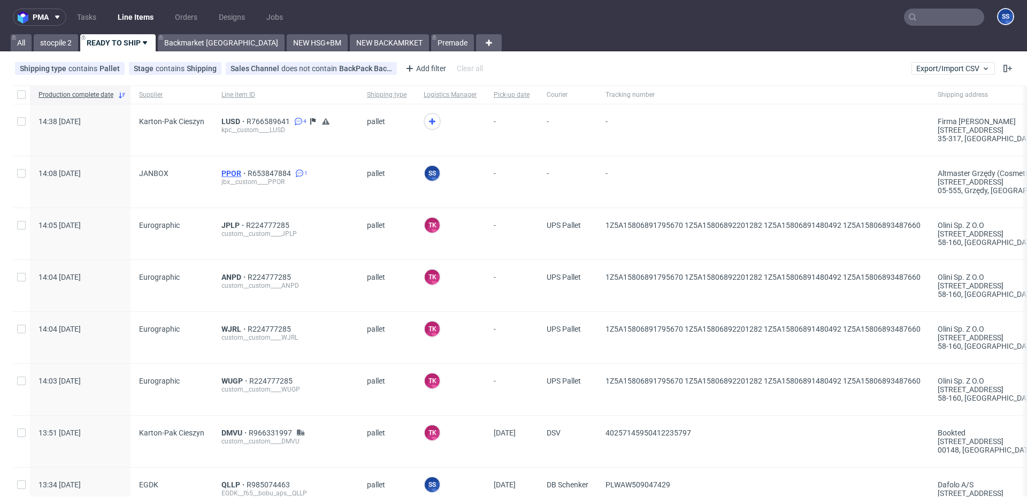
click at [227, 171] on span "PPOR" at bounding box center [234, 173] width 26 height 9
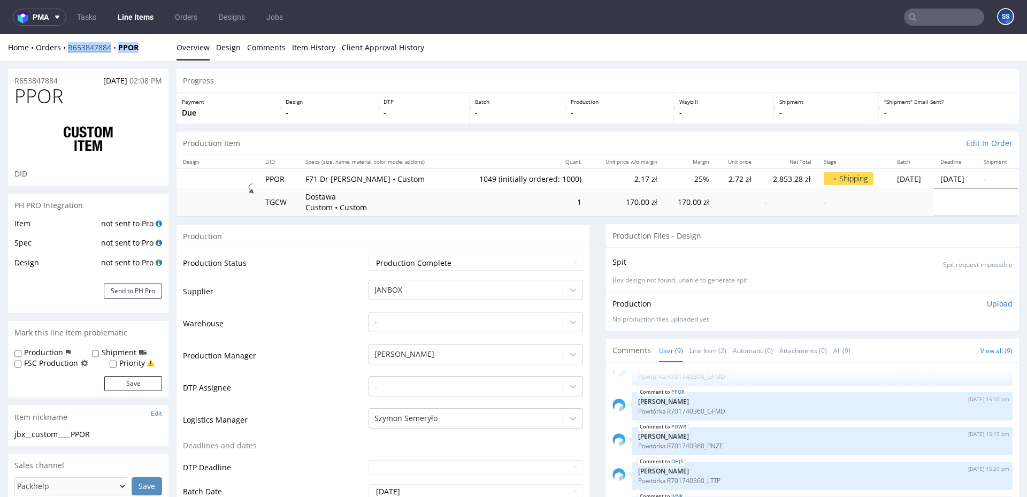
drag, startPoint x: 148, startPoint y: 46, endPoint x: 67, endPoint y: 43, distance: 80.8
click at [61, 45] on div "Home Orders R653847884 PPOR" at bounding box center [88, 47] width 160 height 11
copy div "R653847884 PPOR"
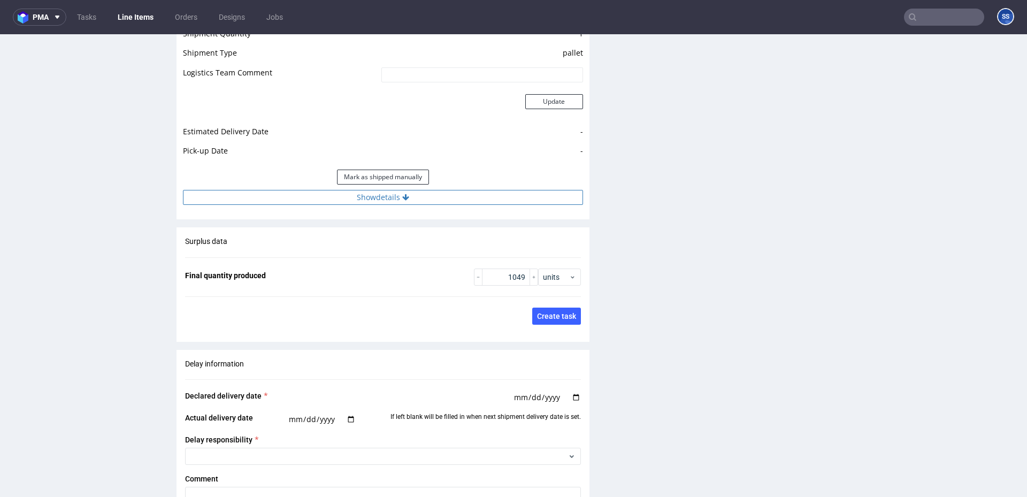
click at [380, 202] on button "Show details" at bounding box center [383, 197] width 400 height 15
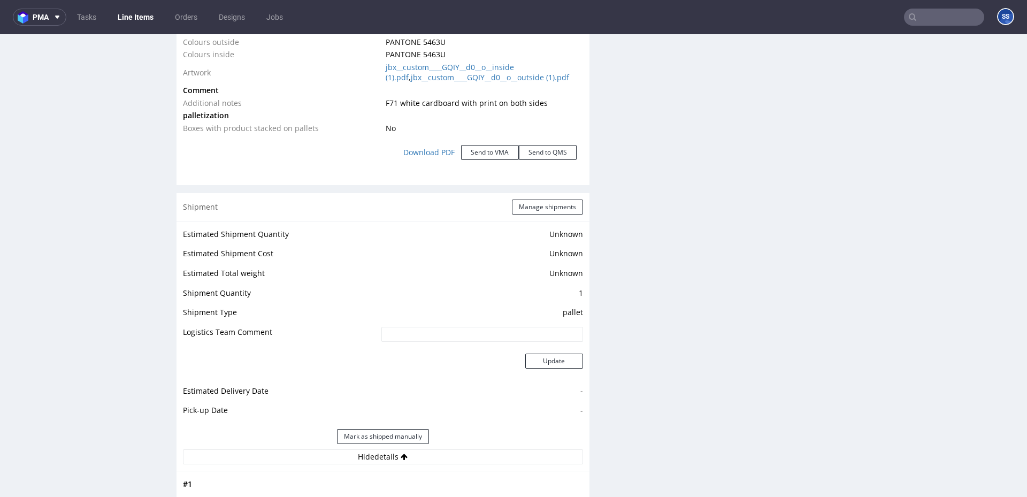
scroll to position [1250, 0]
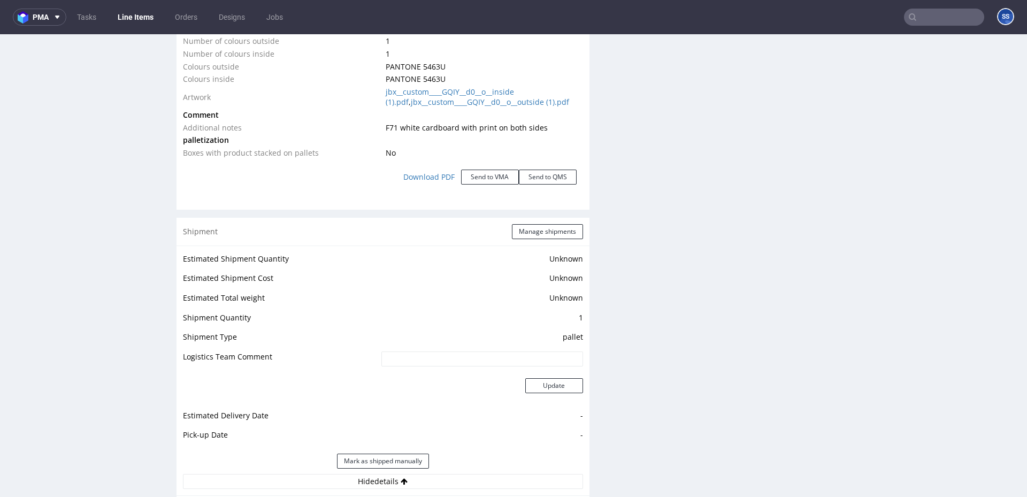
click at [557, 239] on div "Shipment Manage shipments" at bounding box center [383, 232] width 413 height 28
click at [557, 235] on button "Manage shipments" at bounding box center [547, 231] width 71 height 15
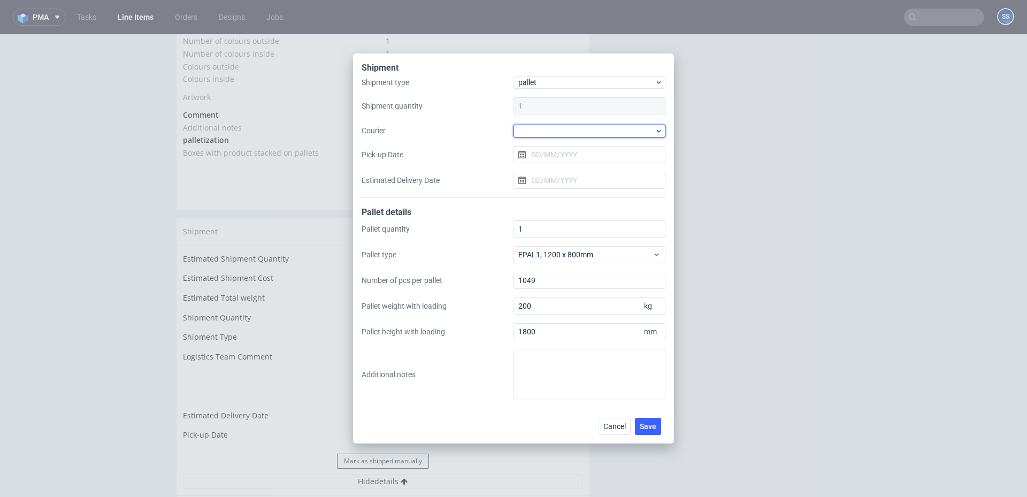
click at [543, 130] on div at bounding box center [589, 131] width 152 height 13
click at [579, 190] on div "Kuehne + Nagel" at bounding box center [589, 188] width 143 height 19
click at [555, 155] on input "Pick-up Date" at bounding box center [589, 153] width 152 height 17
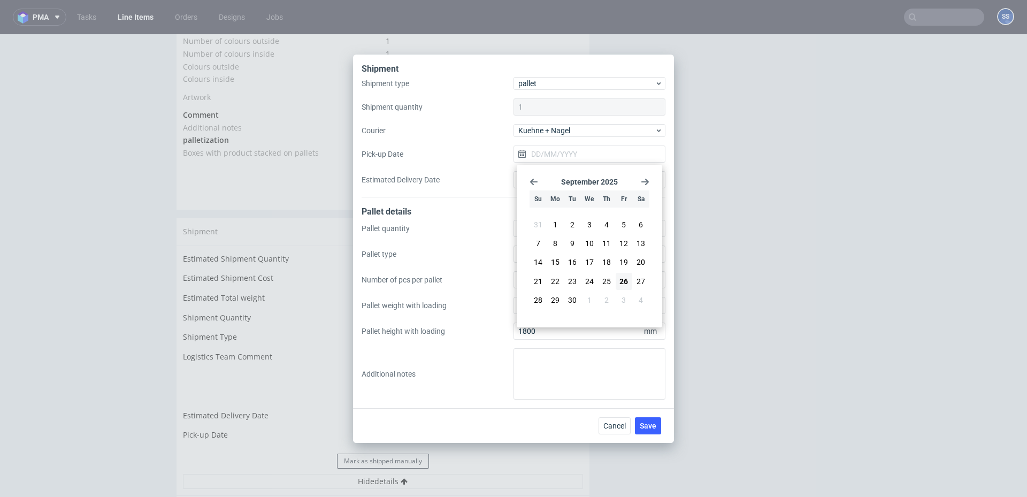
click at [484, 167] on div "Shipment type pallet Shipment quantity 1 Courier [PERSON_NAME] + [PERSON_NAME] …" at bounding box center [514, 137] width 304 height 120
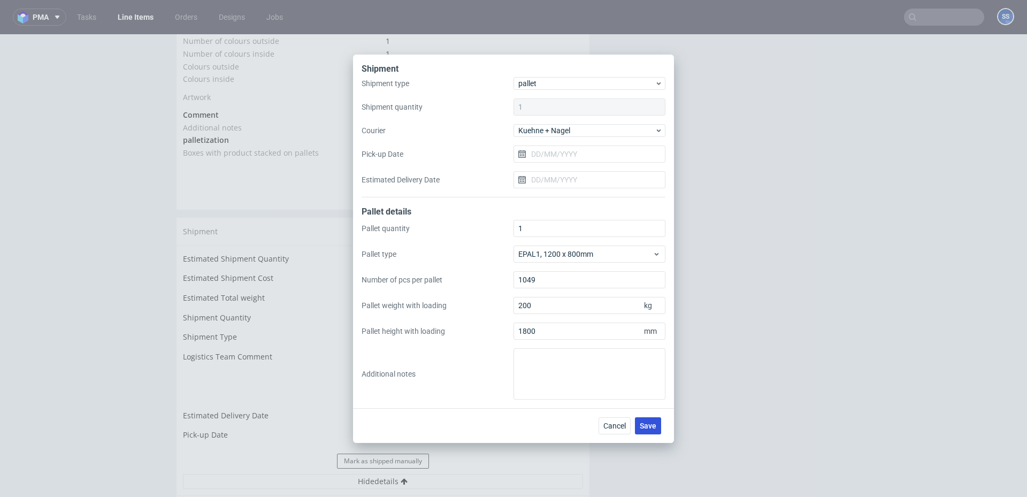
click at [642, 371] on span "Save" at bounding box center [648, 425] width 17 height 7
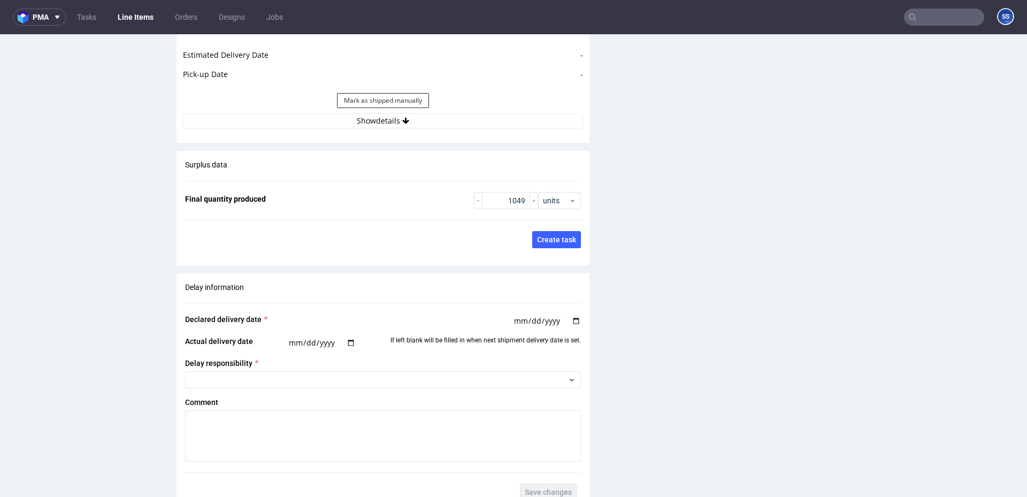
scroll to position [1618, 0]
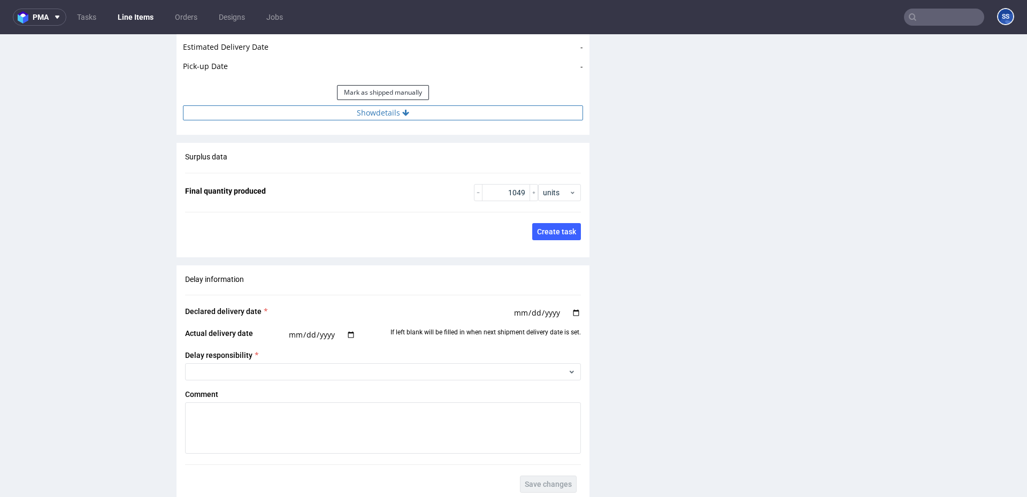
click at [379, 117] on button "Show details" at bounding box center [383, 112] width 400 height 15
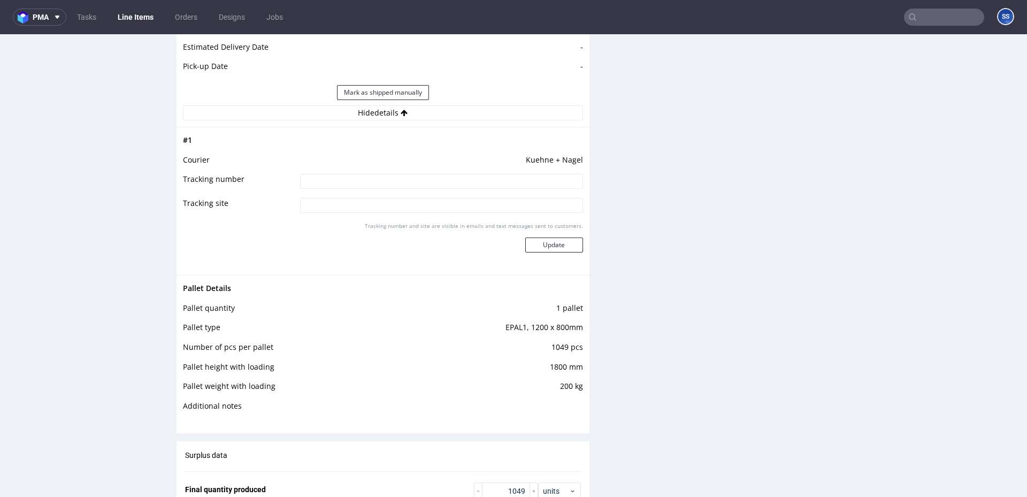
click at [387, 173] on td at bounding box center [440, 185] width 286 height 24
click at [392, 178] on input at bounding box center [441, 181] width 283 height 15
paste input "RWM006567544"
type input "RWM006567544"
drag, startPoint x: 525, startPoint y: 236, endPoint x: 530, endPoint y: 239, distance: 5.8
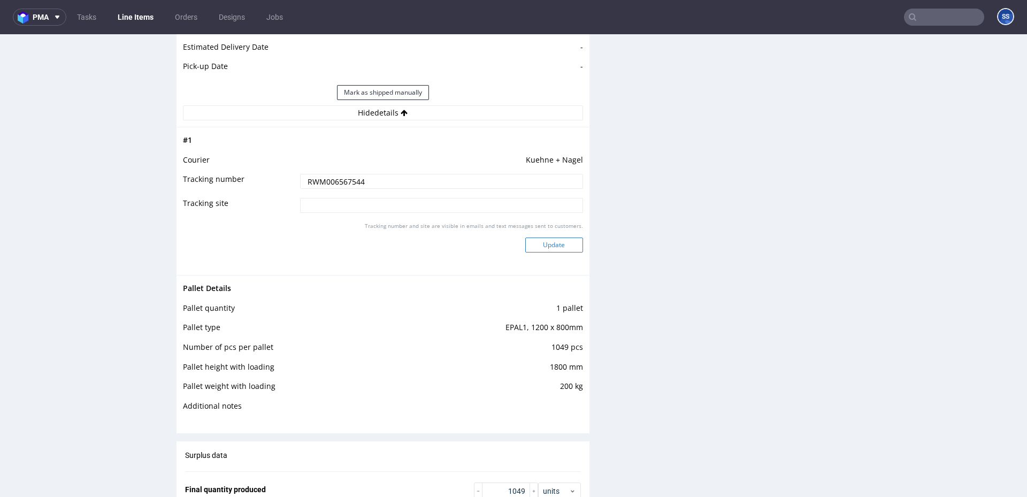
click at [525, 236] on div "Tracking number and site are visible in emails and text messages sent to custom…" at bounding box center [441, 241] width 283 height 39
click at [532, 240] on button "Update" at bounding box center [554, 244] width 58 height 15
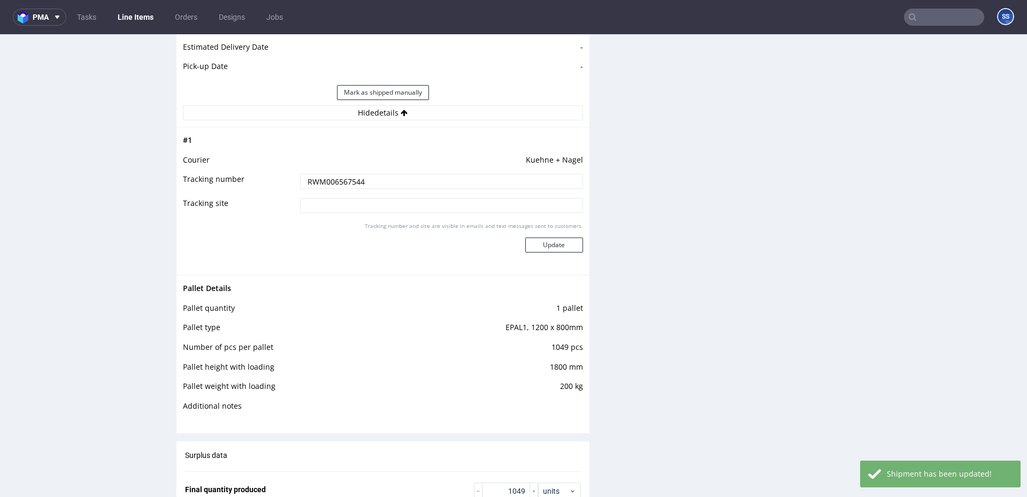
click at [131, 11] on link "Line Items" at bounding box center [135, 17] width 49 height 17
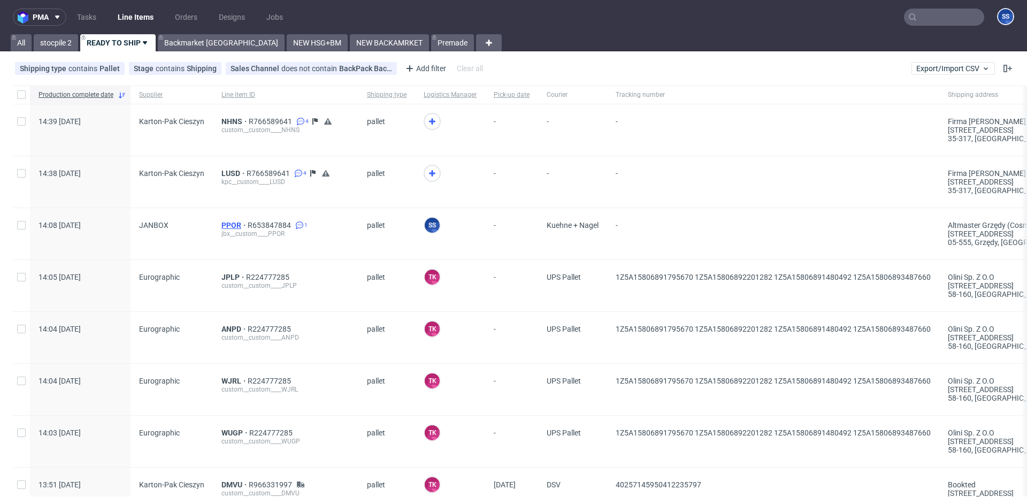
click at [233, 222] on span "PPOR" at bounding box center [234, 225] width 26 height 9
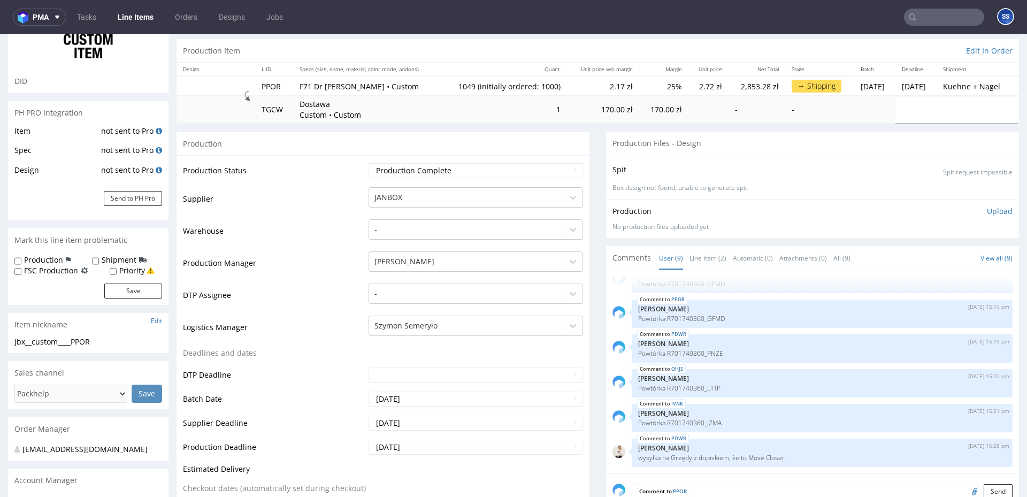
scroll to position [94, 0]
click at [130, 20] on link "Line Items" at bounding box center [135, 17] width 49 height 17
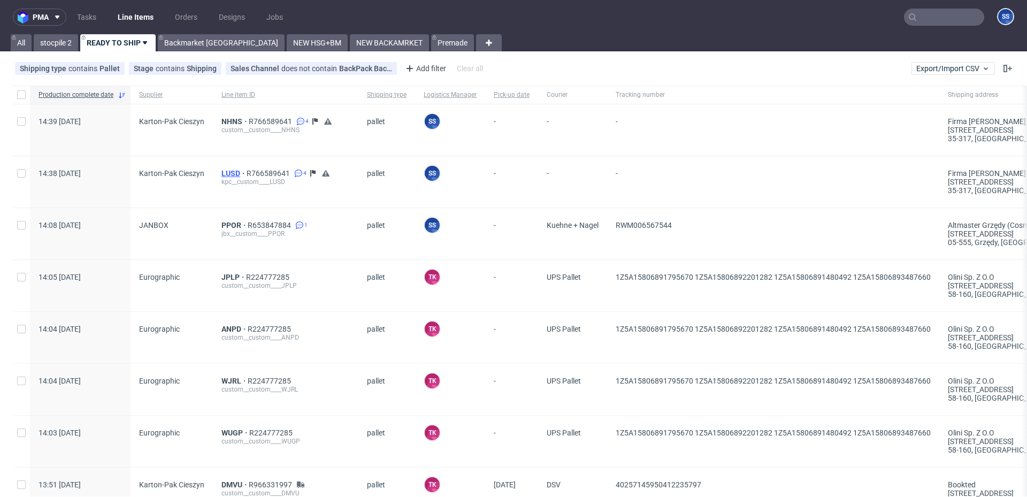
click at [227, 172] on span "LUSD" at bounding box center [233, 173] width 25 height 9
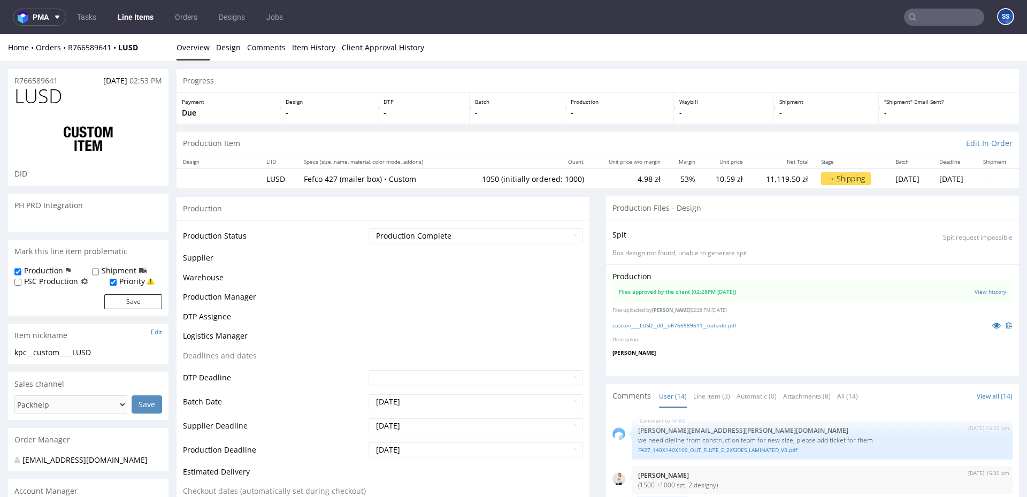
scroll to position [501, 0]
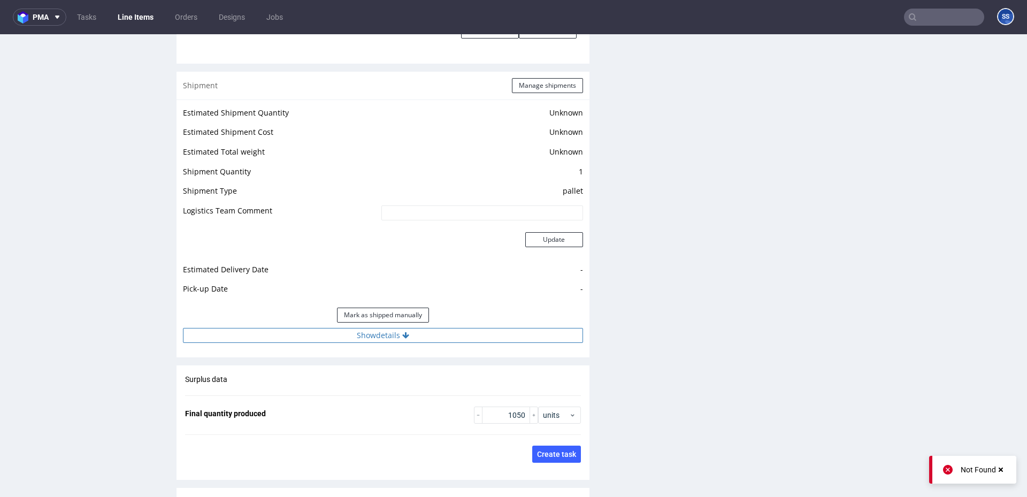
click at [365, 328] on button "Show details" at bounding box center [383, 335] width 400 height 15
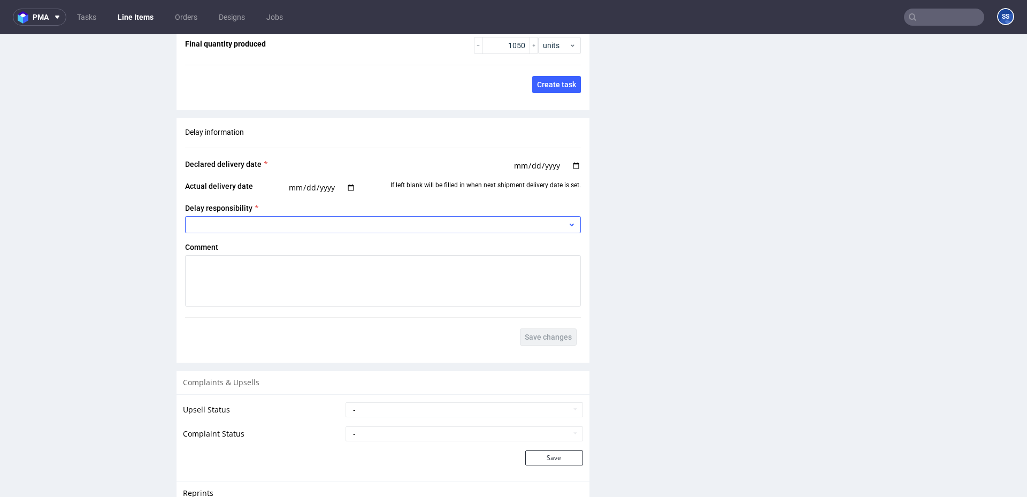
scroll to position [2101, 0]
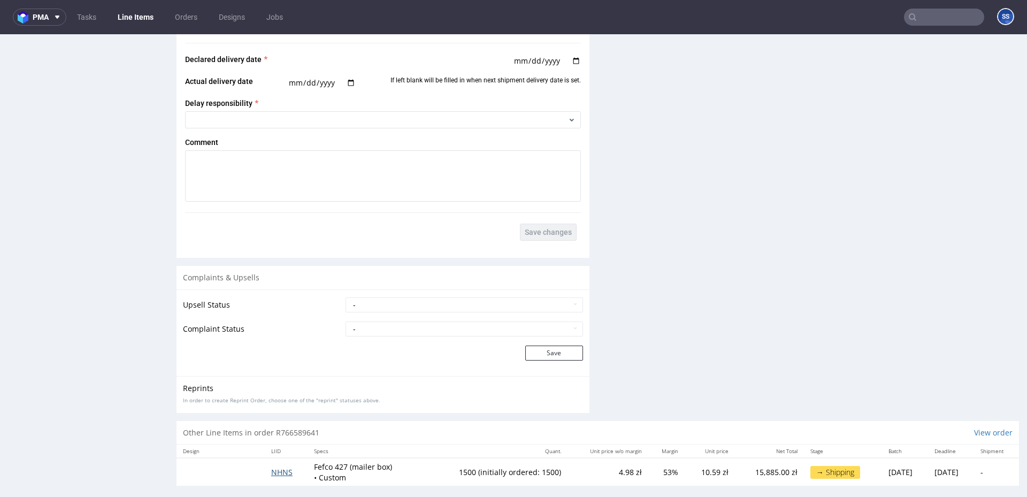
click at [281, 467] on span "NHNS" at bounding box center [281, 472] width 21 height 10
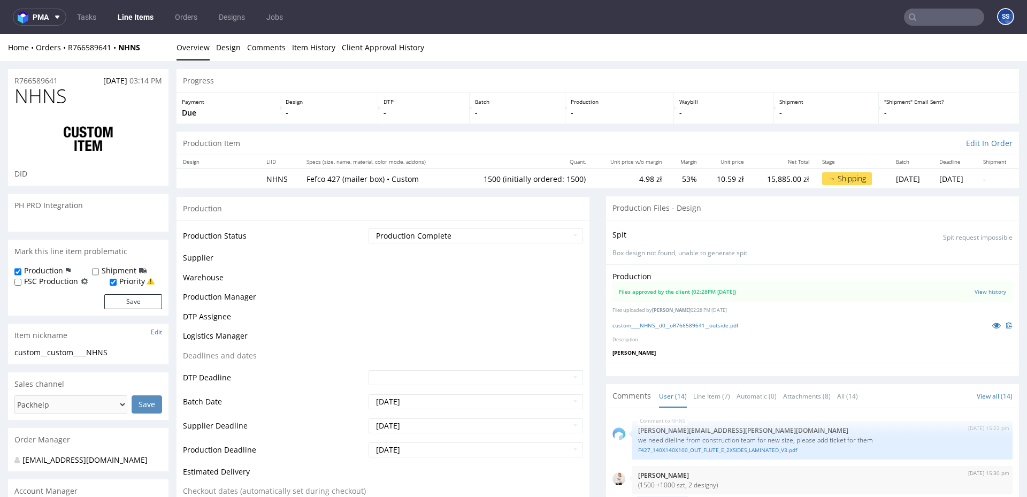
scroll to position [595, 0]
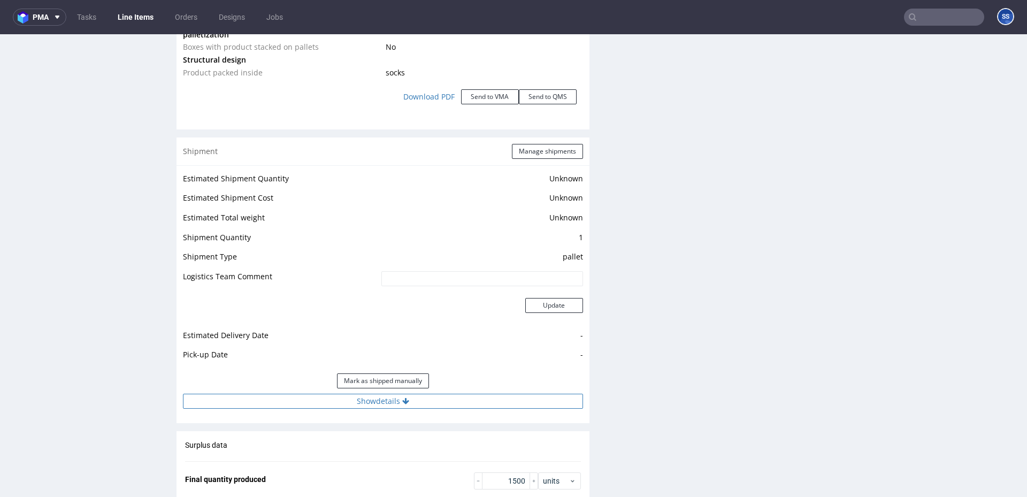
click at [374, 394] on button "Show details" at bounding box center [383, 401] width 400 height 15
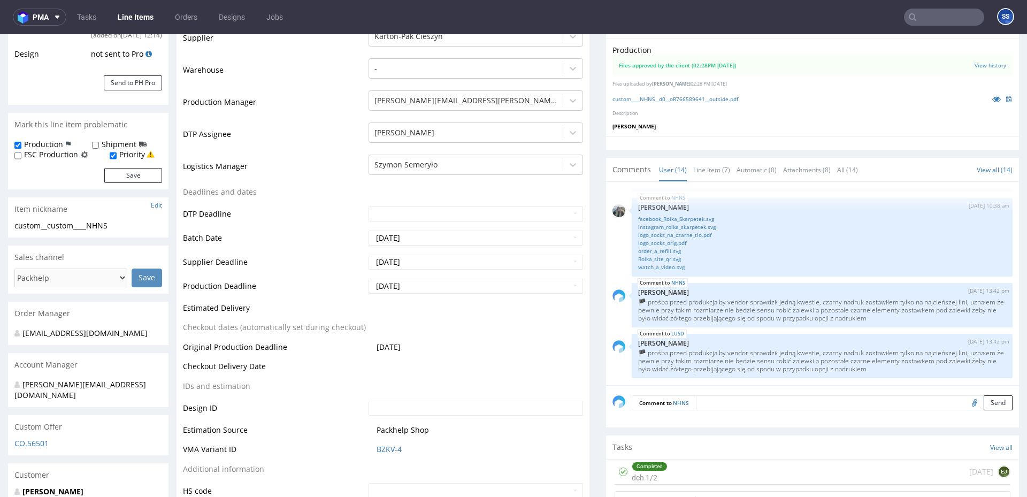
scroll to position [0, 0]
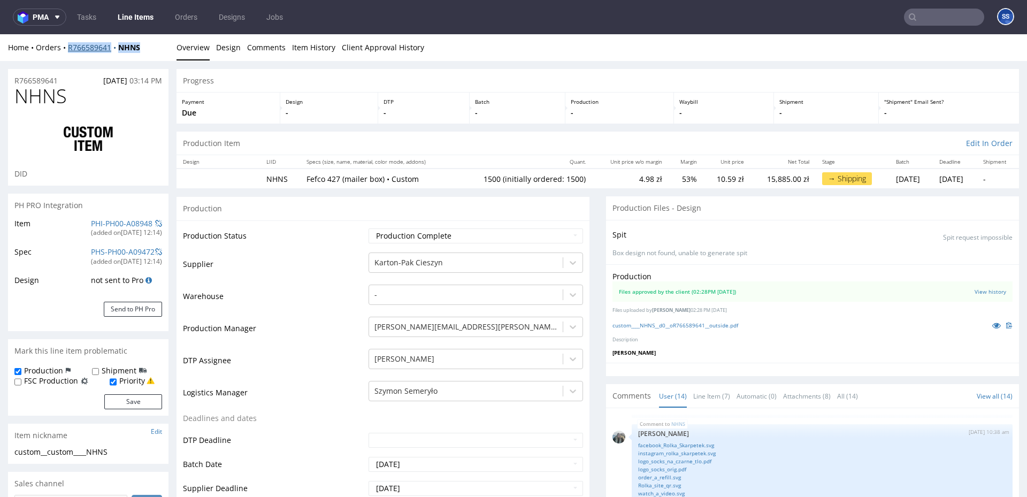
drag, startPoint x: 144, startPoint y: 51, endPoint x: 68, endPoint y: 51, distance: 76.0
click at [68, 51] on div "Home Orders R766589641 NHNS" at bounding box center [88, 47] width 160 height 11
copy div "R766589641 NHNS"
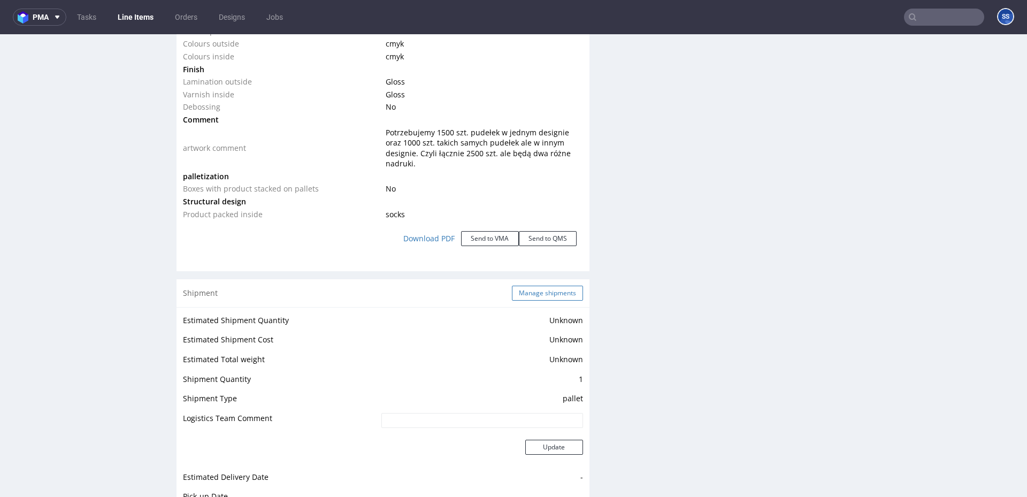
scroll to position [1252, 0]
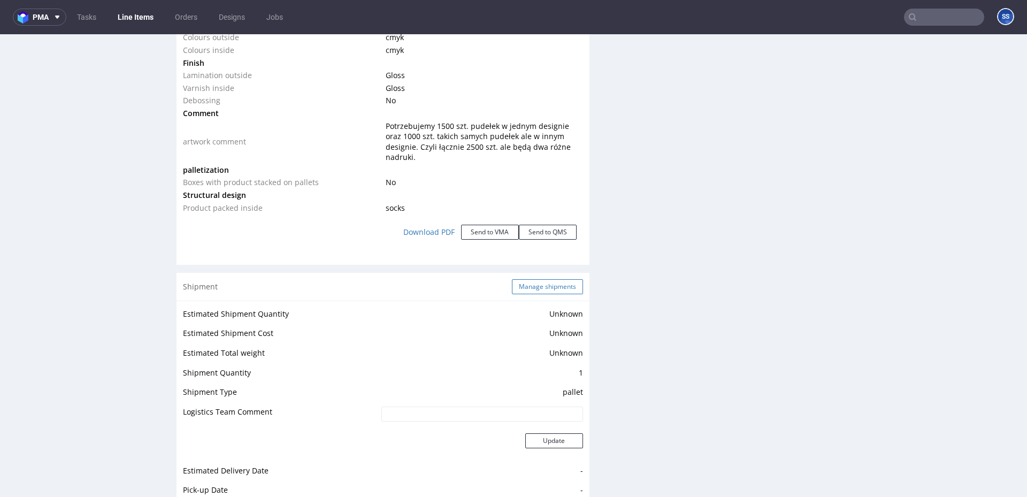
click at [554, 279] on button "Manage shipments" at bounding box center [547, 286] width 71 height 15
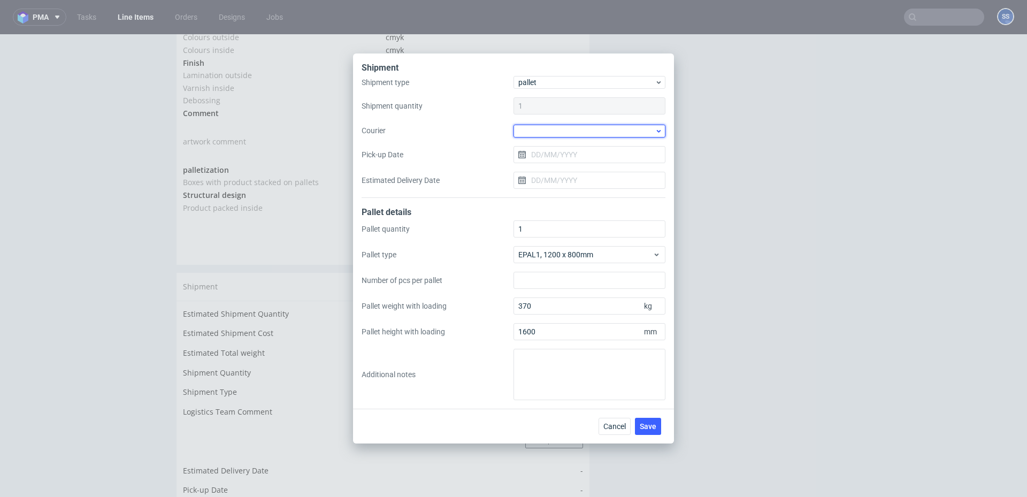
click at [533, 134] on div at bounding box center [589, 131] width 152 height 13
click at [547, 183] on div "Kuehne + Nagel" at bounding box center [589, 184] width 143 height 19
click at [539, 150] on input "Pick-up Date" at bounding box center [589, 153] width 152 height 17
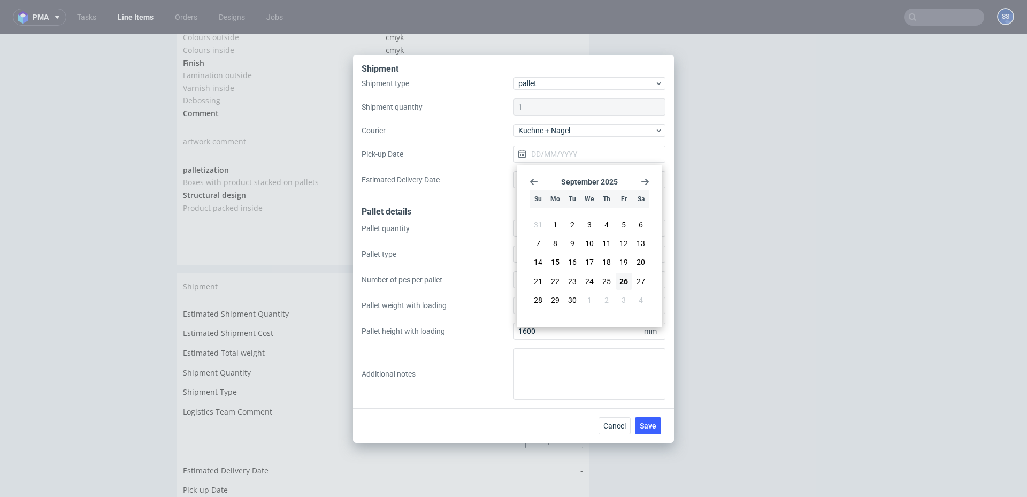
click at [481, 154] on label "Pick-up Date" at bounding box center [438, 154] width 152 height 11
click at [513, 154] on input "Pick-up Date" at bounding box center [589, 153] width 152 height 17
click at [501, 225] on label "Pallet quantity" at bounding box center [438, 228] width 152 height 11
click at [513, 225] on input "1" at bounding box center [589, 228] width 152 height 17
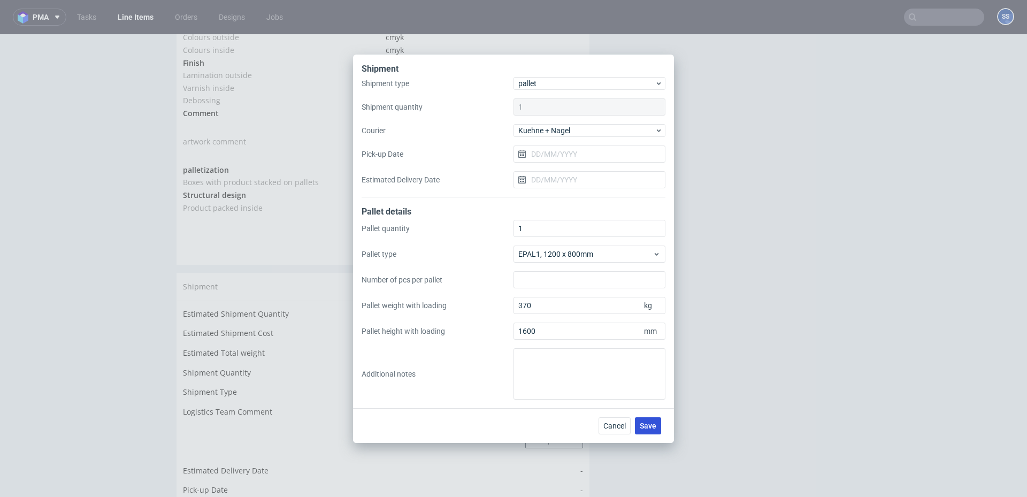
click at [654, 428] on span "Save" at bounding box center [648, 425] width 17 height 7
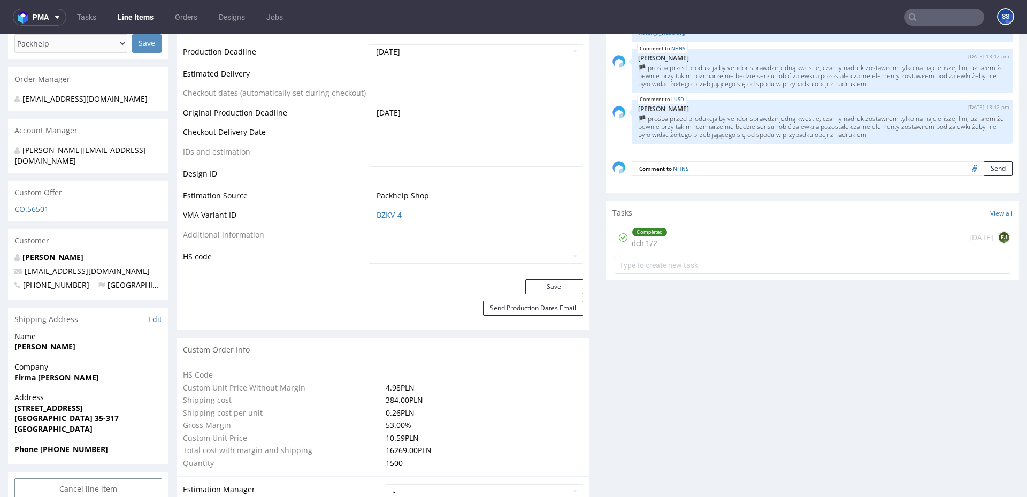
scroll to position [470, 0]
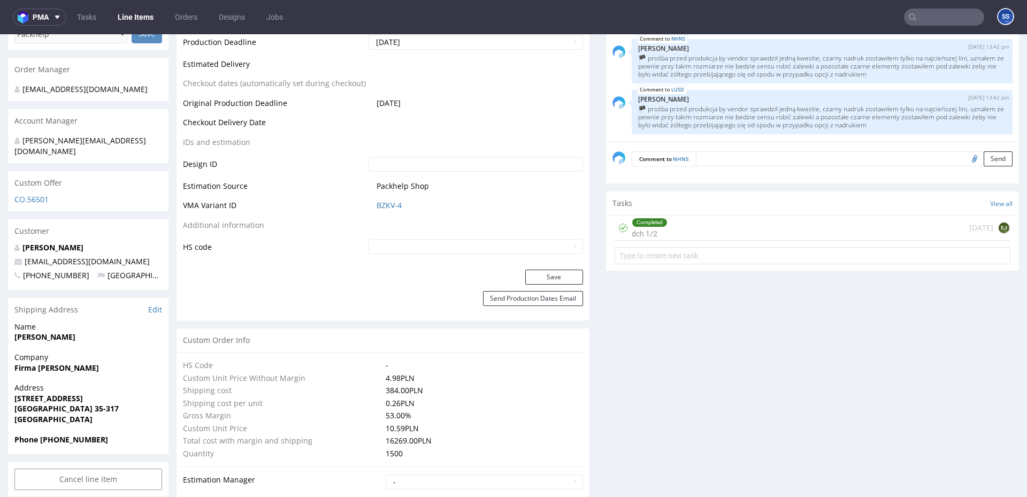
click at [63, 363] on strong "Firma [PERSON_NAME]" at bounding box center [56, 368] width 85 height 10
copy strong "Firma [PERSON_NAME]"
click at [42, 393] on strong "[STREET_ADDRESS]" at bounding box center [48, 398] width 68 height 10
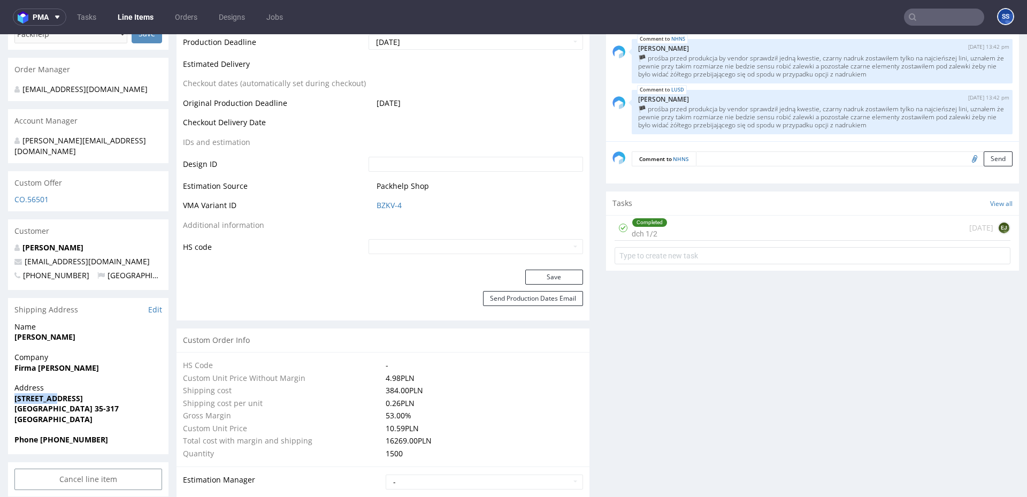
click at [42, 393] on strong "[STREET_ADDRESS]" at bounding box center [48, 398] width 68 height 10
copy strong "[STREET_ADDRESS]"
drag, startPoint x: 49, startPoint y: 400, endPoint x: 206, endPoint y: 296, distance: 188.2
click at [90, 403] on span "[GEOGRAPHIC_DATA] 35-317" at bounding box center [88, 408] width 148 height 11
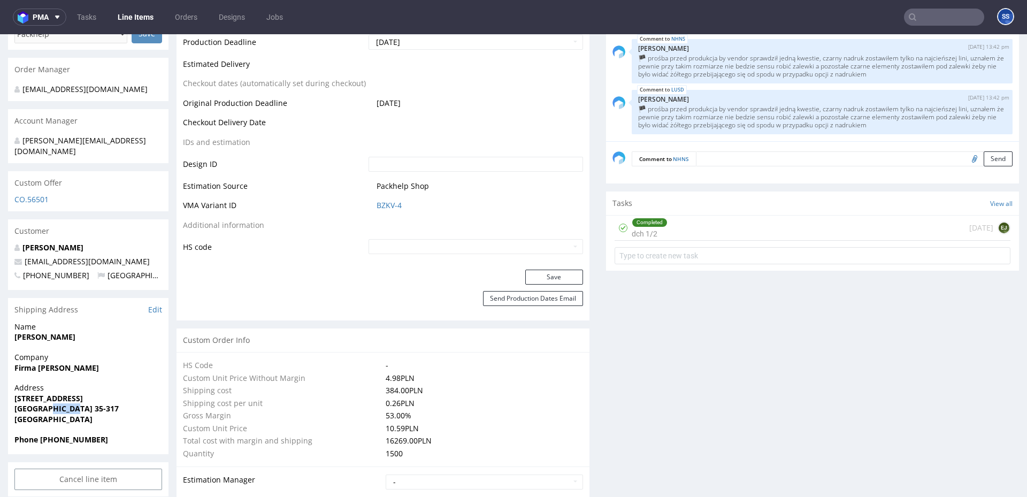
copy strong "35-317"
click at [56, 332] on strong "[PERSON_NAME]" at bounding box center [44, 337] width 61 height 10
copy strong "[PERSON_NAME]"
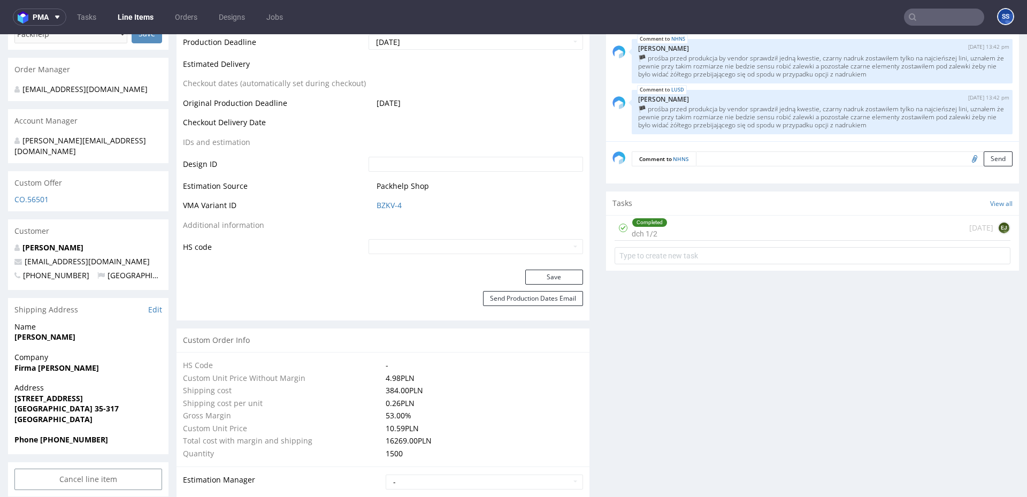
click at [103, 256] on p "[EMAIL_ADDRESS][DOMAIN_NAME]" at bounding box center [88, 261] width 148 height 11
drag, startPoint x: 90, startPoint y: 251, endPoint x: 25, endPoint y: 252, distance: 65.3
click at [25, 256] on p "[EMAIL_ADDRESS][DOMAIN_NAME]" at bounding box center [88, 261] width 148 height 11
copy link "[EMAIL_ADDRESS][DOMAIN_NAME]"
click at [67, 434] on strong "Phone [PHONE_NUMBER]" at bounding box center [61, 439] width 94 height 10
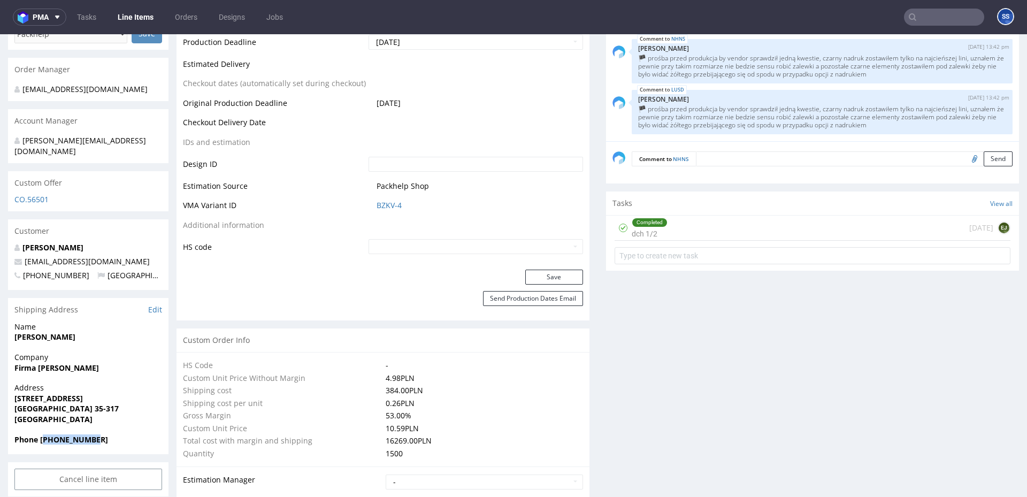
click at [67, 434] on strong "Phone [PHONE_NUMBER]" at bounding box center [61, 439] width 94 height 10
copy strong "48737815893"
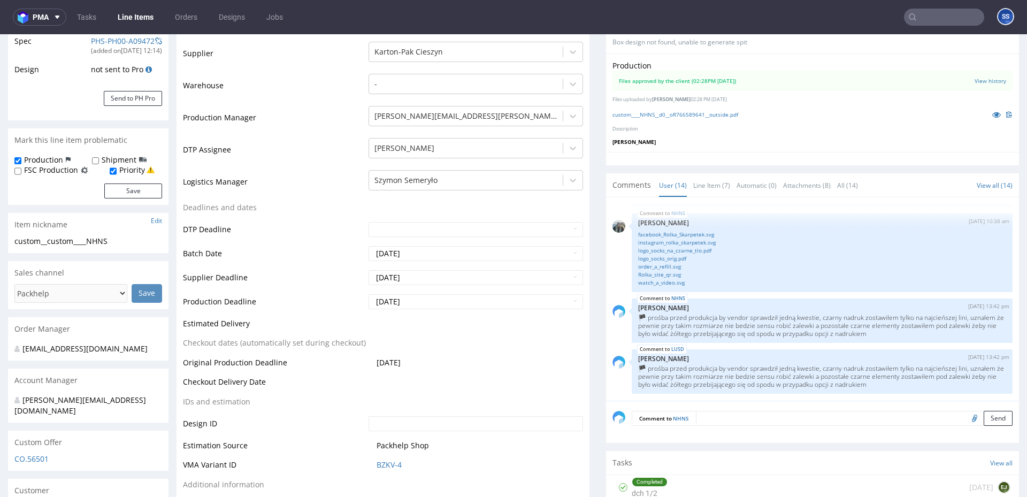
scroll to position [0, 0]
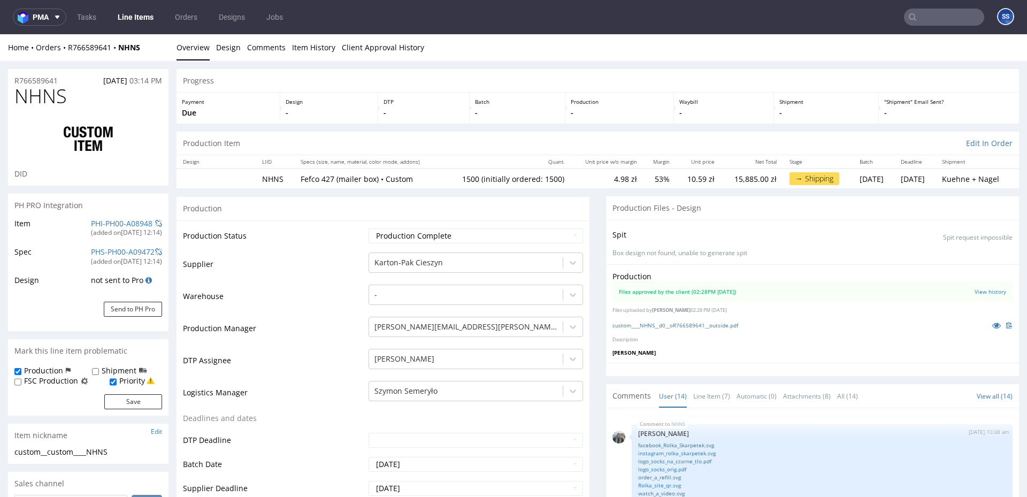
click at [153, 49] on div "Home Orders R766589641 NHNS Overview Design Comments Item History Client Approv…" at bounding box center [513, 47] width 1027 height 27
drag, startPoint x: 145, startPoint y: 47, endPoint x: 78, endPoint y: 44, distance: 66.9
click at [68, 48] on div "Home Orders R766589641 NHNS" at bounding box center [88, 47] width 160 height 11
copy div "R766589641 NHNS"
click at [136, 20] on link "Line Items" at bounding box center [135, 17] width 49 height 17
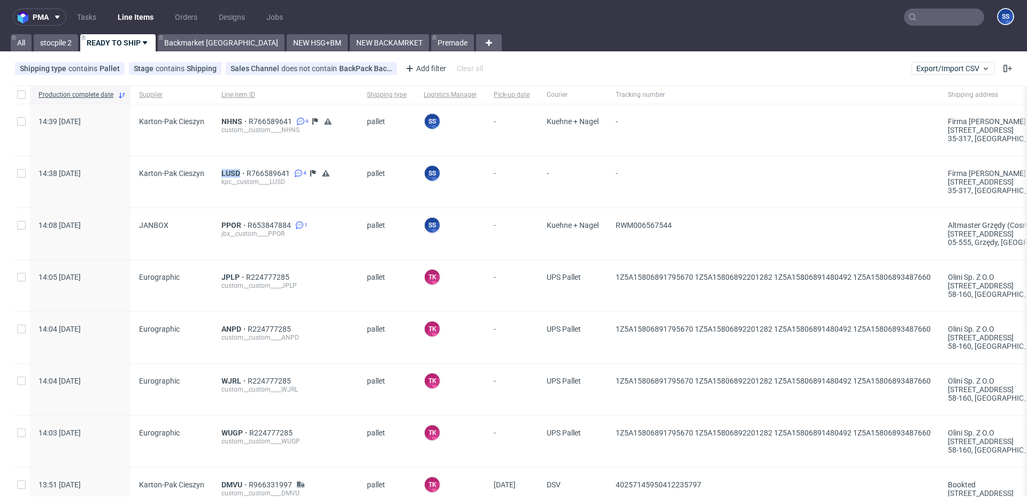
drag, startPoint x: 211, startPoint y: 174, endPoint x: 258, endPoint y: 111, distance: 78.4
click at [237, 170] on div "LUSD R766589641 4 kpc__custom____LUSD" at bounding box center [285, 181] width 145 height 51
copy span "LUSD"
click at [232, 174] on span "LUSD" at bounding box center [233, 173] width 25 height 9
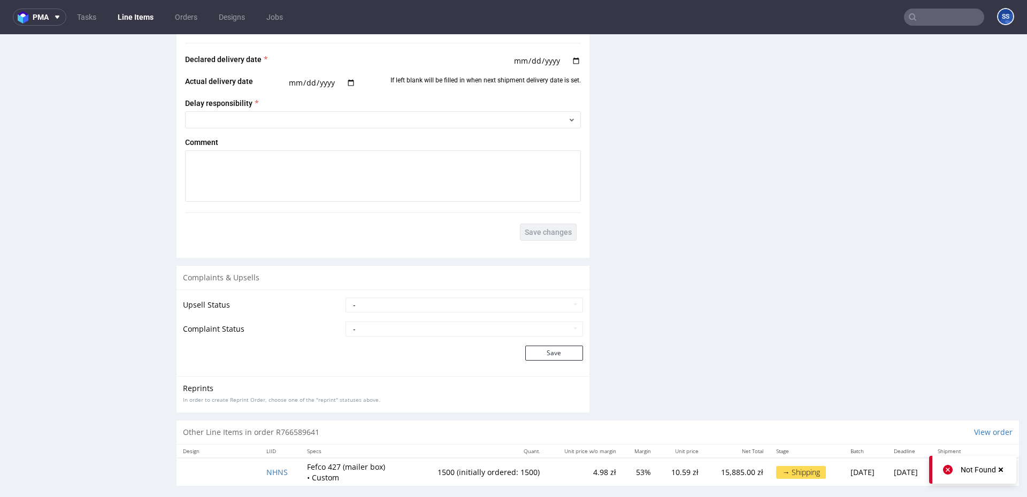
scroll to position [3, 0]
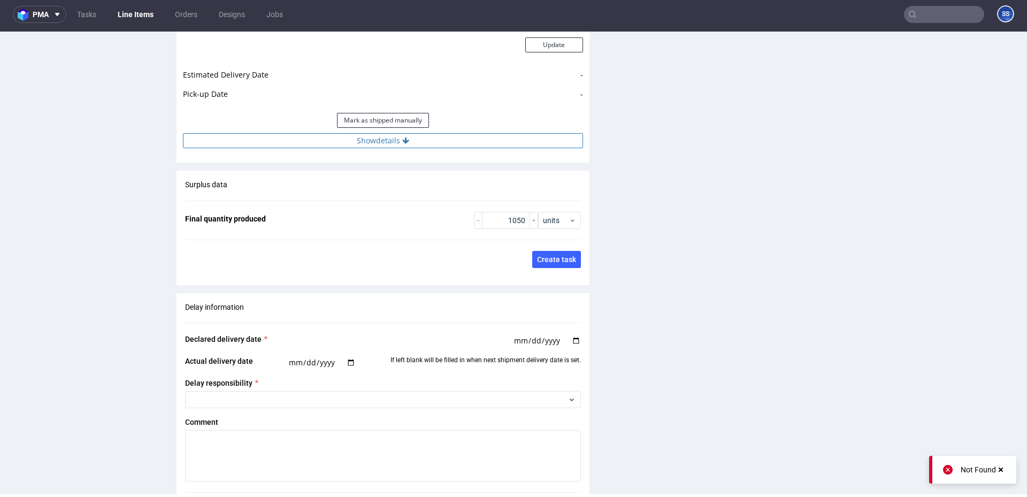
click at [371, 136] on button "Show details" at bounding box center [383, 140] width 400 height 15
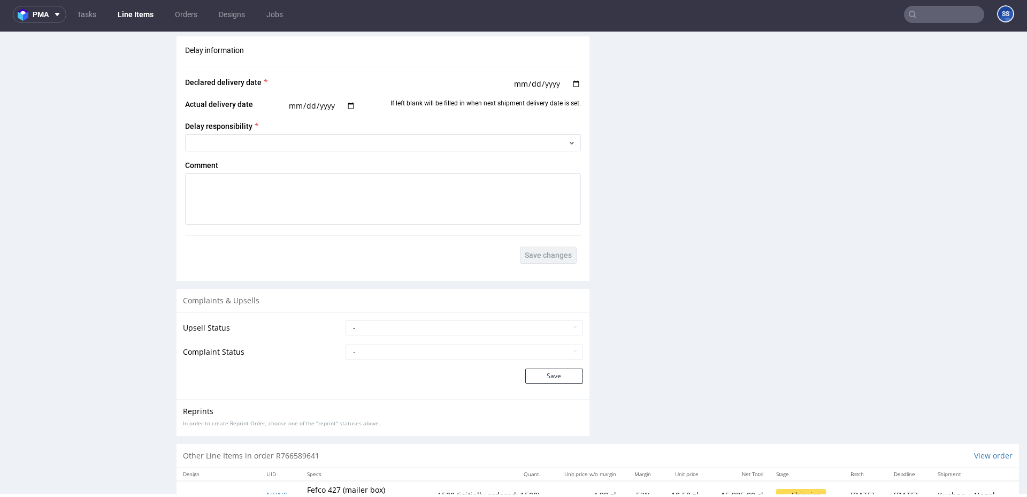
scroll to position [2101, 0]
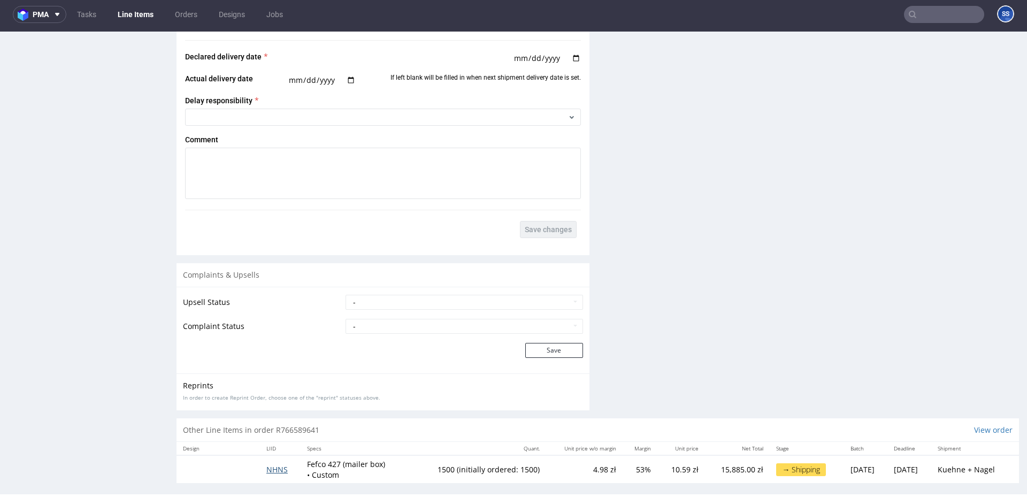
click at [279, 464] on span "NHNS" at bounding box center [276, 469] width 21 height 10
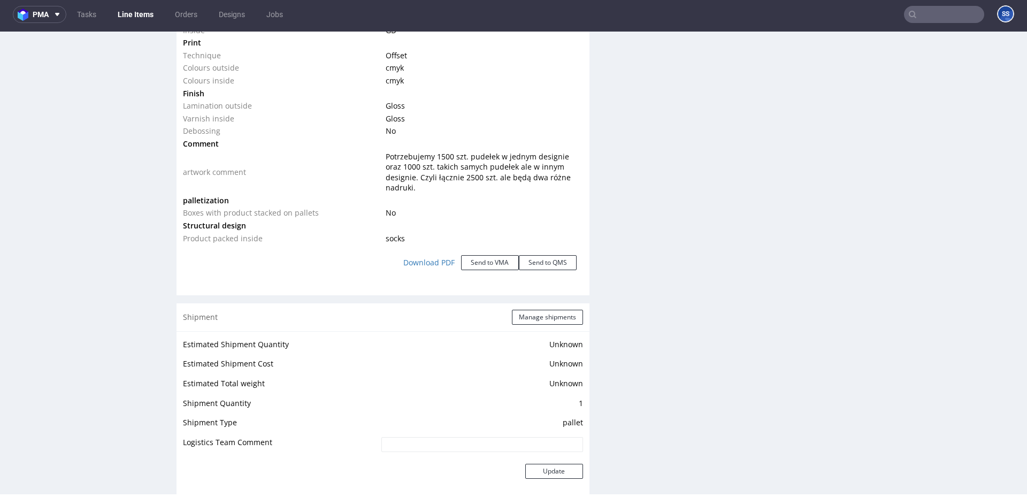
scroll to position [0, 0]
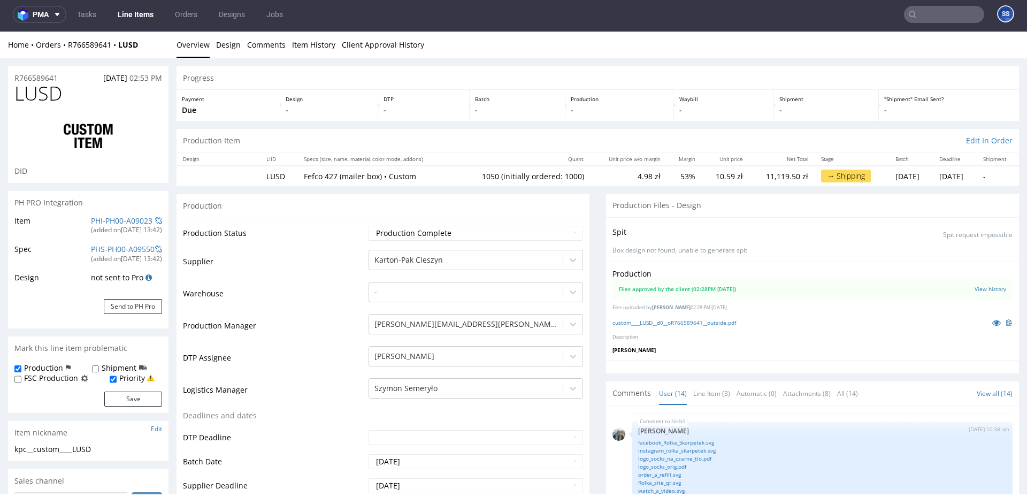
copy div "R766589641 LUSD"
drag, startPoint x: 76, startPoint y: 45, endPoint x: 60, endPoint y: 51, distance: 17.6
click at [69, 45] on div "Home Orders R766589641 LUSD" at bounding box center [88, 45] width 160 height 11
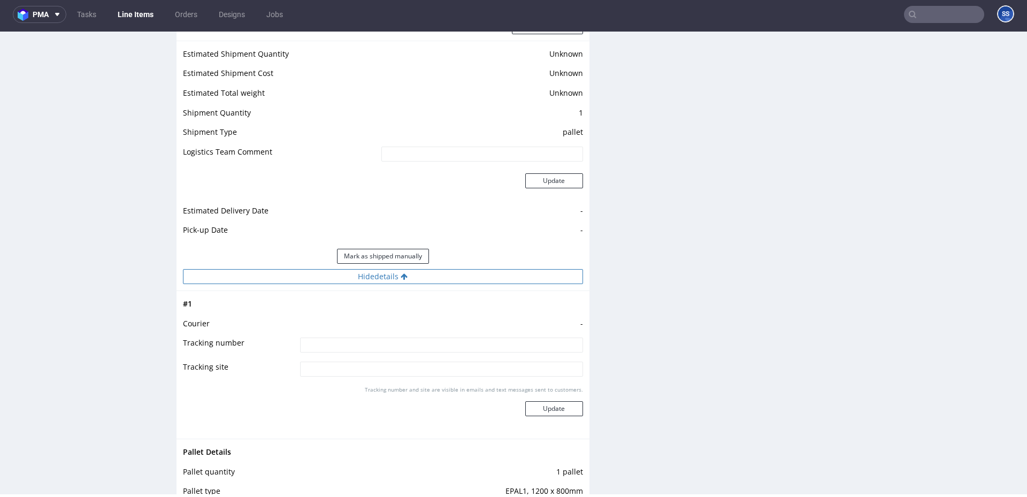
scroll to position [1427, 0]
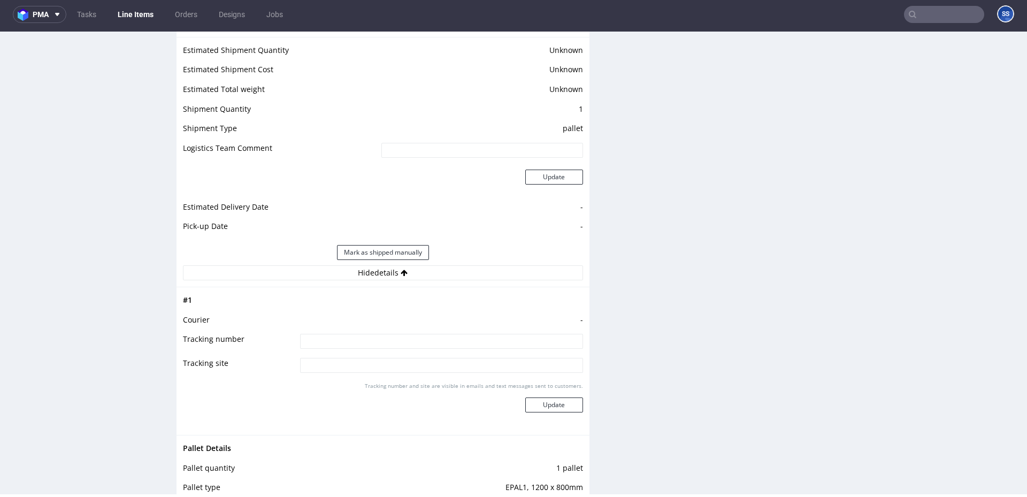
click at [394, 334] on input at bounding box center [441, 341] width 283 height 15
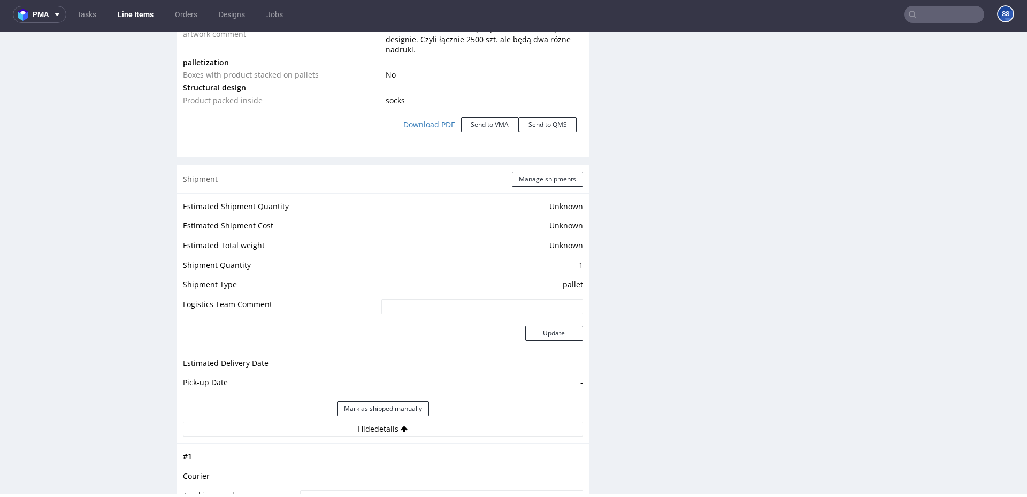
scroll to position [1272, 0]
click at [534, 171] on button "Manage shipments" at bounding box center [547, 178] width 71 height 15
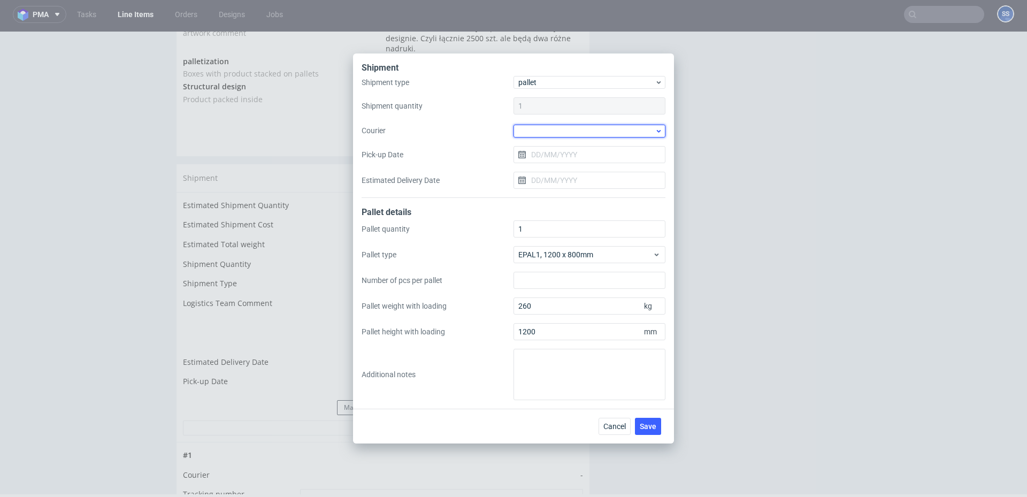
click at [540, 131] on div at bounding box center [589, 131] width 152 height 13
click at [558, 180] on div "Kuehne + Nagel" at bounding box center [589, 186] width 143 height 19
click at [549, 154] on input "Pick-up Date" at bounding box center [589, 153] width 152 height 17
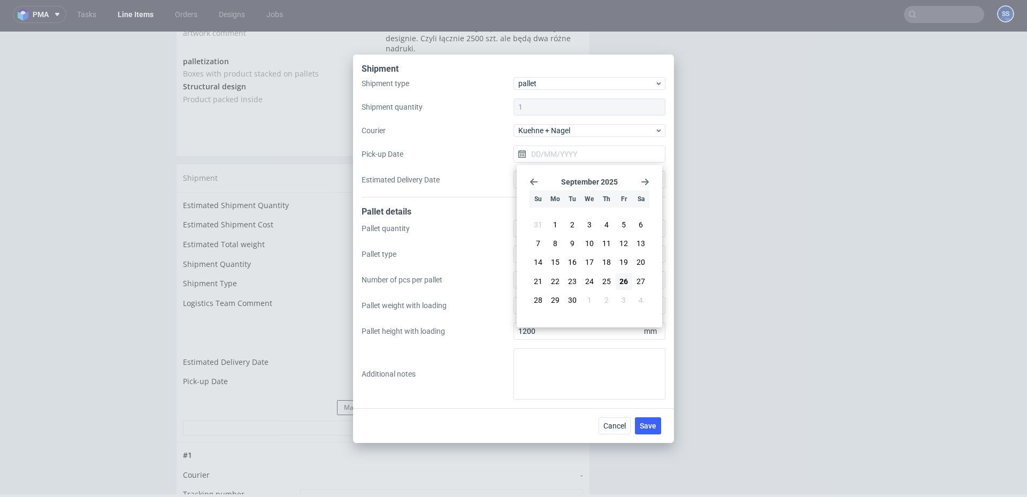
click at [485, 170] on div "Shipment type pallet Shipment quantity 1 Courier Kuehne + Nagel Pick-up Date Es…" at bounding box center [514, 137] width 304 height 120
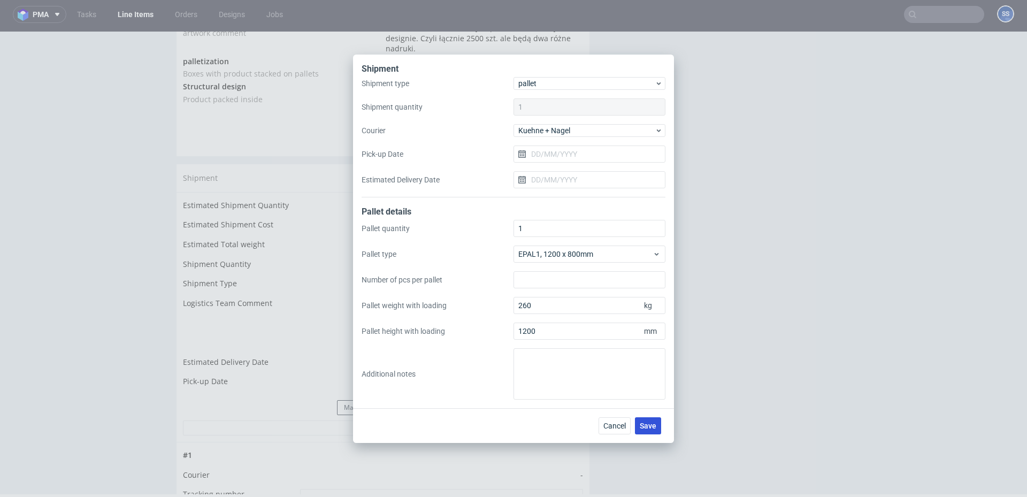
click at [644, 433] on button "Save" at bounding box center [648, 425] width 26 height 17
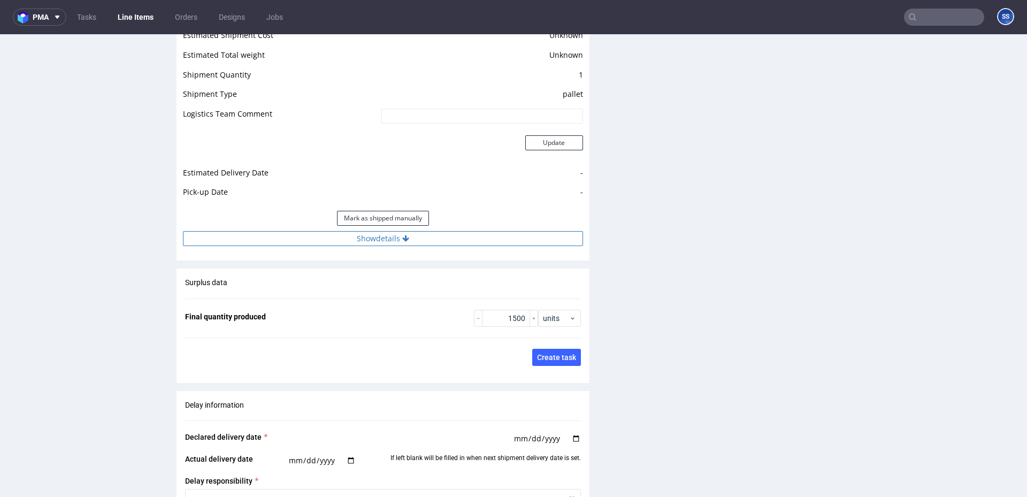
scroll to position [1579, 0]
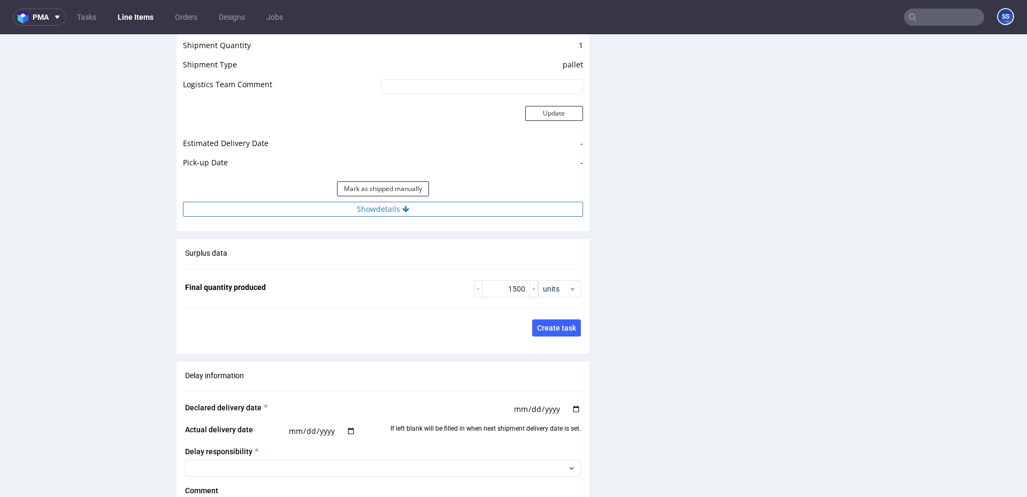
click at [375, 202] on button "Show details" at bounding box center [383, 209] width 400 height 15
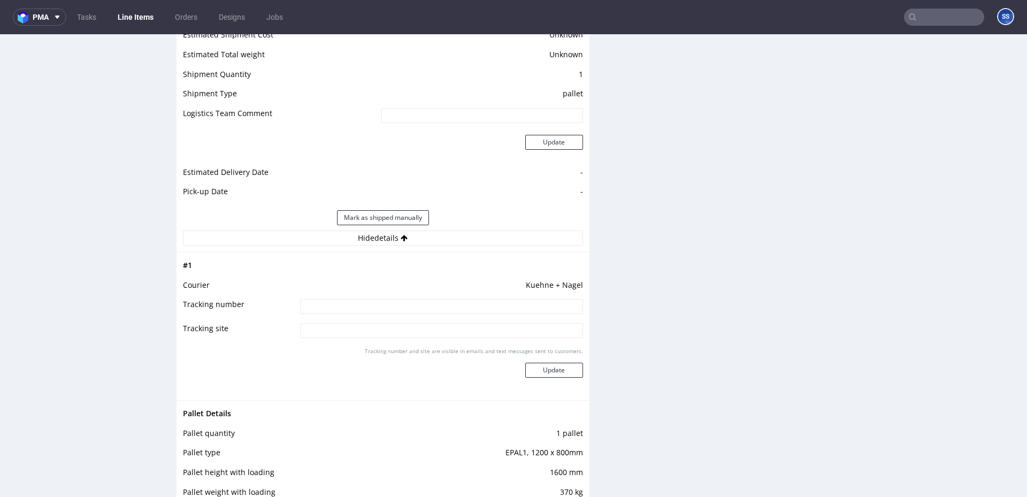
scroll to position [1599, 0]
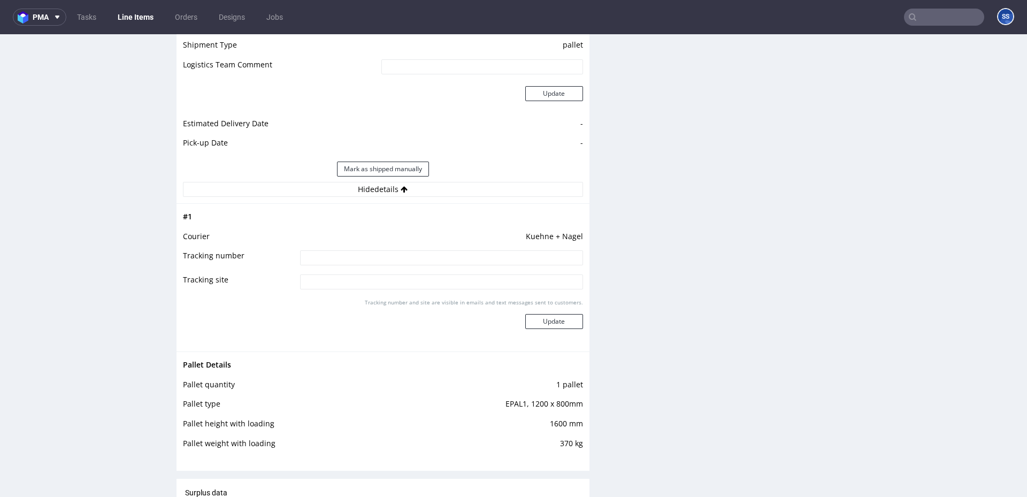
click at [404, 250] on input at bounding box center [441, 257] width 283 height 15
paste input "RWM006567597"
type input "RWM006567597"
click at [548, 318] on button "Update" at bounding box center [554, 321] width 58 height 15
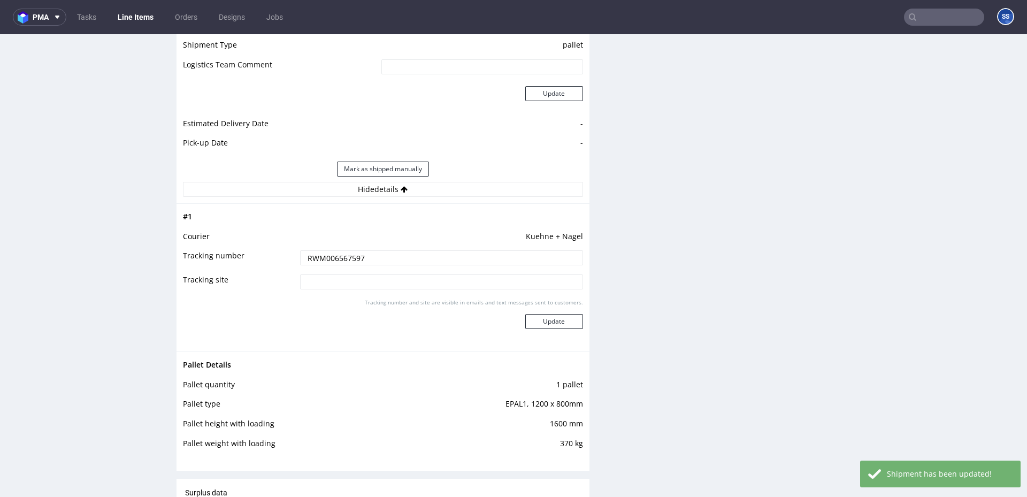
click at [144, 17] on link "Line Items" at bounding box center [135, 17] width 49 height 17
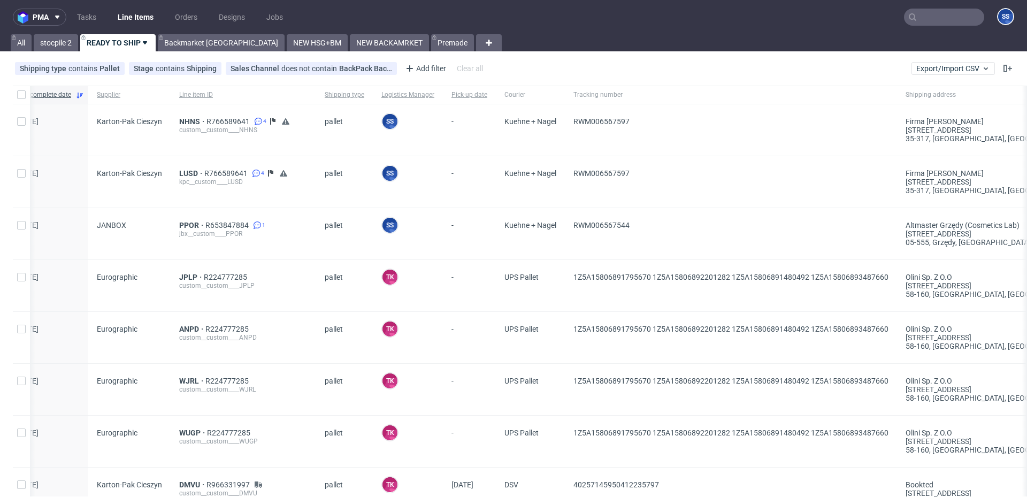
scroll to position [0, 42]
drag, startPoint x: 567, startPoint y: 278, endPoint x: 547, endPoint y: 277, distance: 20.4
click at [750, 279] on div "1Z5A15806891795670 1Z5A15806892201282 1Z5A15806891480492 1Z5A15806893487660" at bounding box center [731, 285] width 332 height 51
click at [180, 278] on span "JPLP" at bounding box center [192, 277] width 25 height 9
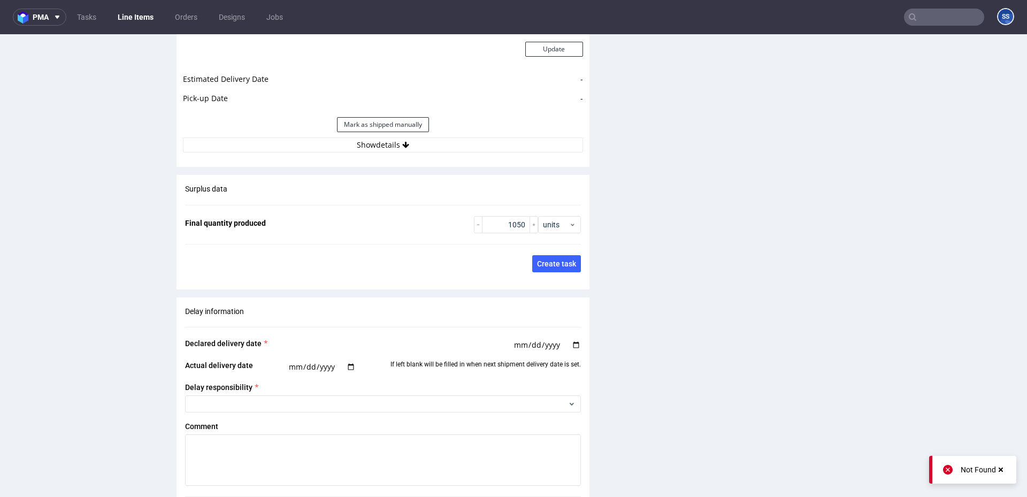
scroll to position [1556, 0]
click at [371, 139] on button "Show details" at bounding box center [383, 146] width 400 height 15
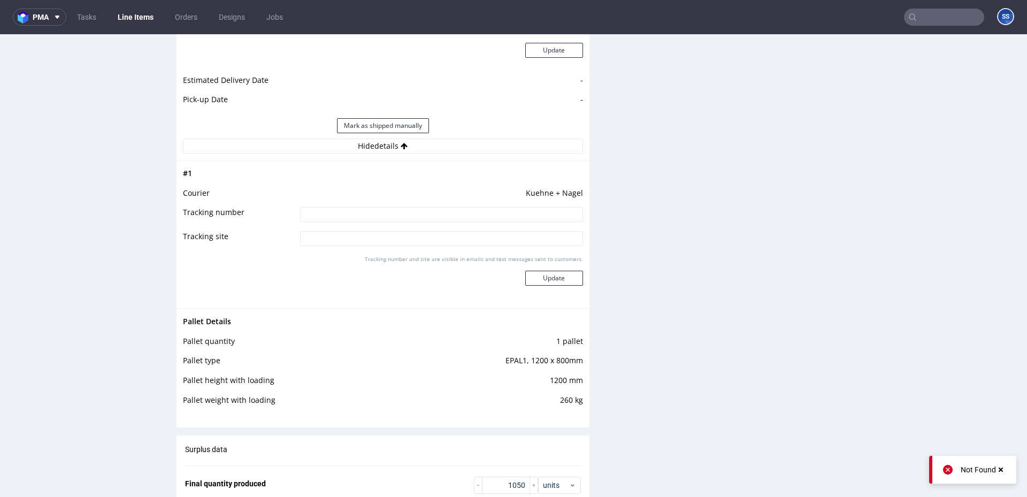
click at [383, 207] on input at bounding box center [441, 214] width 283 height 15
paste input "RWM006567597"
type input "RWM006567597"
click at [554, 274] on button "Update" at bounding box center [554, 278] width 58 height 15
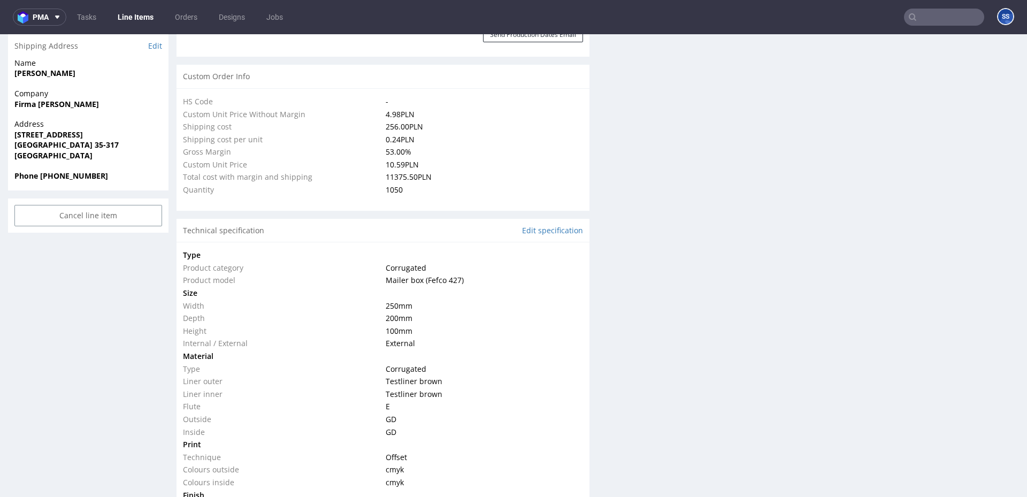
scroll to position [595, 0]
click at [134, 20] on link "Line Items" at bounding box center [135, 17] width 49 height 17
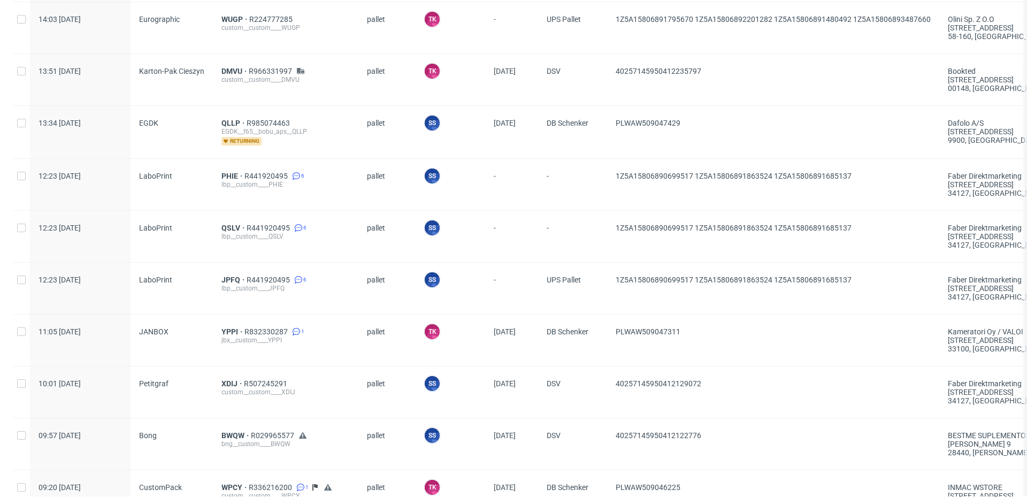
scroll to position [416, 0]
drag, startPoint x: 212, startPoint y: 274, endPoint x: 229, endPoint y: 272, distance: 17.3
click at [237, 275] on div "JPFQ R441920495 6 lbp__custom____JPFQ" at bounding box center [285, 285] width 145 height 51
click at [213, 274] on div "JPFQ R441920495 6 lbp__custom____JPFQ" at bounding box center [285, 285] width 145 height 51
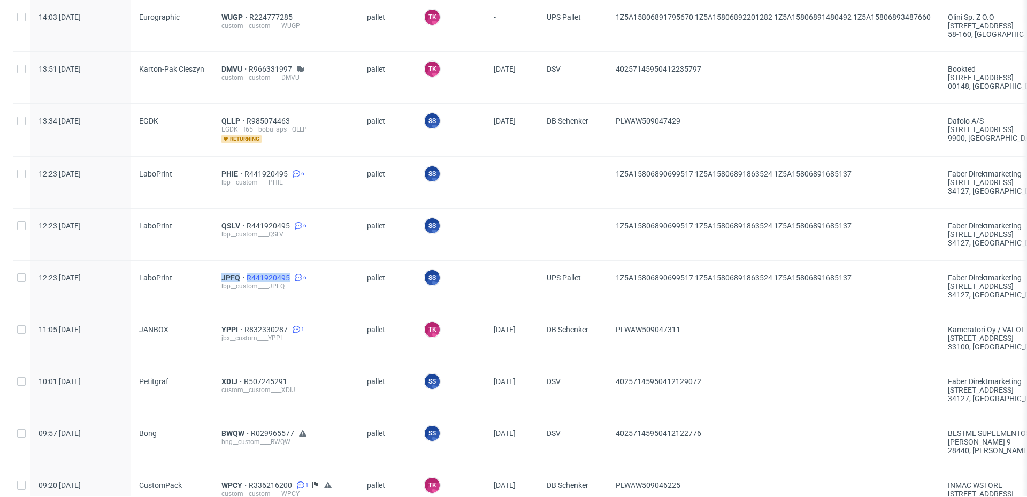
drag, startPoint x: 210, startPoint y: 275, endPoint x: 286, endPoint y: 276, distance: 76.0
click at [286, 276] on div "12:23 [DATE] LaboPrint JPFQ R441920495 6 lbp__custom____JPFQ pallet SS Szymon S…" at bounding box center [901, 286] width 1777 height 52
copy div "JPFQ R441920495"
drag, startPoint x: 209, startPoint y: 228, endPoint x: 309, endPoint y: 193, distance: 106.1
click at [237, 225] on div "12:23 [DATE] LaboPrint QSLV R441920495 6 lbp__custom____QSLV pallet SS Szymon S…" at bounding box center [901, 235] width 1777 height 52
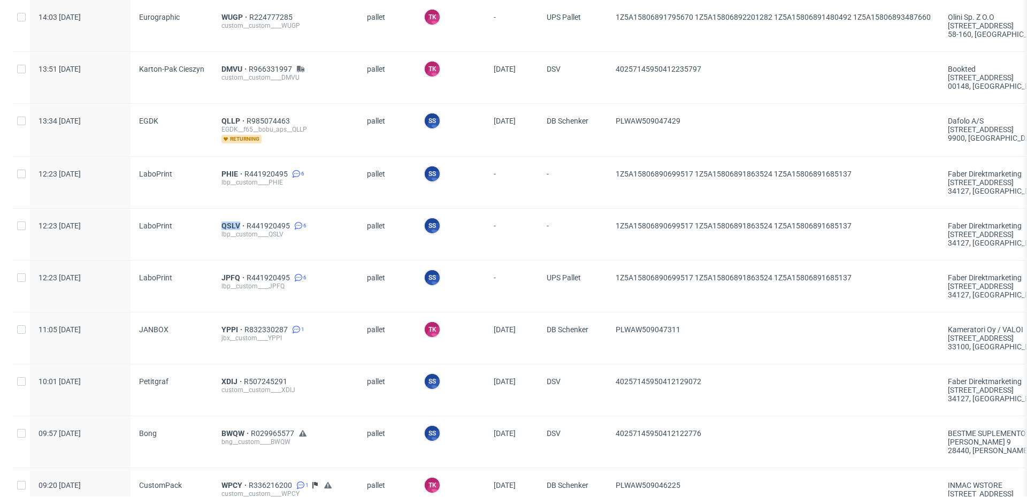
copy div "QSLV"
click at [204, 121] on div "EGDK" at bounding box center [172, 130] width 82 height 52
click at [205, 120] on div "EGDK" at bounding box center [172, 130] width 82 height 52
drag, startPoint x: 214, startPoint y: 174, endPoint x: 233, endPoint y: 174, distance: 18.7
click at [236, 172] on div "12:23 [DATE] LaboPrint PHIE R441920495 6 lbp__custom____PHIE pallet SS Szymon S…" at bounding box center [901, 183] width 1777 height 52
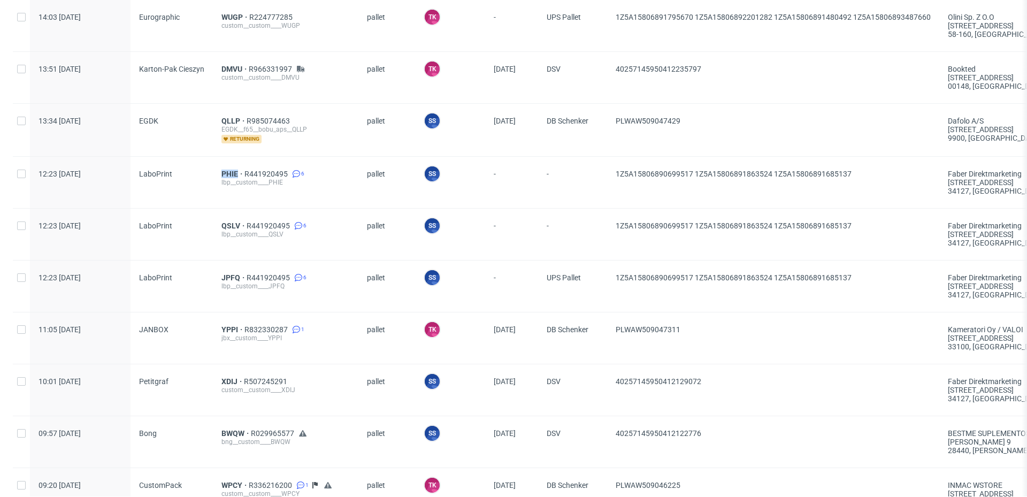
copy div "PHIE"
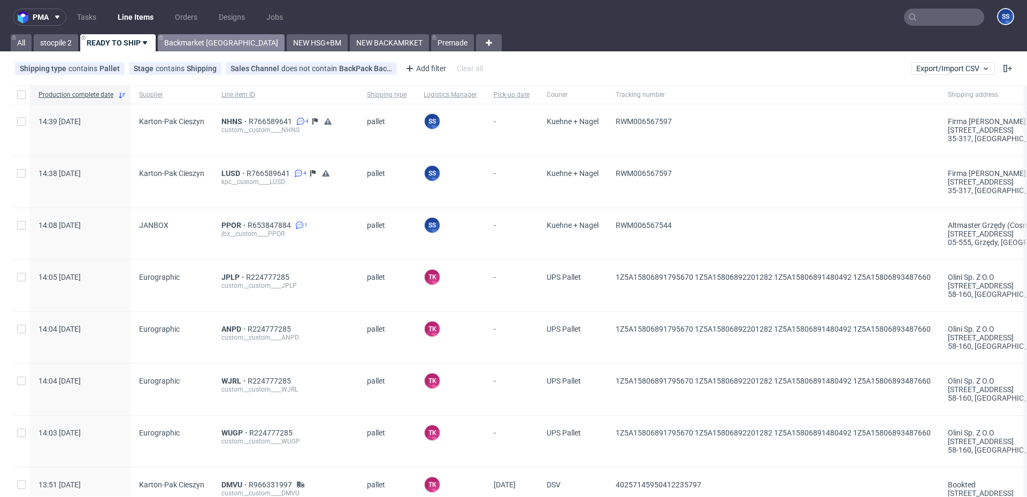
click at [196, 39] on link "Backmarket [GEOGRAPHIC_DATA]" at bounding box center [221, 42] width 127 height 17
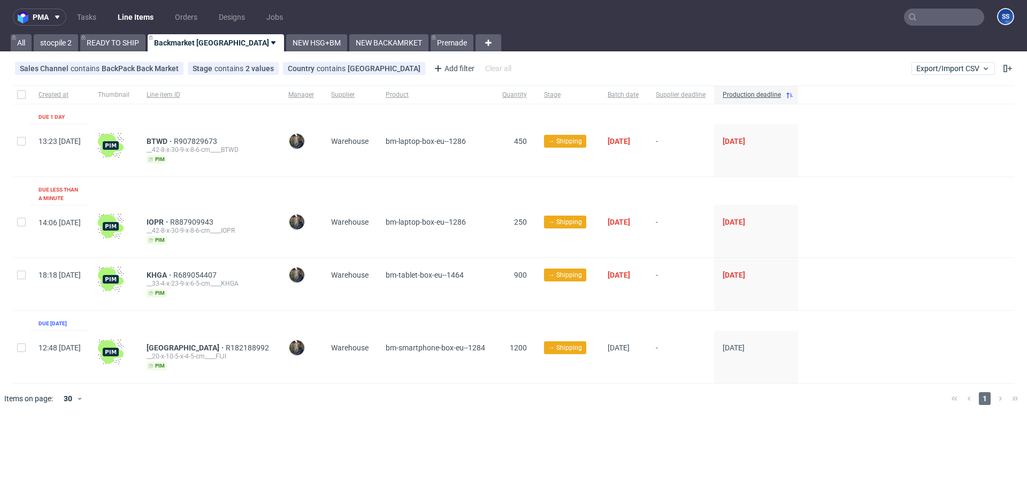
drag, startPoint x: 134, startPoint y: 45, endPoint x: 161, endPoint y: 60, distance: 30.9
click at [134, 45] on link "READY TO SHIP" at bounding box center [112, 42] width 65 height 17
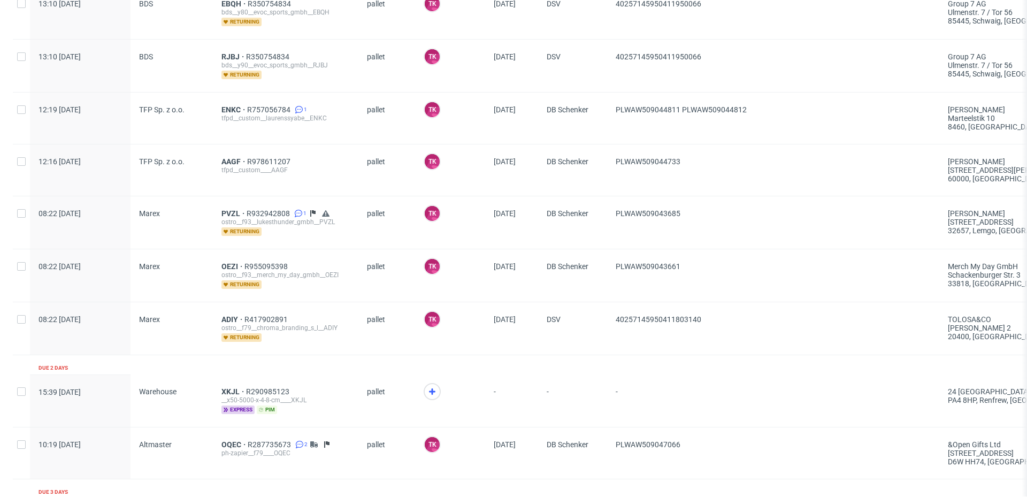
scroll to position [1112, 0]
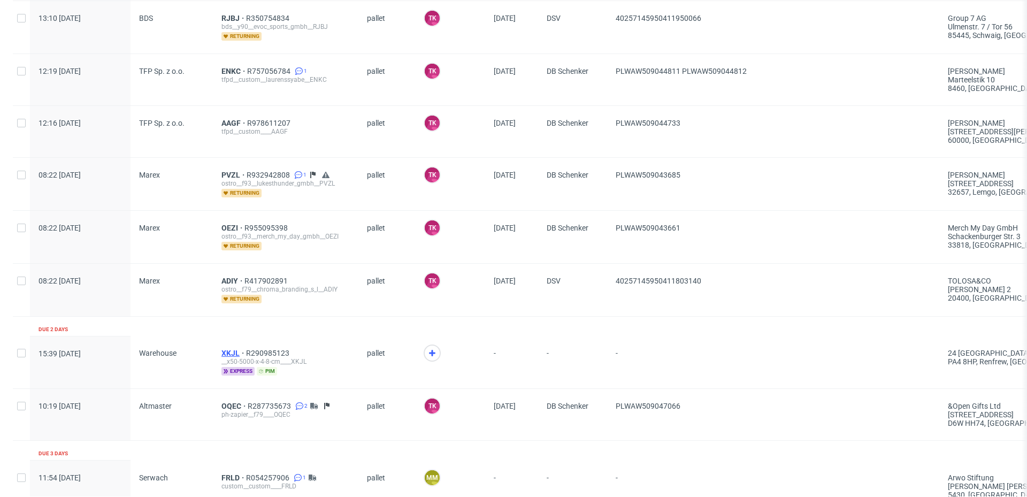
click at [228, 354] on span "XKJL" at bounding box center [233, 353] width 25 height 9
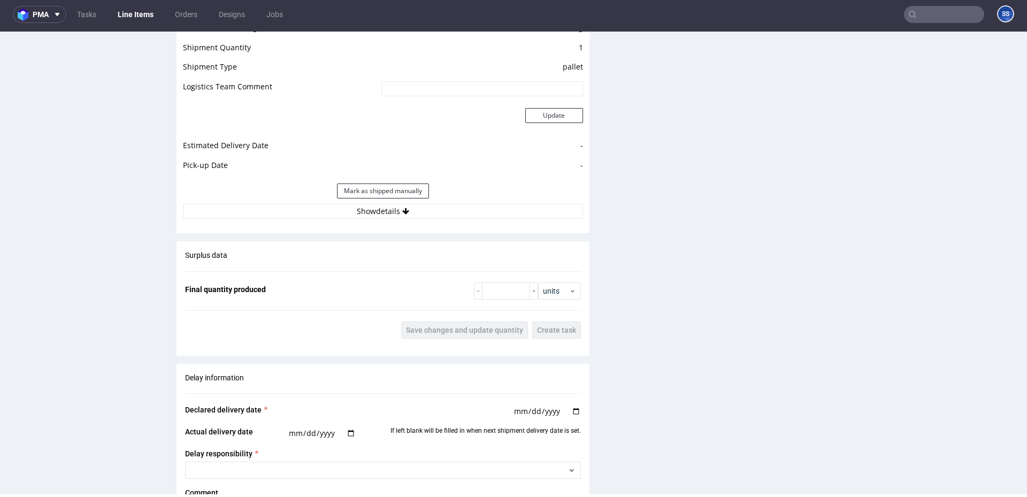
scroll to position [941, 0]
click at [396, 213] on button "Show details" at bounding box center [383, 211] width 400 height 15
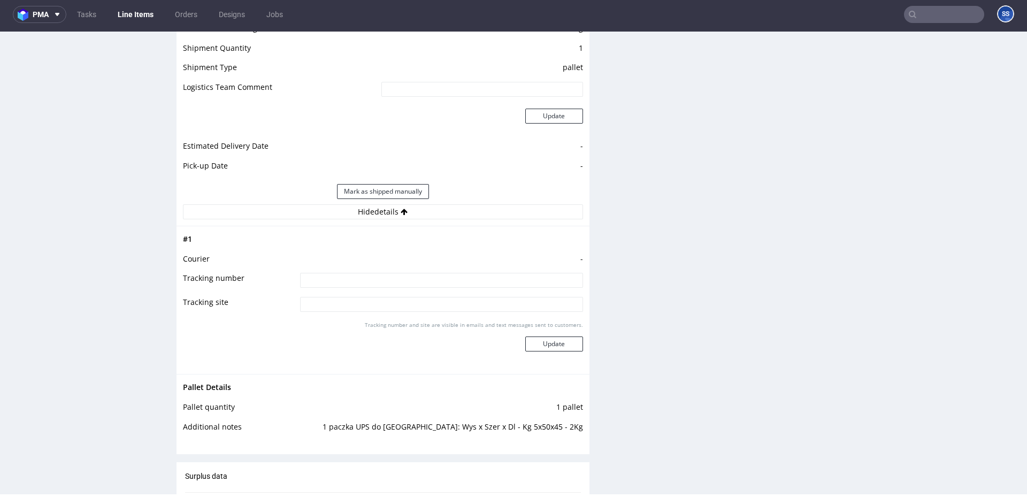
click at [370, 279] on input at bounding box center [441, 280] width 283 height 15
type input "czekamy/vista z magazynu"
click at [561, 349] on button "Update" at bounding box center [554, 343] width 58 height 15
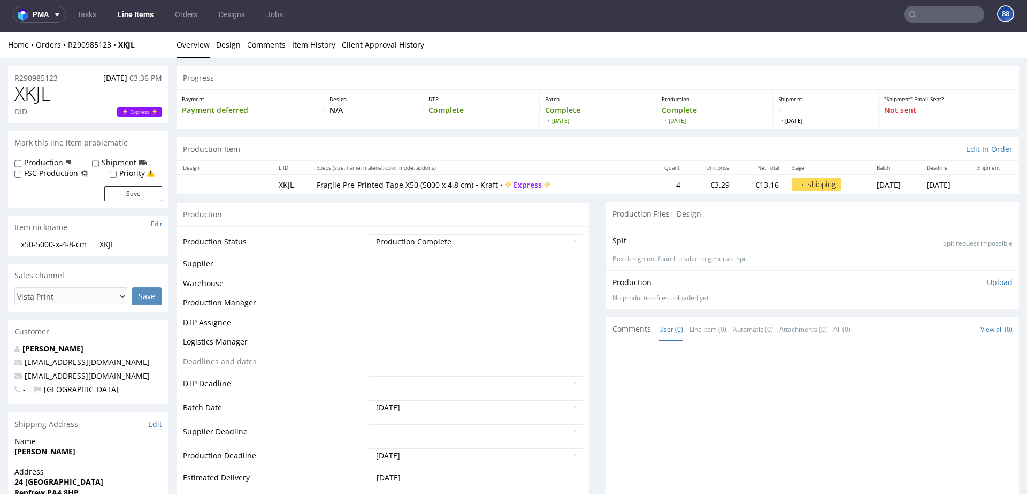
scroll to position [684, 0]
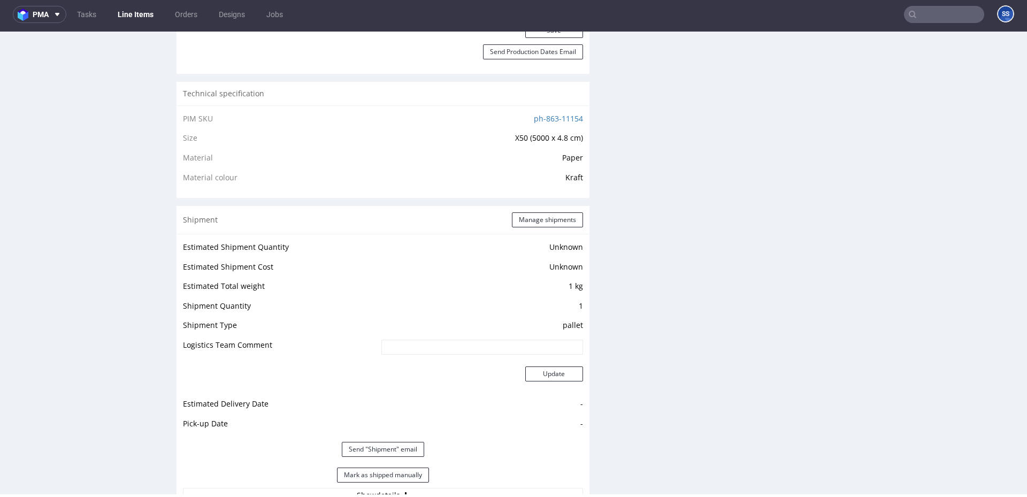
click at [149, 17] on link "Line Items" at bounding box center [135, 14] width 49 height 17
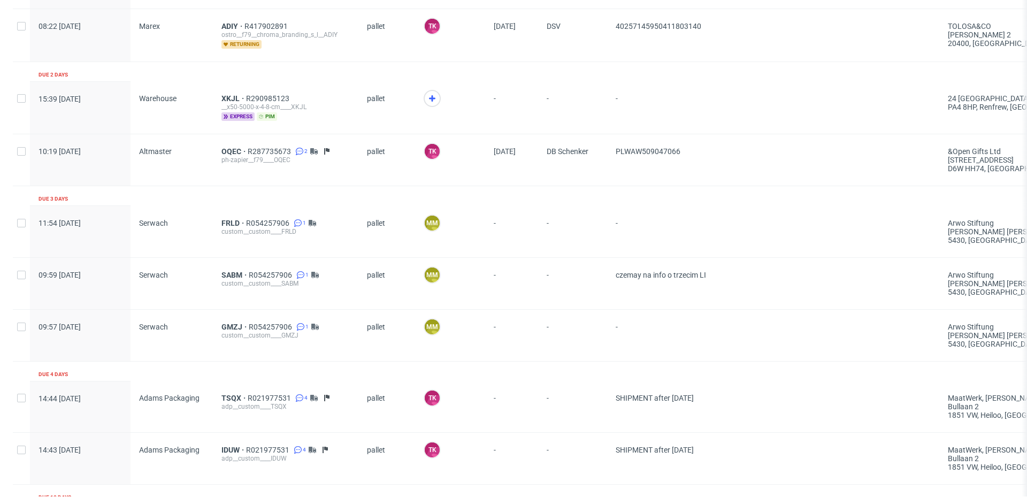
scroll to position [1354, 0]
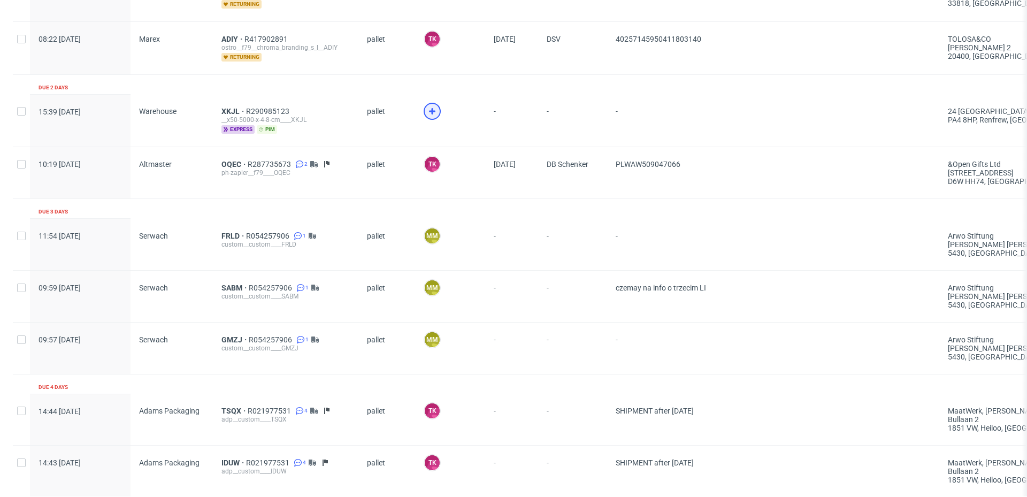
click at [426, 114] on icon at bounding box center [432, 111] width 13 height 13
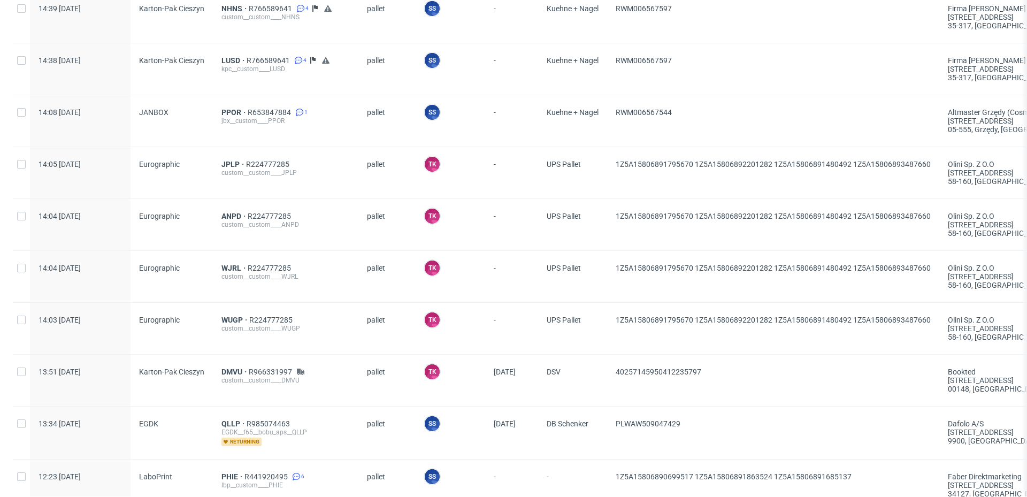
scroll to position [109, 0]
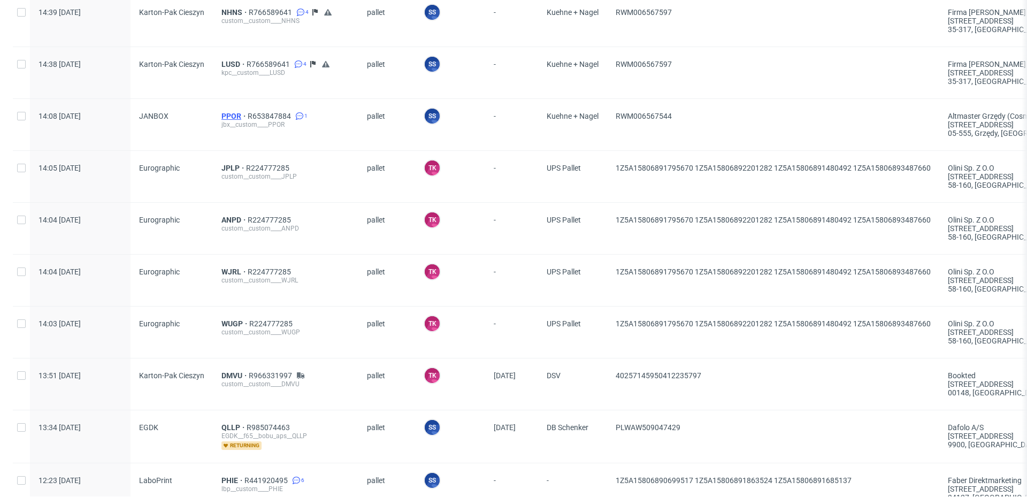
click at [239, 118] on span "PPOR" at bounding box center [234, 116] width 26 height 9
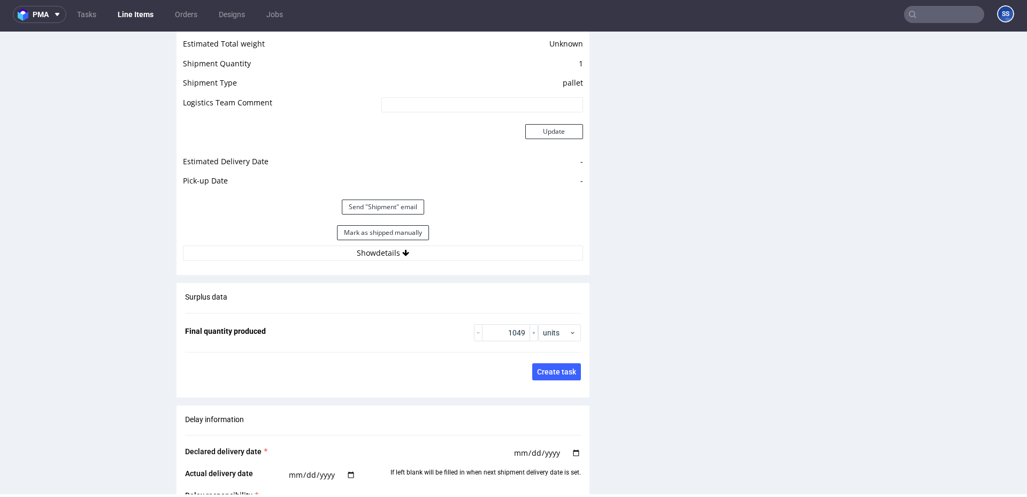
scroll to position [1558, 0]
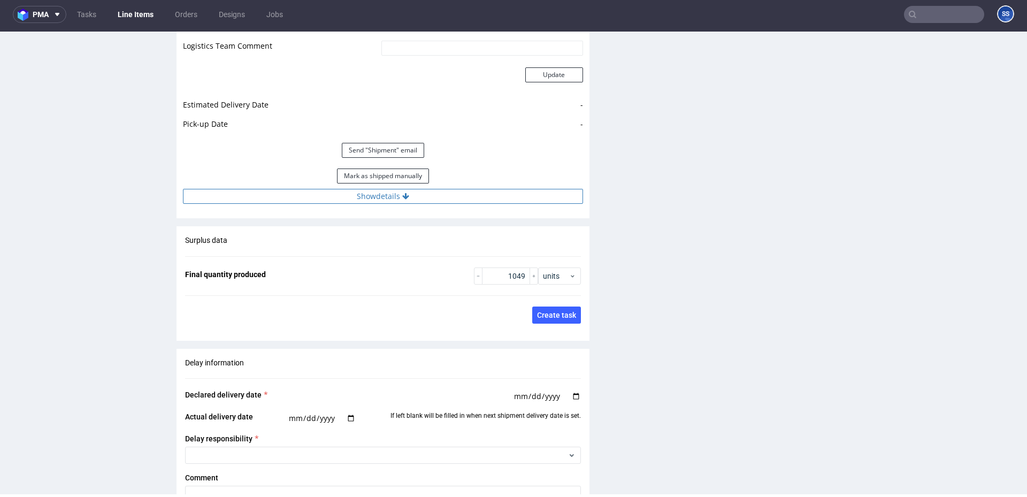
click at [397, 194] on button "Show details" at bounding box center [383, 196] width 400 height 15
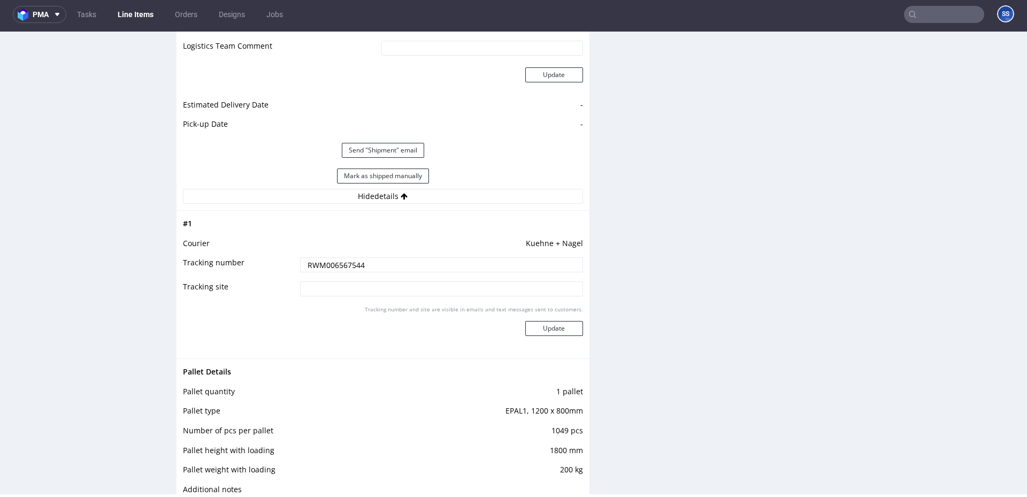
click at [347, 261] on input "RWM006567544" at bounding box center [441, 264] width 283 height 15
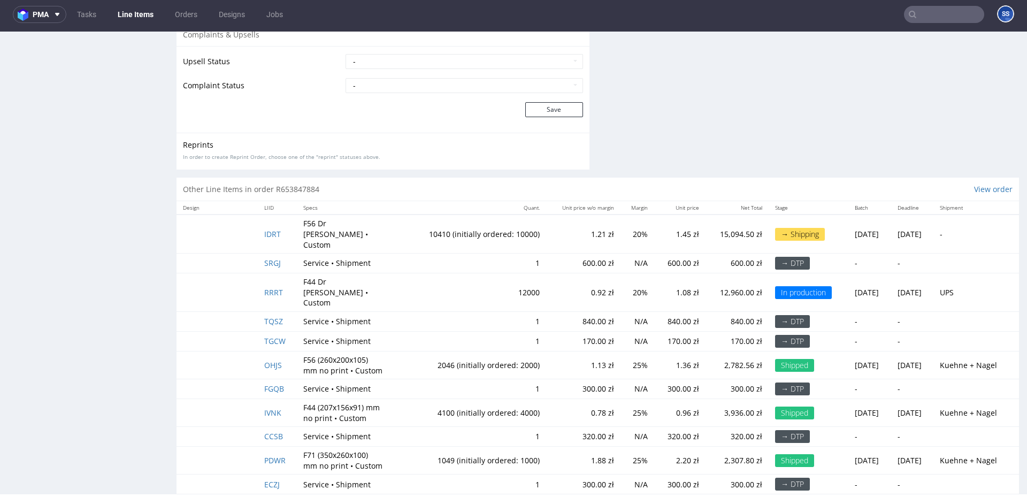
scroll to position [2432, 0]
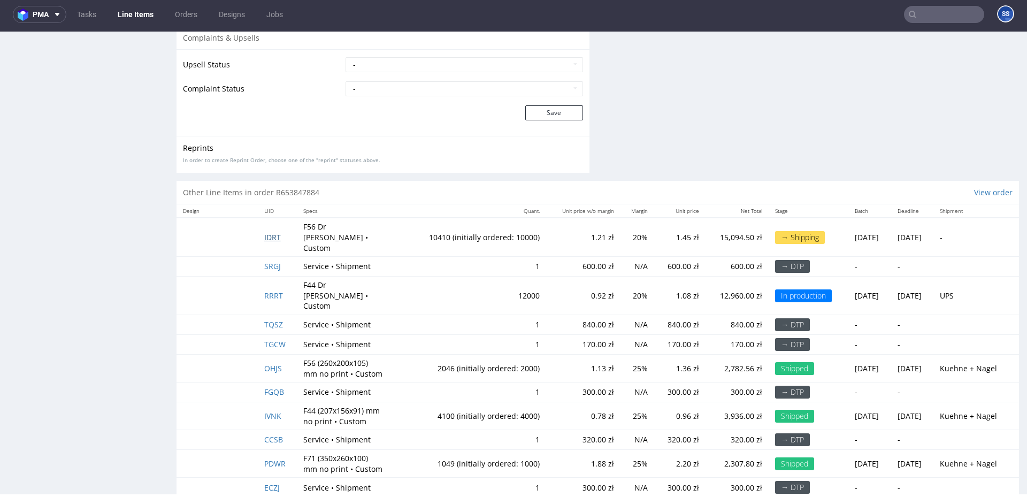
click at [274, 232] on span "IDRT" at bounding box center [272, 237] width 17 height 10
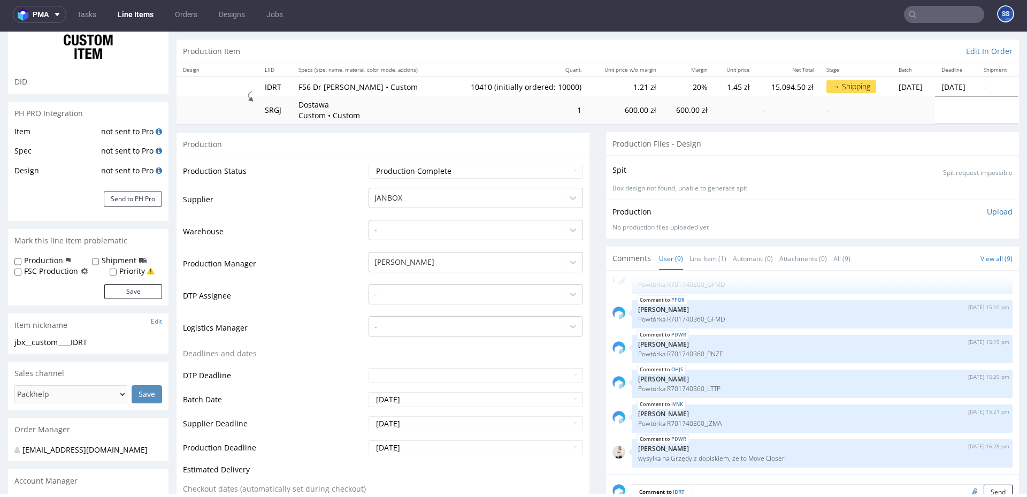
scroll to position [92, 0]
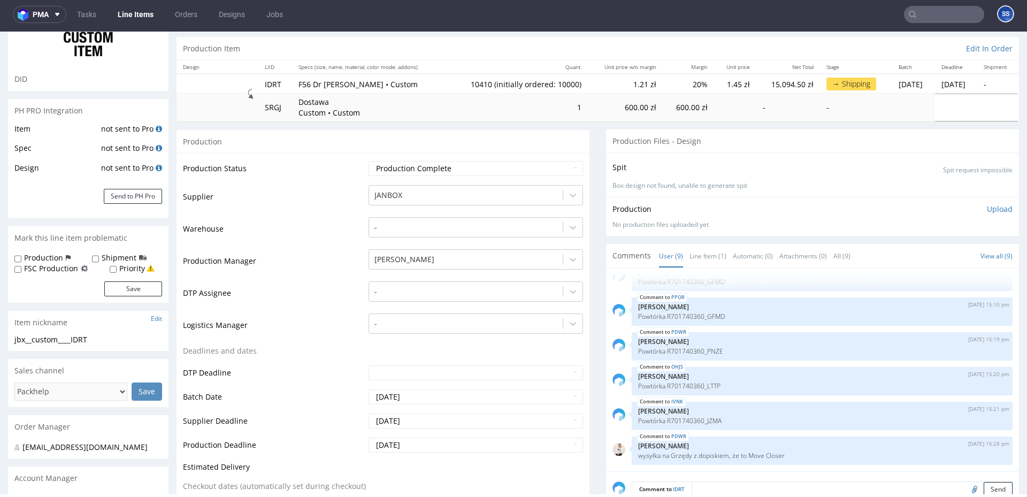
click at [137, 12] on link "Line Items" at bounding box center [135, 14] width 49 height 17
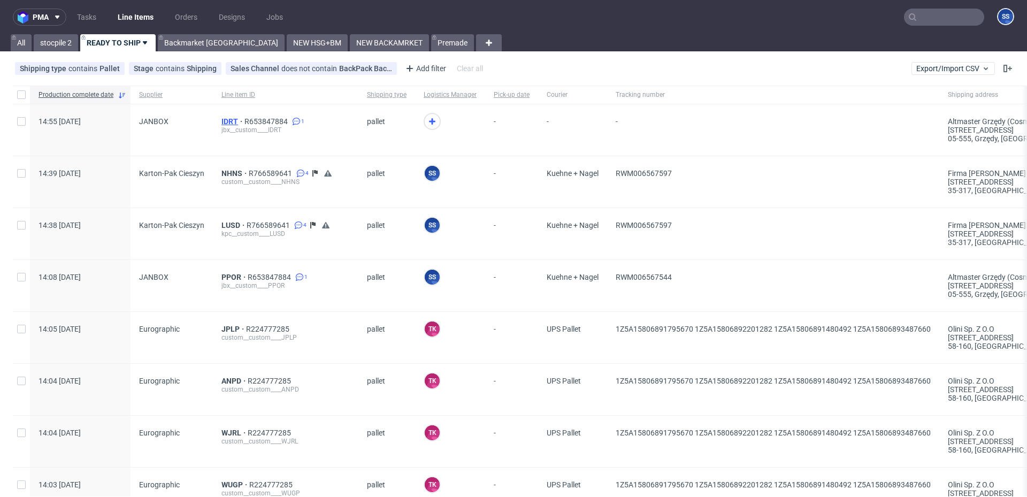
click at [225, 118] on span "IDRT" at bounding box center [232, 121] width 23 height 9
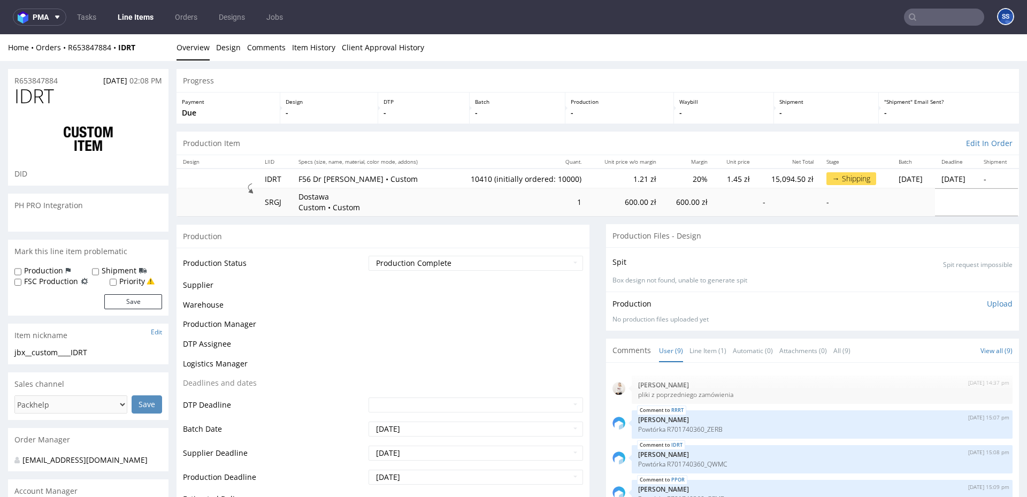
scroll to position [122, 0]
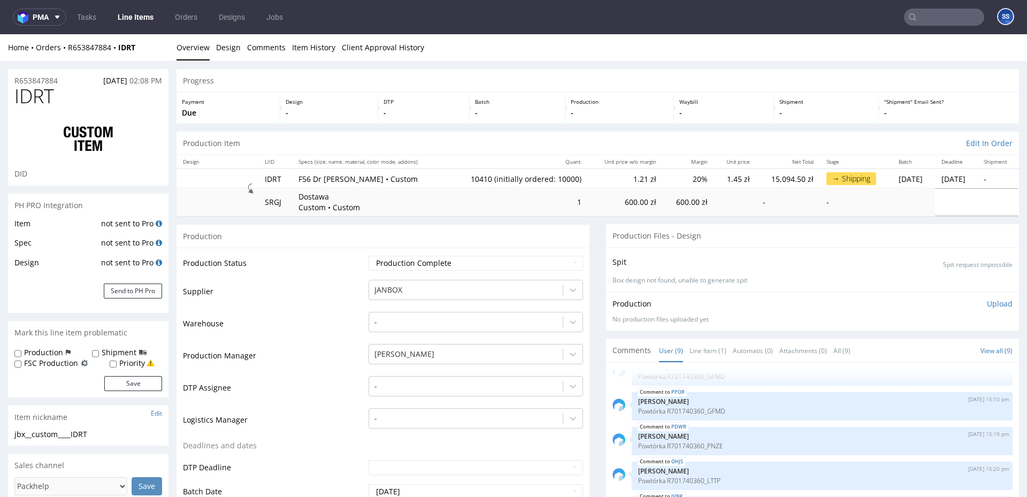
type input "10410"
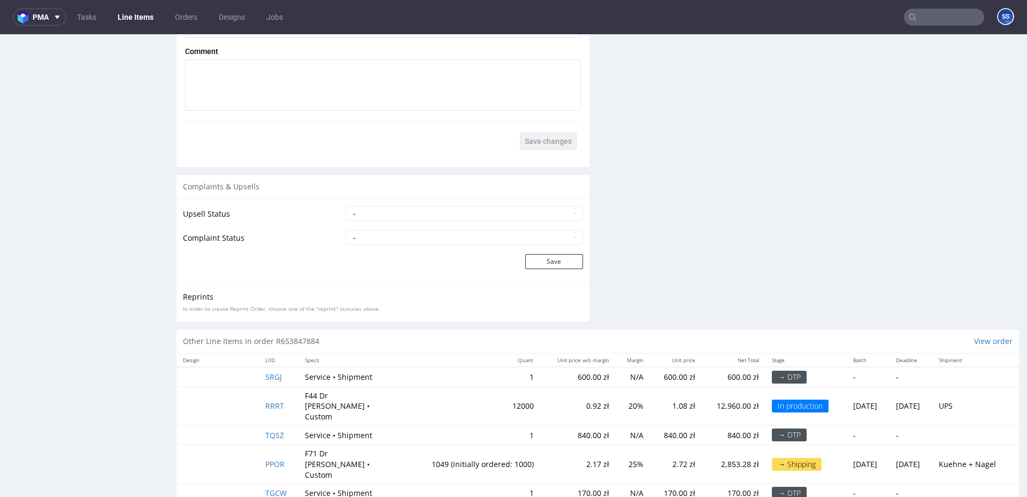
scroll to position [2120, 0]
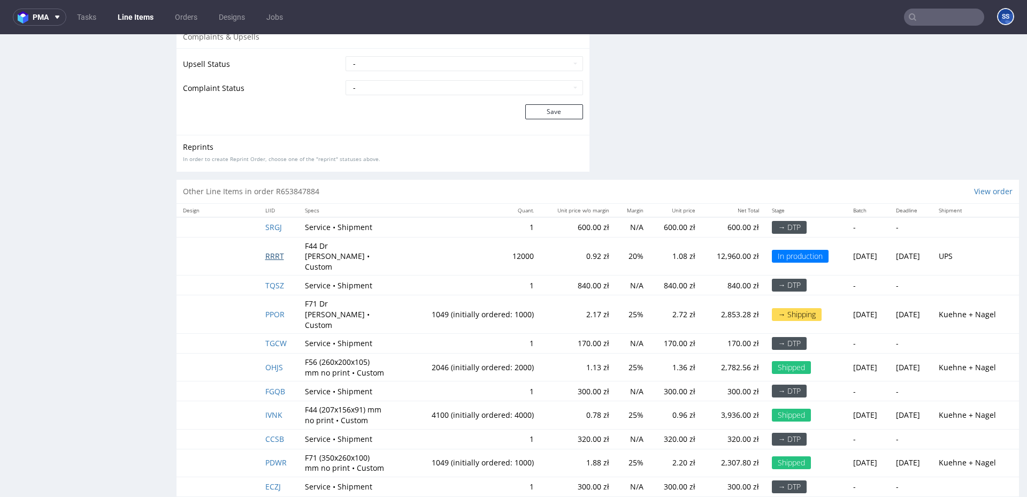
drag, startPoint x: 273, startPoint y: 250, endPoint x: 279, endPoint y: 252, distance: 5.6
click at [273, 251] on span "RRRT" at bounding box center [274, 256] width 19 height 10
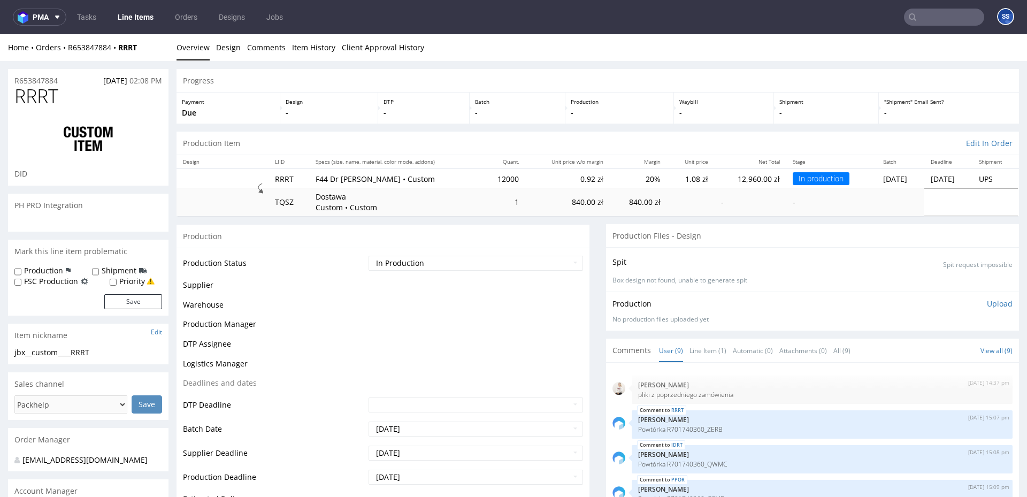
scroll to position [122, 0]
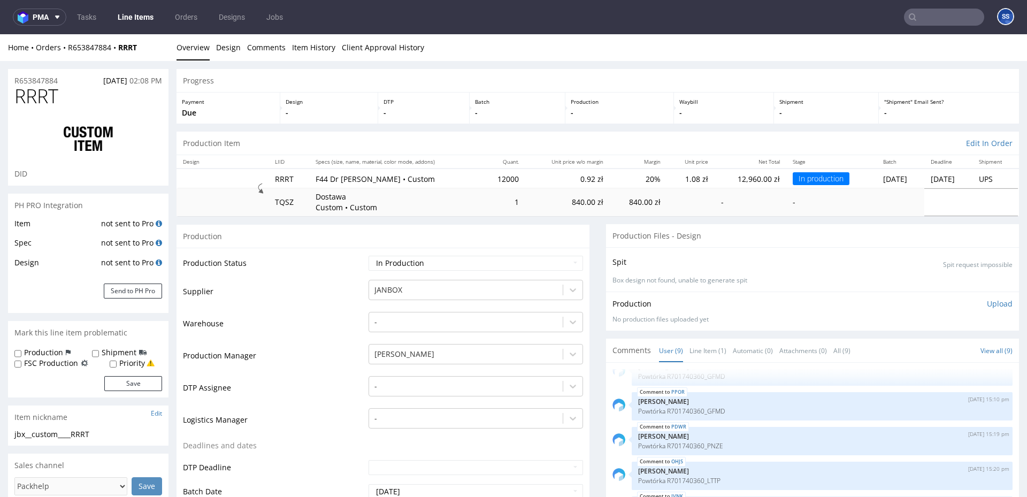
click at [143, 20] on link "Line Items" at bounding box center [135, 17] width 49 height 17
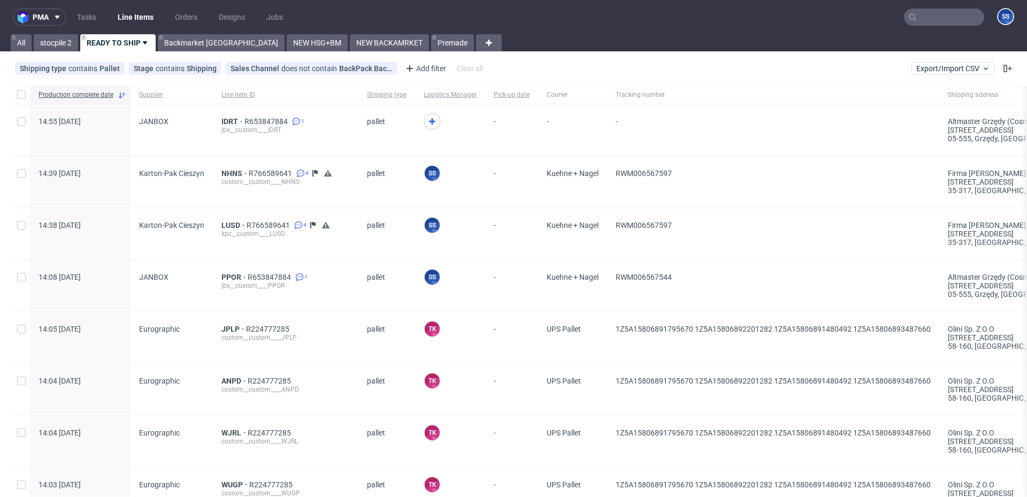
click at [223, 272] on div "PPOR R653847884 1 jbx__custom____PPOR" at bounding box center [285, 285] width 145 height 51
click at [232, 275] on span "PPOR" at bounding box center [234, 277] width 26 height 9
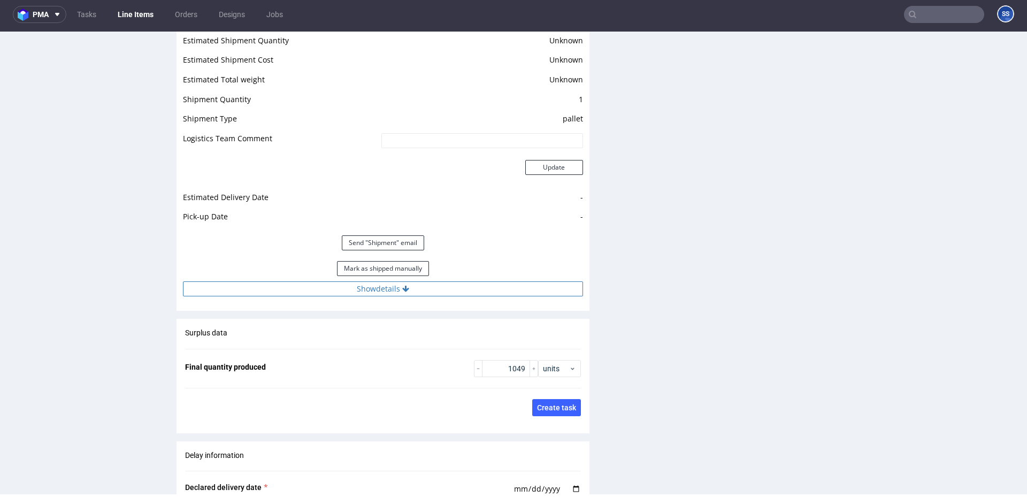
scroll to position [1470, 0]
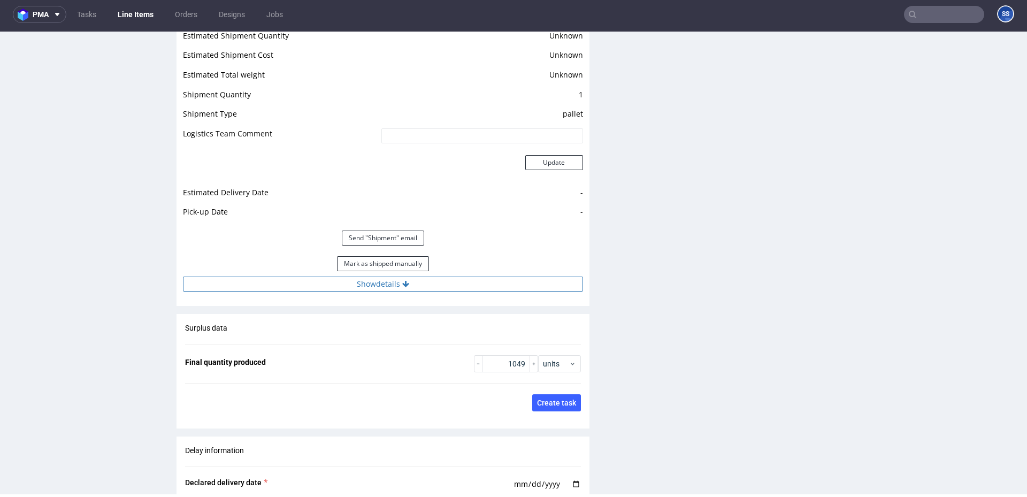
click at [405, 288] on button "Show details" at bounding box center [383, 284] width 400 height 15
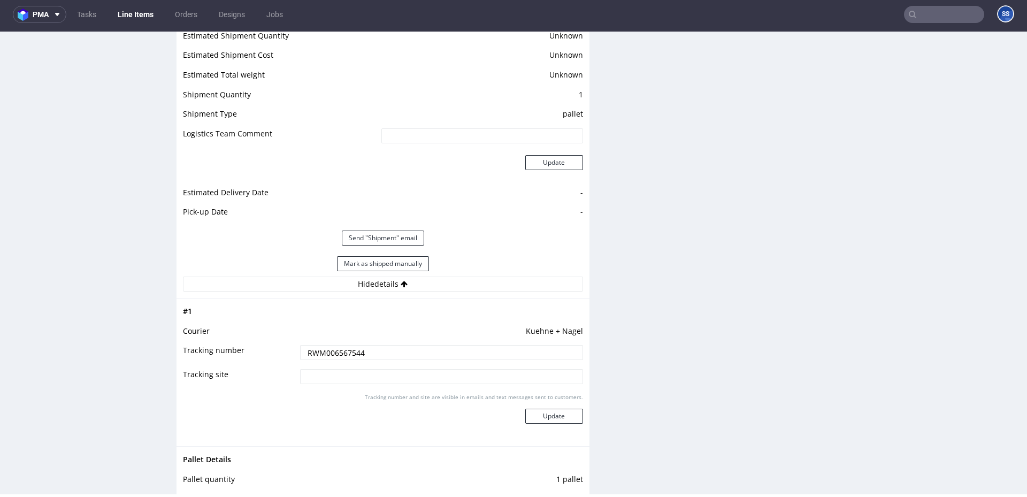
click at [342, 351] on input "RWM006567544" at bounding box center [441, 352] width 283 height 15
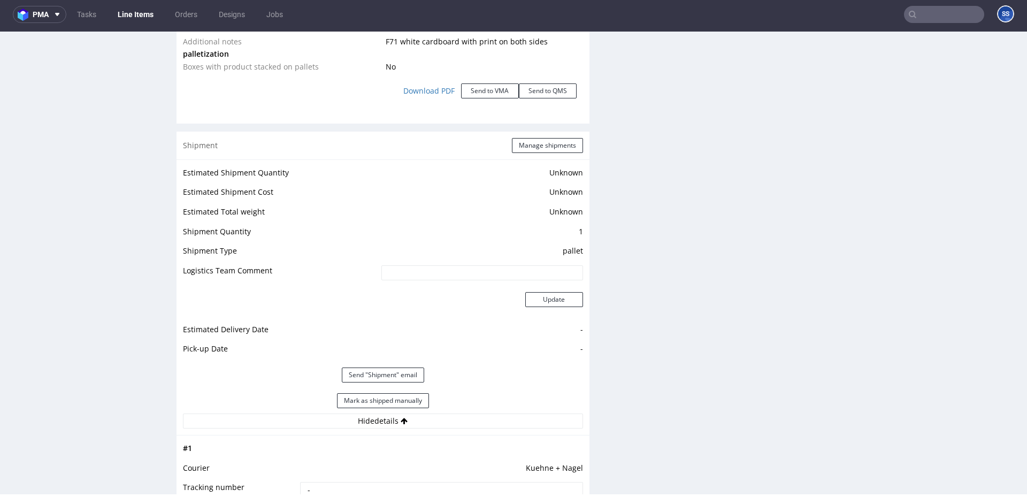
scroll to position [1331, 0]
type input "-"
drag, startPoint x: 532, startPoint y: 131, endPoint x: 533, endPoint y: 147, distance: 15.5
click at [532, 132] on div "Production Production Status Waiting for Artwork Waiting for Diecut Waiting for…" at bounding box center [383, 85] width 413 height 2391
click at [533, 147] on button "Manage shipments" at bounding box center [547, 147] width 71 height 15
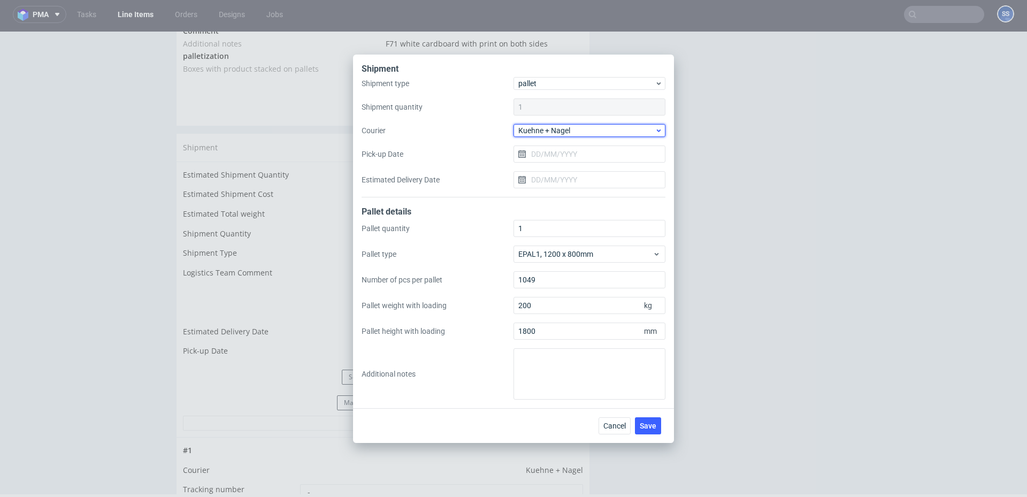
click at [548, 132] on span "Kuehne + Nagel" at bounding box center [586, 130] width 136 height 11
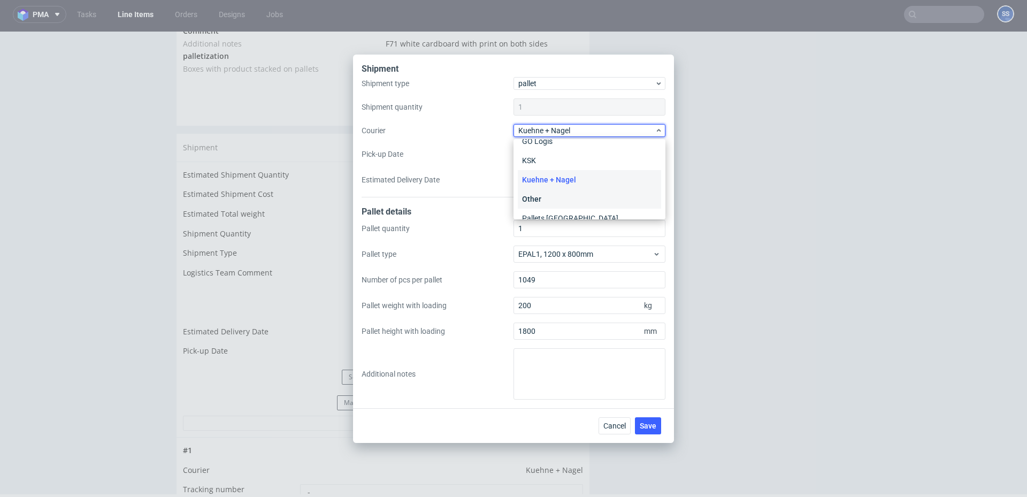
click at [541, 199] on div "Other" at bounding box center [589, 198] width 143 height 19
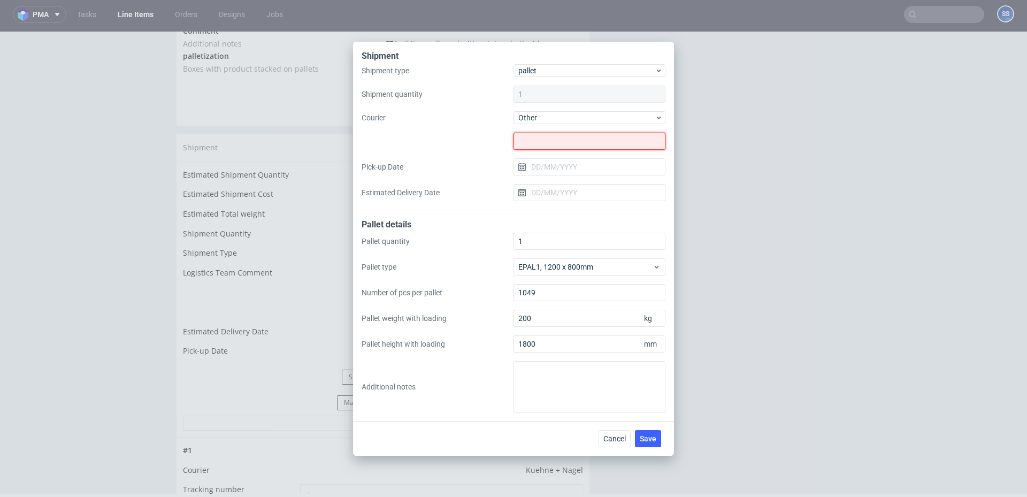
click at [529, 143] on input "text" at bounding box center [589, 141] width 152 height 17
type input "czekamy"
click at [642, 430] on button "Save" at bounding box center [648, 438] width 26 height 17
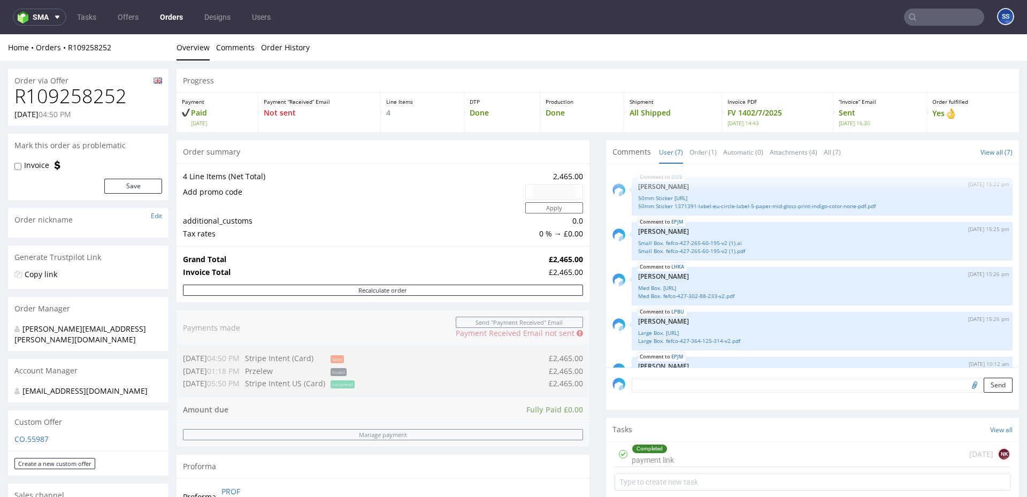
scroll to position [110, 0]
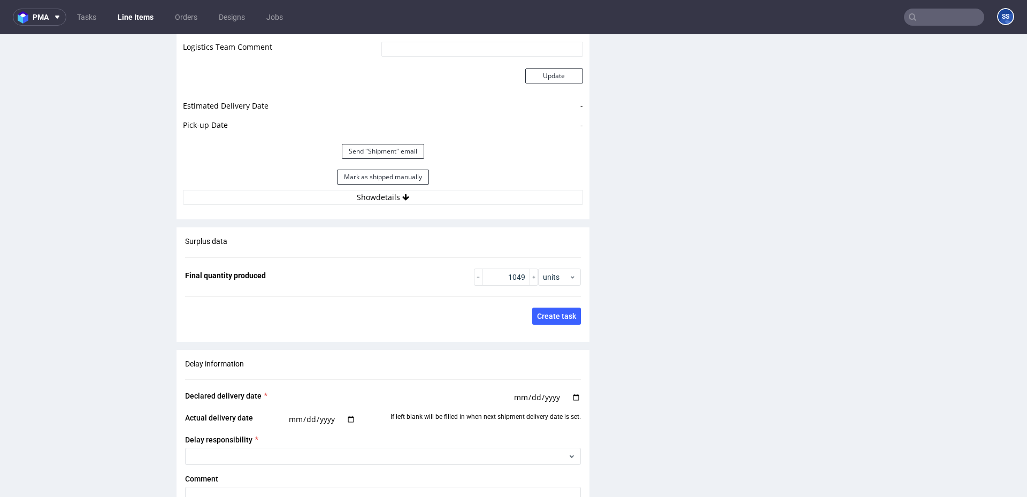
scroll to position [1561, 0]
click at [374, 203] on div "Estimated Shipment Quantity Unknown Estimated Shipment Cost Unknown Estimated T…" at bounding box center [383, 71] width 413 height 275
click at [377, 202] on button "Show details" at bounding box center [383, 195] width 400 height 15
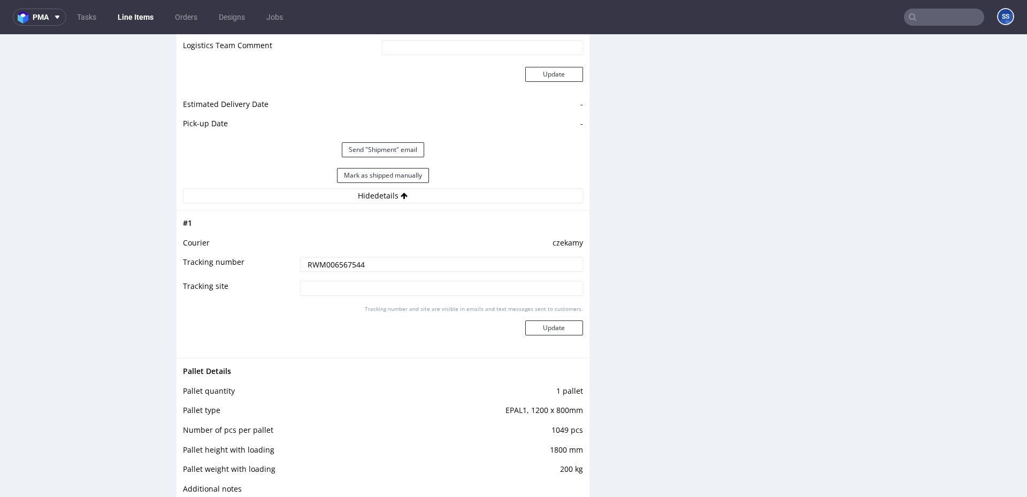
click at [340, 266] on input "RWM006567544" at bounding box center [441, 264] width 283 height 15
type input "czekamy"
click at [549, 325] on button "Update" at bounding box center [554, 327] width 58 height 15
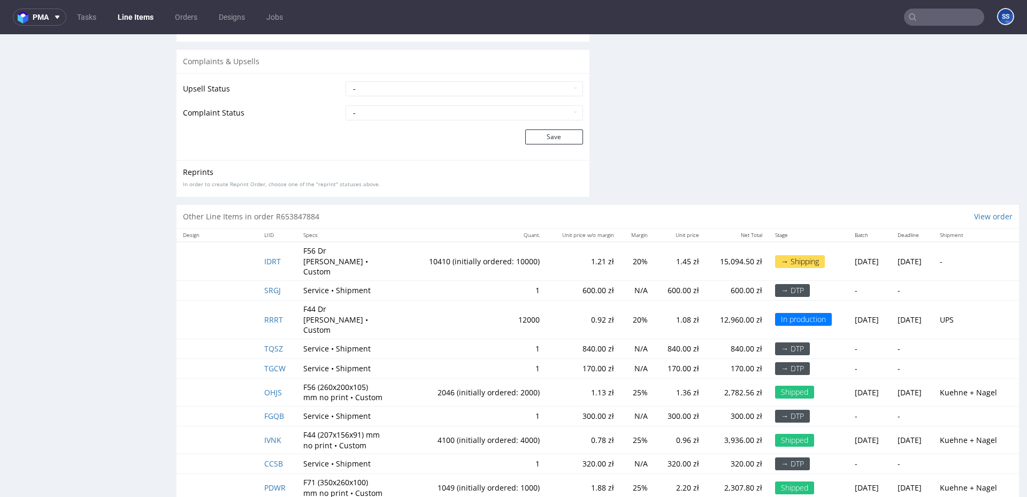
scroll to position [929, 0]
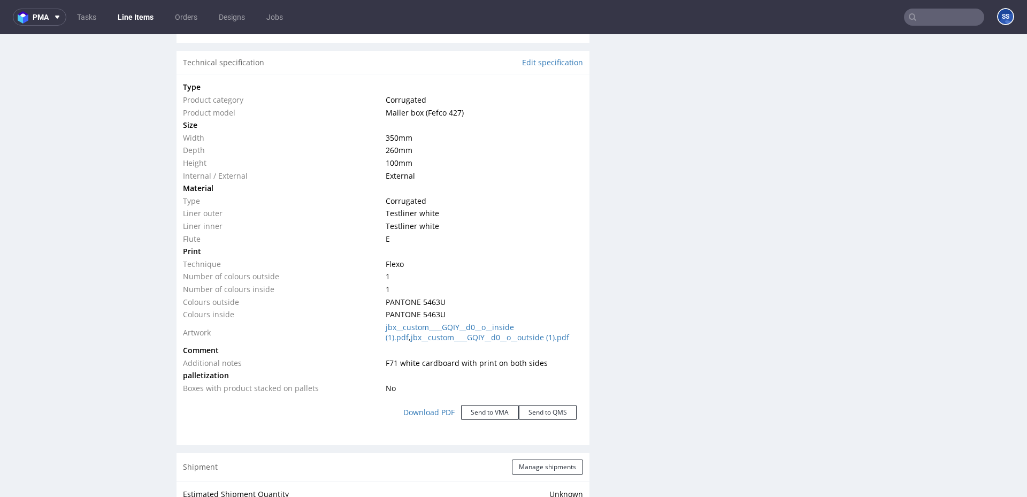
click at [141, 18] on link "Line Items" at bounding box center [135, 17] width 49 height 17
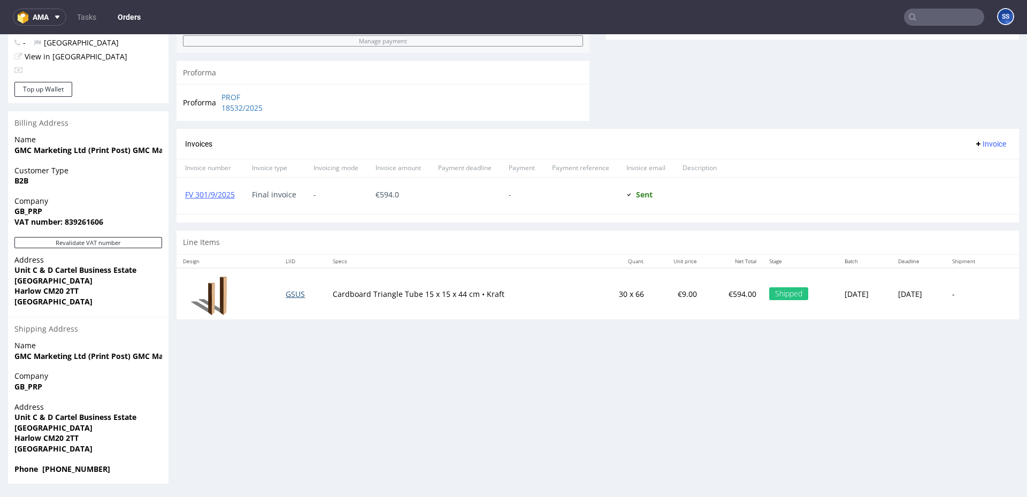
scroll to position [2, 0]
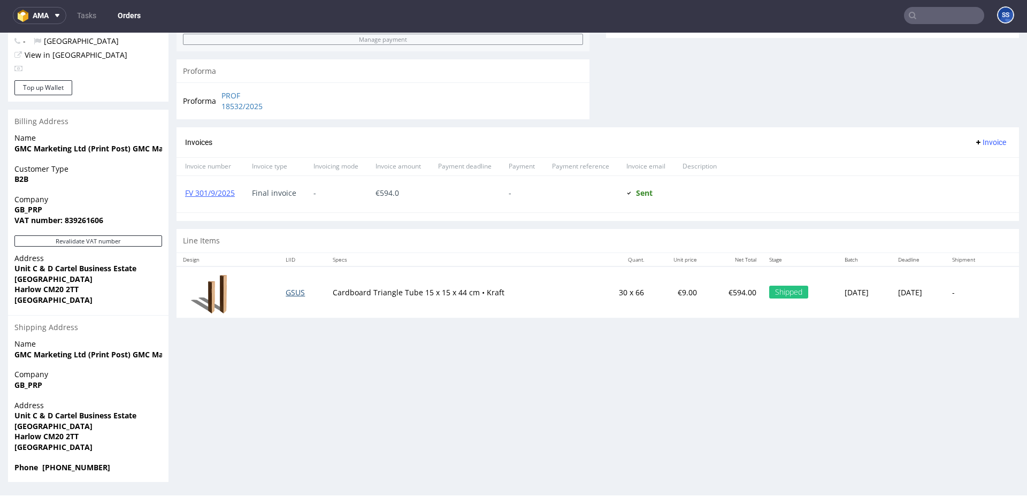
drag, startPoint x: 274, startPoint y: 293, endPoint x: 281, endPoint y: 295, distance: 7.8
click at [281, 295] on td "GSUS" at bounding box center [302, 291] width 47 height 51
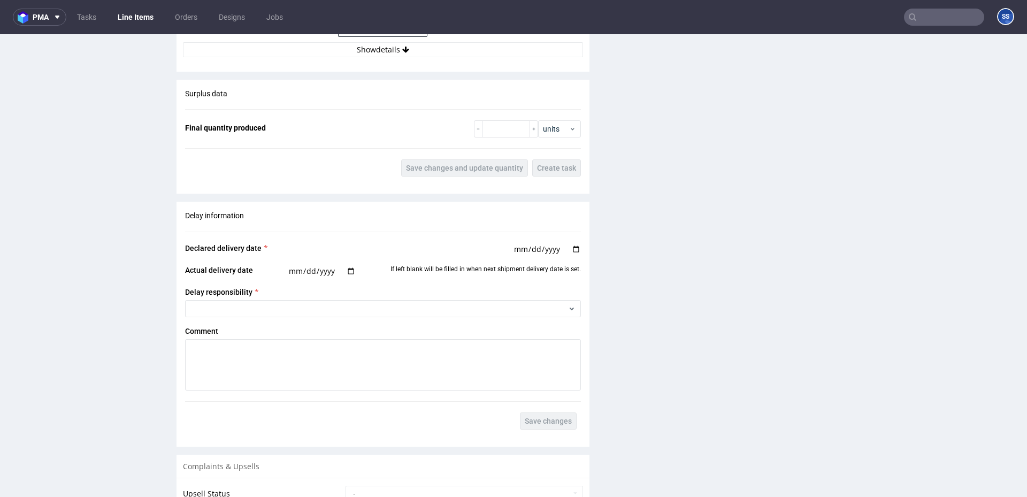
scroll to position [1144, 0]
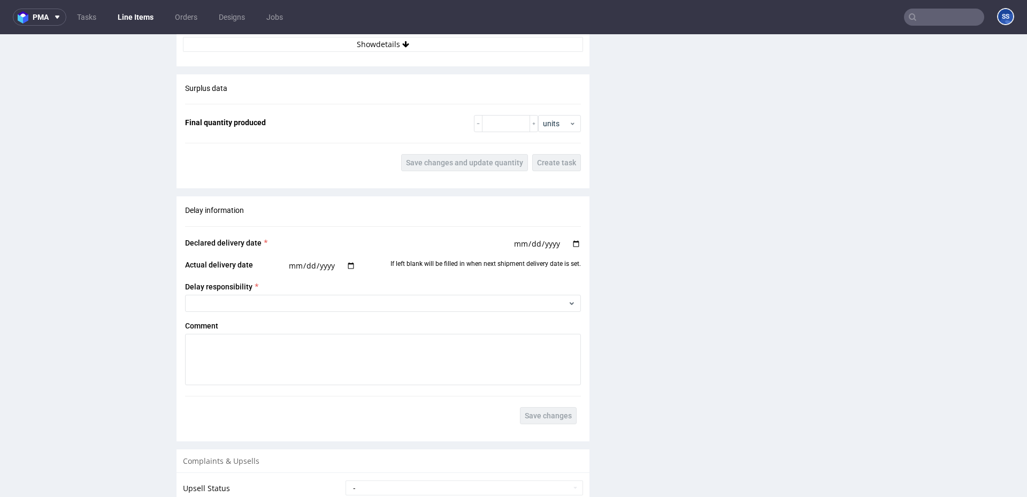
click at [366, 49] on button "Show details" at bounding box center [383, 44] width 400 height 15
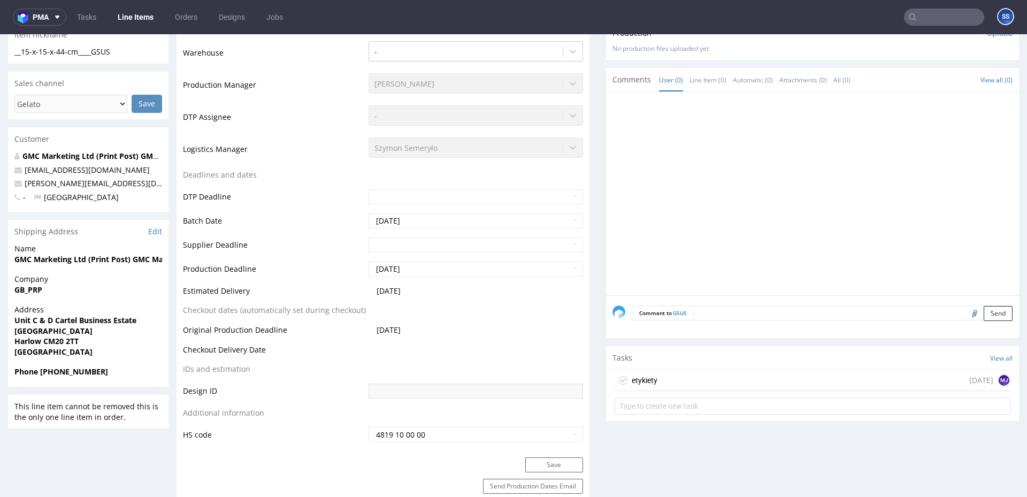
scroll to position [0, 0]
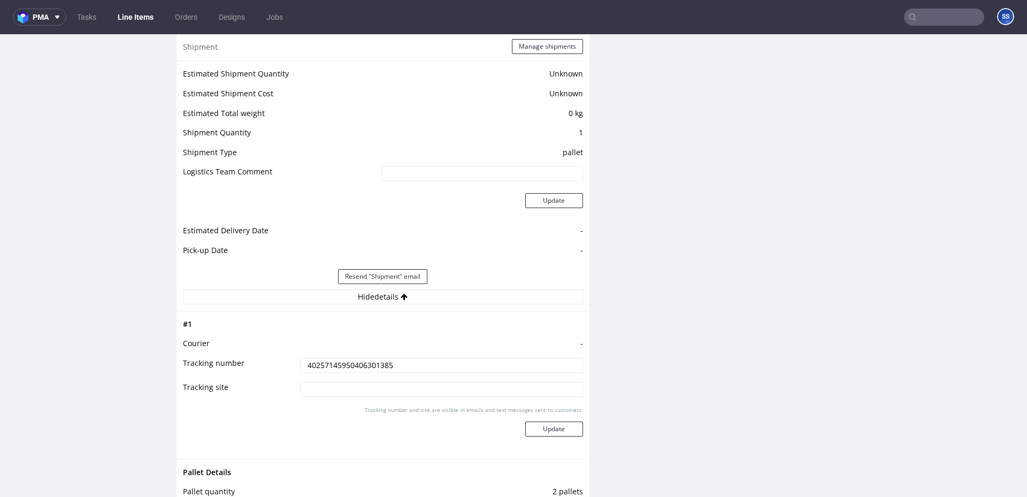
click at [335, 360] on input "40257145950406301385" at bounding box center [441, 365] width 283 height 15
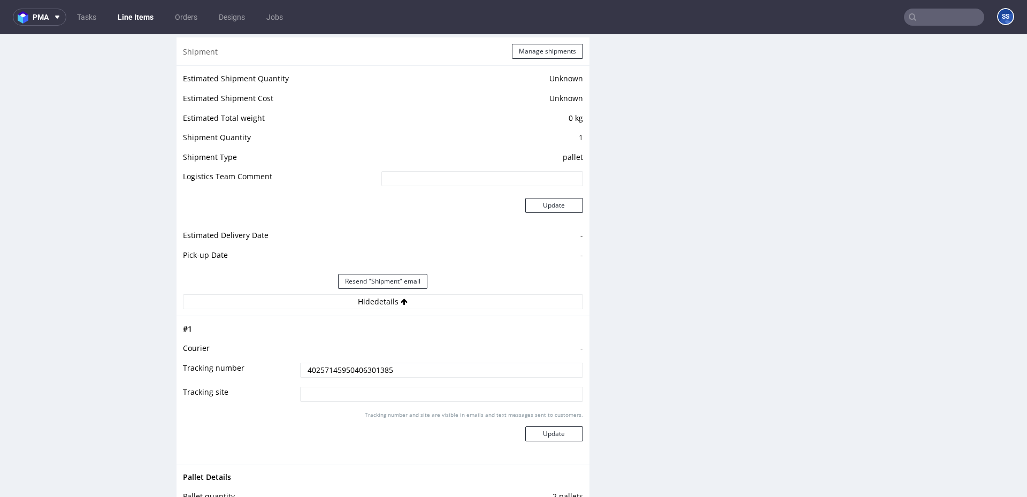
click at [335, 362] on td "40257145950406301385" at bounding box center [440, 374] width 286 height 24
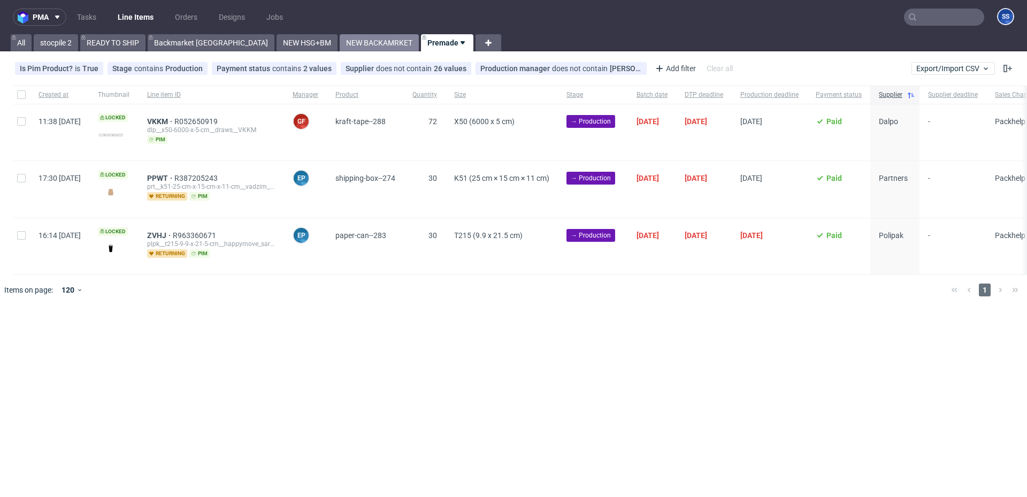
click at [340, 47] on link "NEW BACKAMRKET" at bounding box center [379, 42] width 79 height 17
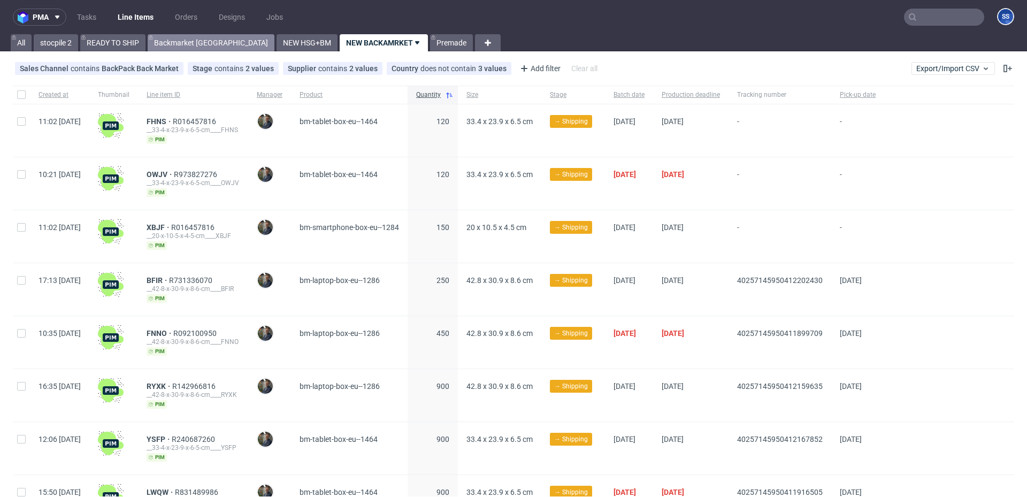
click at [170, 43] on link "Backmarket [GEOGRAPHIC_DATA]" at bounding box center [211, 42] width 127 height 17
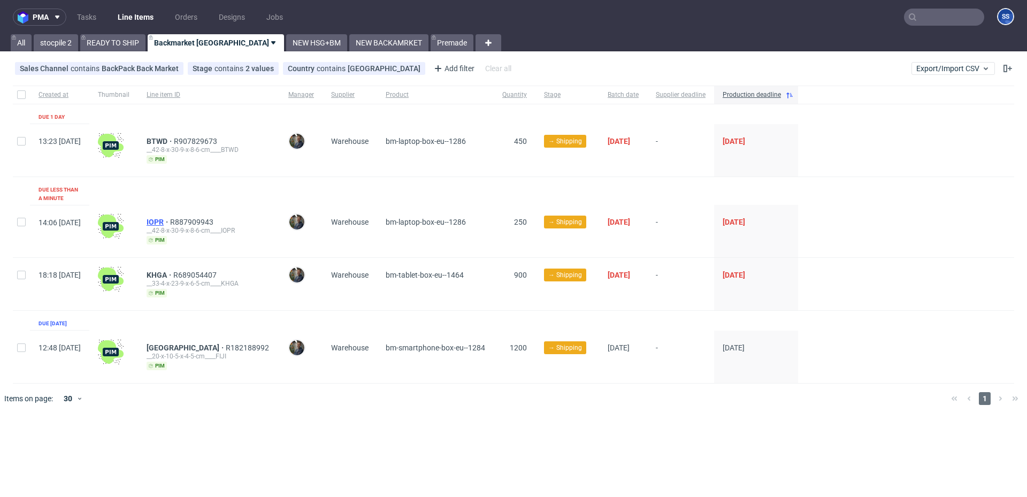
click at [170, 218] on span "IOPR" at bounding box center [159, 222] width 24 height 9
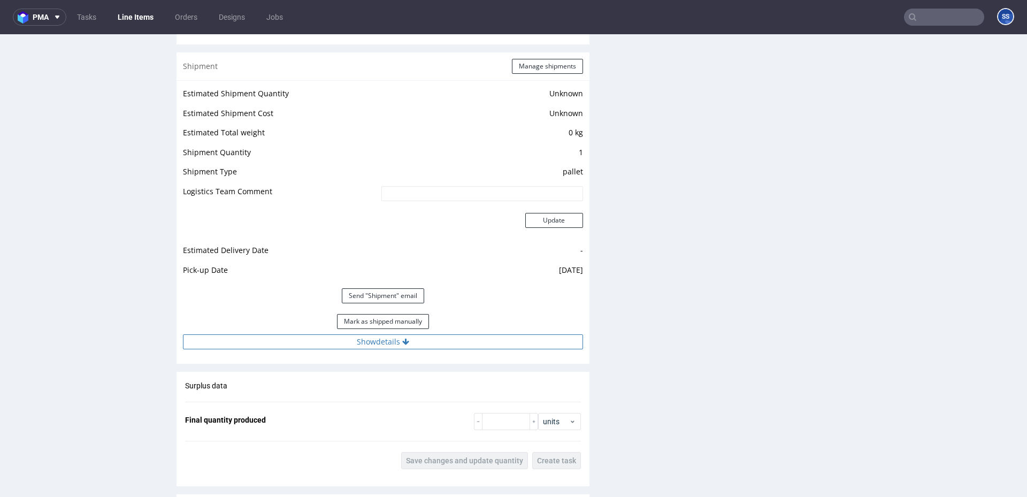
click at [374, 335] on button "Show details" at bounding box center [383, 341] width 400 height 15
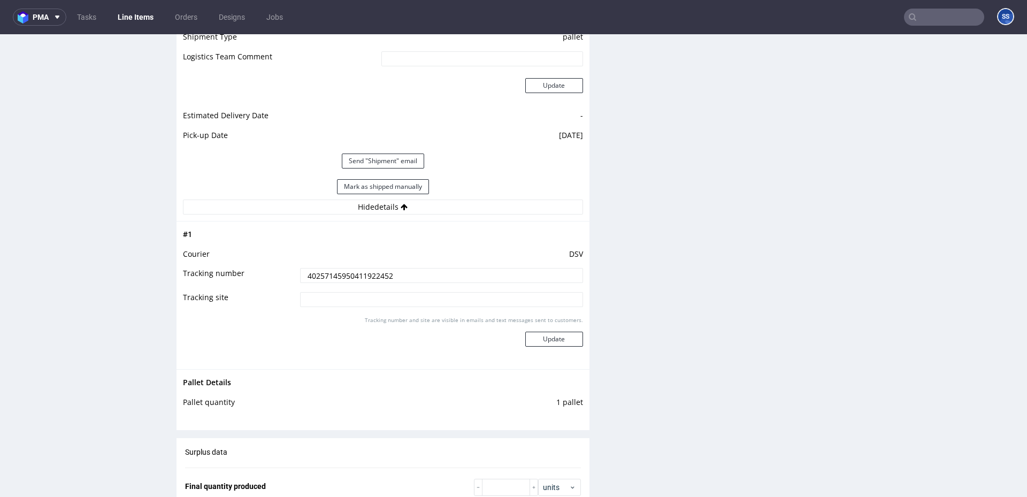
scroll to position [977, 0]
click at [339, 278] on input "40257145950411922452" at bounding box center [441, 273] width 283 height 15
click at [141, 22] on link "Line Items" at bounding box center [135, 17] width 49 height 17
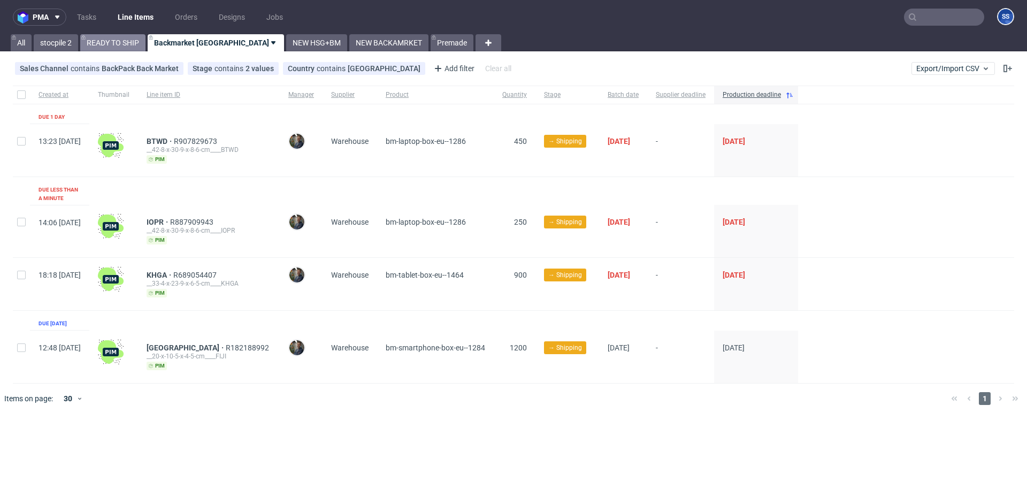
click at [125, 42] on link "READY TO SHIP" at bounding box center [112, 42] width 65 height 17
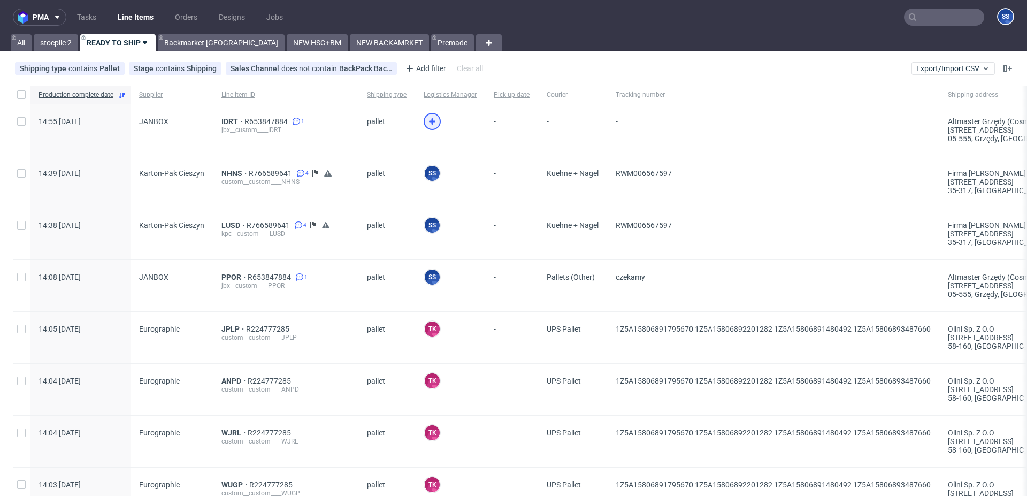
click at [426, 117] on icon at bounding box center [432, 121] width 13 height 13
click at [636, 274] on span "czekamy" at bounding box center [630, 277] width 29 height 9
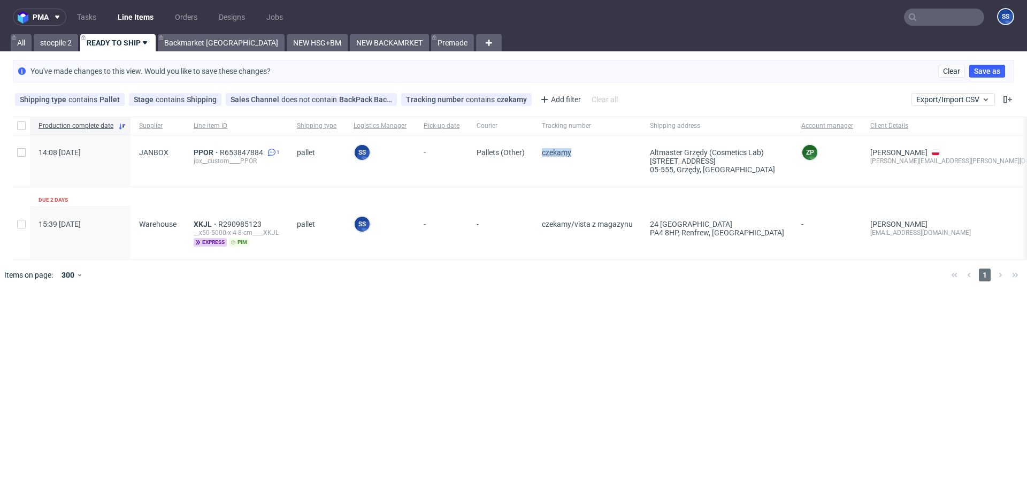
drag, startPoint x: 571, startPoint y: 156, endPoint x: 538, endPoint y: 156, distance: 33.7
click at [542, 156] on span "czekamy" at bounding box center [587, 161] width 91 height 26
copy span "czekamy"
click at [128, 46] on link "READY TO SHIP" at bounding box center [117, 42] width 75 height 17
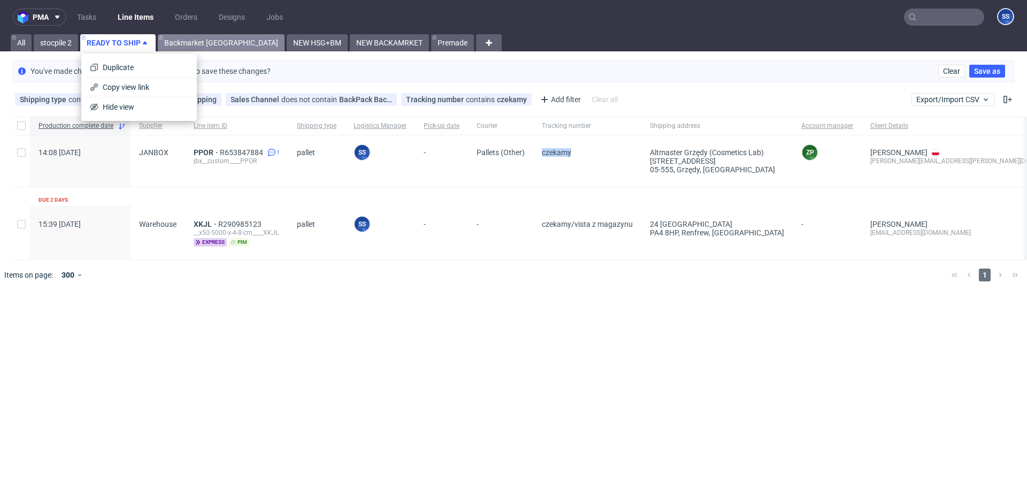
click at [177, 44] on link "Backmarket [GEOGRAPHIC_DATA]" at bounding box center [221, 42] width 127 height 17
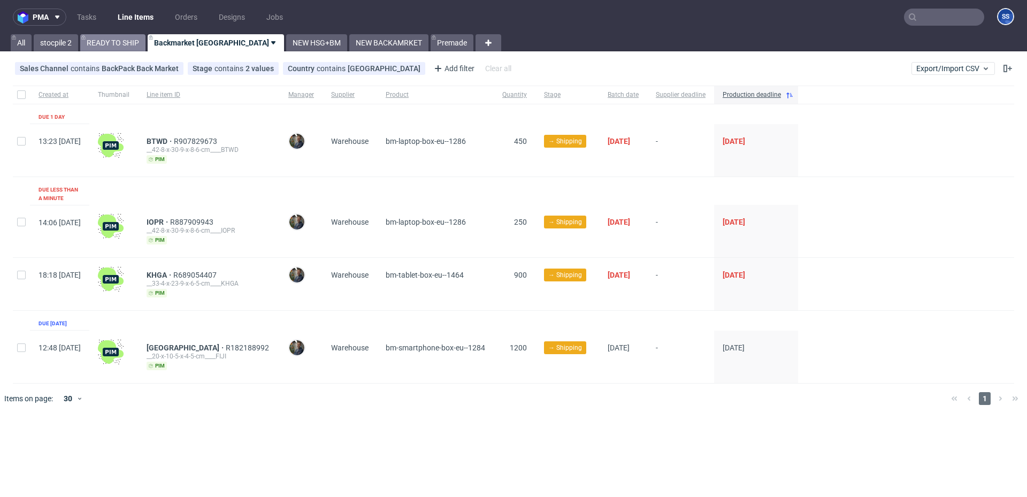
click at [137, 43] on link "READY TO SHIP" at bounding box center [112, 42] width 65 height 17
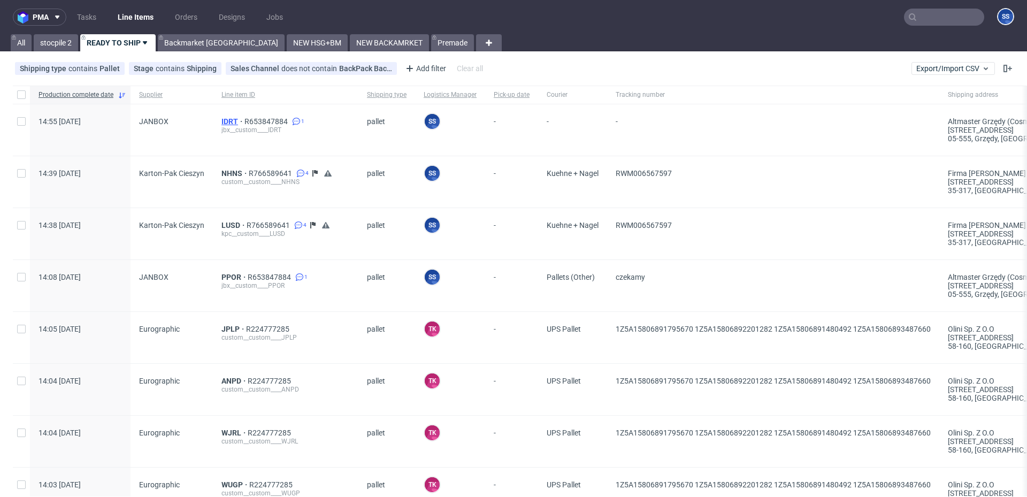
click at [229, 119] on span "IDRT" at bounding box center [232, 121] width 23 height 9
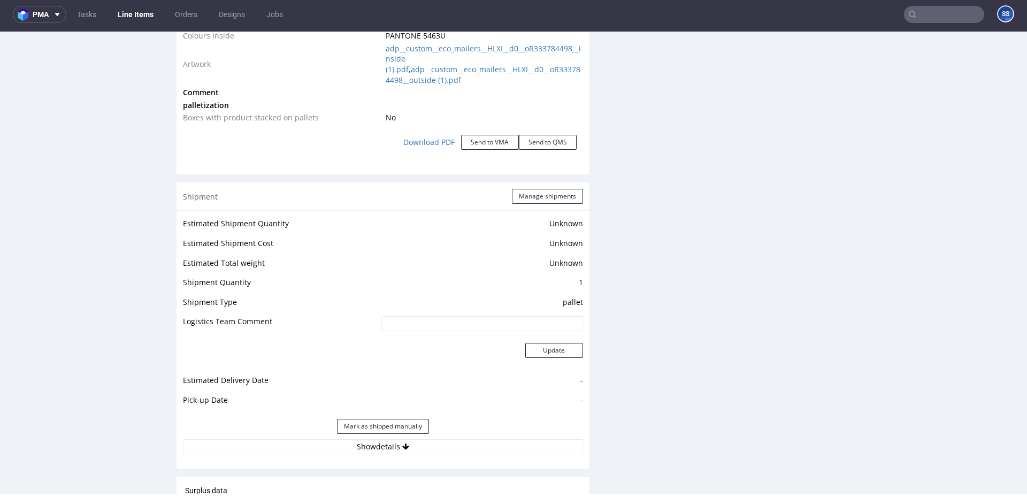
scroll to position [1320, 0]
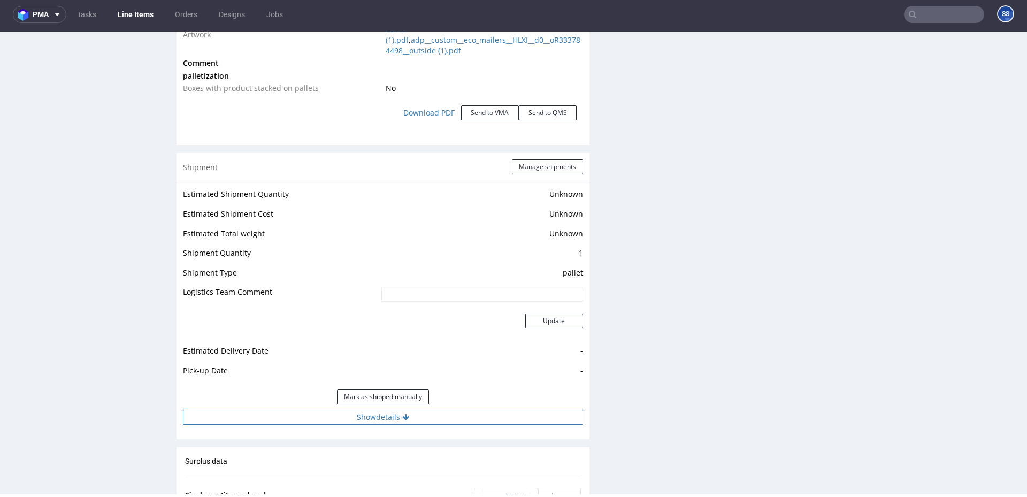
click at [417, 412] on button "Show details" at bounding box center [383, 417] width 400 height 15
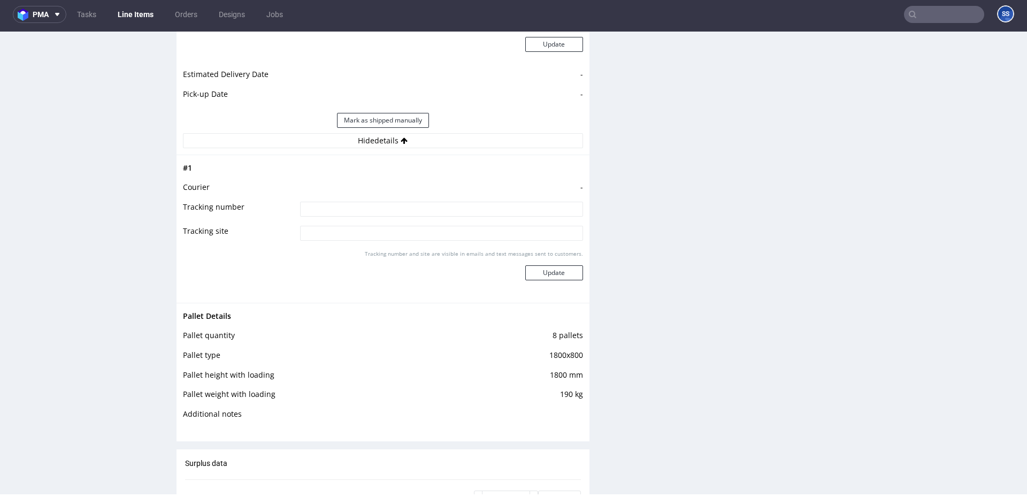
scroll to position [1606, 0]
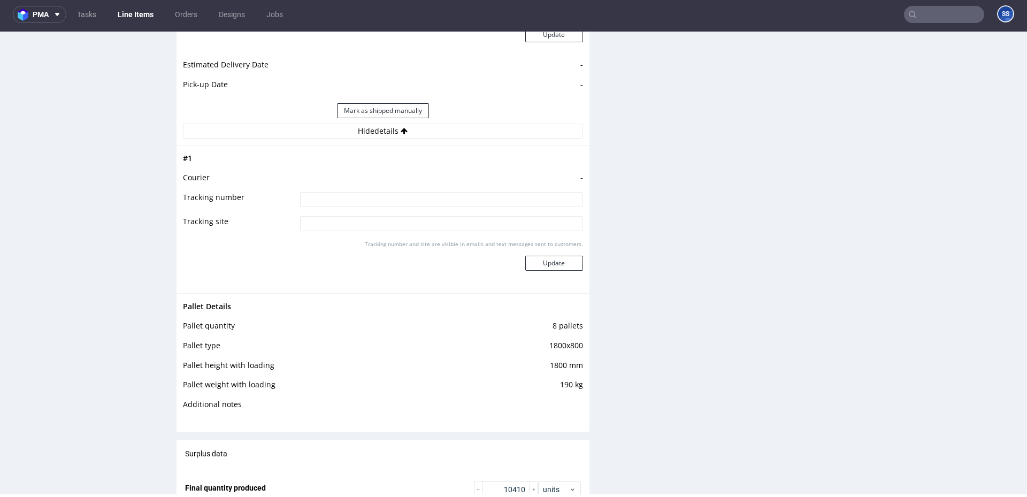
click at [332, 204] on input at bounding box center [441, 199] width 283 height 15
paste input "czekamy"
type input "czekamy na 3 LI"
click at [554, 257] on button "Update" at bounding box center [554, 263] width 58 height 15
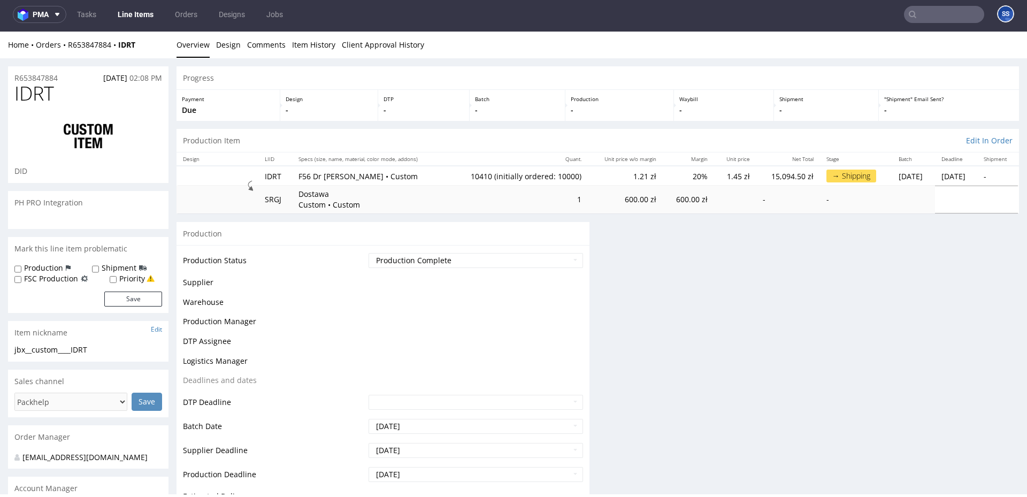
scroll to position [0, 0]
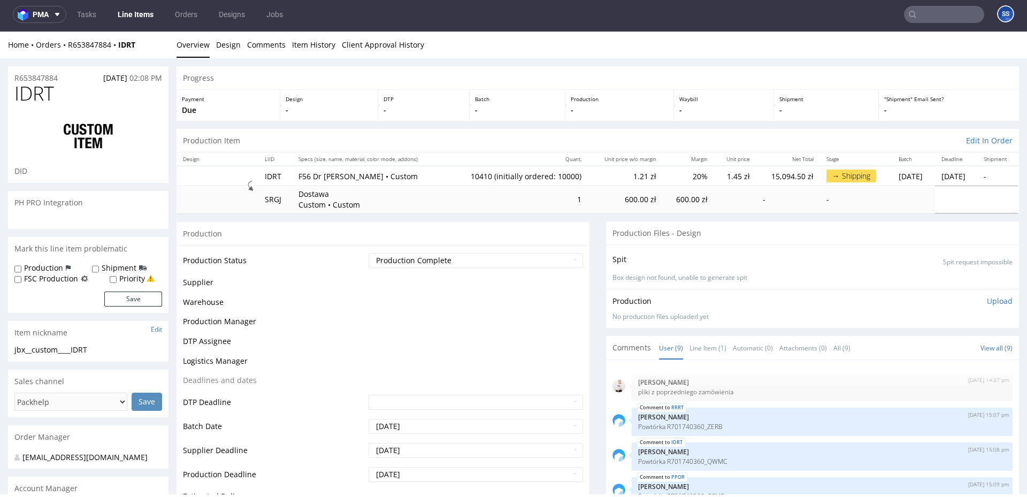
click at [143, 19] on link "Line Items" at bounding box center [135, 14] width 49 height 17
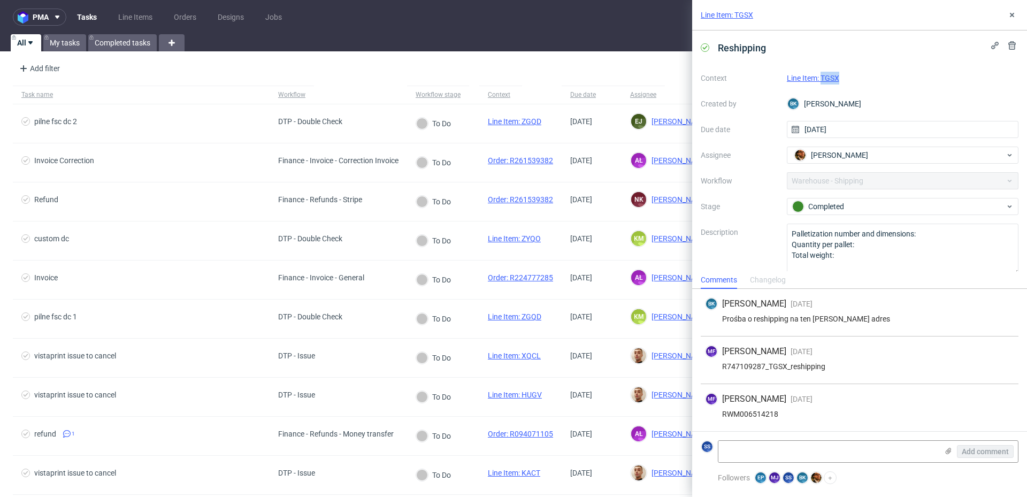
drag, startPoint x: 854, startPoint y: 86, endPoint x: 822, endPoint y: 82, distance: 31.8
click at [822, 82] on div "Context Line Item: TGSX Created by BK Bogna Krystian Due date 04/09/2025 Assign…" at bounding box center [860, 172] width 318 height 205
copy link "TGSX"
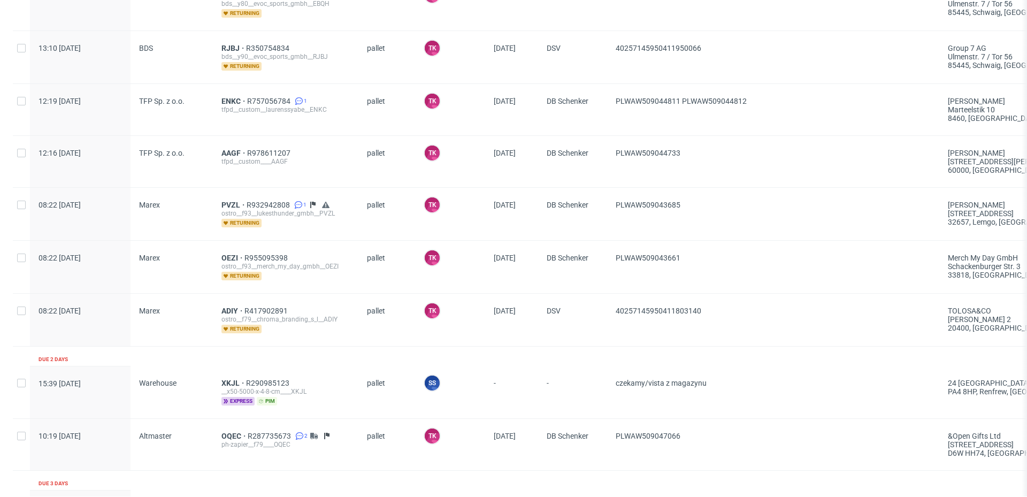
scroll to position [1133, 0]
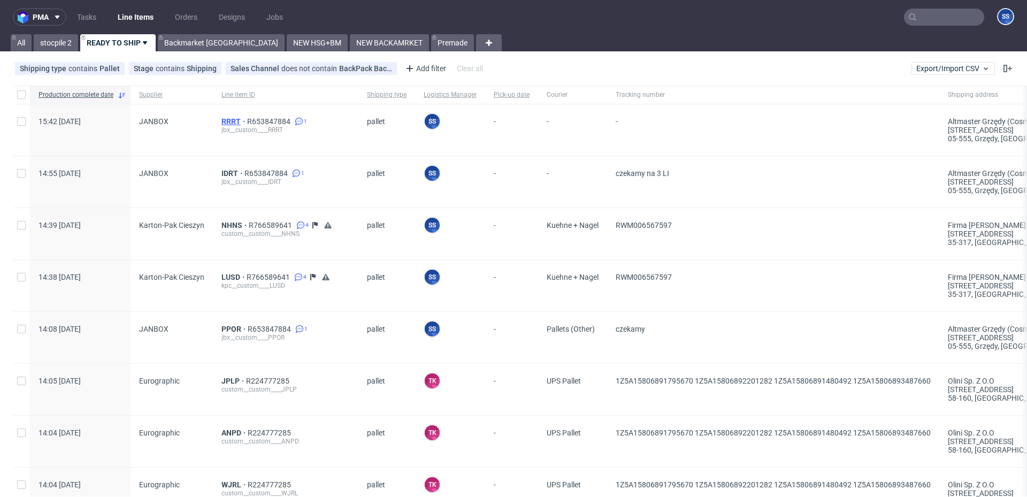
click at [235, 118] on span "RRRT" at bounding box center [234, 121] width 26 height 9
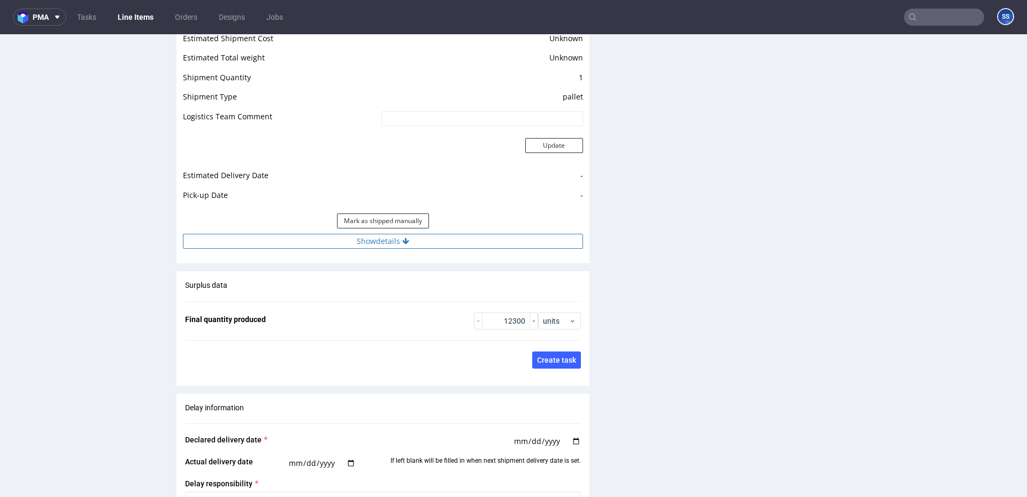
scroll to position [1468, 0]
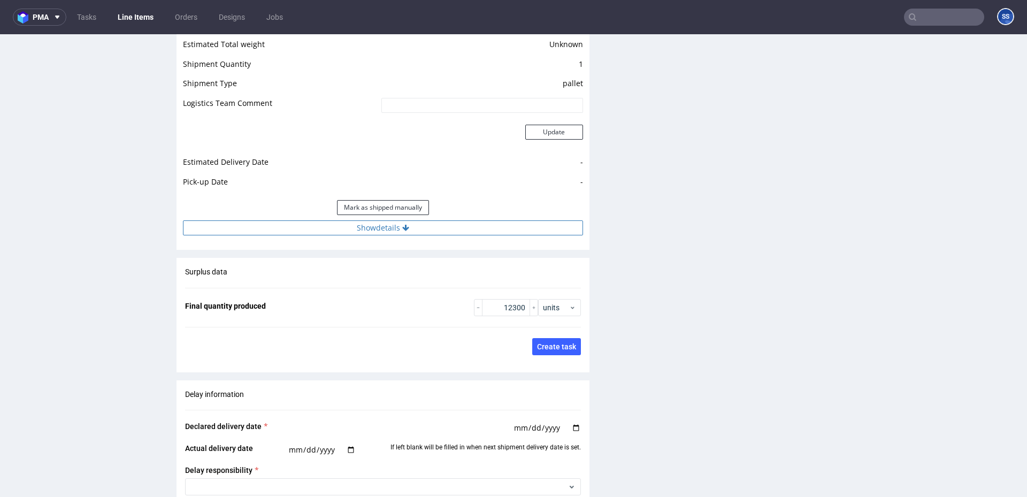
click at [483, 229] on button "Show details" at bounding box center [383, 227] width 400 height 15
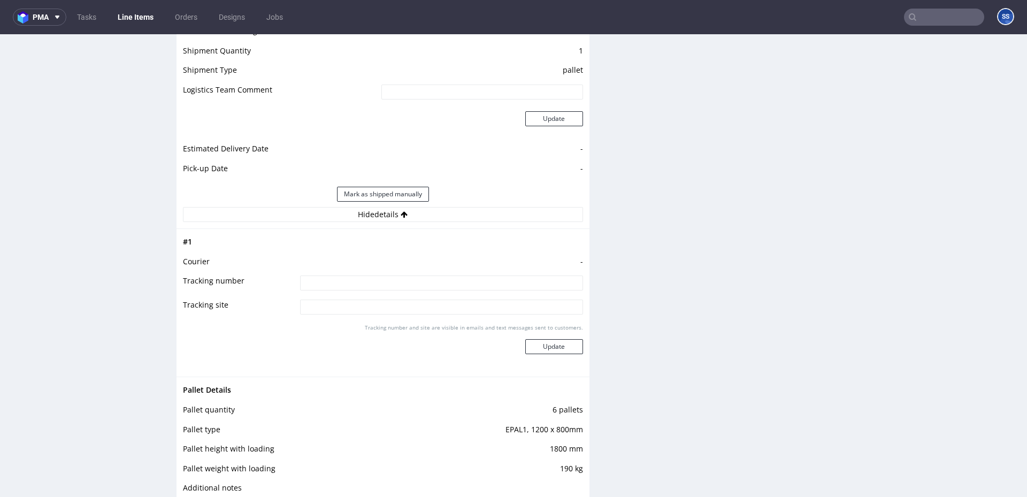
scroll to position [1482, 0]
click at [132, 13] on link "Line Items" at bounding box center [135, 17] width 49 height 17
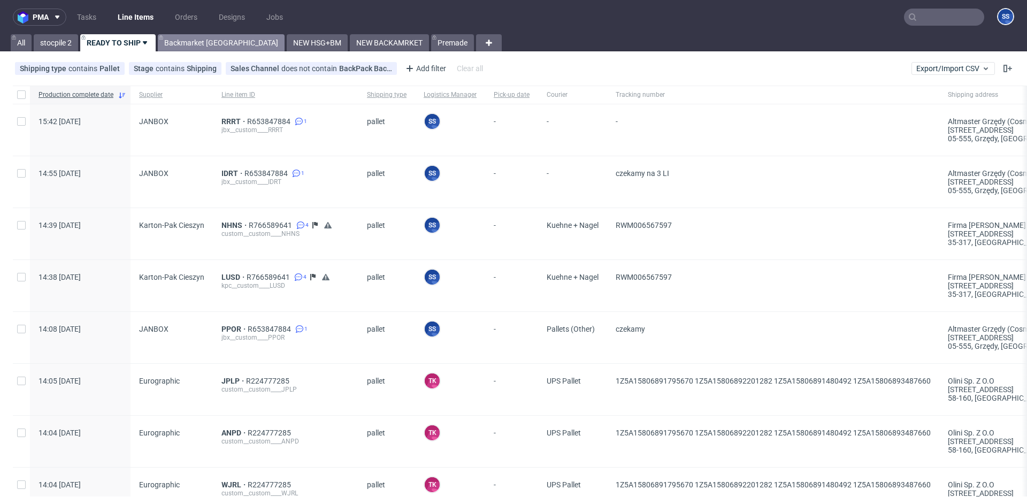
click at [178, 54] on div "pma Tasks Line Items Orders Designs Jobs SS All stocpile 2 READY TO SHIP Backma…" at bounding box center [513, 248] width 1027 height 497
click at [182, 49] on link "Backmarket [GEOGRAPHIC_DATA]" at bounding box center [221, 42] width 127 height 17
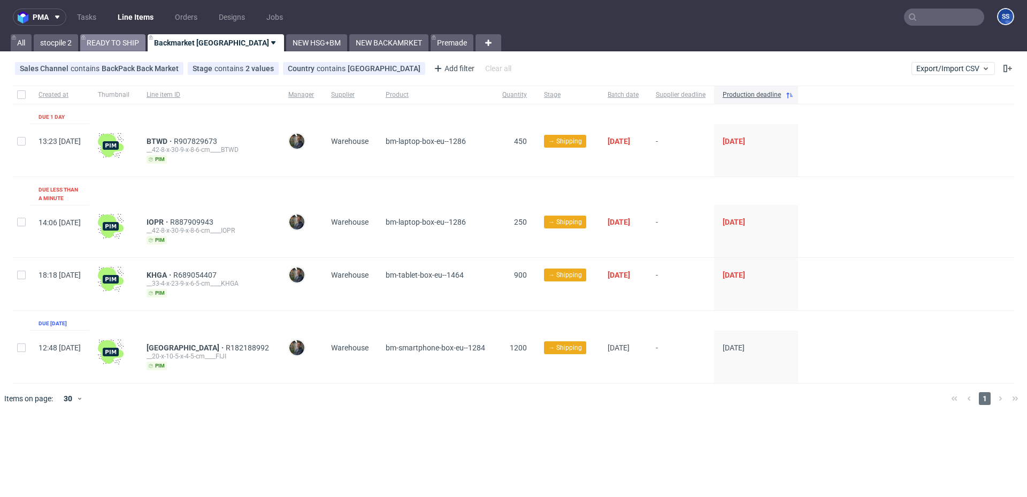
click at [117, 41] on link "READY TO SHIP" at bounding box center [112, 42] width 65 height 17
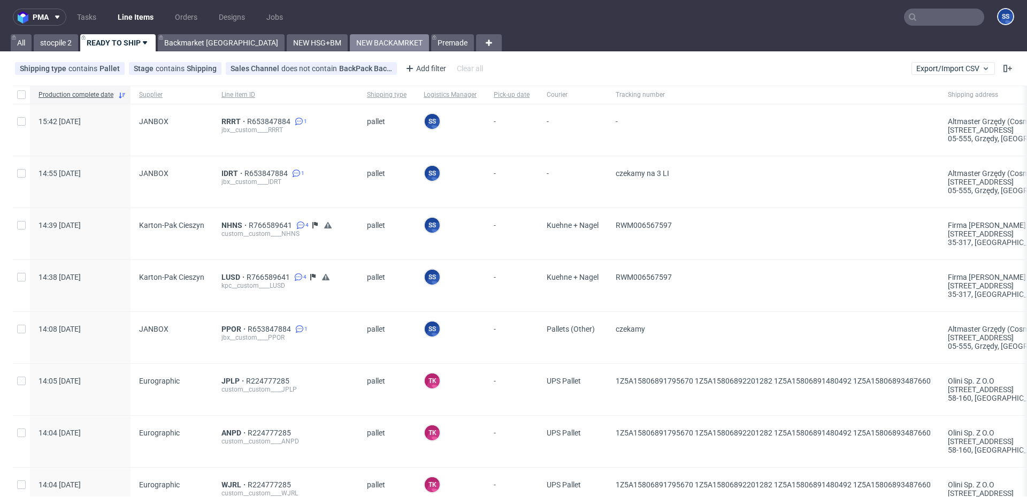
click at [350, 44] on link "NEW BACKAMRKET" at bounding box center [389, 42] width 79 height 17
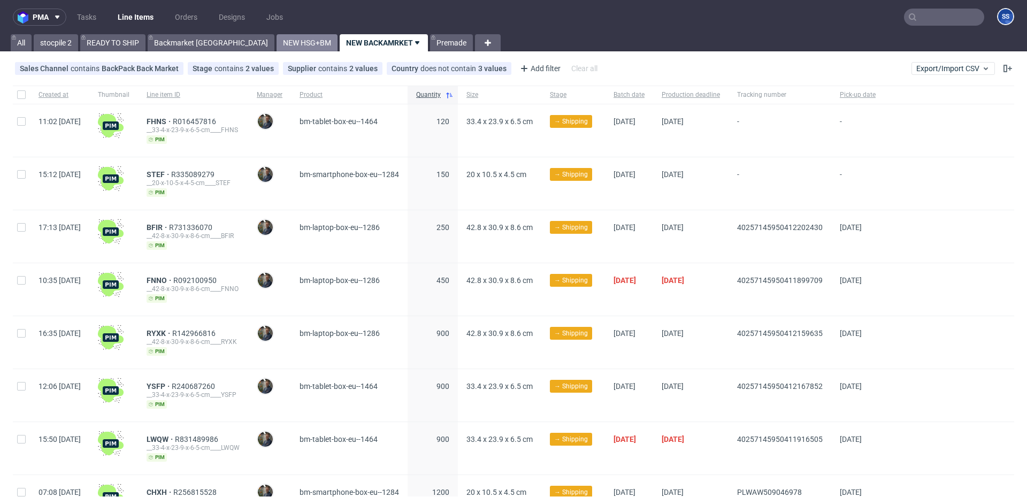
click at [277, 44] on link "NEW HSG+BM" at bounding box center [307, 42] width 61 height 17
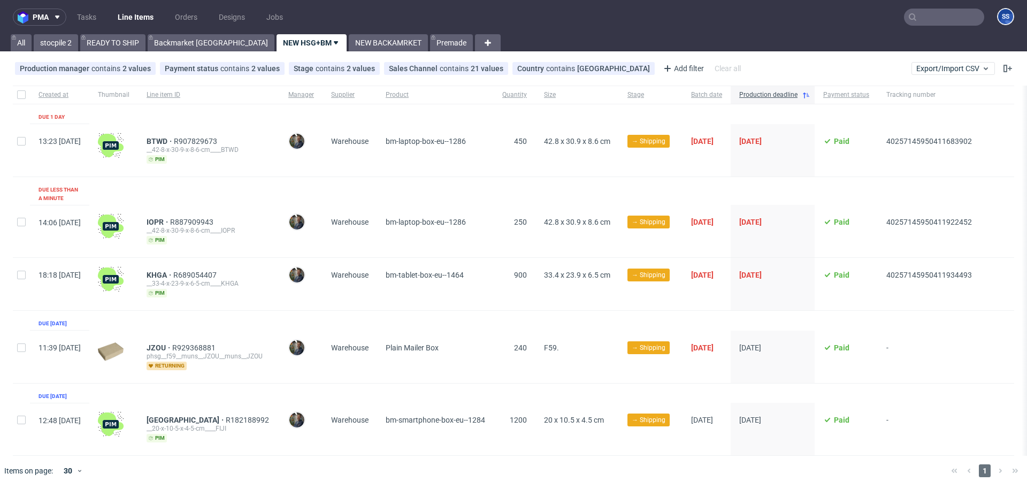
click at [283, 44] on link "NEW HSG+BM" at bounding box center [312, 42] width 70 height 17
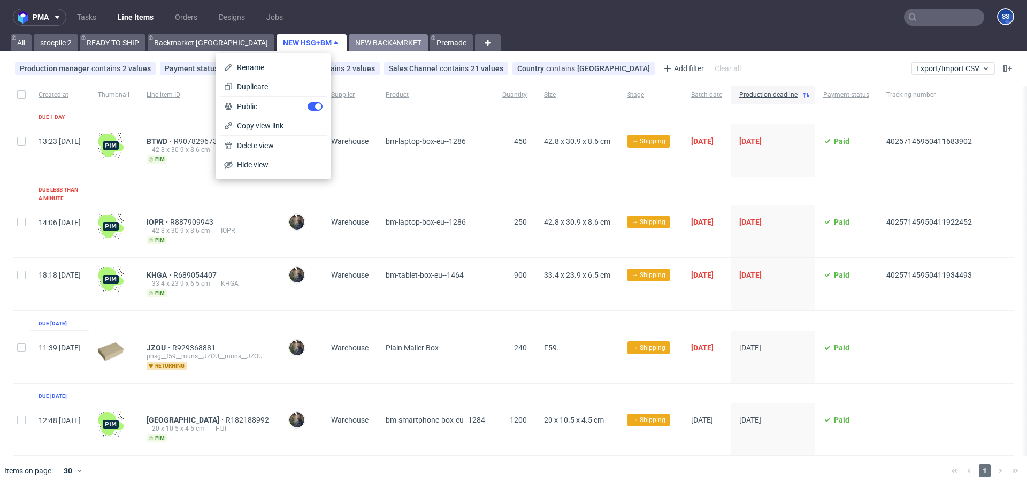
click at [349, 44] on link "NEW BACKAMRKET" at bounding box center [388, 42] width 79 height 17
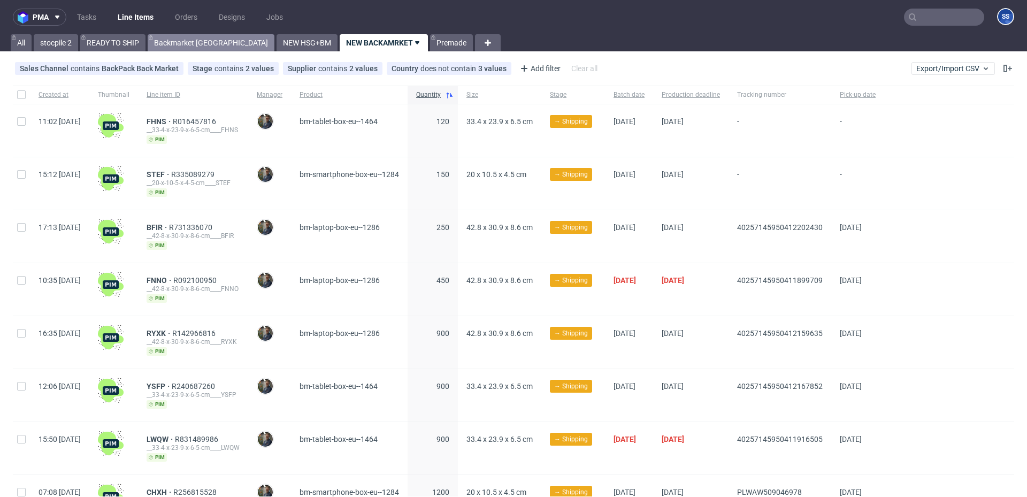
click at [190, 43] on link "Backmarket [GEOGRAPHIC_DATA]" at bounding box center [211, 42] width 127 height 17
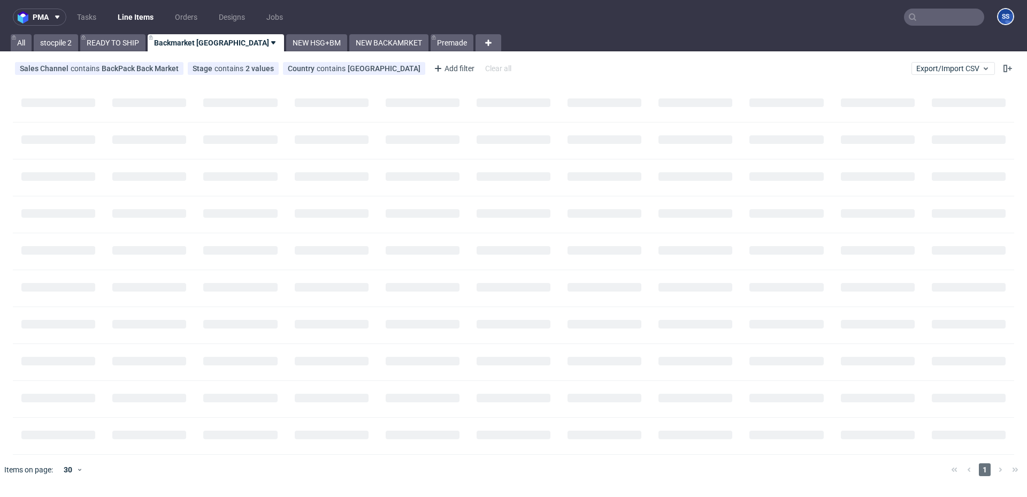
click at [190, 43] on link "Backmarket [GEOGRAPHIC_DATA]" at bounding box center [216, 42] width 136 height 17
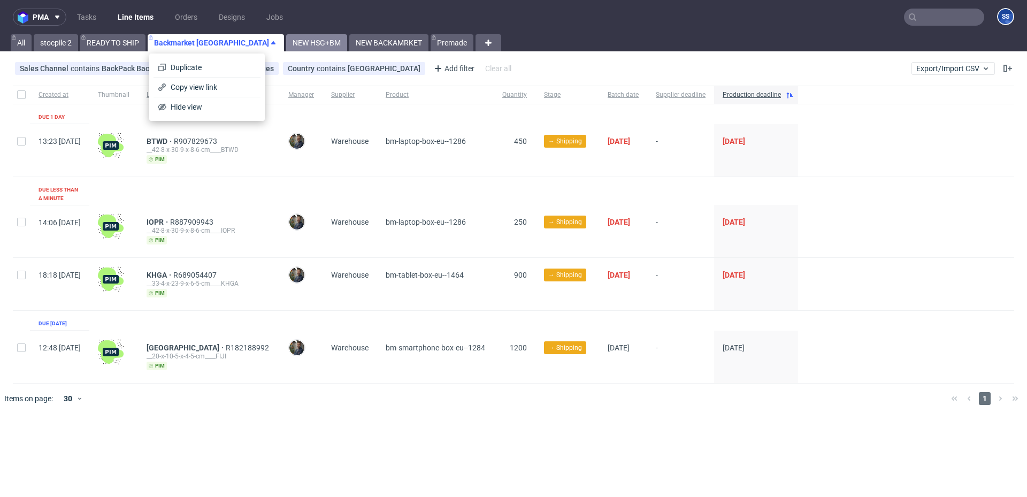
click at [286, 44] on link "NEW HSG+BM" at bounding box center [316, 42] width 61 height 17
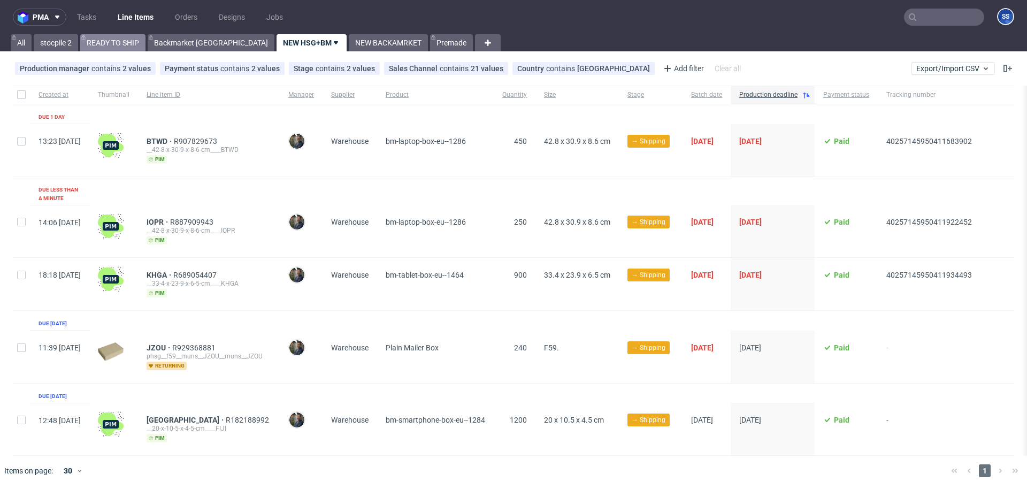
click at [112, 45] on link "READY TO SHIP" at bounding box center [112, 42] width 65 height 17
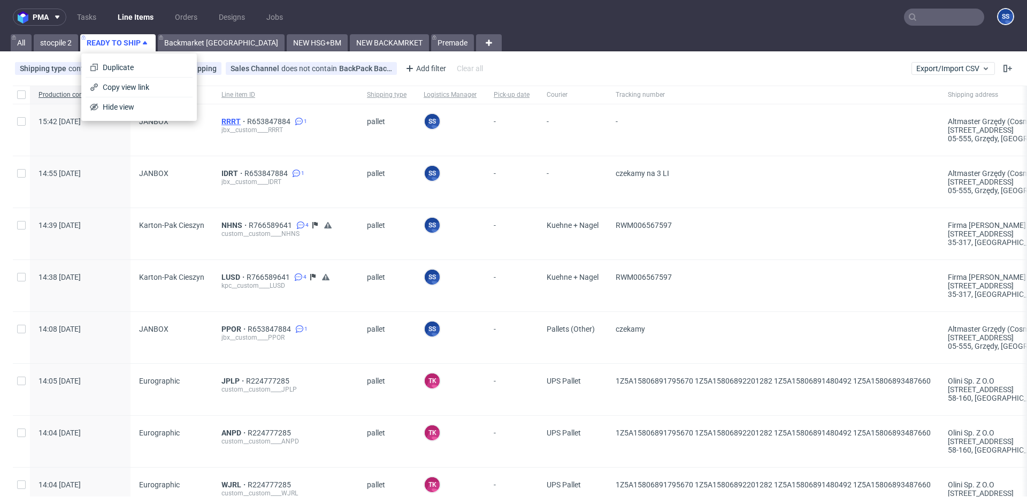
click at [226, 120] on span "RRRT" at bounding box center [234, 121] width 26 height 9
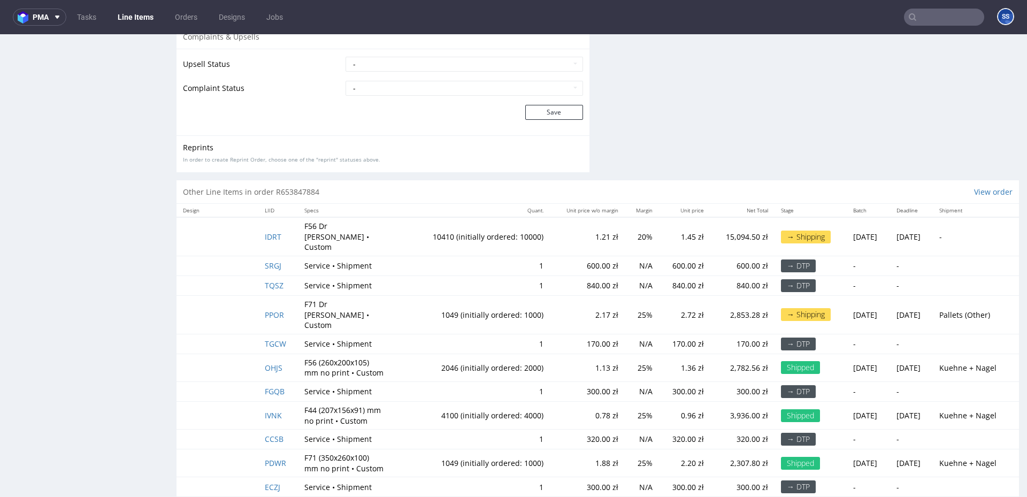
scroll to position [3, 0]
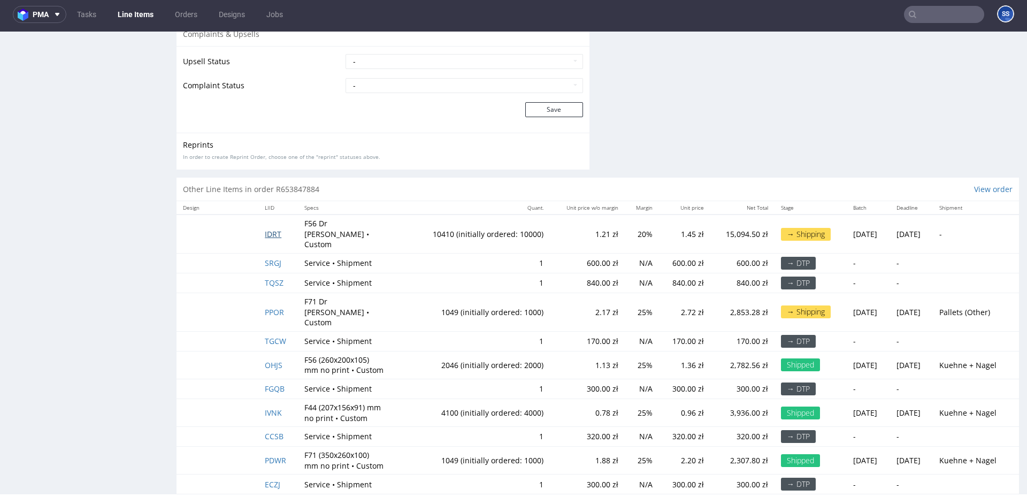
click at [266, 229] on span "IDRT" at bounding box center [273, 234] width 17 height 10
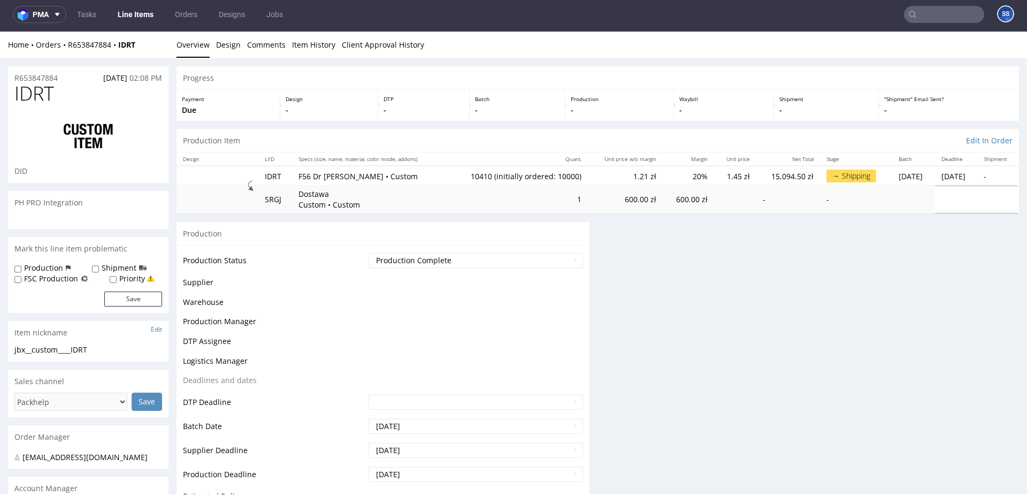
click at [266, 228] on div "Production" at bounding box center [383, 233] width 413 height 24
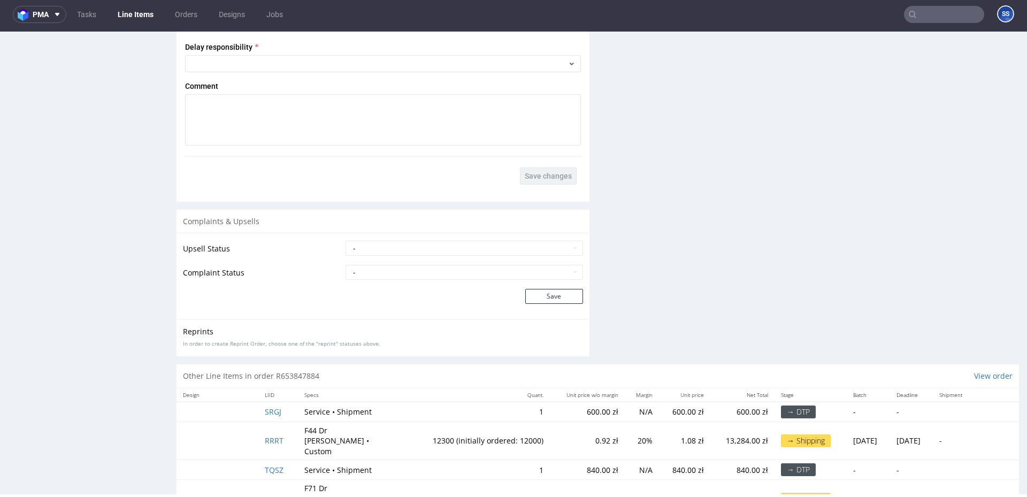
scroll to position [2145, 0]
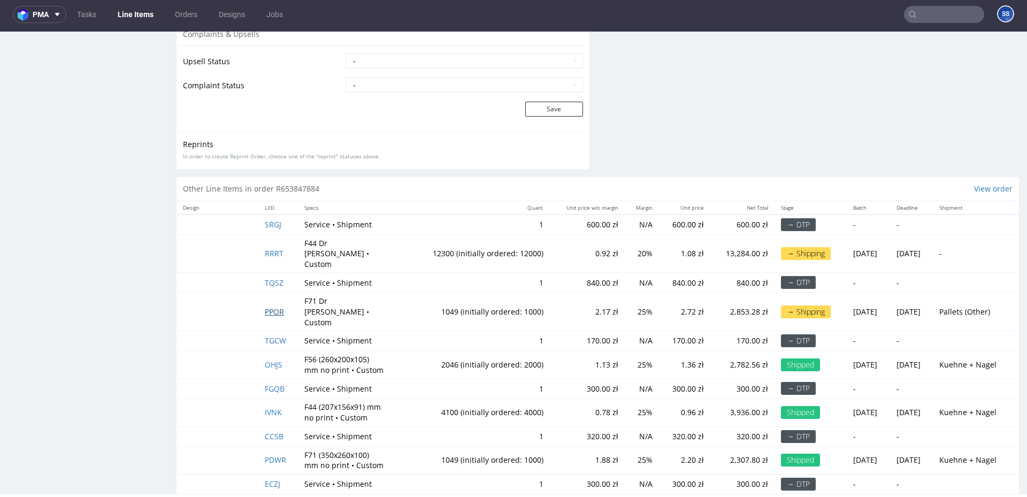
click at [274, 306] on span "PPOR" at bounding box center [274, 311] width 19 height 10
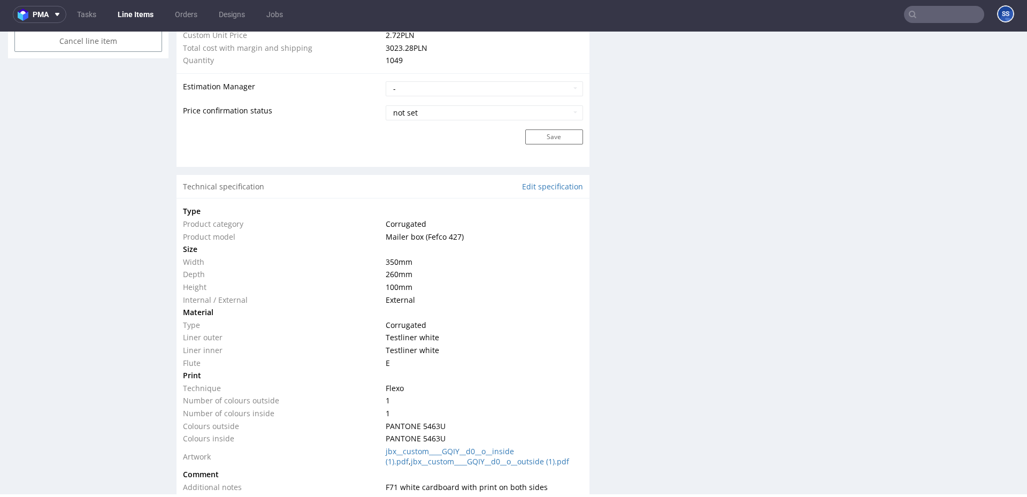
scroll to position [759, 0]
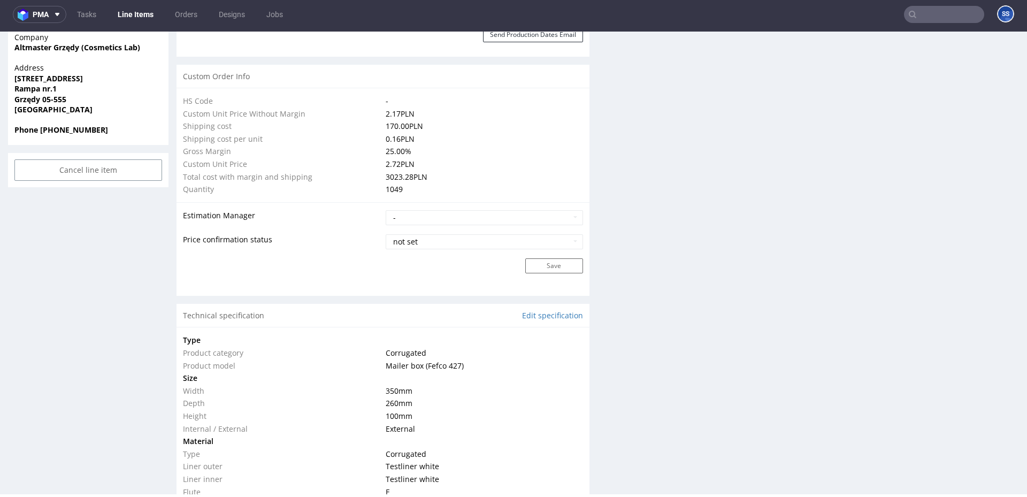
click at [136, 9] on link "Line Items" at bounding box center [135, 14] width 49 height 17
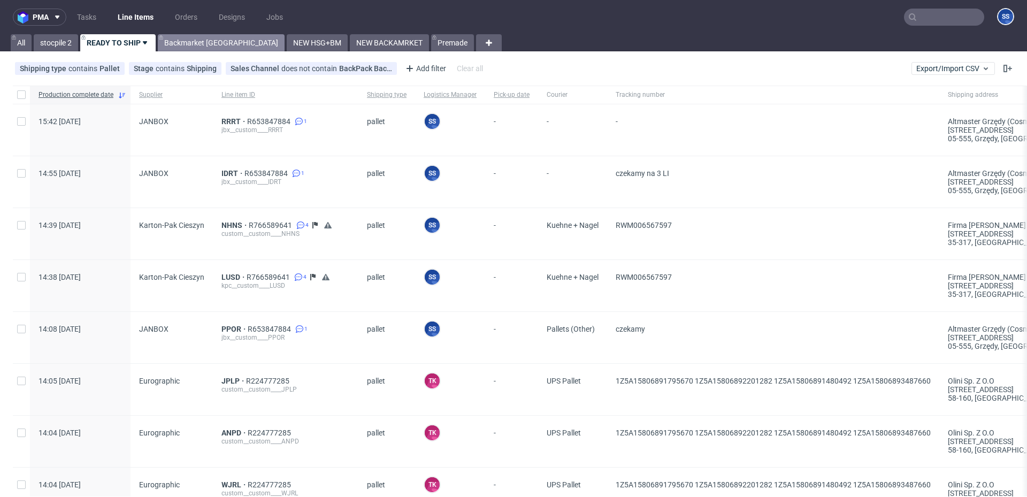
click at [197, 45] on link "Backmarket [GEOGRAPHIC_DATA]" at bounding box center [221, 42] width 127 height 17
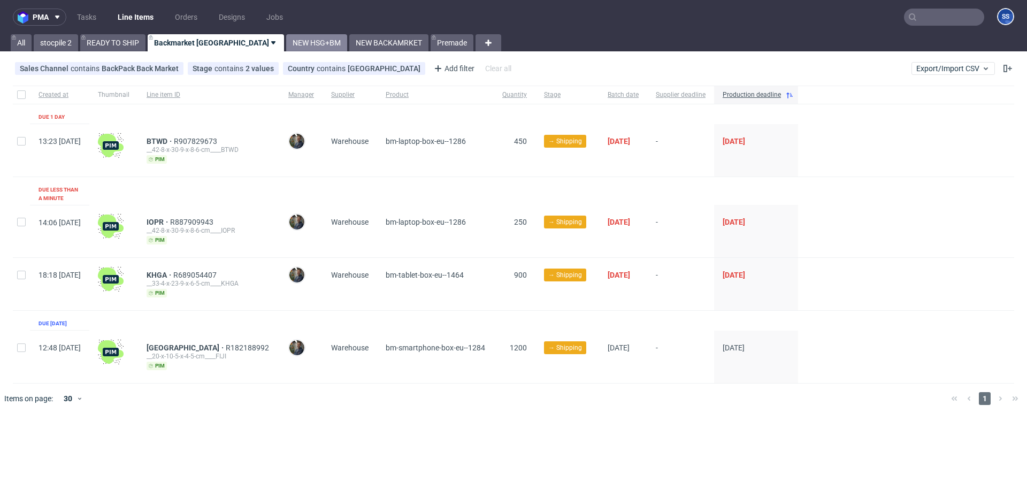
click at [286, 41] on link "NEW HSG+BM" at bounding box center [316, 42] width 61 height 17
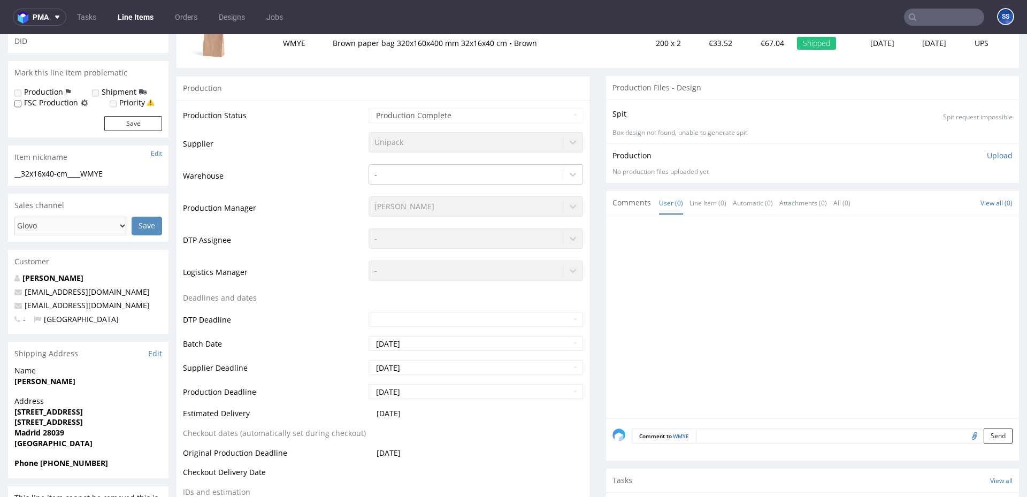
scroll to position [207, 0]
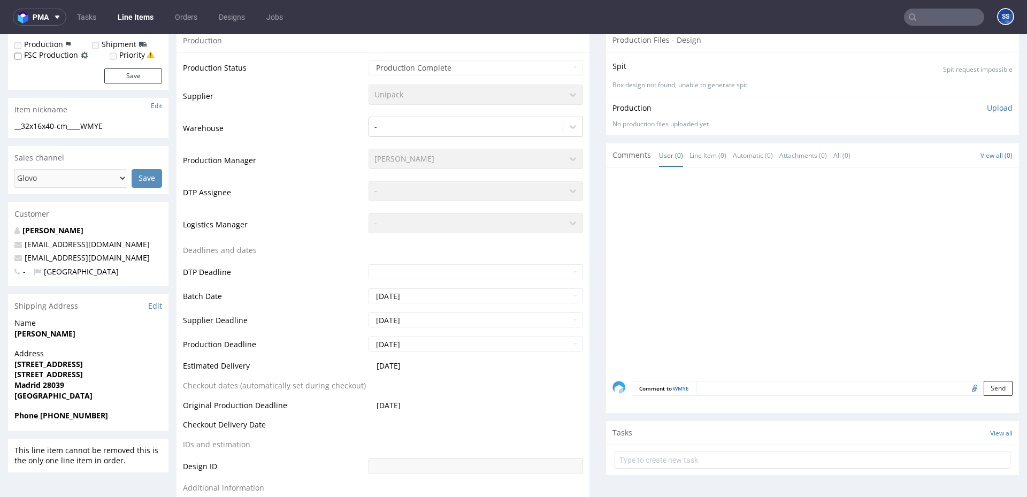
click at [132, 19] on link "Line Items" at bounding box center [135, 17] width 49 height 17
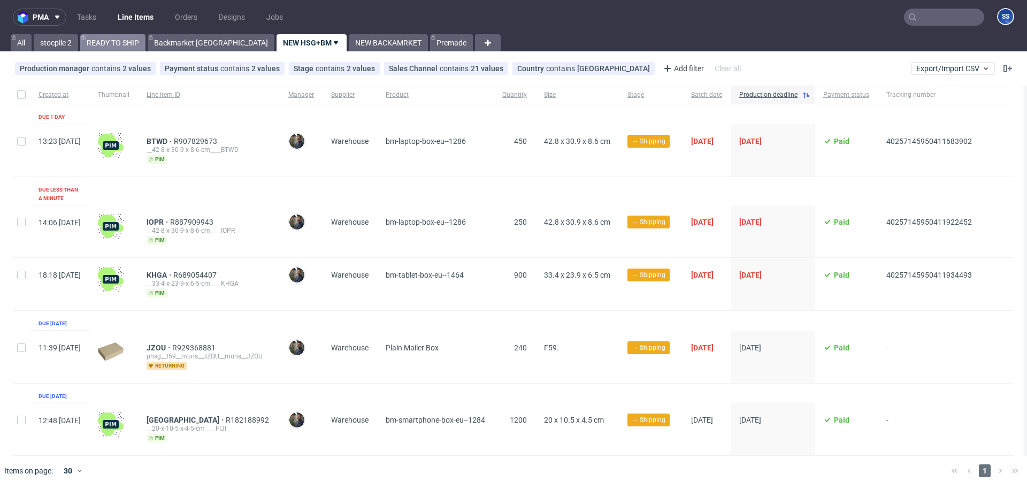
click at [124, 44] on link "READY TO SHIP" at bounding box center [112, 42] width 65 height 17
